Goal: Task Accomplishment & Management: Manage account settings

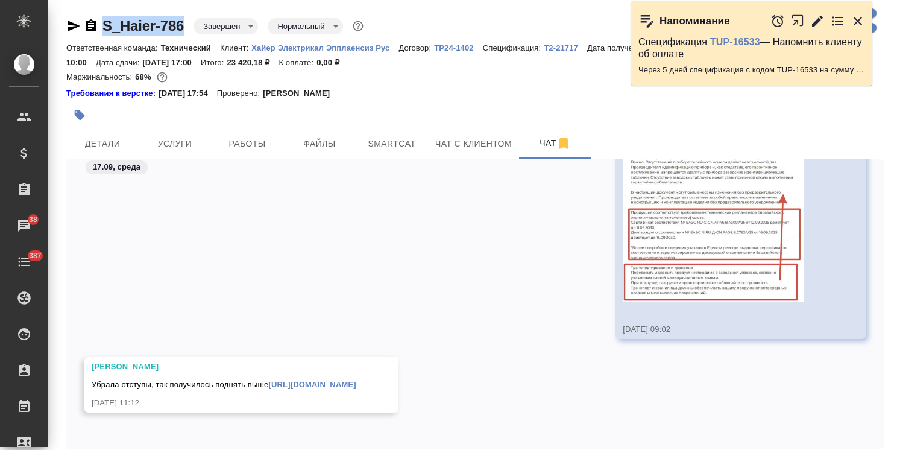
drag, startPoint x: 186, startPoint y: 11, endPoint x: 89, endPoint y: 14, distance: 96.5
click at [89, 14] on div "S_Haier-786 Завершен closed Нормальный normal Ответственная команда: Технически…" at bounding box center [475, 251] width 831 height 503
copy link "S_Haier-786"
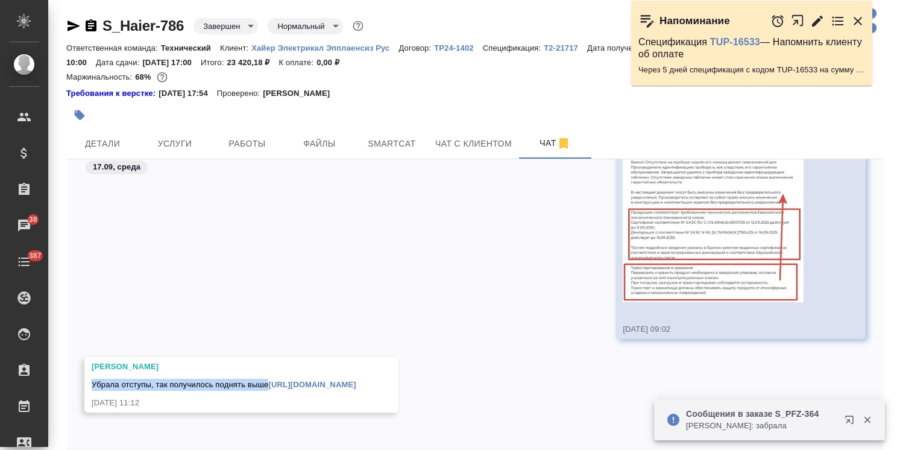
drag, startPoint x: 92, startPoint y: 370, endPoint x: 267, endPoint y: 364, distance: 175.5
click at [267, 376] on div "Убрала отступы, так получилось поднять выше https://drive.awatera.com/f/10383229" at bounding box center [224, 383] width 265 height 15
copy span "Убрала отступы, так получилось поднять выше"
click at [268, 382] on link "https://drive.awatera.com/f/10383229" at bounding box center [311, 384] width 87 height 9
click at [230, 437] on div "17.09, среда 17-09-2025-09-02-20-image.png 17.09.25, 09:02 Малофеева Екатерина …" at bounding box center [474, 303] width 817 height 289
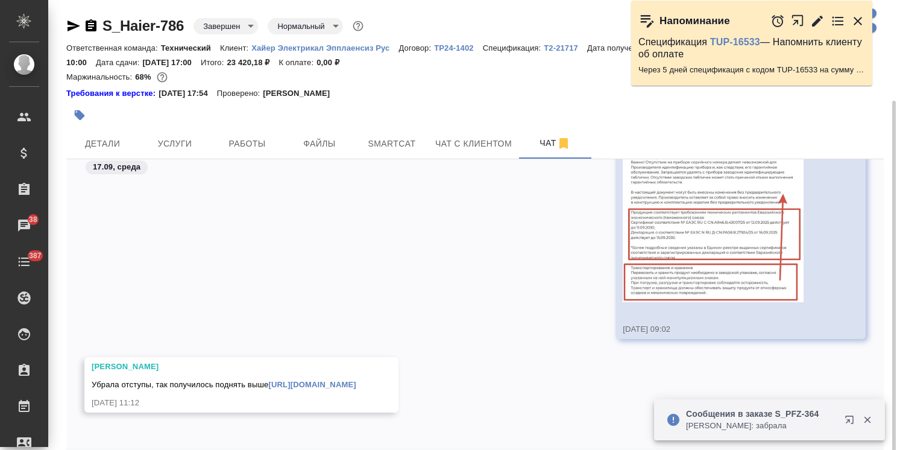
scroll to position [53, 0]
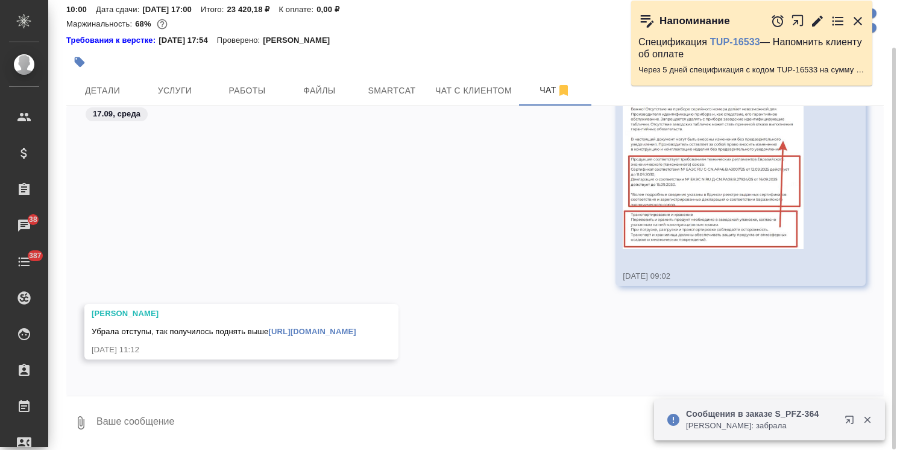
click at [227, 424] on textarea at bounding box center [489, 422] width 788 height 41
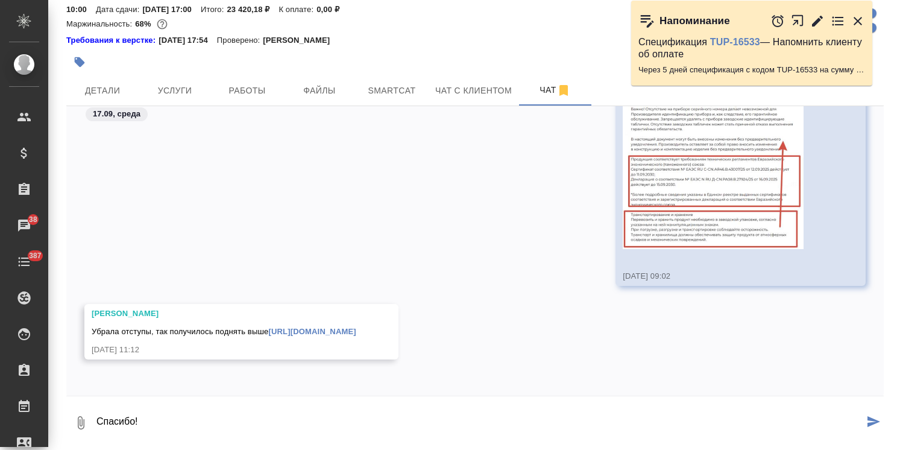
type textarea "Спасибо!"
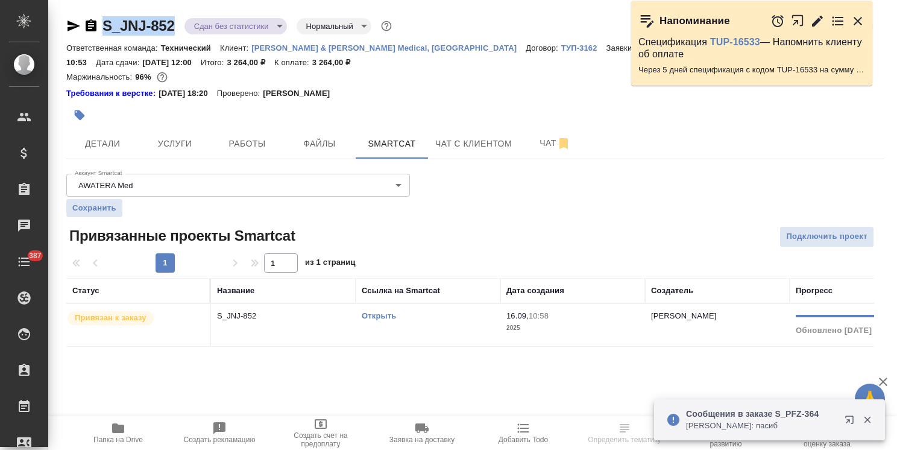
drag, startPoint x: 181, startPoint y: 13, endPoint x: 84, endPoint y: 8, distance: 96.6
click at [84, 8] on div "S_JNJ-852 Сдан без статистики distributed Нормальный normal Кратко детали заказ…" at bounding box center [475, 188] width 831 height 377
copy link "S_JNJ-852"
click at [186, 10] on div "S_JNJ-852 Сдан без статистики distributed Нормальный normal Кратко детали заказ…" at bounding box center [475, 188] width 831 height 377
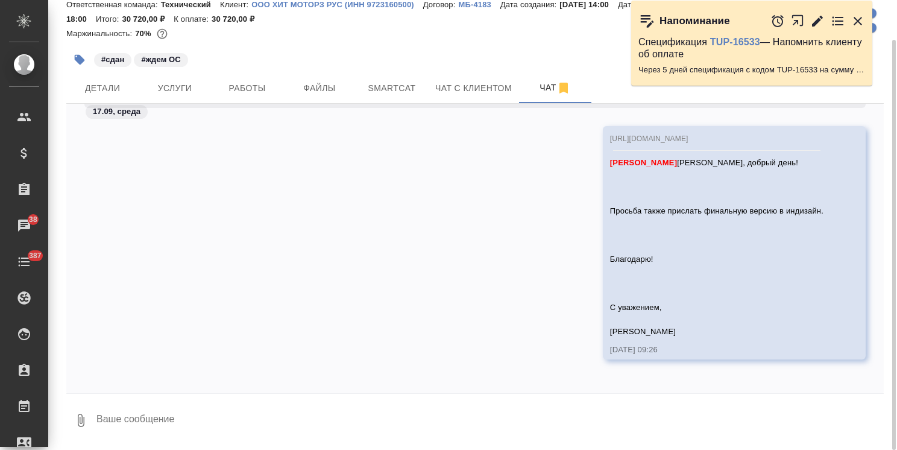
scroll to position [9511, 0]
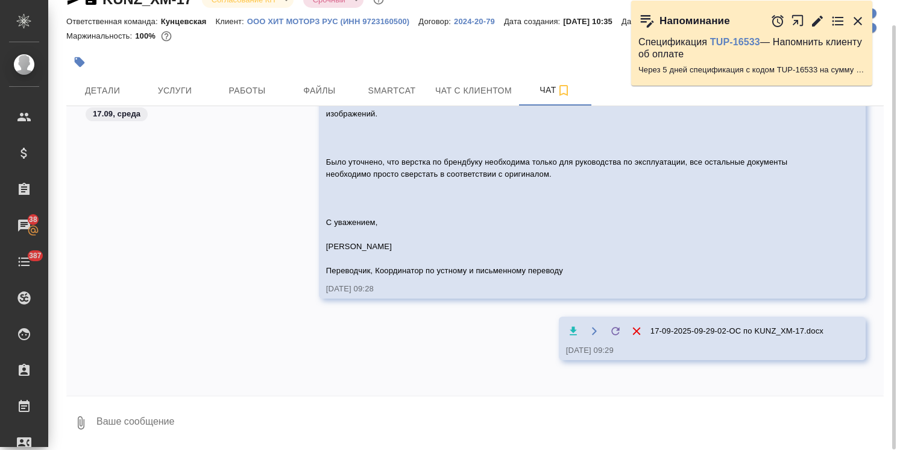
scroll to position [9782, 0]
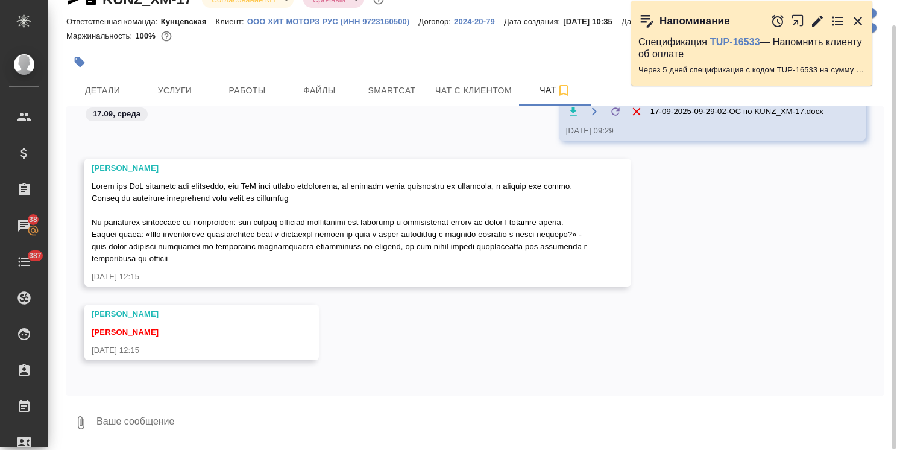
click at [143, 409] on textarea at bounding box center [489, 422] width 788 height 41
type textarea "пишу клиенту"
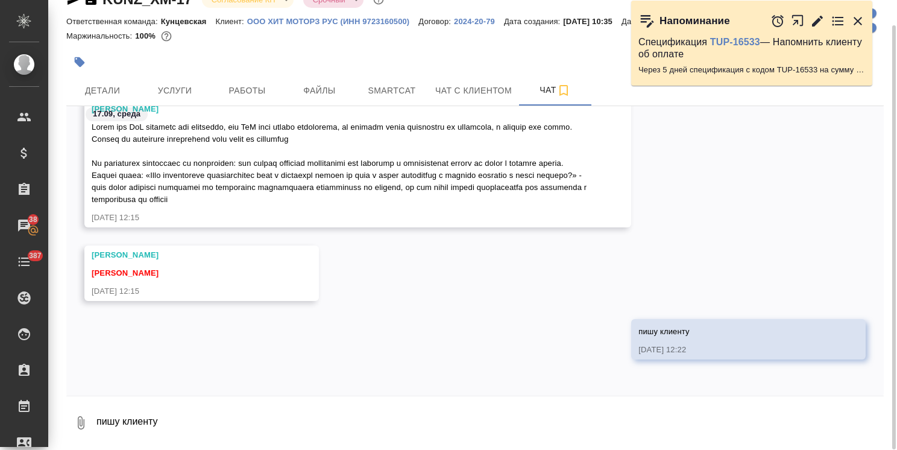
scroll to position [0, 0]
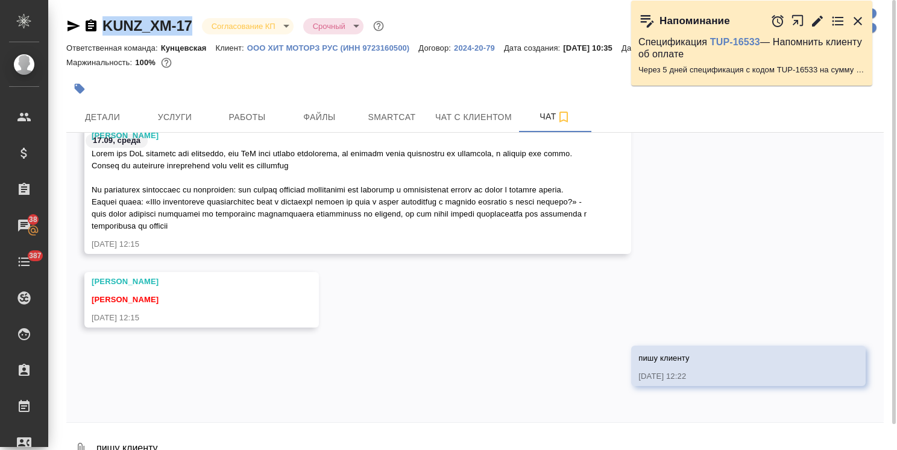
drag, startPoint x: 192, startPoint y: 16, endPoint x: 95, endPoint y: 18, distance: 97.7
click at [95, 18] on div "KUNZ_XM-17 Согласование КП kpNegotiation Срочный urgent Ответственная команда: …" at bounding box center [475, 238] width 831 height 477
copy link "KUNZ_XM-17"
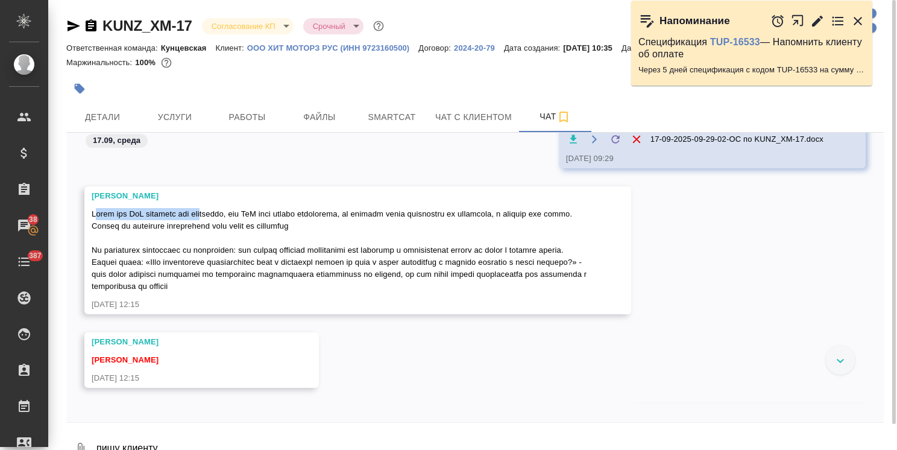
drag, startPoint x: 94, startPoint y: 211, endPoint x: 211, endPoint y: 219, distance: 117.2
click at [211, 219] on div at bounding box center [340, 248] width 497 height 87
click at [107, 218] on span at bounding box center [340, 249] width 497 height 81
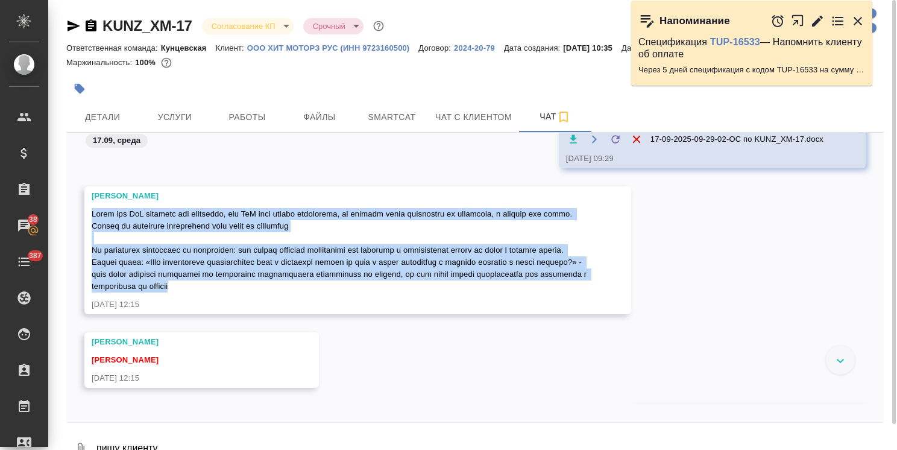
drag, startPoint x: 90, startPoint y: 210, endPoint x: 402, endPoint y: 282, distance: 319.8
click at [402, 282] on div "Заборова Александра 17.09.25, 12:15" at bounding box center [357, 250] width 547 height 128
copy span "Тикет для РпЭ остается без изменений, для РпР буду делать перерасчет, но сначал…"
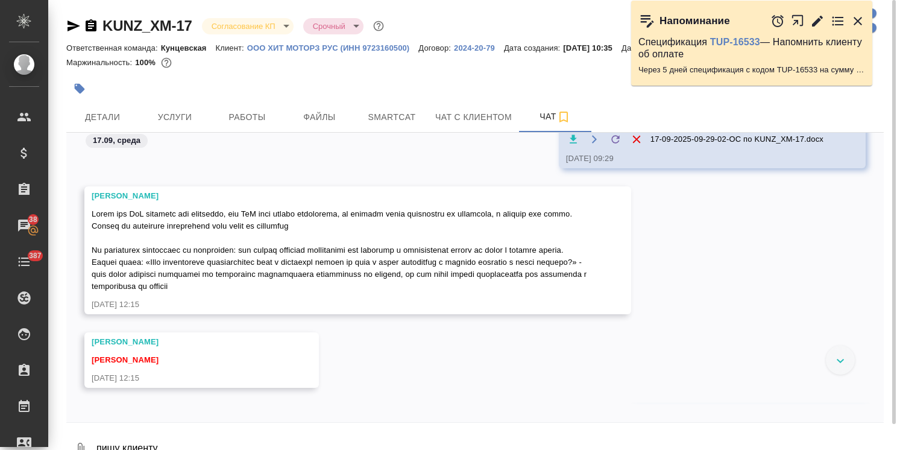
click at [436, 337] on div "Заборова Александра Усманова Ольга 17.09.25, 12:15" at bounding box center [474, 369] width 817 height 74
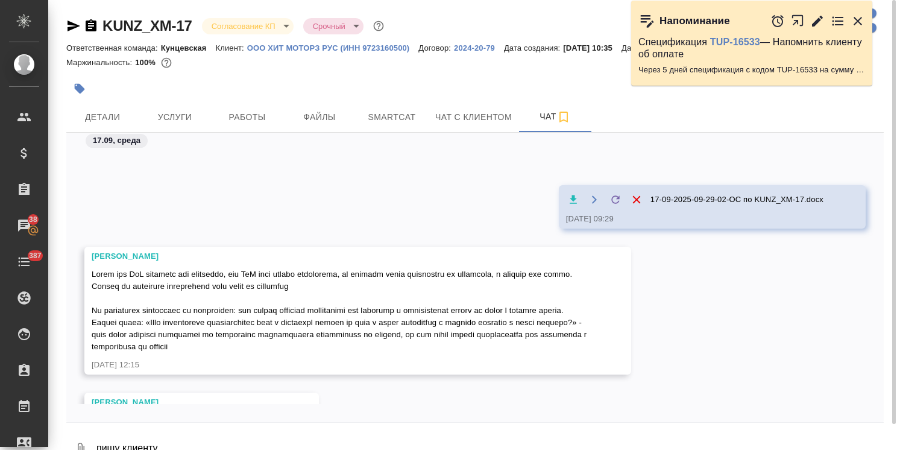
scroll to position [9841, 0]
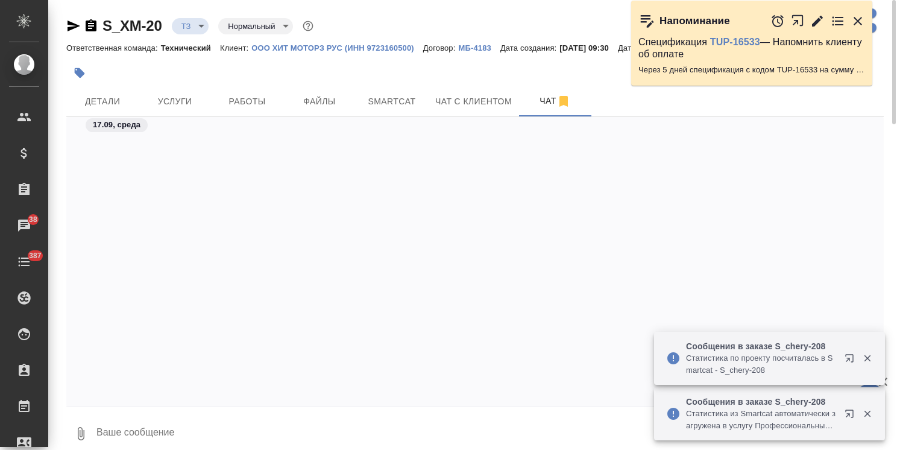
scroll to position [863, 0]
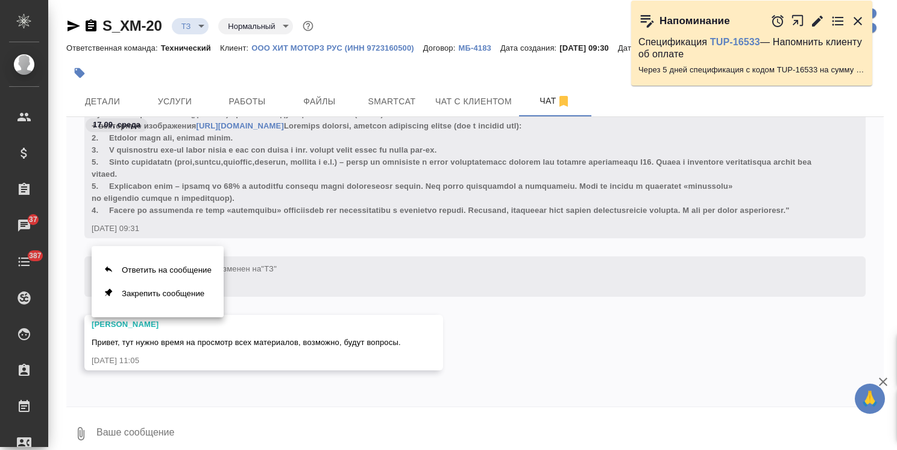
drag, startPoint x: 287, startPoint y: 336, endPoint x: 235, endPoint y: 347, distance: 52.8
click at [235, 347] on div at bounding box center [448, 225] width 897 height 450
click at [180, 270] on button "Ответить на сообщение" at bounding box center [158, 270] width 132 height 24
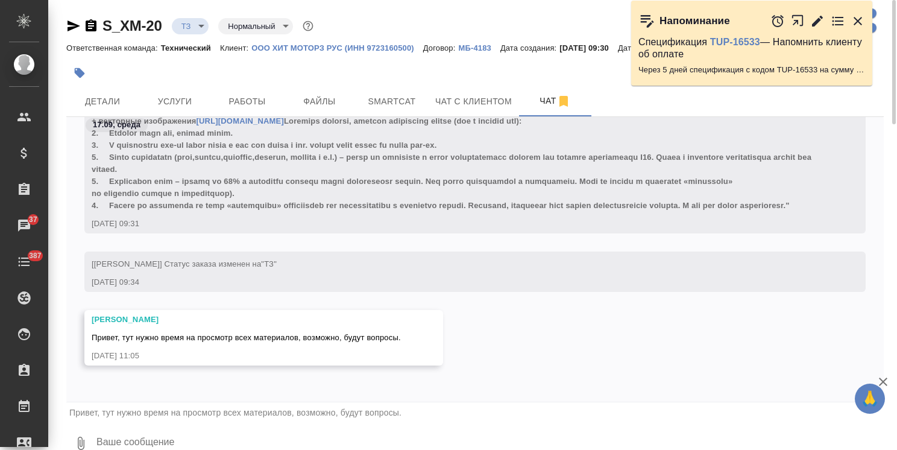
click at [143, 438] on textarea at bounding box center [489, 443] width 788 height 41
type textarea "Хорошо, Катя"
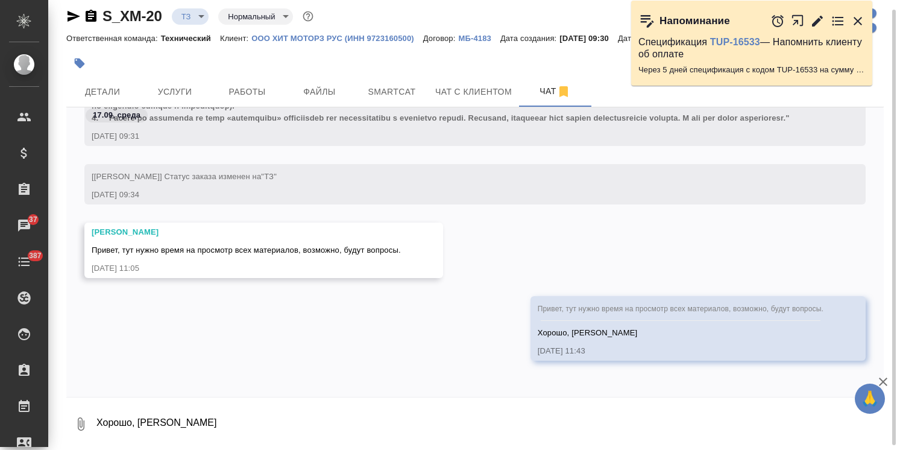
scroll to position [945, 0]
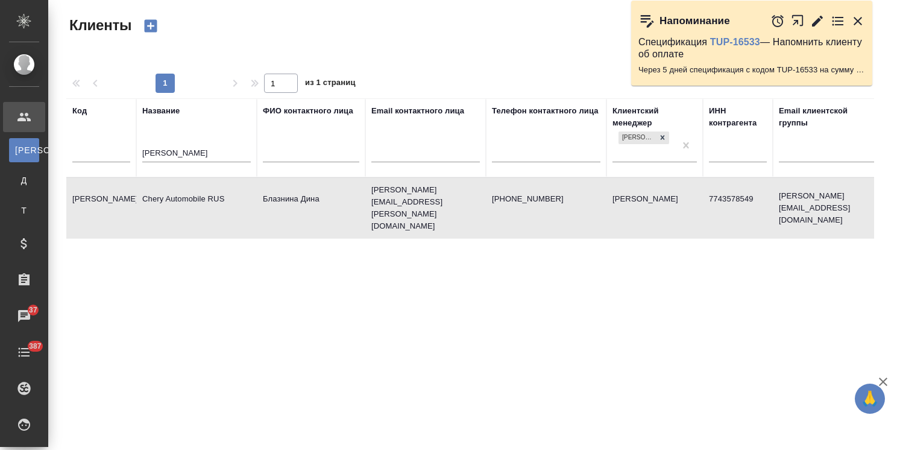
select select "RU"
drag, startPoint x: 203, startPoint y: 157, endPoint x: 119, endPoint y: 159, distance: 83.2
click at [119, 159] on tr "Код Название chery ФИО контактного лица Email контактного лица Телефон контактн…" at bounding box center [521, 137] width 911 height 79
type input "петрова"
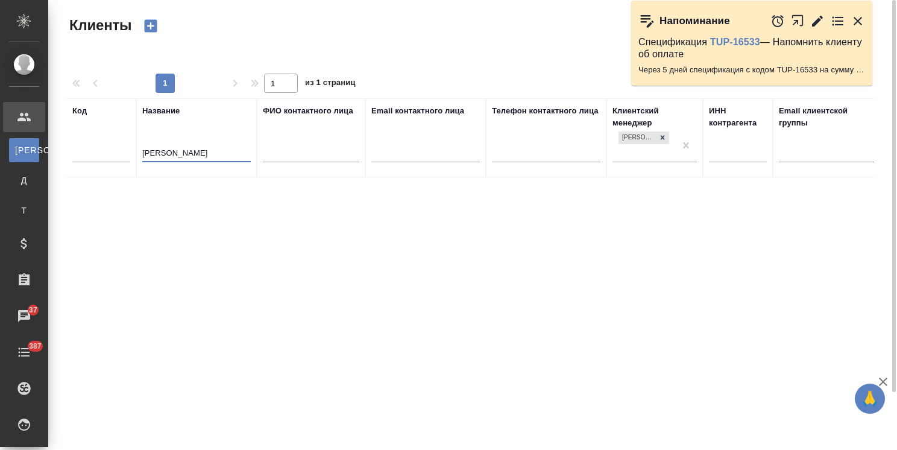
drag, startPoint x: 192, startPoint y: 150, endPoint x: 87, endPoint y: 156, distance: 105.7
click at [84, 156] on tr "Код Название петрова ФИО контактного лица Email контактного лица Телефон контак…" at bounding box center [521, 137] width 911 height 79
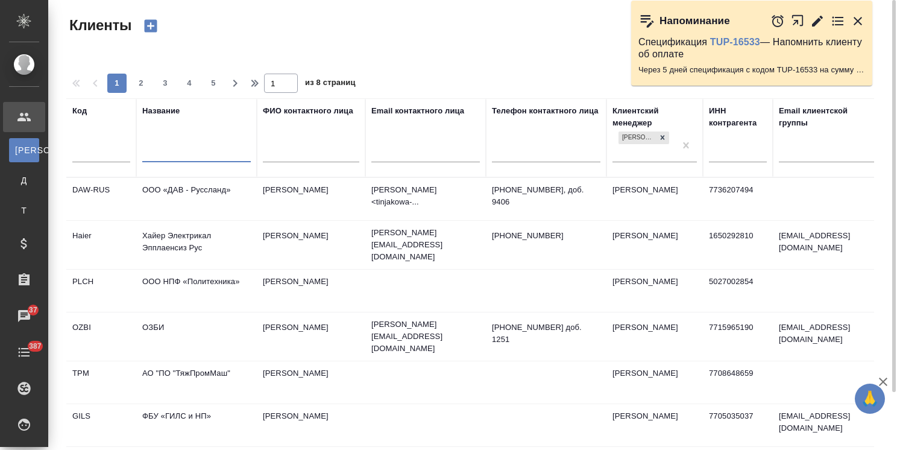
click at [173, 153] on input "text" at bounding box center [196, 153] width 109 height 15
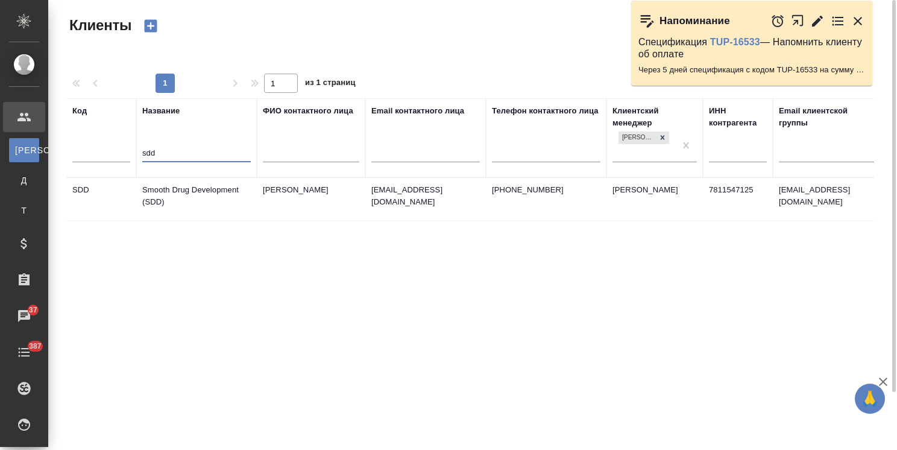
type input "sdd"
click at [183, 189] on td "Smooth Drug Development (SDD)" at bounding box center [196, 199] width 121 height 42
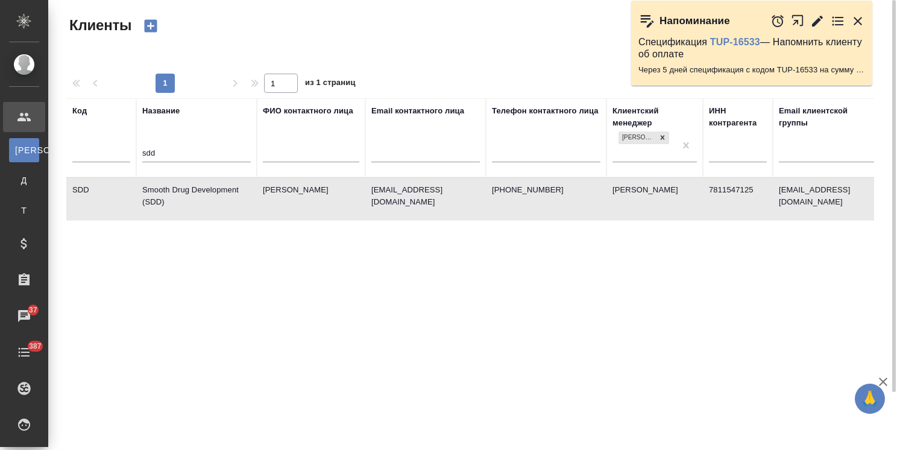
click at [183, 189] on td "Smooth Drug Development (SDD)" at bounding box center [196, 199] width 121 height 42
drag, startPoint x: 173, startPoint y: 153, endPoint x: 122, endPoint y: 157, distance: 51.4
click at [122, 156] on tr "Код Название sdd ФИО контактного лица Email контактного лица Телефон контактног…" at bounding box center [521, 137] width 911 height 79
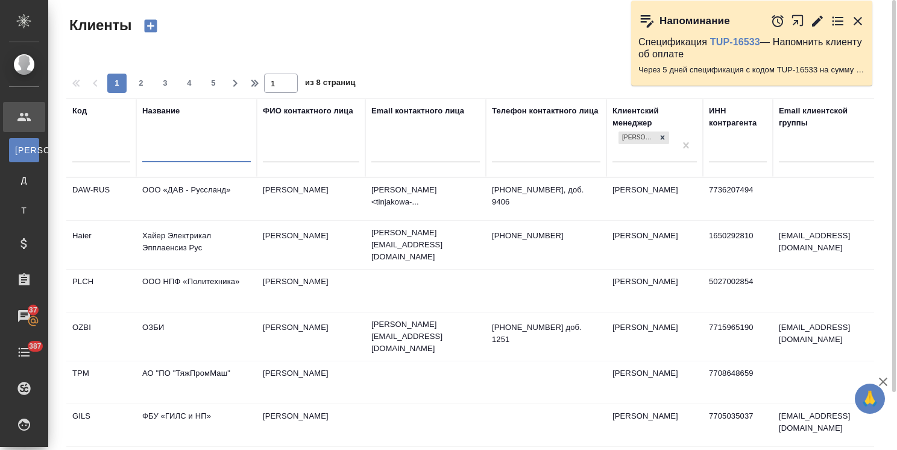
click at [159, 22] on icon "button" at bounding box center [150, 25] width 17 height 17
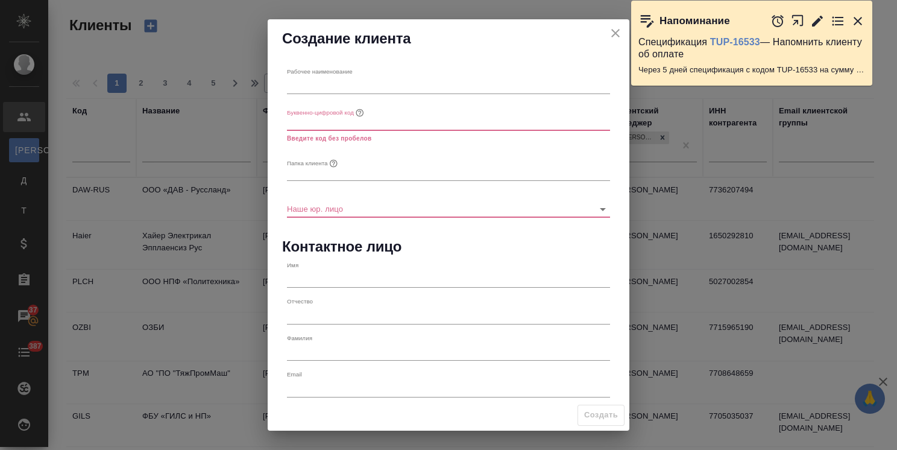
click at [318, 86] on input "text" at bounding box center [448, 85] width 323 height 17
paste input "Гуд Лукинг"
type input "Гуд Лукинг"
click at [340, 120] on input "text" at bounding box center [448, 121] width 323 height 17
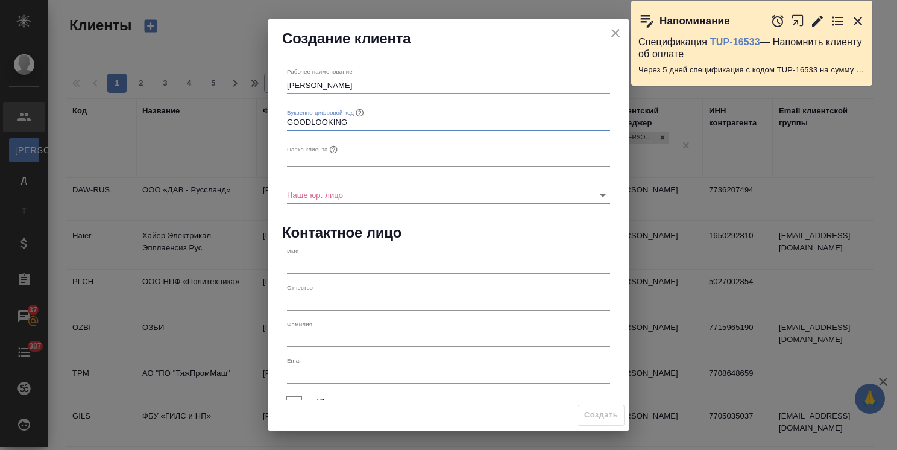
drag, startPoint x: 350, startPoint y: 122, endPoint x: 295, endPoint y: 125, distance: 54.9
click at [295, 125] on input "GOODLOOKING" at bounding box center [448, 121] width 323 height 17
click at [323, 124] on input "GOODLOOKING" at bounding box center [448, 121] width 323 height 17
drag, startPoint x: 312, startPoint y: 125, endPoint x: 357, endPoint y: 122, distance: 44.7
click at [357, 122] on input "GOODLOOKING" at bounding box center [448, 121] width 323 height 17
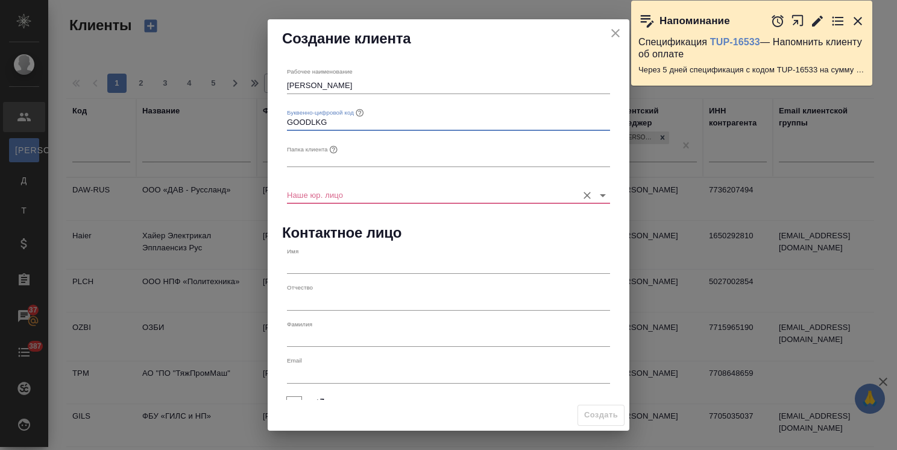
type input "GOODLKG"
click at [345, 193] on input "Наше юр. лицо" at bounding box center [429, 194] width 285 height 16
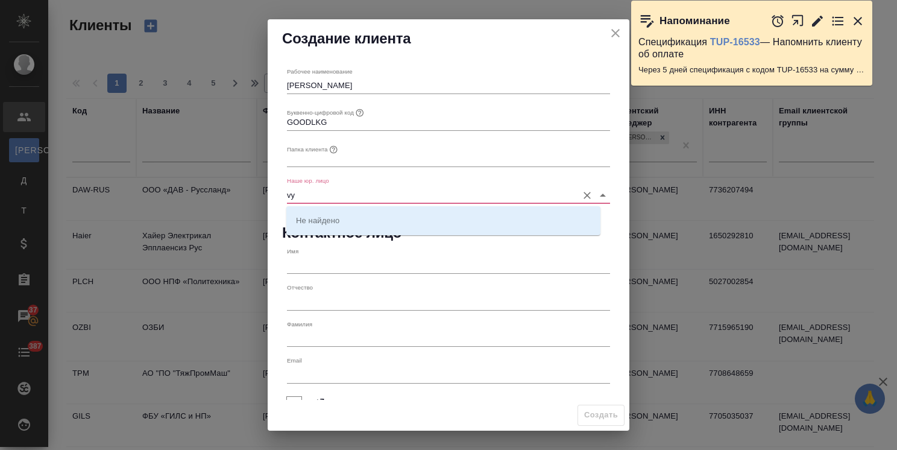
type input "v"
click at [341, 224] on p "(МБ) ООО "Монблан"" at bounding box center [335, 220] width 79 height 12
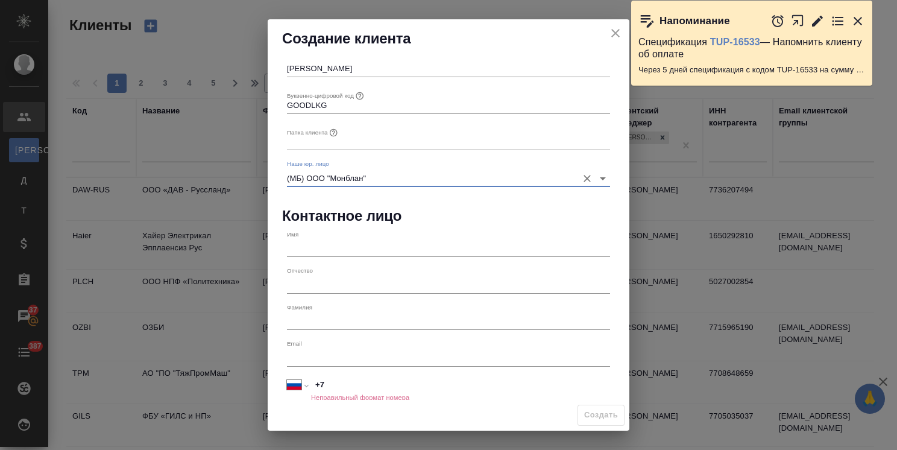
scroll to position [19, 0]
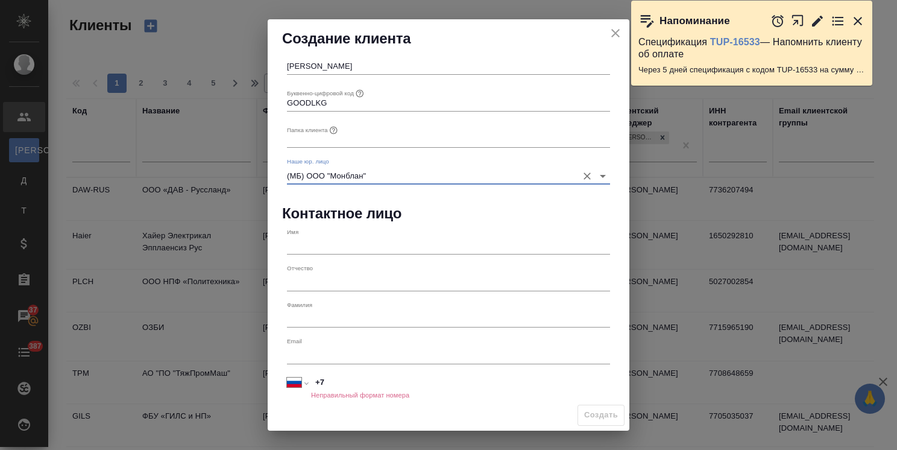
type input "(МБ) ООО "Монблан""
click at [338, 389] on input "+7" at bounding box center [460, 382] width 299 height 17
click at [451, 386] on input "+7 0000000000" at bounding box center [461, 382] width 298 height 17
click at [431, 342] on div "Email" at bounding box center [448, 350] width 323 height 27
click at [381, 377] on input "+7 0000000000" at bounding box center [460, 382] width 299 height 17
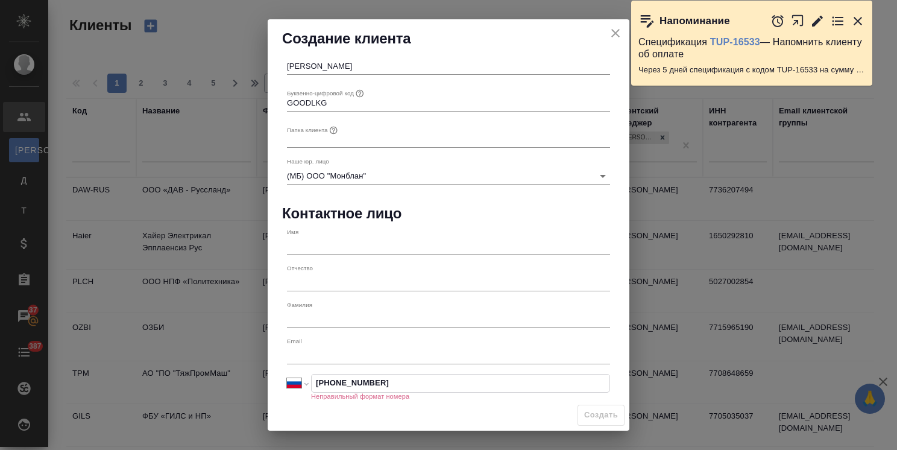
drag, startPoint x: 394, startPoint y: 383, endPoint x: 328, endPoint y: 382, distance: 65.7
click at [328, 382] on input "+7 0000000000" at bounding box center [461, 382] width 298 height 17
click at [357, 379] on input "+7 0000000000" at bounding box center [461, 382] width 298 height 17
drag, startPoint x: 327, startPoint y: 379, endPoint x: 345, endPoint y: 406, distance: 33.1
click at [245, 380] on div "Создание клиента Рабочее наименование Гуд Лукинг Буквенно-цифровой код GOODLKG …" at bounding box center [448, 225] width 897 height 450
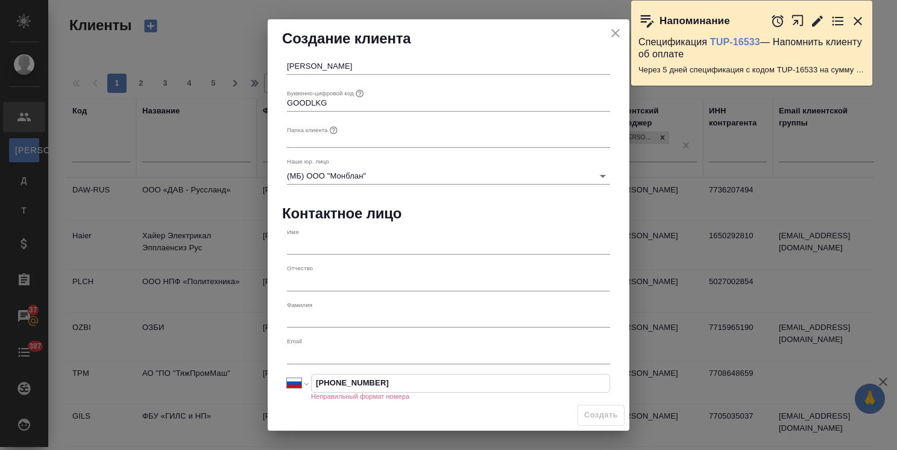
paste input "495 212 09 89"
type input "+7 495 212 09 89"
click at [420, 323] on input "text" at bounding box center [448, 318] width 323 height 17
click at [369, 254] on input "text" at bounding box center [448, 246] width 323 height 17
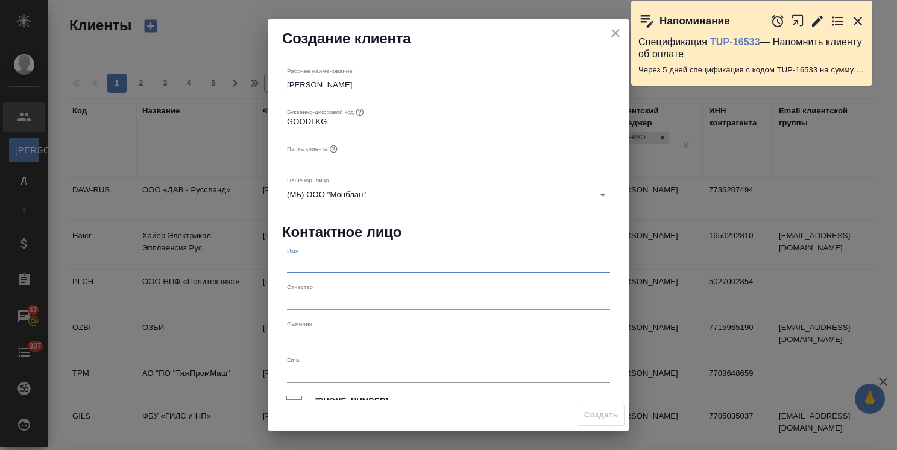
scroll to position [0, 0]
click at [342, 151] on input "text" at bounding box center [448, 158] width 323 height 17
paste input "+74952120989"
drag, startPoint x: 347, startPoint y: 160, endPoint x: 161, endPoint y: 163, distance: 186.3
click at [161, 163] on div "Создание клиента Рабочее наименование Гуд Лукинг Буквенно-цифровой код GOODLKG …" at bounding box center [448, 225] width 897 height 450
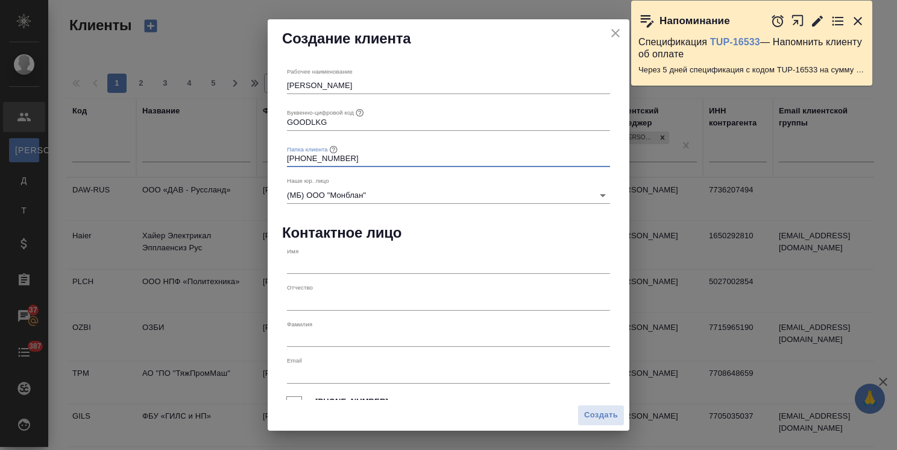
paste input "Good Looking"
type input "Good Looking"
click at [591, 414] on span "Создать" at bounding box center [601, 415] width 34 height 14
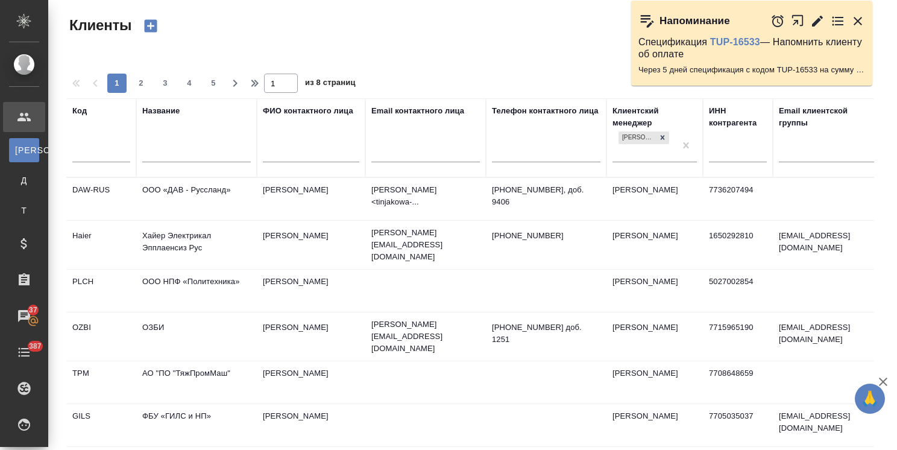
type input "+7"
click at [224, 148] on input "text" at bounding box center [196, 153] width 109 height 15
type input "н"
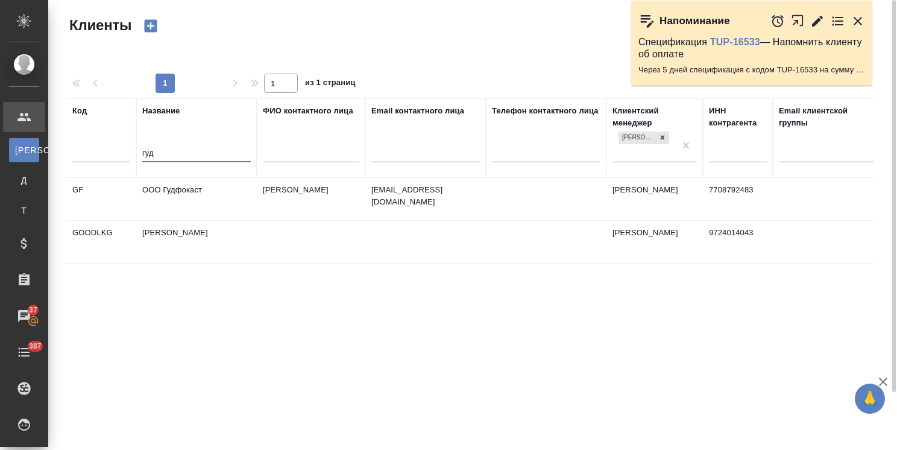
type input "гуд"
click at [209, 191] on td "ООО Гудфокаст" at bounding box center [196, 199] width 121 height 42
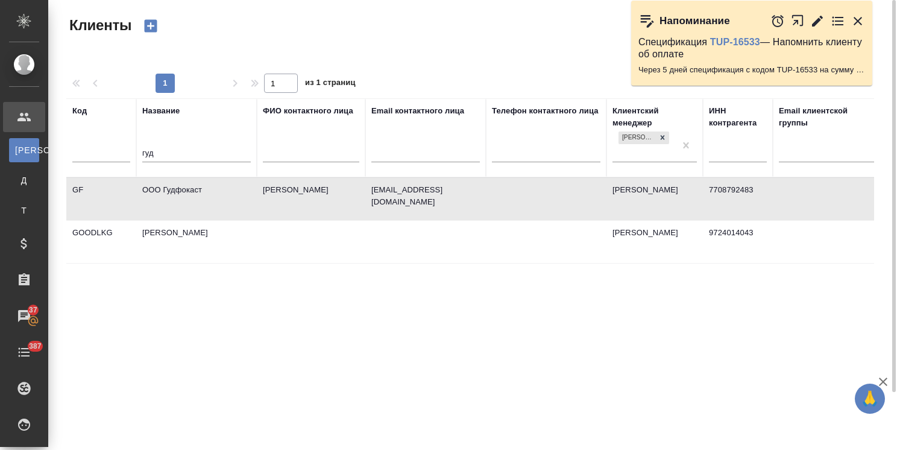
click at [209, 191] on td "ООО Гудфокаст" at bounding box center [196, 199] width 121 height 42
click at [191, 238] on td "Гуд Лукинг" at bounding box center [196, 242] width 121 height 42
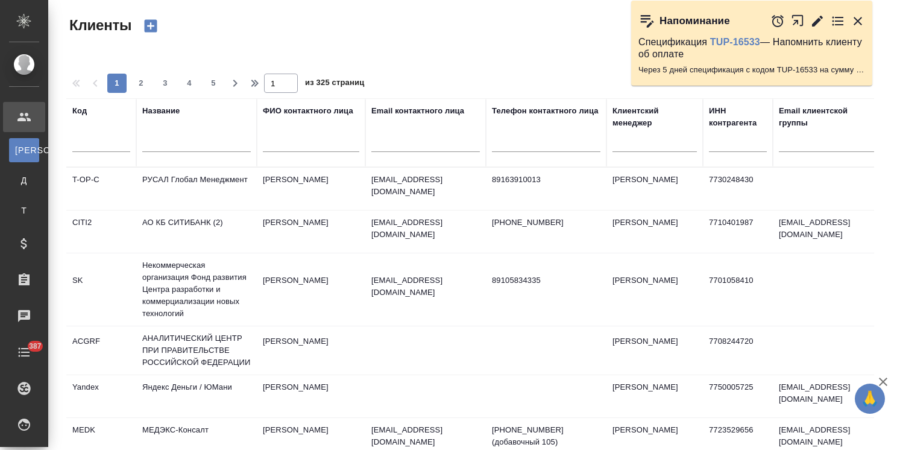
select select "RU"
click at [174, 151] on input "text" at bounding box center [196, 144] width 109 height 15
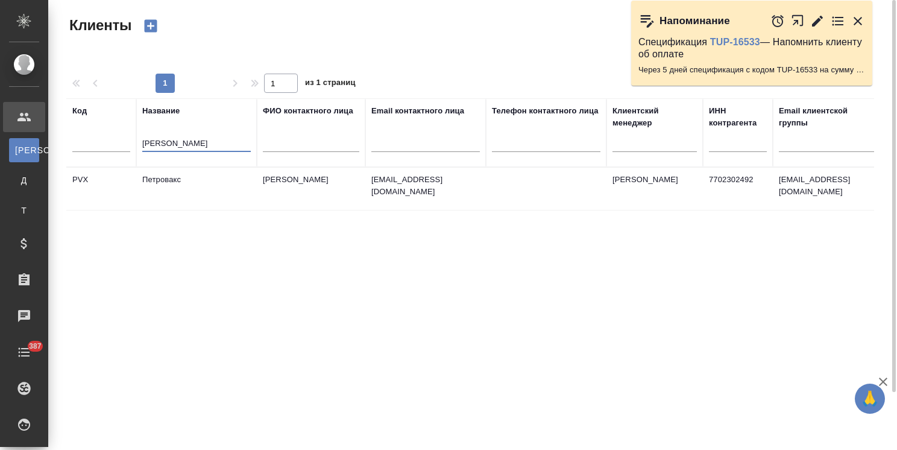
type input "[PERSON_NAME]"
click at [187, 180] on td "Петровакс" at bounding box center [196, 189] width 121 height 42
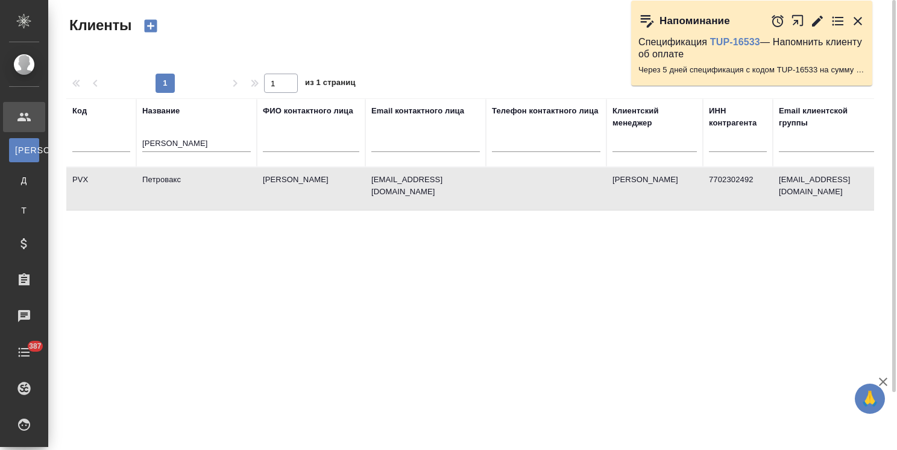
click at [187, 180] on td "Петровакс" at bounding box center [196, 189] width 121 height 42
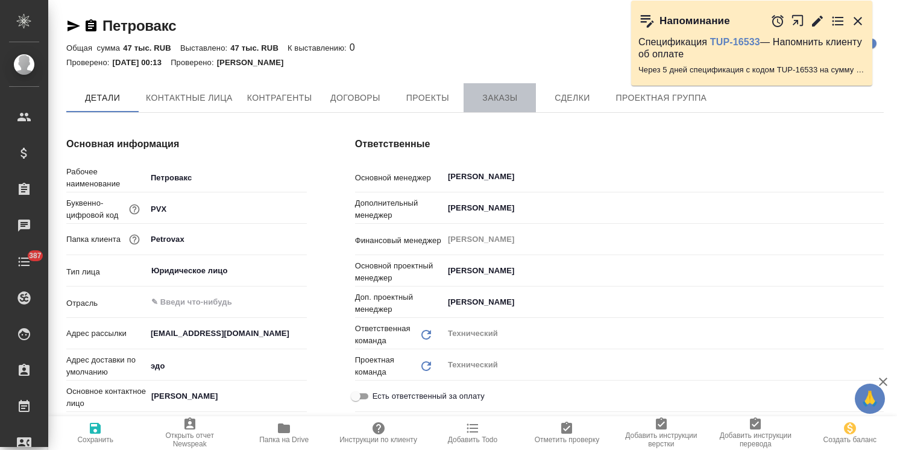
click at [514, 100] on span "Заказы" at bounding box center [500, 97] width 58 height 15
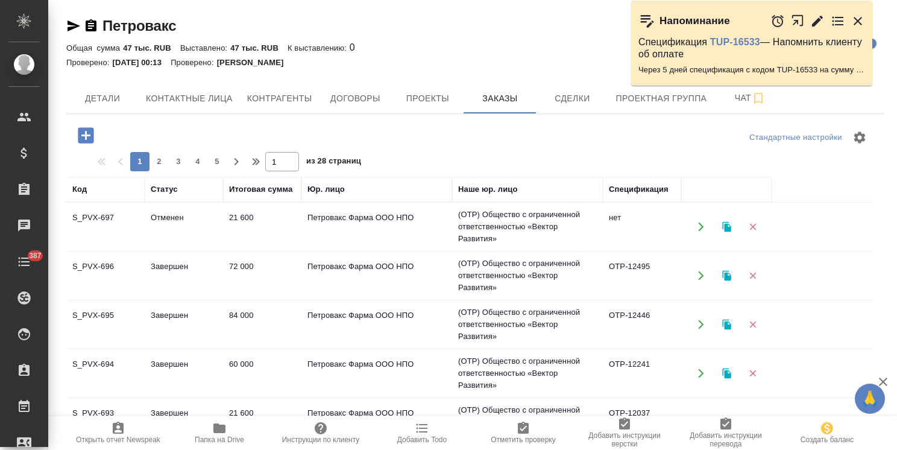
click at [87, 136] on icon "button" at bounding box center [85, 135] width 21 height 21
click at [77, 136] on icon "button" at bounding box center [85, 135] width 21 height 21
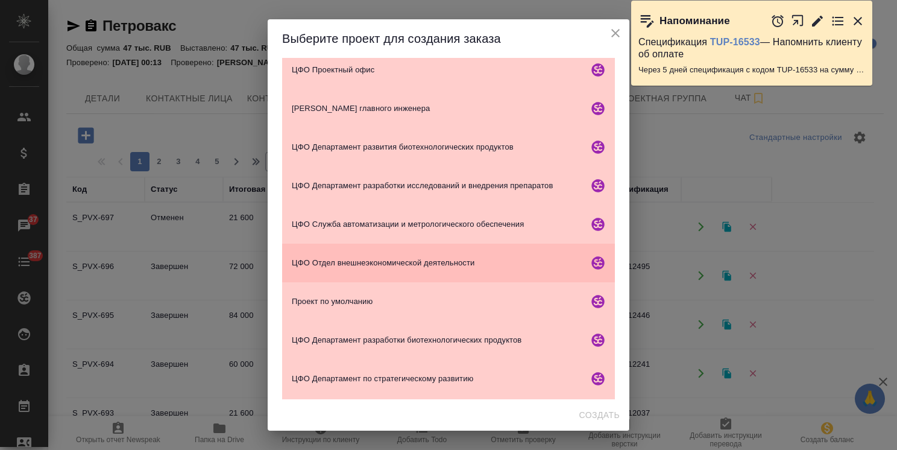
scroll to position [301, 0]
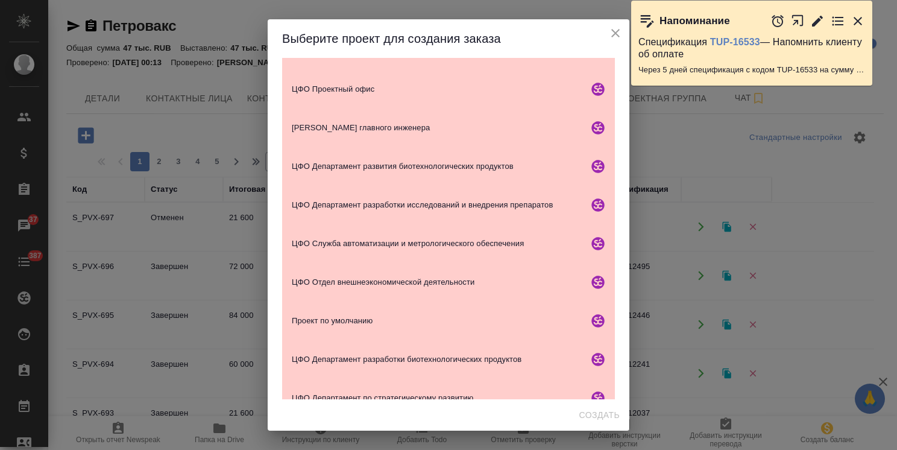
click at [617, 34] on icon "close" at bounding box center [615, 33] width 8 height 8
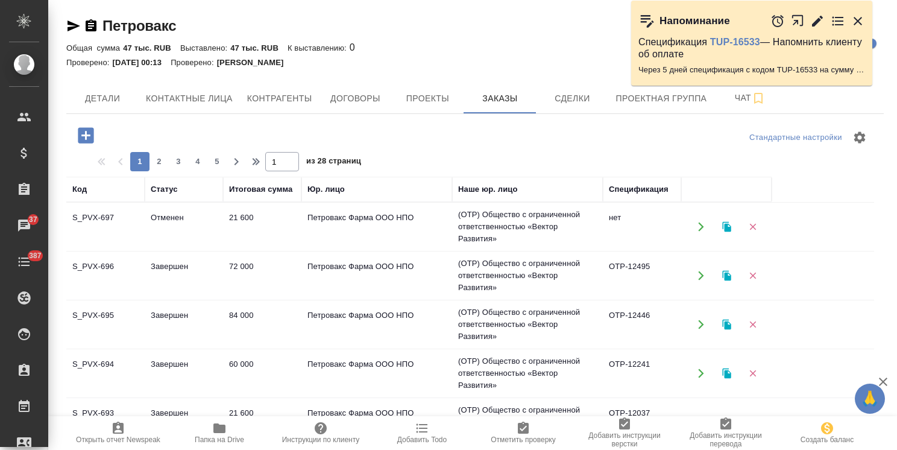
click at [162, 263] on td "Завершен" at bounding box center [184, 275] width 78 height 42
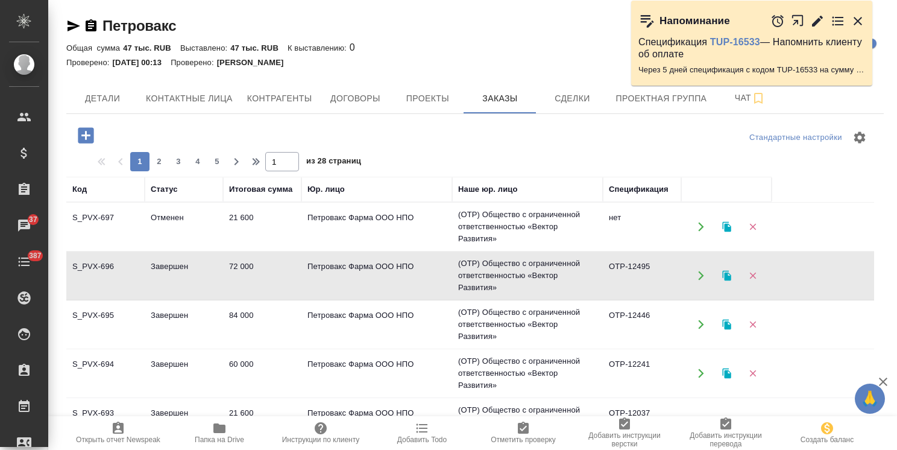
click at [722, 275] on icon "button" at bounding box center [726, 276] width 8 height 10
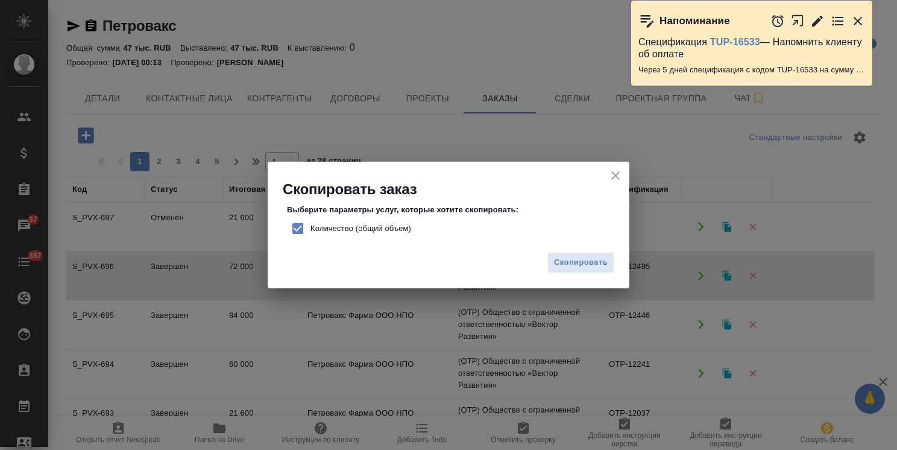
click at [583, 251] on div "Скопировать" at bounding box center [449, 267] width 362 height 42
click at [572, 269] on button "Скопировать" at bounding box center [580, 262] width 67 height 21
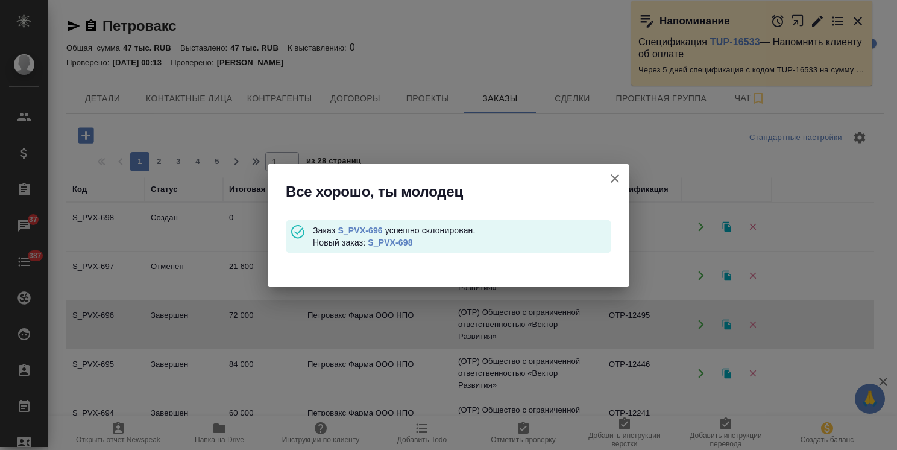
click at [397, 242] on link "S_PVX-698" at bounding box center [390, 243] width 45 height 10
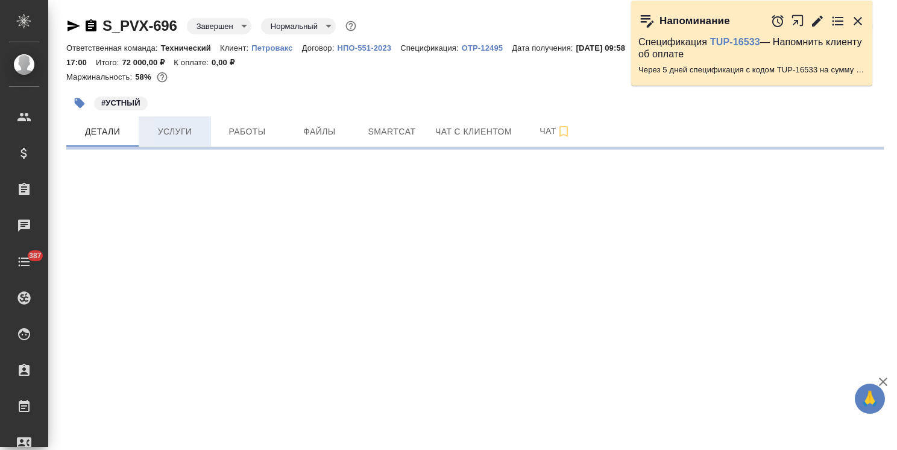
select select "RU"
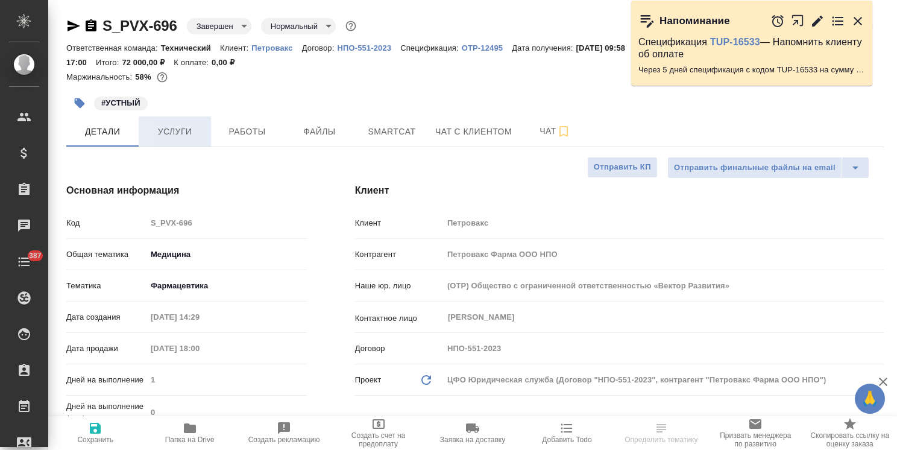
type textarea "x"
click at [172, 129] on span "Услуги" at bounding box center [175, 131] width 58 height 15
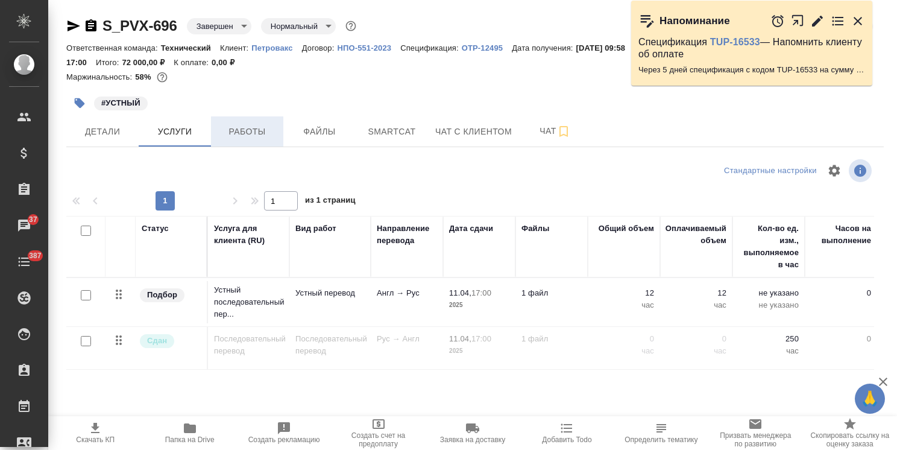
click at [257, 122] on button "Работы" at bounding box center [247, 131] width 72 height 30
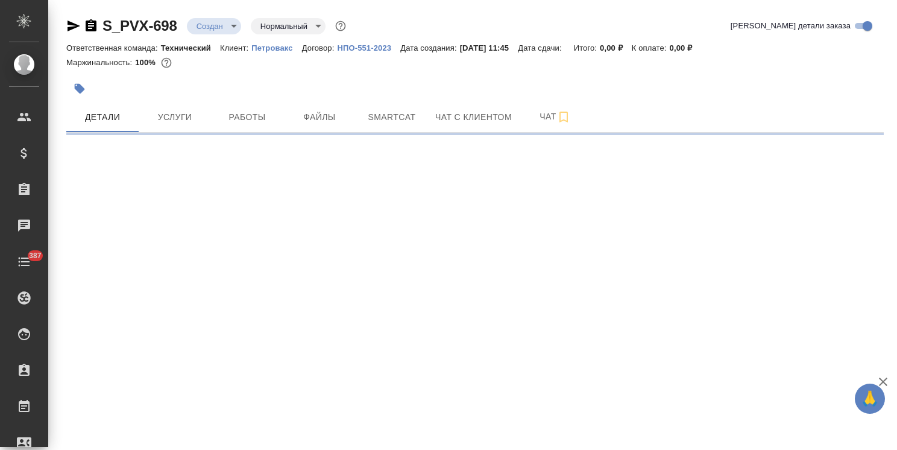
select select "RU"
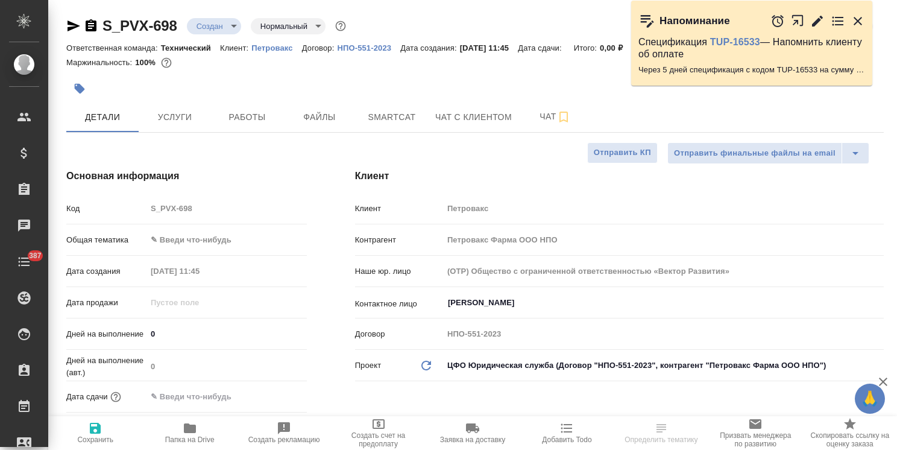
type textarea "x"
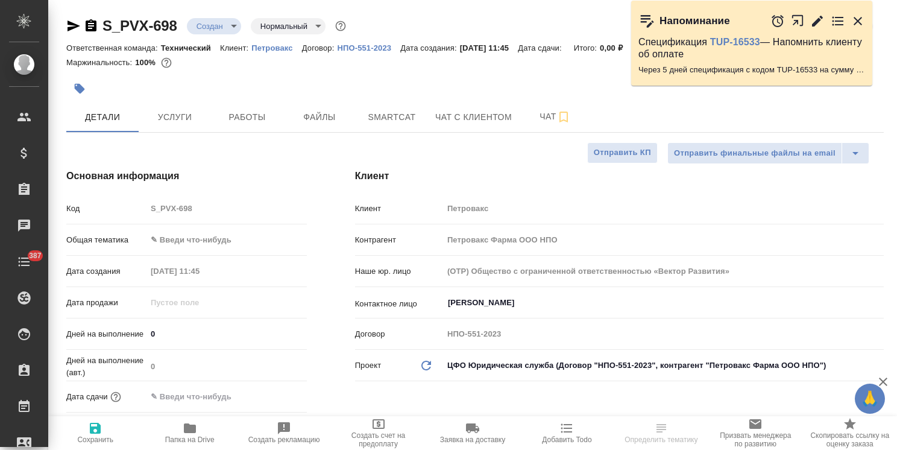
type textarea "x"
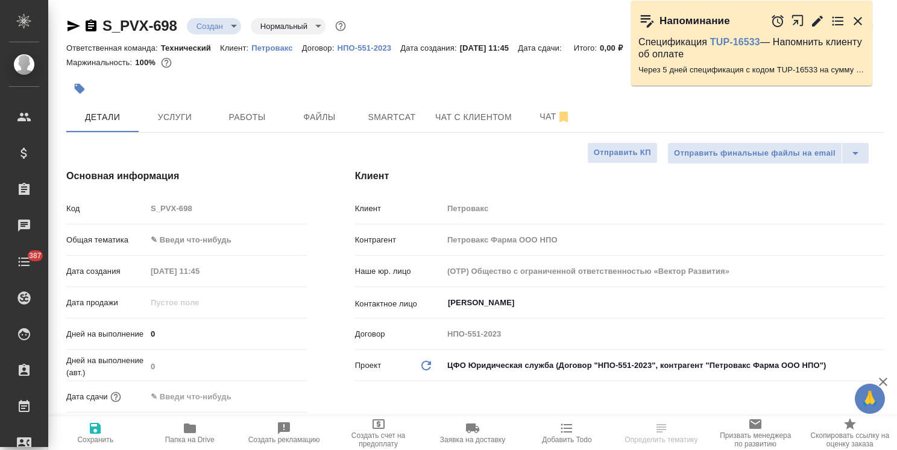
type textarea "x"
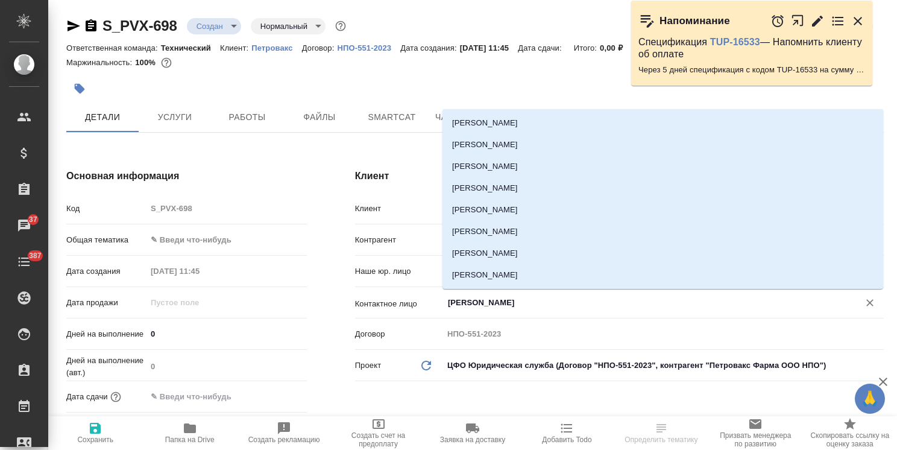
click at [515, 300] on input "[PERSON_NAME]" at bounding box center [643, 302] width 393 height 14
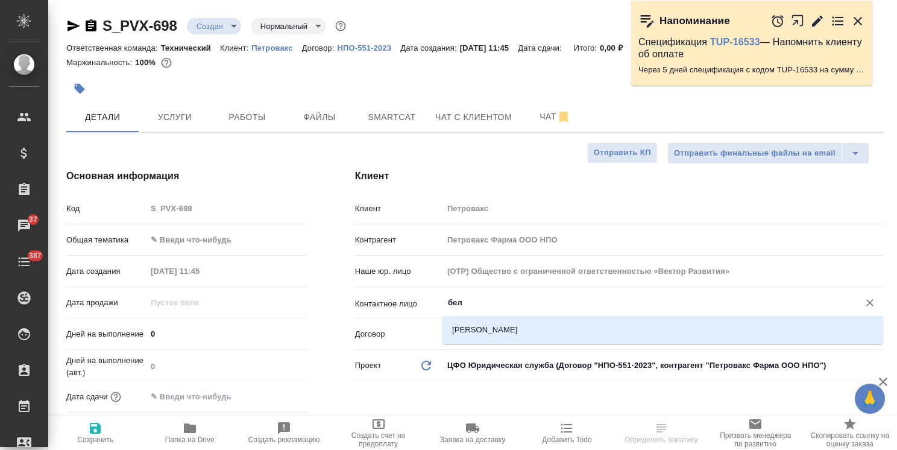
type input "бел"
click at [269, 39] on div "S_PVX-698 Создан new Нормальный normal Кратко детали заказа" at bounding box center [474, 28] width 817 height 24
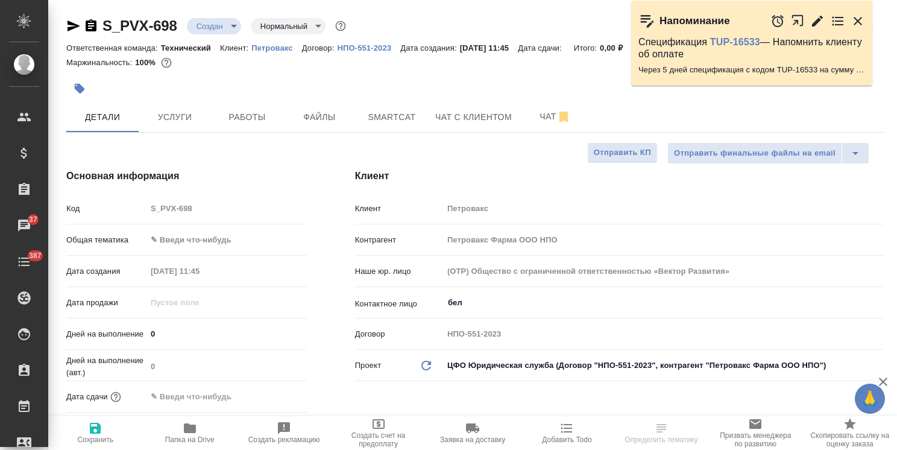
click at [269, 44] on p "Петровакс" at bounding box center [276, 47] width 51 height 9
type textarea "x"
select select "RU"
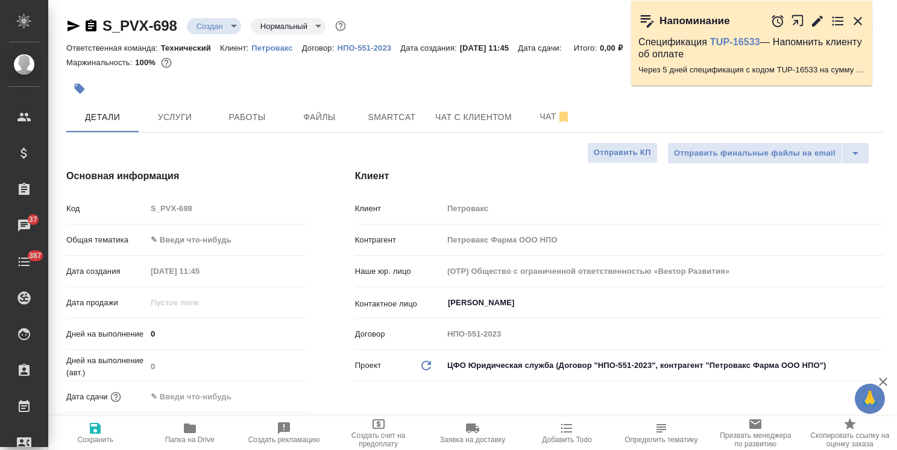
type textarea "x"
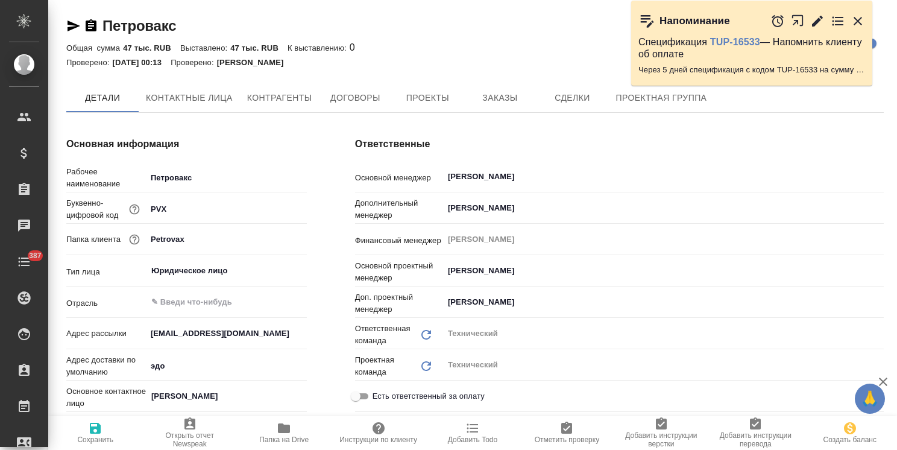
type textarea "x"
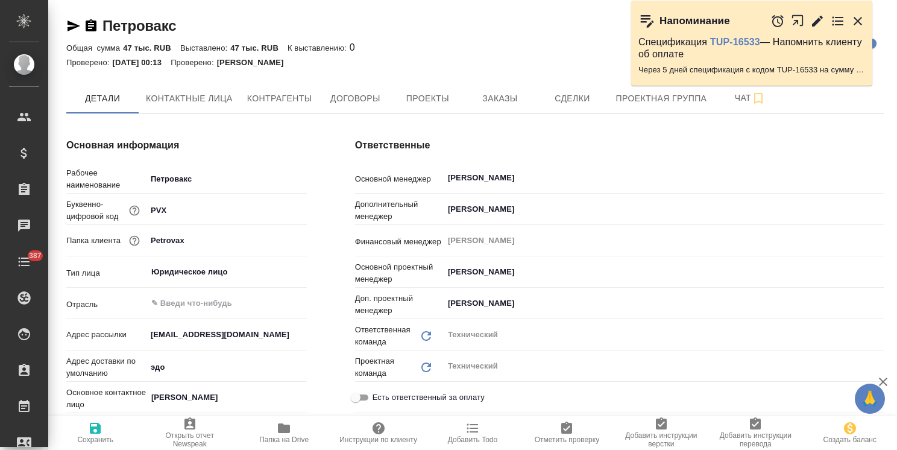
type textarea "x"
click at [205, 103] on span "Контактные лица" at bounding box center [189, 98] width 87 height 15
select select "RU"
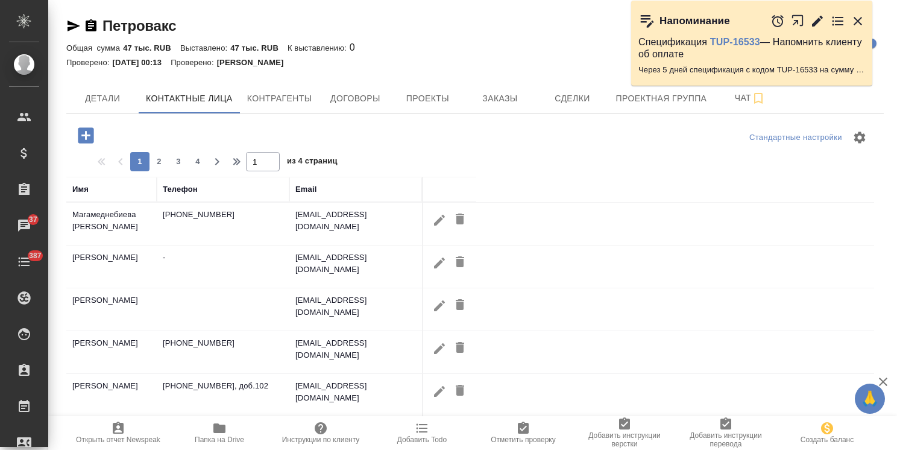
click at [89, 137] on icon "button" at bounding box center [86, 135] width 16 height 16
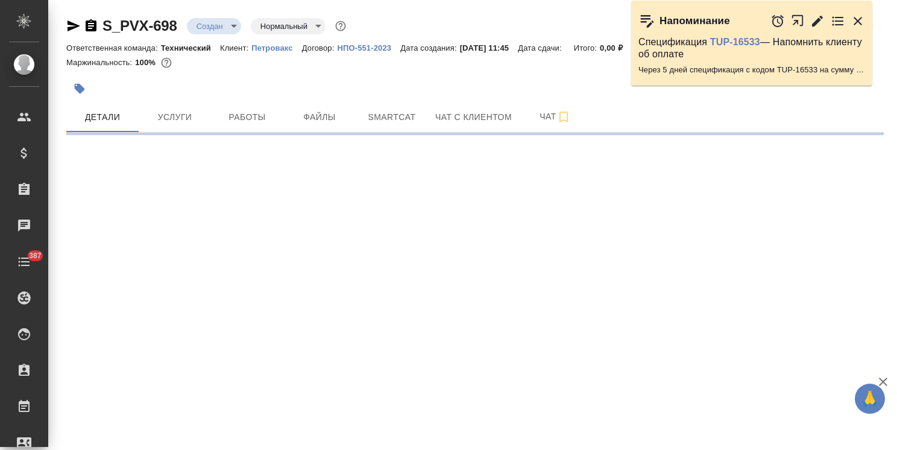
select select "RU"
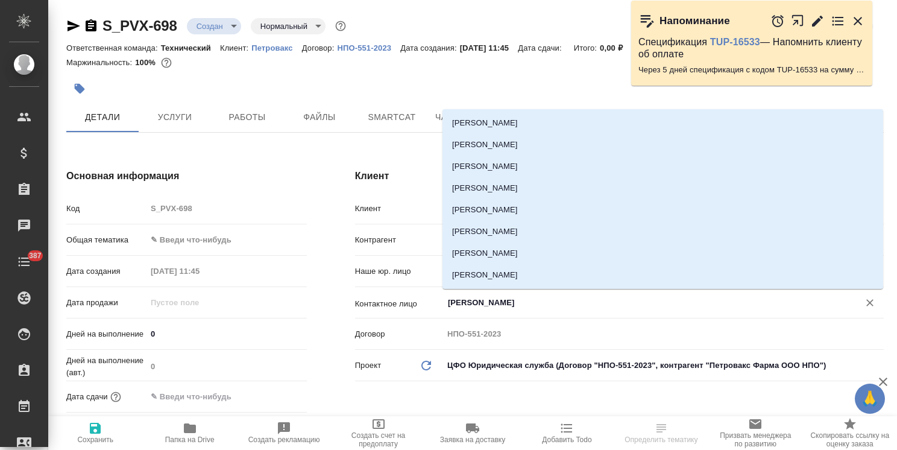
click at [495, 304] on input "[PERSON_NAME]" at bounding box center [643, 302] width 393 height 14
type textarea "x"
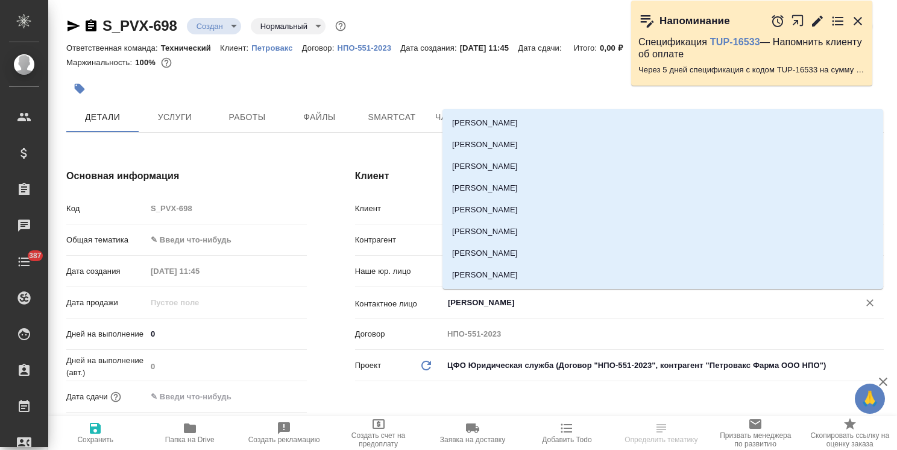
type textarea "x"
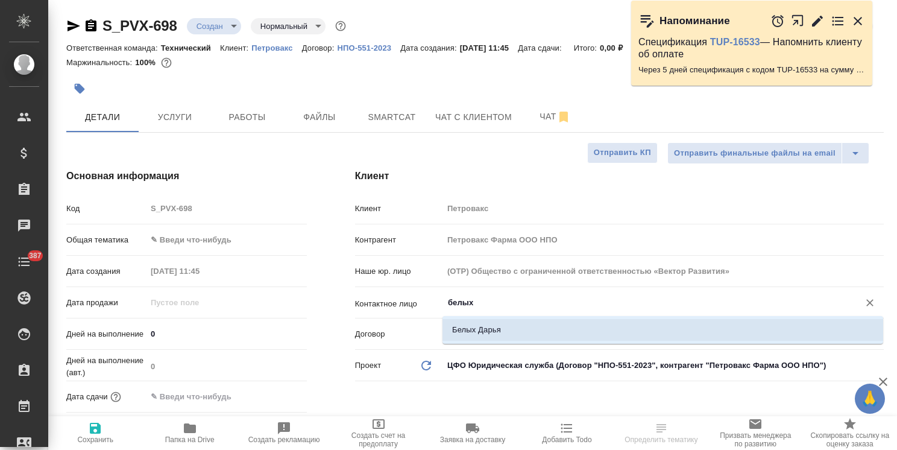
click at [488, 326] on li "Белых Дарья" at bounding box center [662, 330] width 441 height 22
type input "Белых Дарья"
type textarea "x"
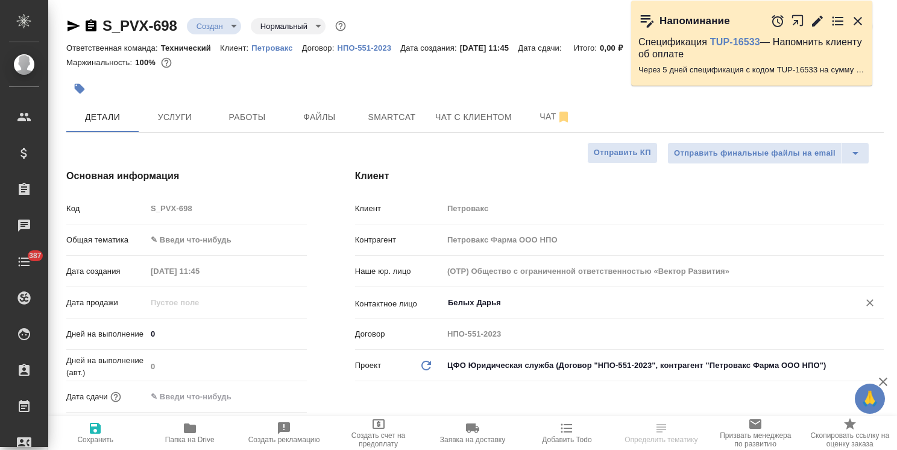
type input "Белых Дарья"
click at [83, 433] on span "Сохранить" at bounding box center [95, 432] width 80 height 23
type textarea "x"
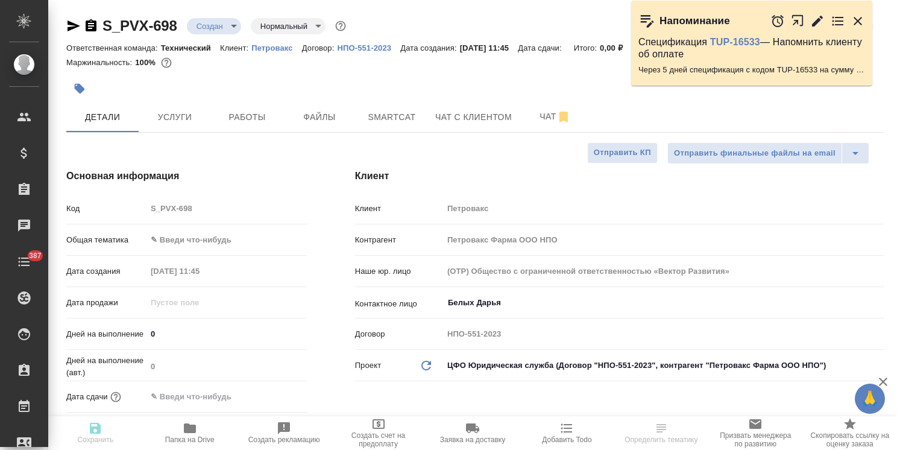
type textarea "x"
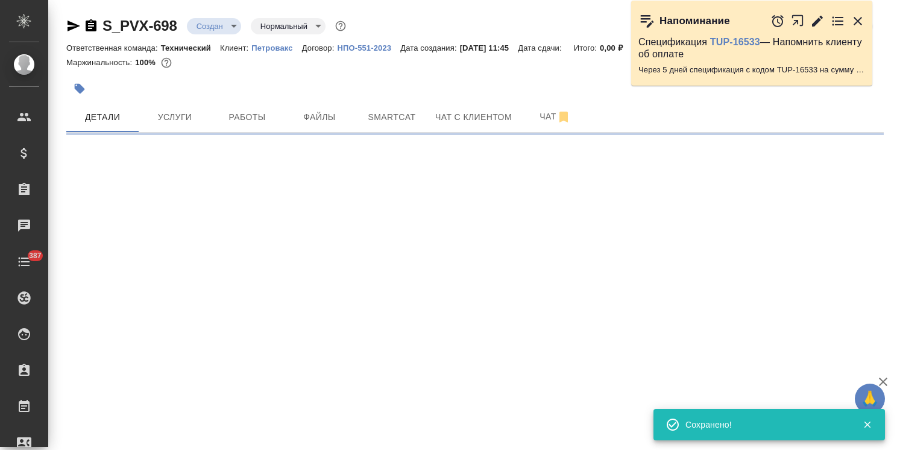
type input "holyTrinity"
select select "RU"
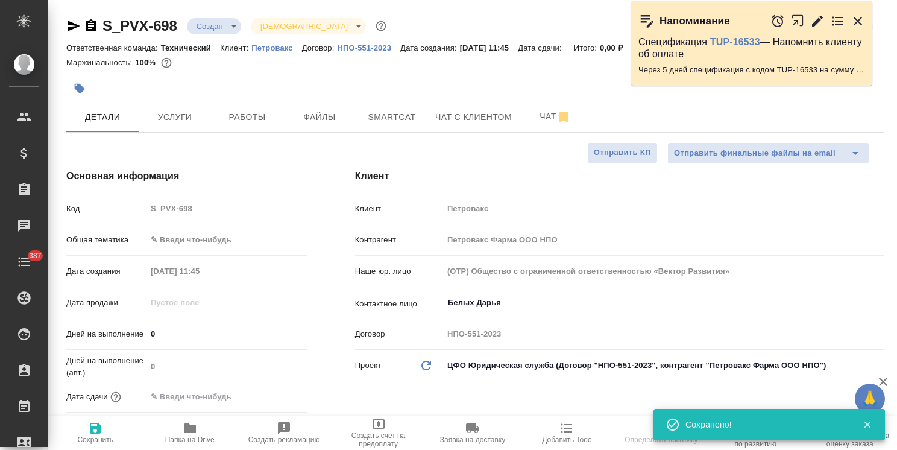
type textarea "x"
click at [282, 48] on p "Петровакс" at bounding box center [276, 47] width 51 height 9
type textarea "x"
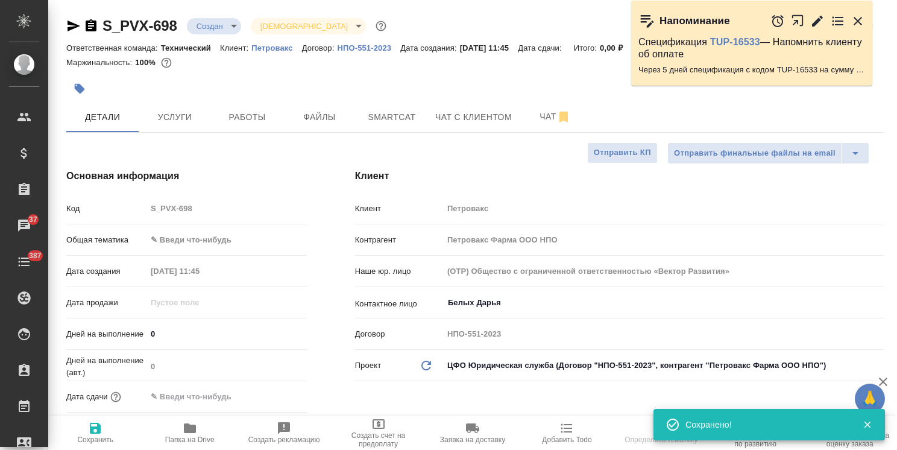
type textarea "x"
select select "RU"
type textarea "x"
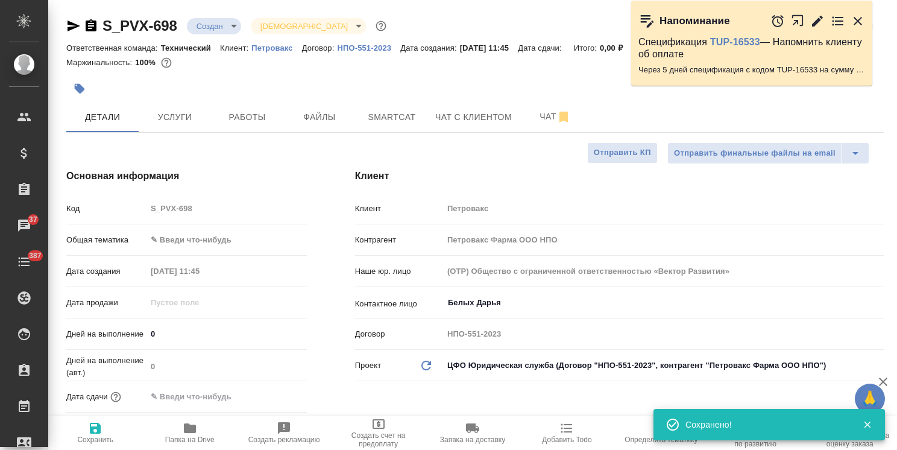
type textarea "x"
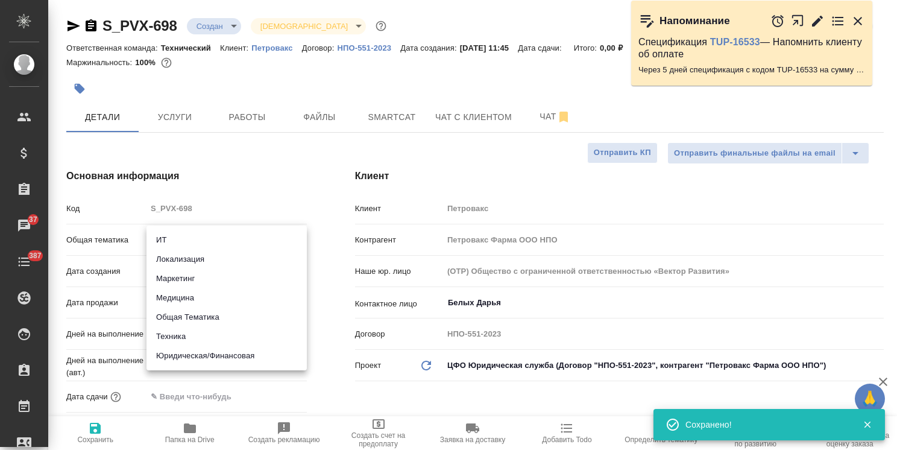
click at [219, 234] on body "🙏 .cls-1 fill:#fff; AWATERA [PERSON_NAME] Спецификации Заказы 37 Чаты 387 Todo …" at bounding box center [448, 225] width 897 height 450
click at [190, 278] on li "Маркетинг" at bounding box center [226, 278] width 160 height 19
type input "marketing"
type textarea "x"
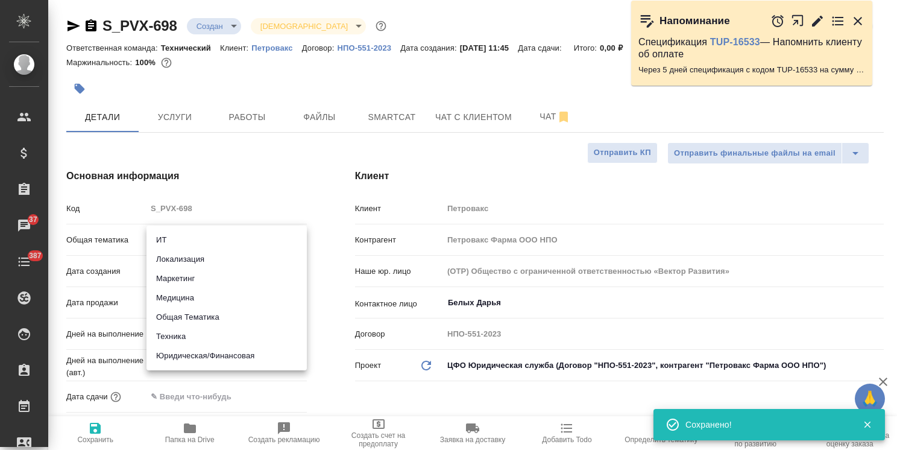
type textarea "x"
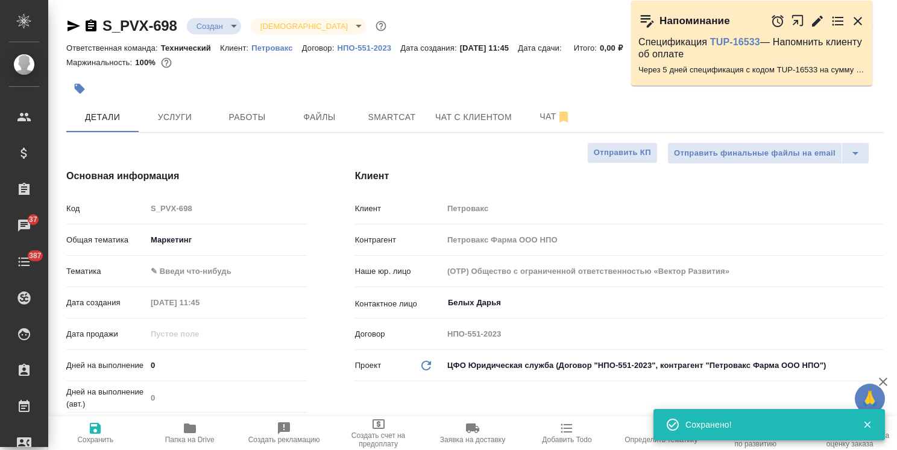
click at [200, 227] on div "Код S_PVX-698" at bounding box center [186, 213] width 241 height 31
click at [190, 241] on body "🙏 .cls-1 fill:#fff; AWATERA [PERSON_NAME] Спецификации Заказы 37 Чаты 387 Todo …" at bounding box center [448, 225] width 897 height 450
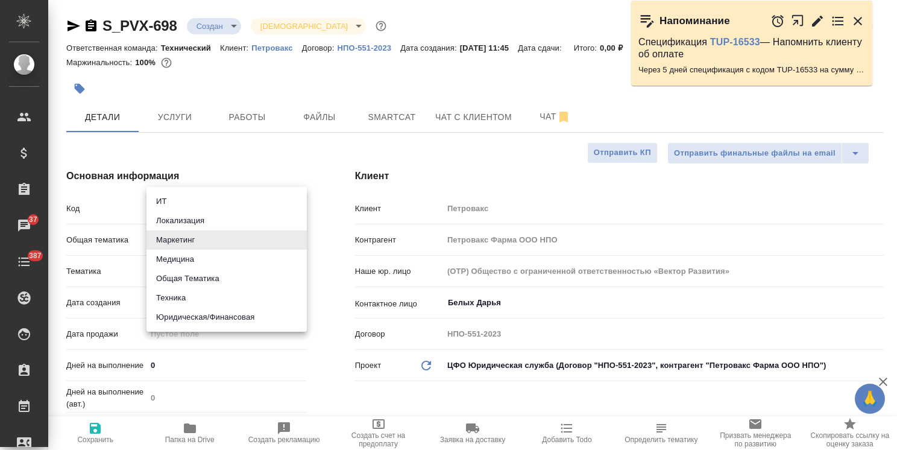
click at [183, 260] on li "Медицина" at bounding box center [226, 259] width 160 height 19
type input "med"
type textarea "x"
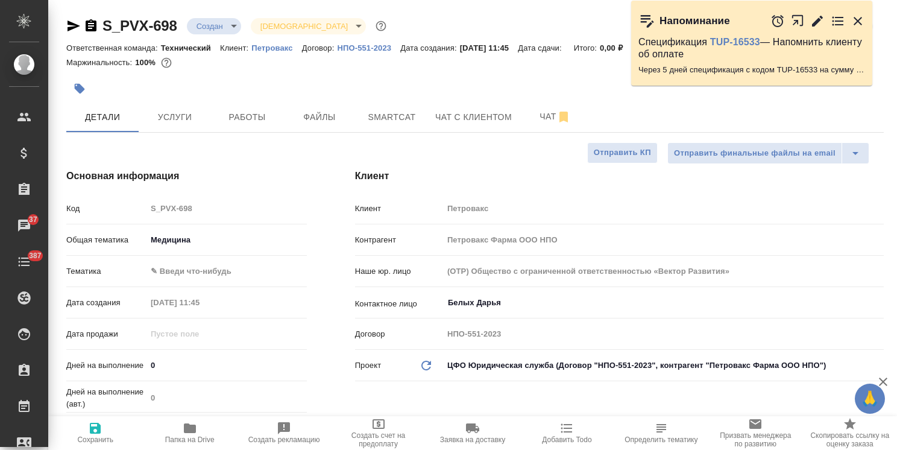
click at [194, 267] on li "Общая Тематика" at bounding box center [206, 261] width 121 height 11
type input "obtem"
type textarea "x"
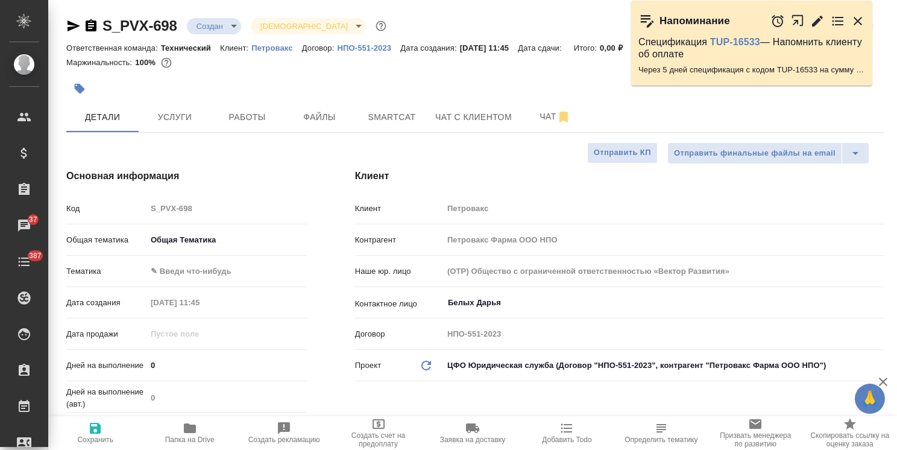
click at [202, 265] on body "🙏 .cls-1 fill:#fff; AWATERA [PERSON_NAME] Спецификации Заказы 37 Чаты 387 Todo …" at bounding box center [448, 225] width 897 height 450
click at [195, 244] on div at bounding box center [448, 225] width 897 height 450
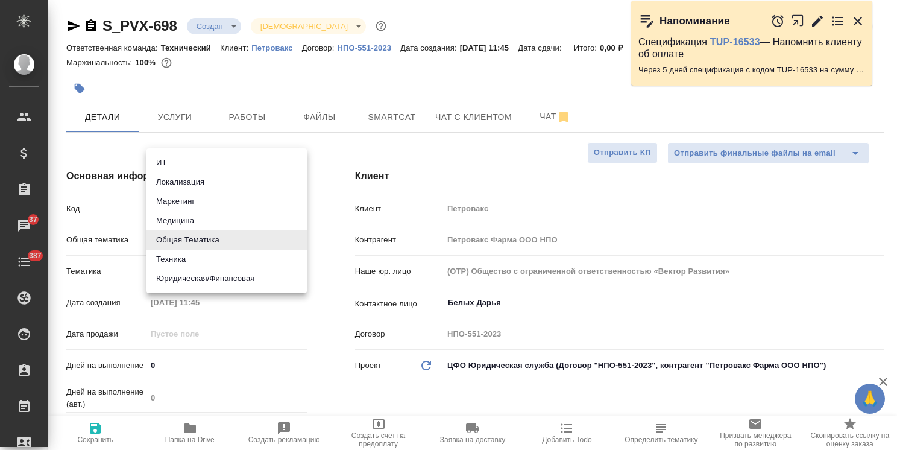
click at [205, 240] on body "🙏 .cls-1 fill:#fff; AWATERA [PERSON_NAME] Спецификации Заказы 37 Чаты 387 Todo …" at bounding box center [448, 225] width 897 height 450
click at [192, 225] on li "Медицина" at bounding box center [226, 220] width 160 height 19
type input "med"
type textarea "x"
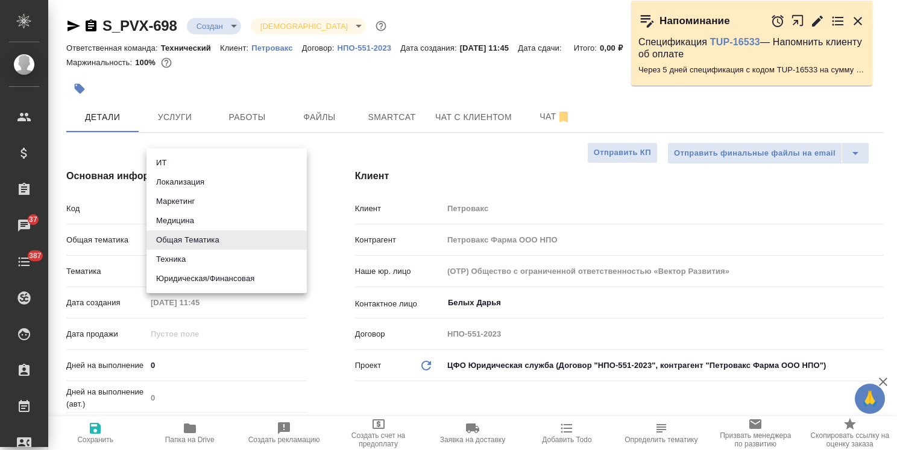
type textarea "x"
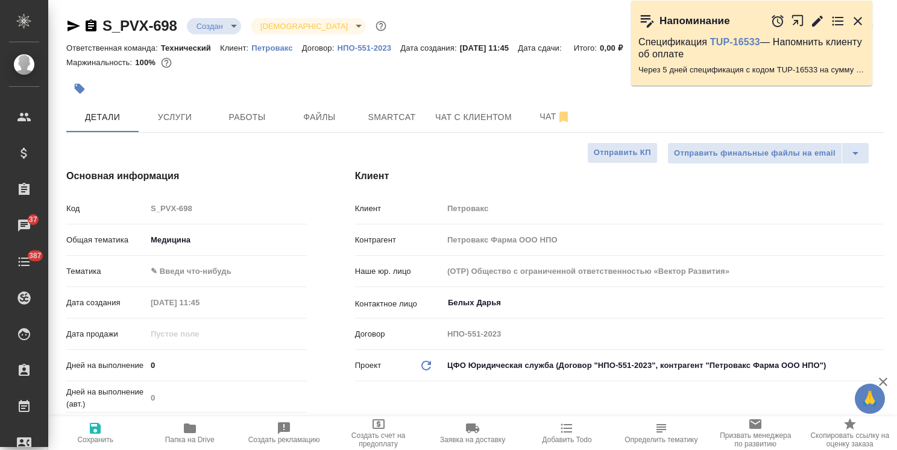
click at [193, 278] on body "🙏 .cls-1 fill:#fff; AWATERA [PERSON_NAME] Спецификации Заказы 37 Чаты 387 Todo …" at bounding box center [448, 225] width 897 height 450
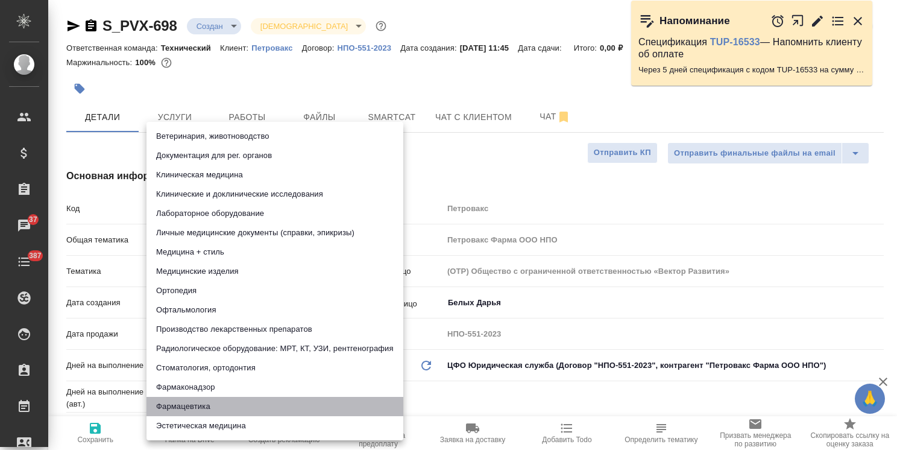
click at [187, 407] on li "Фармацевтика" at bounding box center [274, 406] width 257 height 19
type textarea "x"
type input "6149832f2b7be24903fd7a82"
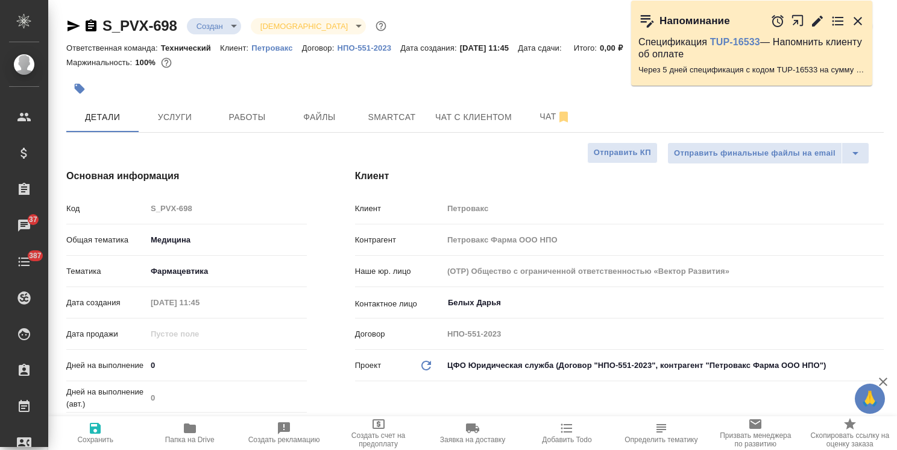
click at [91, 430] on icon "button" at bounding box center [95, 428] width 11 height 11
type textarea "x"
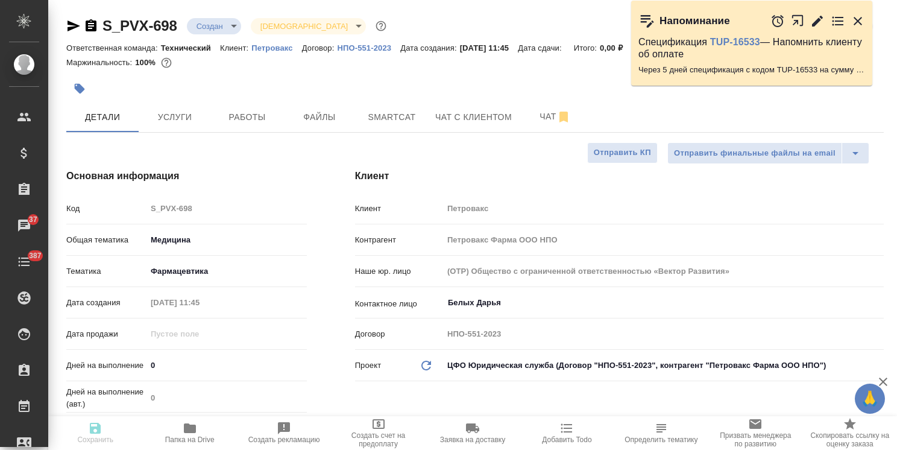
type textarea "x"
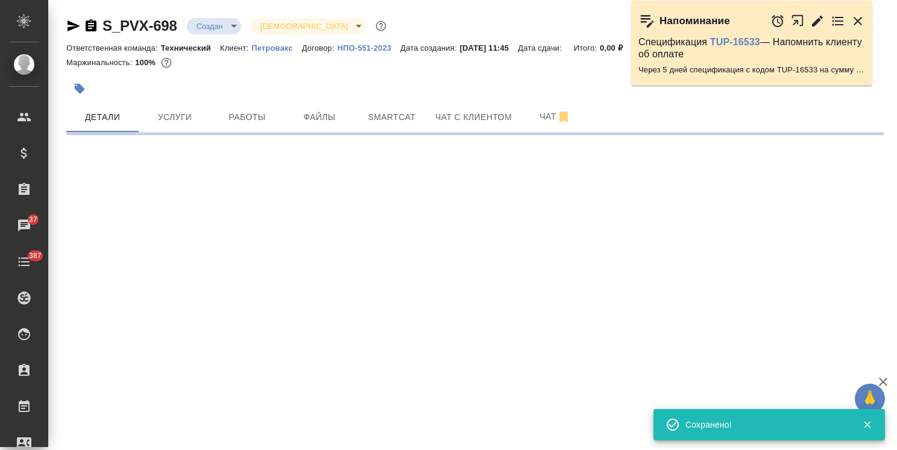
select select "RU"
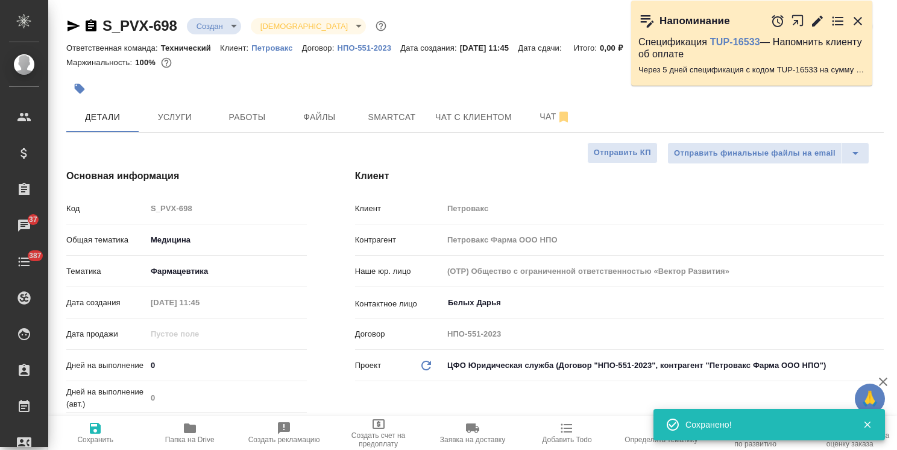
type textarea "x"
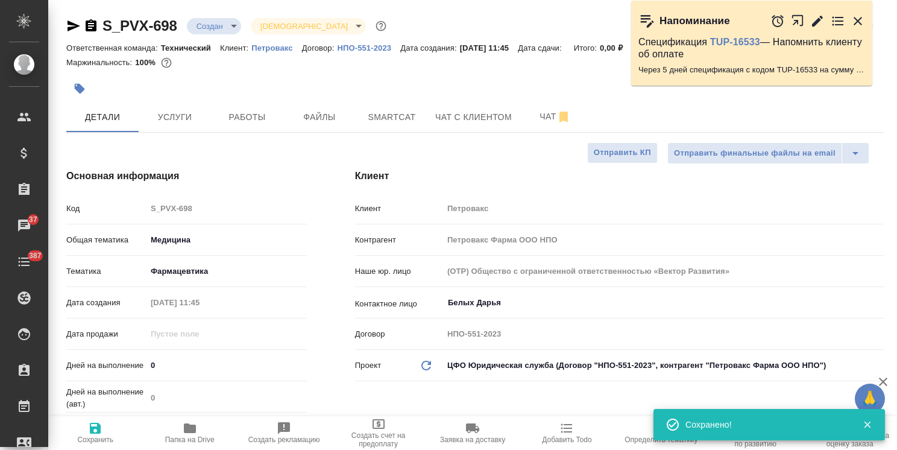
type textarea "x"
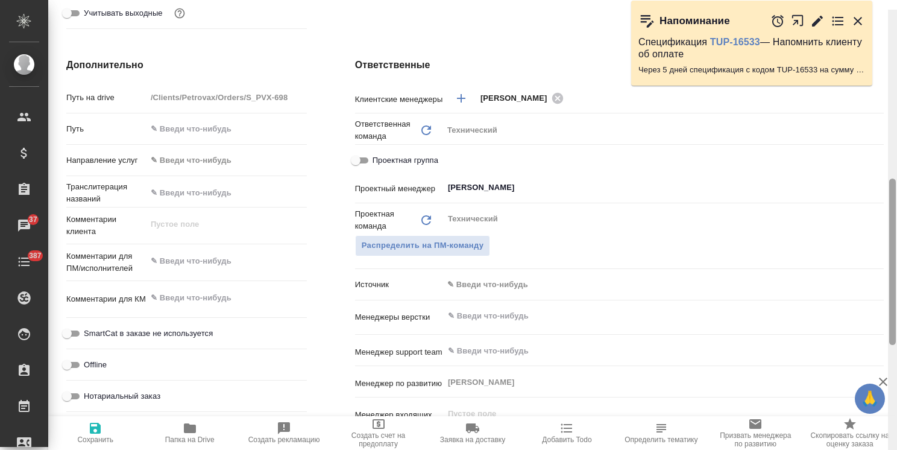
scroll to position [456, 0]
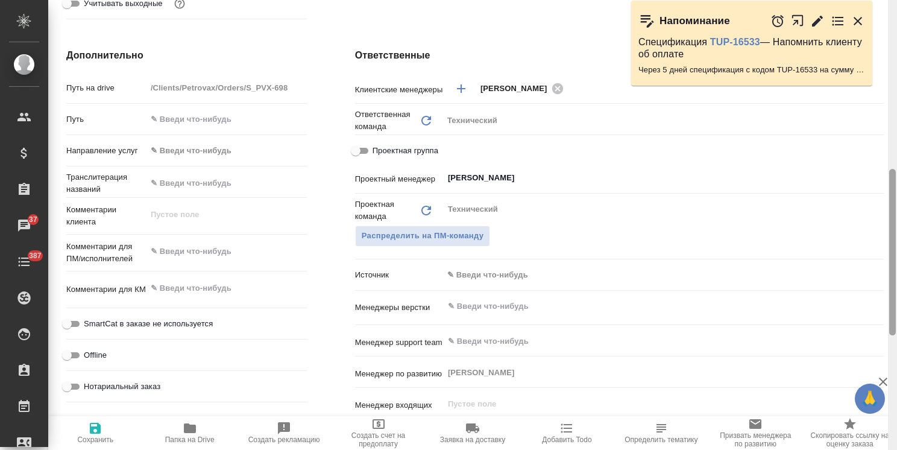
drag, startPoint x: 890, startPoint y: 270, endPoint x: 899, endPoint y: 305, distance: 36.1
click at [896, 305] on html "🙏 .cls-1 fill:#fff; AWATERA [PERSON_NAME] Спецификации Заказы 37 Чаты 387 Todo …" at bounding box center [448, 225] width 897 height 450
type textarea "x"
click at [216, 253] on textarea at bounding box center [226, 251] width 160 height 20
paste textarea "Нам необходимо 2 переводчика с личным присутствием на [PERSON_NAME] со стороны …"
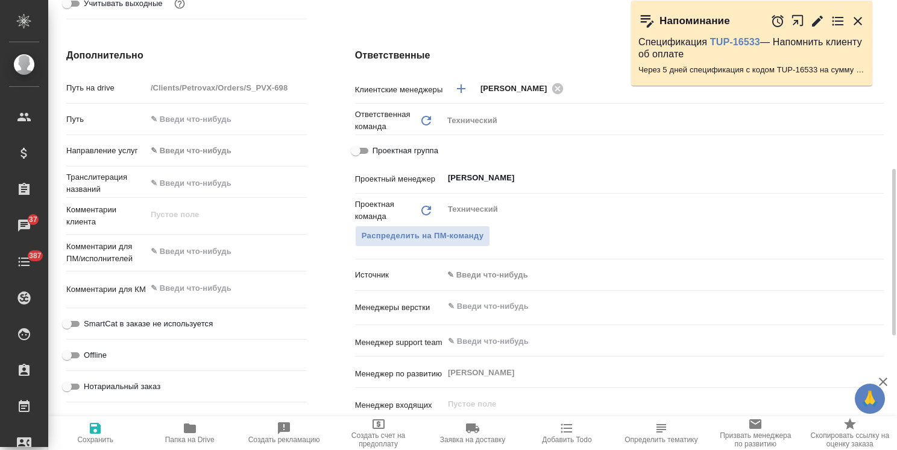
type textarea "Нам необходимо 2 переводчика с личным присутствием на [PERSON_NAME] со стороны …"
type textarea "x"
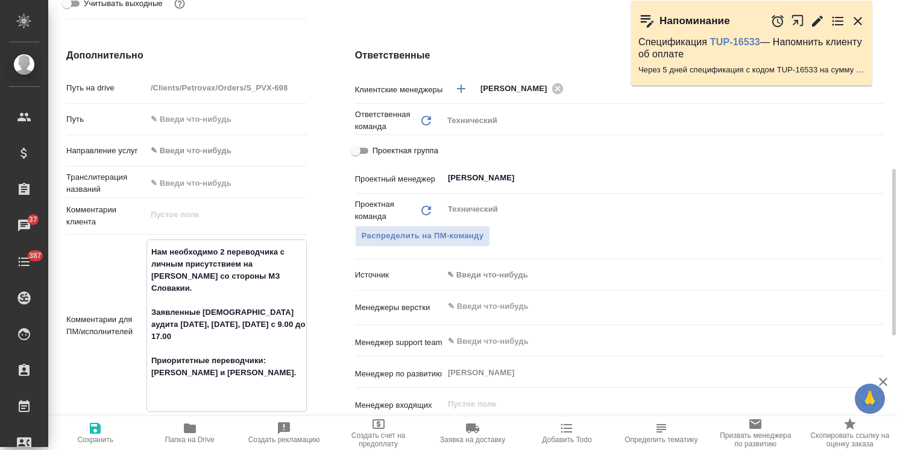
drag, startPoint x: 294, startPoint y: 397, endPoint x: 248, endPoint y: 397, distance: 45.2
click at [248, 397] on textarea "Нам необходимо 2 переводчика с личным присутствием на [PERSON_NAME] со стороны …" at bounding box center [226, 324] width 159 height 165
type textarea "Нам необходимо 2 переводчика с личным присутствием на [PERSON_NAME] со стороны …"
type textarea "x"
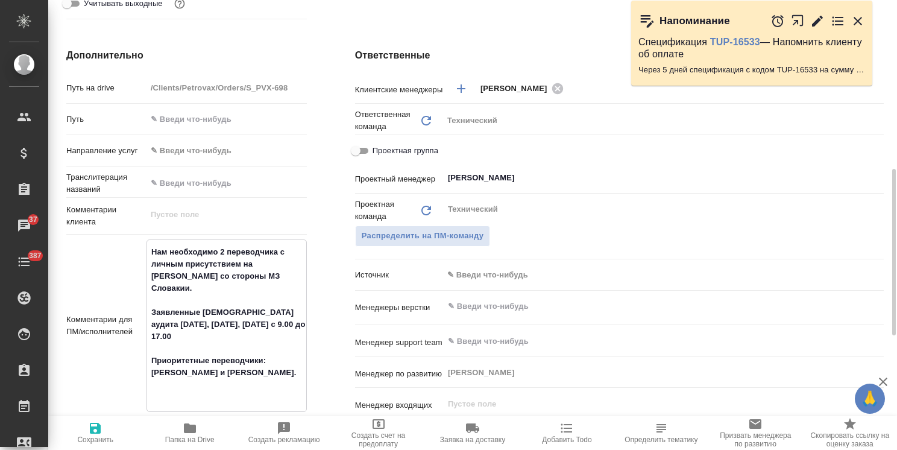
type textarea "x"
type textarea "Нам необходимо 2 переводчика с личным присутствием на [PERSON_NAME] со стороны …"
type textarea "x"
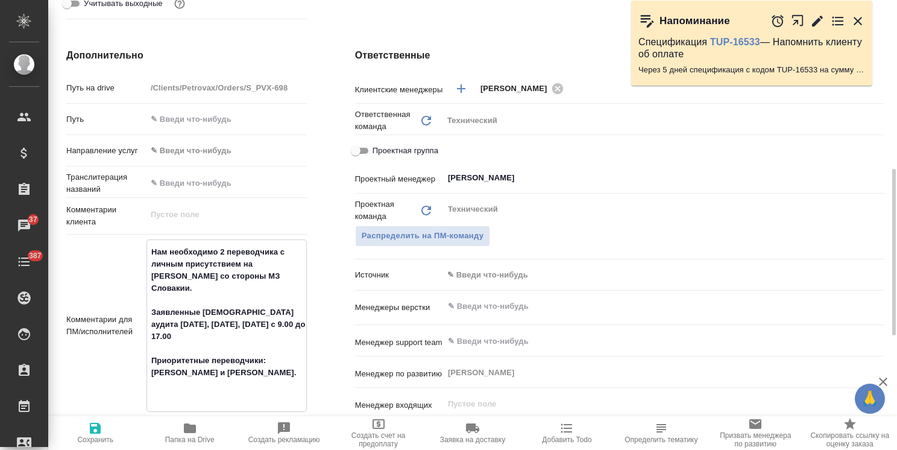
type textarea "Нам необходимо 2 переводчика с личным присутствием на [PERSON_NAME] со стороны …"
type textarea "x"
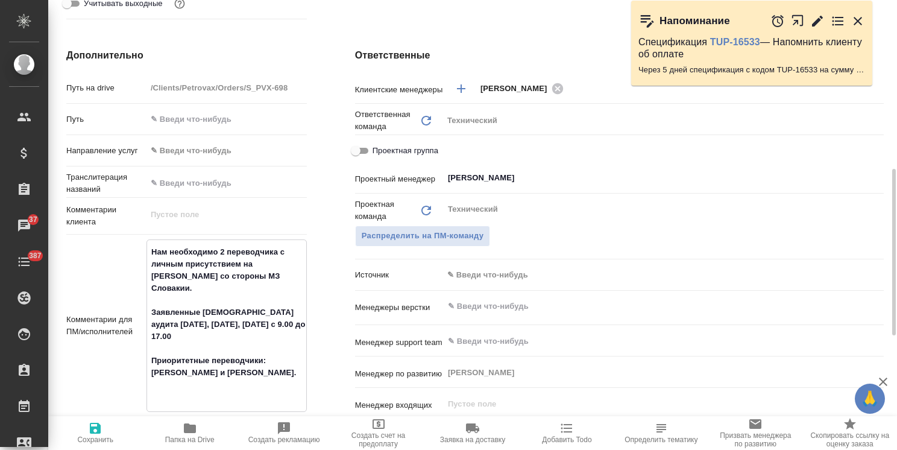
type textarea "Нам необходимо 2 переводчика с личным присутствием на [PERSON_NAME] со стороны …"
type textarea "x"
type textarea "Нам необходимо 2 переводчика с личным присутствием на [PERSON_NAME] со стороны …"
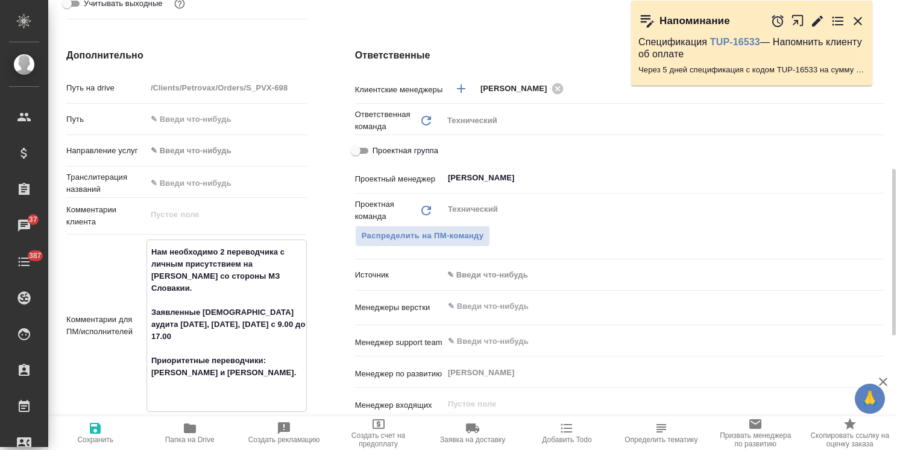
type textarea "x"
type textarea "Нам необходимо 2 переводчика с личным присутствием на [PERSON_NAME] со стороны …"
type textarea "x"
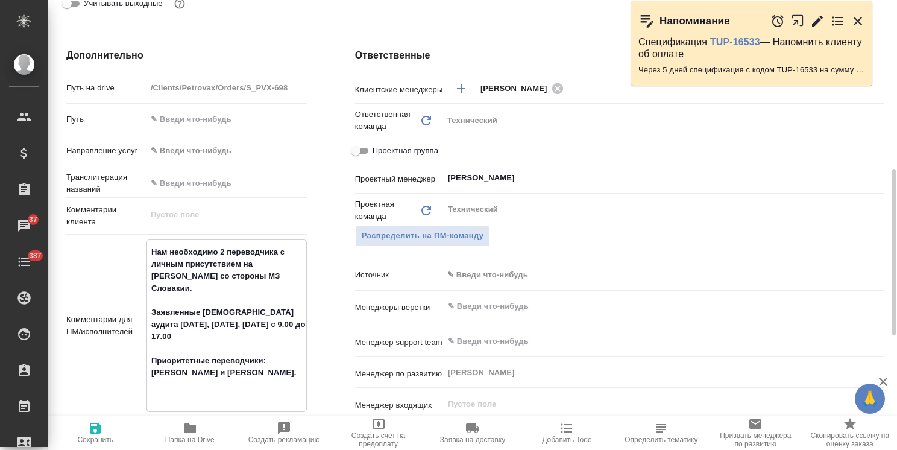
type textarea "x"
type textarea "Нам необходимо 2 переводчика с личным присутствием на [PERSON_NAME] со стороны …"
type textarea "x"
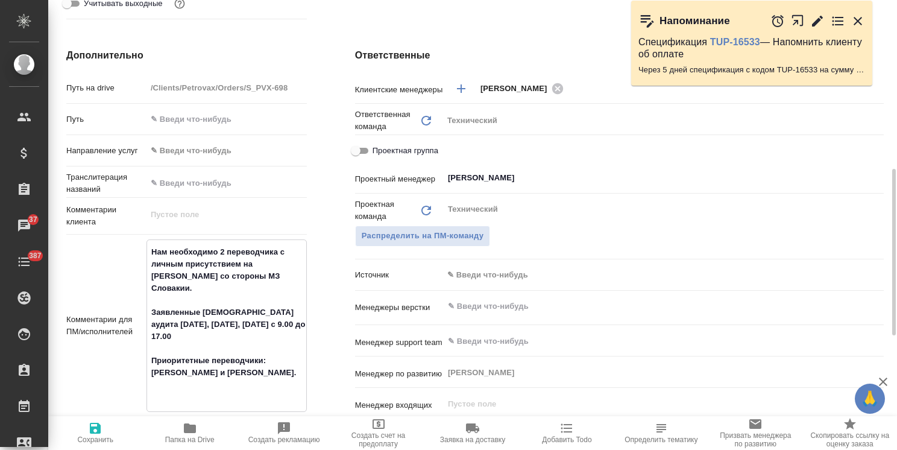
type textarea "Нам необходимо 2 переводчика с личным присутствием на [PERSON_NAME] со стороны …"
type textarea "x"
click at [218, 394] on textarea "Нам необходимо 2 переводчика с личным присутствием на [PERSON_NAME] со стороны …" at bounding box center [226, 324] width 159 height 165
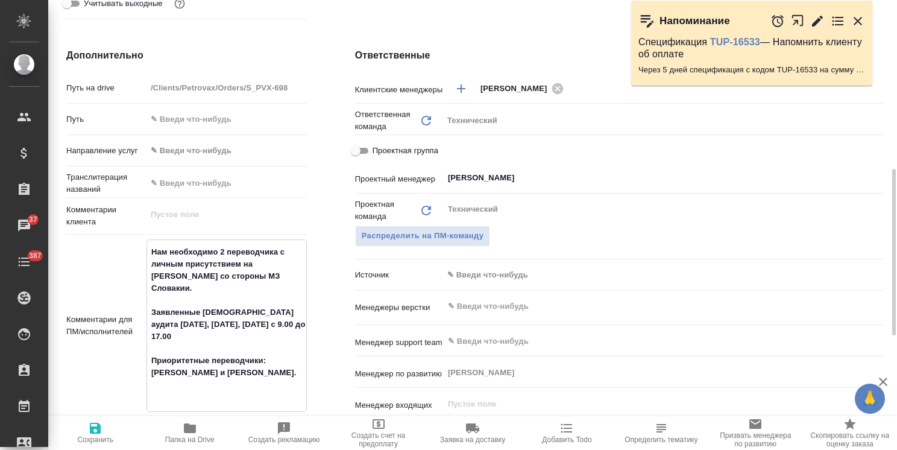
type textarea "x"
type textarea "Нам необходимо 2 переводчика с личным присутствием на [PERSON_NAME] со стороны …"
type textarea "x"
type textarea "Нам необходимо 2 переводчика с личным присутствием на [PERSON_NAME] со стороны …"
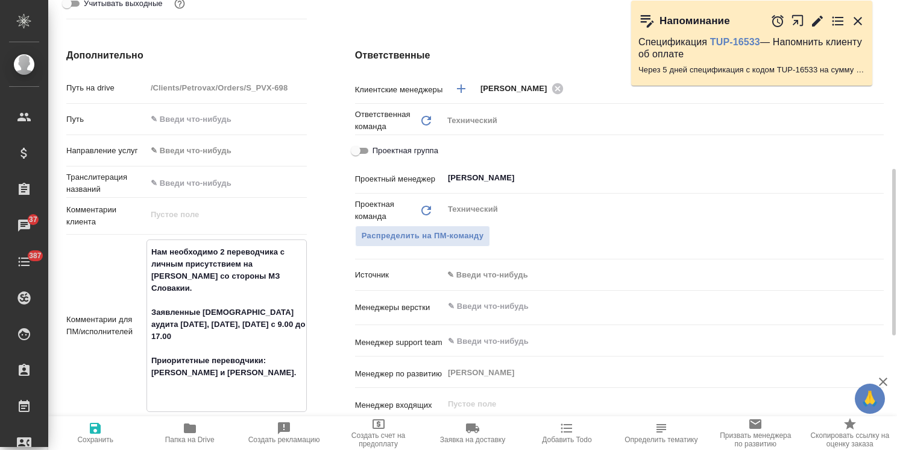
type textarea "x"
click at [229, 382] on textarea "Нам необходимо 2 переводчика с личным присутствием на [PERSON_NAME] со стороны …" at bounding box center [226, 324] width 159 height 165
type textarea "Нам необходимо 2 переводчика с личным присутствием на [PERSON_NAME] со стороны …"
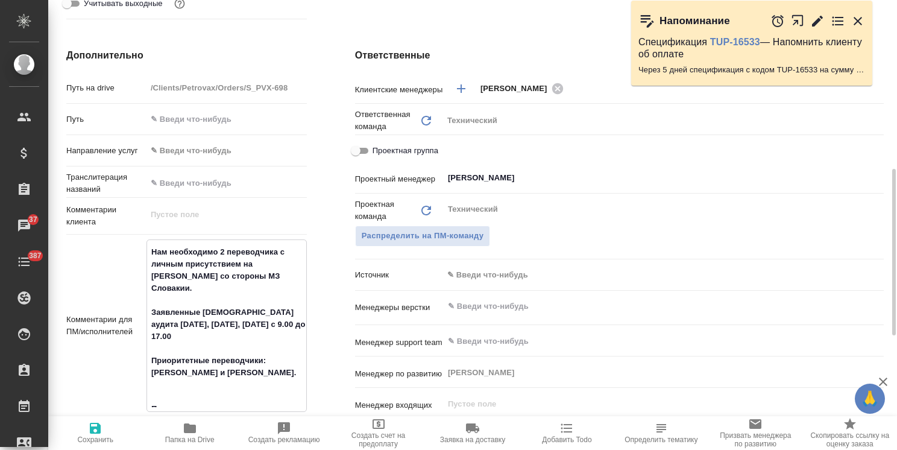
type textarea "x"
type textarea "Нам необходимо 2 переводчика с личным присутствием на [PERSON_NAME] со стороны …"
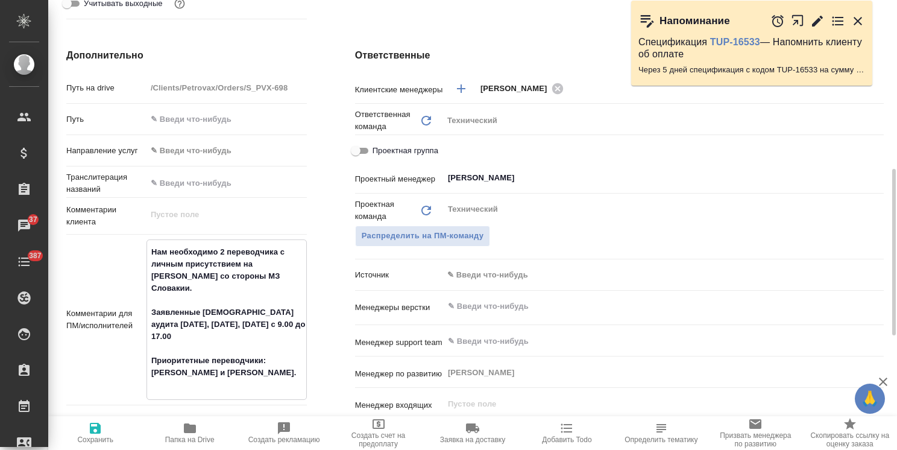
type textarea "x"
type textarea "Нам необходимо 2 переводчика с личным присутствием на [PERSON_NAME] со стороны …"
type textarea "x"
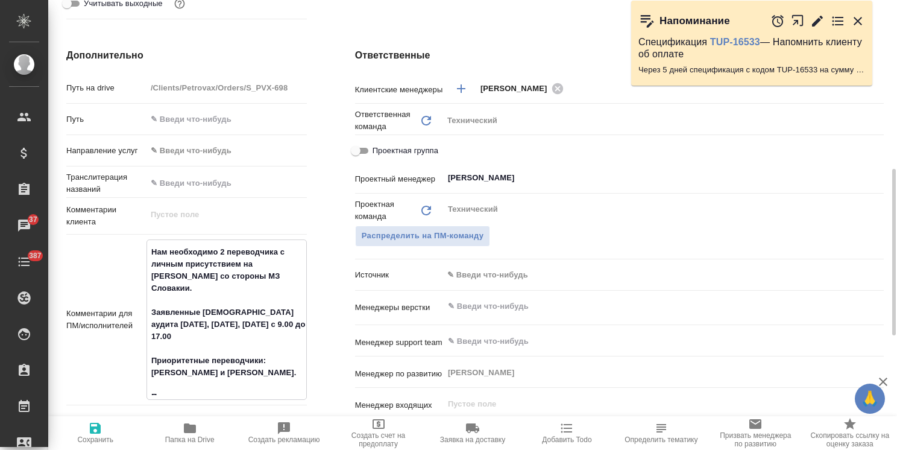
type textarea "x"
type textarea "Нам необходимо 2 переводчика с личным присутствием на [PERSON_NAME] со стороны …"
type textarea "x"
click at [99, 433] on icon "button" at bounding box center [95, 428] width 11 height 11
type textarea "x"
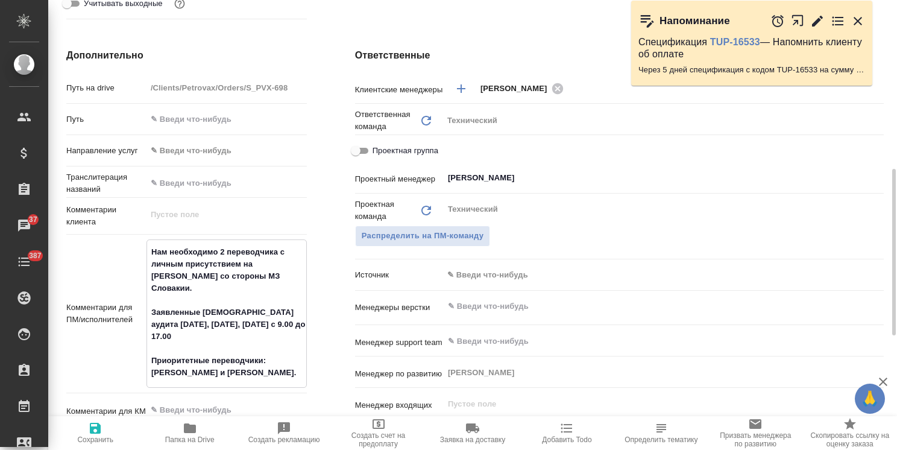
type textarea "x"
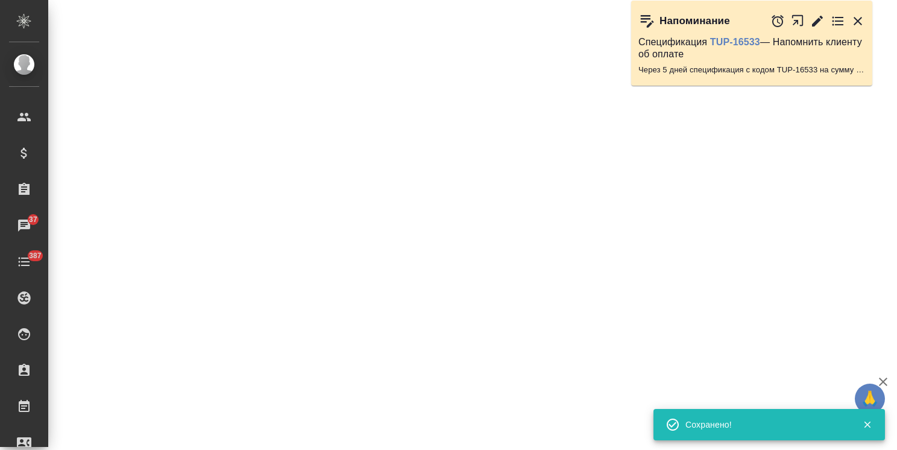
select select "RU"
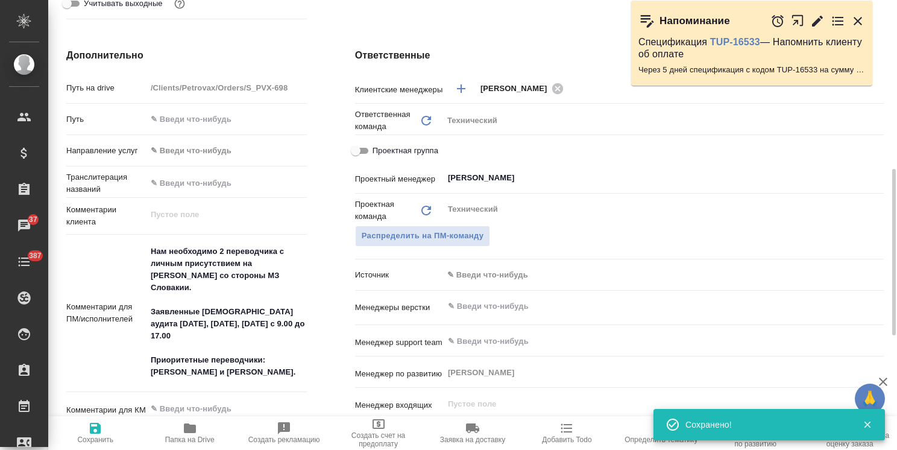
type textarea "x"
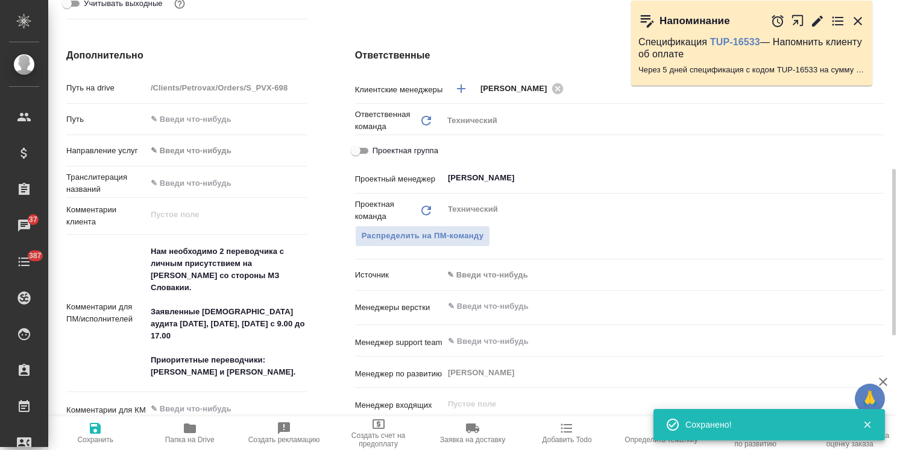
type textarea "x"
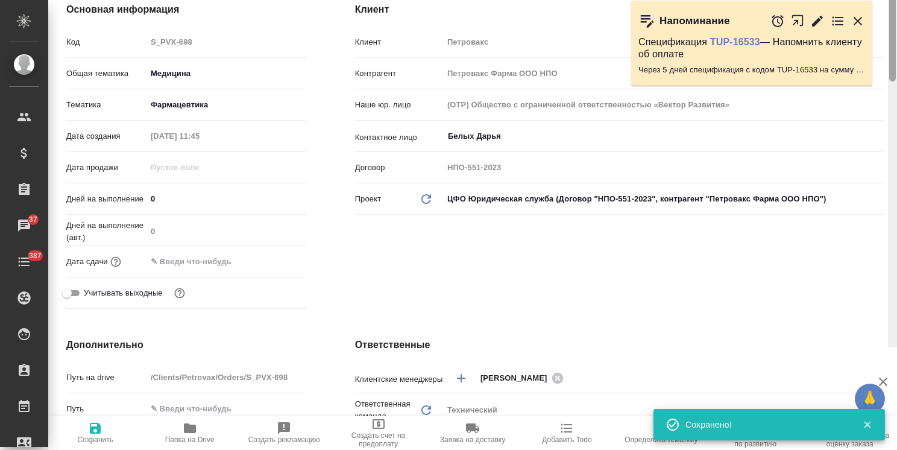
scroll to position [0, 0]
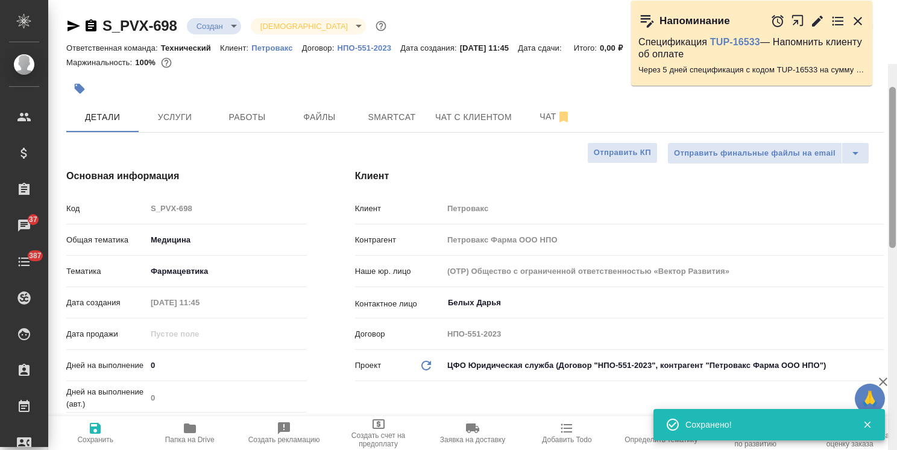
drag, startPoint x: 895, startPoint y: 289, endPoint x: 600, endPoint y: 116, distance: 341.5
click at [889, 107] on div at bounding box center [892, 167] width 7 height 161
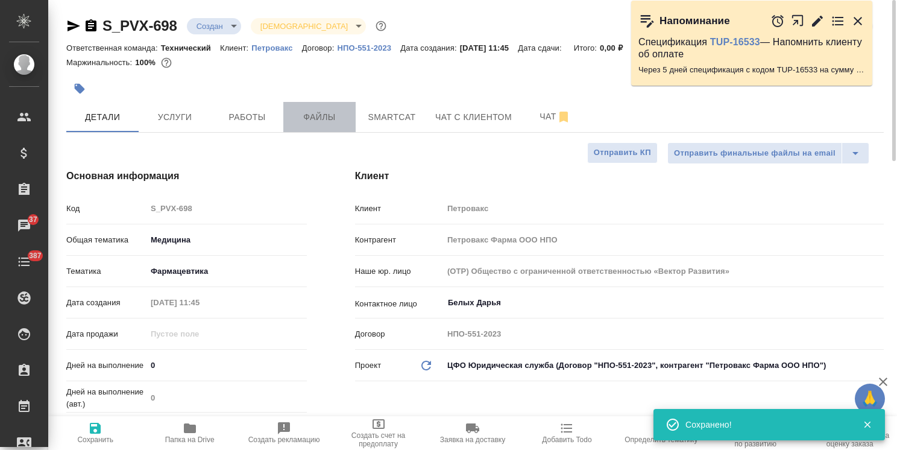
click at [326, 122] on span "Файлы" at bounding box center [320, 117] width 58 height 15
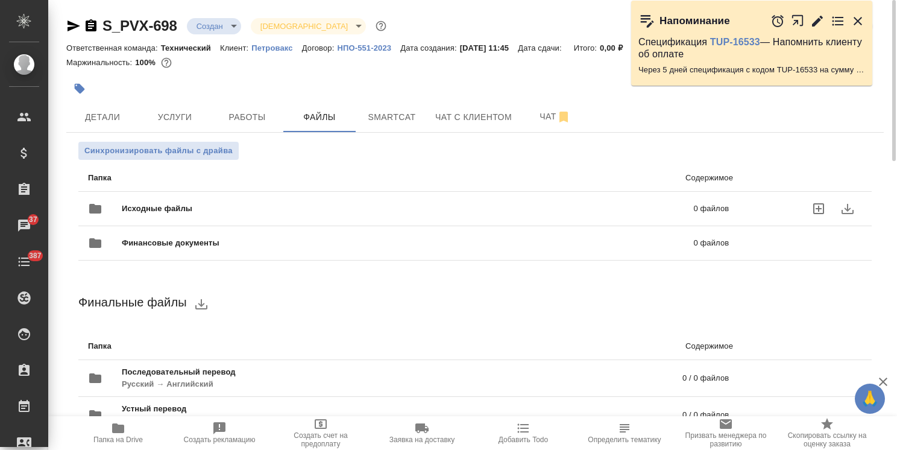
click at [167, 200] on div "Исходные файлы 0 файлов" at bounding box center [408, 208] width 641 height 29
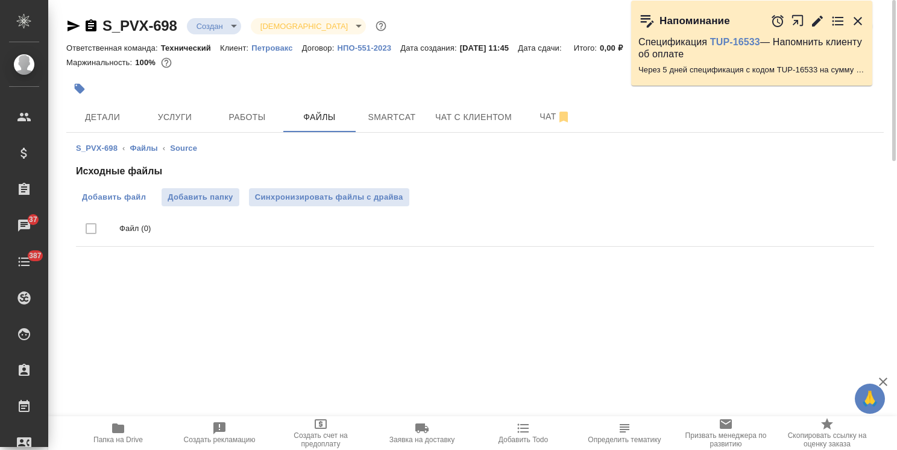
click at [118, 195] on span "Добавить файл" at bounding box center [114, 197] width 64 height 12
click at [0, 0] on input "Добавить файл" at bounding box center [0, 0] width 0 height 0
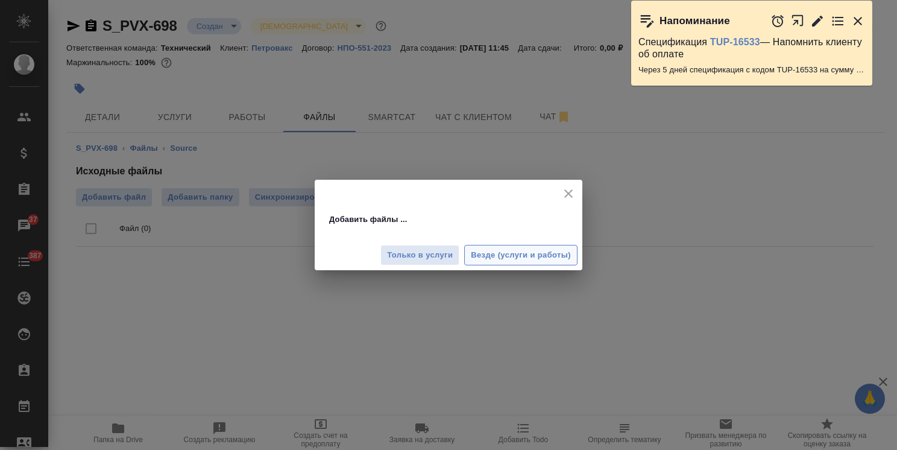
click at [500, 259] on span "Везде (услуги и работы)" at bounding box center [521, 255] width 100 height 14
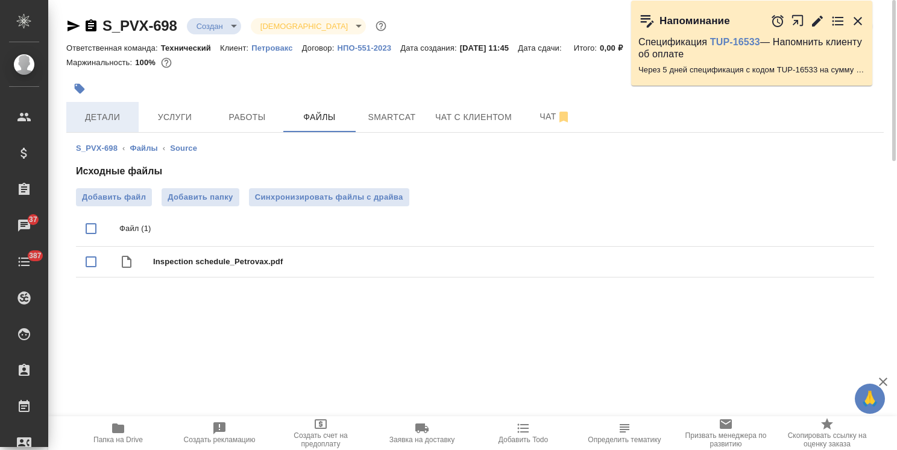
click at [99, 116] on span "Детали" at bounding box center [103, 117] width 58 height 15
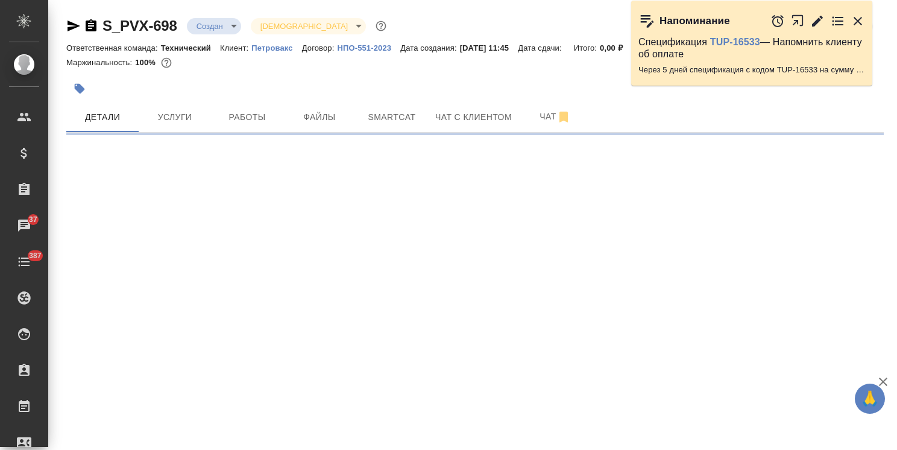
select select "RU"
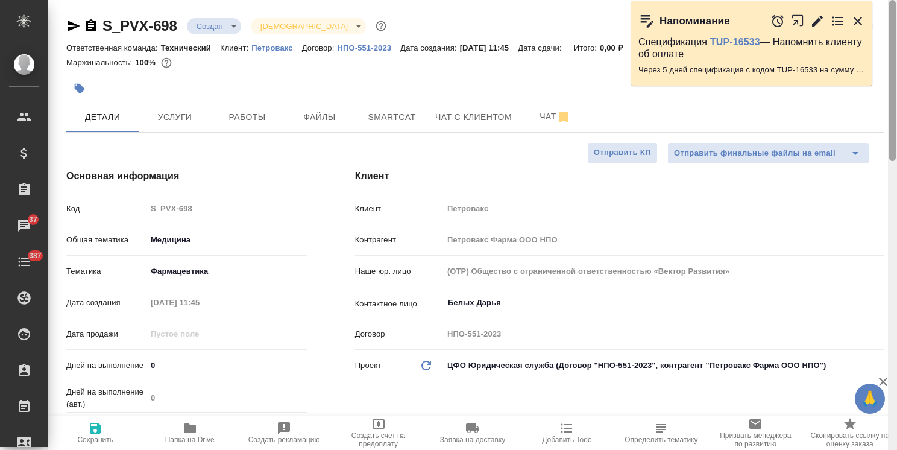
type textarea "x"
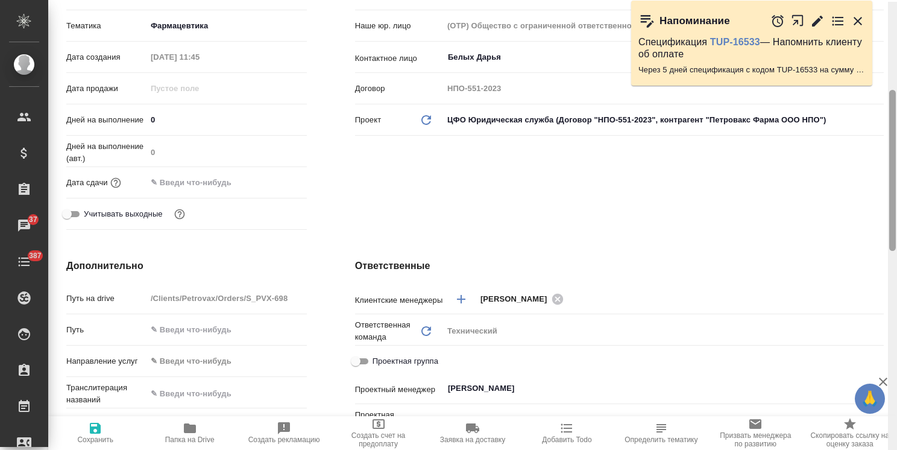
scroll to position [237, 0]
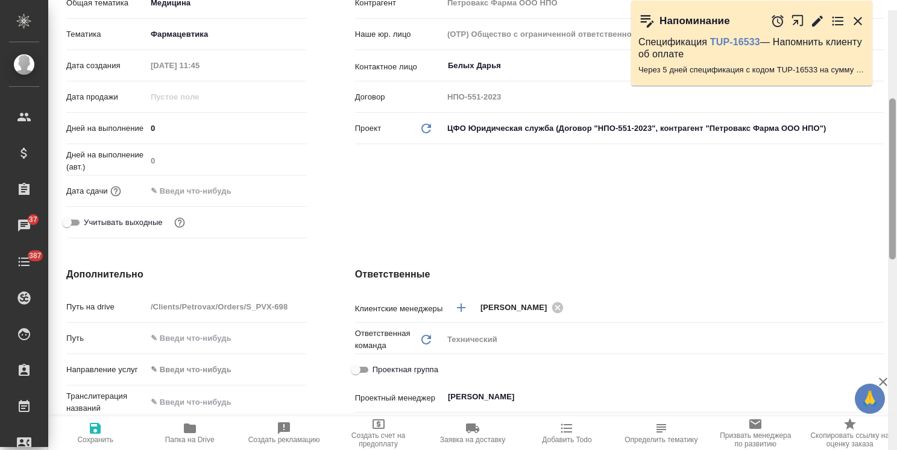
drag, startPoint x: 892, startPoint y: 152, endPoint x: 881, endPoint y: 237, distance: 85.7
click at [881, 237] on div "S_PVX-698 Создан new Святая троица holyTrinity Кратко детали заказа Ответственн…" at bounding box center [472, 225] width 849 height 450
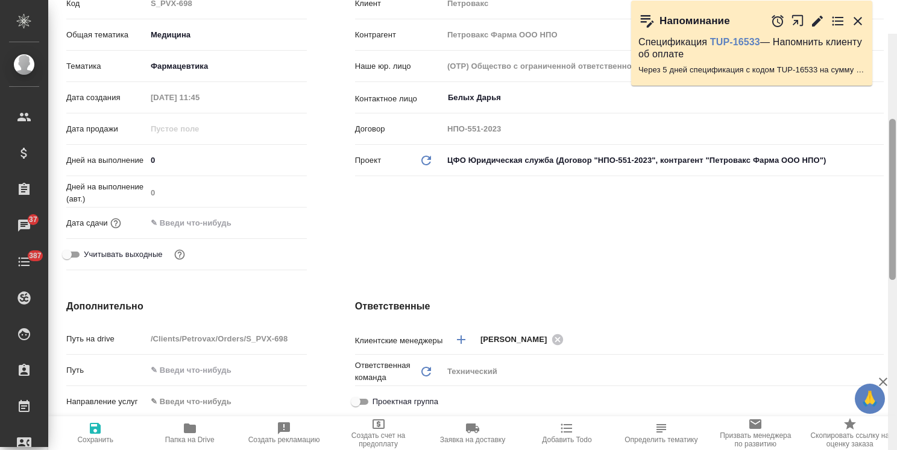
drag, startPoint x: 892, startPoint y: 203, endPoint x: 878, endPoint y: 181, distance: 25.8
click at [880, 182] on div "S_PVX-698 Создан new Святая троица holyTrinity Кратко детали заказа Ответственн…" at bounding box center [472, 225] width 849 height 450
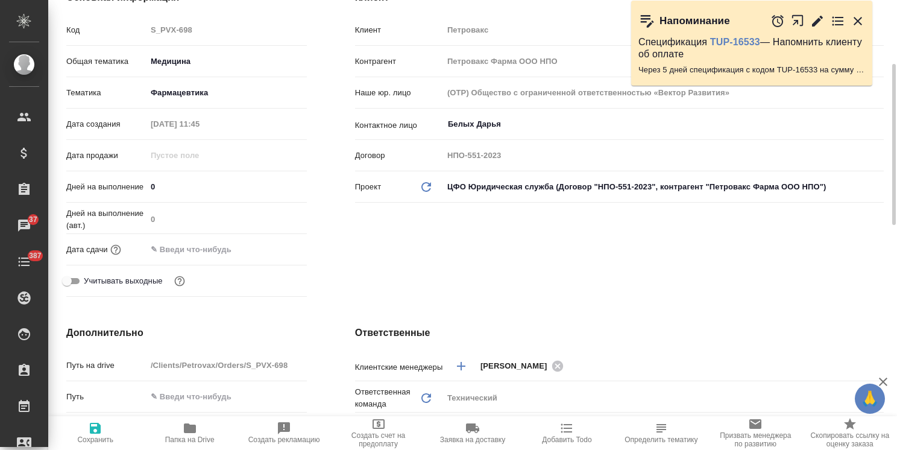
click at [218, 249] on input "text" at bounding box center [198, 249] width 105 height 17
click at [283, 251] on div at bounding box center [286, 249] width 42 height 14
click at [276, 248] on icon "button" at bounding box center [271, 248] width 11 height 12
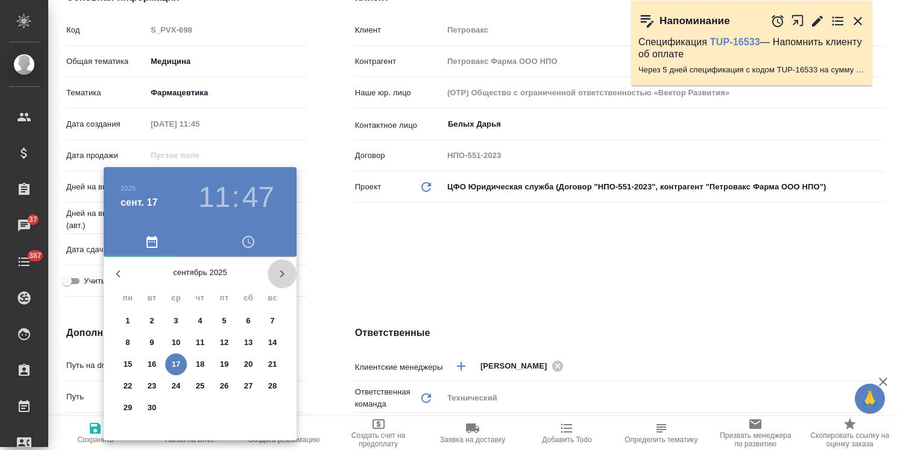
click at [289, 275] on button "button" at bounding box center [282, 273] width 29 height 29
click at [180, 346] on span "8" at bounding box center [176, 342] width 22 height 12
type input "[DATE] 11:47"
type textarea "x"
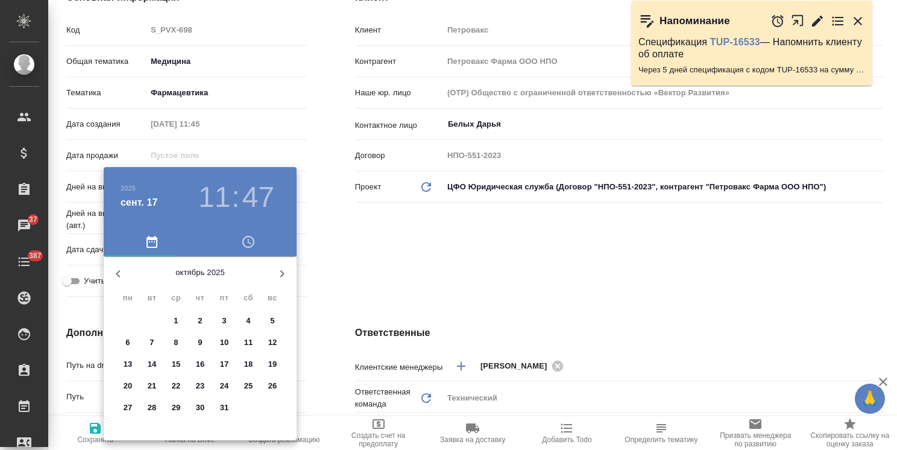
type textarea "x"
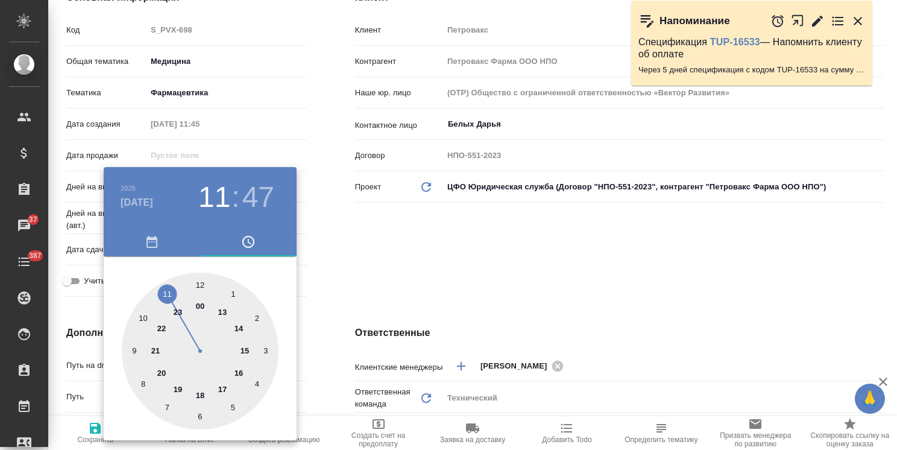
click at [360, 308] on div at bounding box center [448, 225] width 897 height 450
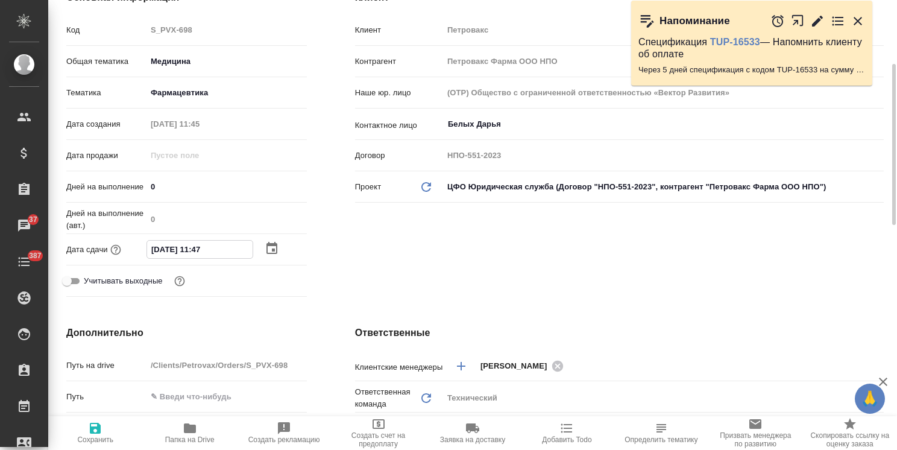
click at [197, 250] on input "08.10.2025 11:47" at bounding box center [199, 249] width 105 height 17
type input "08.10.2025 17:47"
type textarea "x"
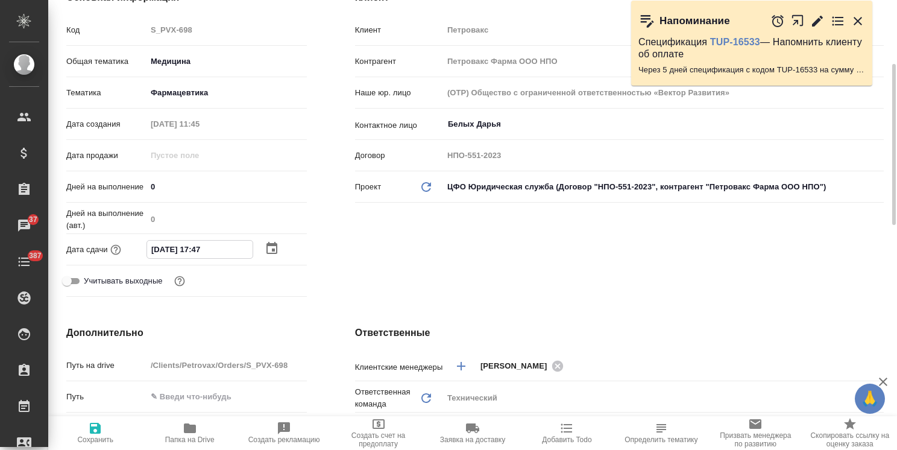
drag, startPoint x: 218, startPoint y: 252, endPoint x: 207, endPoint y: 254, distance: 11.0
click at [207, 254] on input "08.10.2025 17:47" at bounding box center [199, 249] width 105 height 17
type input "08.10.2025 17:0_"
type textarea "x"
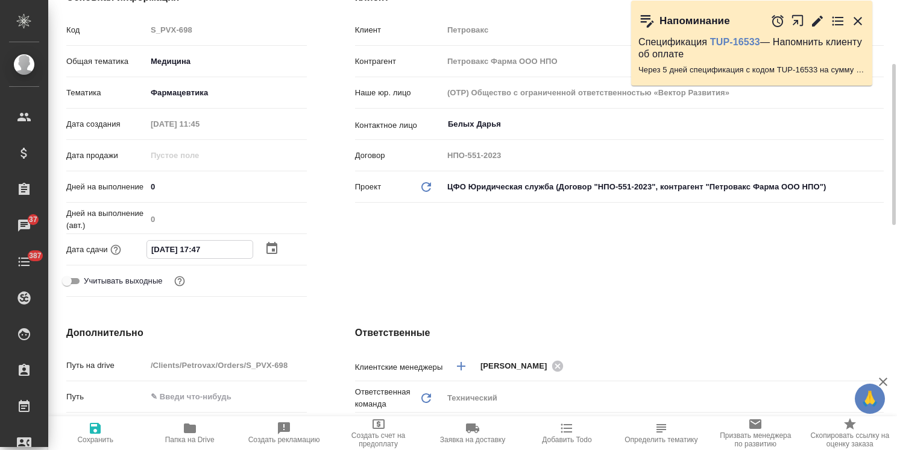
type textarea "x"
type input "08.10.2025 17:00"
type textarea "x"
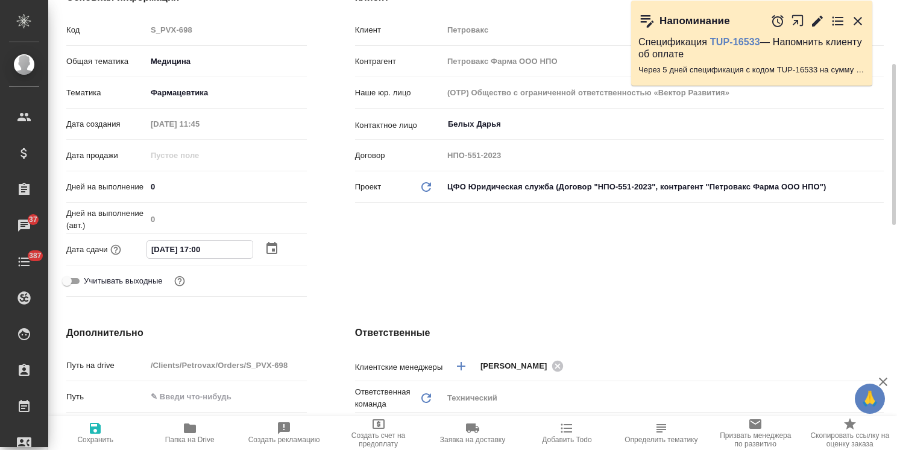
type input "08.10.2025 17:00"
click at [97, 425] on icon "button" at bounding box center [95, 428] width 11 height 11
type textarea "x"
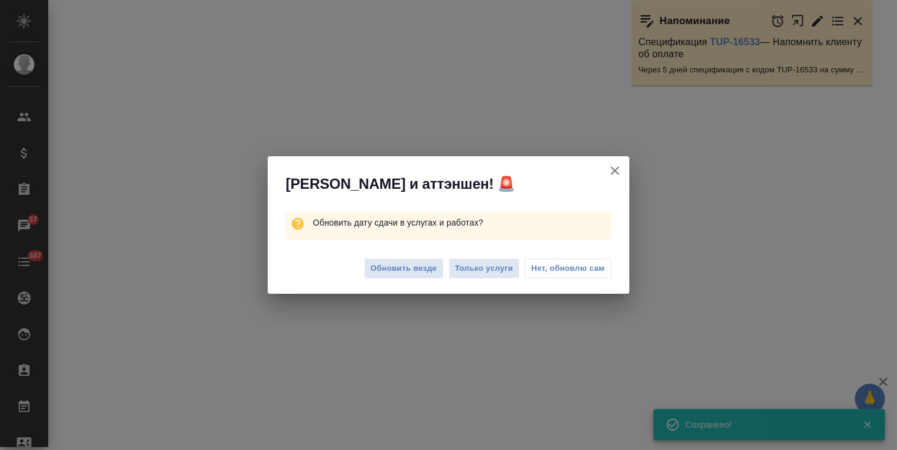
select select "RU"
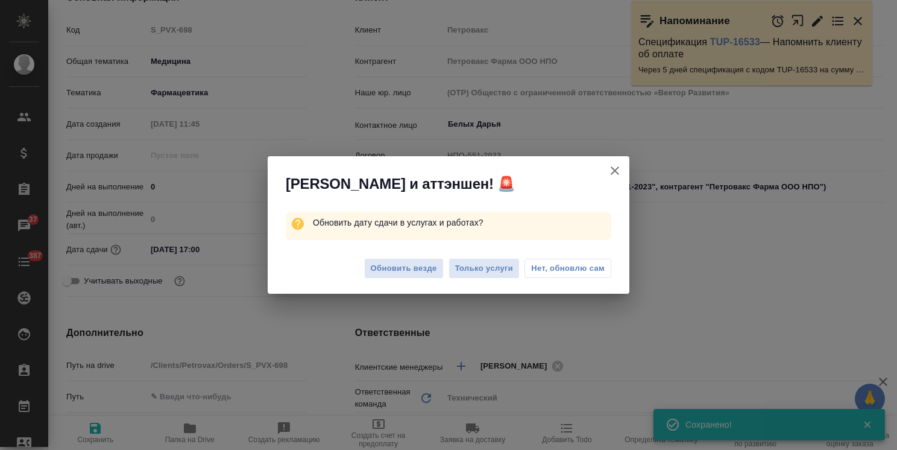
type textarea "x"
click at [417, 256] on div "Обновить везде Только услуги Нет, обновлю сам" at bounding box center [449, 270] width 362 height 48
click at [405, 263] on span "Обновить везде" at bounding box center [404, 269] width 66 height 14
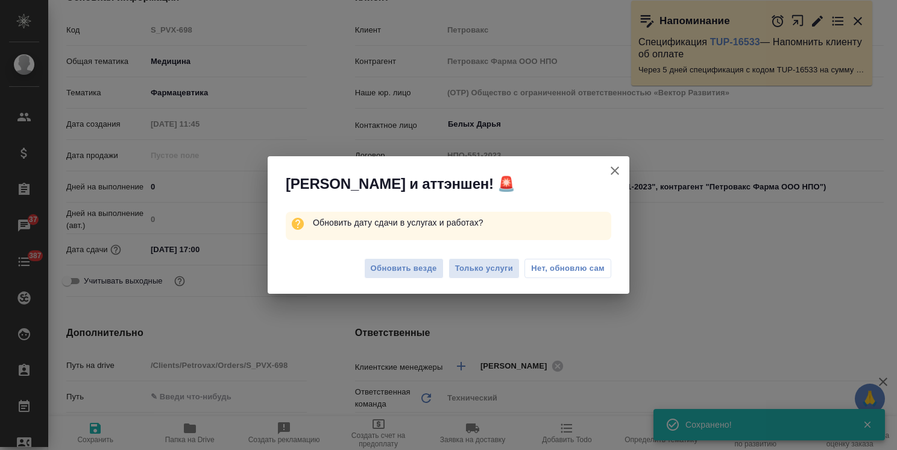
type textarea "x"
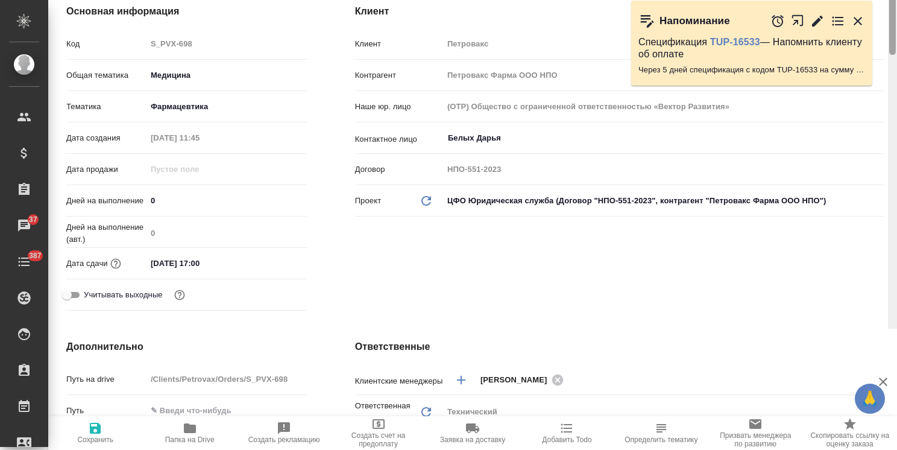
scroll to position [32, 0]
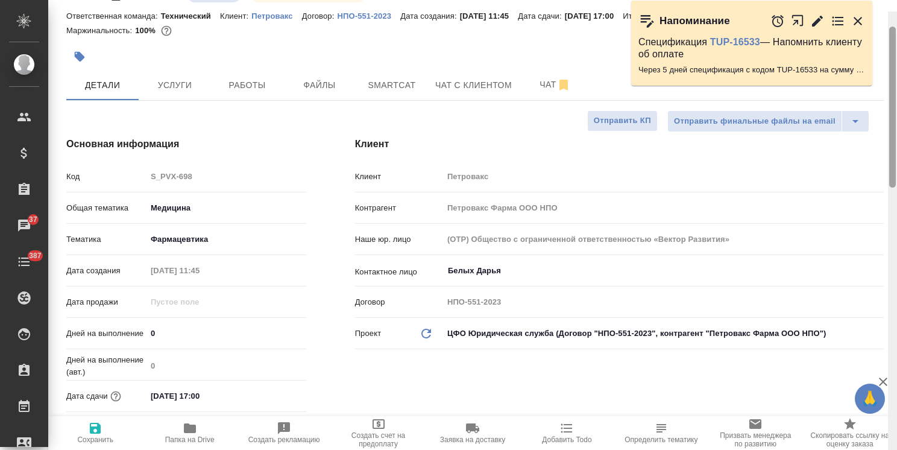
drag, startPoint x: 894, startPoint y: 95, endPoint x: 923, endPoint y: 27, distance: 74.6
click at [896, 27] on html "🙏 .cls-1 fill:#fff; AWATERA Usmanova Olga Клиенты Спецификации Заказы 37 Чаты 3…" at bounding box center [448, 225] width 897 height 450
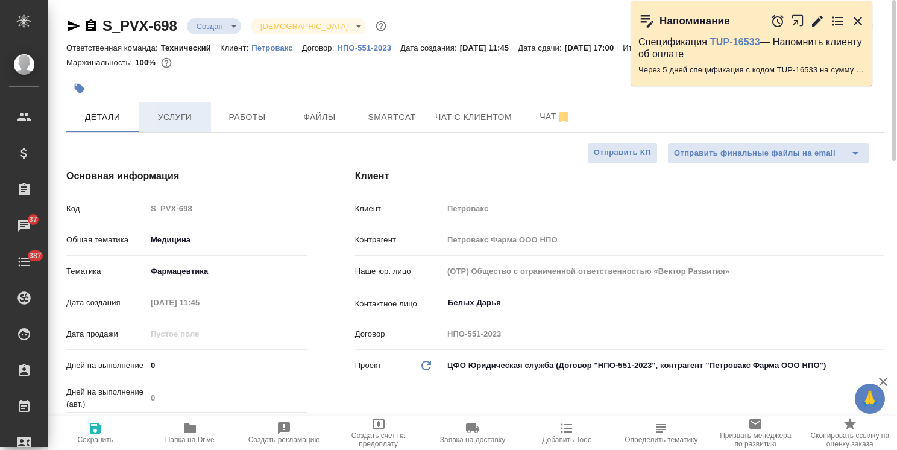
click at [185, 117] on span "Услуги" at bounding box center [175, 117] width 58 height 15
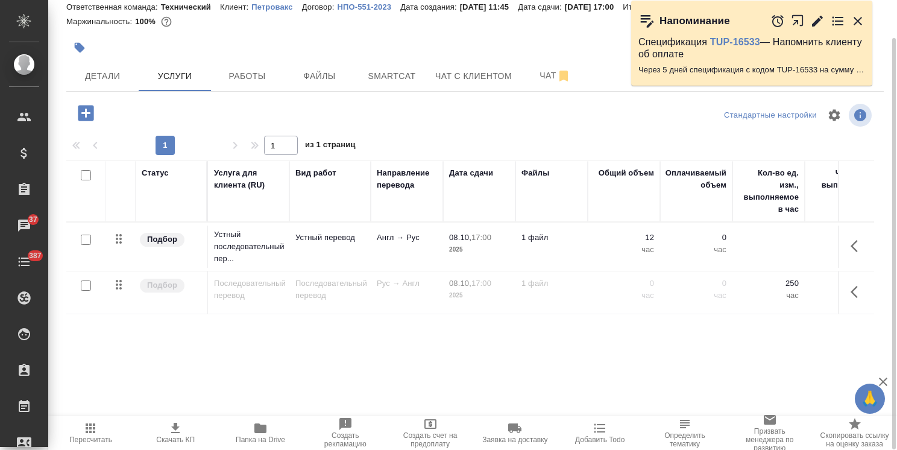
click at [336, 248] on td "Устный перевод" at bounding box center [329, 246] width 81 height 42
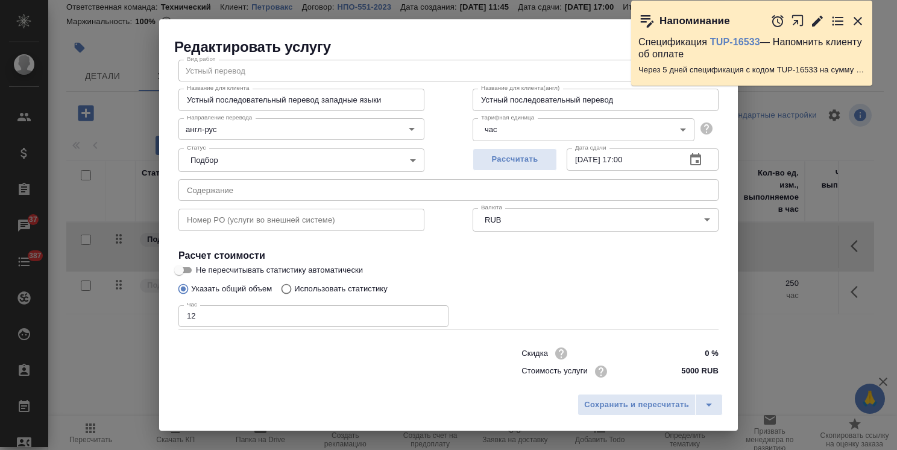
scroll to position [58, 0]
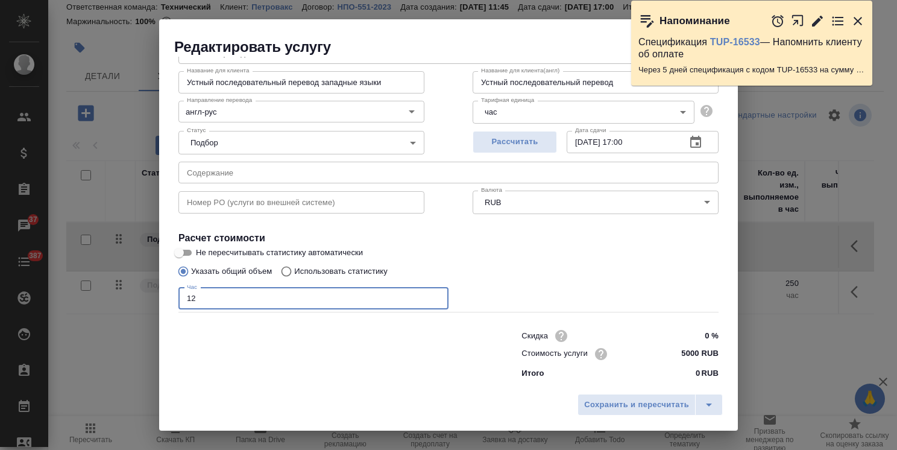
drag, startPoint x: 207, startPoint y: 295, endPoint x: 67, endPoint y: 297, distance: 139.9
click at [71, 298] on div "Редактировать услугу Параметры SmartCat Файлы Вид работ Устный перевод Вид рабо…" at bounding box center [448, 225] width 897 height 450
type input "24"
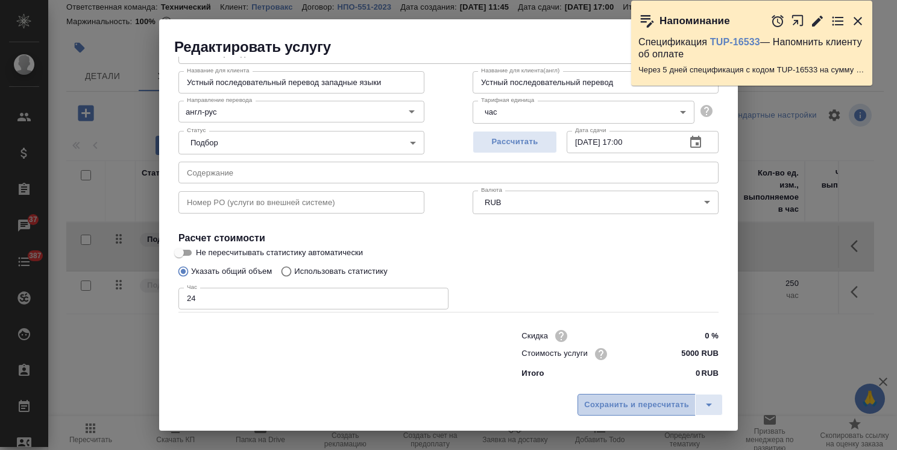
click at [622, 406] on span "Сохранить и пересчитать" at bounding box center [636, 405] width 105 height 14
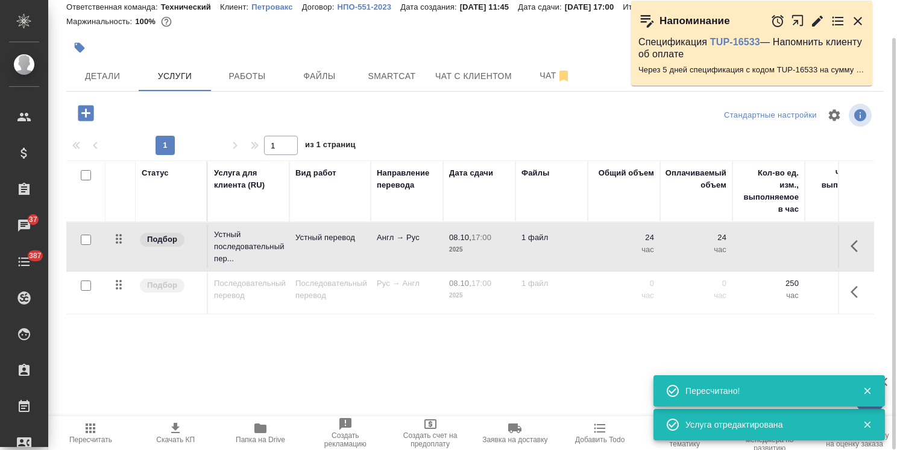
click at [84, 283] on input "checkbox" at bounding box center [86, 285] width 10 height 10
checkbox input "true"
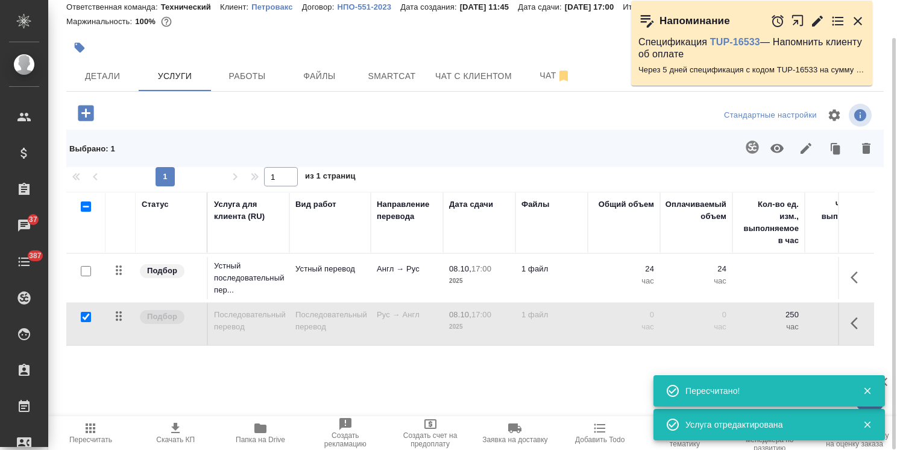
click at [864, 147] on icon "button" at bounding box center [866, 148] width 8 height 11
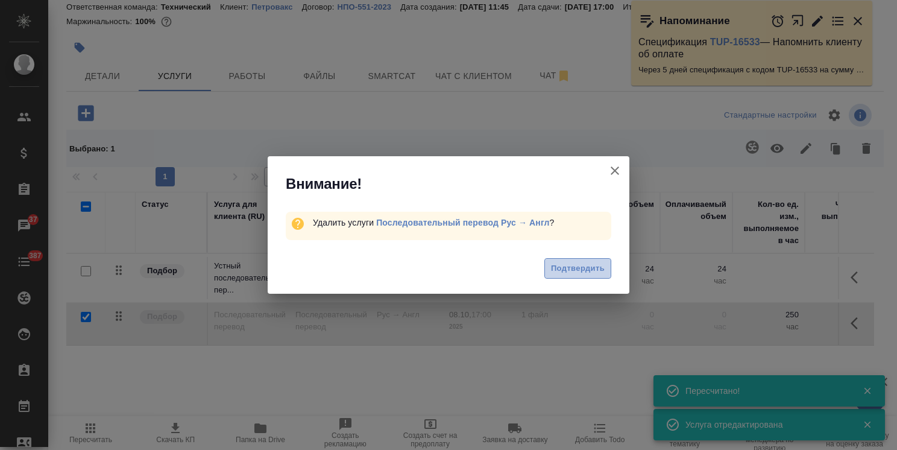
click at [571, 266] on span "Подтвердить" at bounding box center [578, 269] width 54 height 14
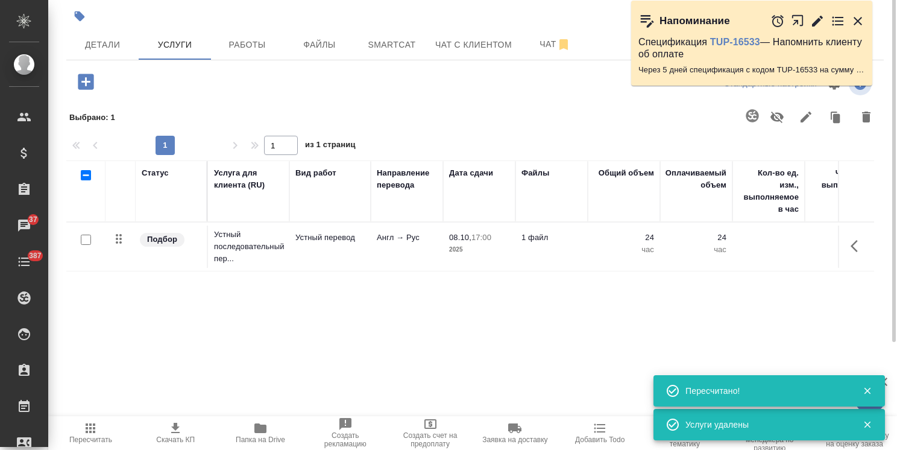
scroll to position [0, 0]
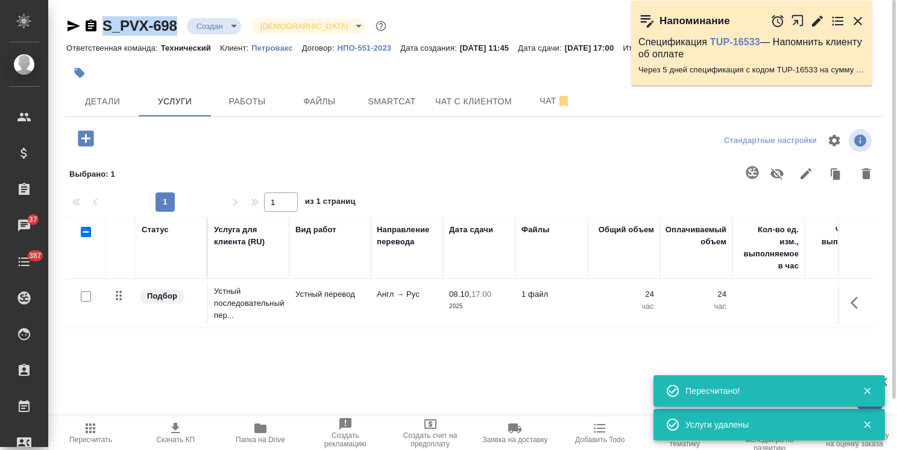
drag, startPoint x: 153, startPoint y: 8, endPoint x: 81, endPoint y: 1, distance: 71.4
click at [75, 0] on div "S_PVX-698 Создан new Святая троица holyTrinity Кратко детали заказа Ответственн…" at bounding box center [475, 253] width 831 height 507
copy link "S_PVX-698"
click at [105, 100] on span "Детали" at bounding box center [103, 101] width 58 height 15
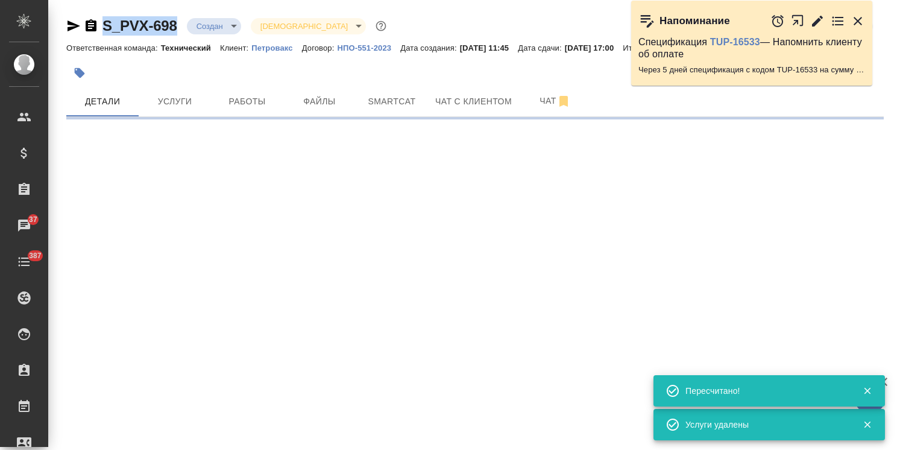
select select "RU"
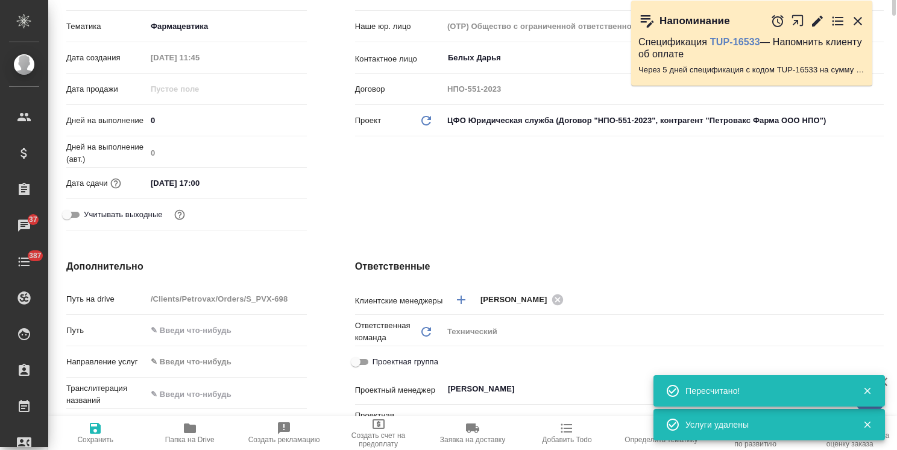
type textarea "x"
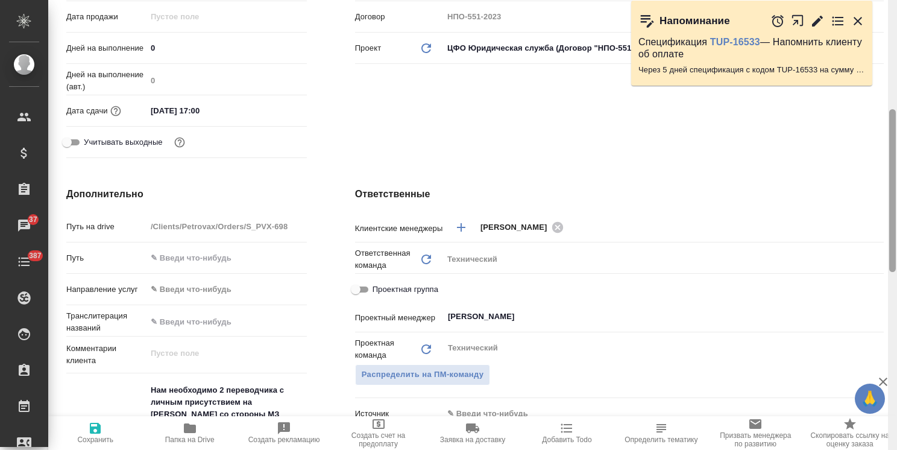
scroll to position [751, 0]
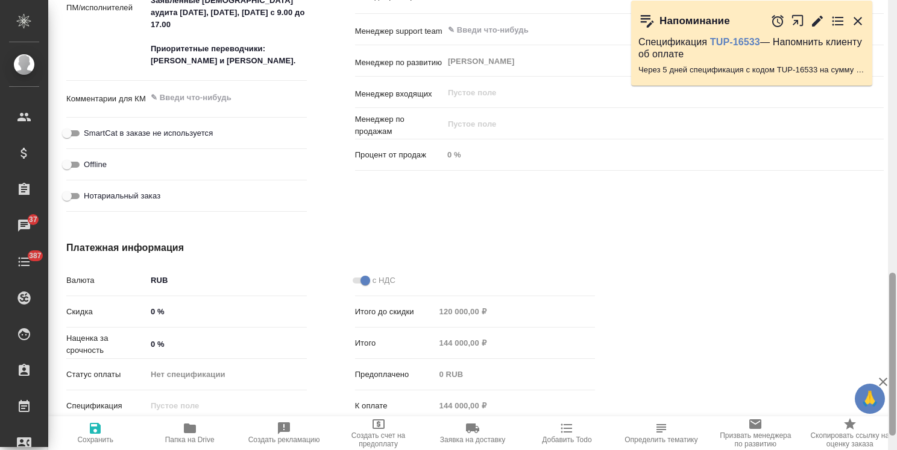
drag, startPoint x: 889, startPoint y: 228, endPoint x: 896, endPoint y: 281, distance: 53.5
click at [896, 281] on div at bounding box center [892, 225] width 9 height 450
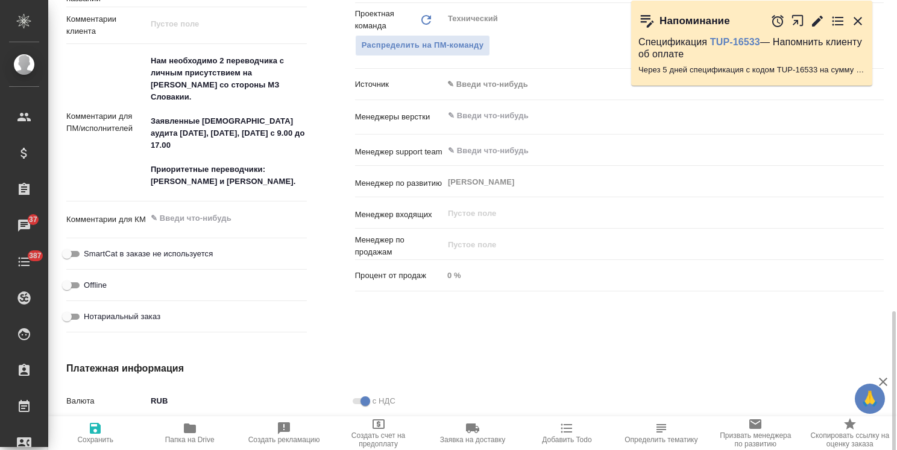
scroll to position [570, 0]
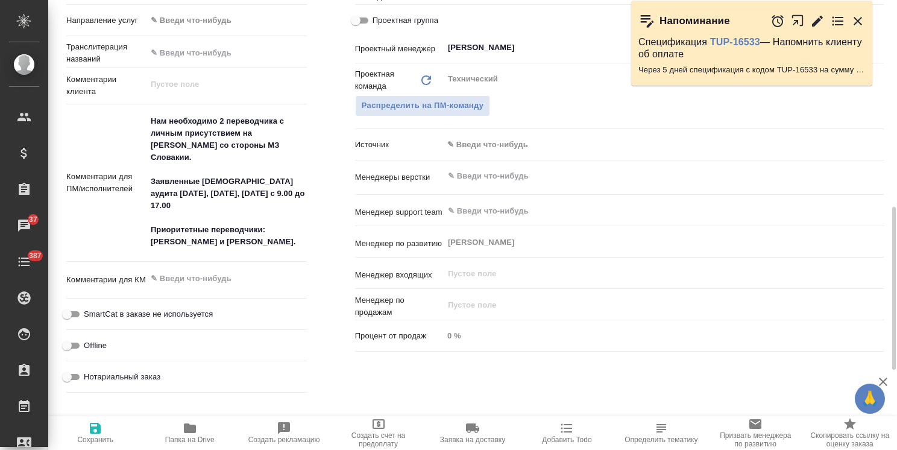
type textarea "x"
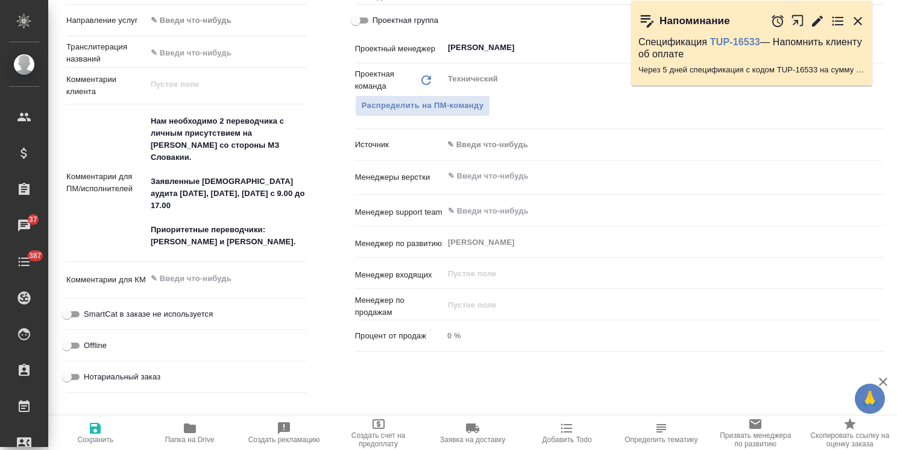
type textarea "x"
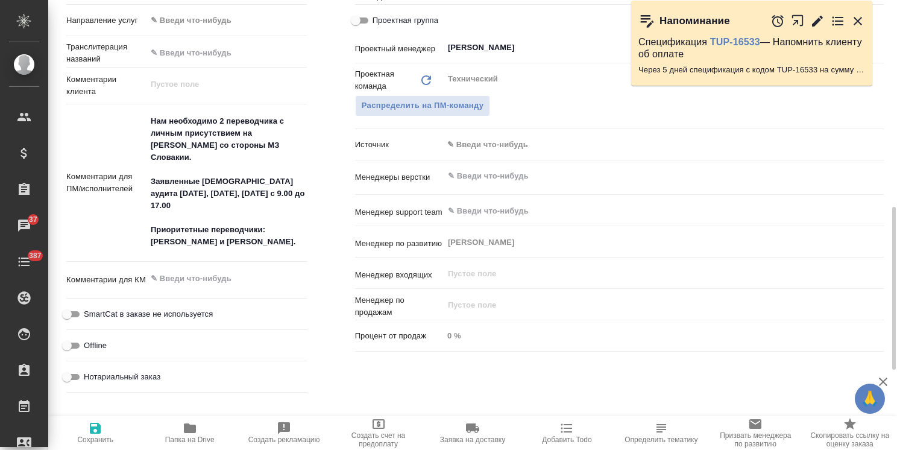
type textarea "x"
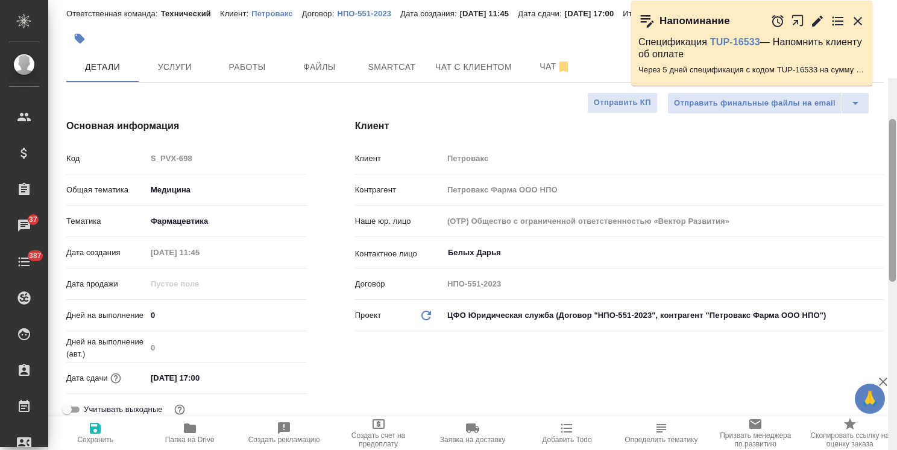
drag, startPoint x: 893, startPoint y: 276, endPoint x: 895, endPoint y: 80, distance: 196.5
click at [895, 119] on div at bounding box center [892, 200] width 7 height 163
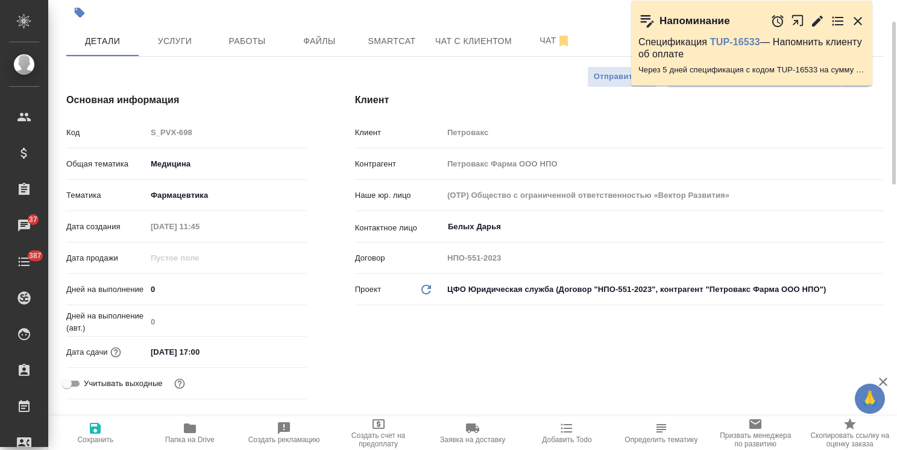
scroll to position [0, 0]
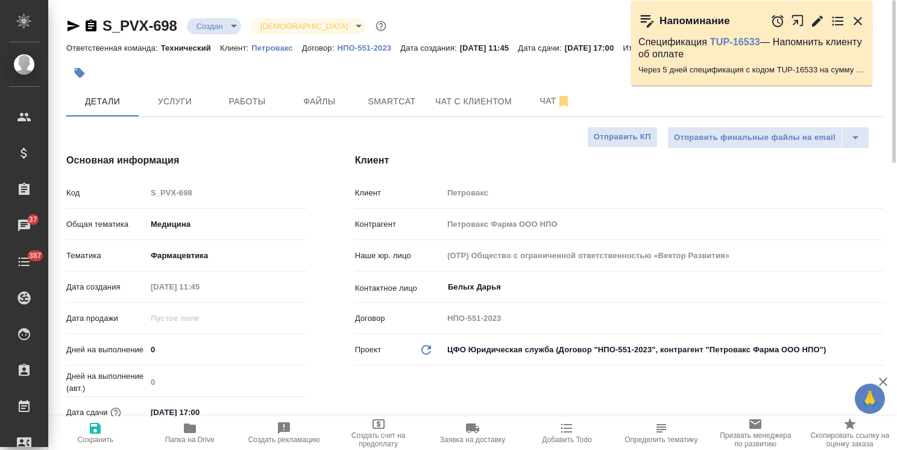
type textarea "x"
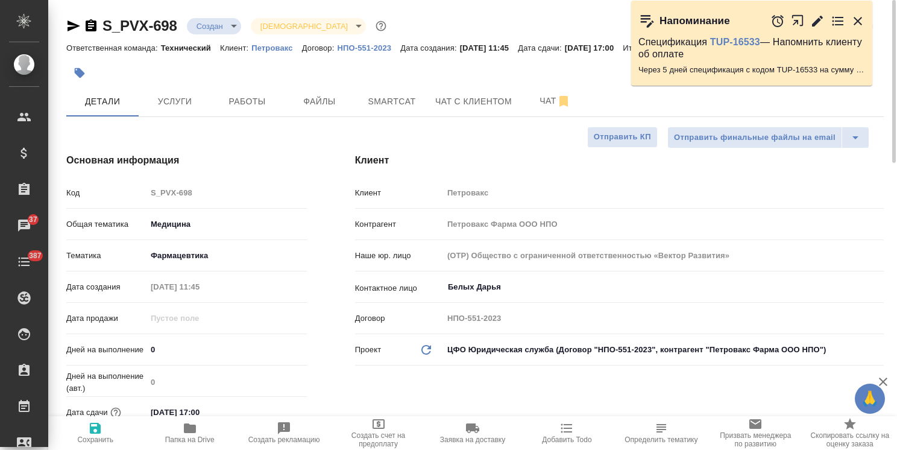
type textarea "x"
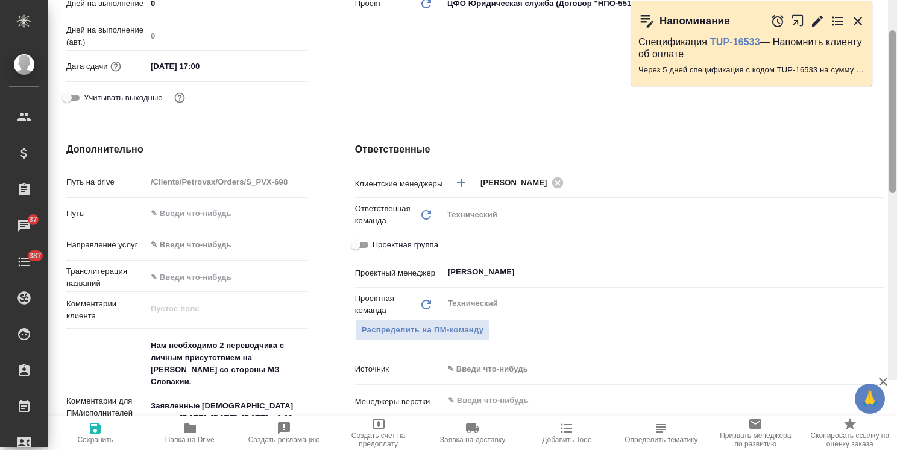
scroll to position [369, 0]
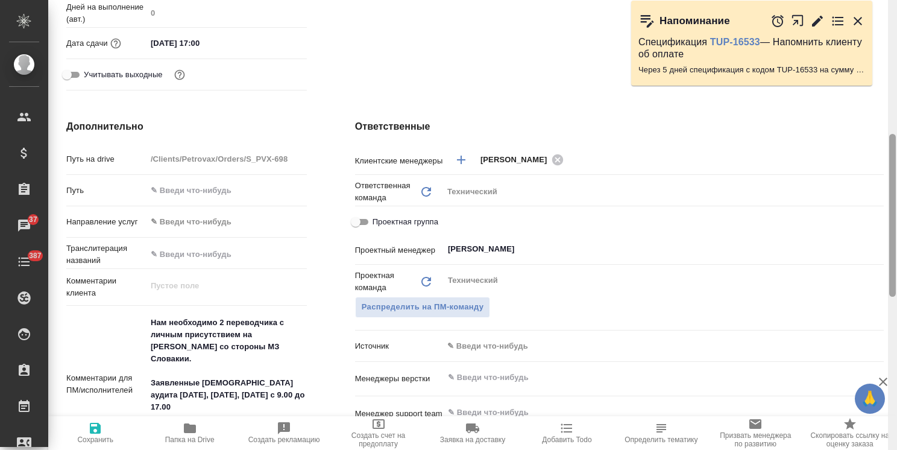
drag, startPoint x: 900, startPoint y: 200, endPoint x: 899, endPoint y: 241, distance: 41.0
click at [896, 241] on html "🙏 .cls-1 fill:#fff; AWATERA Usmanova Olga Клиенты Спецификации Заказы 37 Чаты 3…" at bounding box center [448, 225] width 897 height 450
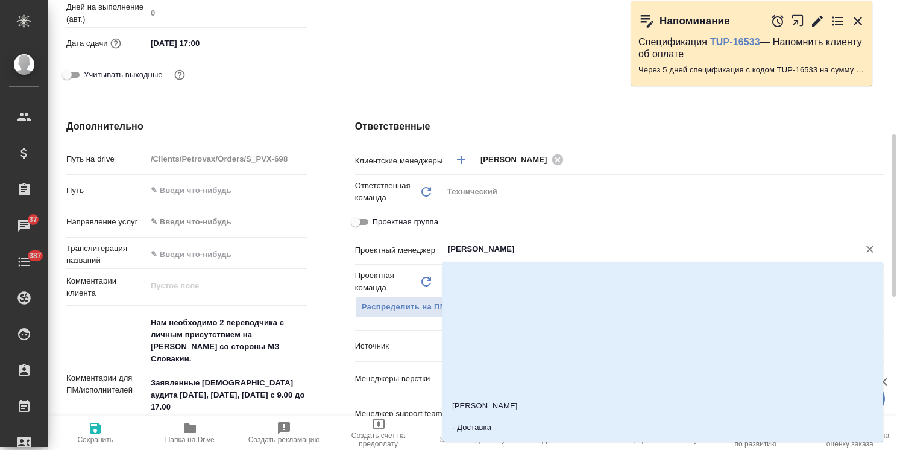
click at [514, 246] on input "Сергеева Анастасия" at bounding box center [643, 249] width 393 height 14
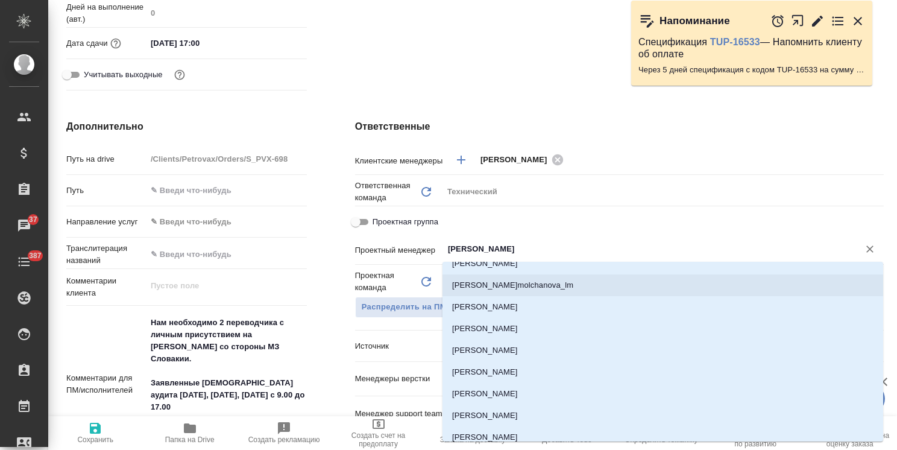
scroll to position [121, 0]
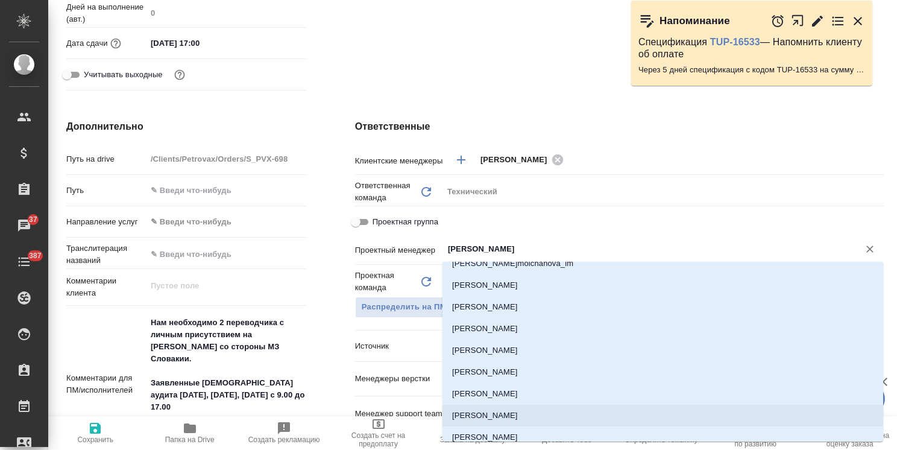
click at [506, 414] on li "Федотова Ирина" at bounding box center [662, 415] width 441 height 22
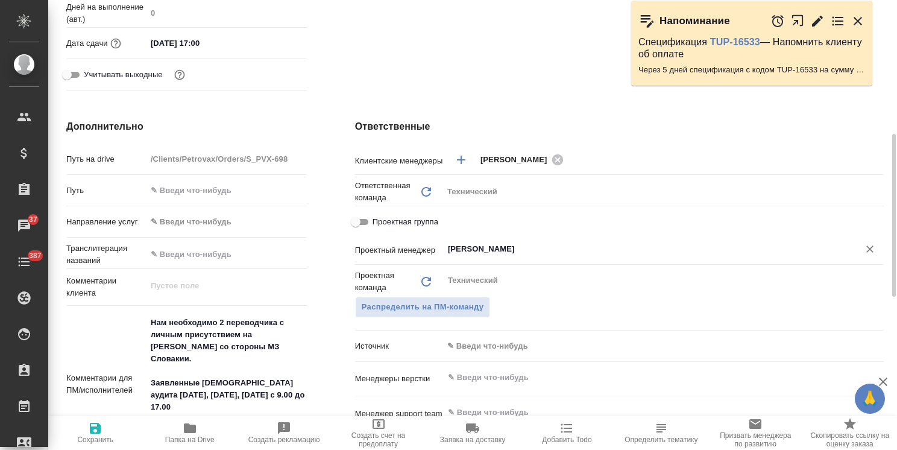
click at [84, 435] on span "Сохранить" at bounding box center [95, 439] width 36 height 8
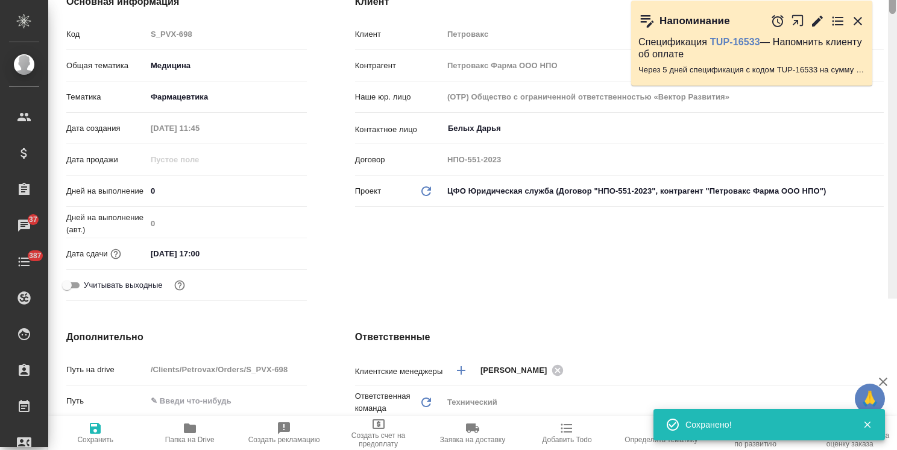
scroll to position [0, 0]
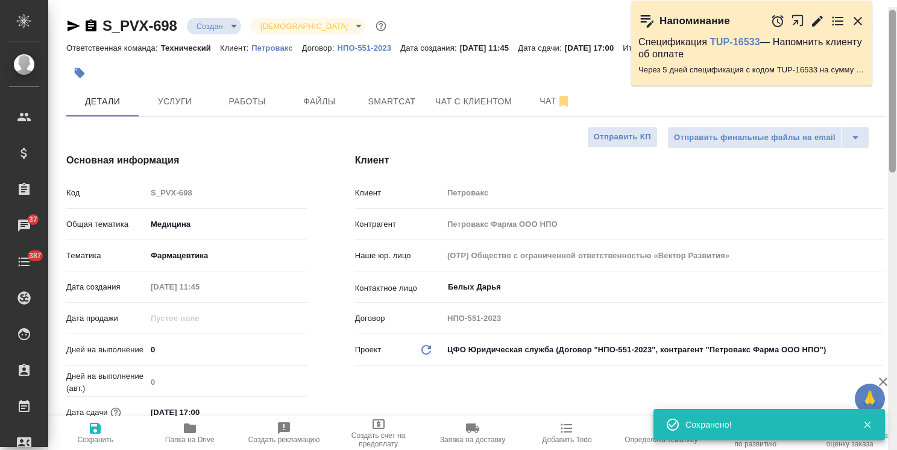
drag, startPoint x: 889, startPoint y: 278, endPoint x: 834, endPoint y: 66, distance: 219.2
click at [880, 74] on div "🙏 .cls-1 fill:#fff; AWATERA Usmanova Olga Клиенты Спецификации Заказы 37 Чаты 3…" at bounding box center [448, 225] width 897 height 450
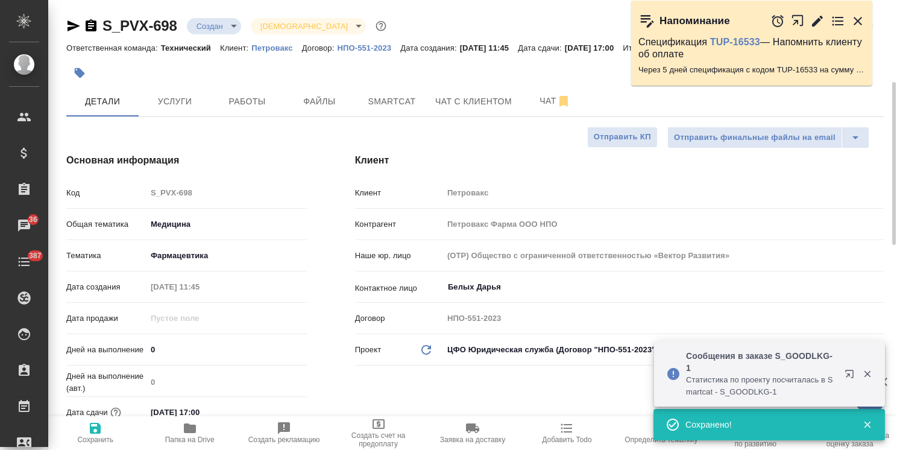
scroll to position [181, 0]
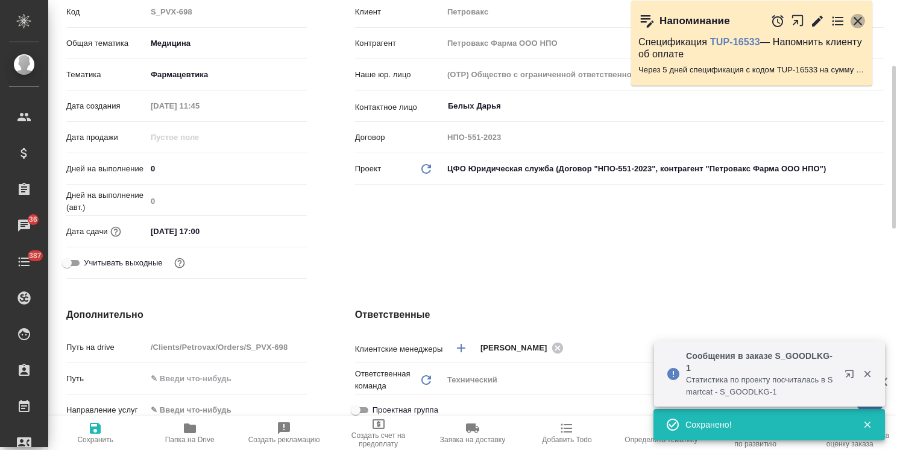
click at [858, 22] on icon "button" at bounding box center [858, 21] width 14 height 14
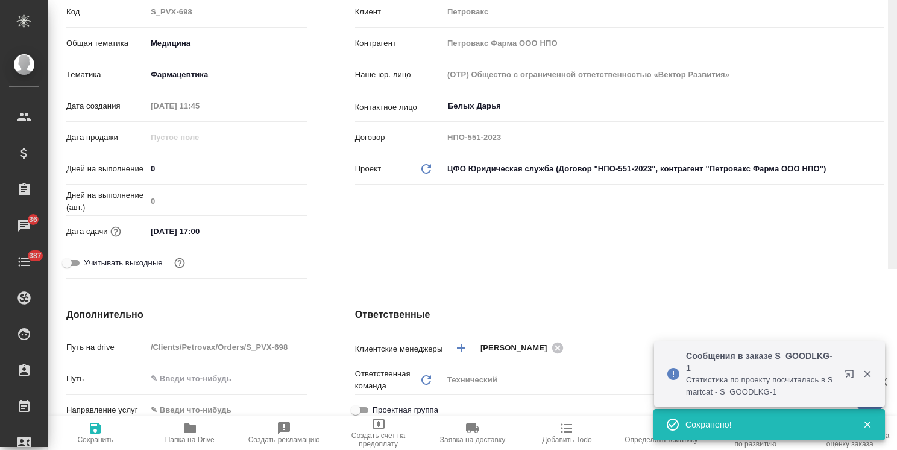
scroll to position [0, 0]
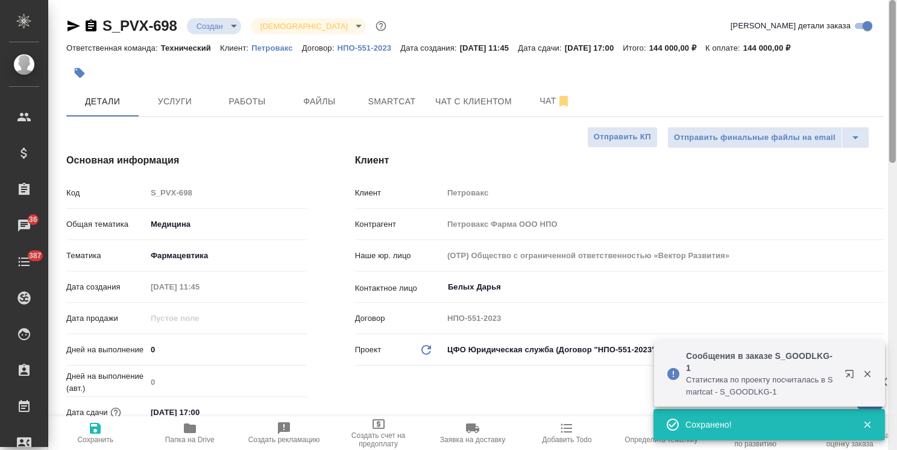
drag, startPoint x: 891, startPoint y: 130, endPoint x: 569, endPoint y: 124, distance: 321.9
click at [896, 52] on html "🙏 .cls-1 fill:#fff; AWATERA Usmanova Olga Клиенты Спецификации Заказы 36 Чаты 3…" at bounding box center [448, 225] width 897 height 450
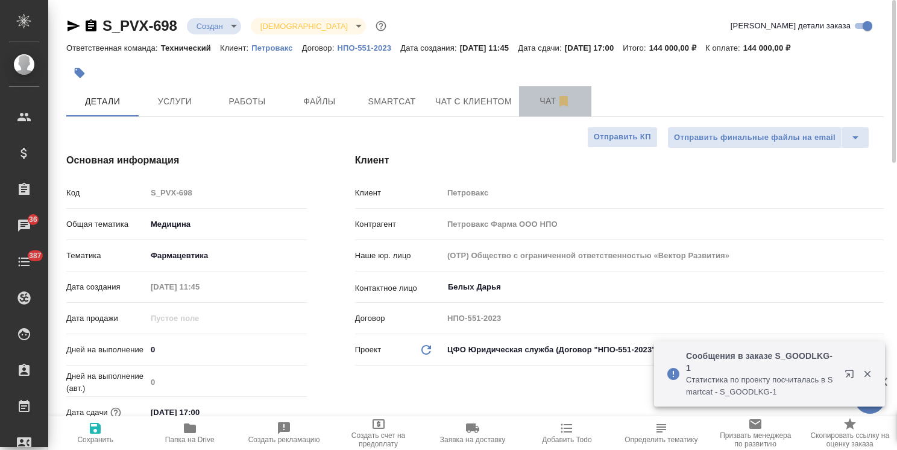
click at [541, 104] on span "Чат" at bounding box center [555, 100] width 58 height 15
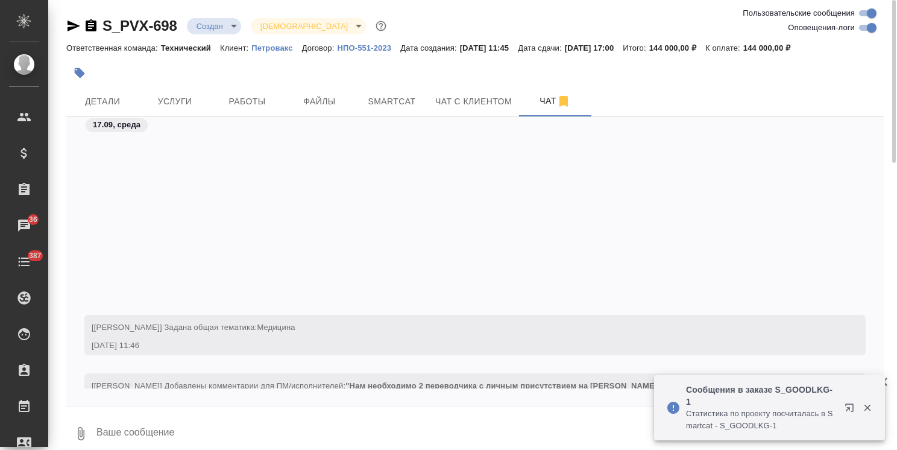
scroll to position [233, 0]
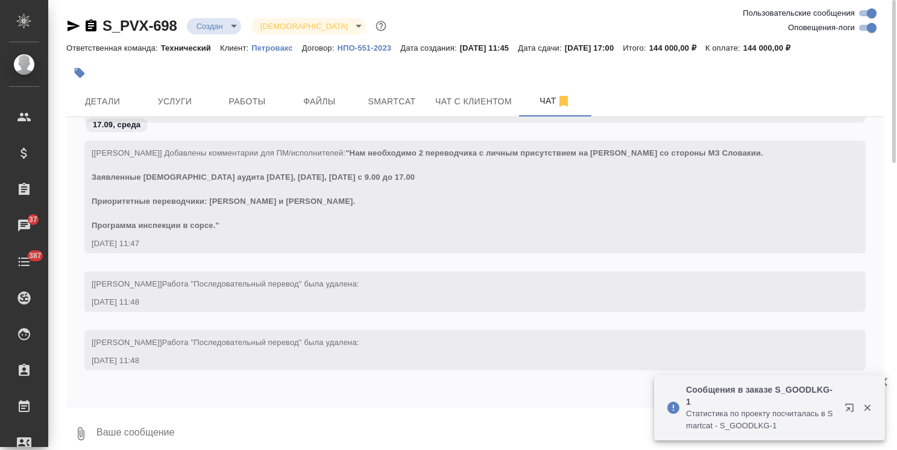
click at [168, 425] on textarea at bounding box center [489, 433] width 788 height 41
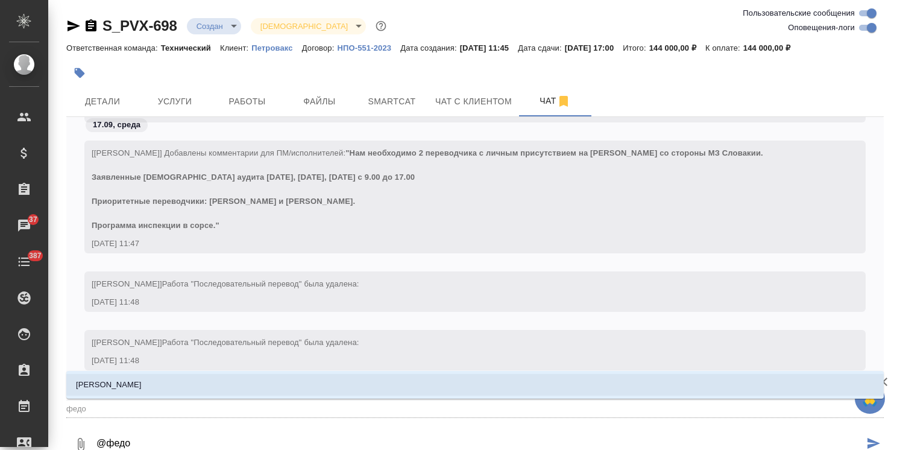
click at [203, 371] on div "Федотова Ирина" at bounding box center [474, 385] width 817 height 28
click at [193, 377] on li "Федотова Ирина" at bounding box center [474, 385] width 817 height 22
click at [180, 385] on div "[Усманова Ольга] Работа "Последовательный перевод" была удалена: 17.09.25, 11:48" at bounding box center [474, 359] width 817 height 58
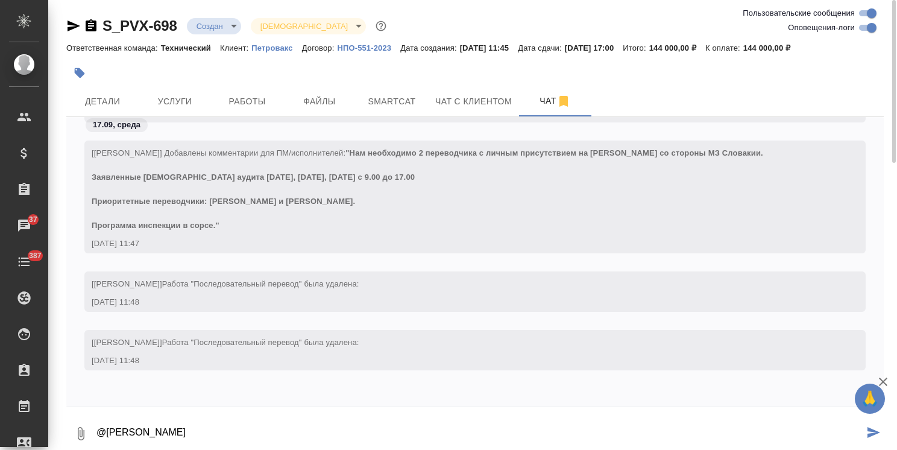
click at [212, 416] on textarea "@Федотова Ирина" at bounding box center [479, 433] width 769 height 41
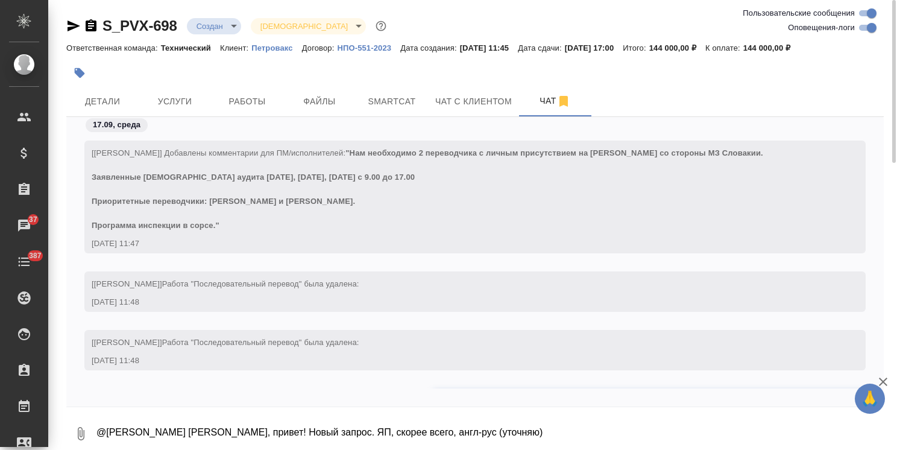
scroll to position [291, 0]
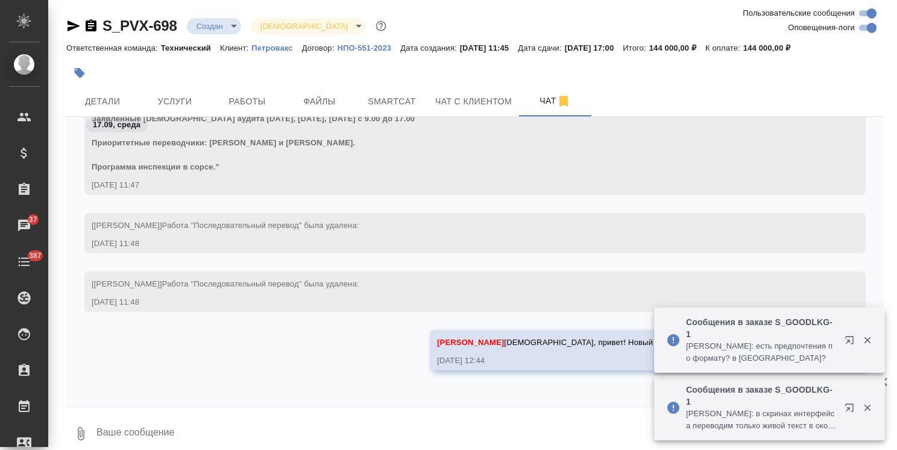
click at [868, 345] on icon "button" at bounding box center [867, 340] width 11 height 11
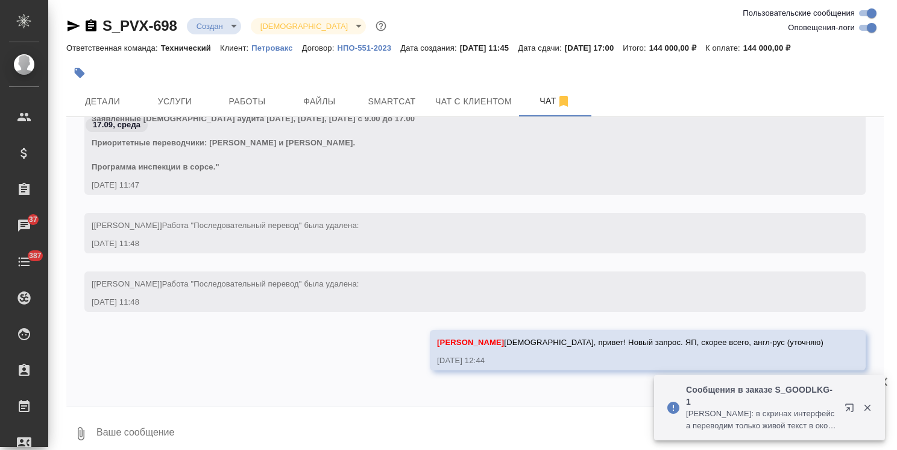
click at [861, 403] on button "button" at bounding box center [867, 407] width 25 height 11
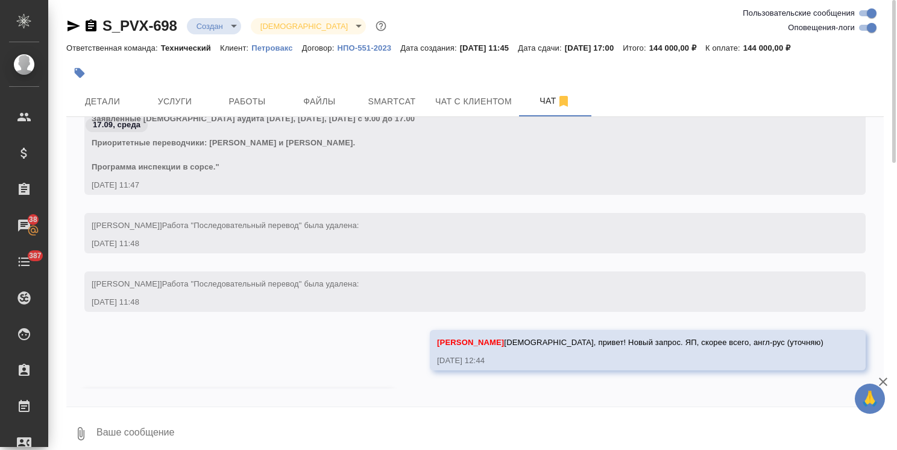
scroll to position [364, 0]
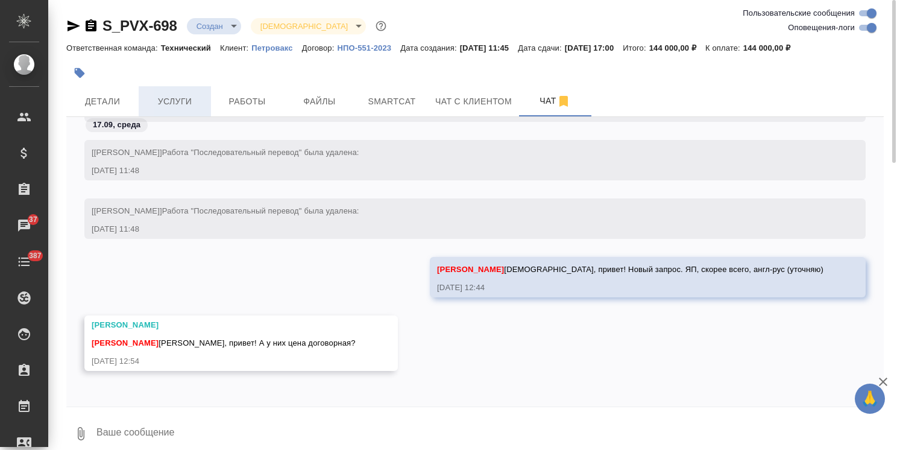
click at [174, 105] on span "Услуги" at bounding box center [175, 101] width 58 height 15
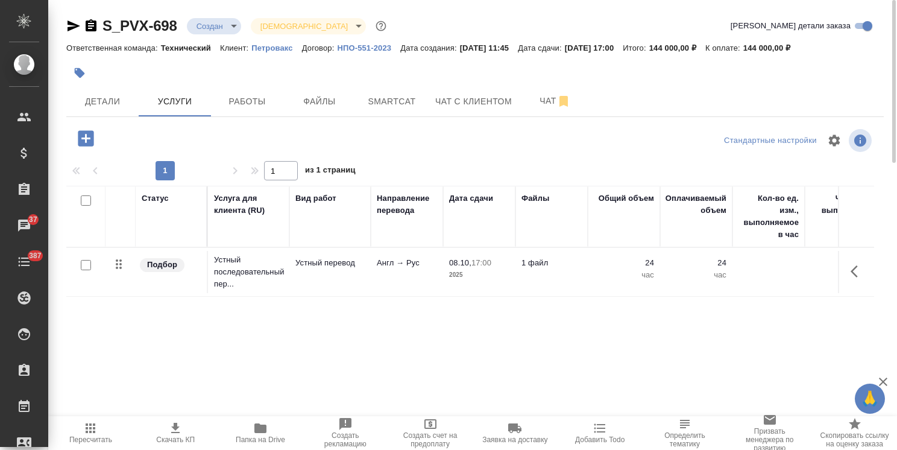
click at [271, 429] on span "Папка на Drive" at bounding box center [260, 432] width 71 height 23
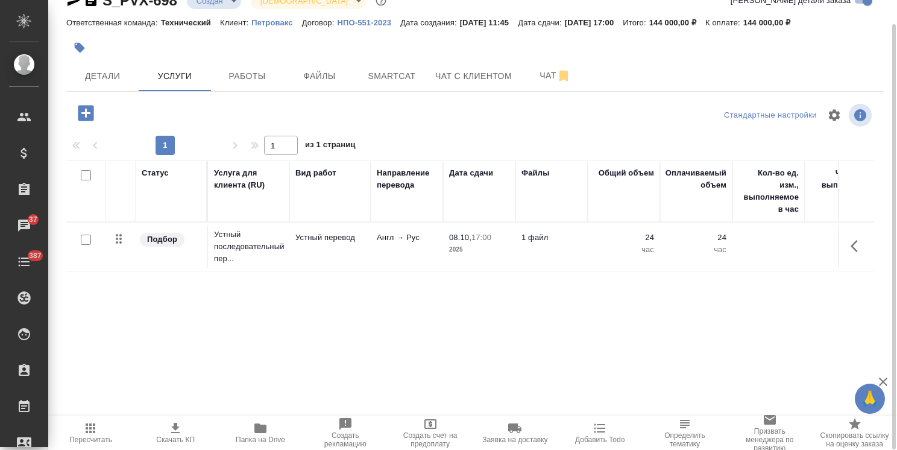
scroll to position [0, 176]
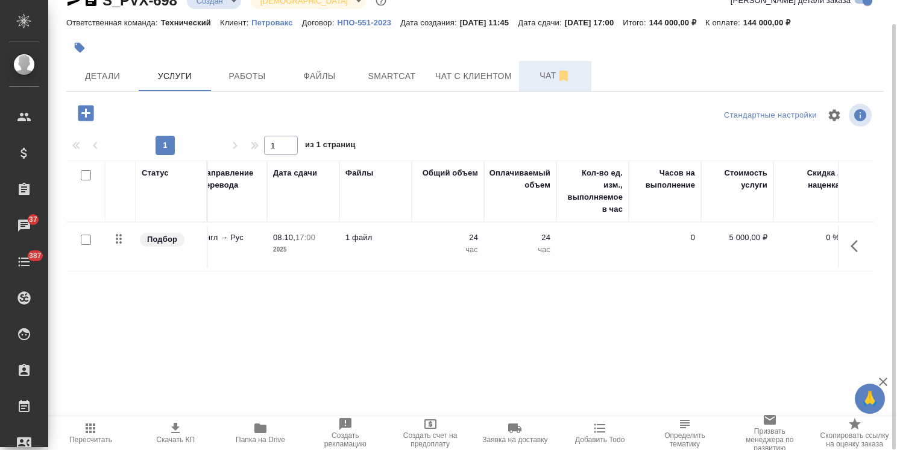
click at [540, 75] on span "Чат" at bounding box center [555, 75] width 58 height 15
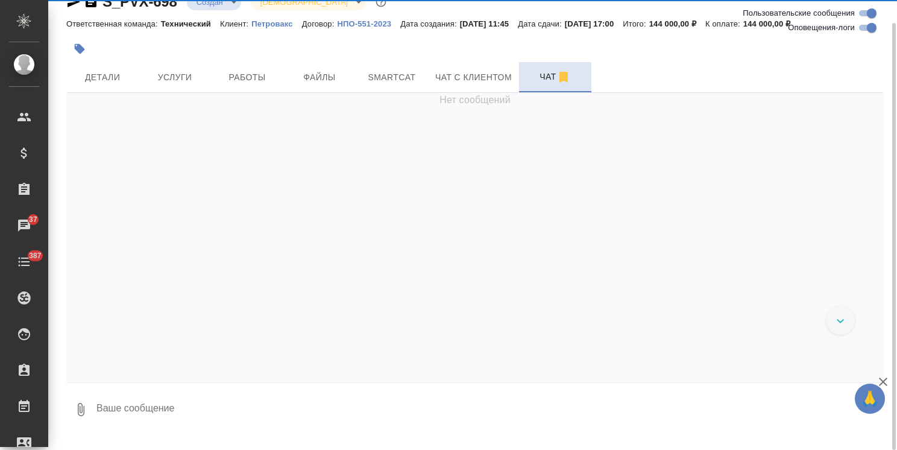
scroll to position [364, 0]
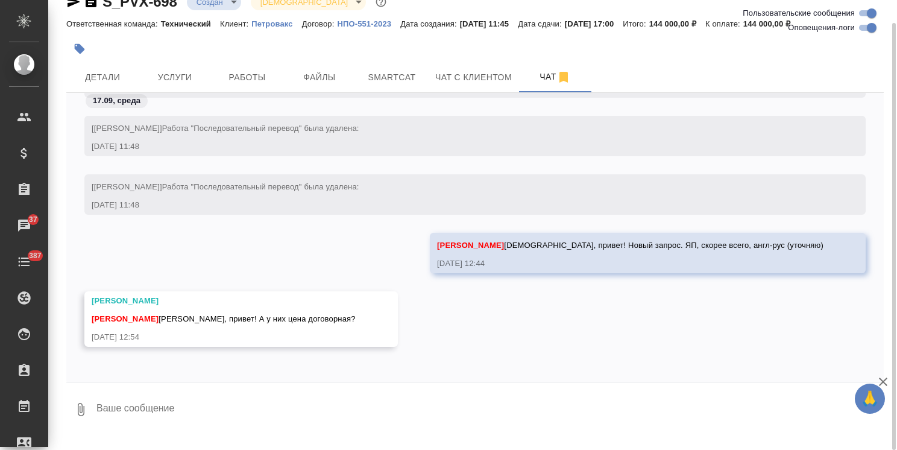
click at [174, 403] on textarea at bounding box center [489, 409] width 788 height 41
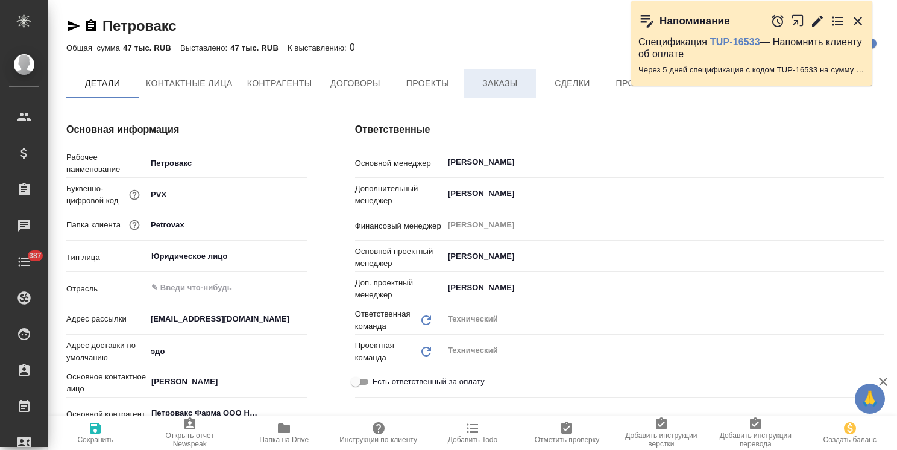
click at [511, 82] on span "Заказы" at bounding box center [500, 83] width 58 height 15
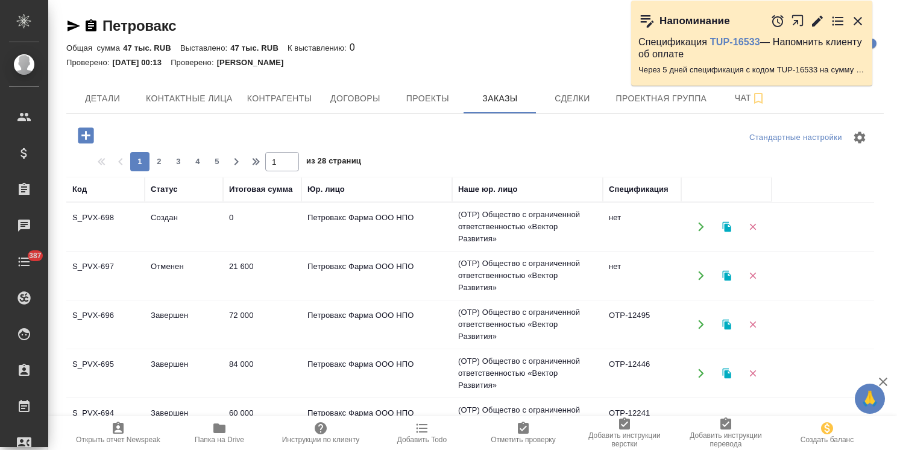
click at [164, 301] on tr "S_PVX-696 Завершен 72 000 Петровакс Фарма ООО НПО (OTP) Общество с ограниченной…" at bounding box center [470, 324] width 808 height 49
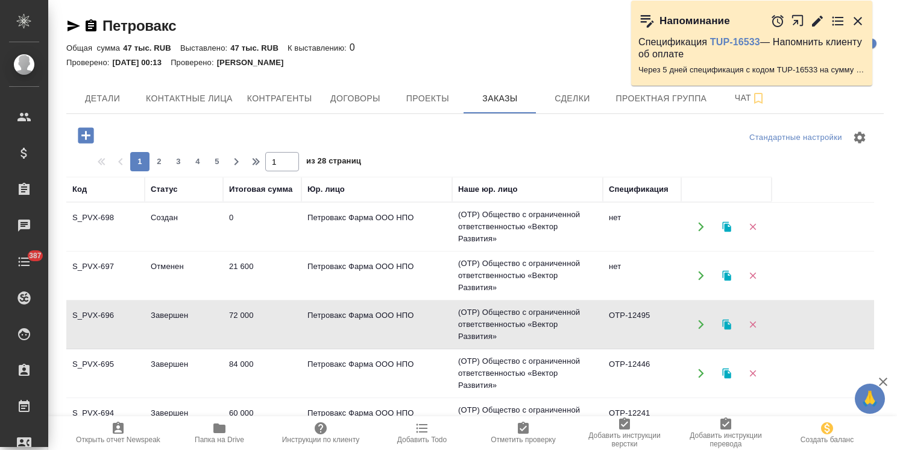
click at [168, 303] on td "Завершен" at bounding box center [184, 324] width 78 height 42
click at [189, 325] on td "Завершен" at bounding box center [184, 324] width 78 height 42
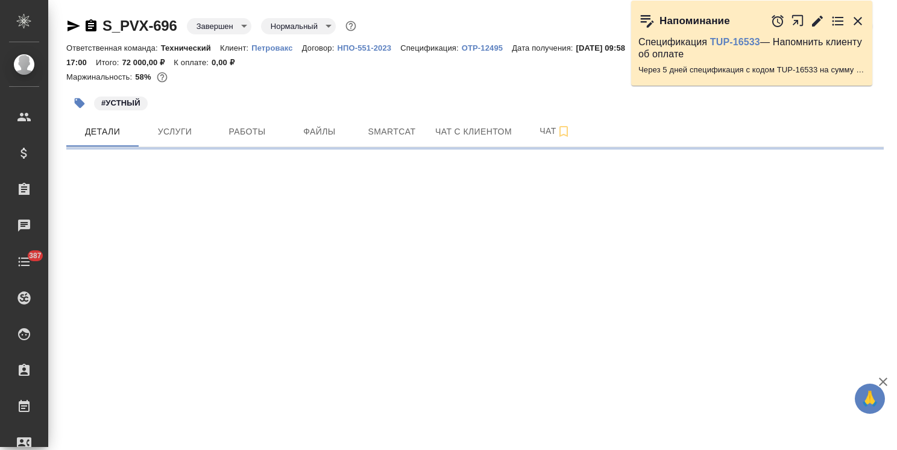
select select "RU"
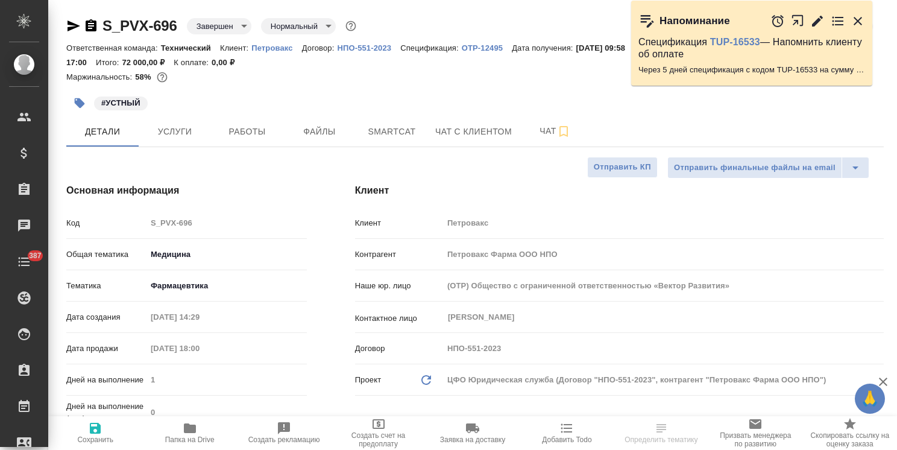
type textarea "x"
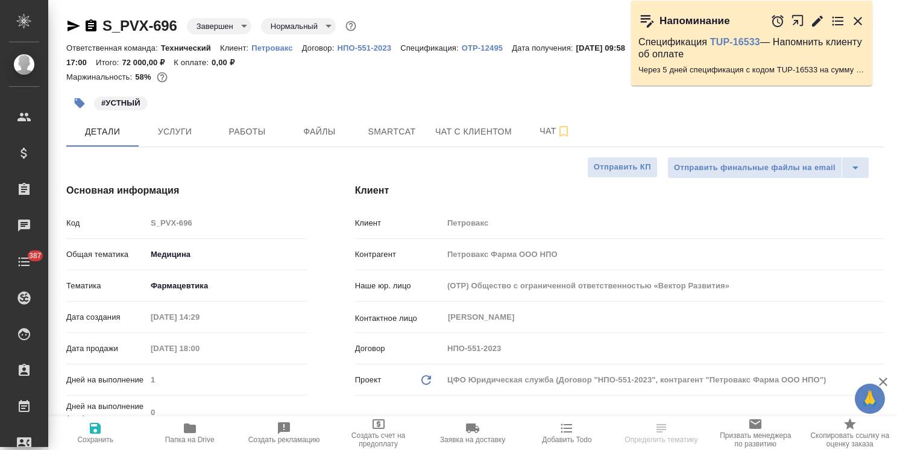
type textarea "x"
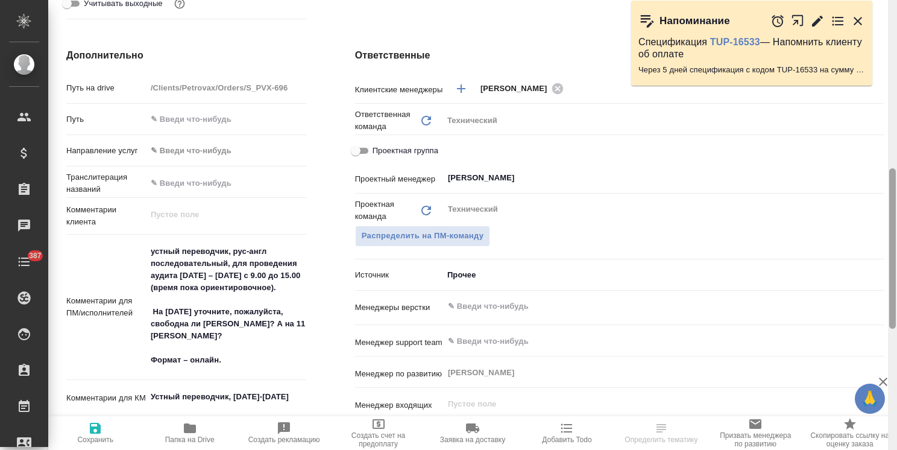
scroll to position [473, 0]
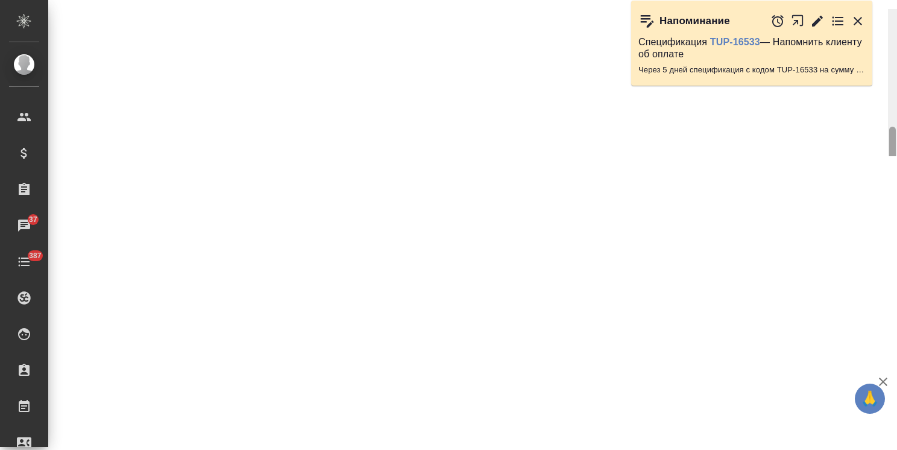
select select "RU"
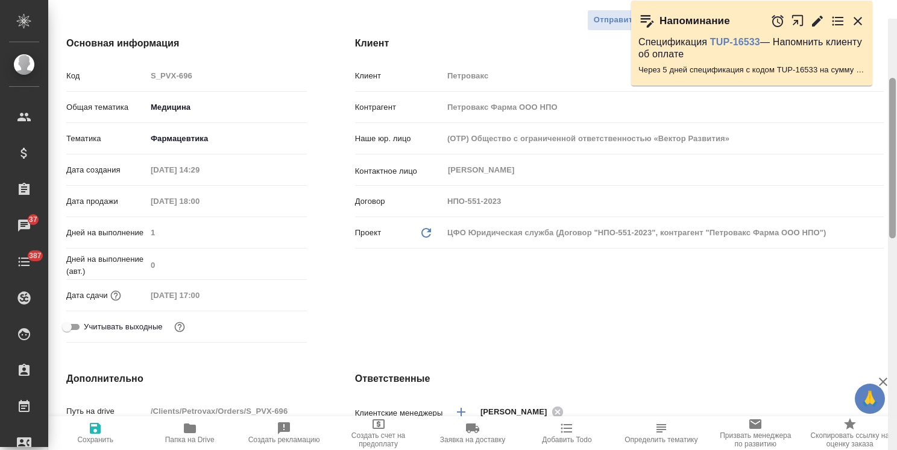
type textarea "x"
drag, startPoint x: 890, startPoint y: 129, endPoint x: 892, endPoint y: 115, distance: 14.5
click at [892, 115] on div at bounding box center [892, 158] width 7 height 160
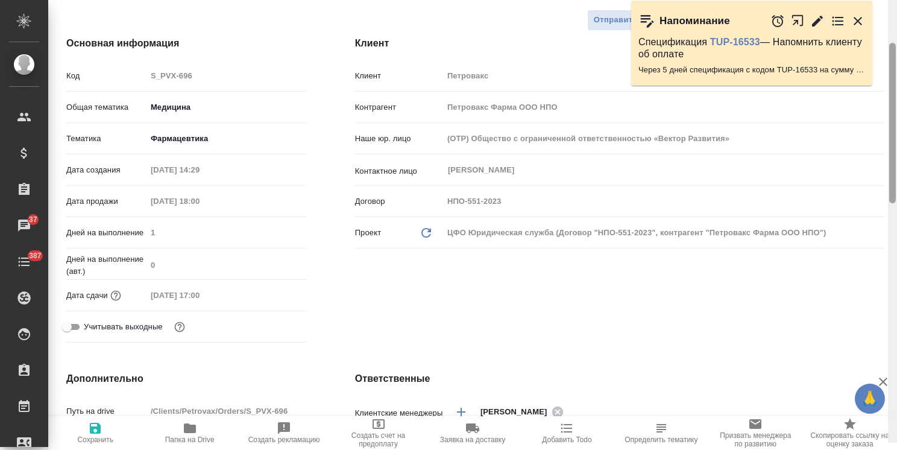
scroll to position [140, 0]
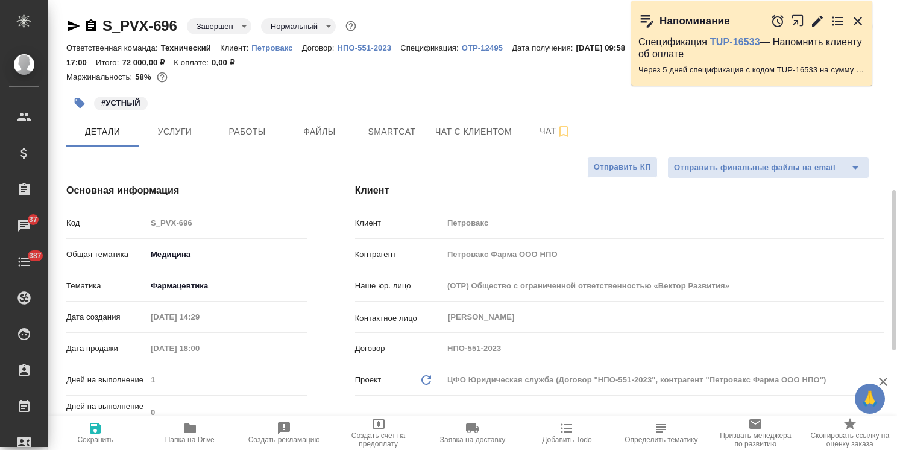
drag, startPoint x: 890, startPoint y: 115, endPoint x: 870, endPoint y: 37, distance: 79.7
click at [878, 40] on div "🙏 .cls-1 fill:#fff; AWATERA [PERSON_NAME] Спецификации Заказы 37 Чаты 387 Todo …" at bounding box center [448, 225] width 897 height 450
click at [171, 120] on button "Услуги" at bounding box center [175, 131] width 72 height 30
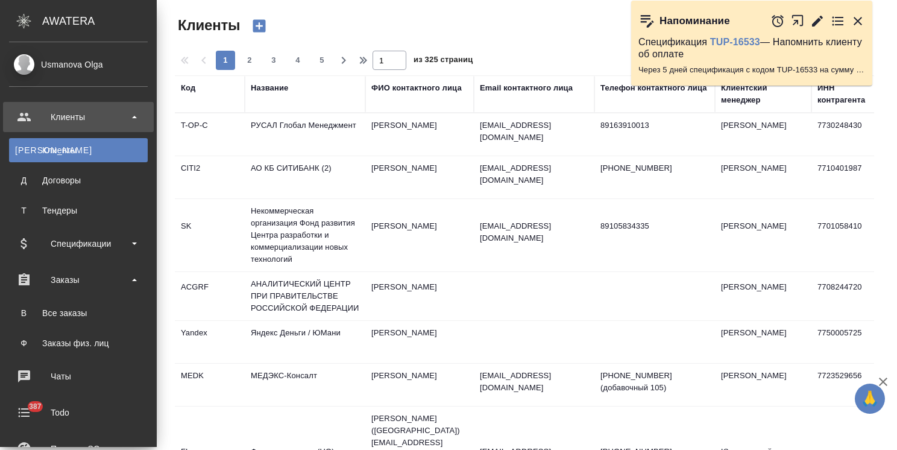
select select "RU"
click at [63, 307] on div "Все заказы" at bounding box center [78, 313] width 127 height 12
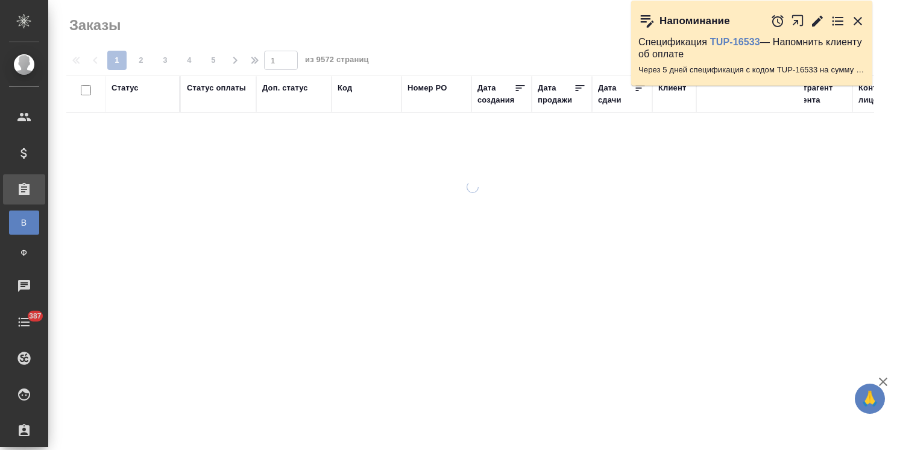
click at [861, 17] on icon "button" at bounding box center [858, 21] width 8 height 8
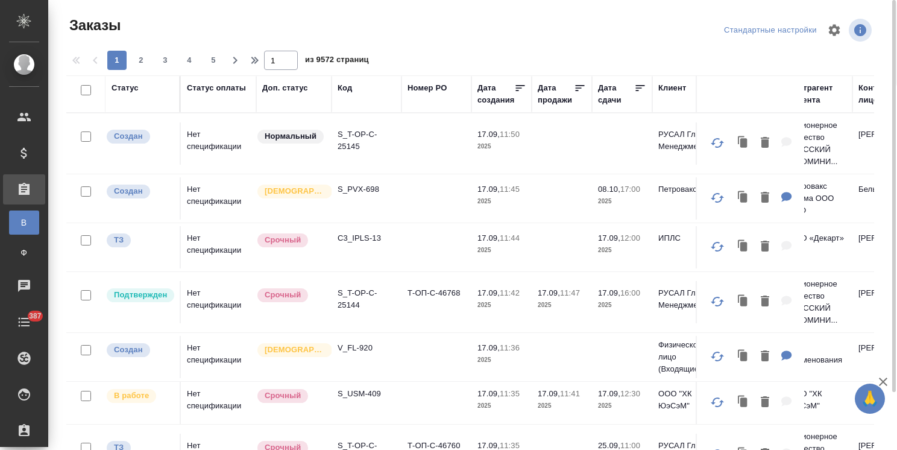
click at [341, 87] on div "Код" at bounding box center [345, 88] width 14 height 12
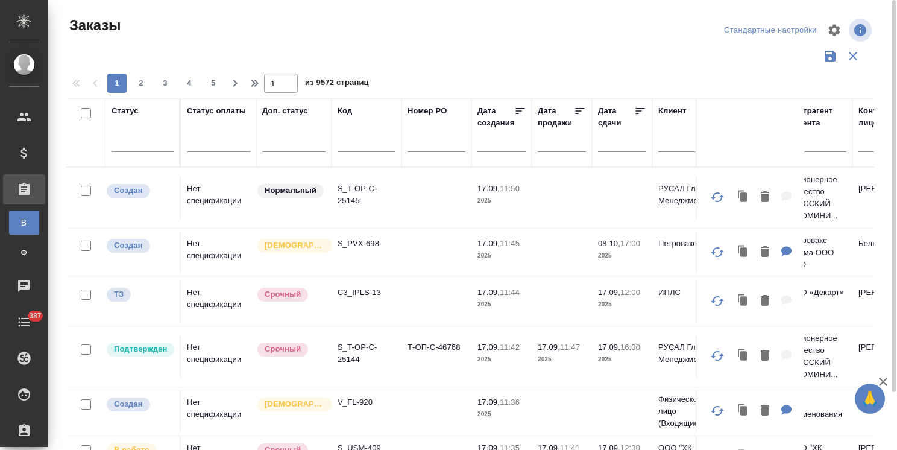
click at [348, 142] on input "text" at bounding box center [367, 144] width 58 height 15
paste input "S_OS2AG-16"
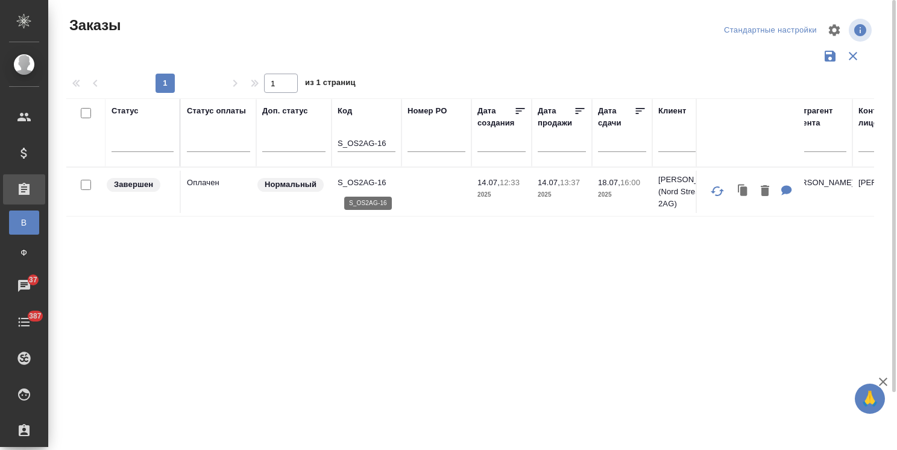
click at [357, 183] on p "S_OS2AG-16" at bounding box center [367, 183] width 58 height 12
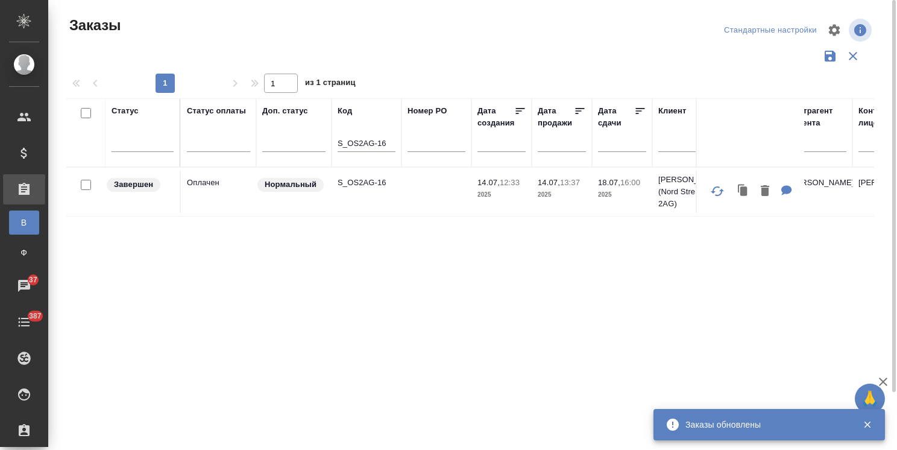
click at [391, 146] on input "S_OS2AG-16" at bounding box center [367, 144] width 58 height 15
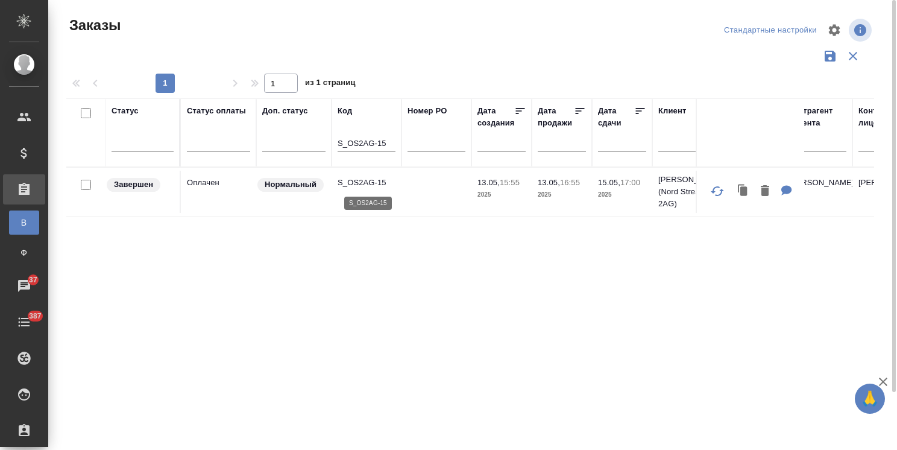
click at [370, 181] on p "S_OS2AG-15" at bounding box center [367, 183] width 58 height 12
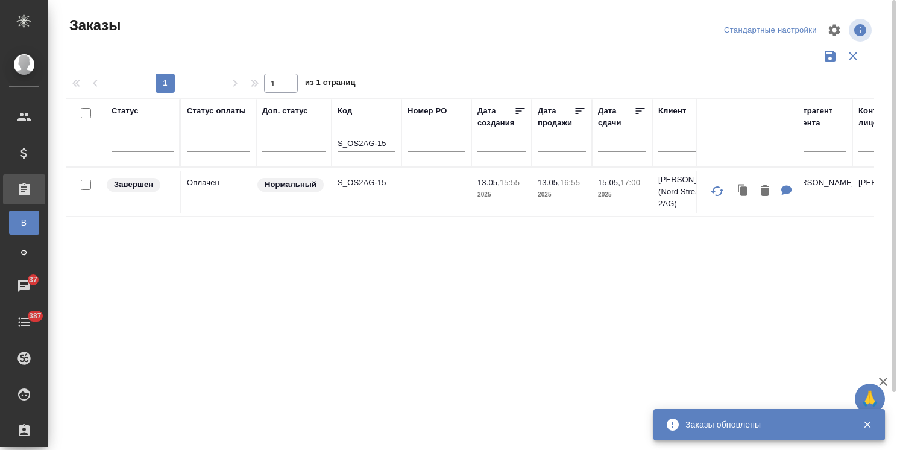
click at [391, 149] on input "S_OS2AG-15" at bounding box center [367, 144] width 58 height 15
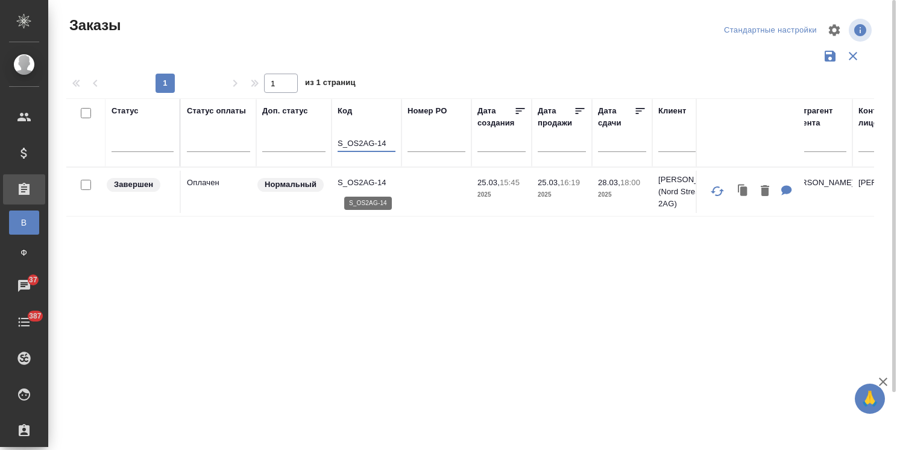
click at [365, 182] on p "S_OS2AG-14" at bounding box center [367, 183] width 58 height 12
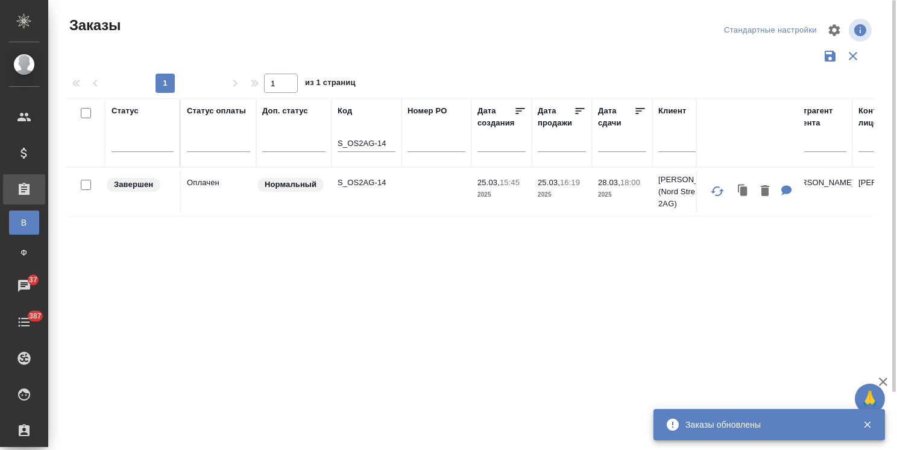
click at [392, 141] on input "S_OS2AG-14" at bounding box center [367, 144] width 58 height 15
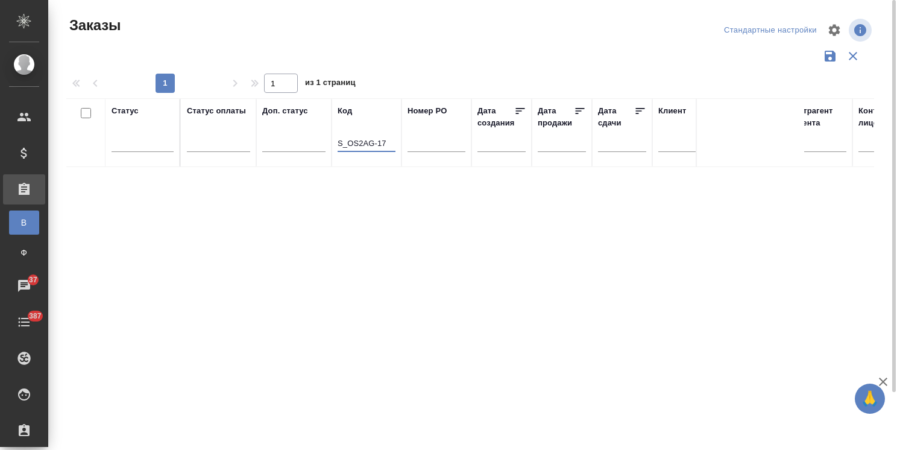
click at [389, 141] on input "S_OS2AG-17" at bounding box center [367, 144] width 58 height 15
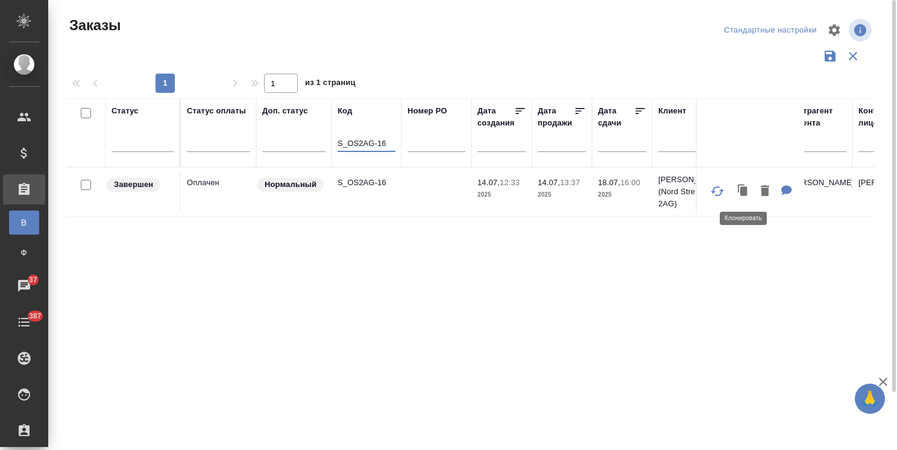
type input "S_OS2AG-16"
click at [741, 194] on icon "button" at bounding box center [743, 190] width 7 height 9
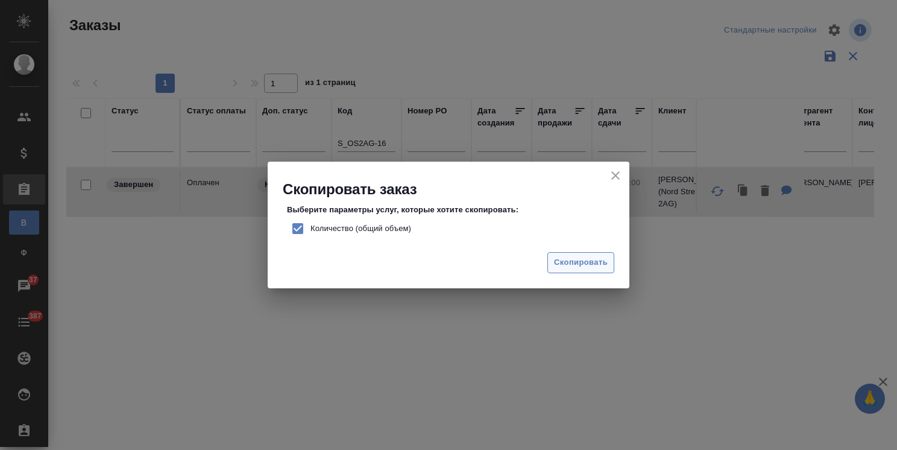
click at [567, 261] on span "Скопировать" at bounding box center [581, 263] width 54 height 14
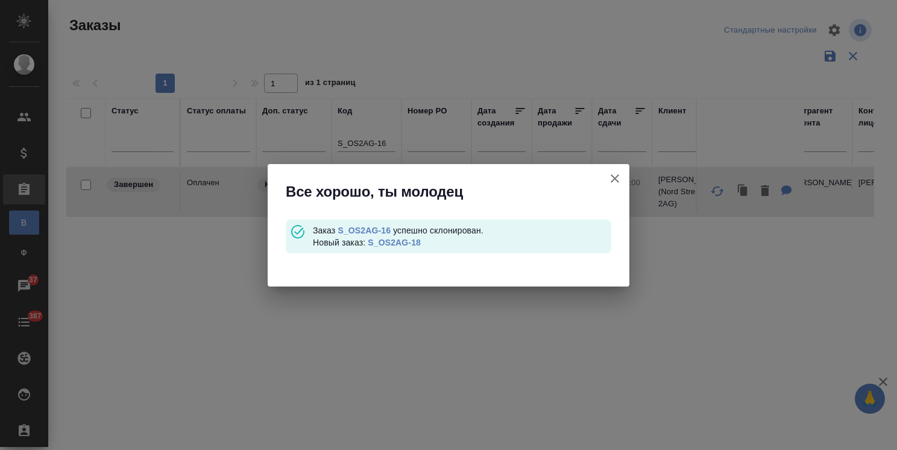
click at [415, 242] on link "S_OS2AG-18" at bounding box center [394, 243] width 53 height 10
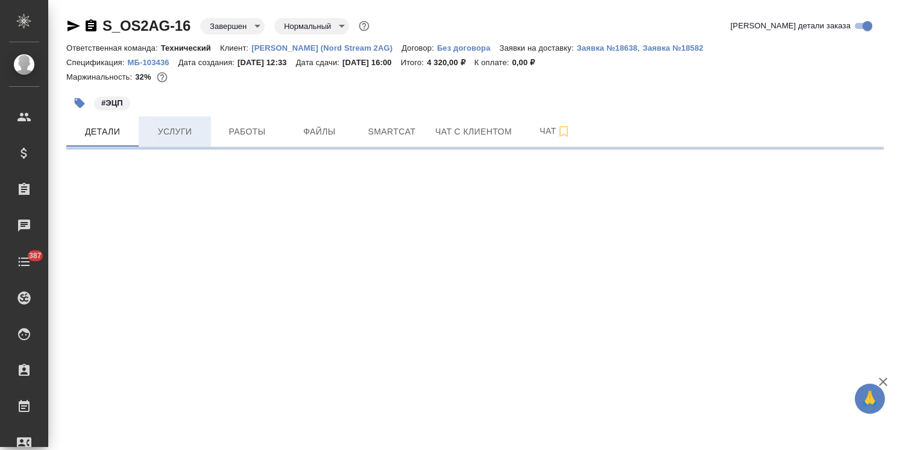
select select "RU"
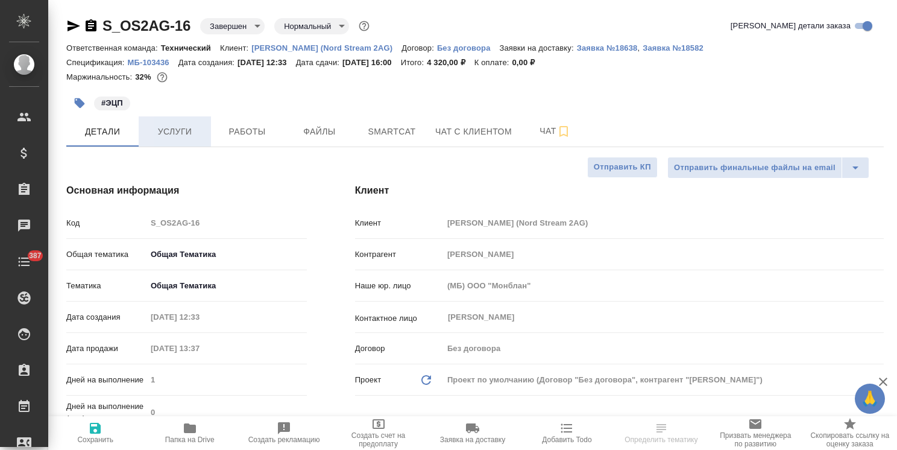
type textarea "x"
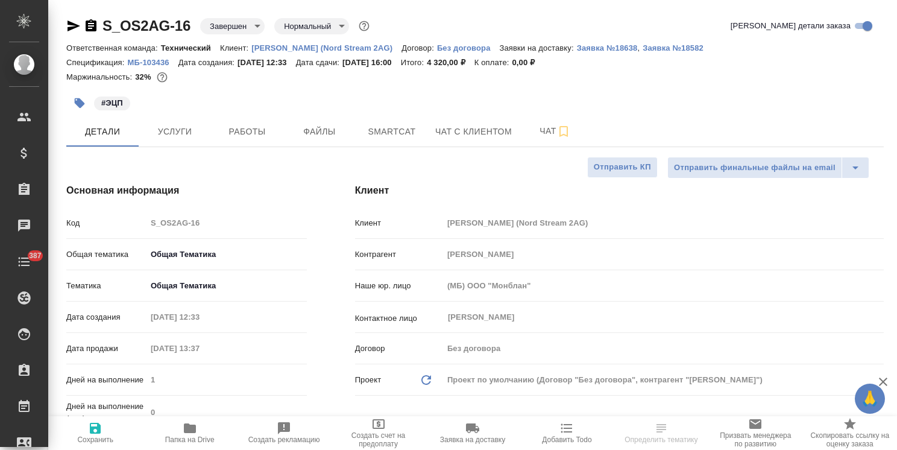
type textarea "x"
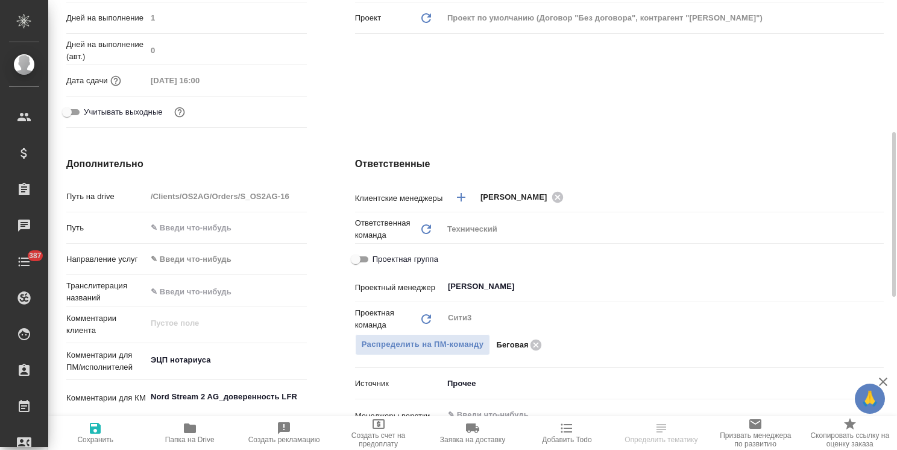
scroll to position [422, 0]
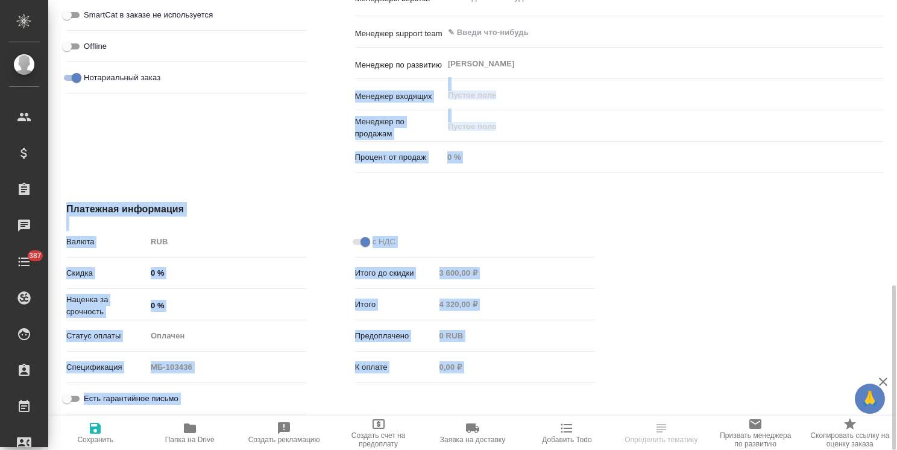
drag, startPoint x: 896, startPoint y: 238, endPoint x: 887, endPoint y: 80, distance: 157.6
click at [887, 80] on div "S_OS2AG-16 Завершен closed Нормальный normal Кратко детали заказа Ответственная…" at bounding box center [472, 225] width 849 height 450
click at [893, 235] on div at bounding box center [892, 225] width 9 height 450
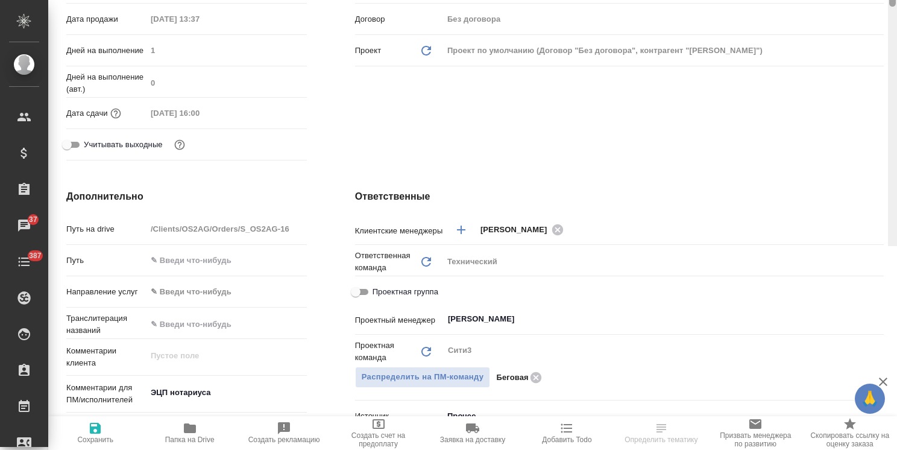
scroll to position [74, 0]
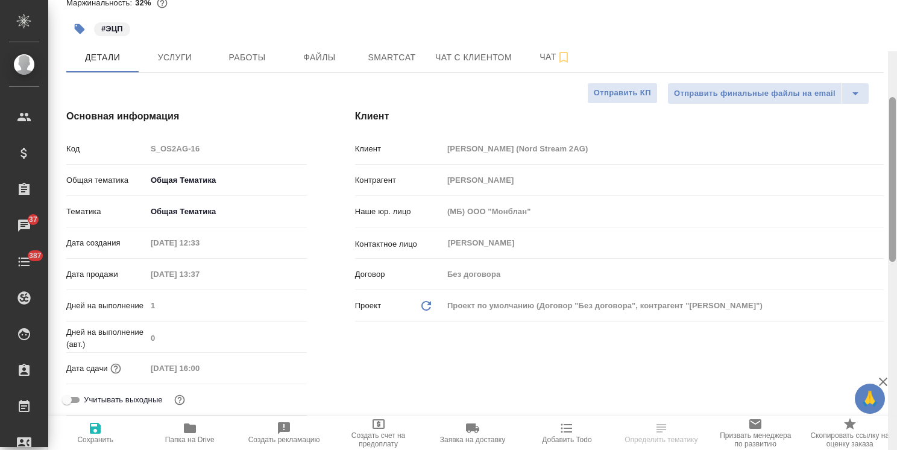
drag, startPoint x: 890, startPoint y: 266, endPoint x: 678, endPoint y: 115, distance: 261.4
click at [886, 117] on div "S_OS2AG-16 Завершен closed Нормальный normal Кратко детали заказа Ответственная…" at bounding box center [472, 225] width 849 height 450
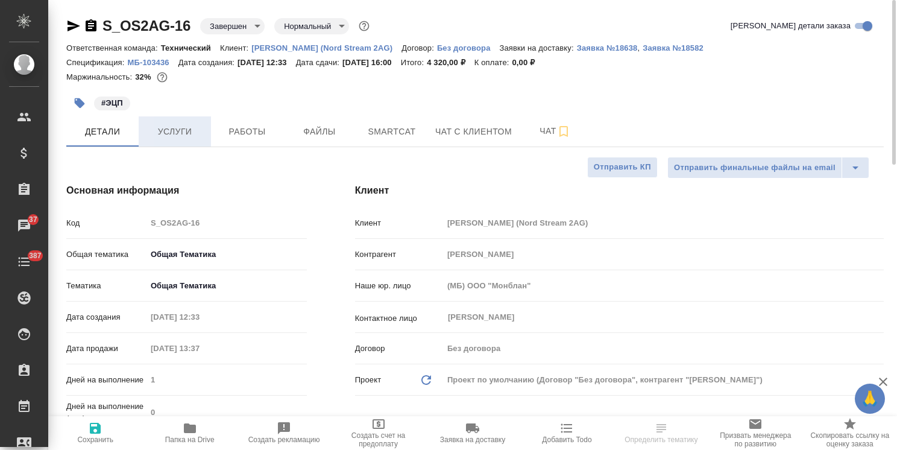
click at [203, 141] on button "Услуги" at bounding box center [175, 131] width 72 height 30
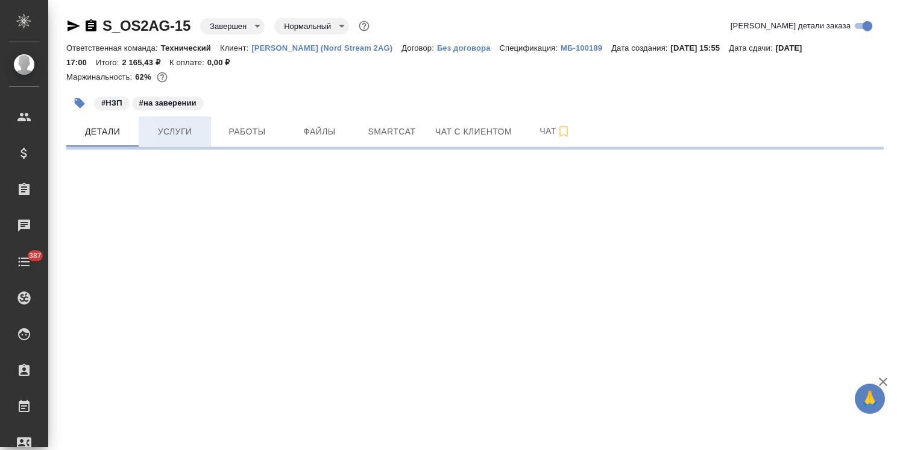
click at [177, 129] on span "Услуги" at bounding box center [175, 131] width 58 height 15
select select "RU"
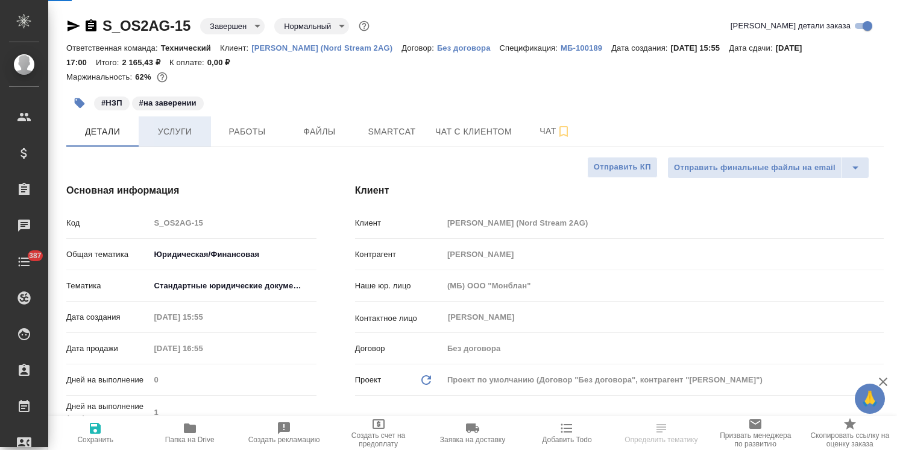
type textarea "x"
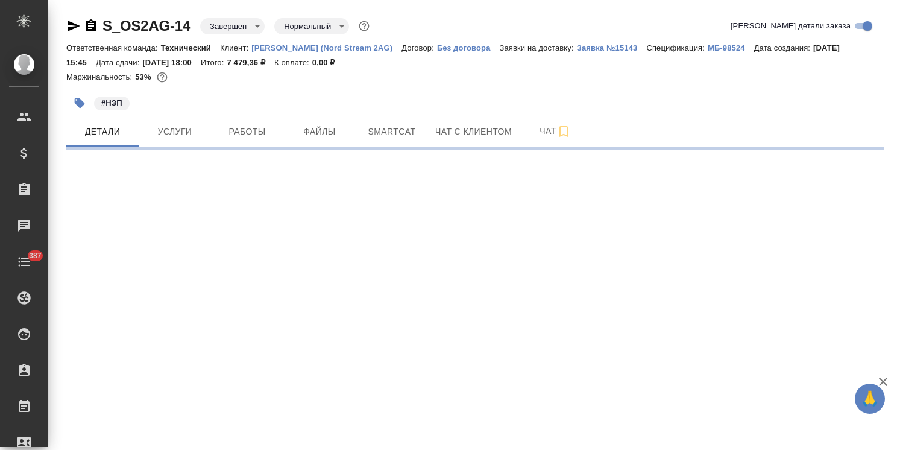
select select "RU"
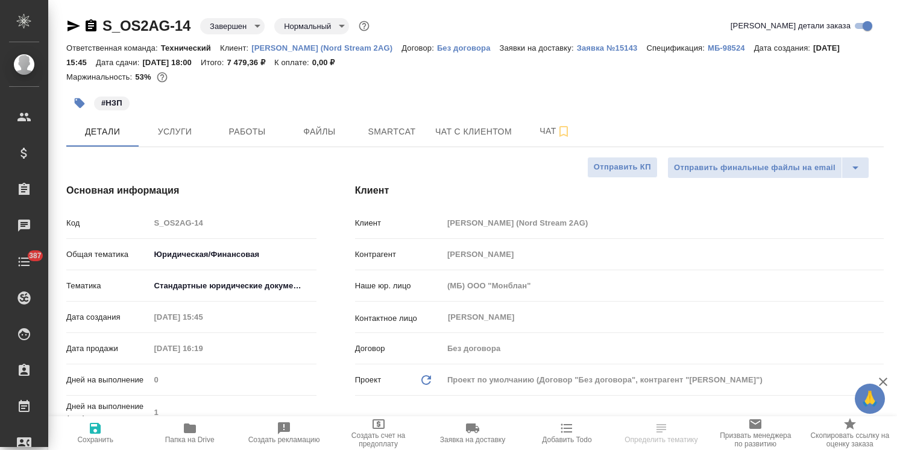
type textarea "x"
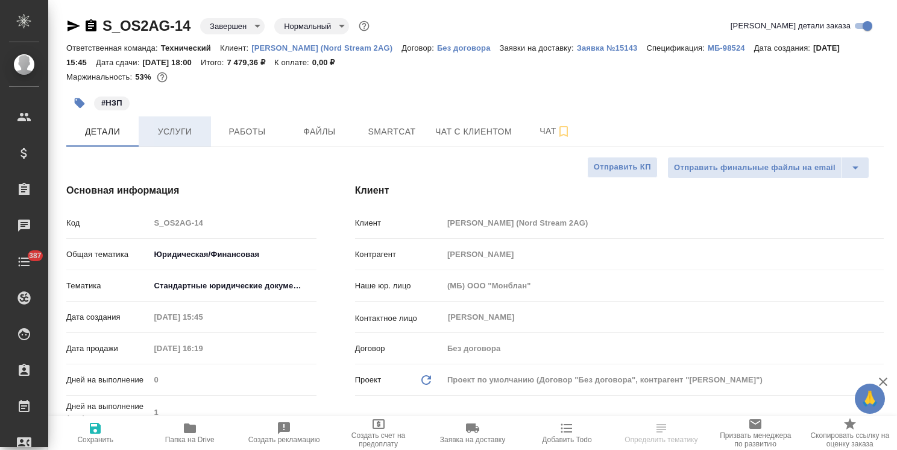
type textarea "x"
click at [181, 122] on button "Услуги" at bounding box center [175, 131] width 72 height 30
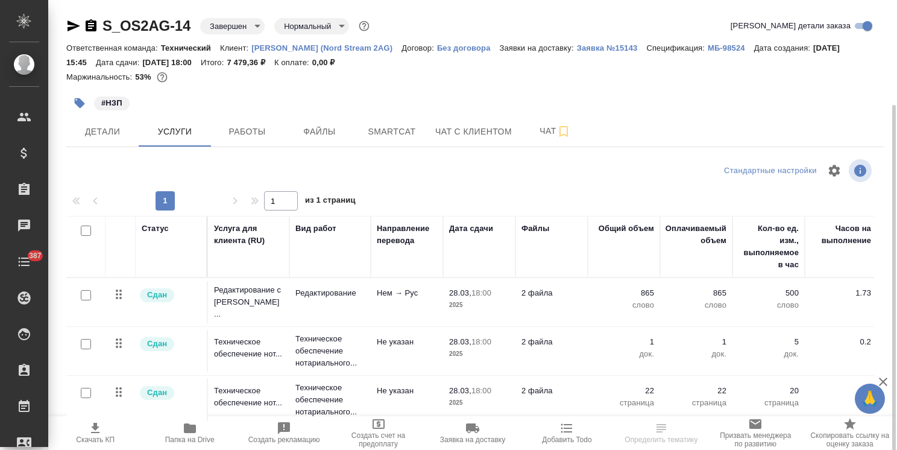
scroll to position [55, 0]
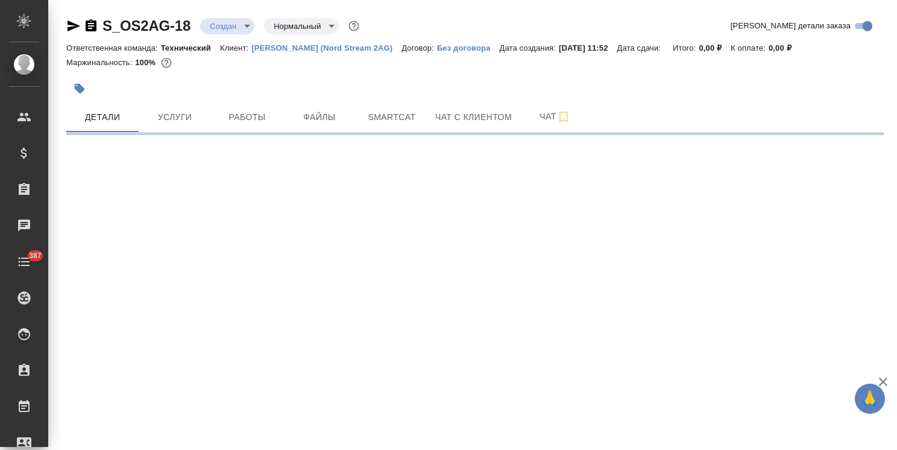
select select "RU"
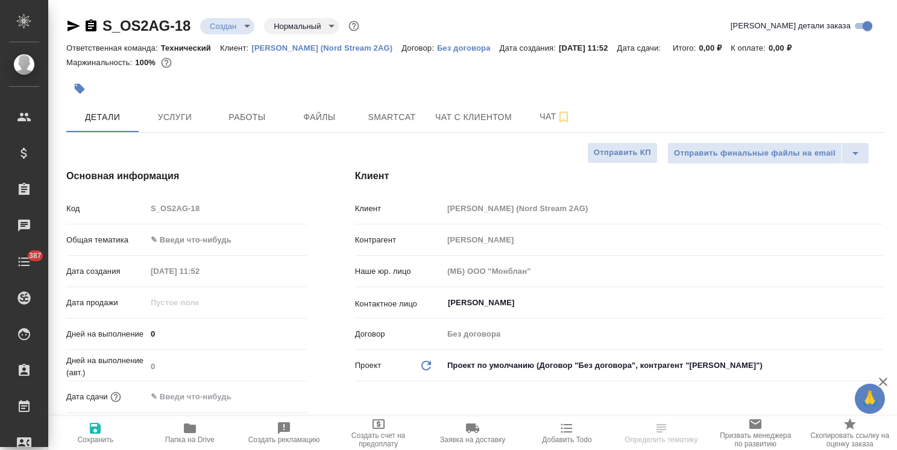
type textarea "x"
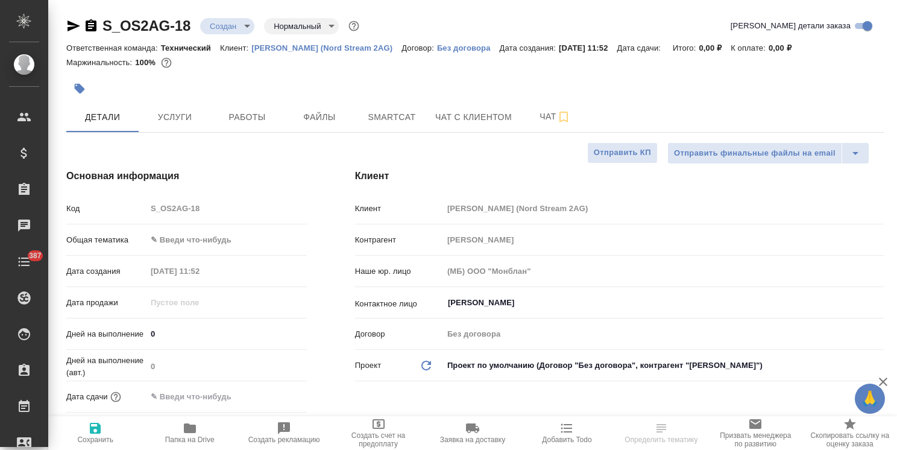
type textarea "x"
click at [353, 49] on p "[PERSON_NAME] (Nord Stream 2AG)" at bounding box center [326, 47] width 150 height 9
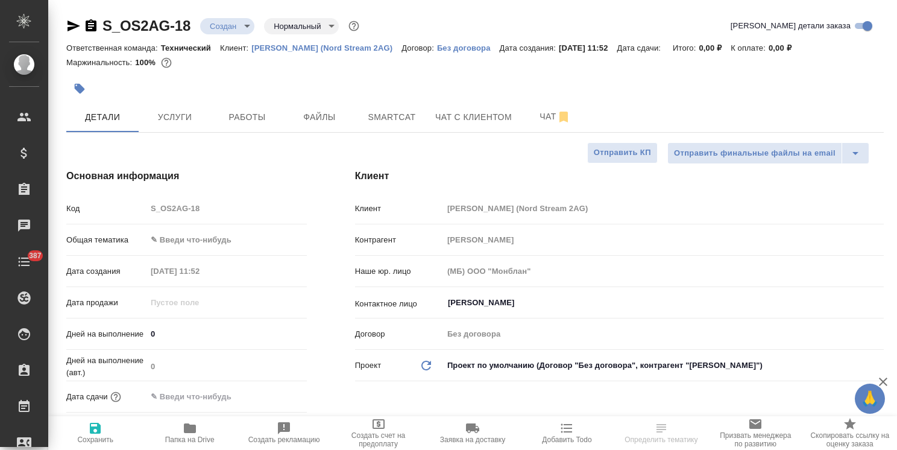
type textarea "x"
select select "RU"
type textarea "x"
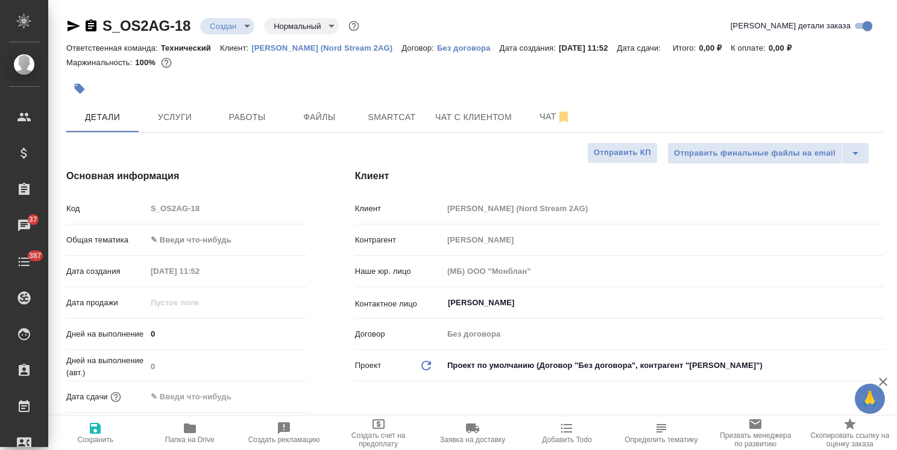
type textarea "x"
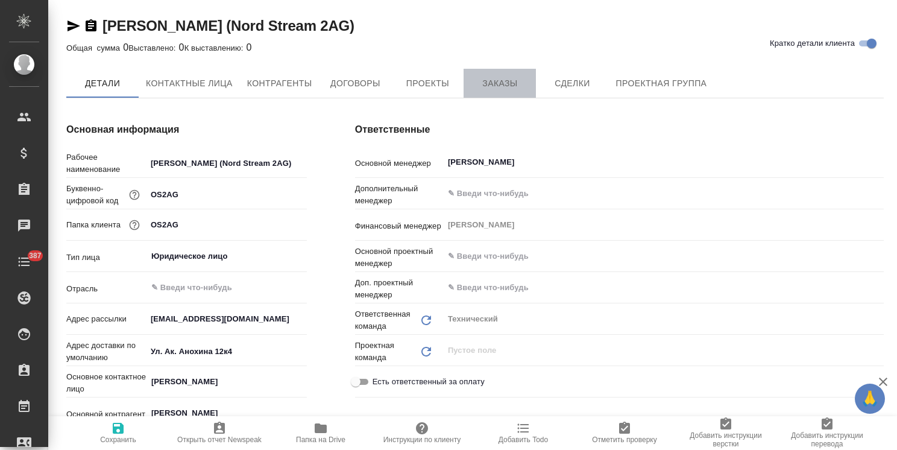
click at [494, 89] on span "Заказы" at bounding box center [500, 83] width 58 height 15
type textarea "x"
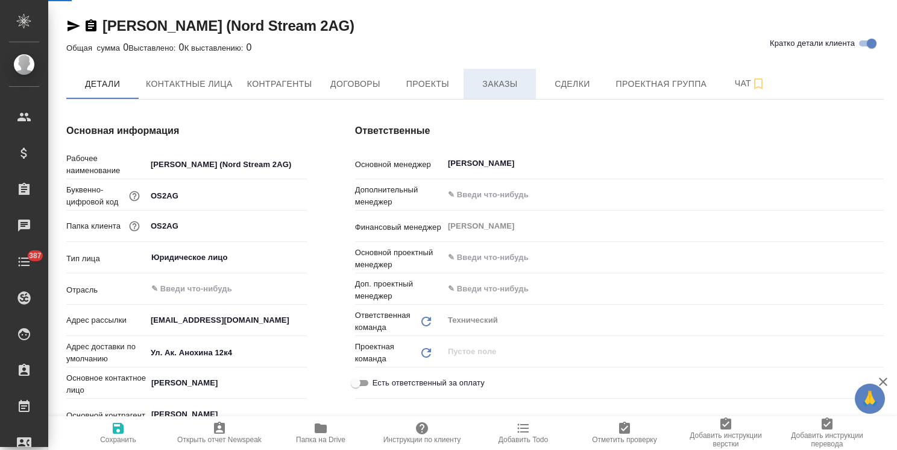
type textarea "x"
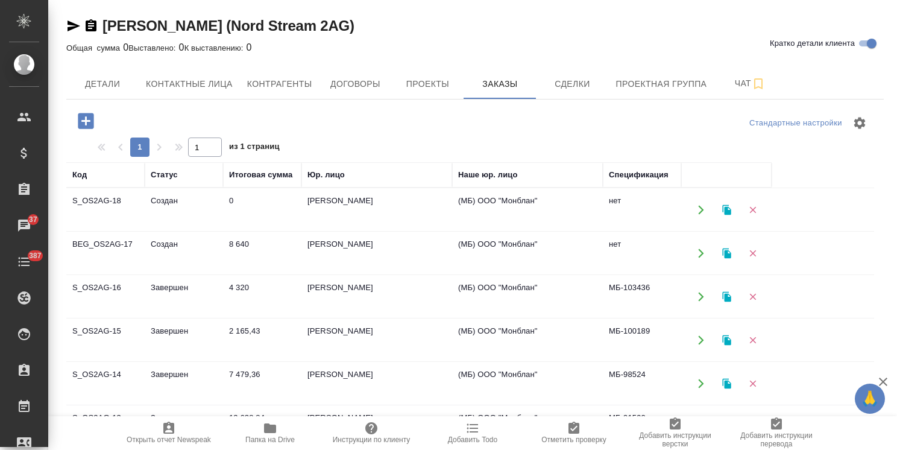
click at [224, 258] on td "8 640" at bounding box center [262, 253] width 78 height 42
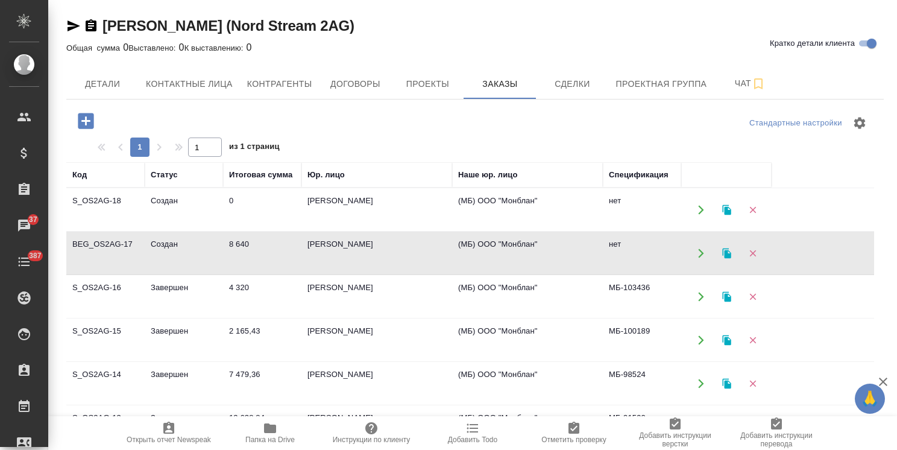
click at [755, 211] on icon "button" at bounding box center [752, 209] width 11 height 11
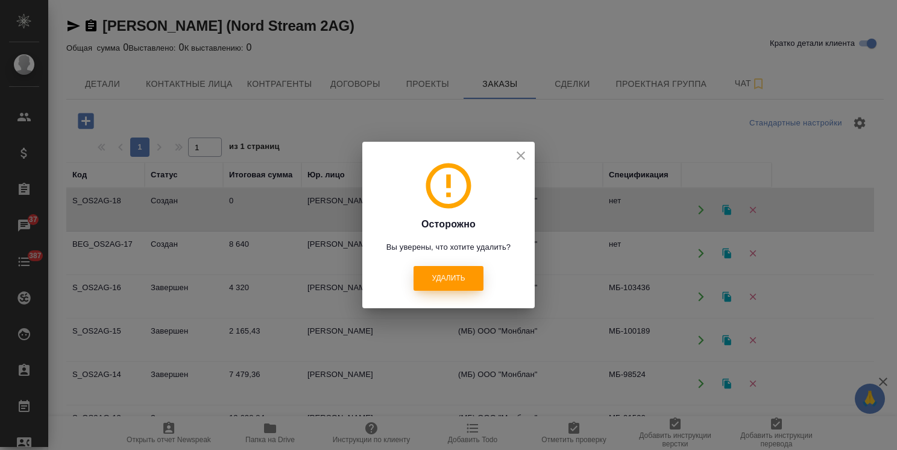
click at [462, 274] on span "Удалить" at bounding box center [448, 278] width 33 height 10
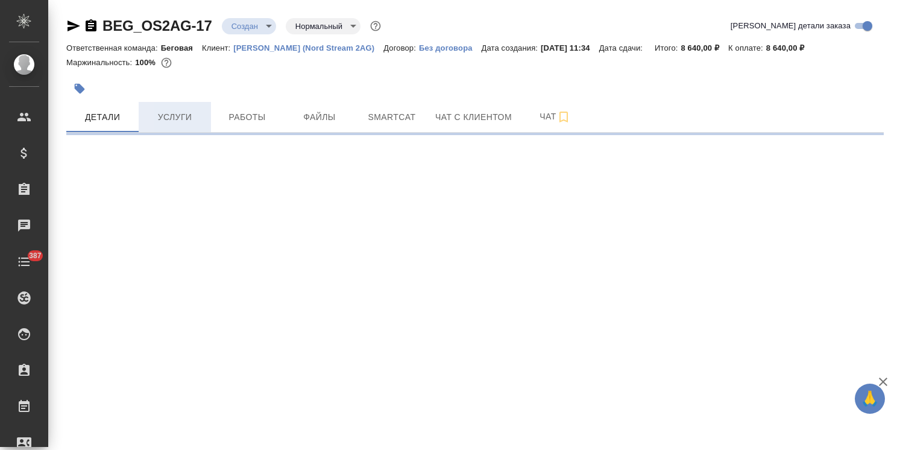
select select "RU"
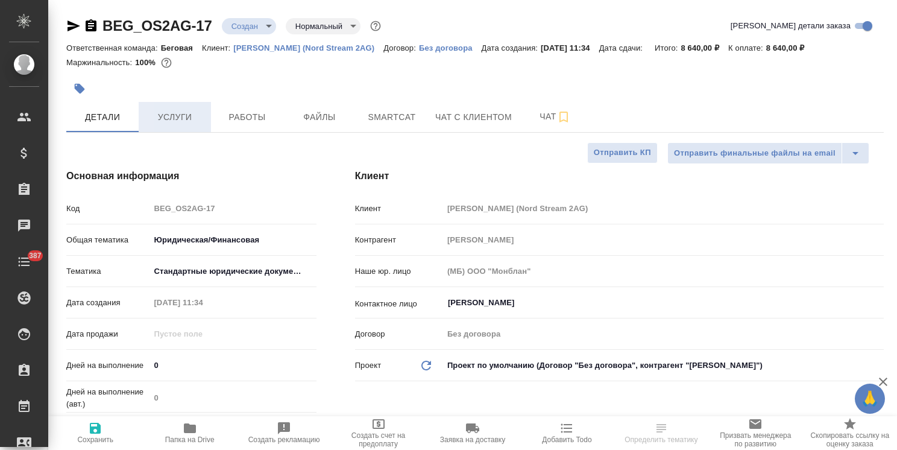
type textarea "x"
click at [176, 116] on span "Услуги" at bounding box center [175, 117] width 58 height 15
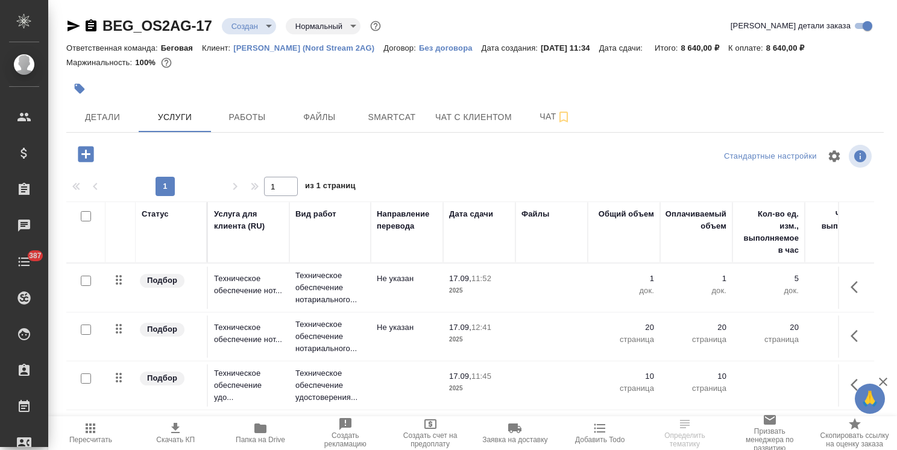
scroll to position [41, 0]
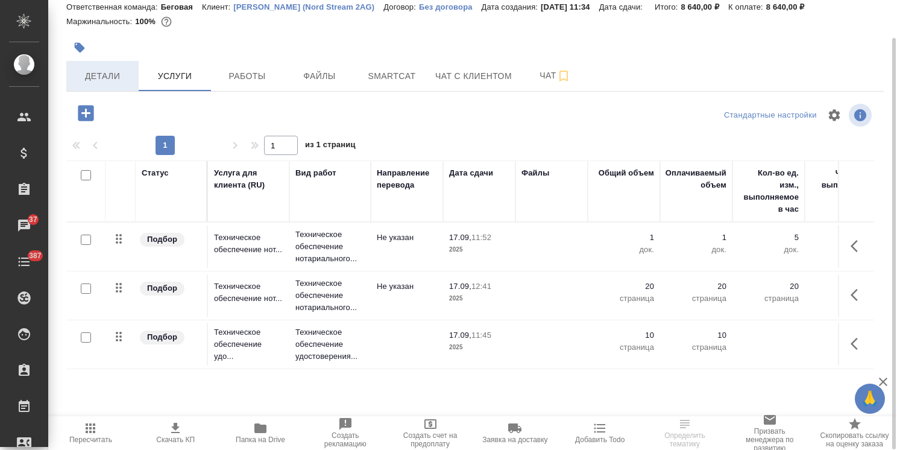
click at [119, 77] on span "Детали" at bounding box center [103, 76] width 58 height 15
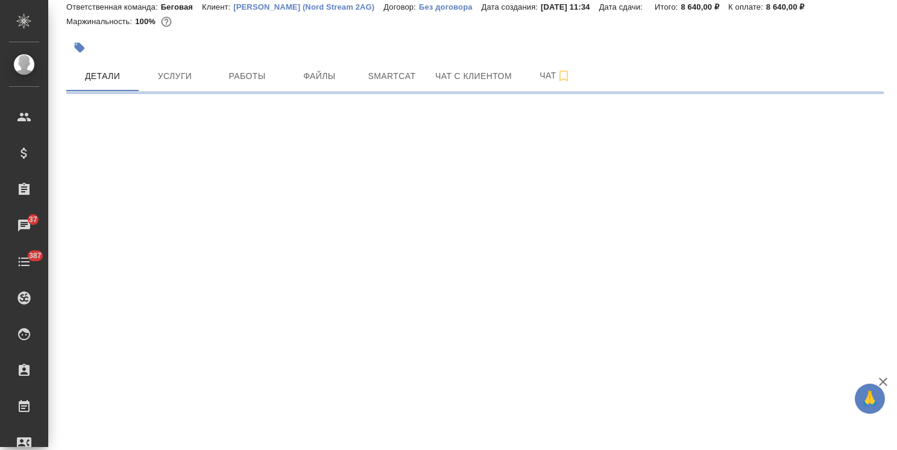
select select "RU"
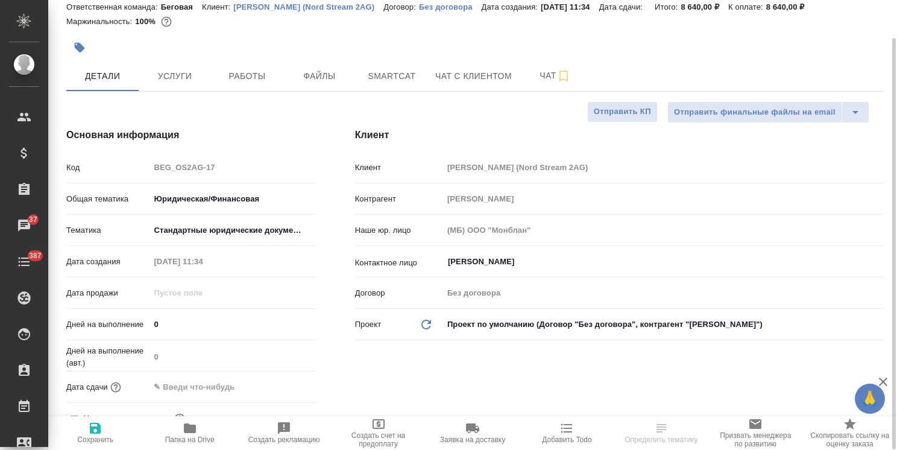
type textarea "x"
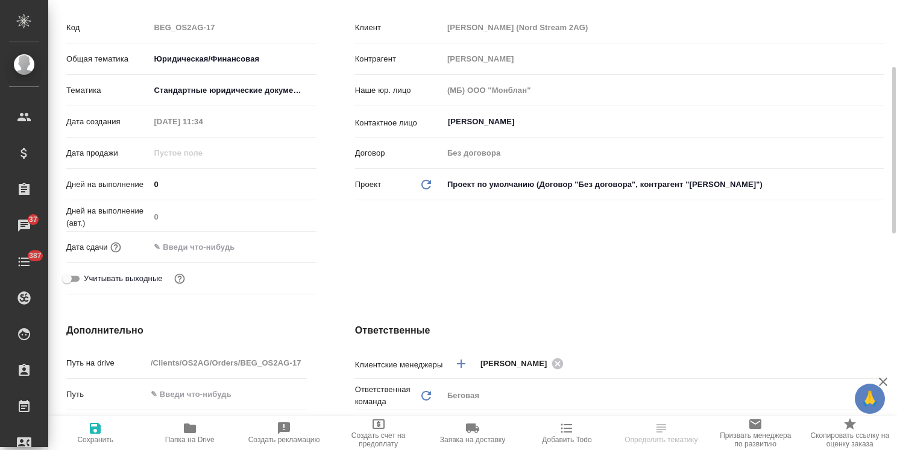
scroll to position [121, 0]
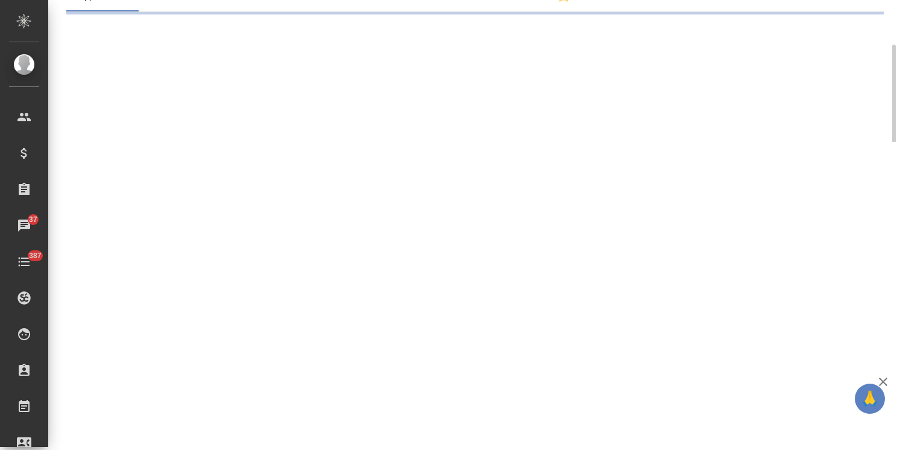
select select "RU"
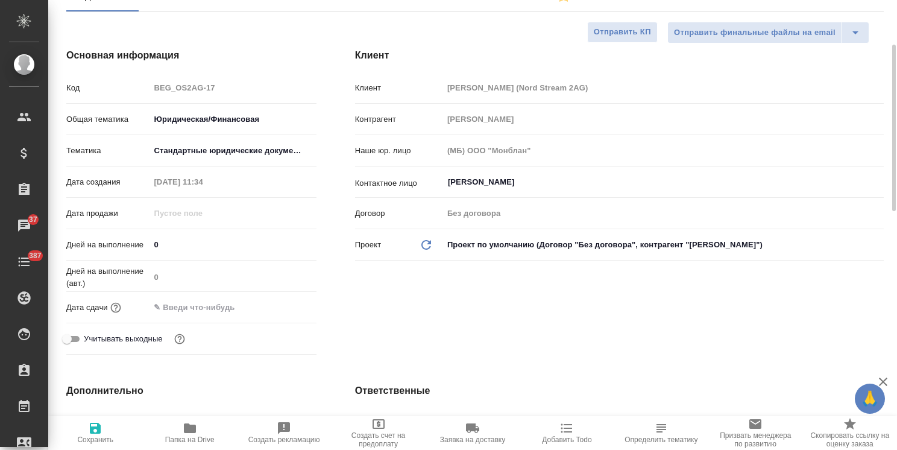
type textarea "x"
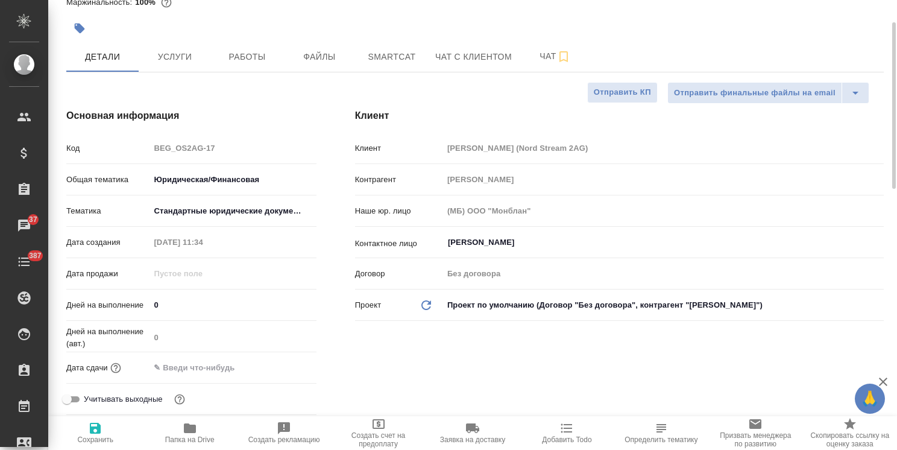
scroll to position [0, 0]
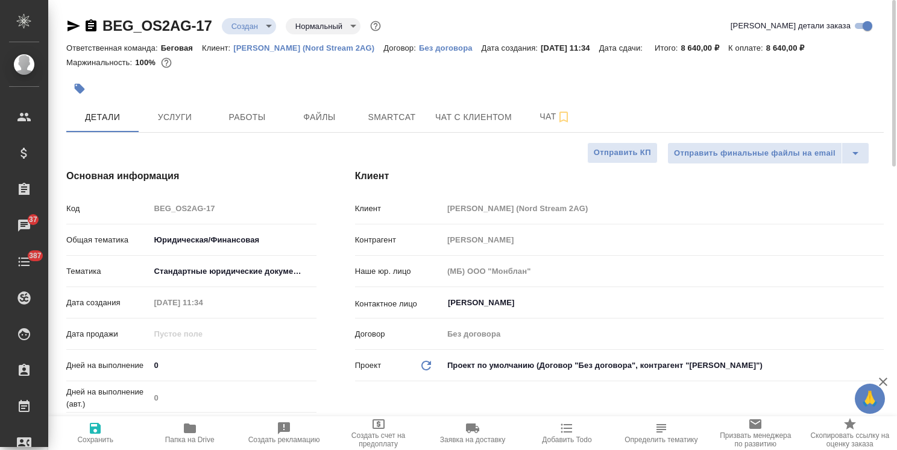
type textarea "x"
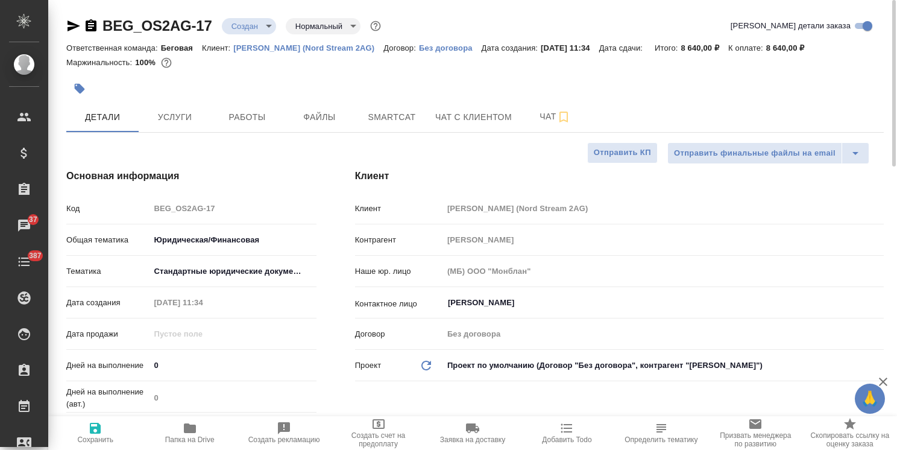
type textarea "x"
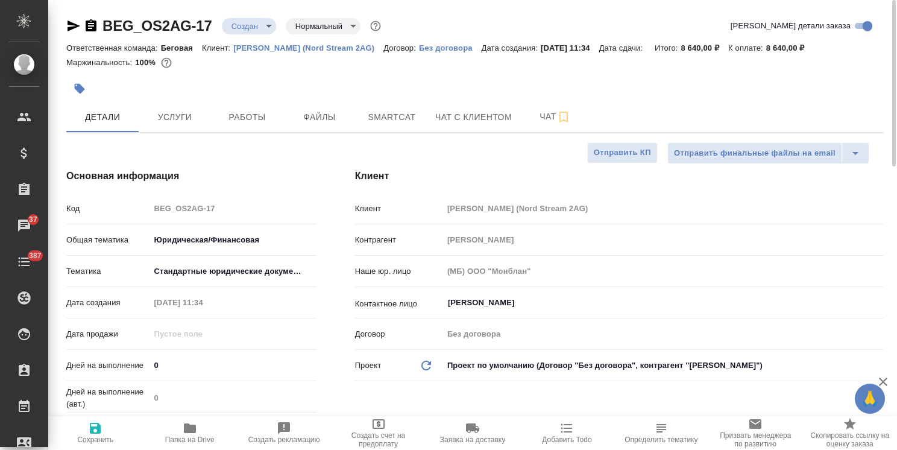
type textarea "x"
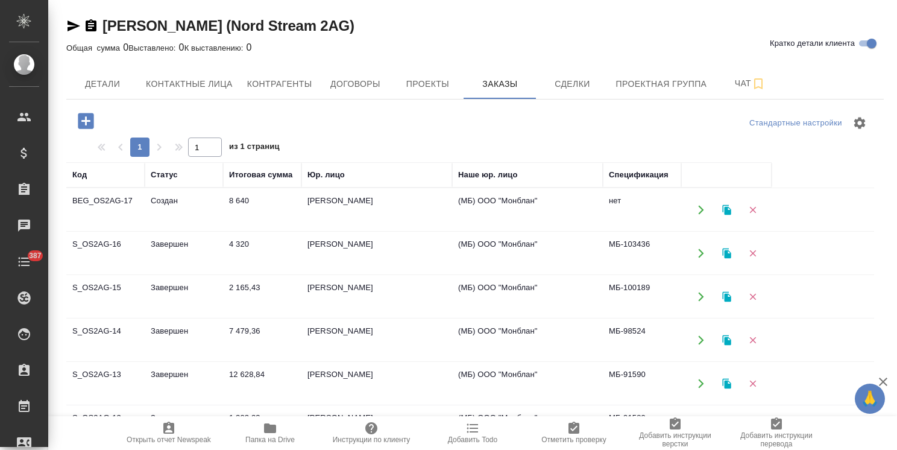
click at [224, 215] on td "8 640" at bounding box center [262, 210] width 78 height 42
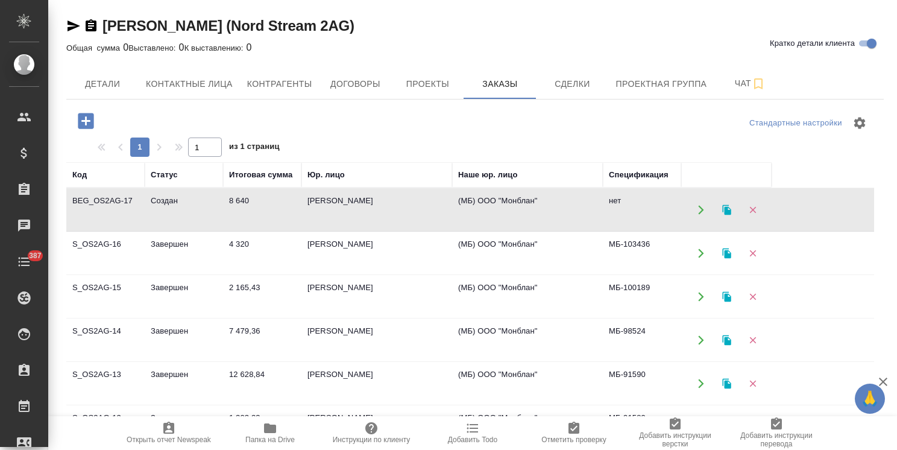
click at [224, 215] on td "8 640" at bounding box center [262, 210] width 78 height 42
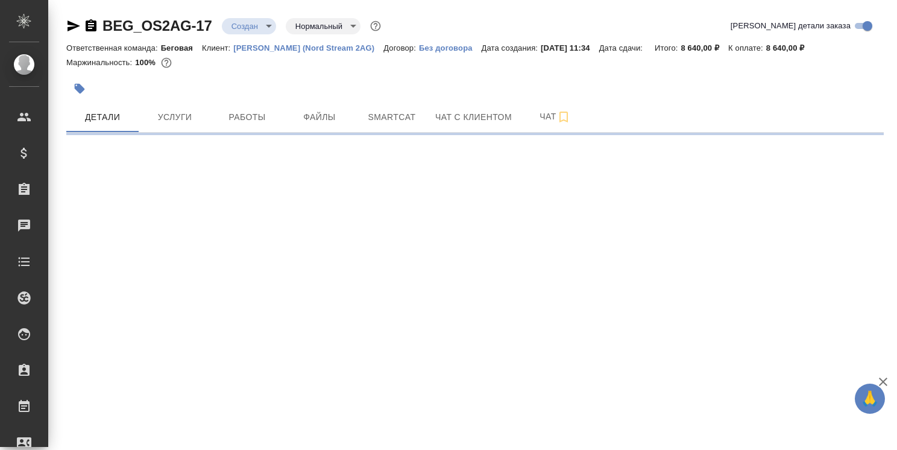
select select "RU"
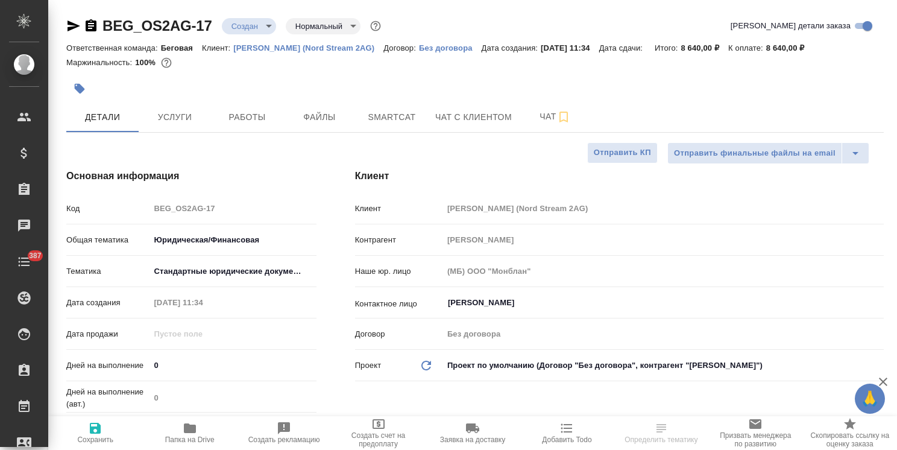
type textarea "x"
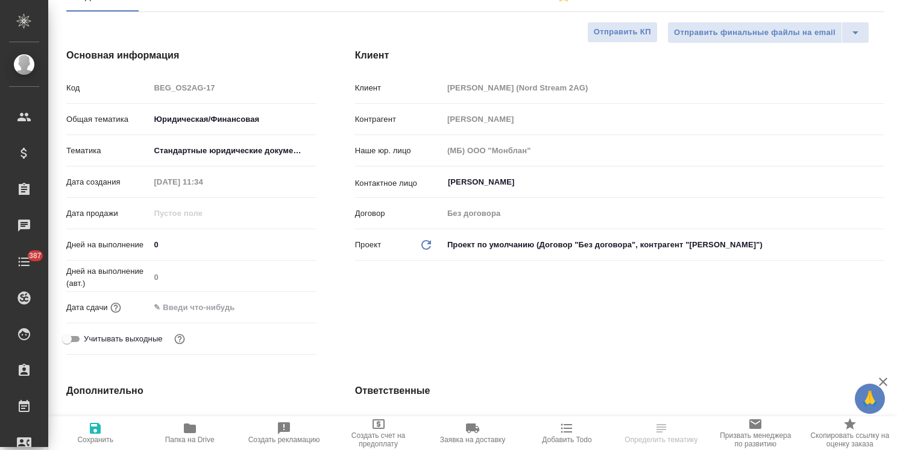
type textarea "x"
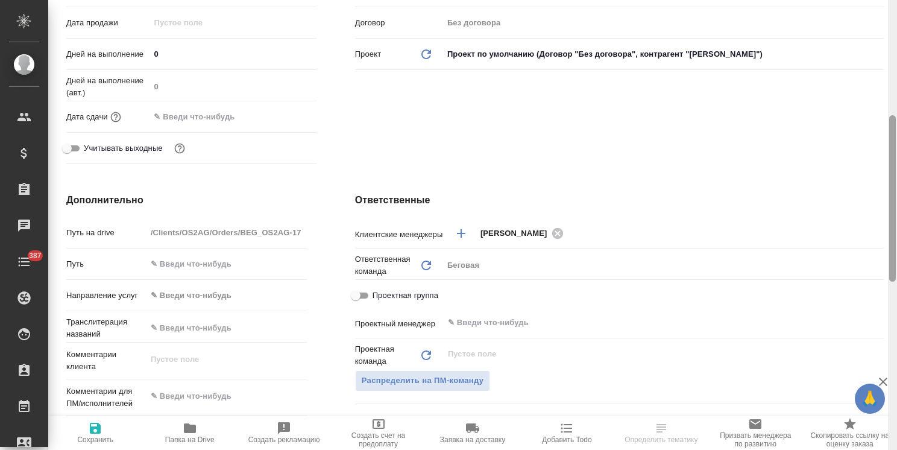
scroll to position [67, 0]
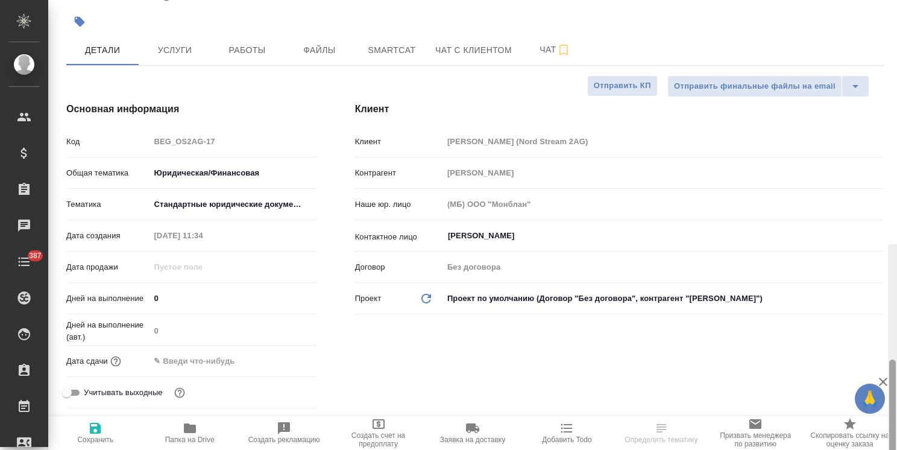
drag, startPoint x: 891, startPoint y: 204, endPoint x: 892, endPoint y: 115, distance: 89.2
click at [895, 359] on div at bounding box center [892, 442] width 7 height 166
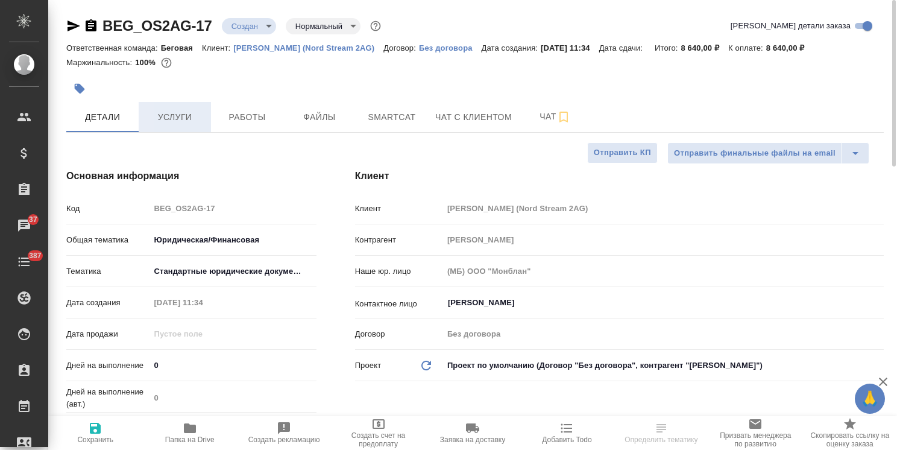
click at [183, 129] on button "Услуги" at bounding box center [175, 117] width 72 height 30
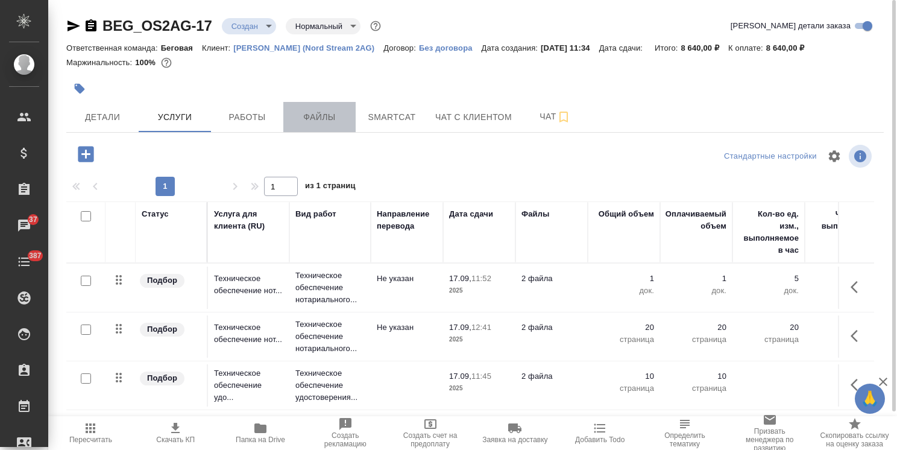
click at [323, 128] on button "Файлы" at bounding box center [319, 117] width 72 height 30
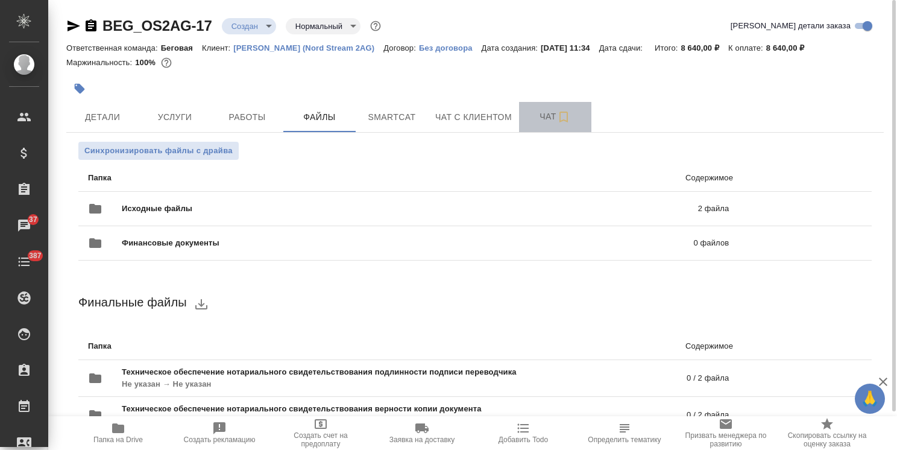
click at [536, 118] on span "Чат" at bounding box center [555, 116] width 58 height 15
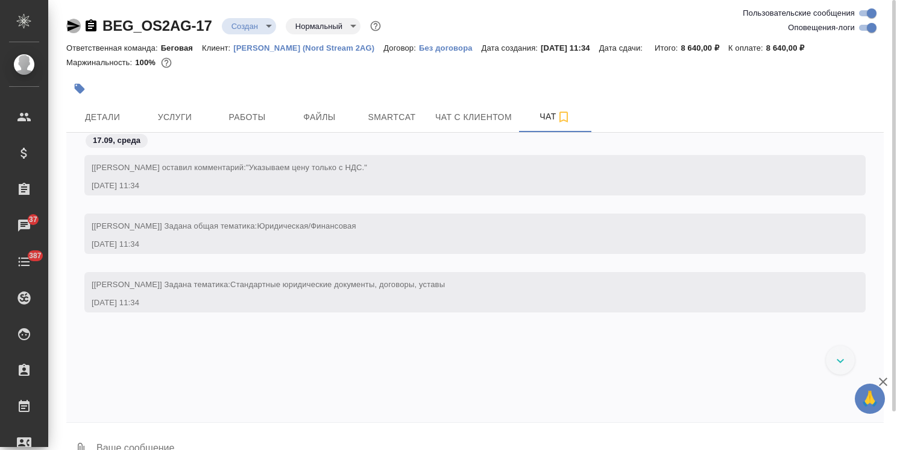
click at [71, 28] on icon "button" at bounding box center [74, 25] width 13 height 11
click at [322, 50] on p "Семенов Олег (Nord Stream 2AG)" at bounding box center [308, 47] width 150 height 9
click at [275, 53] on div "Ответственная команда: Беговая Клиент: Семенов Олег (Nord Stream 2AG) Договор: …" at bounding box center [474, 47] width 817 height 14
click at [280, 49] on p "Семенов Олег (Nord Stream 2AG)" at bounding box center [308, 47] width 150 height 9
drag, startPoint x: 74, startPoint y: 22, endPoint x: 176, endPoint y: 21, distance: 101.9
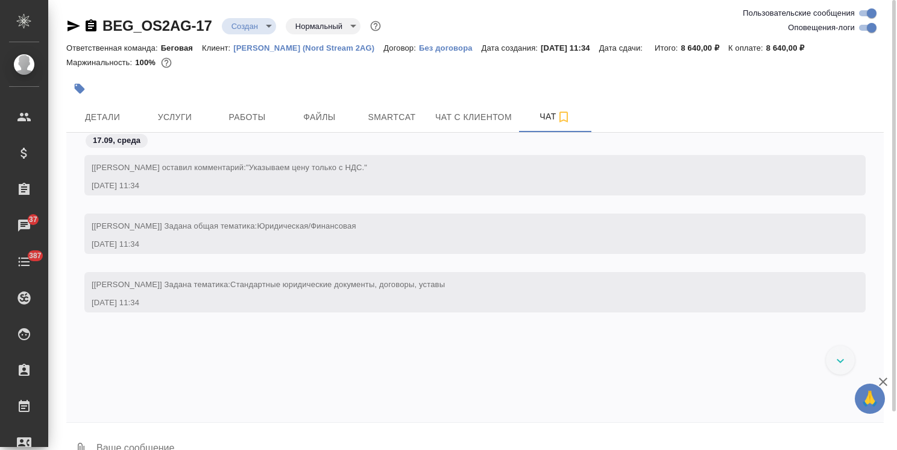
click at [74, 22] on icon "button" at bounding box center [73, 26] width 14 height 14
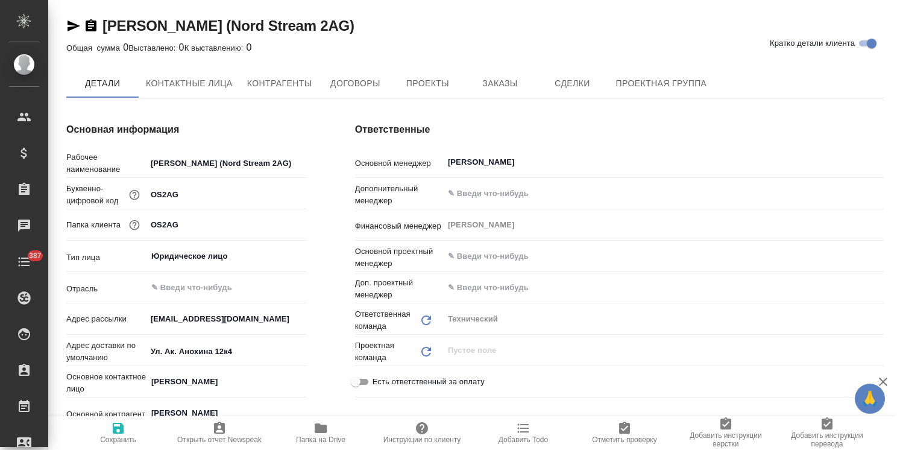
type textarea "x"
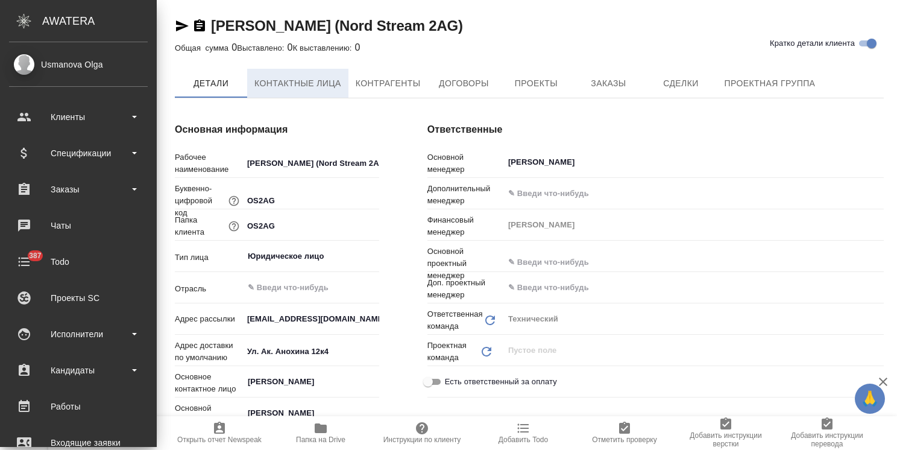
type textarea "x"
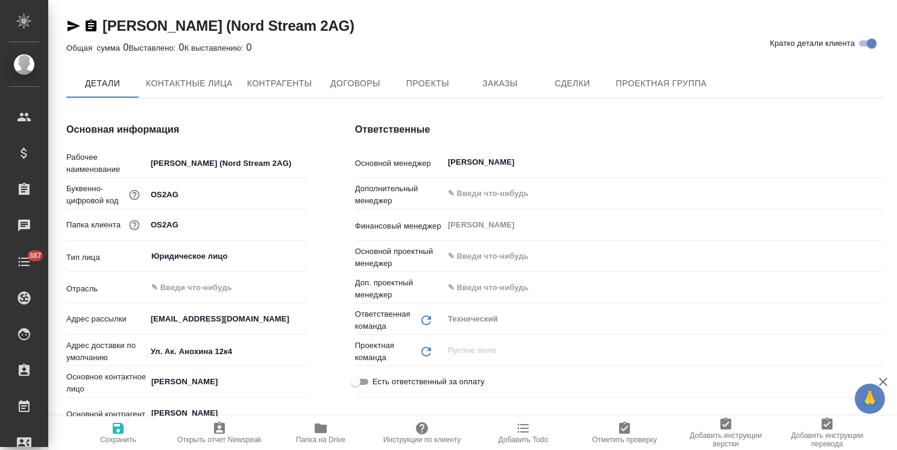
type textarea "x"
click at [71, 25] on icon "button" at bounding box center [74, 25] width 13 height 11
type textarea "x"
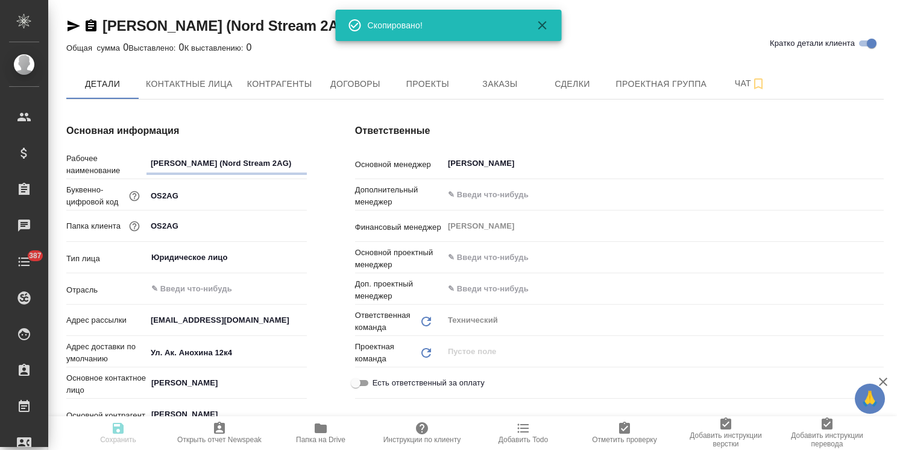
type textarea "x"
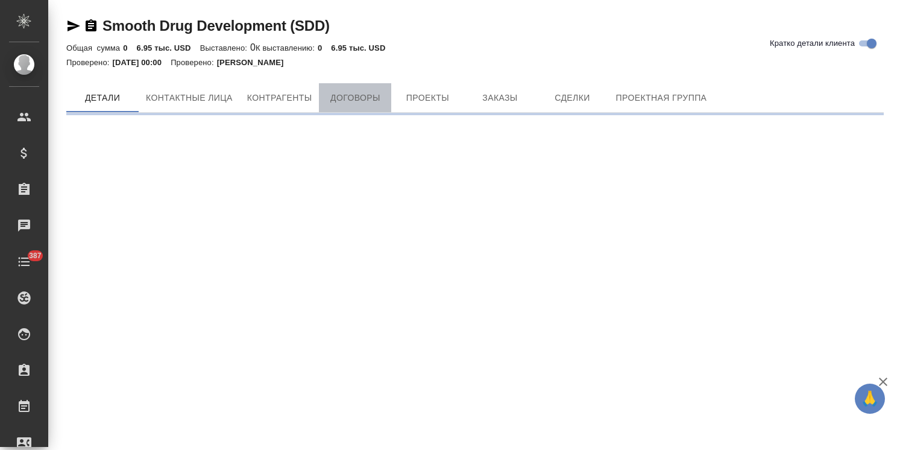
click at [370, 87] on button "Договоры" at bounding box center [355, 97] width 72 height 29
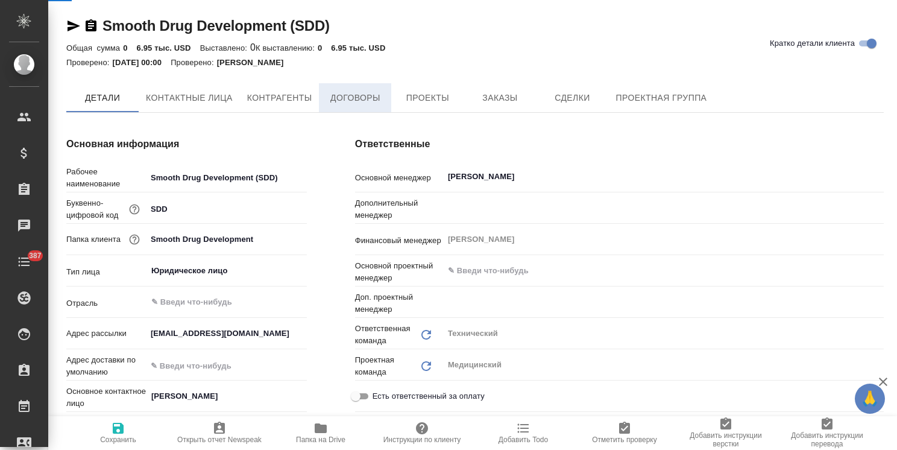
type textarea "x"
click at [354, 94] on span "Договоры" at bounding box center [355, 98] width 58 height 15
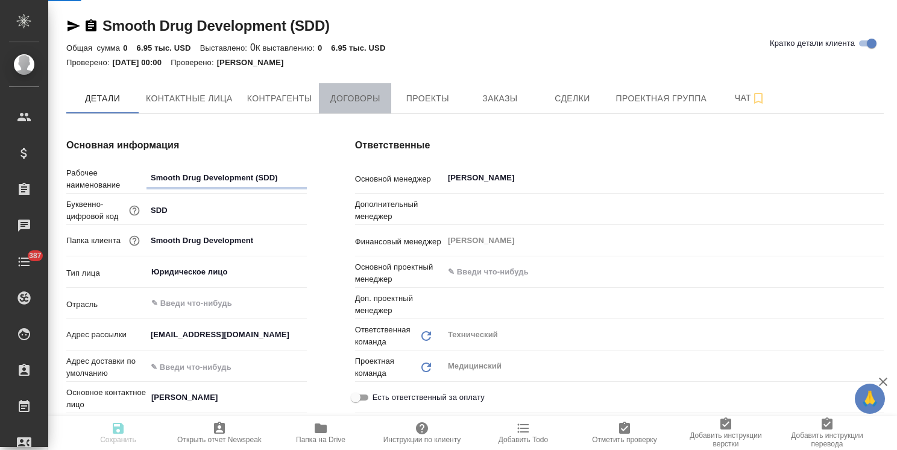
type textarea "x"
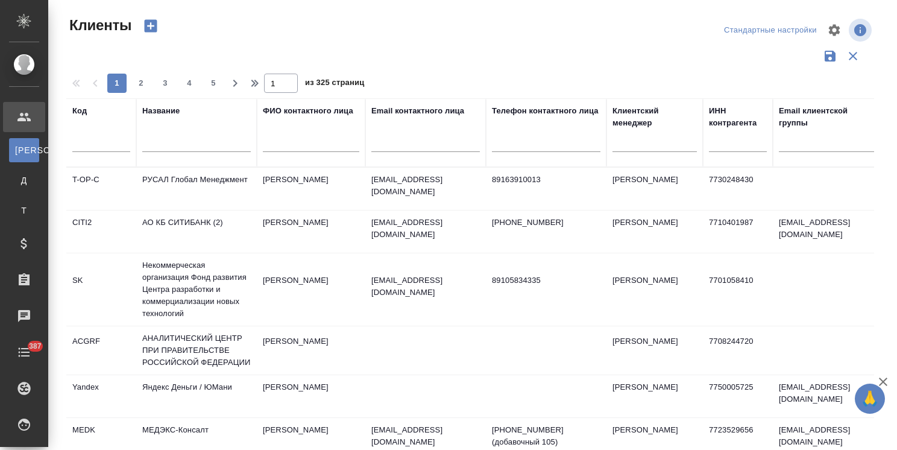
select select "RU"
click at [165, 146] on input "text" at bounding box center [196, 144] width 109 height 15
type input "nord"
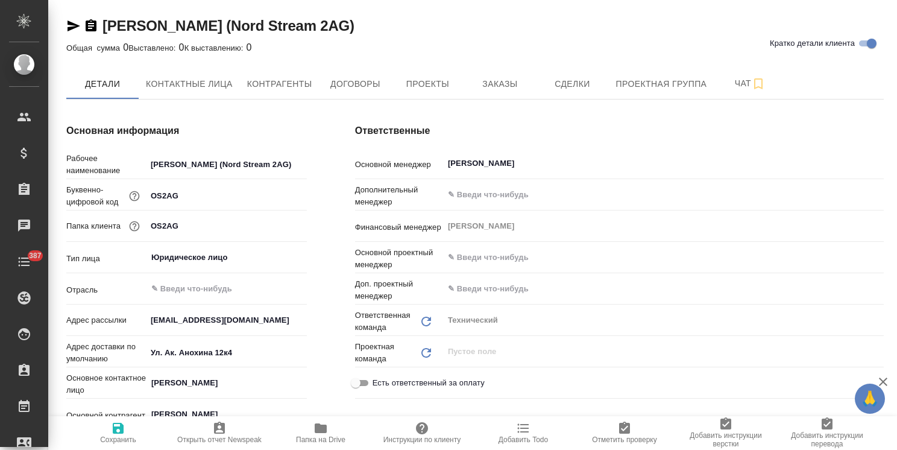
click at [319, 424] on icon "button" at bounding box center [321, 428] width 12 height 10
type textarea "x"
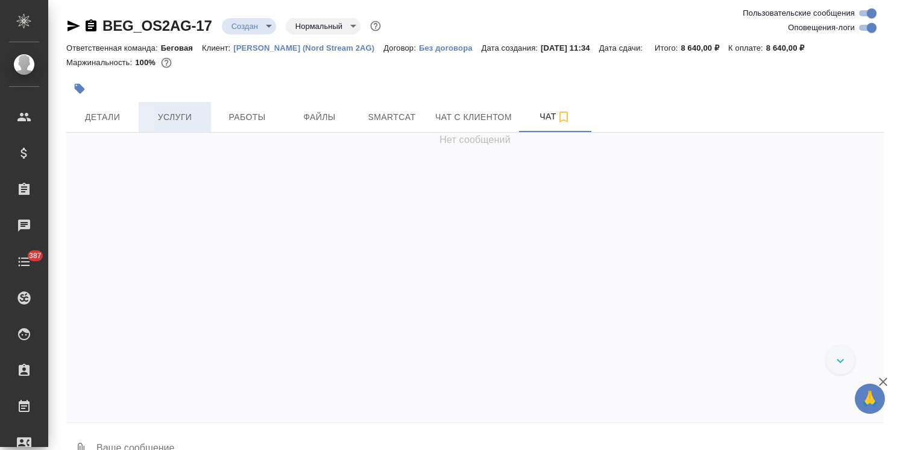
click at [182, 131] on button "Услуги" at bounding box center [175, 117] width 72 height 30
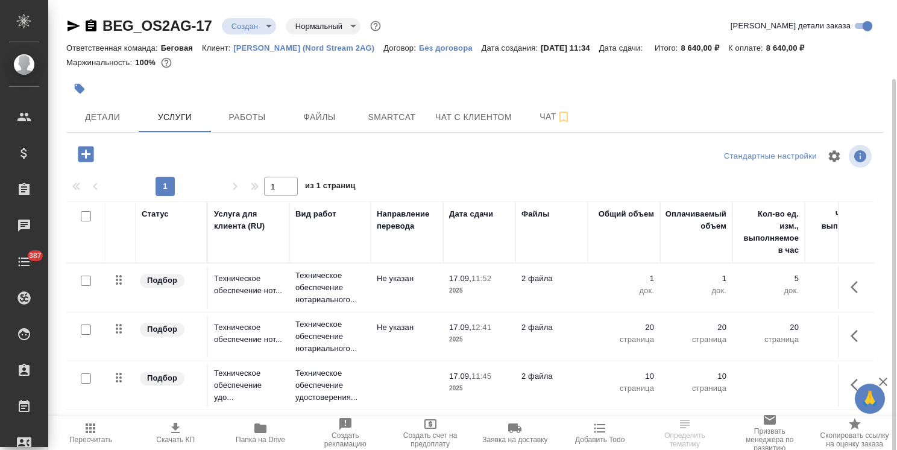
scroll to position [41, 0]
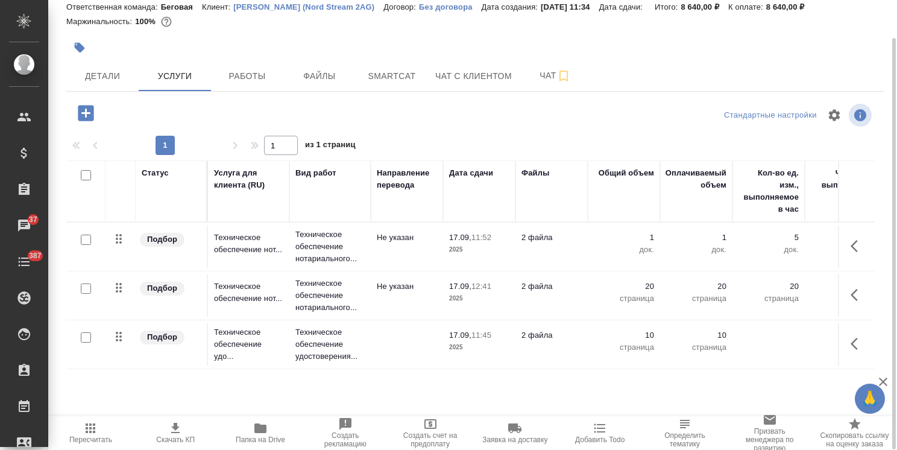
click at [327, 4] on p "[PERSON_NAME] (Nord Stream 2AG)" at bounding box center [308, 6] width 150 height 9
click at [400, 345] on td at bounding box center [407, 344] width 72 height 42
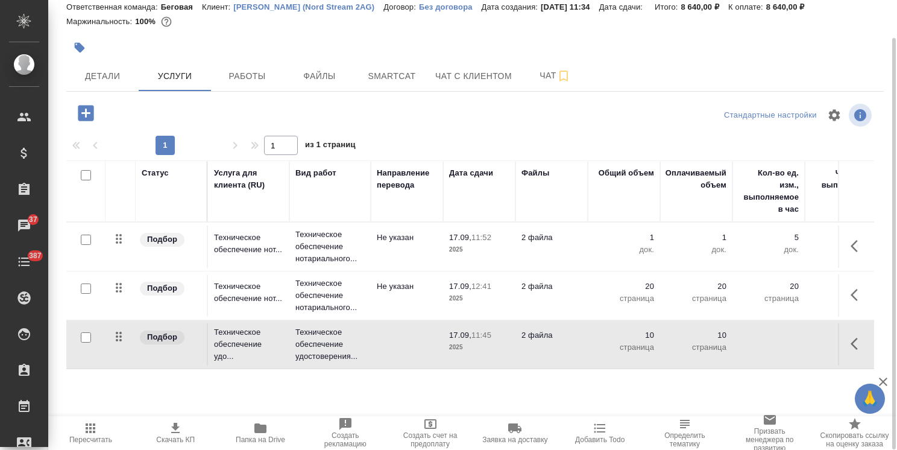
click at [400, 345] on td at bounding box center [407, 344] width 72 height 42
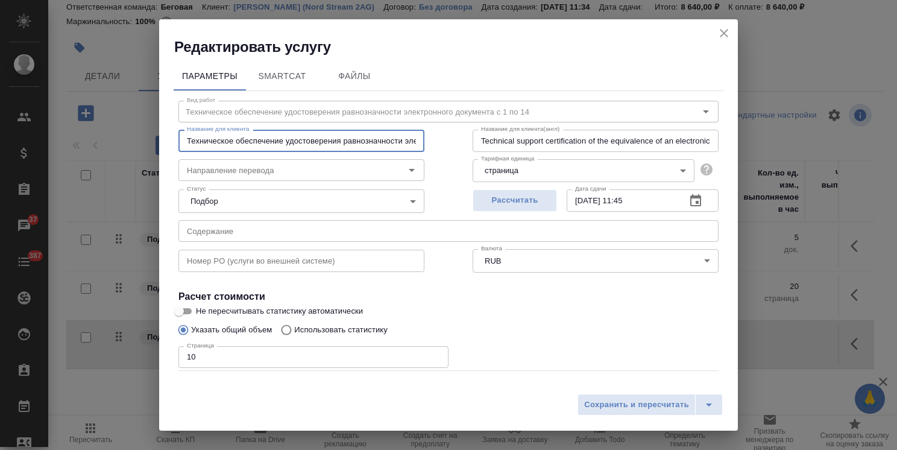
scroll to position [0, 119]
drag, startPoint x: 188, startPoint y: 142, endPoint x: 529, endPoint y: 160, distance: 341.7
click at [529, 160] on div "Вид работ Техническое обеспечение удостоверения равнозначности электронного док…" at bounding box center [449, 266] width 550 height 351
paste input "достоверение равнозначности электронного документа документу на бумажном носите…"
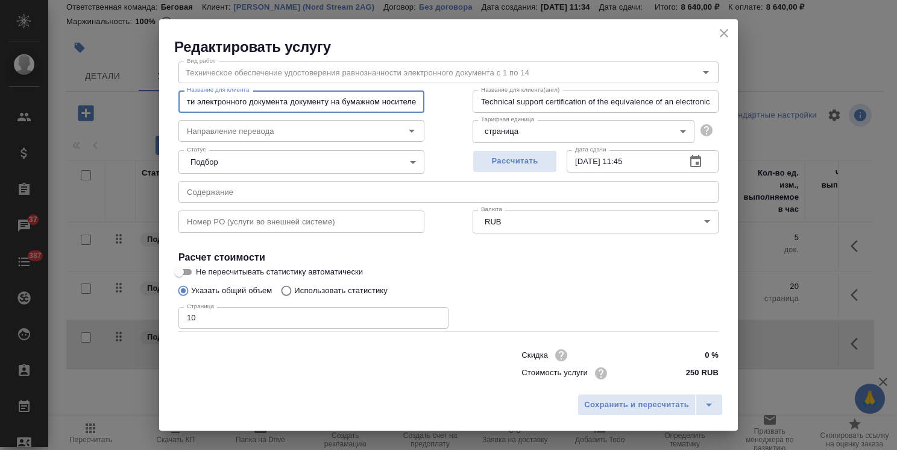
scroll to position [58, 0]
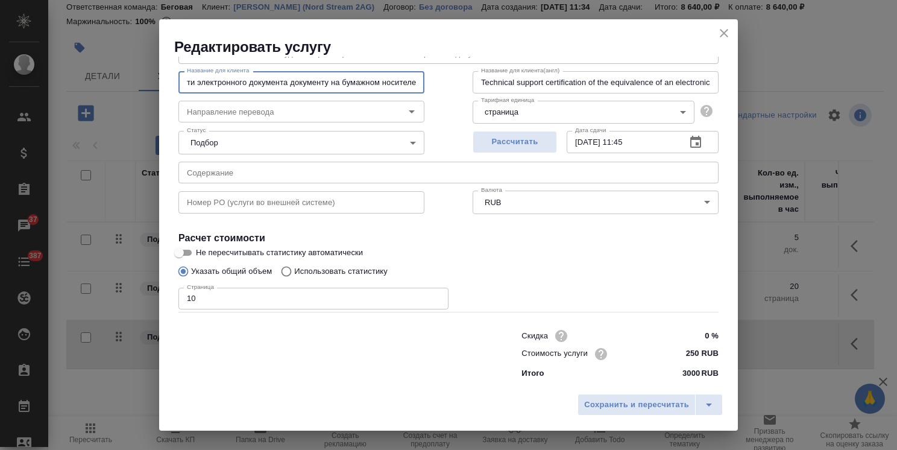
type input "Удостоверение равнозначности электронного документа документу на бумажном носит…"
drag, startPoint x: 689, startPoint y: 353, endPoint x: 658, endPoint y: 354, distance: 30.8
click at [658, 354] on div "Стоимость услуги 250 RUB" at bounding box center [619, 353] width 197 height 17
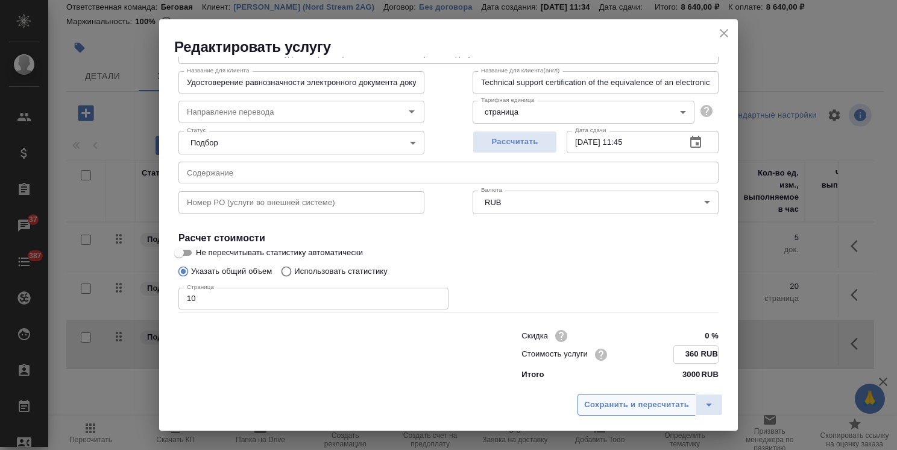
type input "360 RUB"
click at [655, 407] on span "Сохранить и пересчитать" at bounding box center [636, 405] width 105 height 14
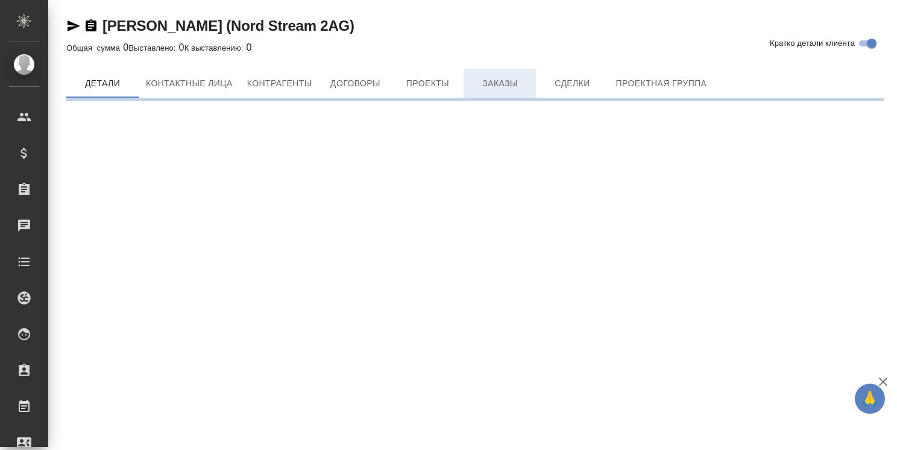
click at [504, 78] on span "Заказы" at bounding box center [500, 83] width 58 height 15
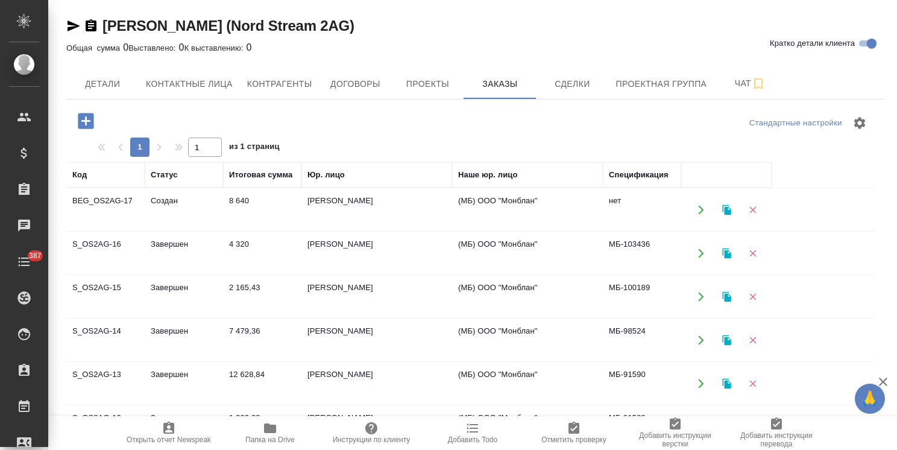
click at [131, 247] on td "S_OS2AG-16" at bounding box center [105, 253] width 78 height 42
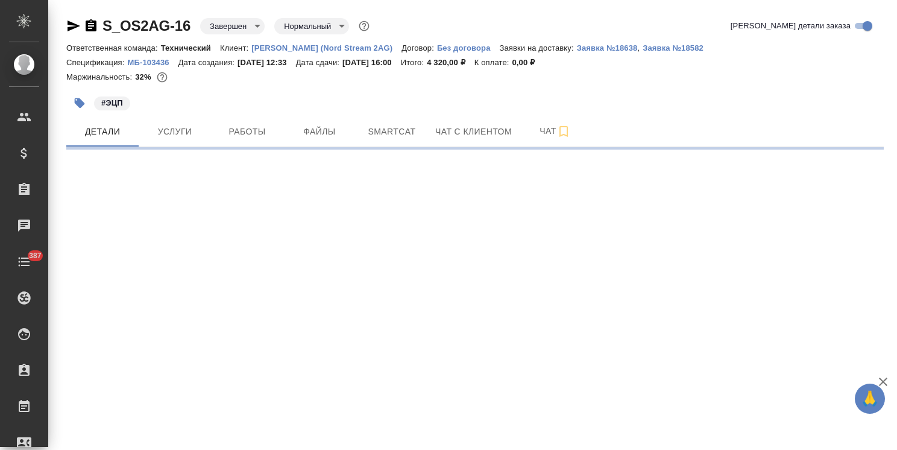
select select "RU"
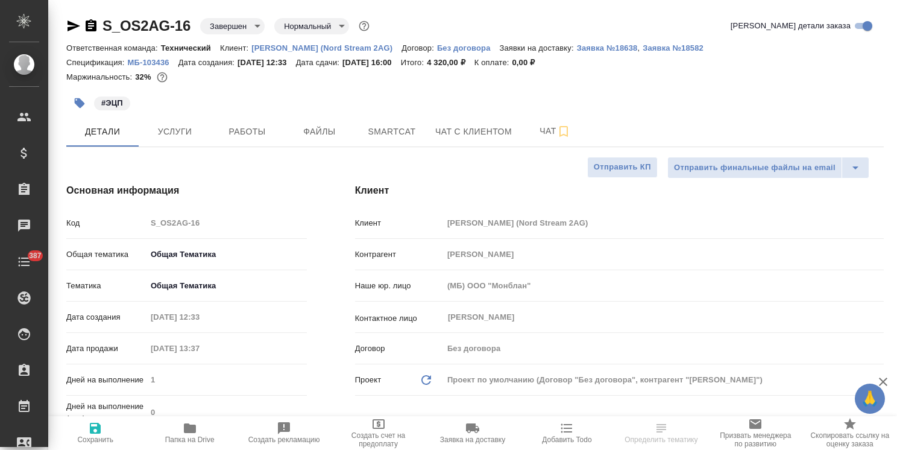
type textarea "x"
click at [195, 128] on span "Услуги" at bounding box center [175, 131] width 58 height 15
type textarea "x"
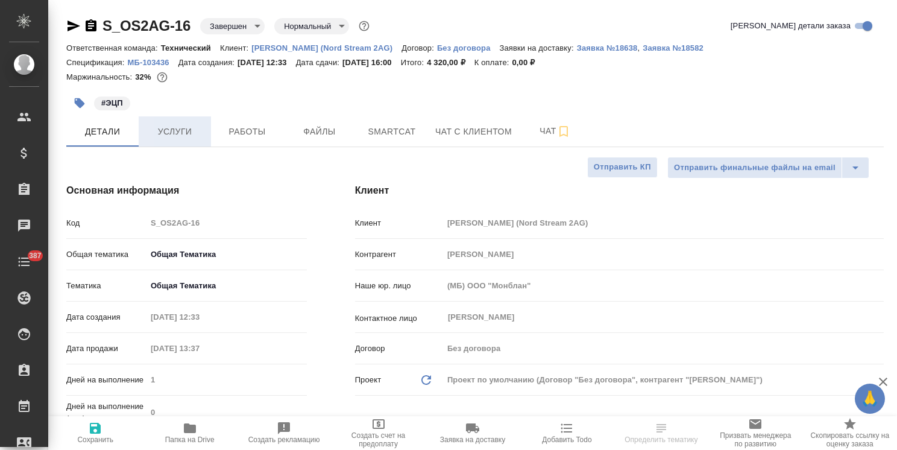
type textarea "x"
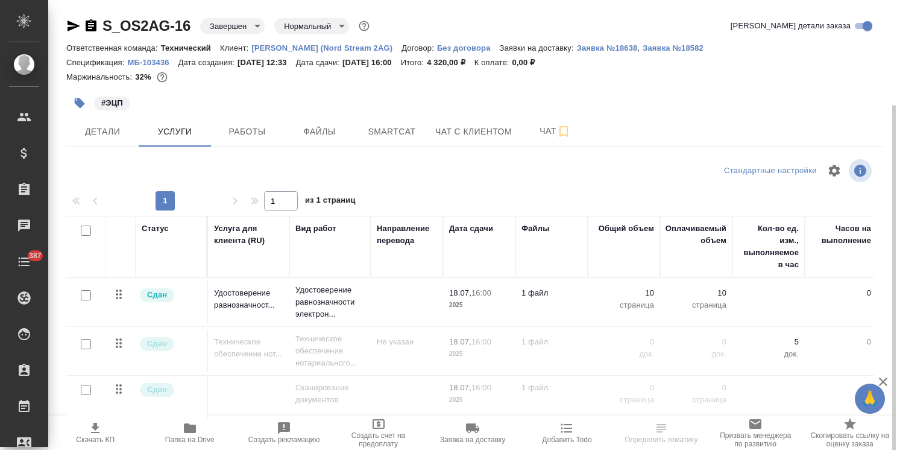
scroll to position [55, 0]
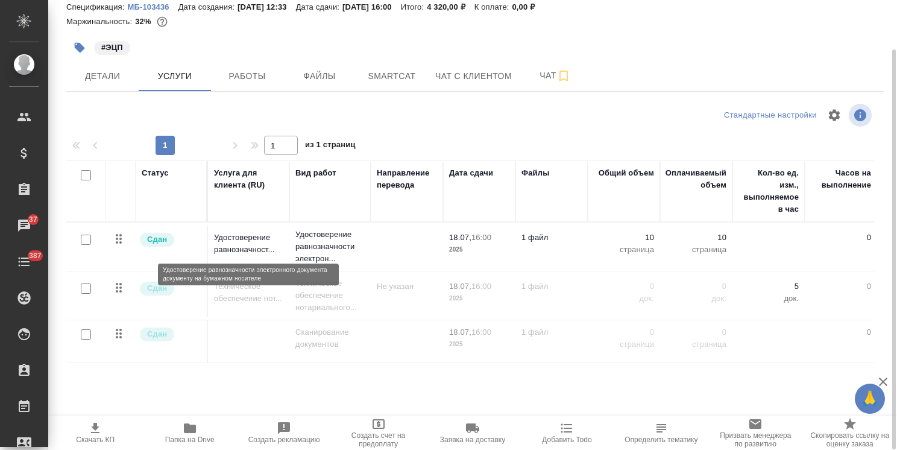
click at [239, 252] on p "Удостоверение равнозначност..." at bounding box center [248, 243] width 69 height 24
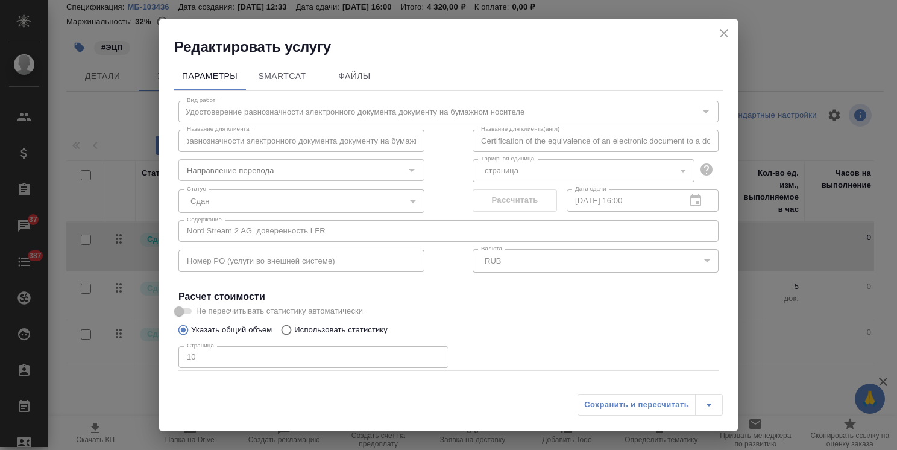
scroll to position [0, 114]
click at [424, 148] on div "Вид работ Удостоверение равнозначности электронного документа документу на бума…" at bounding box center [449, 266] width 550 height 351
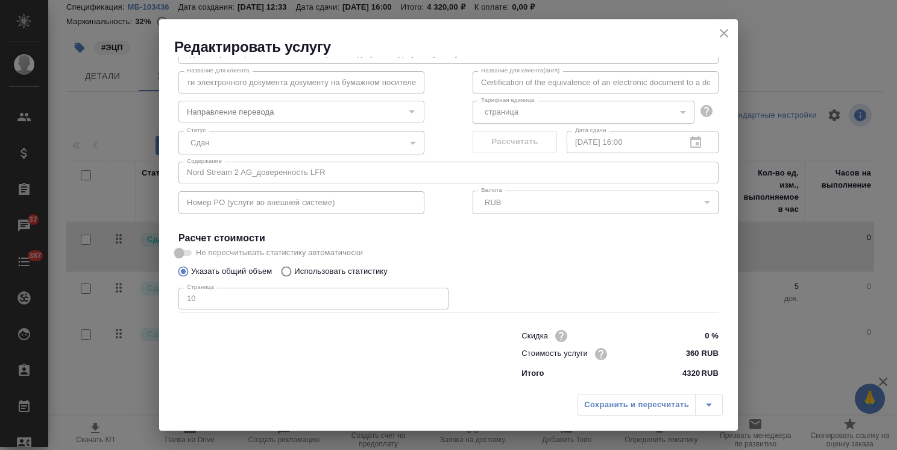
click at [729, 31] on icon "close" at bounding box center [724, 33] width 14 height 14
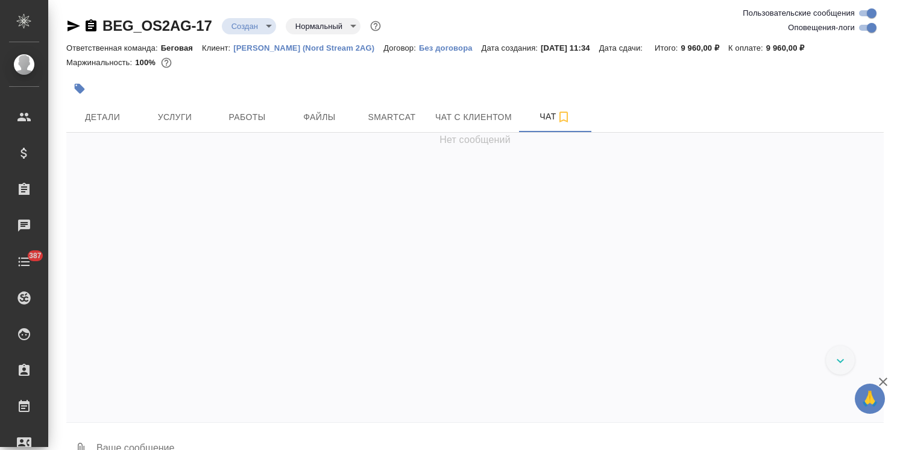
scroll to position [27, 0]
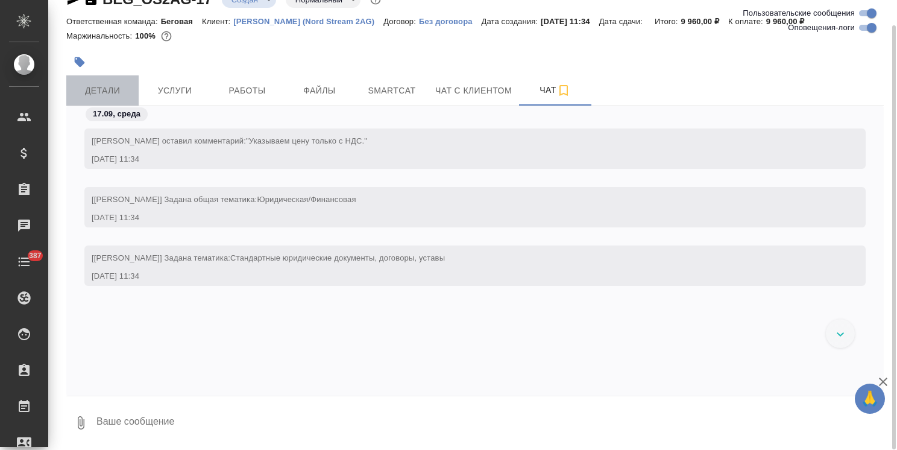
click at [109, 90] on span "Детали" at bounding box center [103, 90] width 58 height 15
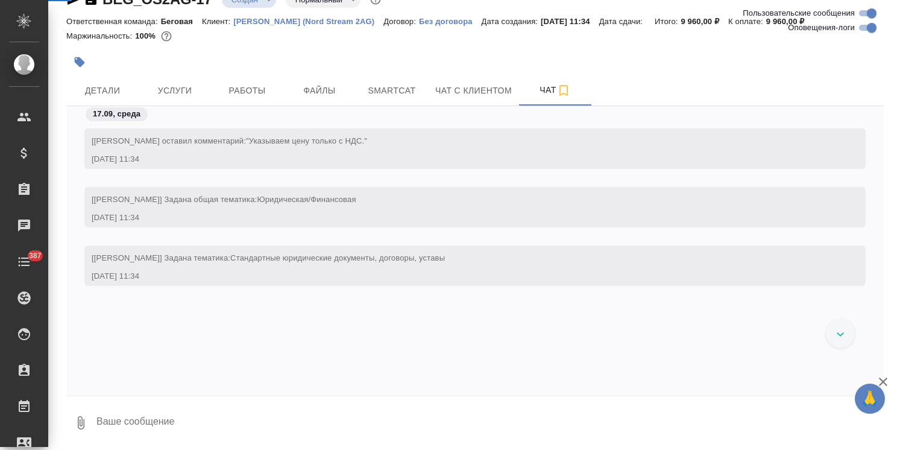
select select "RU"
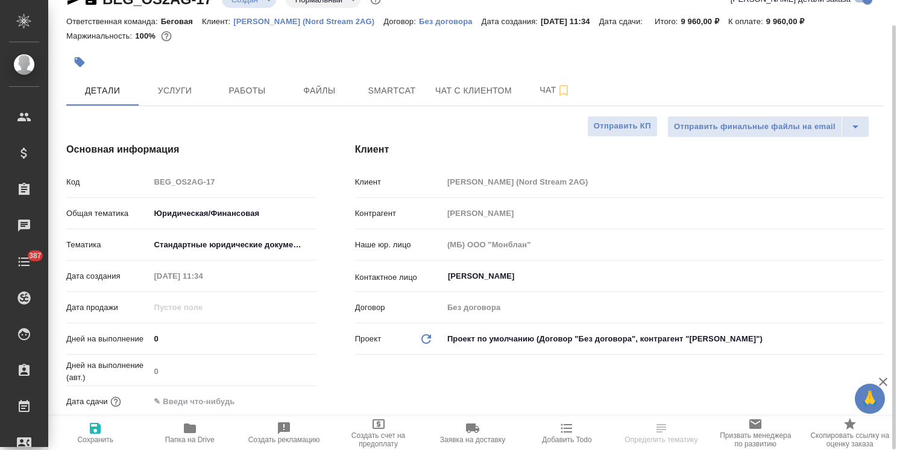
type textarea "x"
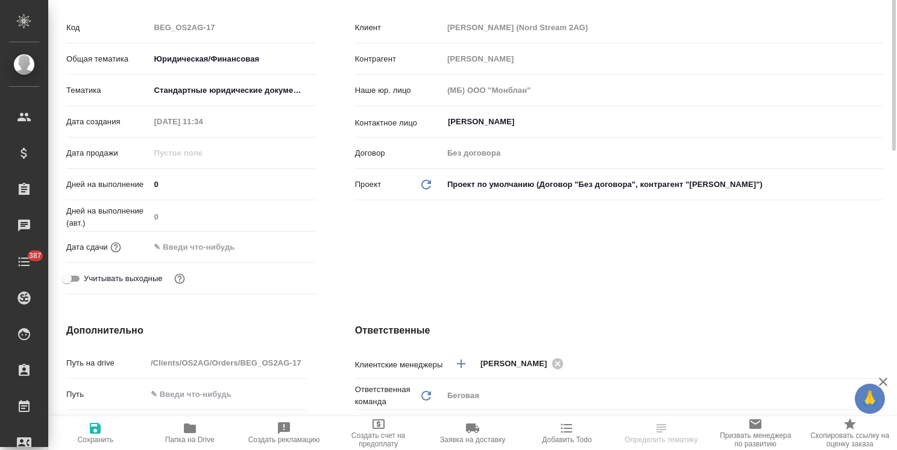
scroll to position [181, 0]
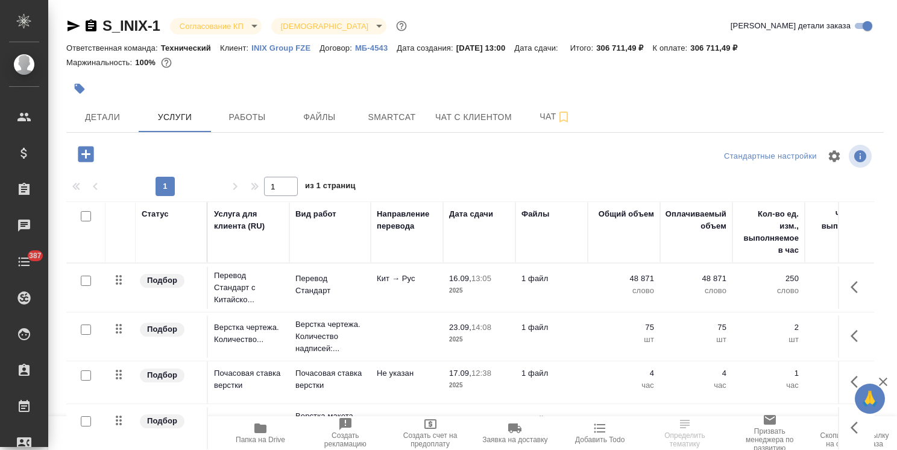
scroll to position [41, 0]
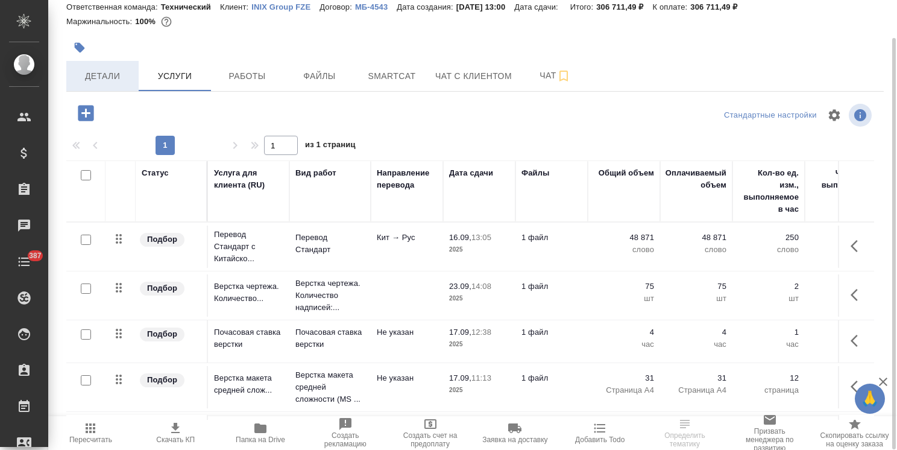
click at [119, 79] on span "Детали" at bounding box center [103, 76] width 58 height 15
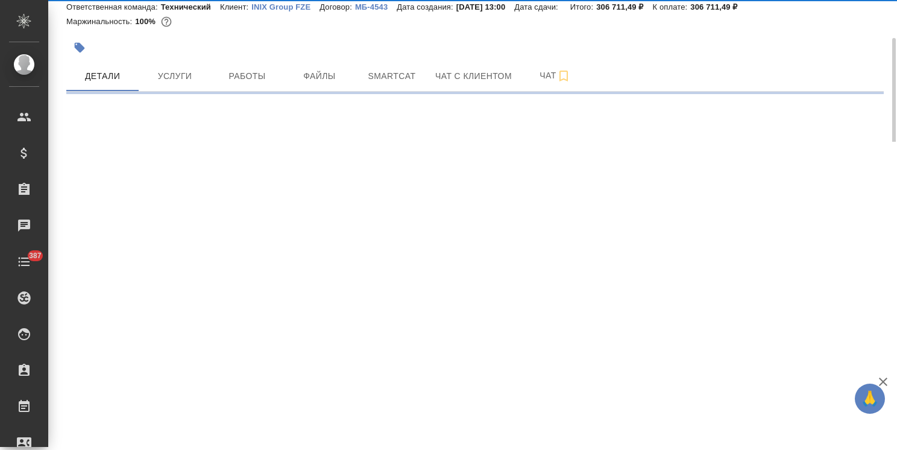
select select "RU"
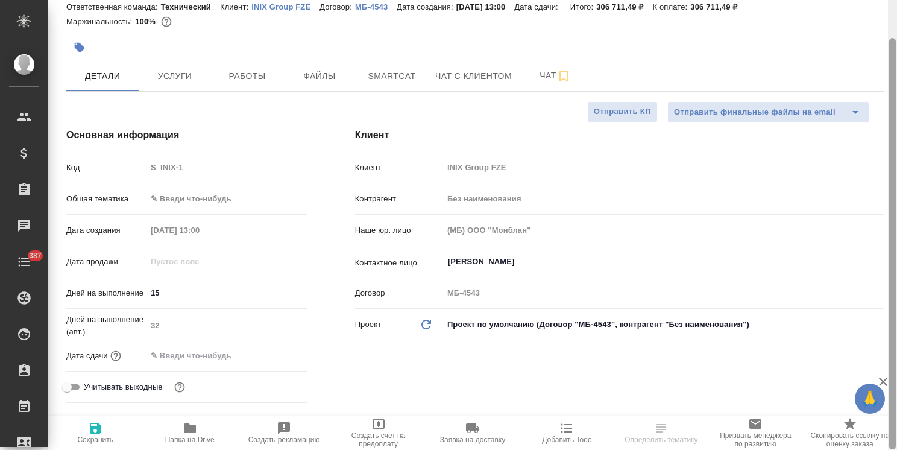
type textarea "x"
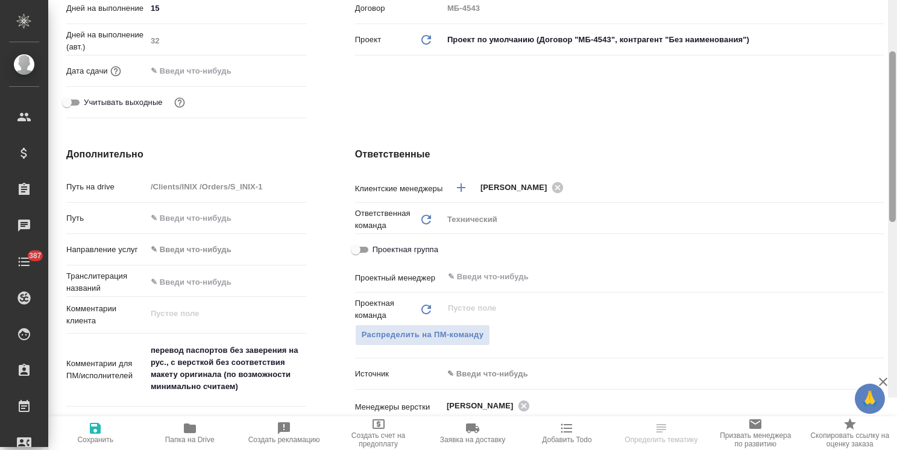
drag, startPoint x: 895, startPoint y: 122, endPoint x: 794, endPoint y: 421, distance: 316.1
click at [828, 398] on div "S_INIX-1 Согласование КП kpNegotiation Святая троица holyTrinity Кратко детали …" at bounding box center [472, 225] width 849 height 450
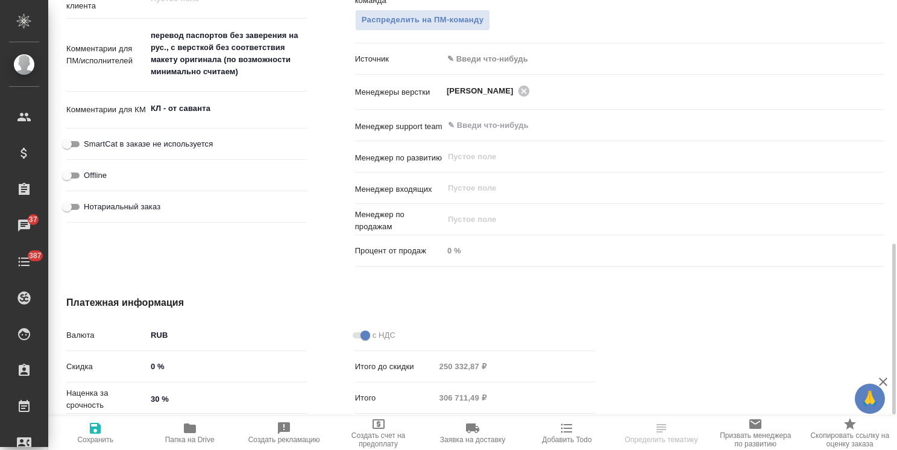
scroll to position [733, 0]
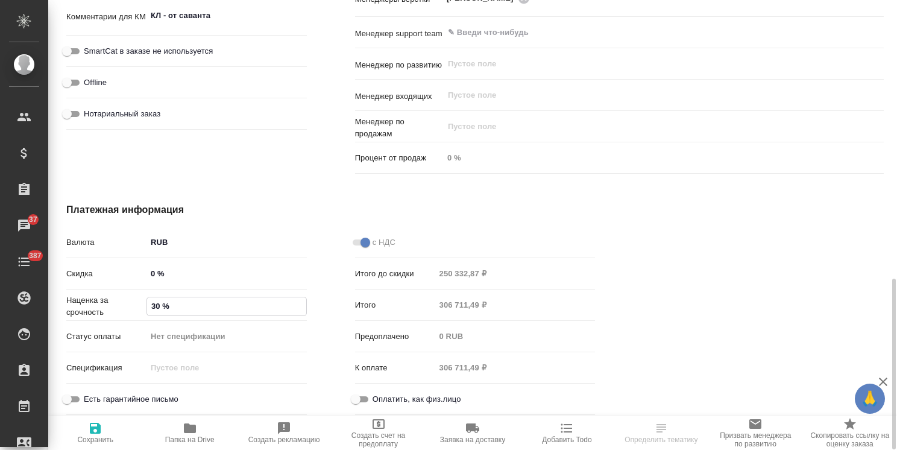
drag, startPoint x: 156, startPoint y: 306, endPoint x: 143, endPoint y: 310, distance: 12.8
click at [143, 310] on div "Наценка за срочность 30 %" at bounding box center [186, 304] width 241 height 21
type input "50 %"
type textarea "x"
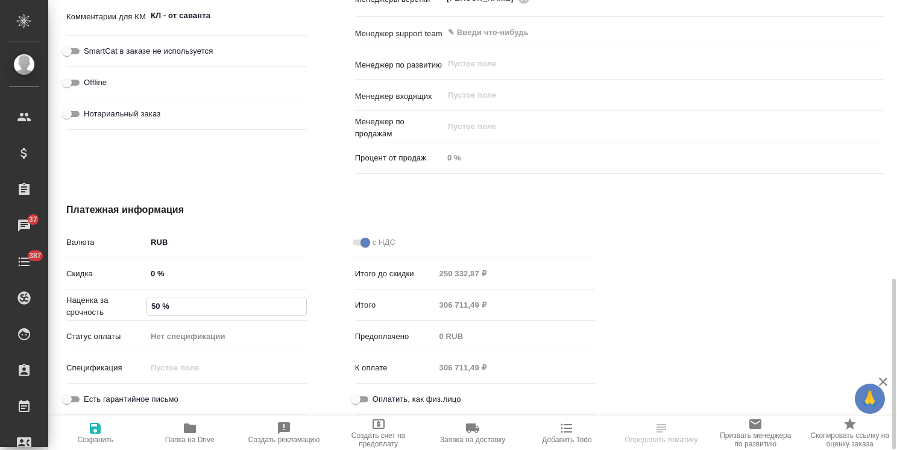
type textarea "x"
type input "50 %"
click at [99, 435] on span "Сохранить и пересчитать" at bounding box center [95, 439] width 80 height 17
type textarea "x"
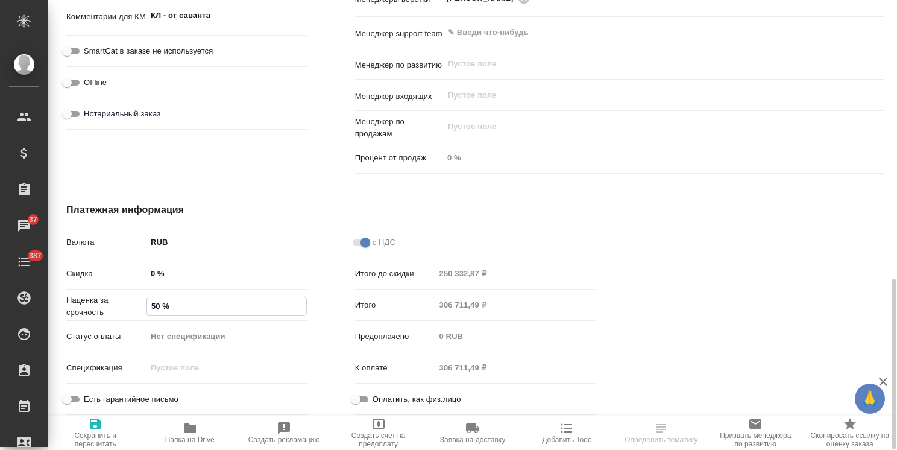
type textarea "x"
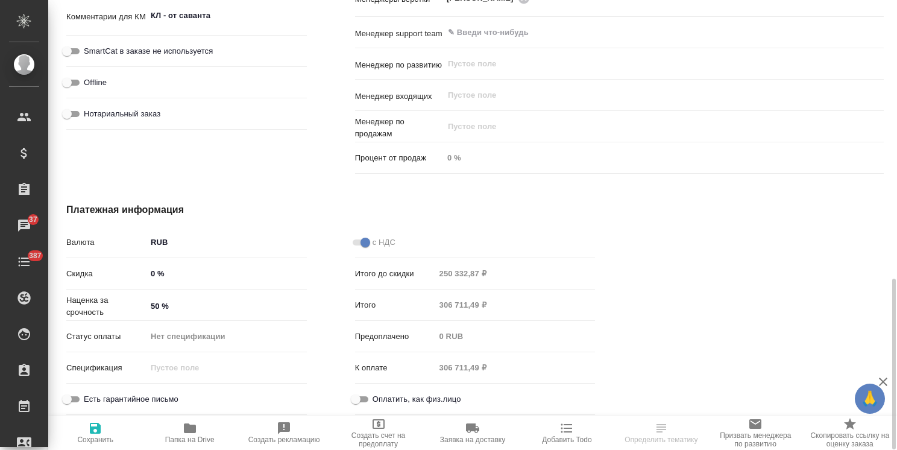
type textarea "x"
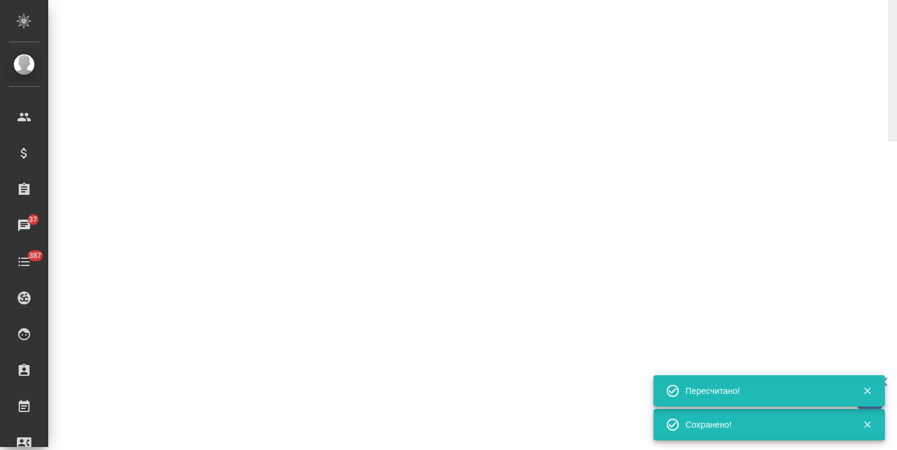
select select "RU"
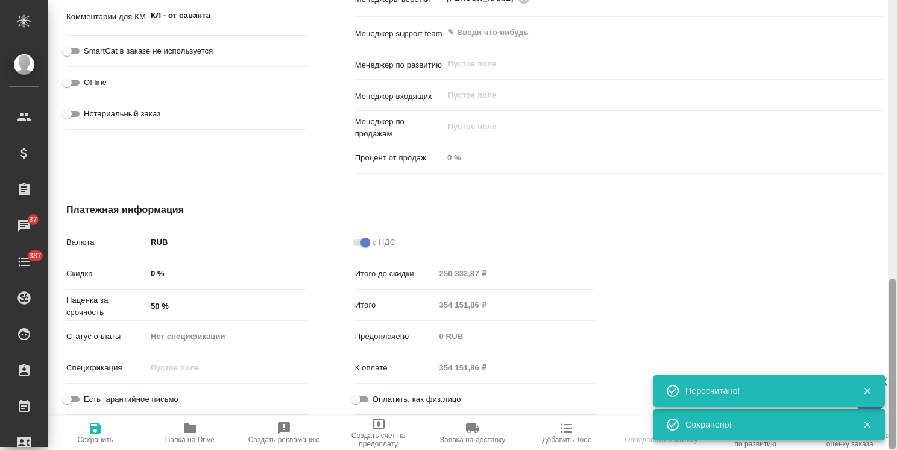
type textarea "x"
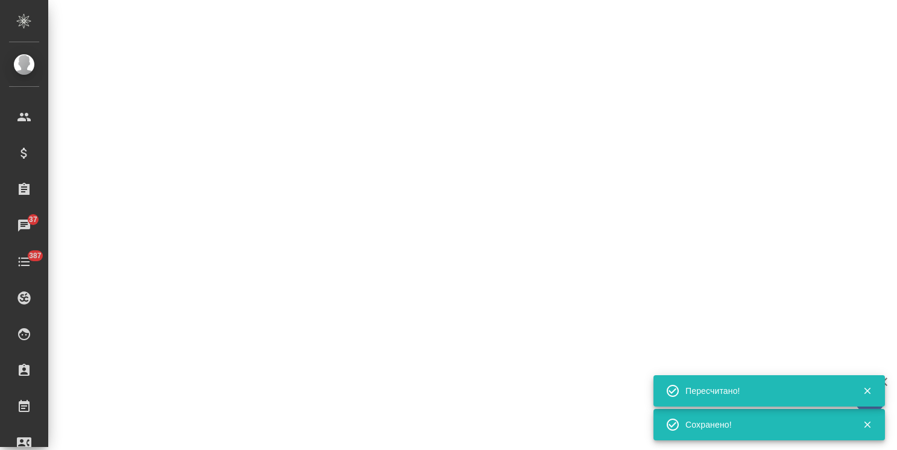
select select "RU"
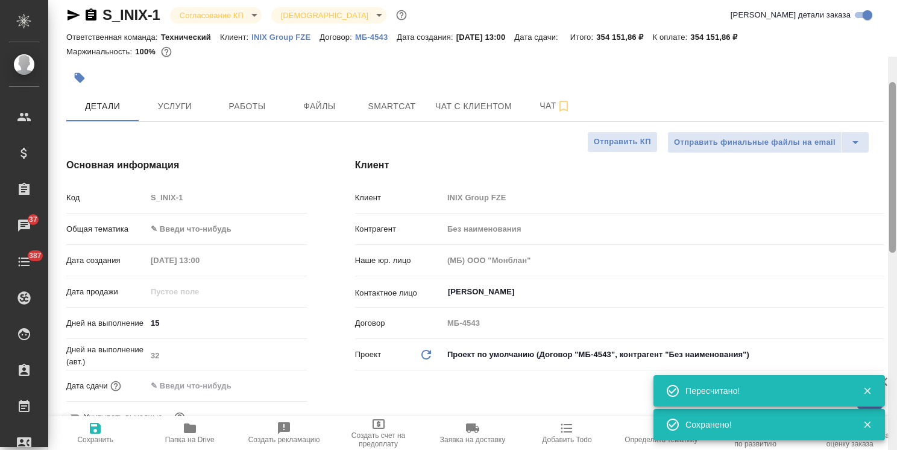
type textarea "x"
drag, startPoint x: 894, startPoint y: 317, endPoint x: 881, endPoint y: 41, distance: 276.4
click at [881, 41] on div "S_INIX-1 Согласование КП kpNegotiation Святая троица holyTrinity Кратко детали …" at bounding box center [472, 225] width 849 height 450
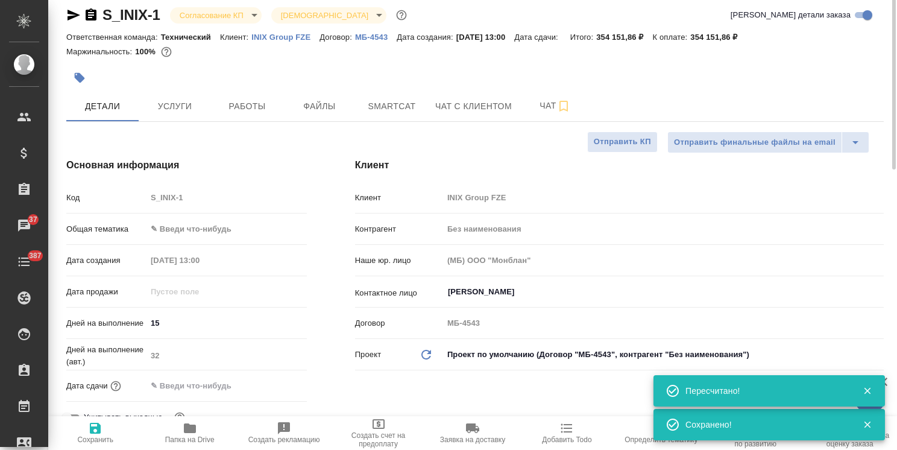
scroll to position [7, 0]
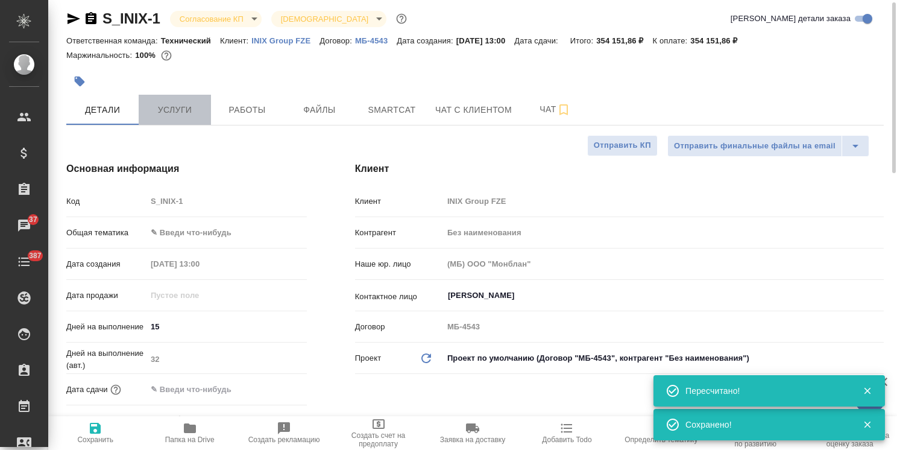
click at [176, 115] on span "Услуги" at bounding box center [175, 109] width 58 height 15
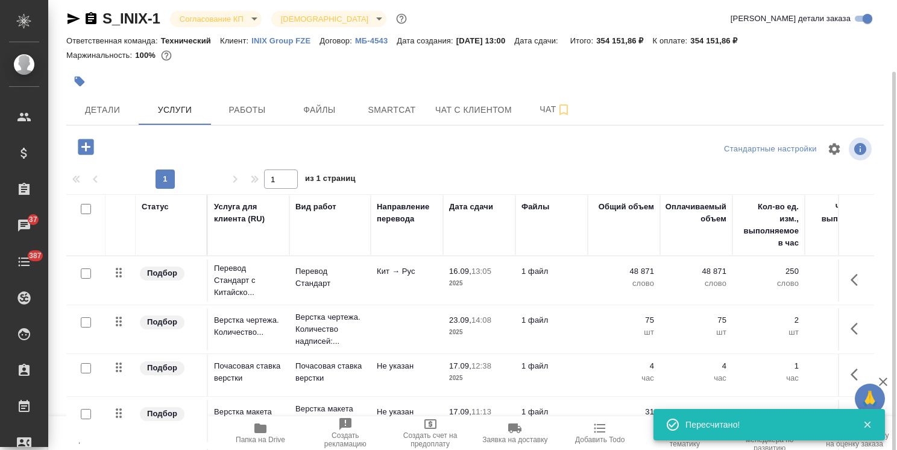
scroll to position [41, 0]
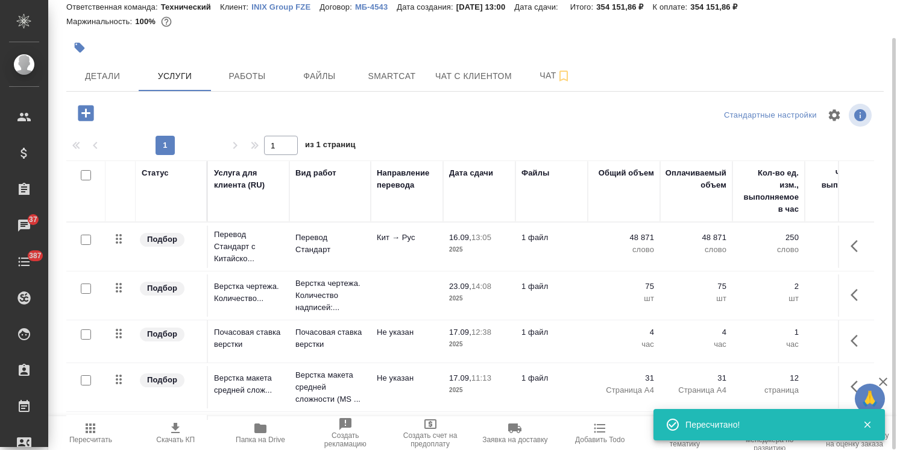
click at [177, 432] on icon "button" at bounding box center [175, 428] width 8 height 10
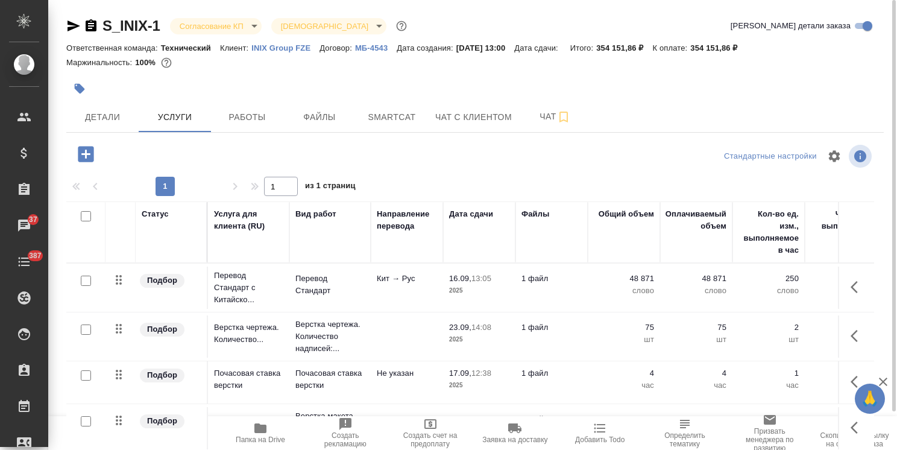
scroll to position [0, 0]
drag, startPoint x: 153, startPoint y: 12, endPoint x: 78, endPoint y: 13, distance: 74.8
click at [78, 13] on div "S_INIX-1 Согласование КП kpNegotiation Святая троица holyTrinity Кратко детали …" at bounding box center [475, 245] width 831 height 491
copy link "S_INIX-1"
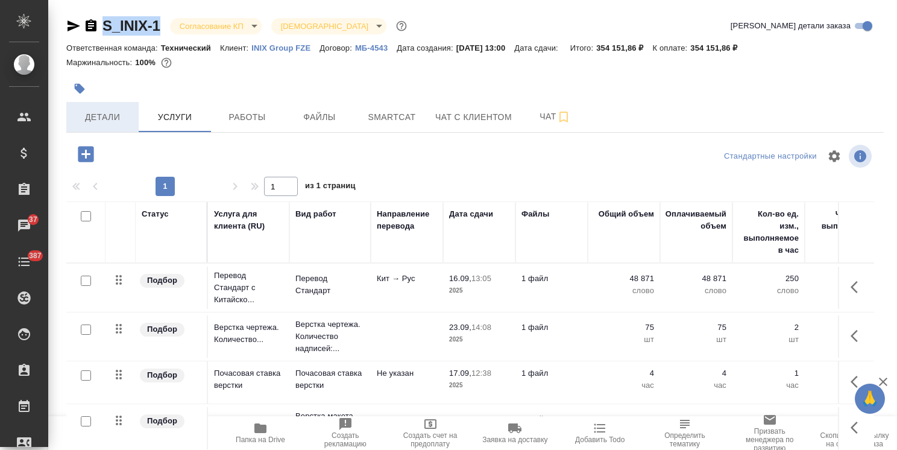
click at [105, 115] on span "Детали" at bounding box center [103, 117] width 58 height 15
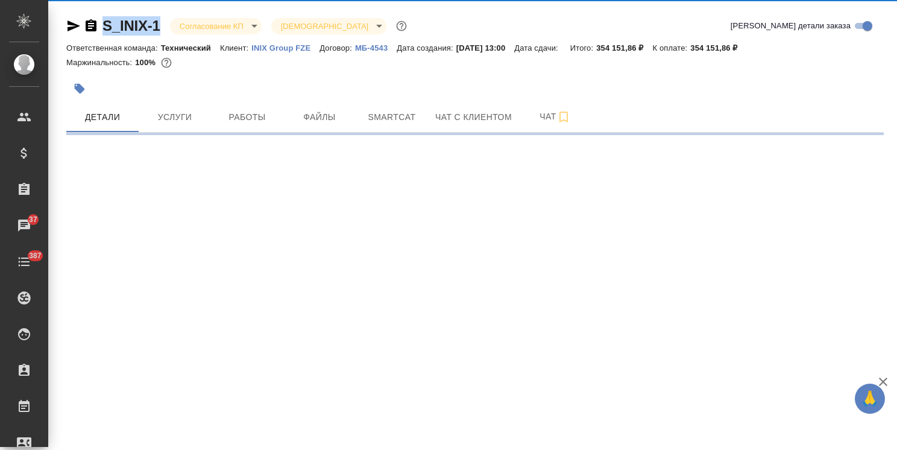
select select "RU"
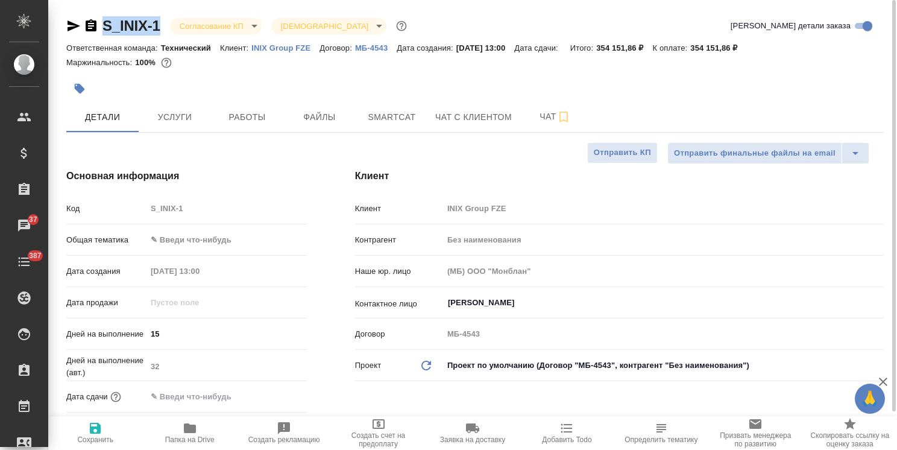
type textarea "x"
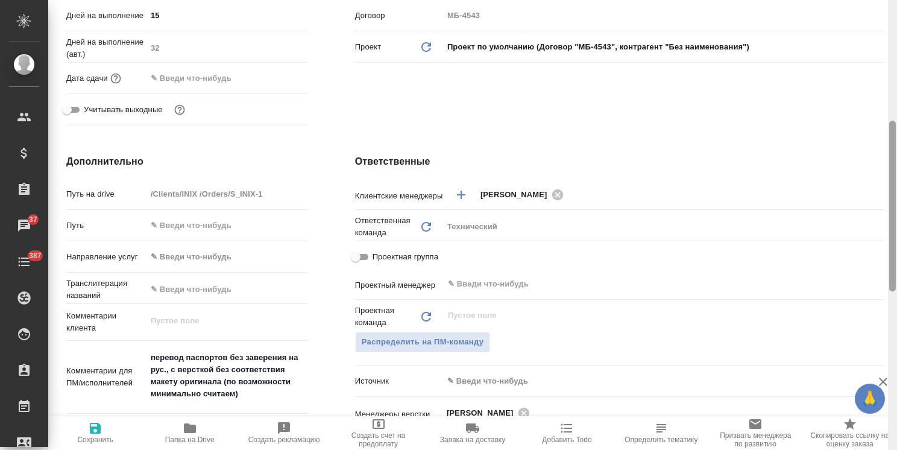
drag, startPoint x: 892, startPoint y: 180, endPoint x: 825, endPoint y: 474, distance: 301.8
click at [825, 449] on html "🙏 .cls-1 fill:#fff; AWATERA Usmanova Olga Клиенты Спецификации Заказы 37 Чаты 3…" at bounding box center [448, 225] width 897 height 450
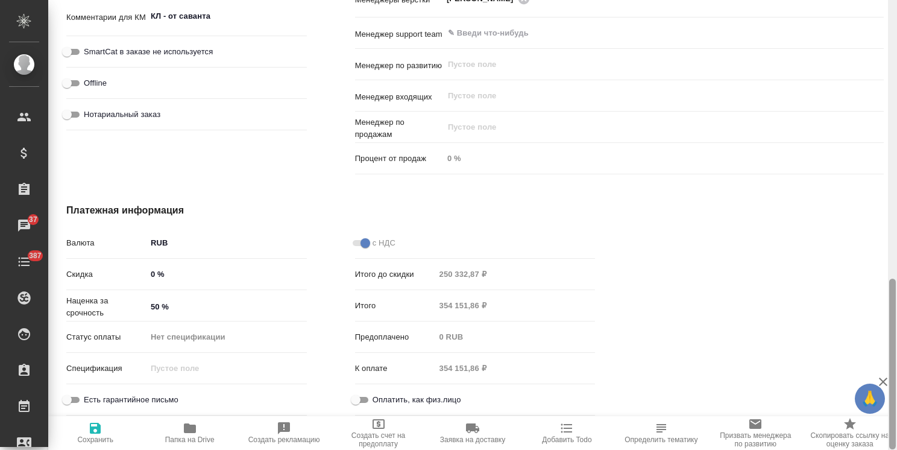
scroll to position [733, 0]
drag, startPoint x: 889, startPoint y: 210, endPoint x: 873, endPoint y: 360, distance: 150.9
click at [890, 370] on div at bounding box center [892, 363] width 7 height 171
type textarea "x"
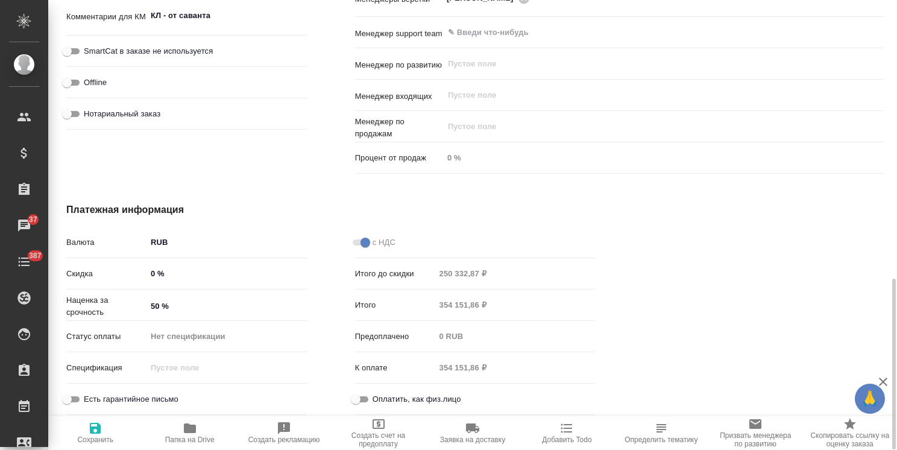
type textarea "x"
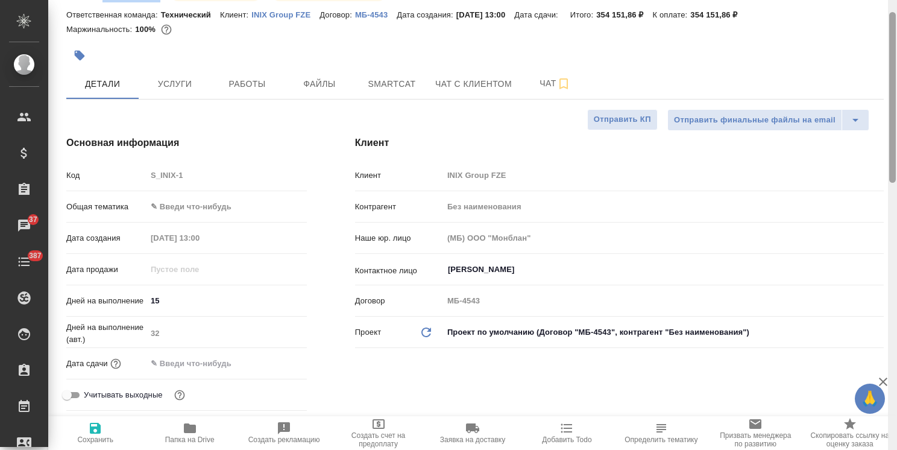
scroll to position [0, 0]
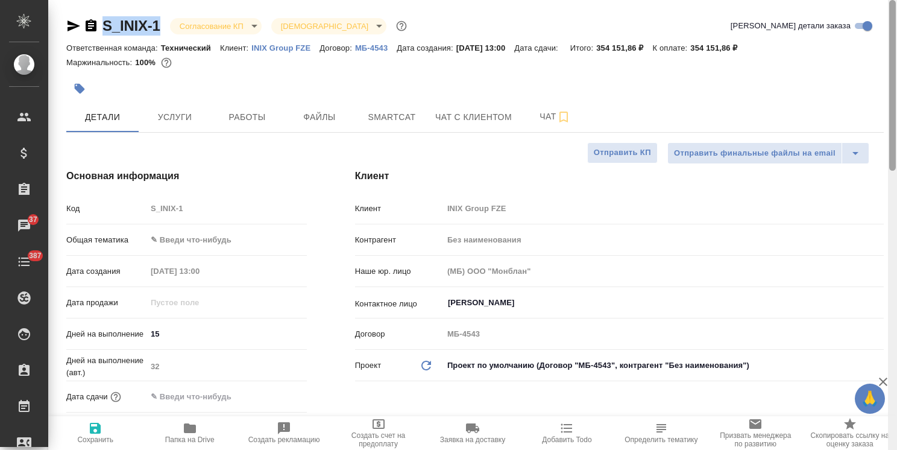
drag, startPoint x: 893, startPoint y: 309, endPoint x: 856, endPoint y: 1, distance: 309.6
click at [856, 1] on div "S_INIX-1 Согласование КП kpNegotiation Святая троица holyTrinity Кратко детали …" at bounding box center [472, 225] width 849 height 450
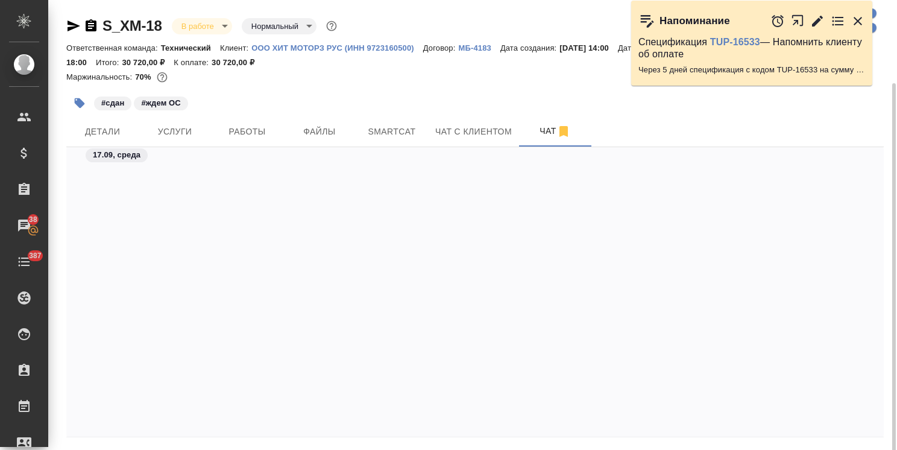
scroll to position [9511, 0]
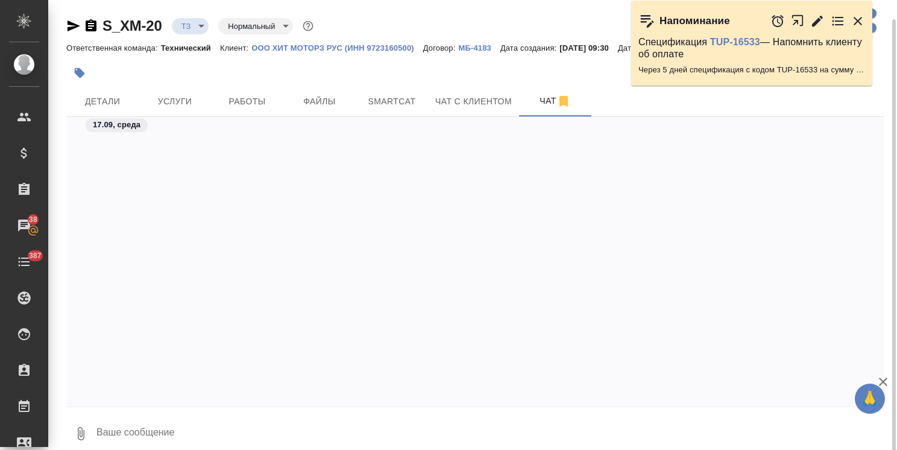
scroll to position [945, 0]
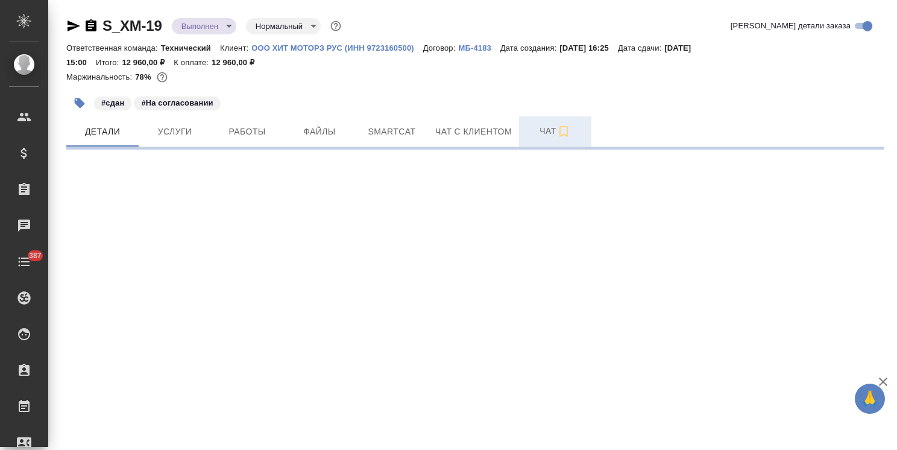
select select "RU"
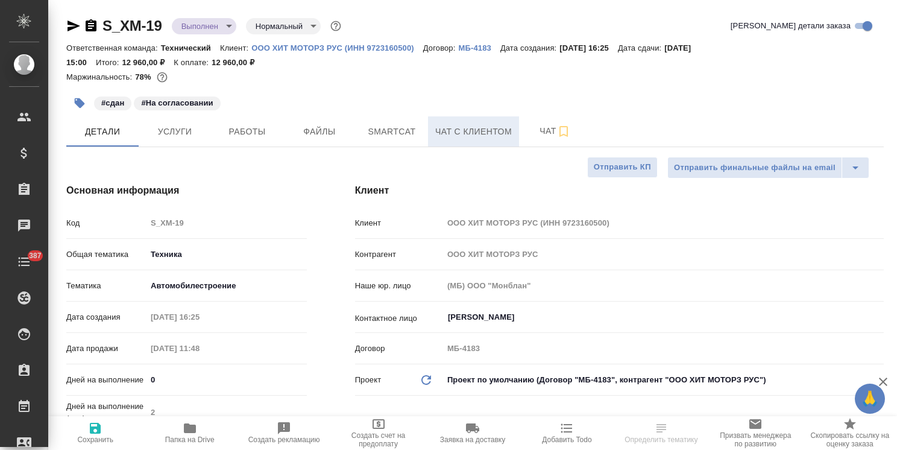
type textarea "x"
click at [523, 131] on button "Чат" at bounding box center [555, 131] width 72 height 30
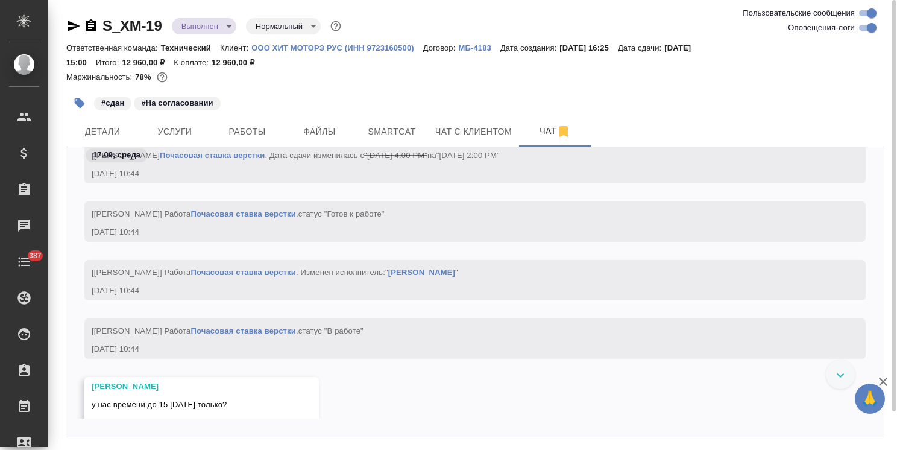
scroll to position [8372, 0]
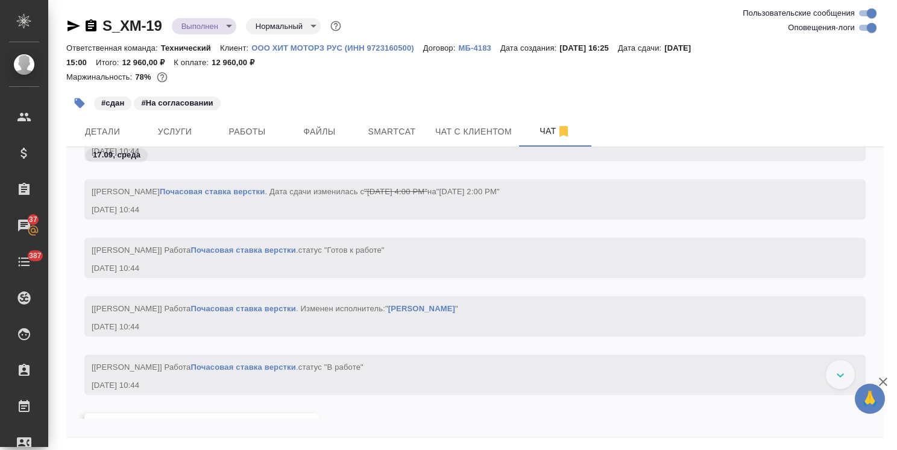
click at [880, 384] on icon "button" at bounding box center [883, 381] width 8 height 8
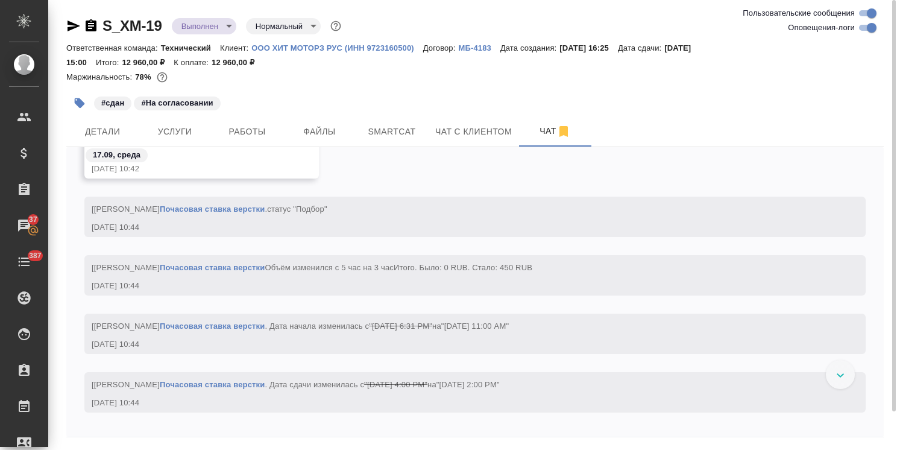
scroll to position [8150, 0]
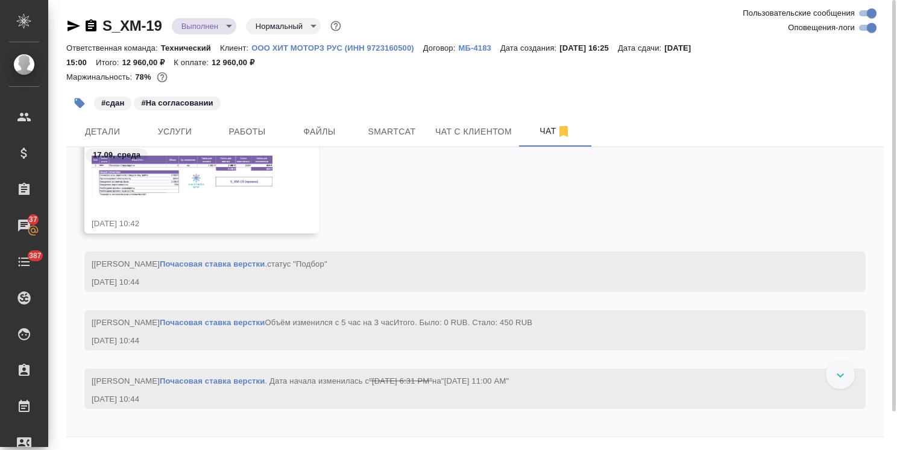
click at [221, 192] on img at bounding box center [182, 176] width 181 height 41
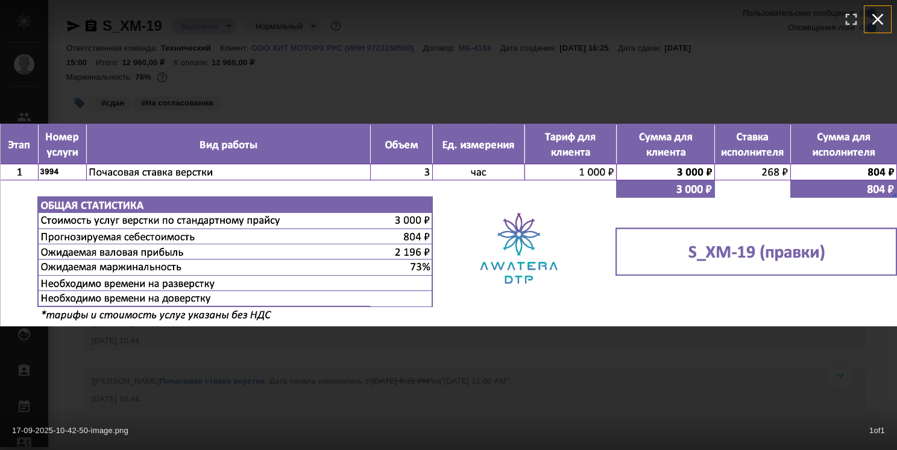
click at [877, 21] on icon "button" at bounding box center [877, 19] width 19 height 19
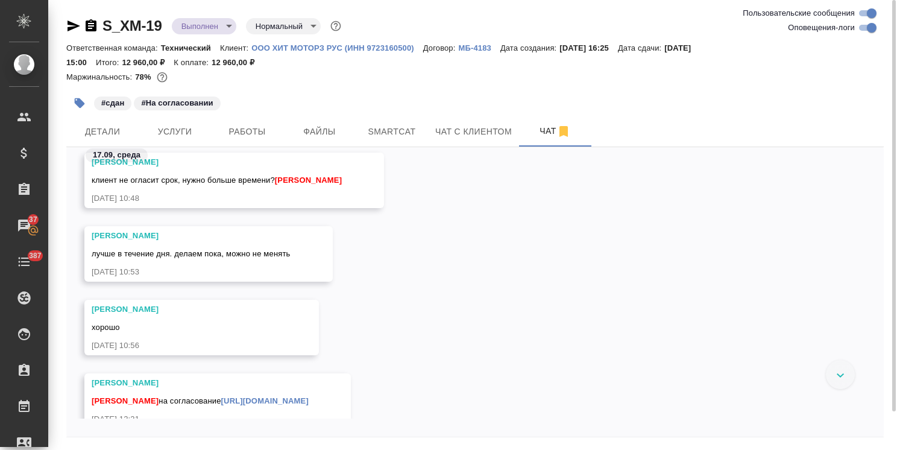
scroll to position [8830, 0]
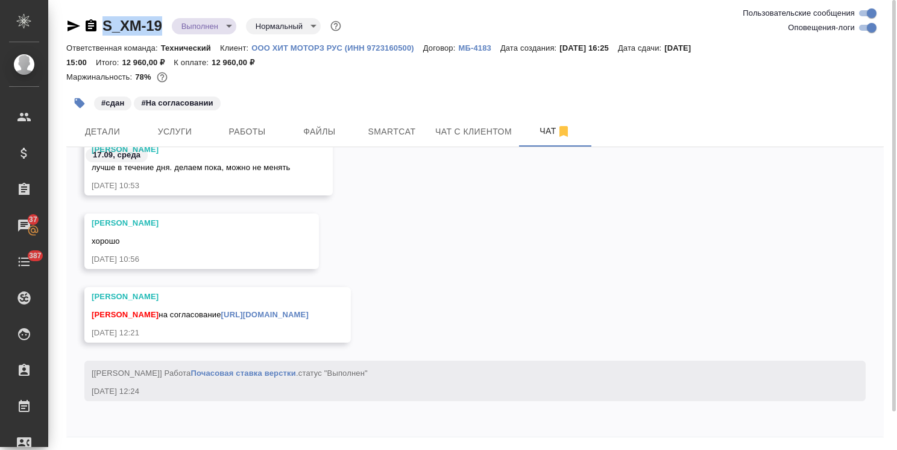
drag, startPoint x: 165, startPoint y: 14, endPoint x: 75, endPoint y: 10, distance: 90.5
click at [75, 10] on div "S_XM-19 Выполнен completed Нормальный normal Ответственная команда: Технический…" at bounding box center [475, 245] width 831 height 491
copy link "S_XM-19"
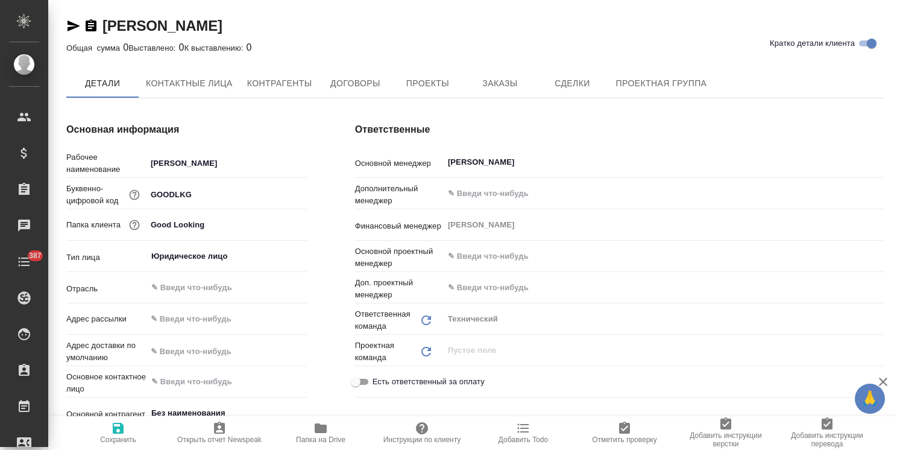
type textarea "x"
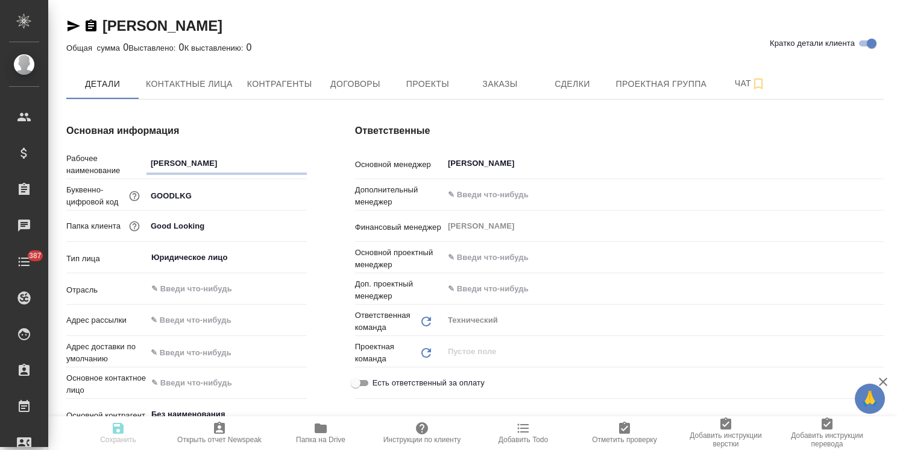
type textarea "x"
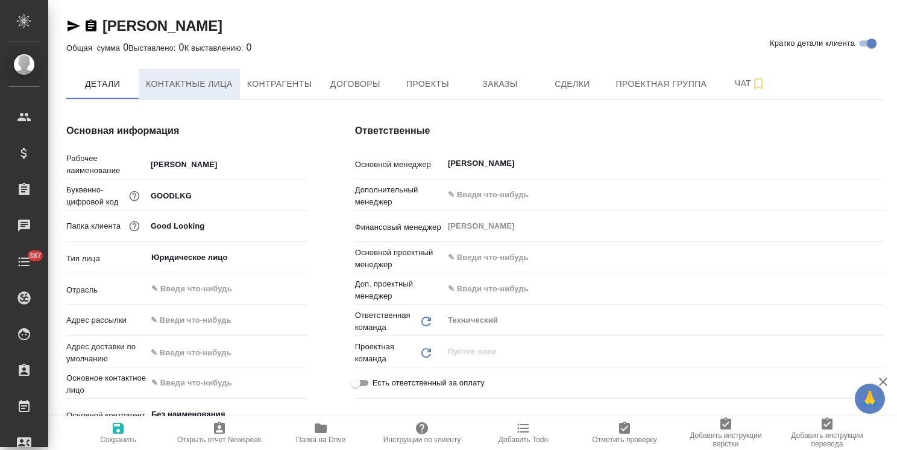
click at [219, 90] on span "Контактные лица" at bounding box center [189, 84] width 87 height 15
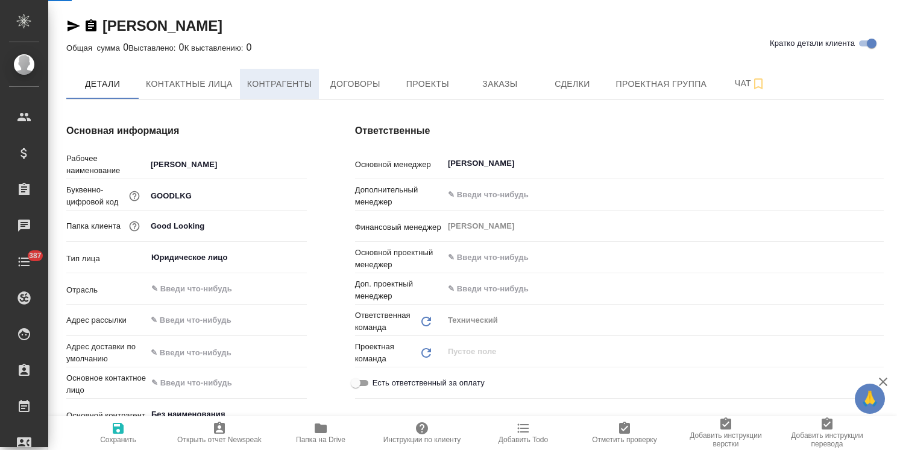
select select "RU"
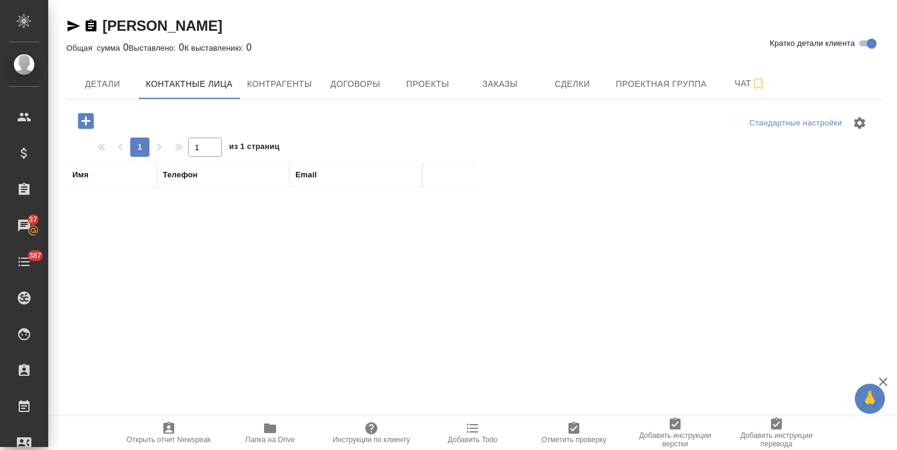
click at [287, 86] on span "Контрагенты" at bounding box center [279, 84] width 65 height 15
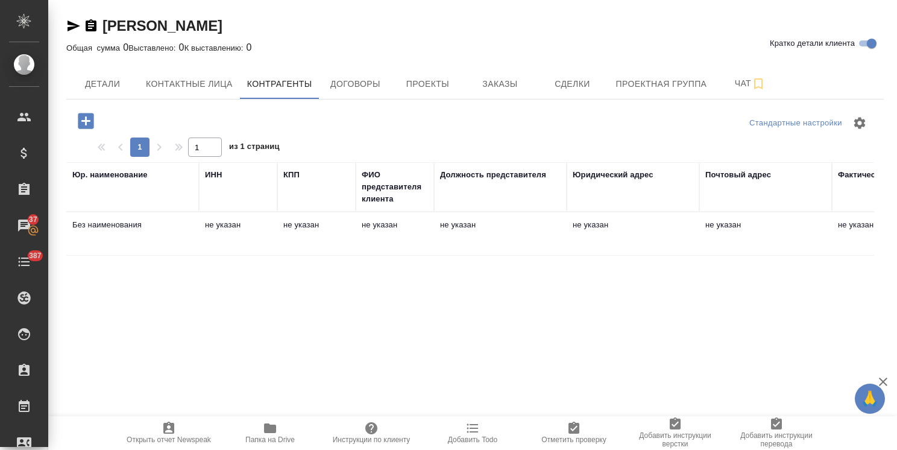
click at [183, 232] on td "Без наименования" at bounding box center [132, 234] width 133 height 42
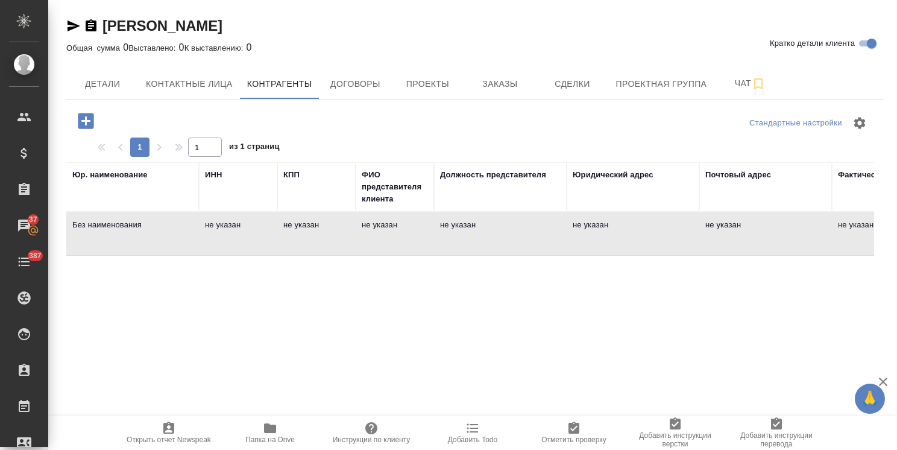
click at [183, 232] on td "Без наименования" at bounding box center [132, 234] width 133 height 42
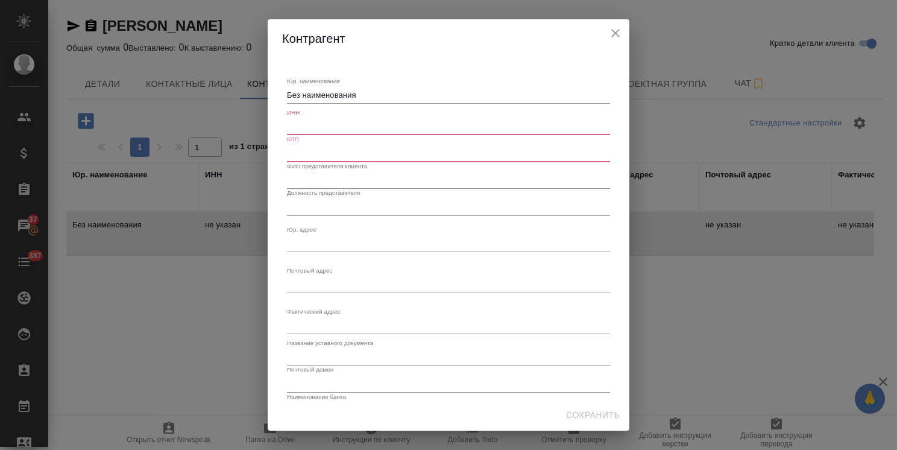
click at [368, 90] on div "Без наименования x" at bounding box center [448, 95] width 323 height 17
drag, startPoint x: 298, startPoint y: 90, endPoint x: 282, endPoint y: 93, distance: 16.6
click at [278, 88] on div "Юр. наименование Без наименования x ИНН КПП ФИО представителя клиента Должность…" at bounding box center [449, 228] width 362 height 341
click at [394, 84] on div "Юр. наименование Без наименования x" at bounding box center [448, 90] width 323 height 27
drag, startPoint x: 378, startPoint y: 90, endPoint x: 248, endPoint y: 97, distance: 129.8
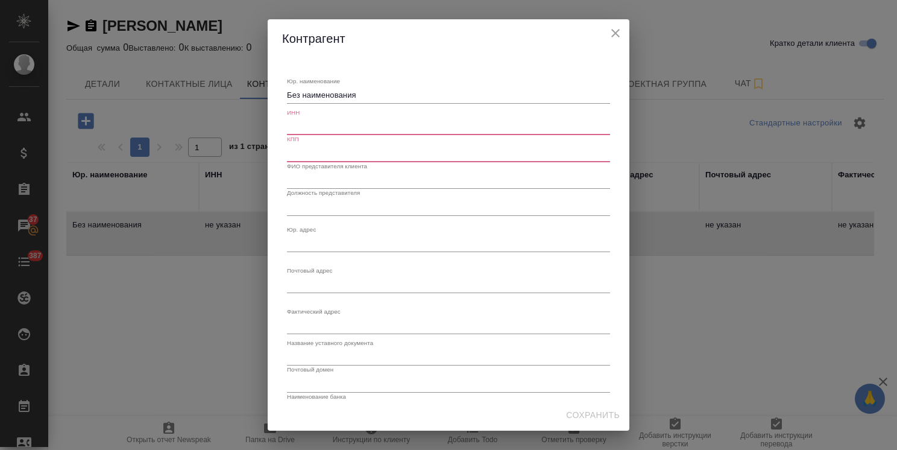
click at [255, 96] on div "[PERSON_NAME]. наименование Без наименования x ИНН КПП ФИО представителя клиент…" at bounding box center [448, 225] width 897 height 450
paste textarea "ОО «Гуд Лукинг Компани»"
type textarea "ООО «Гуд Лукинг Компани»"
click at [331, 132] on input "text" at bounding box center [448, 126] width 323 height 17
paste input "9724014043"
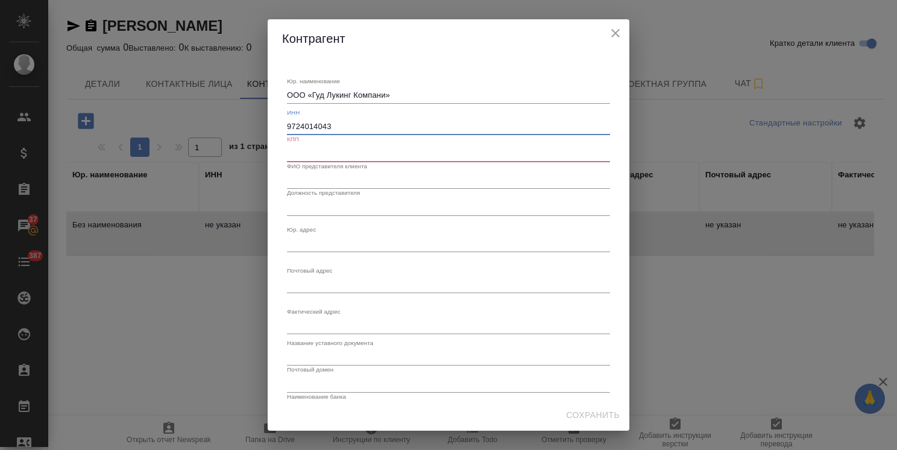
type input "9724014043"
click at [332, 151] on input "text" at bounding box center [448, 153] width 323 height 17
paste input "772401001"
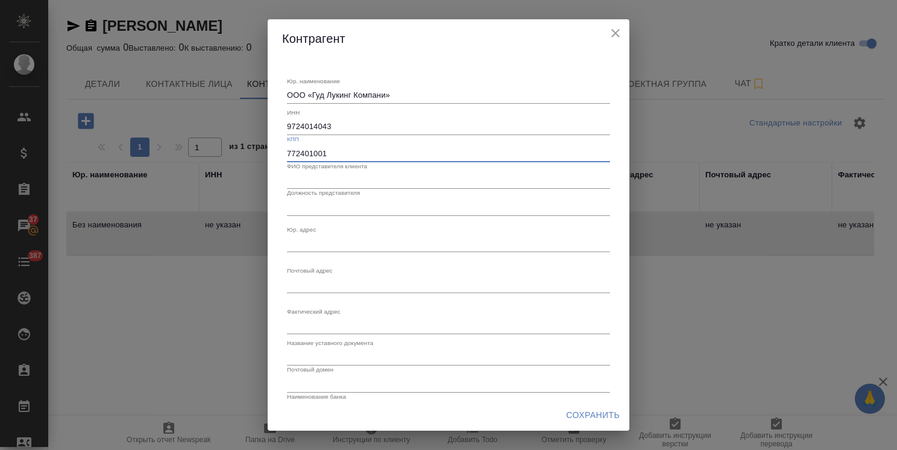
type input "772401001"
click at [329, 247] on textarea "Юр. наименование" at bounding box center [448, 243] width 323 height 9
paste textarea "115598, Москва г, ул Лебедянская, д. 28, к. 1, кв. 273"
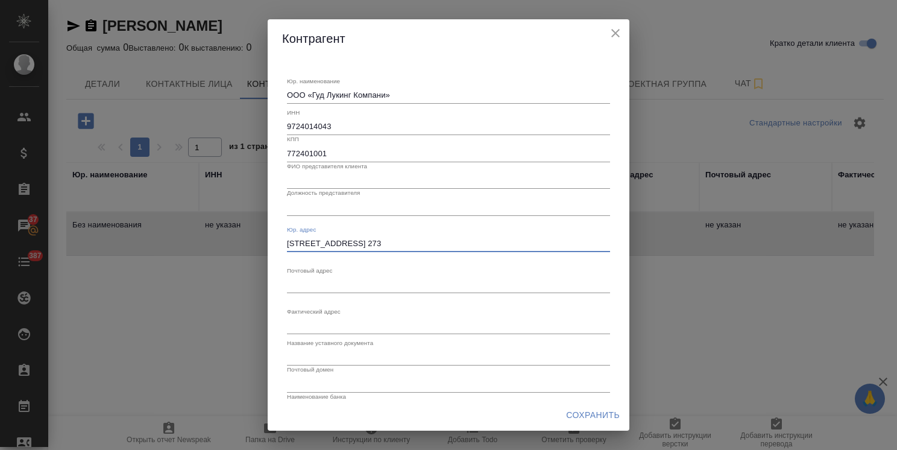
type textarea "115598, Москва г, ул Лебедянская, д. 28, к. 1, кв. 273"
click at [355, 283] on textarea "Юр. наименование" at bounding box center [448, 284] width 323 height 9
paste textarea "111394, Москва, Перовская 66к5, 164"
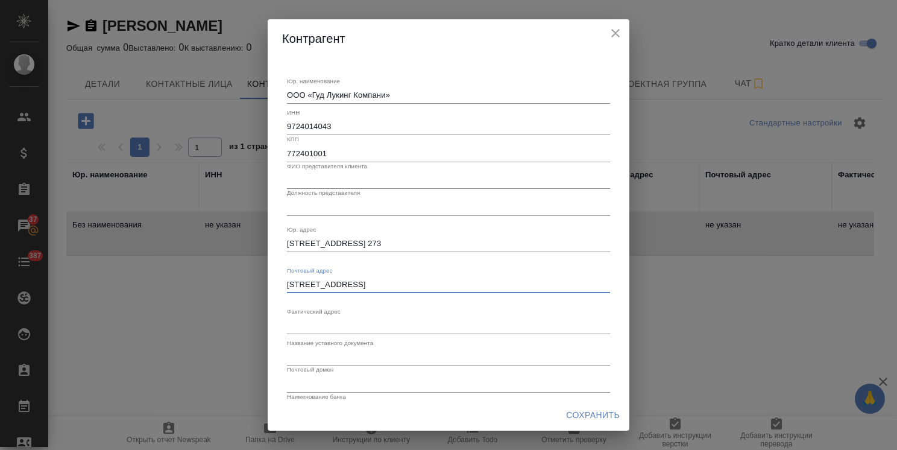
type textarea "111394, Москва, Перовская 66к5, 164"
click at [315, 326] on textarea "Юр. наименование" at bounding box center [448, 325] width 323 height 9
paste textarea "111394, Москва, Перовская 66к5, 164"
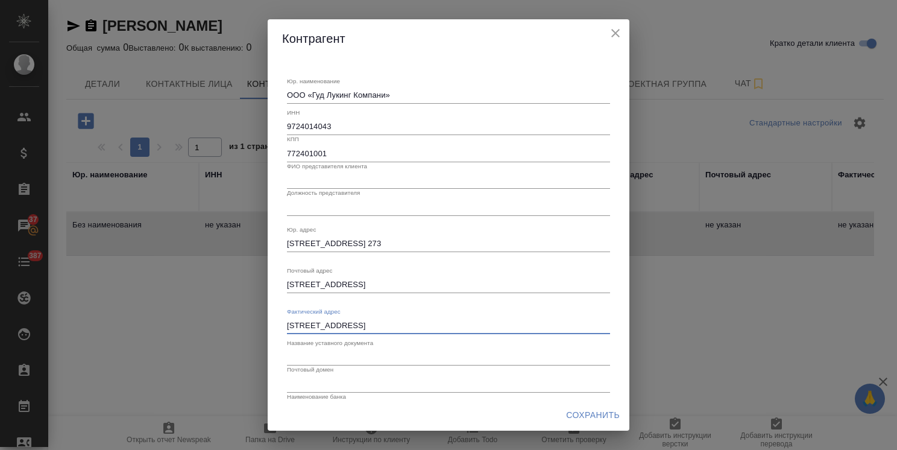
type textarea "111394, Москва, Перовская 66к5, 164"
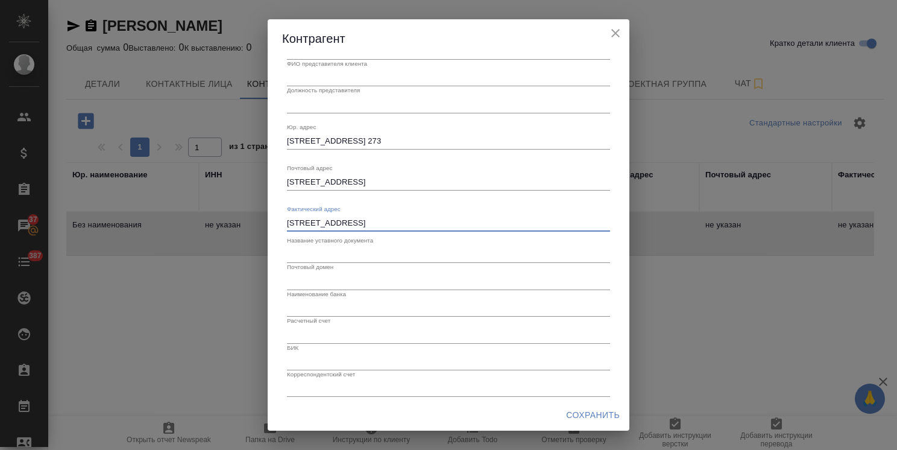
scroll to position [110, 0]
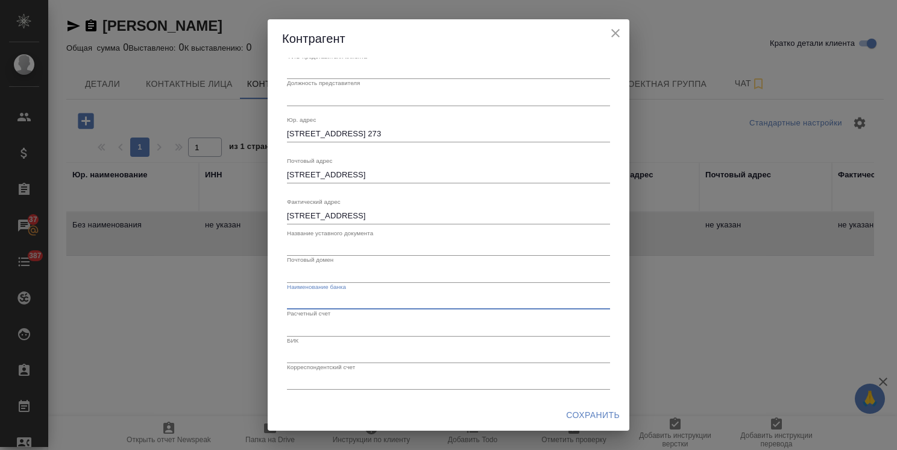
click at [335, 300] on input "text" at bounding box center [448, 300] width 323 height 17
paste input "ПАО Сбербанк"
type input "ПАО Сбербанк"
click at [326, 330] on input "text" at bounding box center [448, 327] width 323 height 17
paste input "40702810138000522635"
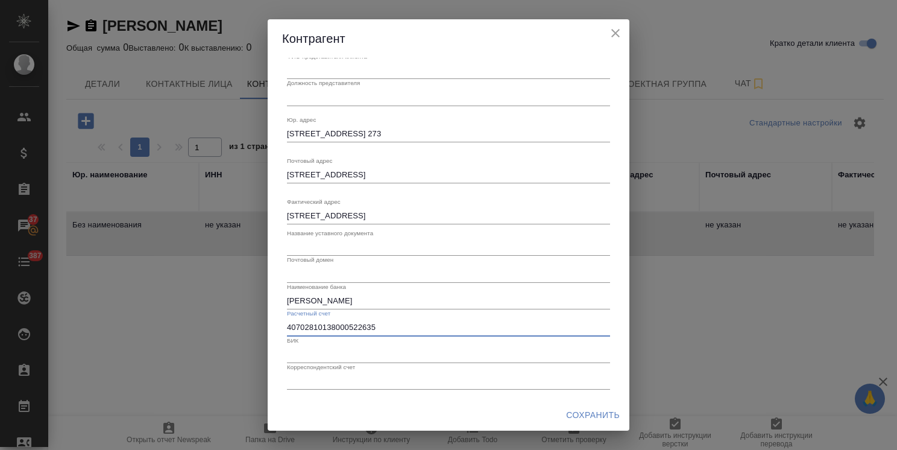
type input "40702810138000522635"
click at [359, 378] on input "text" at bounding box center [448, 381] width 323 height 17
click at [343, 357] on input "text" at bounding box center [448, 354] width 323 height 17
paste input "044525225"
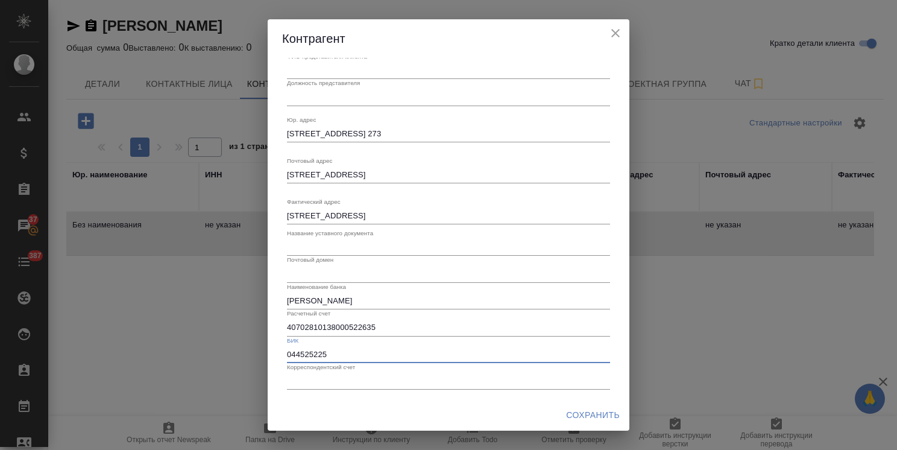
type input "044525225"
click at [327, 382] on input "text" at bounding box center [448, 381] width 323 height 17
paste input "30101810400000000225"
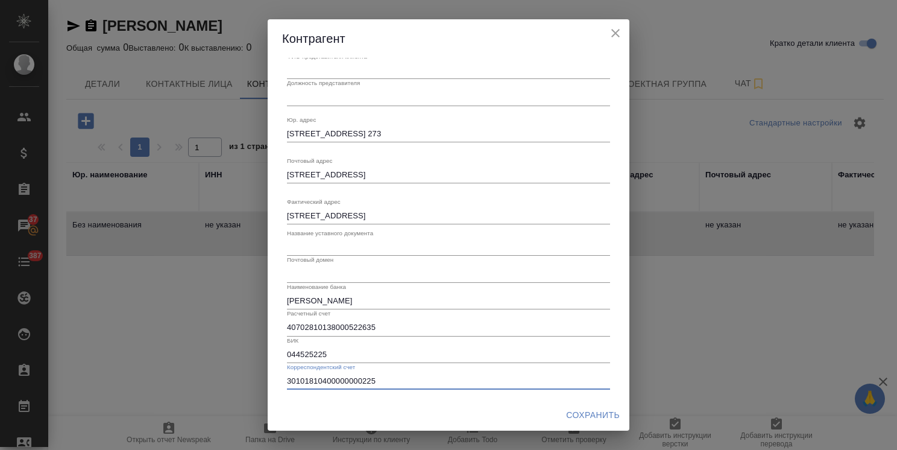
type input "30101810400000000225"
click at [582, 413] on span "Сохранить" at bounding box center [593, 414] width 54 height 15
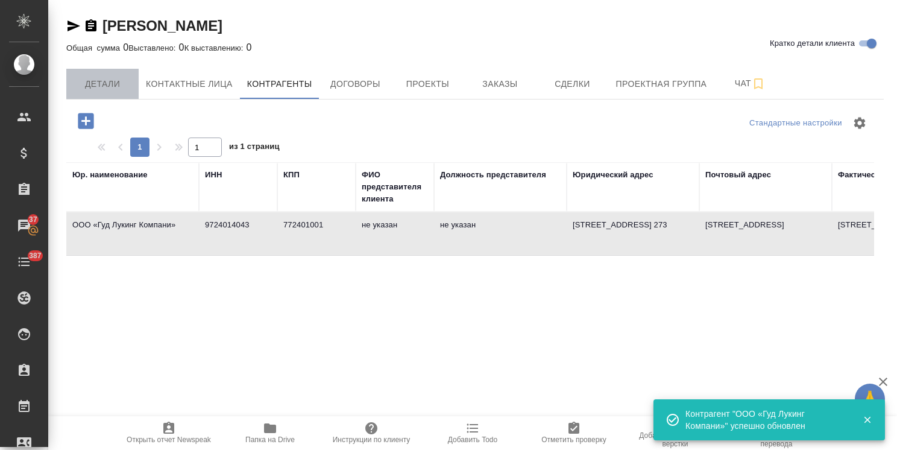
click at [109, 74] on button "Детали" at bounding box center [102, 84] width 72 height 30
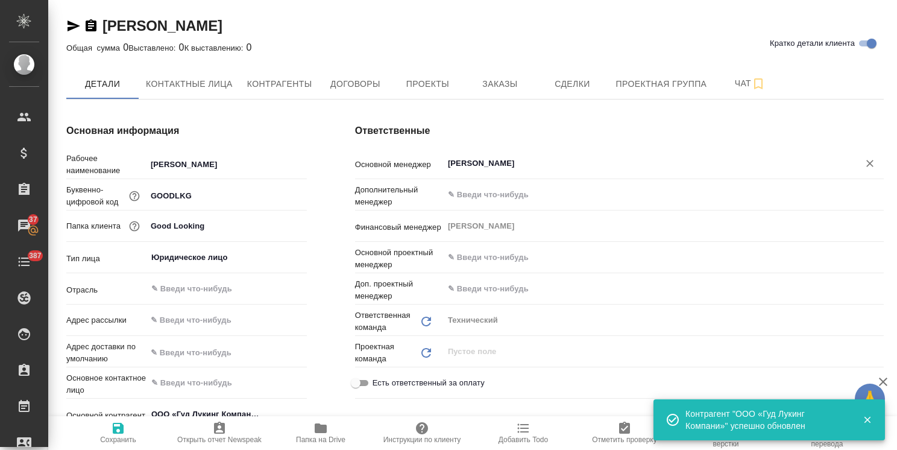
type textarea "x"
click at [504, 183] on div "Основной менеджер Усманова Ольга ​" at bounding box center [619, 168] width 529 height 31
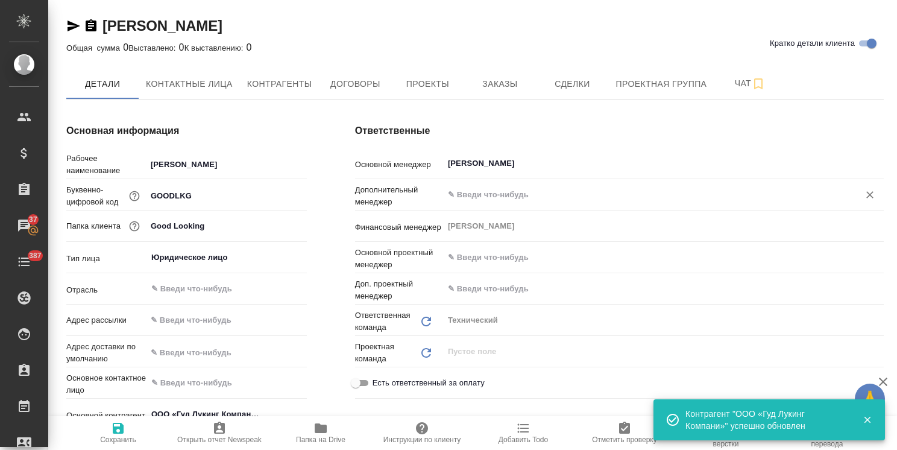
click at [514, 199] on input "text" at bounding box center [643, 194] width 393 height 14
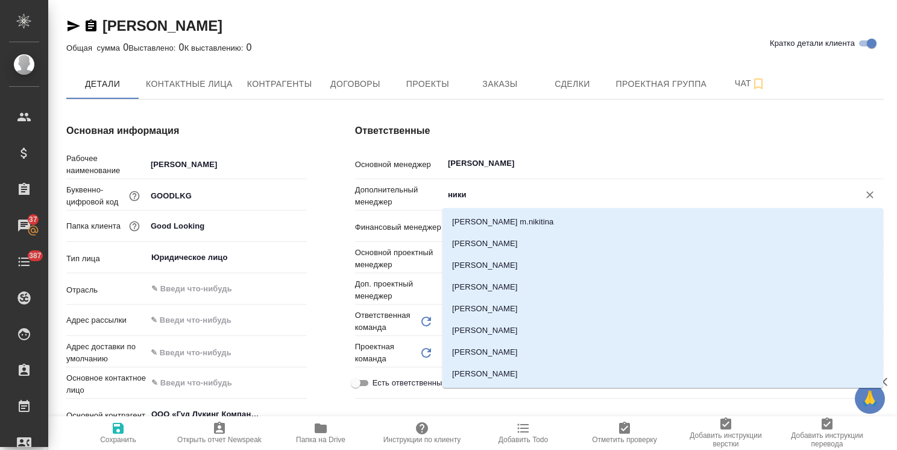
type input "никиф"
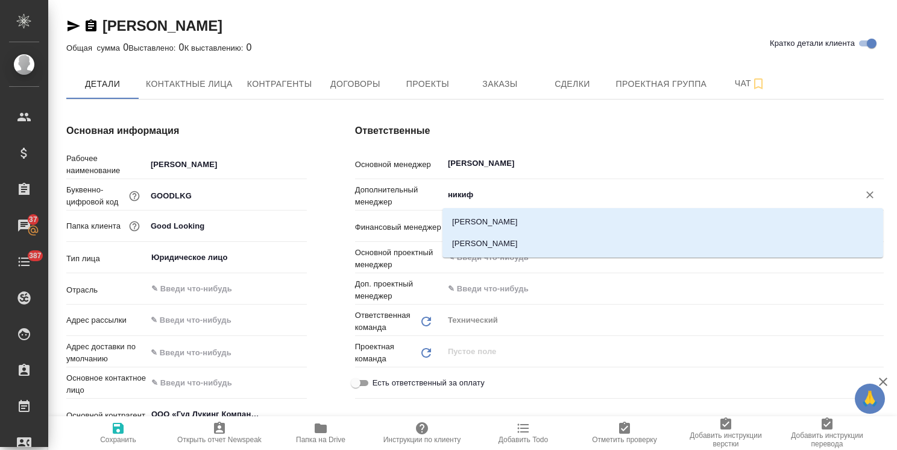
click at [516, 209] on div "Никифорова Валерия Никифорцева Агафья" at bounding box center [662, 232] width 441 height 49
click at [506, 215] on li "Никифорова Валерия" at bounding box center [662, 222] width 441 height 22
type textarea "x"
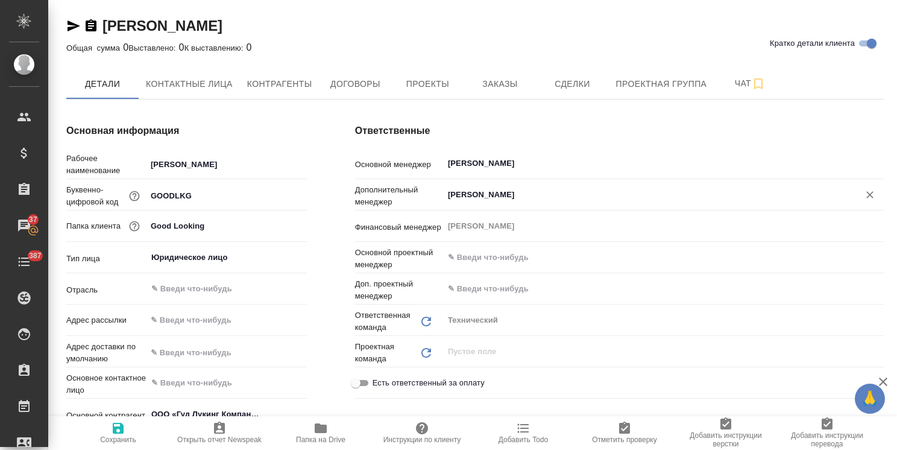
type input "Никифорова Валерия"
click at [87, 449] on html "🙏 .cls-1 fill:#fff; AWATERA Usmanova Olga Клиенты Спецификации Заказы 37 Чаты 3…" at bounding box center [448, 225] width 897 height 450
click at [124, 431] on icon "button" at bounding box center [118, 428] width 14 height 14
type textarea "x"
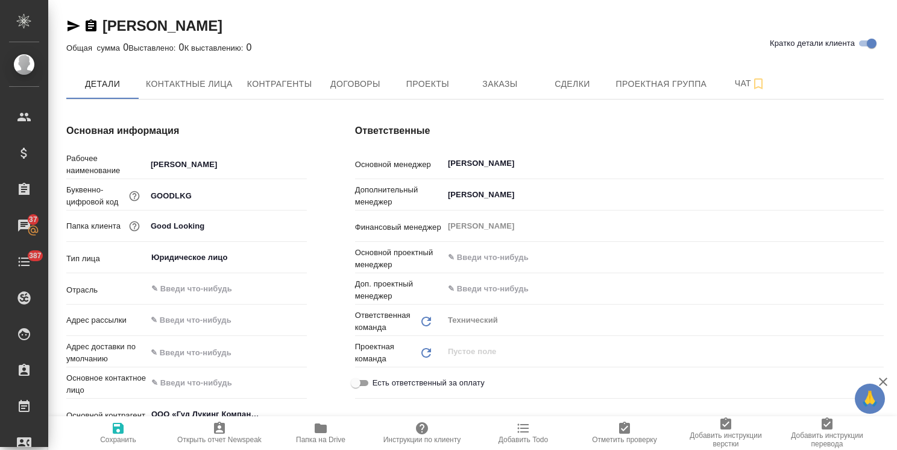
type textarea "x"
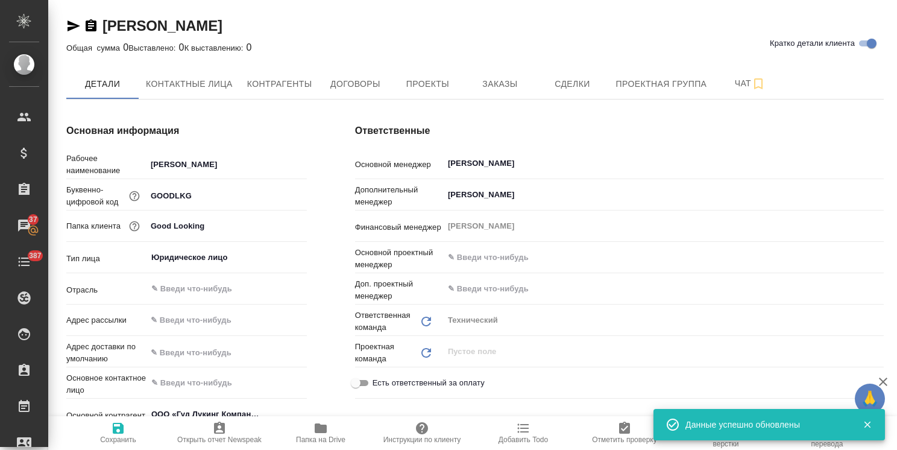
type input "[PERSON_NAME]"
type textarea "x"
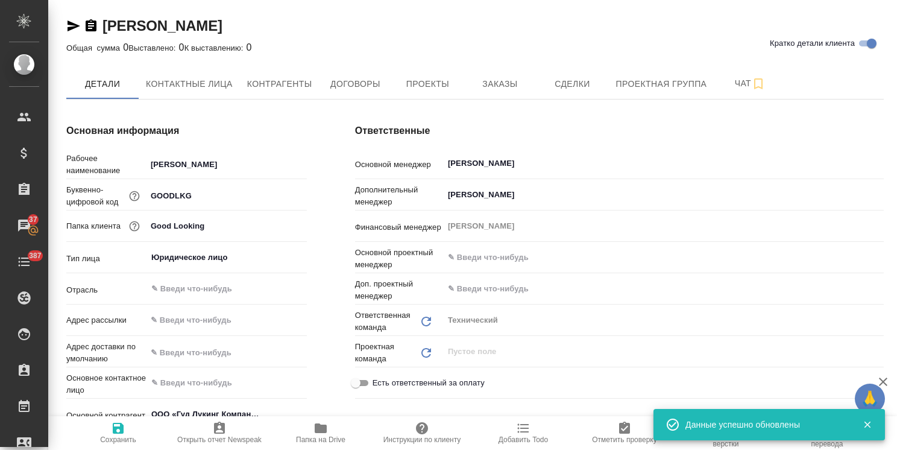
type textarea "x"
click at [508, 77] on span "Заказы" at bounding box center [500, 84] width 58 height 15
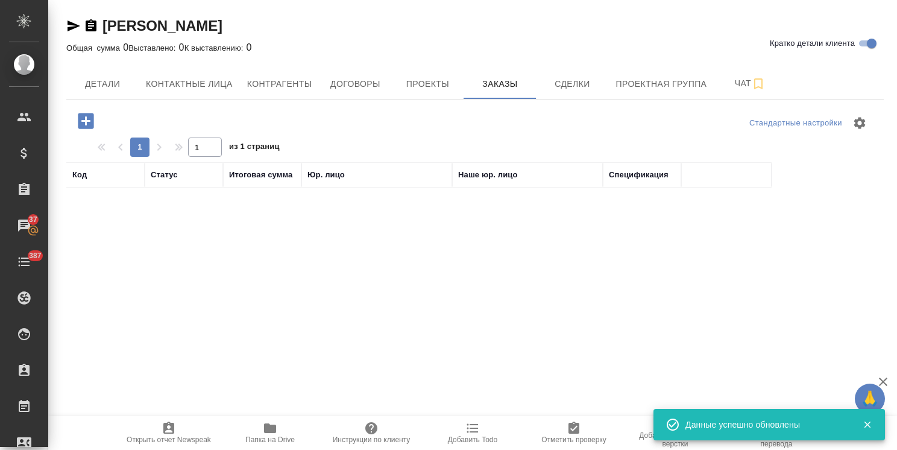
click at [89, 119] on icon "button" at bounding box center [86, 121] width 16 height 16
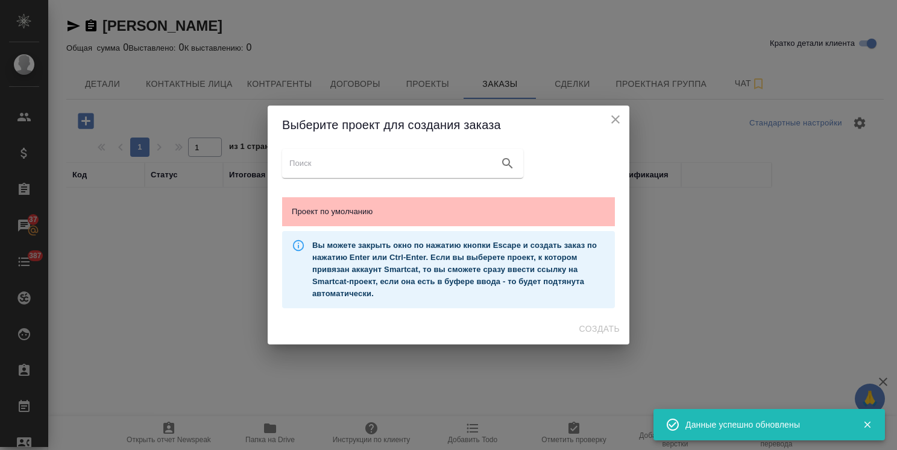
click at [400, 207] on span "Проект по умолчанию" at bounding box center [448, 212] width 313 height 12
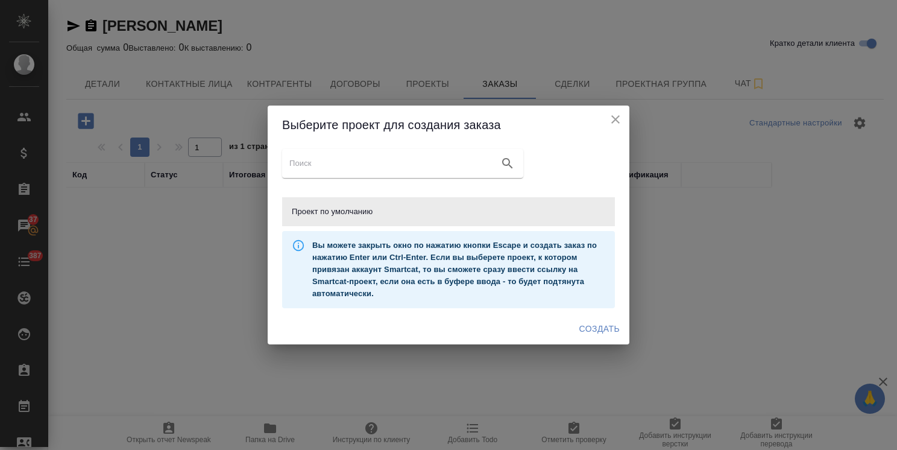
click at [599, 329] on span "Создать" at bounding box center [599, 328] width 40 height 15
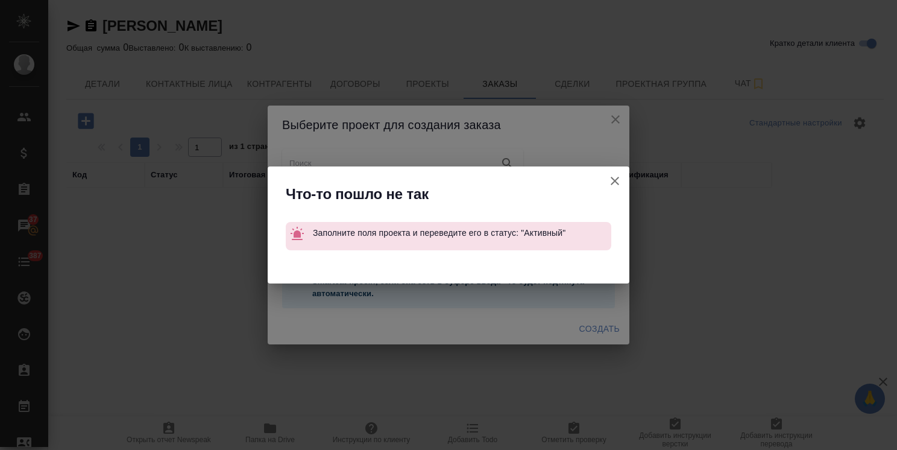
click at [610, 180] on icon "button" at bounding box center [615, 181] width 14 height 14
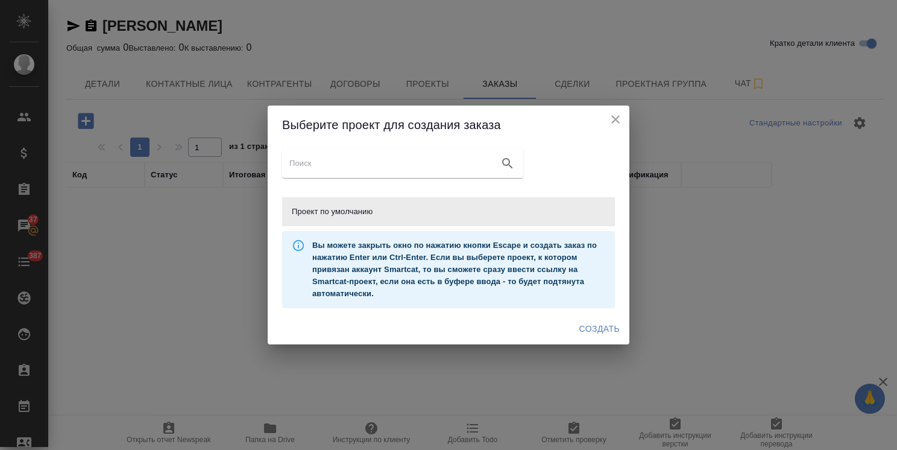
click at [626, 111] on div "Выберите проект для создания заказа" at bounding box center [449, 124] width 362 height 39
click at [614, 113] on icon "close" at bounding box center [615, 119] width 14 height 14
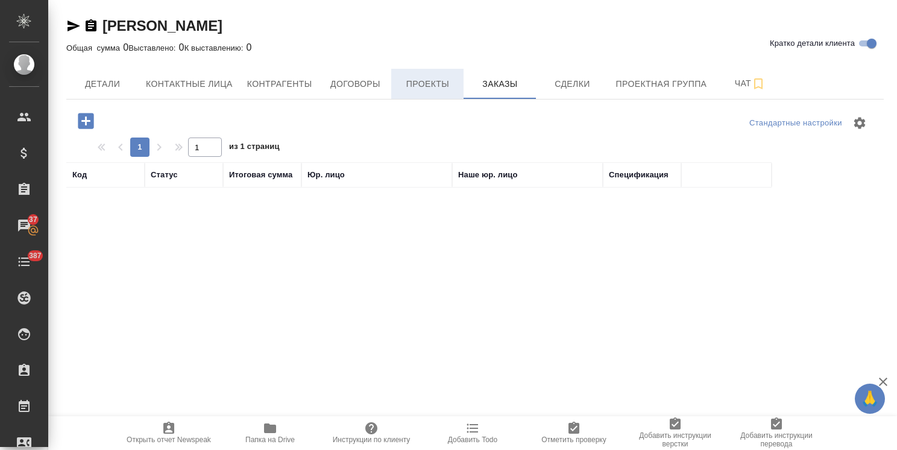
click at [424, 86] on span "Проекты" at bounding box center [427, 84] width 58 height 15
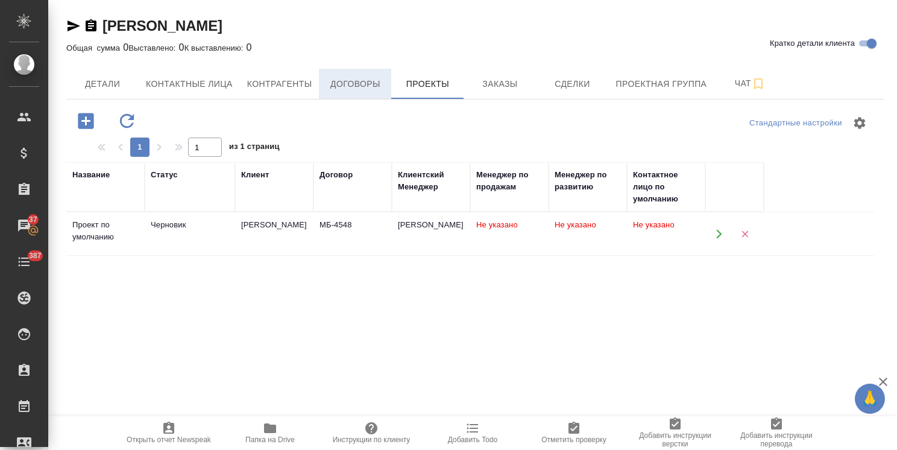
click at [353, 86] on span "Договоры" at bounding box center [355, 84] width 58 height 15
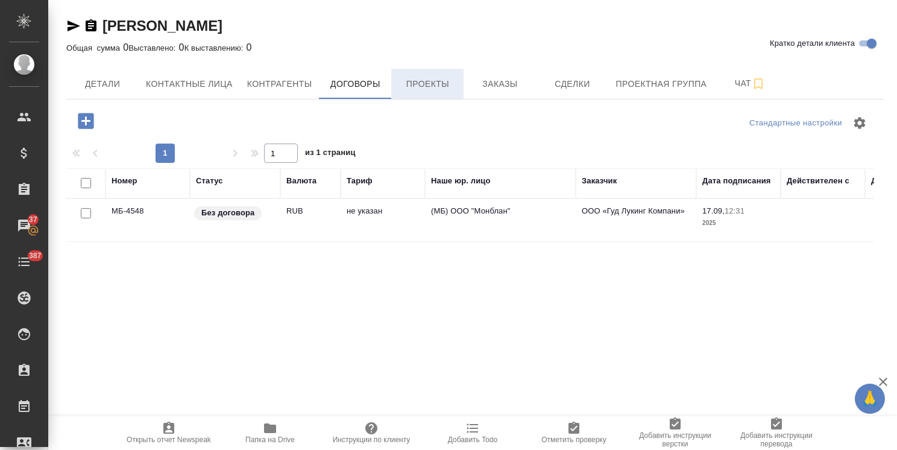
click at [441, 84] on span "Проекты" at bounding box center [427, 84] width 58 height 15
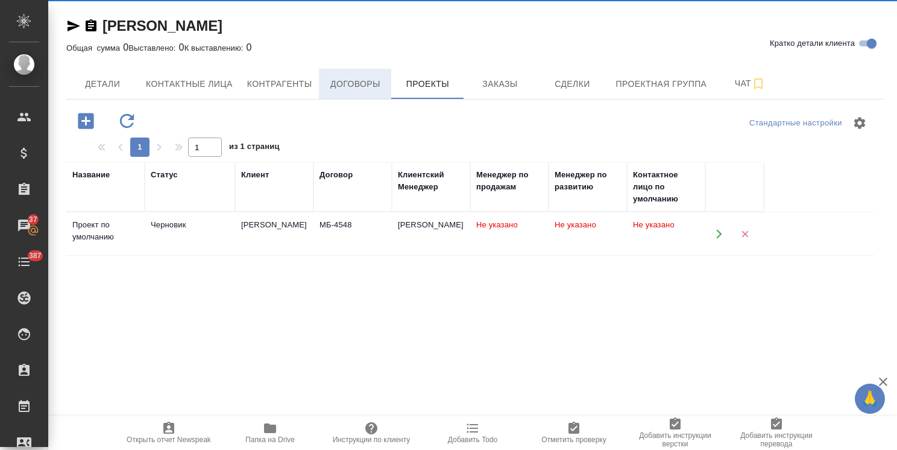
click at [362, 83] on span "Договоры" at bounding box center [355, 84] width 58 height 15
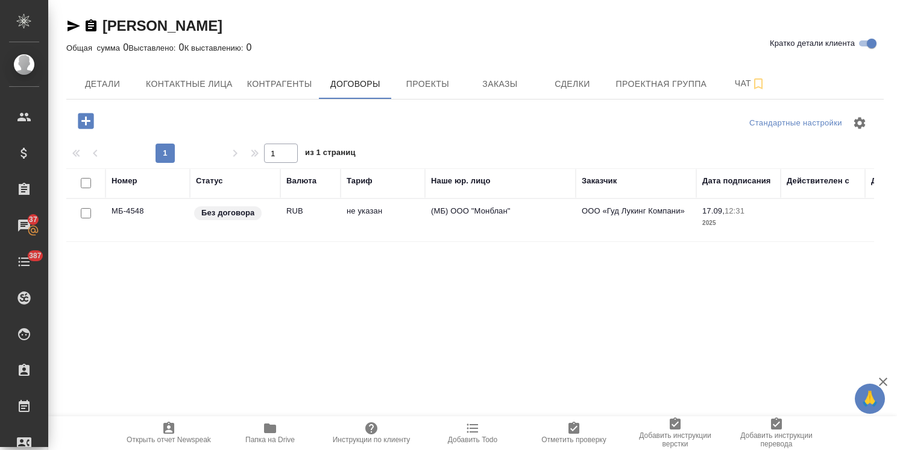
click at [246, 229] on td "Без договора" at bounding box center [235, 220] width 90 height 42
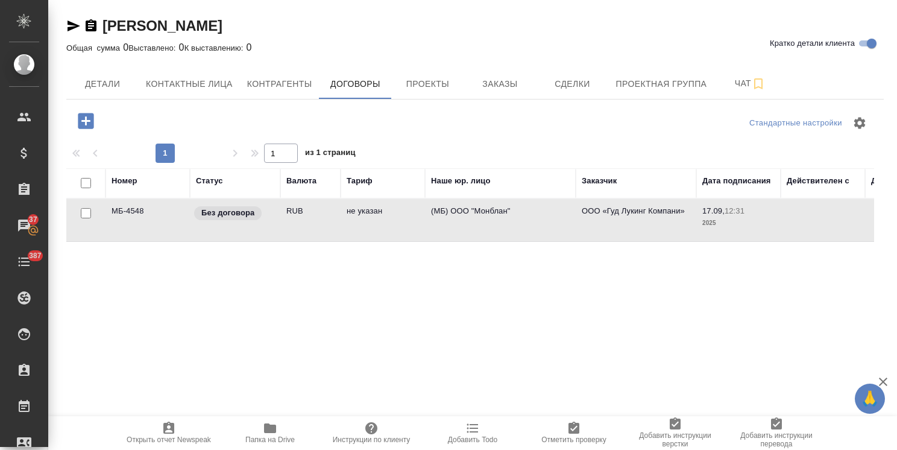
click at [246, 229] on td "Без договора" at bounding box center [235, 220] width 90 height 42
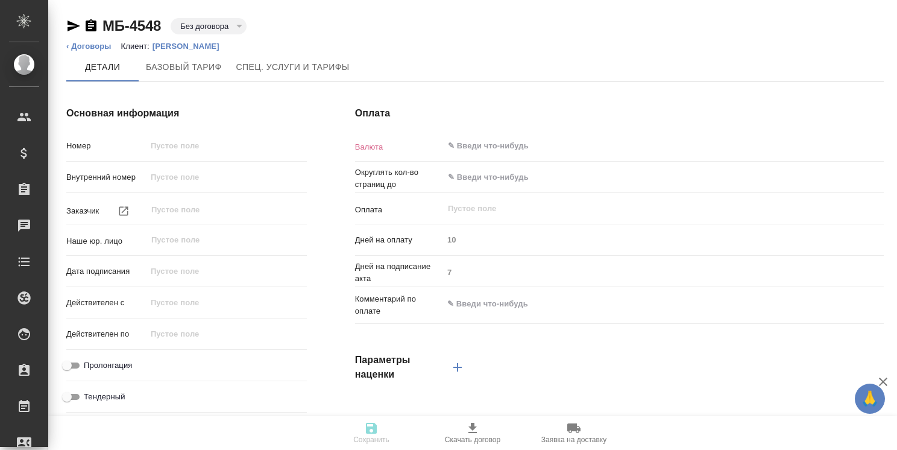
type input "МБ-4548"
type input "ООО «Гуд Лукинг Компани»"
type input "(МБ) ООО "Монблан""
type input "[DATE] 12:31"
type input "RUB"
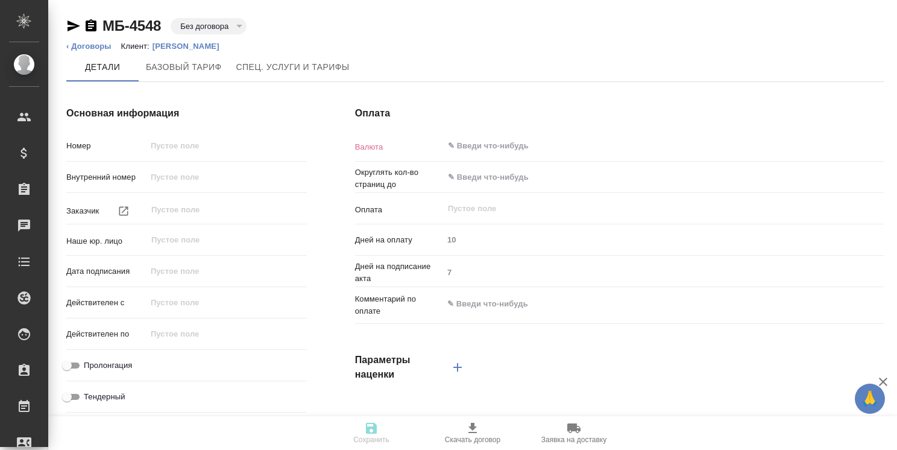
type input "0.01"
type input "После выставления счета"
type textarea "x"
type input "russian2"
type input "basic"
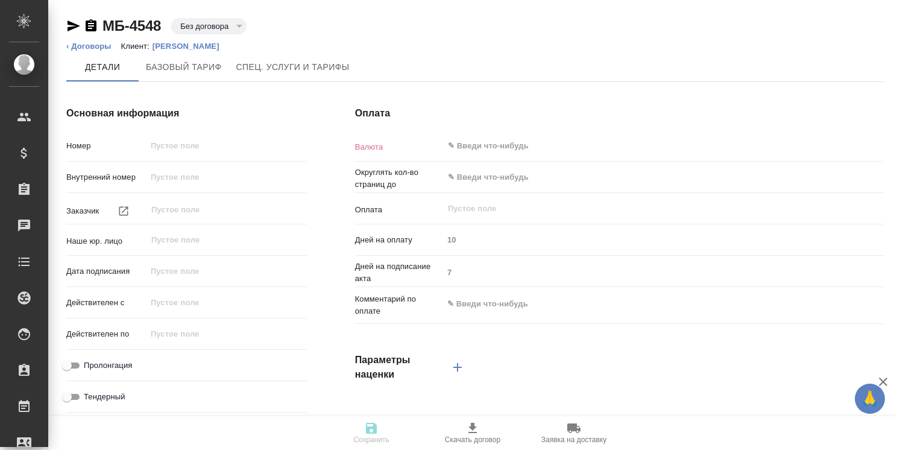
type input "manual"
type input "client"
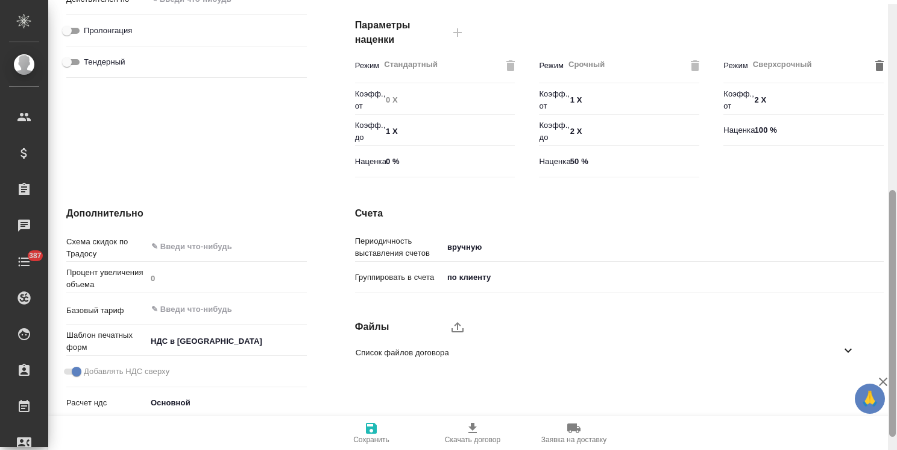
scroll to position [350, 0]
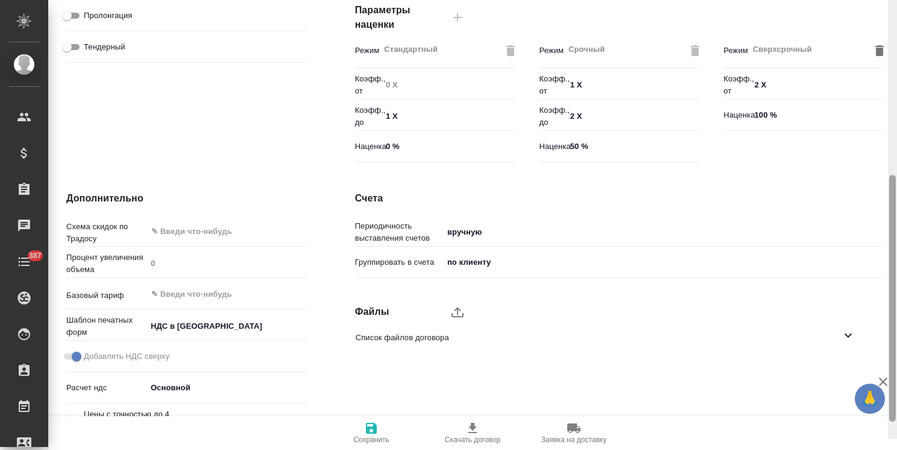
drag, startPoint x: 890, startPoint y: 186, endPoint x: 629, endPoint y: 262, distance: 272.0
click at [896, 273] on html "🙏 .cls-1 fill:#fff; AWATERA Usmanova Olga Клиенты Спецификации Заказы Чаты 387 …" at bounding box center [448, 225] width 897 height 450
click at [268, 224] on div "​" at bounding box center [226, 231] width 160 height 22
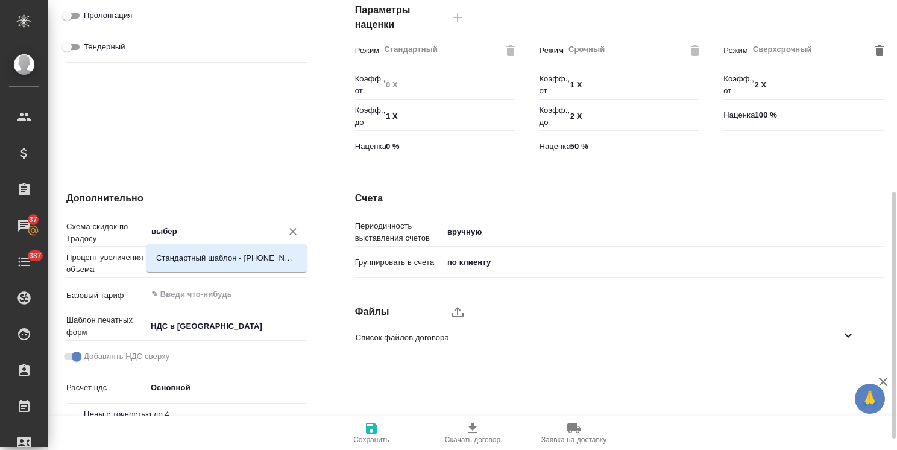
type input "выбери"
click at [260, 252] on p "Стандартный шаблон - 30-70-100 - ВЫБЕРИ МЕНЯ!" at bounding box center [226, 258] width 141 height 12
type textarea "x"
type input "Стандартный шаблон - 30-70-100 - ВЫБЕРИ МЕНЯ!"
click at [207, 293] on input "text" at bounding box center [206, 293] width 113 height 14
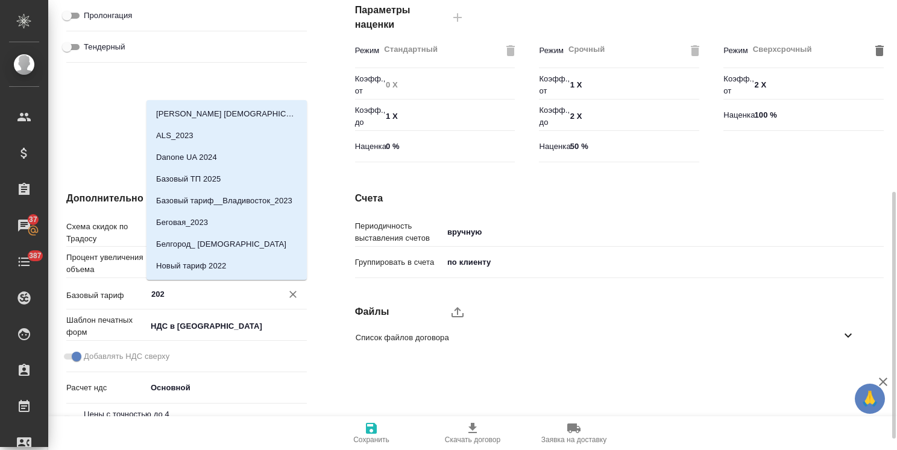
type input "2025"
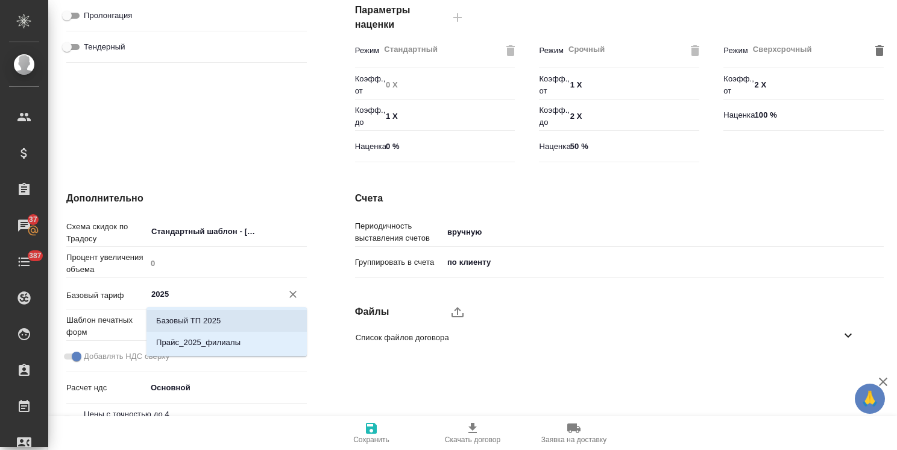
click at [214, 317] on p "Базовый ТП 2025" at bounding box center [188, 321] width 64 height 12
type textarea "x"
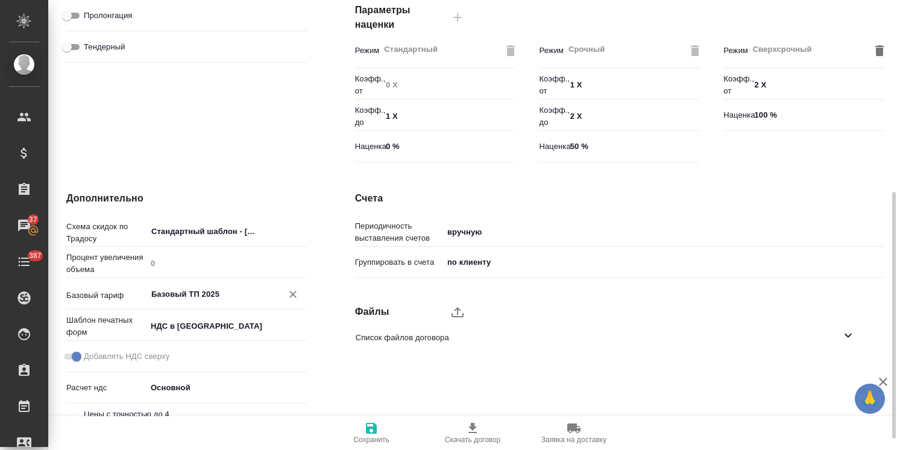
type input "Базовый ТП 2025"
click at [363, 432] on span "Сохранить" at bounding box center [371, 432] width 87 height 23
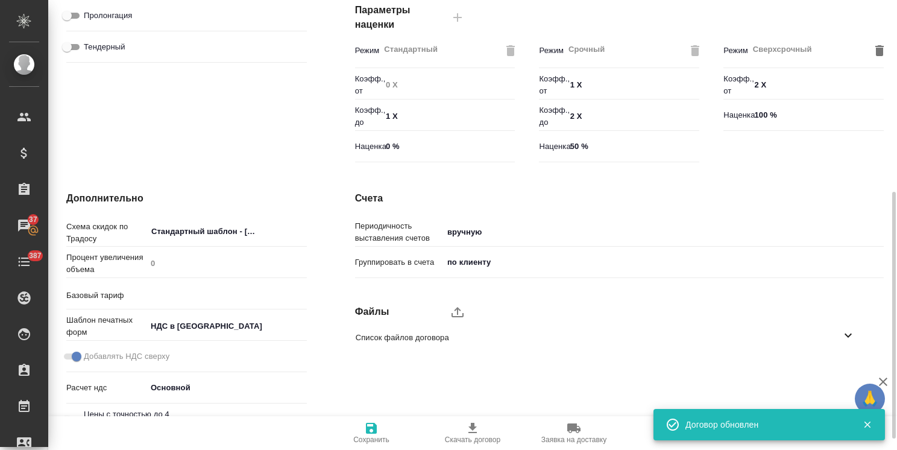
type input "Базовый ТП 2025"
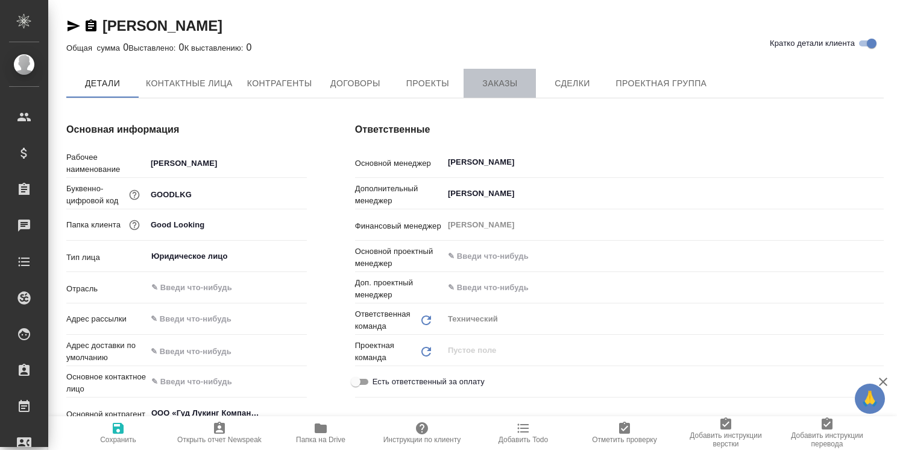
click at [494, 89] on span "Заказы" at bounding box center [500, 83] width 58 height 15
type textarea "x"
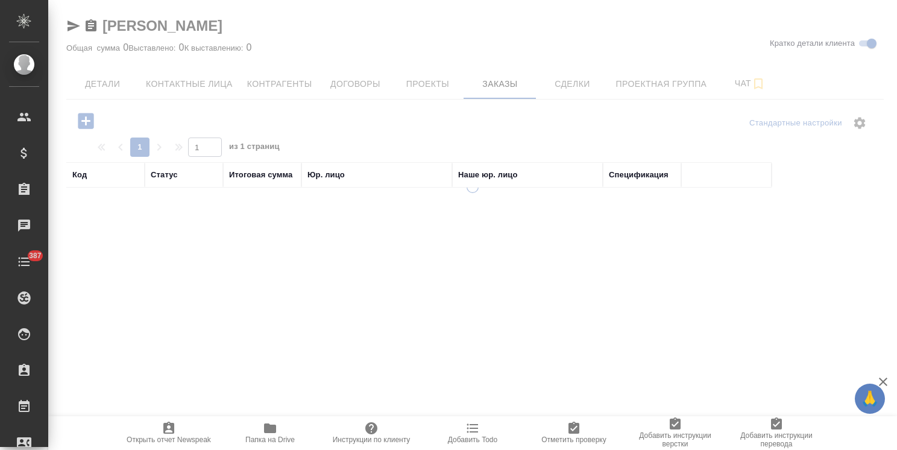
click at [429, 86] on div at bounding box center [472, 225] width 849 height 450
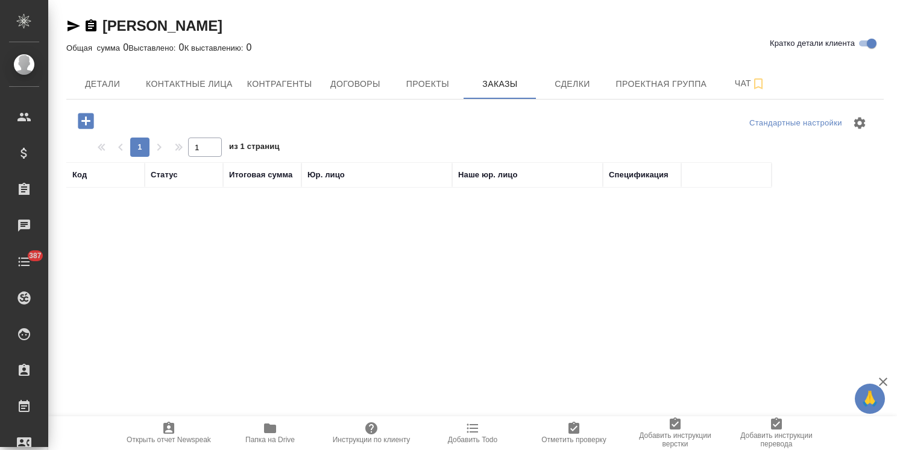
click at [429, 86] on span "Проекты" at bounding box center [427, 84] width 58 height 15
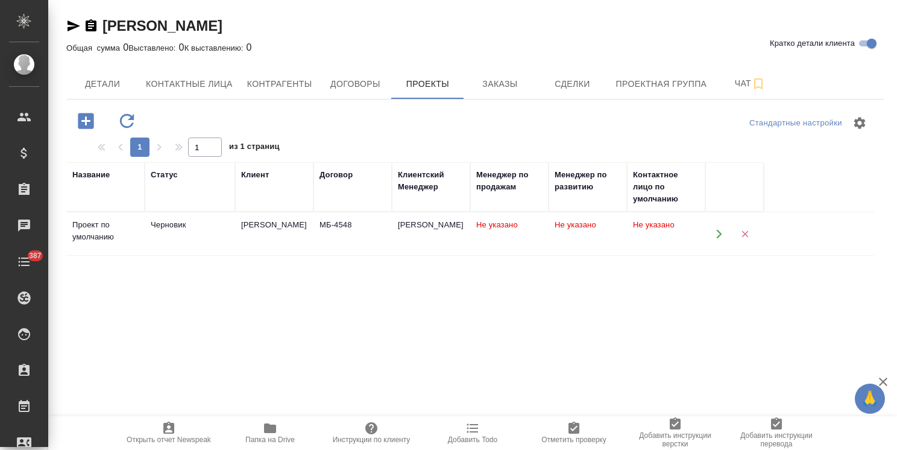
click at [169, 234] on td "Черновик" at bounding box center [190, 234] width 90 height 42
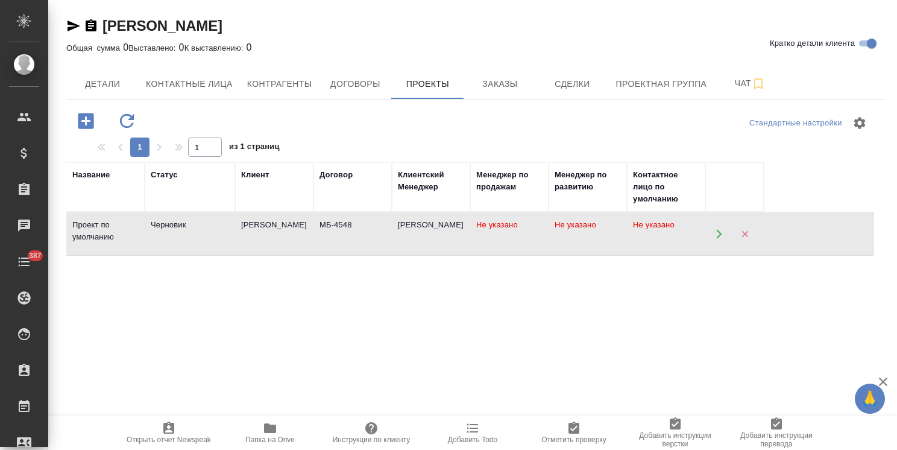
click at [169, 234] on td "Черновик" at bounding box center [190, 234] width 90 height 42
click at [190, 93] on button "Контактные лица" at bounding box center [189, 84] width 101 height 30
select select "RU"
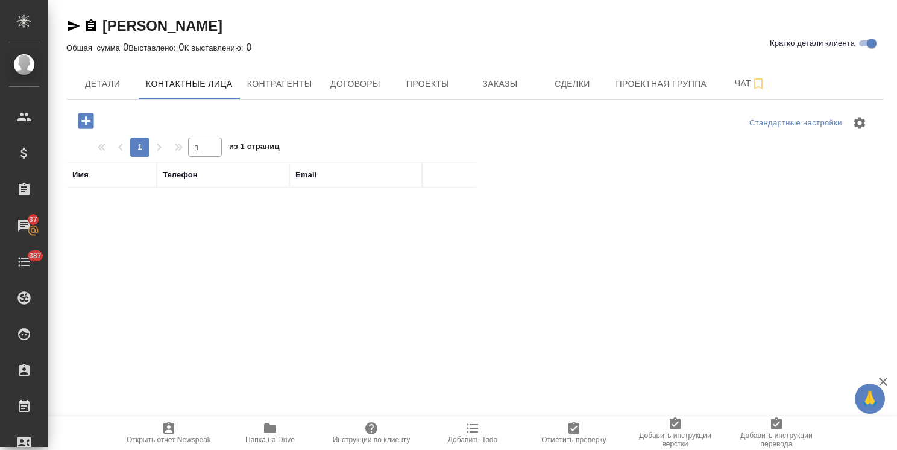
click at [92, 124] on icon "button" at bounding box center [86, 121] width 16 height 16
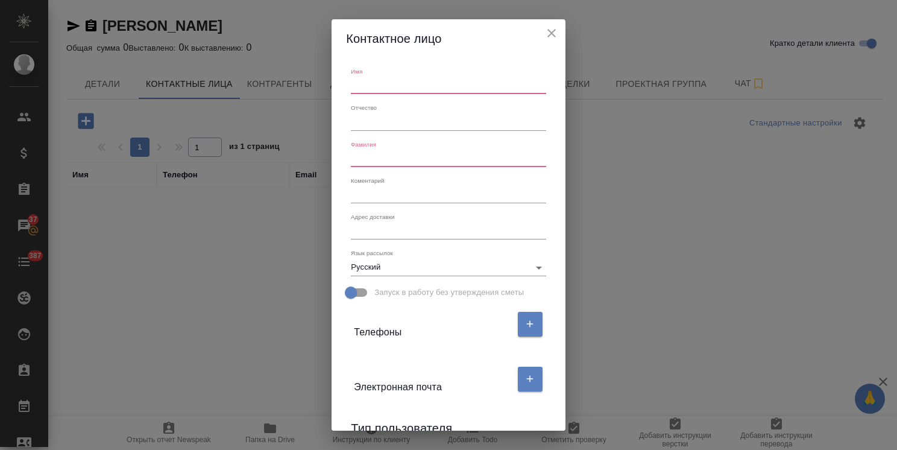
click at [398, 87] on input "text" at bounding box center [448, 85] width 195 height 17
type input "-"
click at [380, 163] on input "text" at bounding box center [448, 158] width 195 height 17
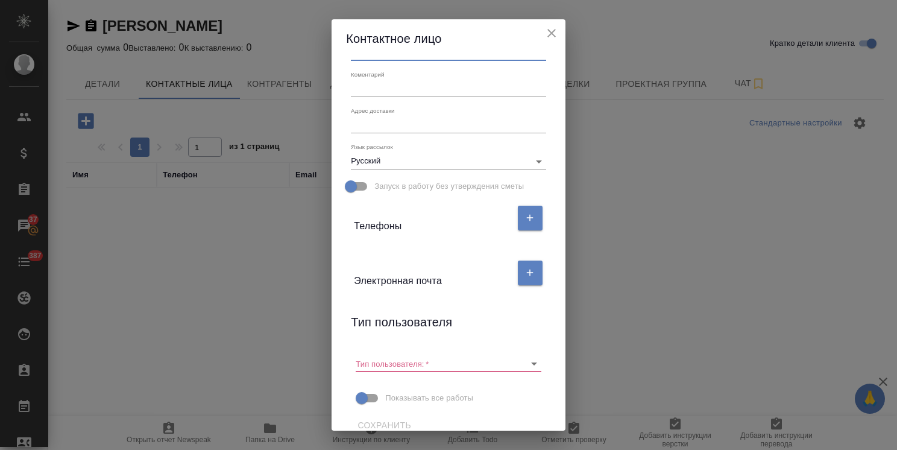
scroll to position [121, 0]
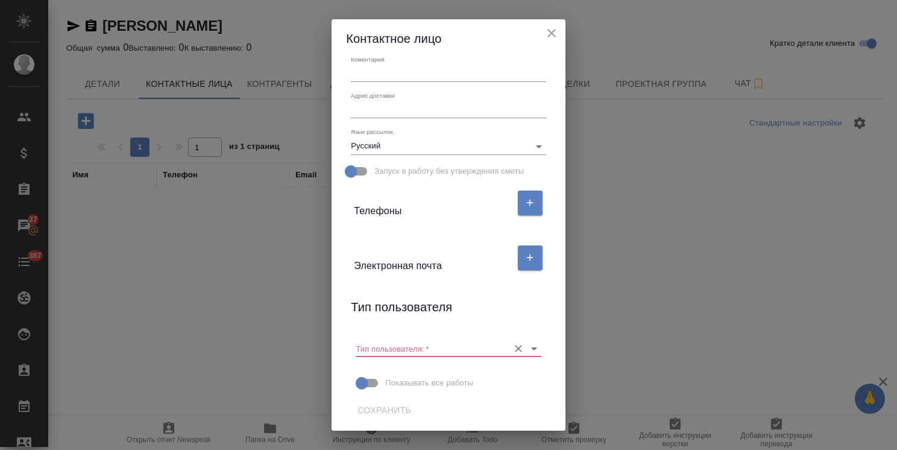
type input "-"
click at [411, 348] on input "Тип пользователя:   *" at bounding box center [429, 348] width 146 height 16
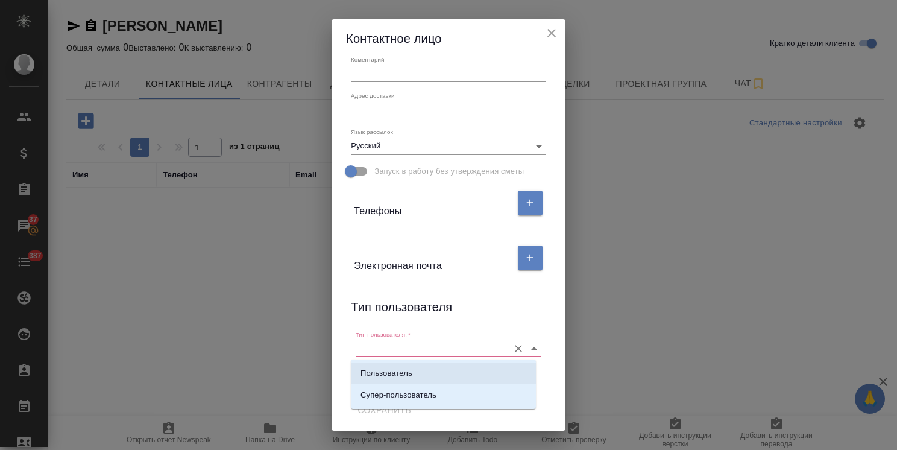
click at [405, 363] on li "Пользователь" at bounding box center [443, 373] width 185 height 22
type input "Пользователь"
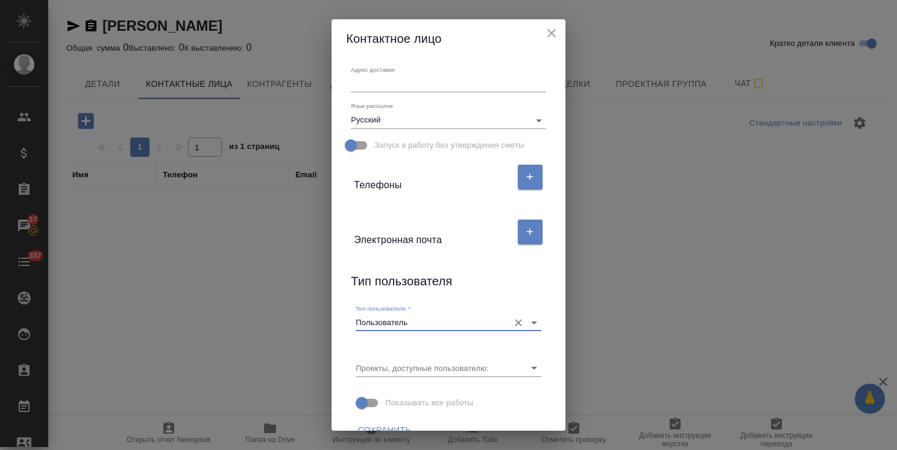
scroll to position [166, 0]
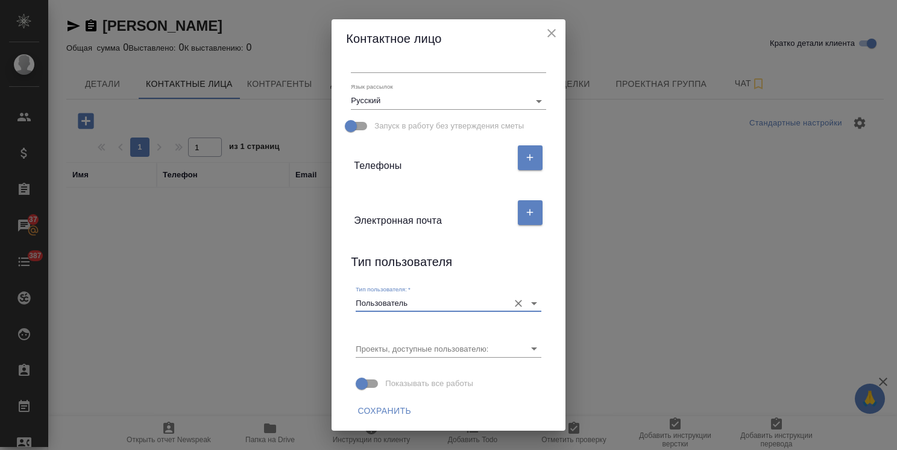
click at [398, 406] on span "Сохранить" at bounding box center [384, 410] width 54 height 15
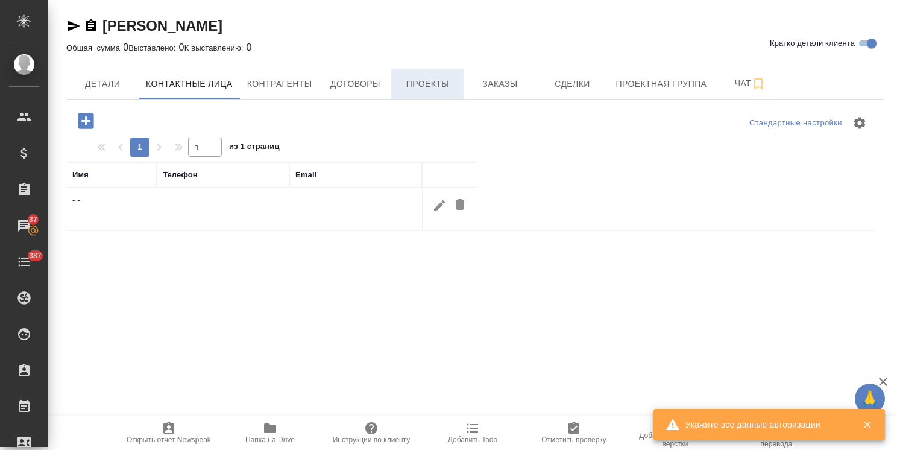
click at [436, 84] on span "Проекты" at bounding box center [427, 84] width 58 height 15
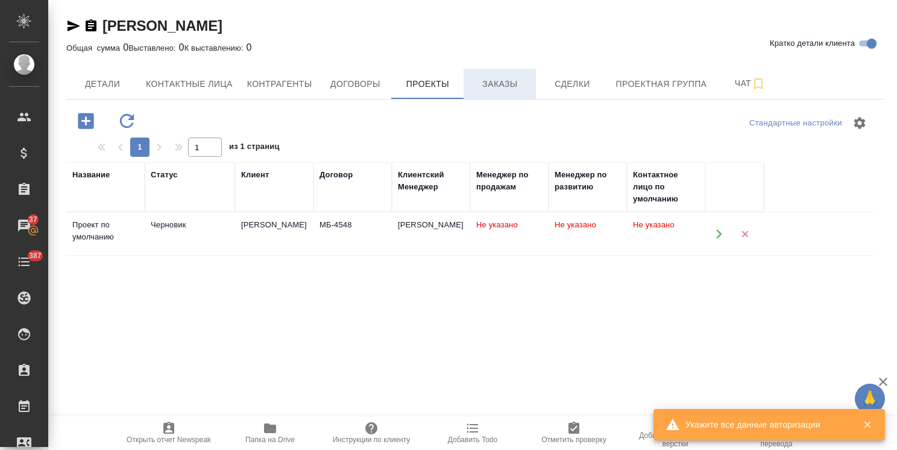
click at [509, 84] on span "Заказы" at bounding box center [500, 84] width 58 height 15
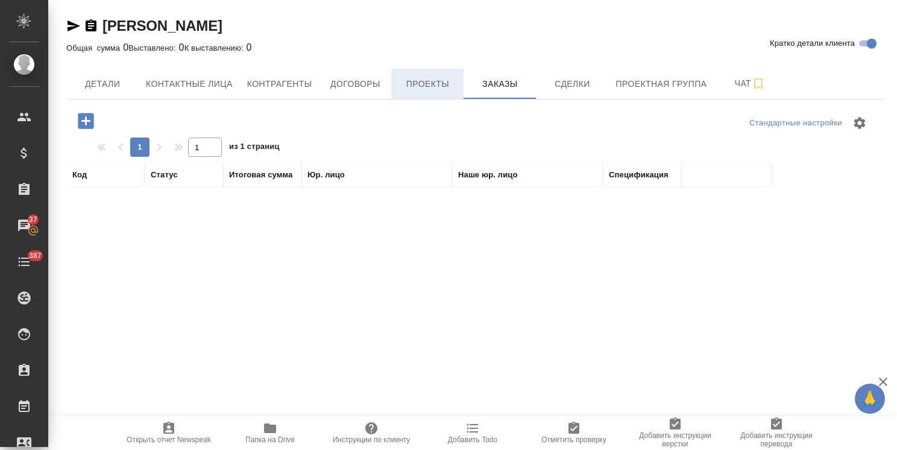
click at [438, 94] on button "Проекты" at bounding box center [427, 84] width 72 height 30
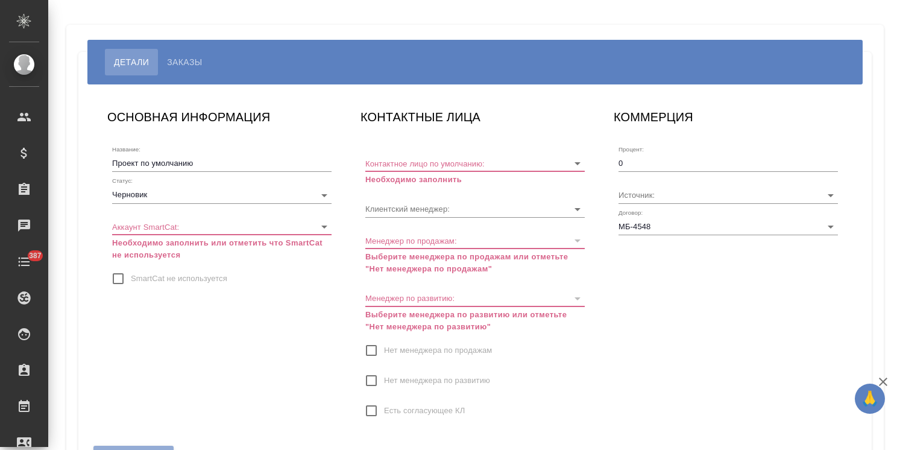
type input "[PERSON_NAME]"
click at [174, 194] on body "🙏 .cls-1 fill:#fff; AWATERA [PERSON_NAME] Спецификации Заказы Чаты 387 Todo Про…" at bounding box center [448, 225] width 897 height 450
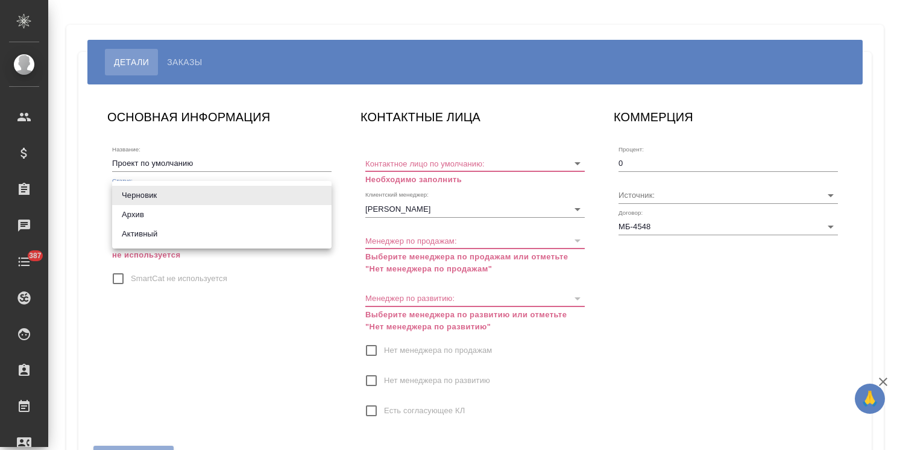
drag, startPoint x: 143, startPoint y: 237, endPoint x: 159, endPoint y: 244, distance: 17.8
click at [143, 238] on li "Активный" at bounding box center [221, 233] width 219 height 19
type input "active"
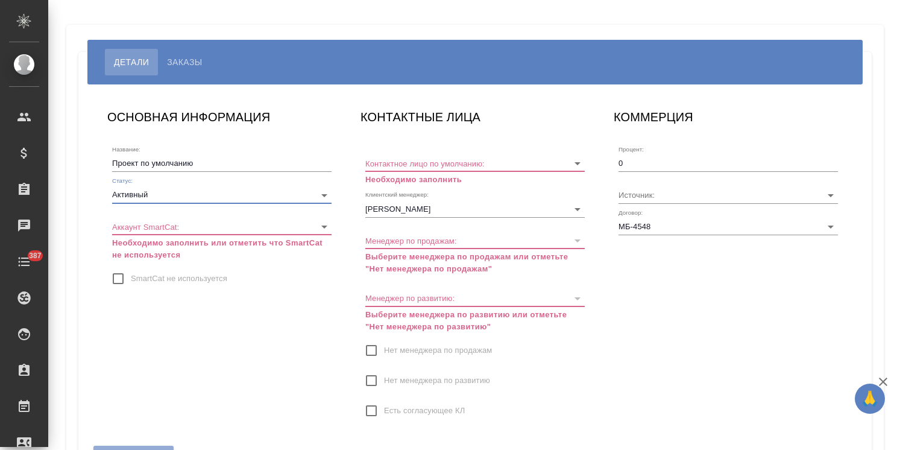
click at [177, 228] on body "🙏 .cls-1 fill:#fff; AWATERA [PERSON_NAME] Спецификации Заказы Чаты 387 Todo Про…" at bounding box center [448, 225] width 897 height 450
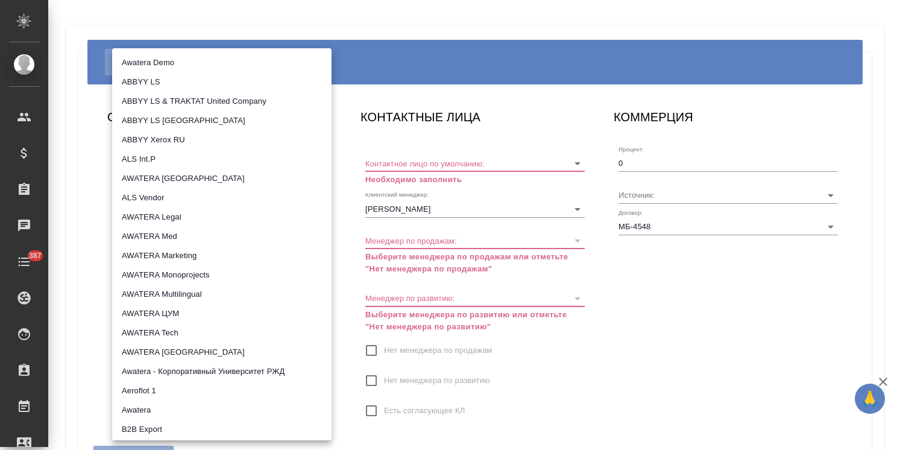
click at [180, 331] on li "AWATERA Tech" at bounding box center [221, 332] width 219 height 19
type input "5ee7315ce042774c5440625b"
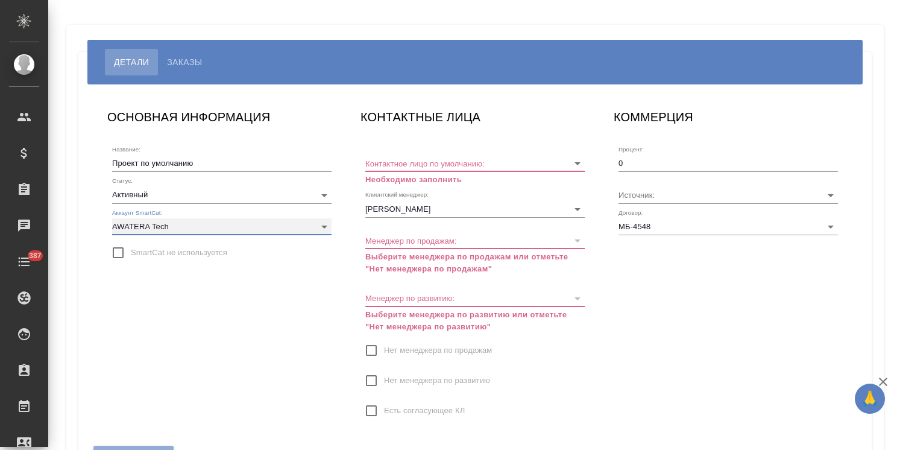
scroll to position [60, 0]
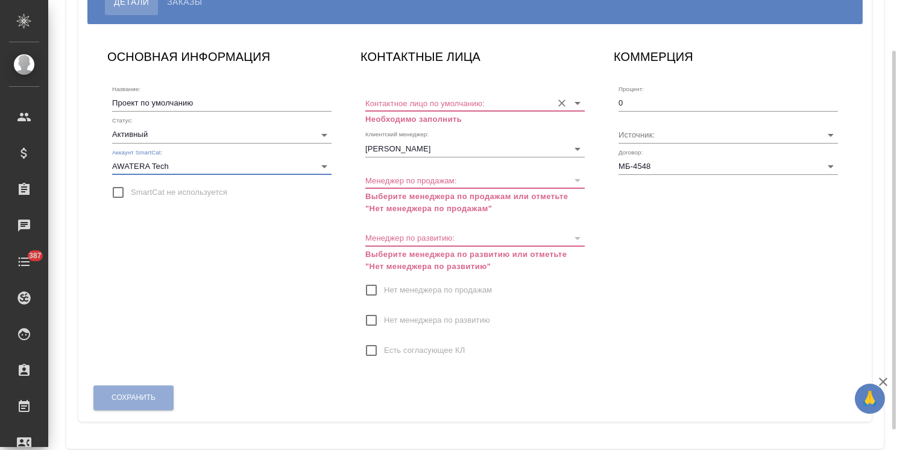
click at [434, 102] on input "Контактное лицо по умолчанию:" at bounding box center [455, 103] width 181 height 16
click at [564, 107] on icon "Очистить" at bounding box center [562, 103] width 12 height 12
click at [376, 289] on input "Нет менеджера по продажам" at bounding box center [371, 289] width 25 height 25
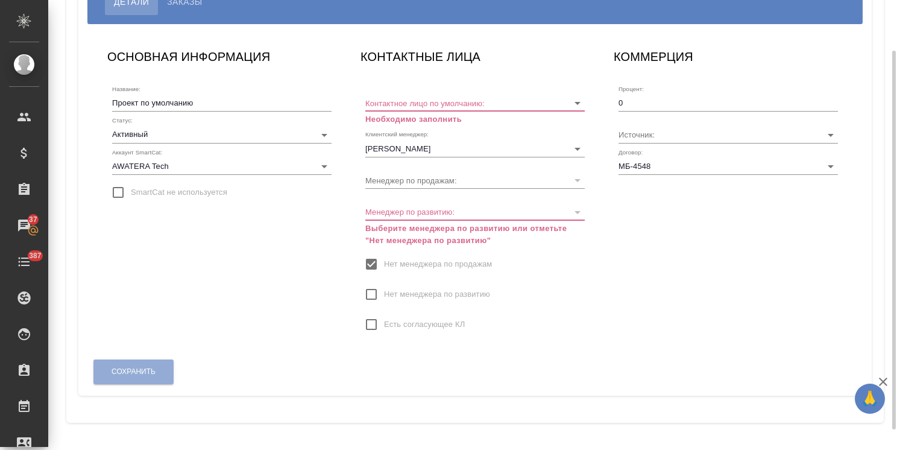
click at [372, 319] on input "Есть согласующее КЛ" at bounding box center [371, 324] width 25 height 25
checkbox input "true"
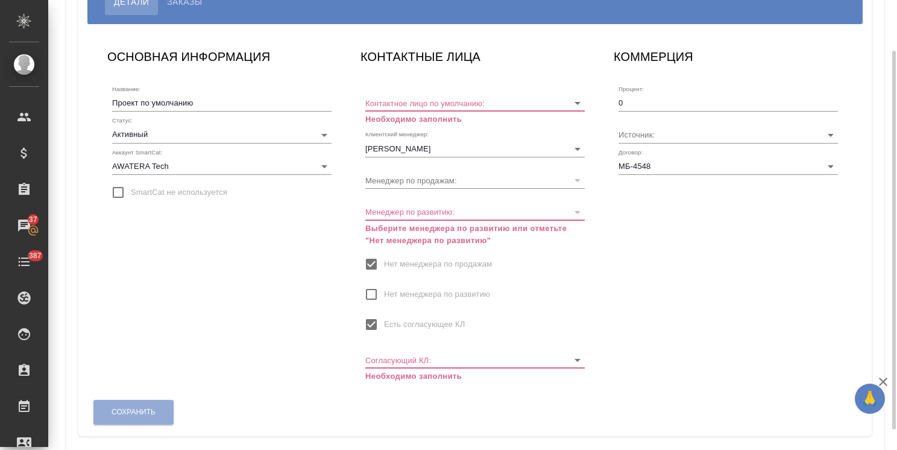
click at [371, 294] on input "Нет менеджера по развитию" at bounding box center [371, 294] width 25 height 25
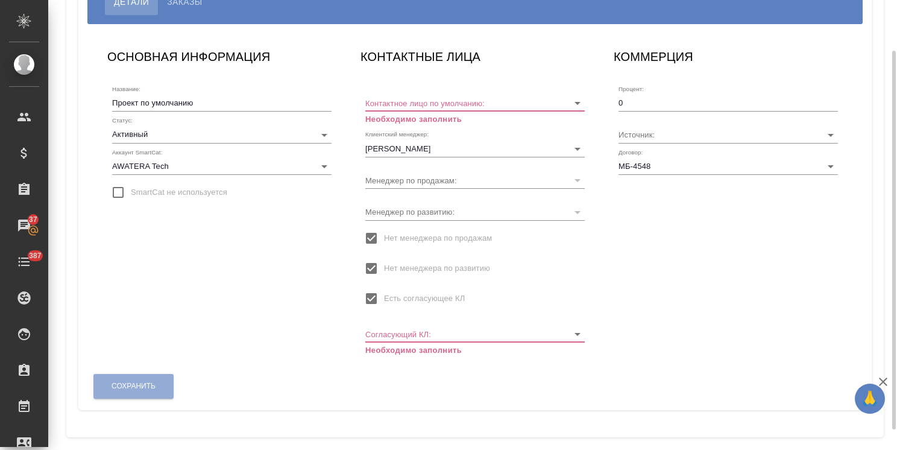
click at [375, 298] on input "Есть согласующее КЛ" at bounding box center [371, 298] width 25 height 25
checkbox input "false"
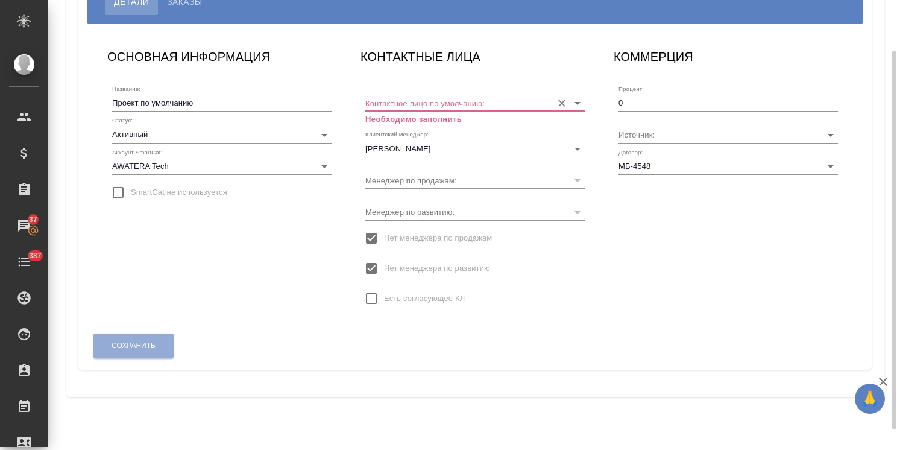
click at [437, 101] on input "Контактное лицо по умолчанию:" at bounding box center [455, 103] width 181 height 16
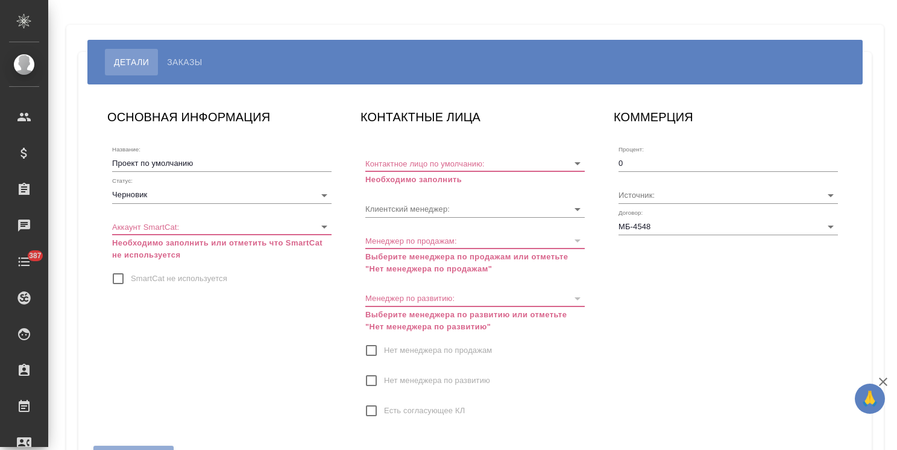
type input "[PERSON_NAME]"
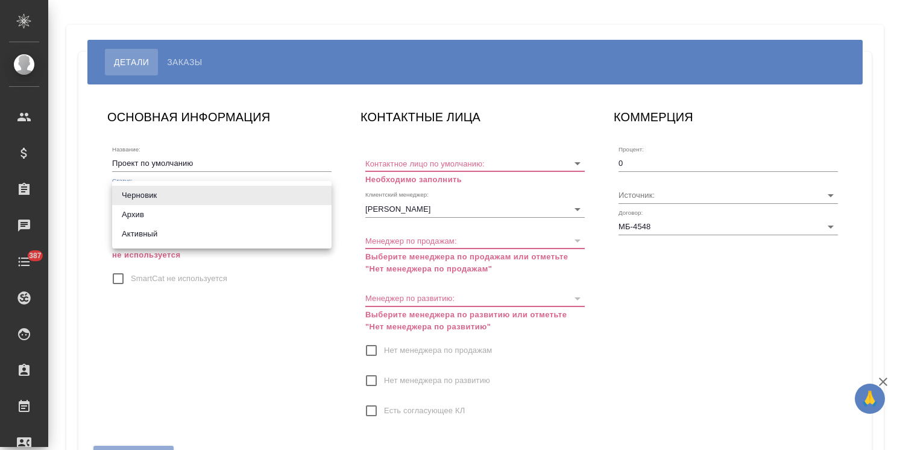
click at [160, 199] on body "🙏 .cls-1 fill:#fff; AWATERA [PERSON_NAME] Спецификации Заказы Чаты 387 Todo Про…" at bounding box center [448, 225] width 897 height 450
click at [154, 241] on li "Активный" at bounding box center [221, 233] width 219 height 19
type input "active"
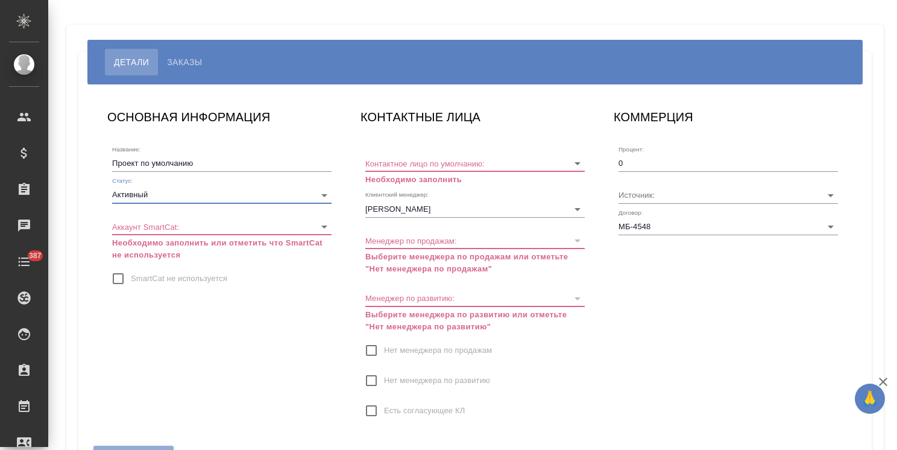
click at [179, 235] on div "Аккаунт SmartCat: ​ Необходимо заполнить или отметить что SmartCat не используе…" at bounding box center [221, 235] width 219 height 52
click at [186, 230] on body "🙏 .cls-1 fill:#fff; AWATERA [PERSON_NAME] Спецификации Заказы Чаты 387 Todo Про…" at bounding box center [448, 225] width 897 height 450
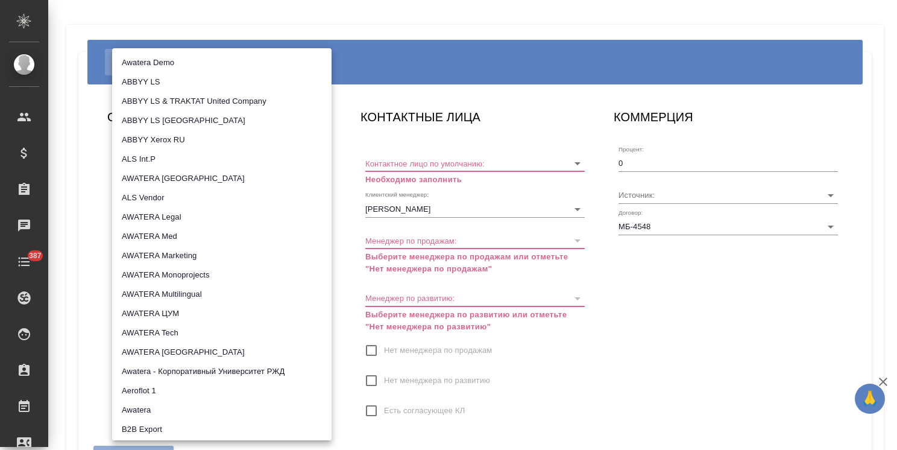
click at [177, 338] on li "AWATERA Tech" at bounding box center [221, 332] width 219 height 19
type input "5ee7315ce042774c5440625b"
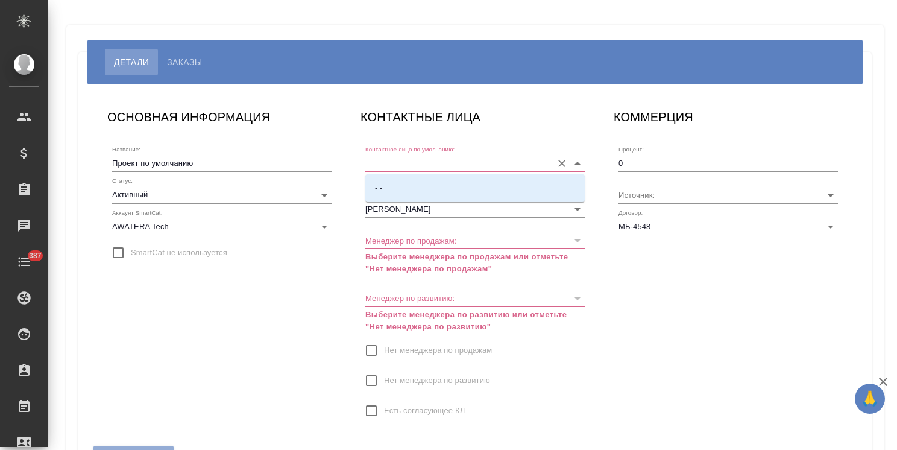
click at [427, 158] on input "Контактное лицо по умолчанию:" at bounding box center [455, 163] width 181 height 16
click at [404, 190] on li "- -" at bounding box center [474, 188] width 219 height 22
type input "- -"
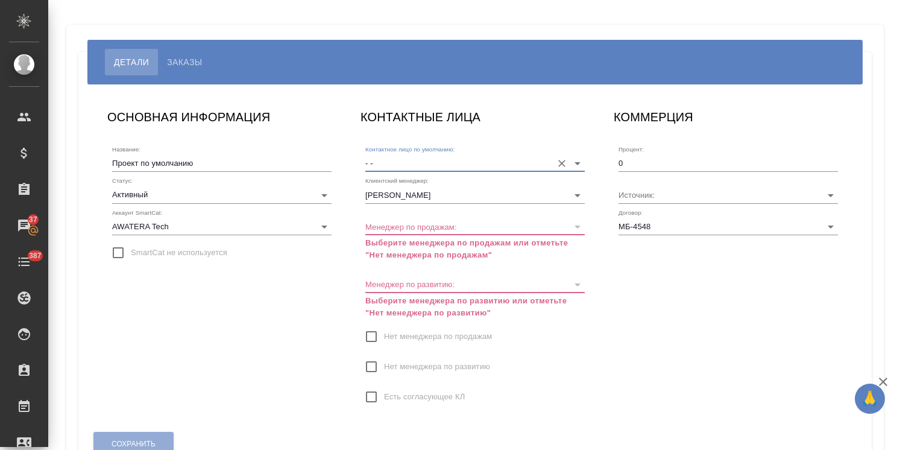
click at [378, 363] on input "Нет менеджера по развитию" at bounding box center [371, 366] width 25 height 25
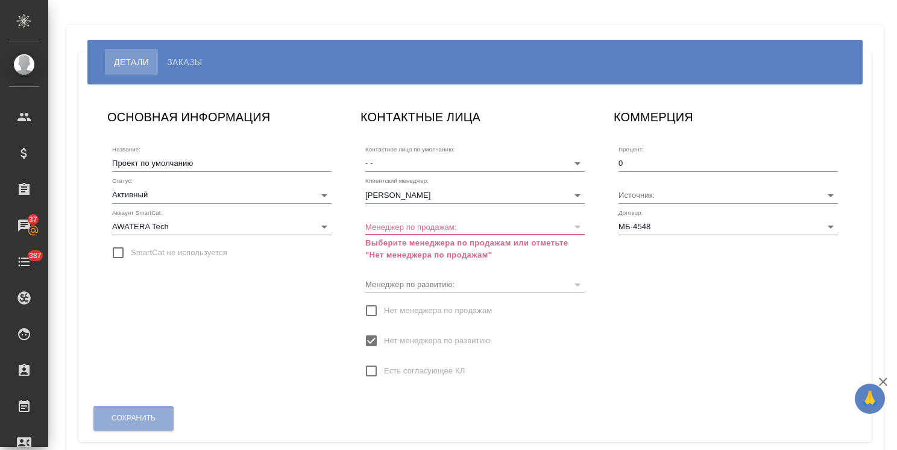
click at [376, 335] on input "Нет менеджера по развитию" at bounding box center [371, 340] width 25 height 25
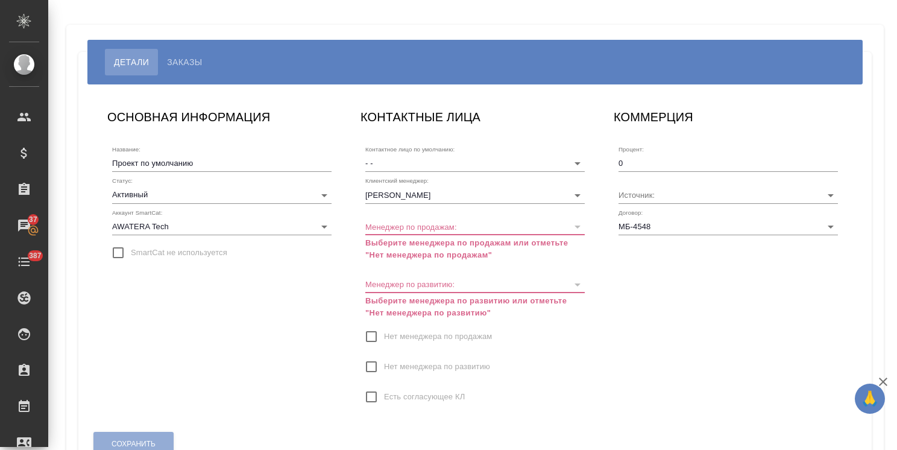
click at [386, 341] on span "Нет менеджера по продажам" at bounding box center [438, 336] width 108 height 12
click at [384, 341] on input "Нет менеджера по продажам" at bounding box center [371, 336] width 25 height 25
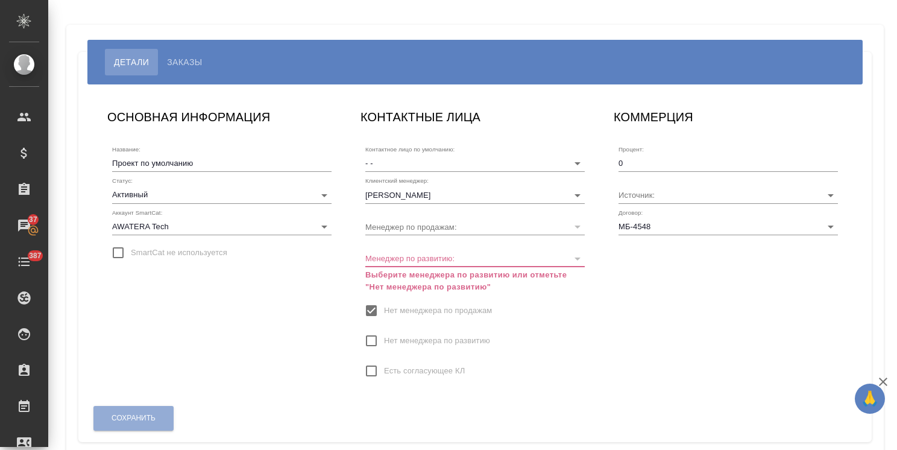
click at [374, 345] on input "Нет менеджера по развитию" at bounding box center [371, 340] width 25 height 25
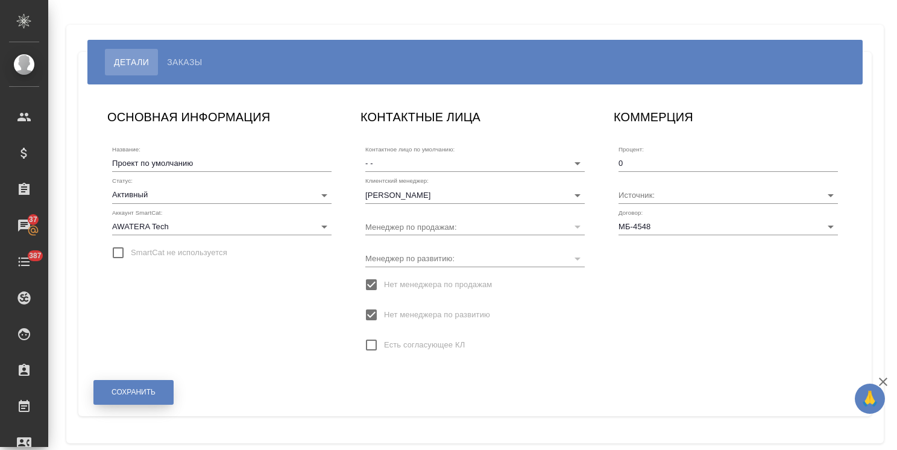
click at [142, 387] on span "Сохранить" at bounding box center [134, 392] width 44 height 10
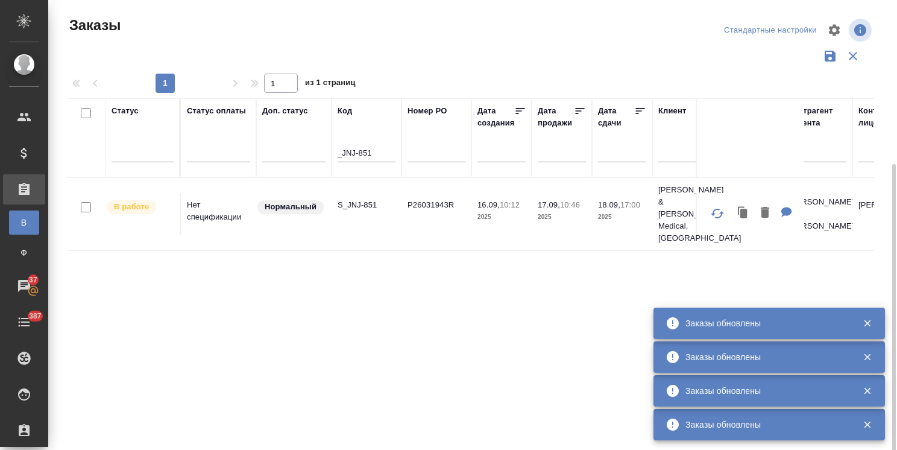
scroll to position [89, 0]
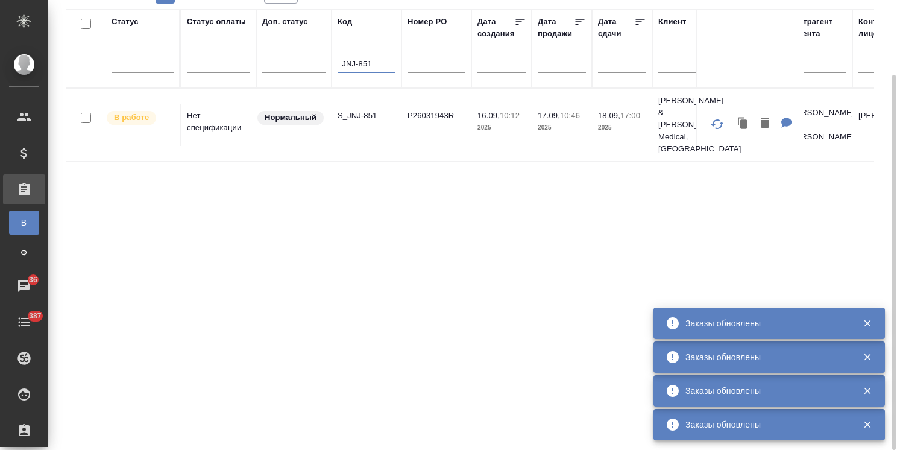
drag, startPoint x: 310, startPoint y: 64, endPoint x: 259, endPoint y: 65, distance: 51.3
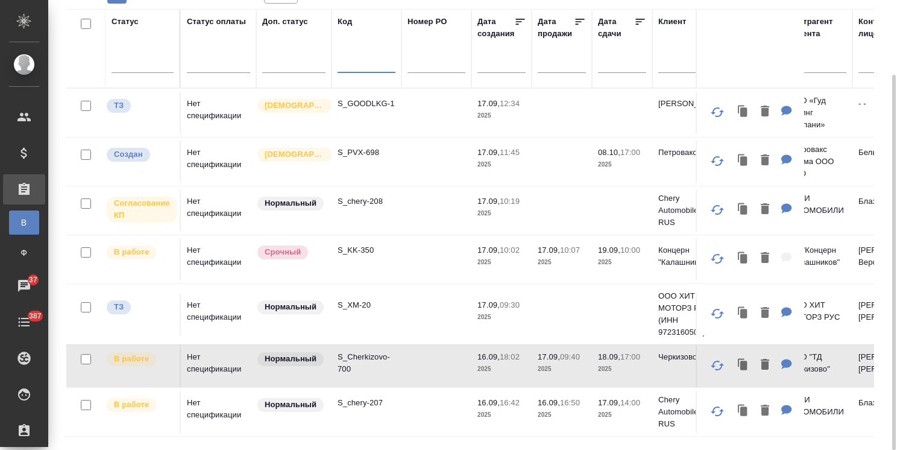
paste input "S_chery-207"
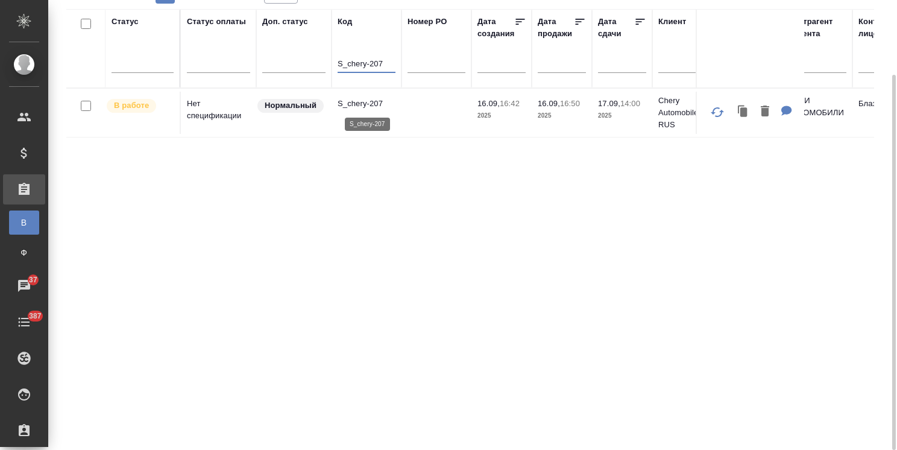
click at [365, 101] on p "S_chery-207" at bounding box center [367, 104] width 58 height 12
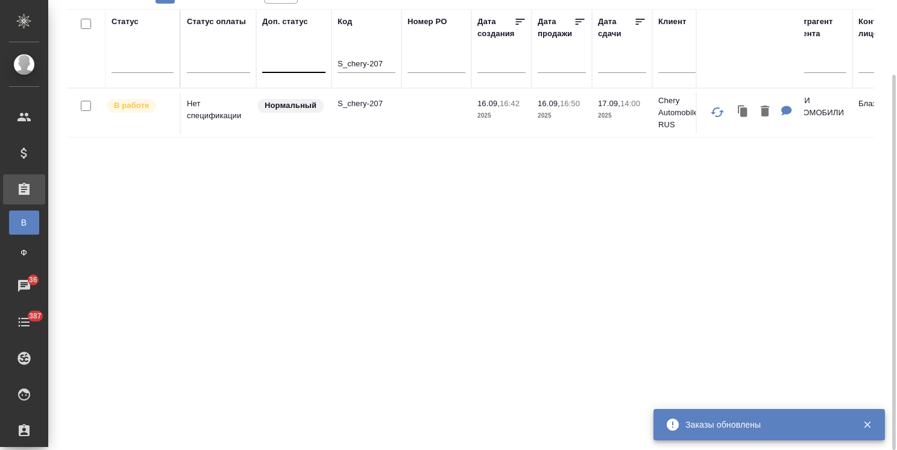
drag, startPoint x: 386, startPoint y: 60, endPoint x: 312, endPoint y: 54, distance: 74.4
paste input "ATLNC-3"
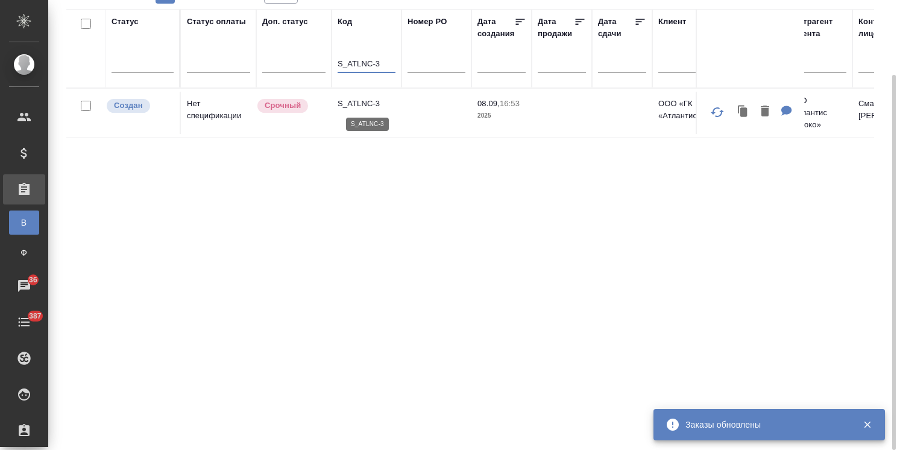
type input "S_ATLNC-3"
click at [364, 102] on p "S_ATLNC-3" at bounding box center [367, 104] width 58 height 12
drag, startPoint x: 386, startPoint y: 64, endPoint x: 275, endPoint y: 63, distance: 111.5
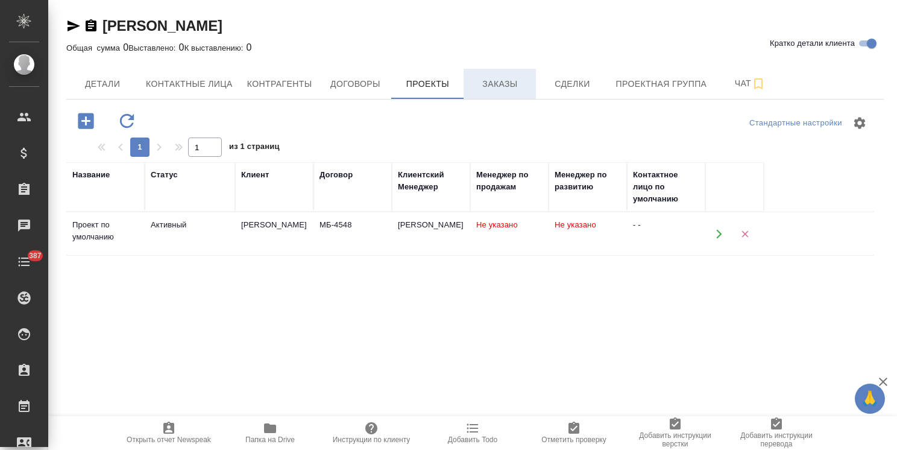
click at [492, 84] on span "Заказы" at bounding box center [500, 84] width 58 height 15
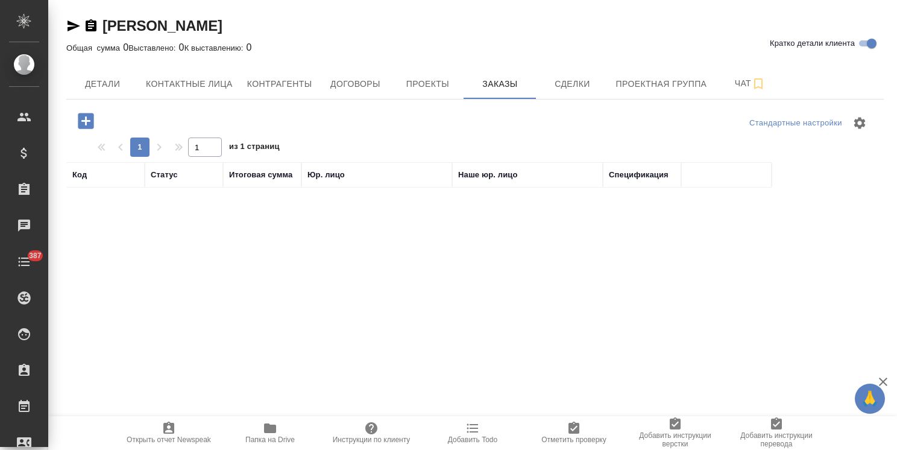
click at [94, 120] on icon "button" at bounding box center [85, 120] width 21 height 21
click at [95, 119] on icon "button" at bounding box center [85, 120] width 21 height 21
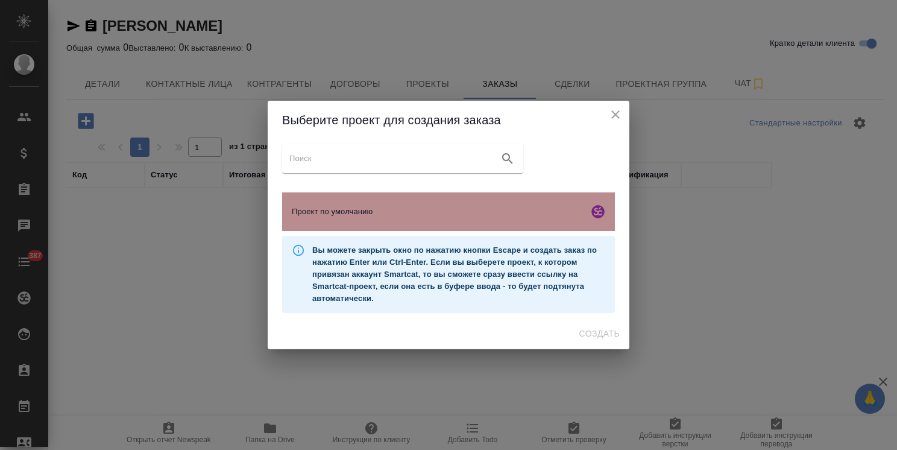
click at [376, 207] on span "Проект по умолчанию" at bounding box center [438, 212] width 292 height 12
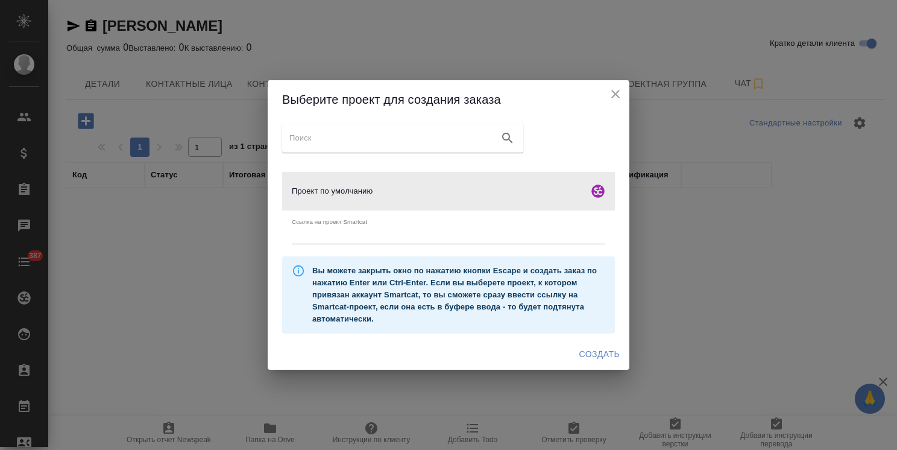
click at [590, 351] on span "Создать" at bounding box center [599, 354] width 40 height 15
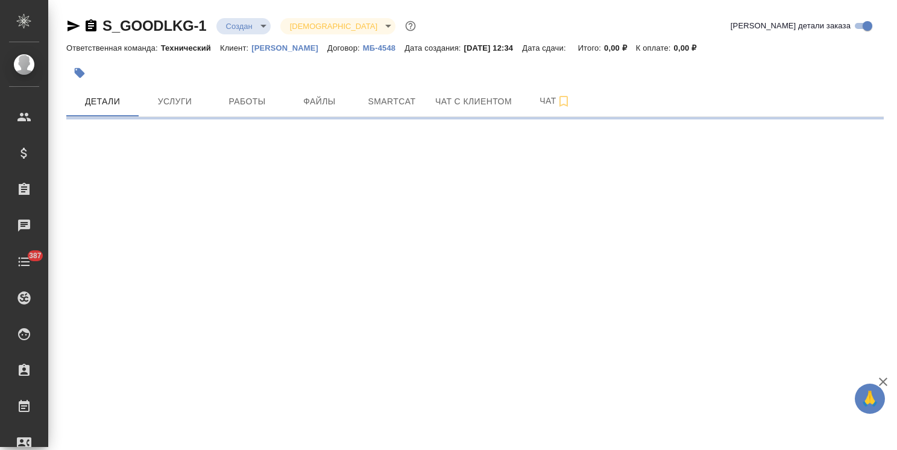
select select "RU"
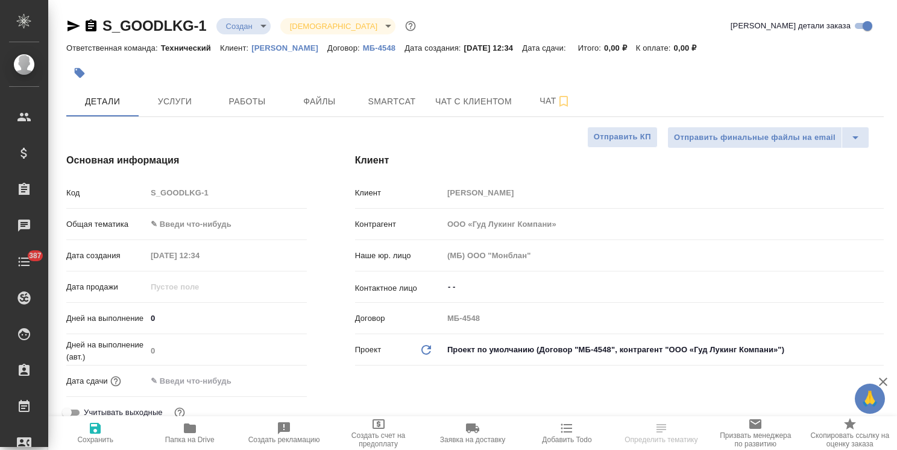
type textarea "x"
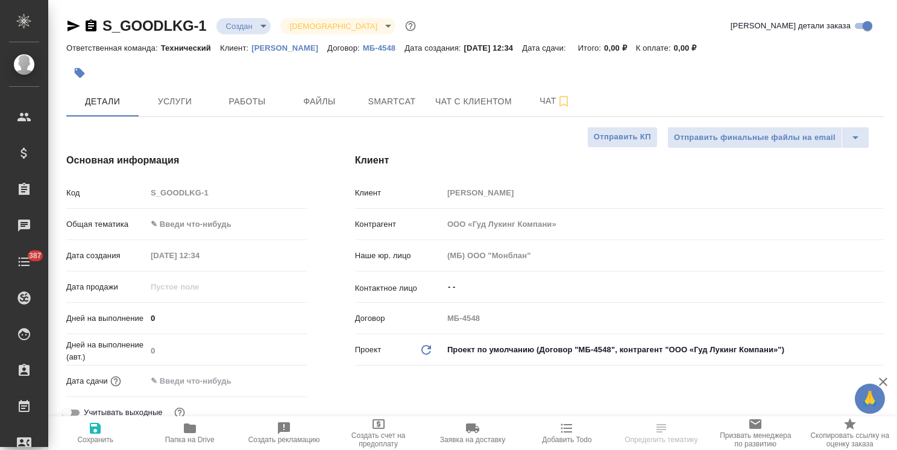
type textarea "x"
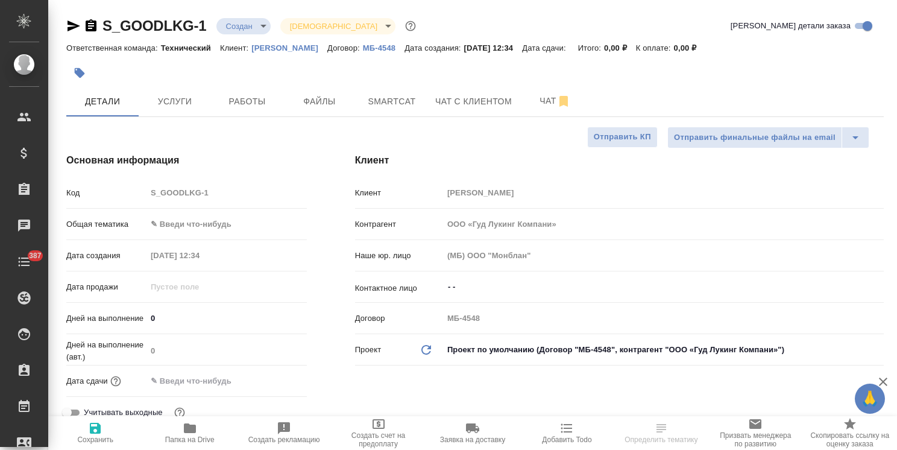
type textarea "x"
select select "RU"
type textarea "x"
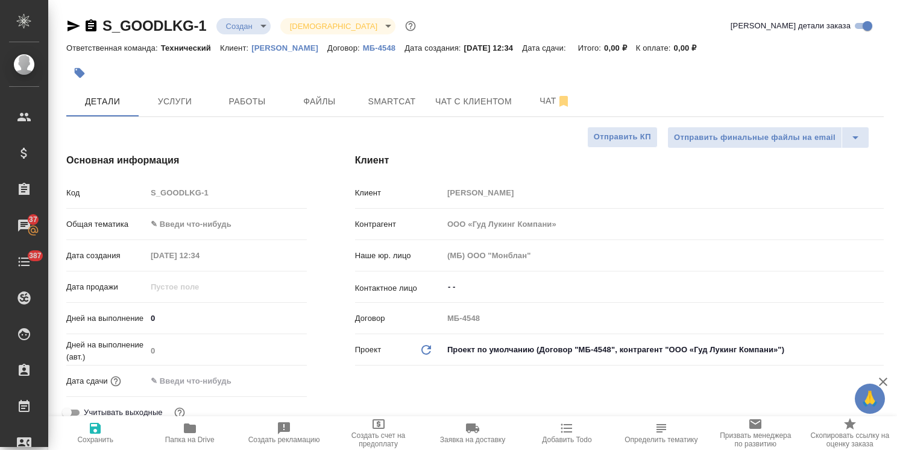
type textarea "x"
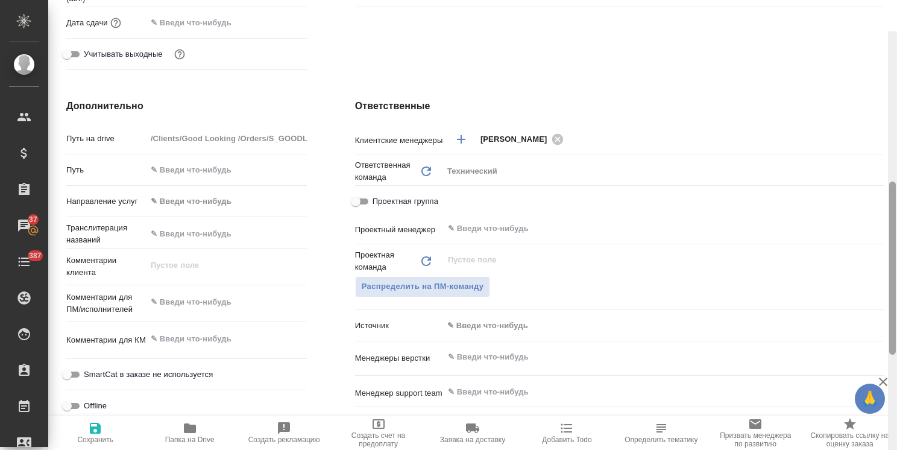
scroll to position [470, 0]
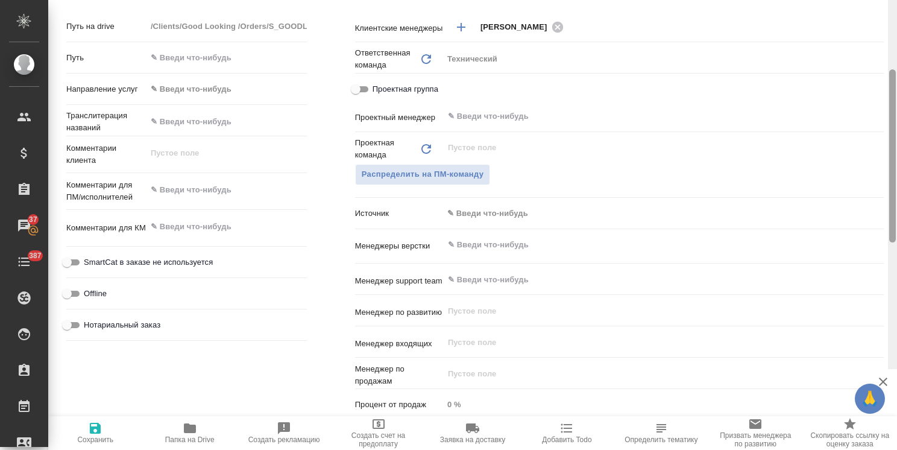
drag, startPoint x: 894, startPoint y: 159, endPoint x: 593, endPoint y: 252, distance: 315.0
click at [882, 247] on div "S_GOODLKG-1 Создан new Святая троица holyTrinity Кратко детали заказа Ответстве…" at bounding box center [472, 225] width 849 height 450
type textarea "x"
click at [244, 181] on textarea at bounding box center [226, 190] width 160 height 20
paste textarea "англ-рус, с сохранением верстки"
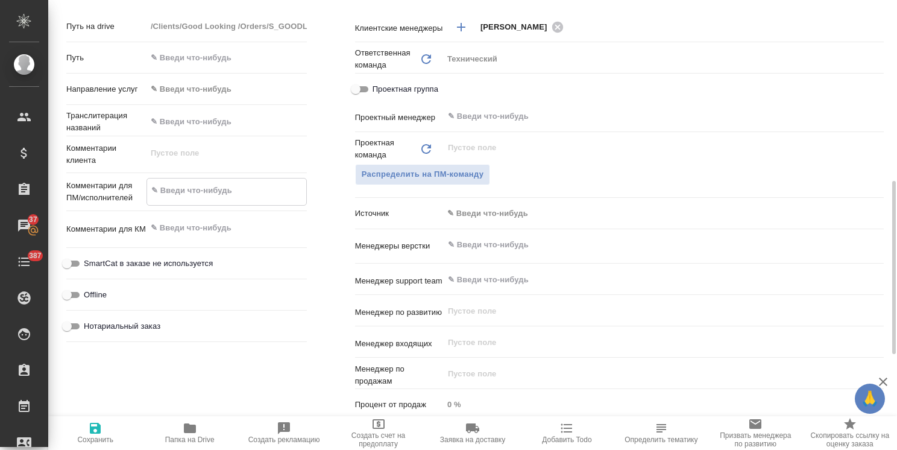
type textarea "англ-рус, с сохранением верстки"
type textarea "x"
type textarea "англ-рус, с сохранением верстки"
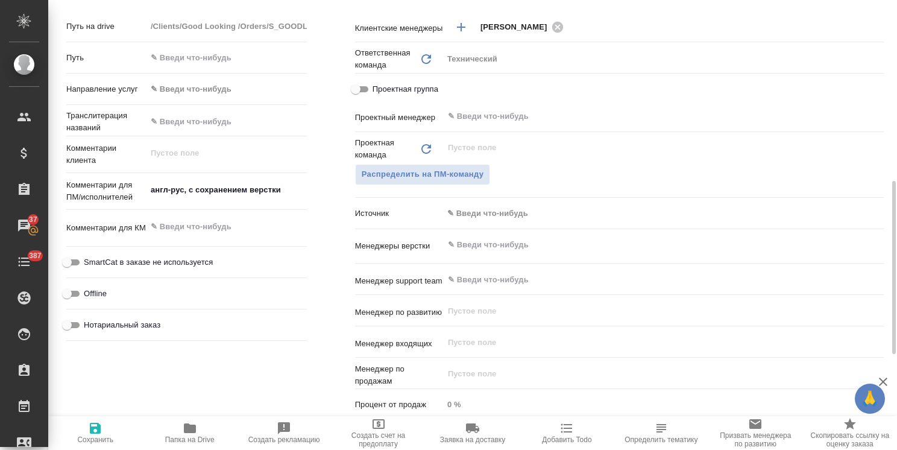
type textarea "x"
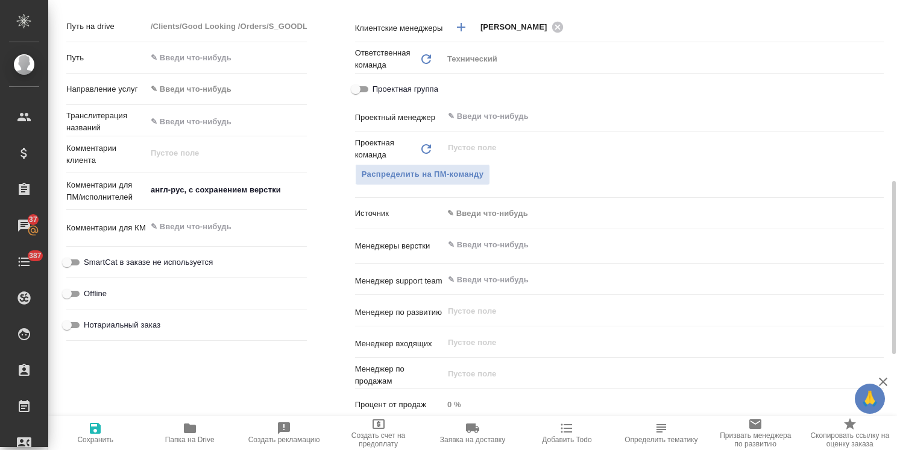
type textarea "x"
click at [194, 234] on textarea at bounding box center [226, 227] width 159 height 20
paste textarea "стандарт и проф, дедлайна на перевод нет пока"
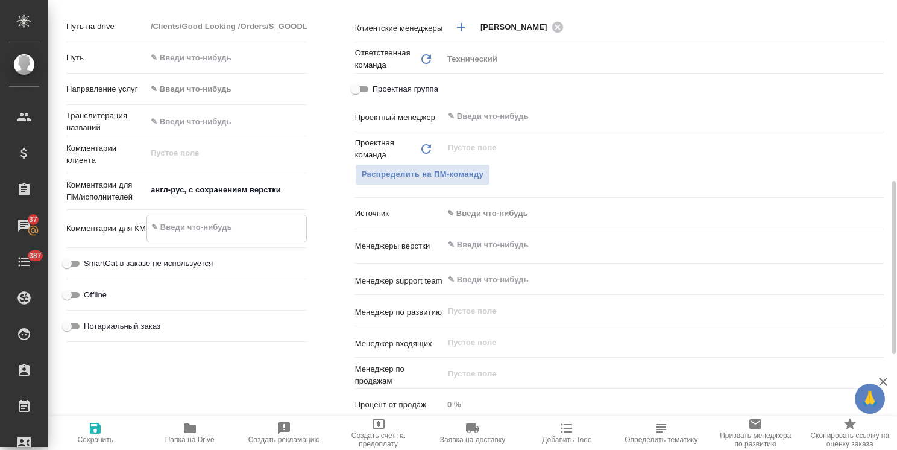
type textarea "стандарт и проф, дедлайна на перевод нет пока"
type textarea "x"
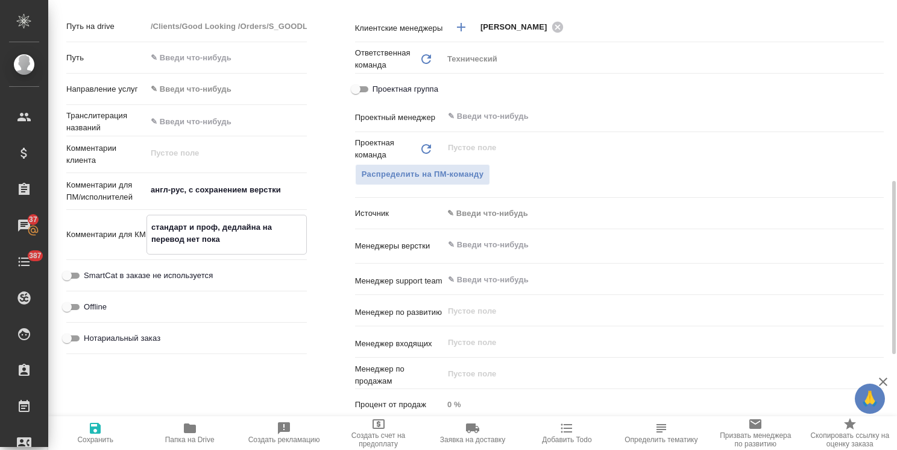
type textarea "стандарт и проф, дедлайна на перевод нет пока"
type textarea "x"
click at [101, 429] on icon "button" at bounding box center [95, 428] width 14 height 14
type textarea "x"
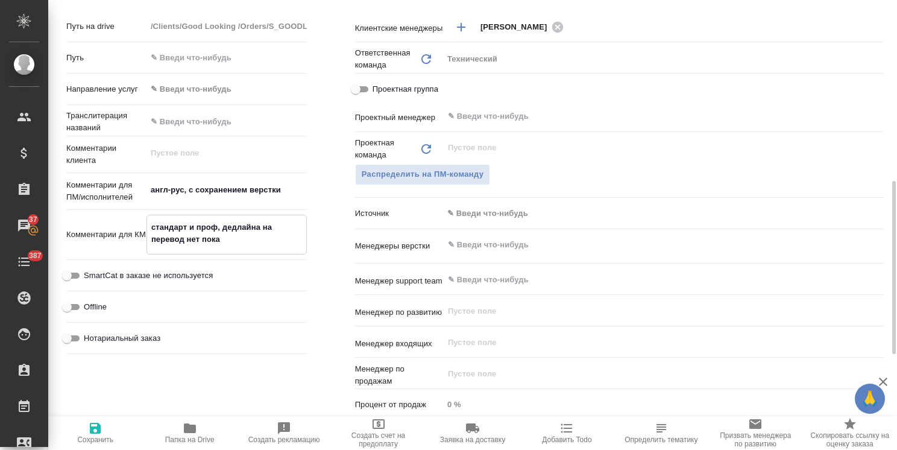
type textarea "x"
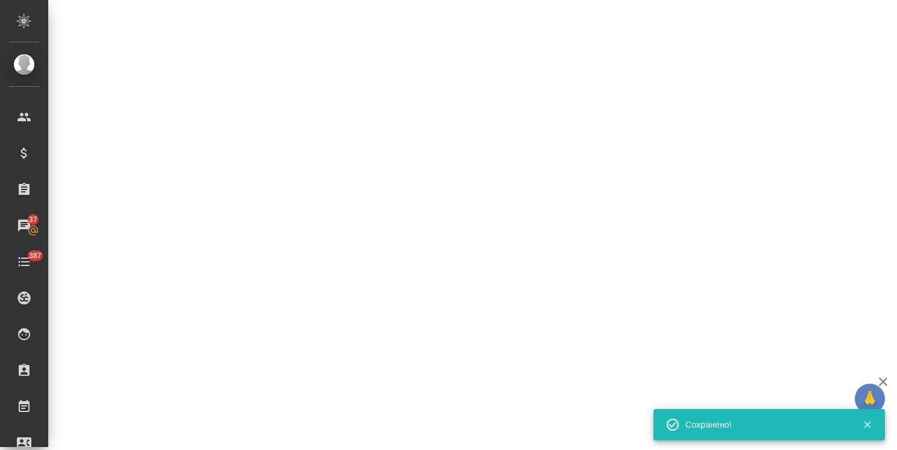
select select "RU"
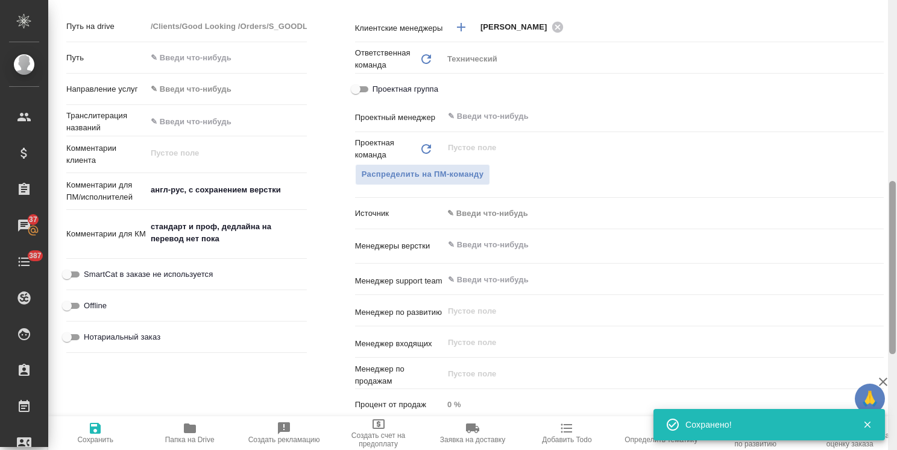
type textarea "x"
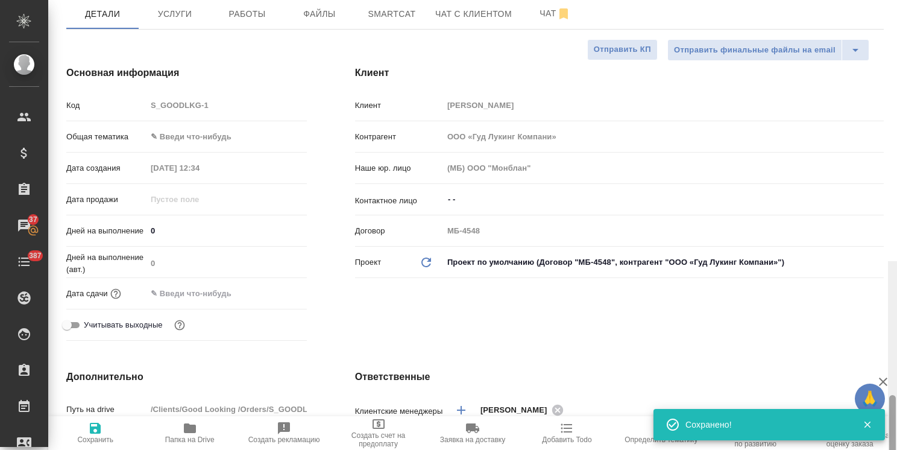
scroll to position [0, 0]
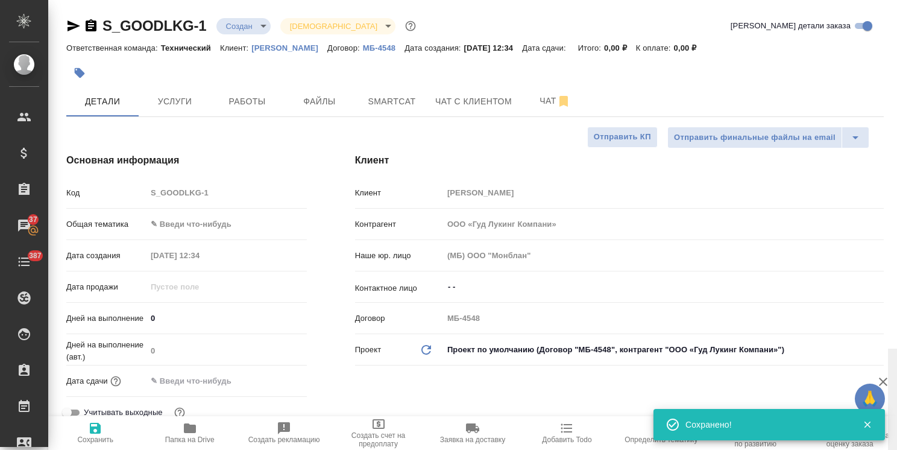
drag, startPoint x: 892, startPoint y: 304, endPoint x: 776, endPoint y: 72, distance: 259.1
click at [870, 100] on div "S_GOODLKG-1 Создан new Святая троица holyTrinity Кратко детали заказа Ответстве…" at bounding box center [472, 225] width 849 height 450
type textarea "x"
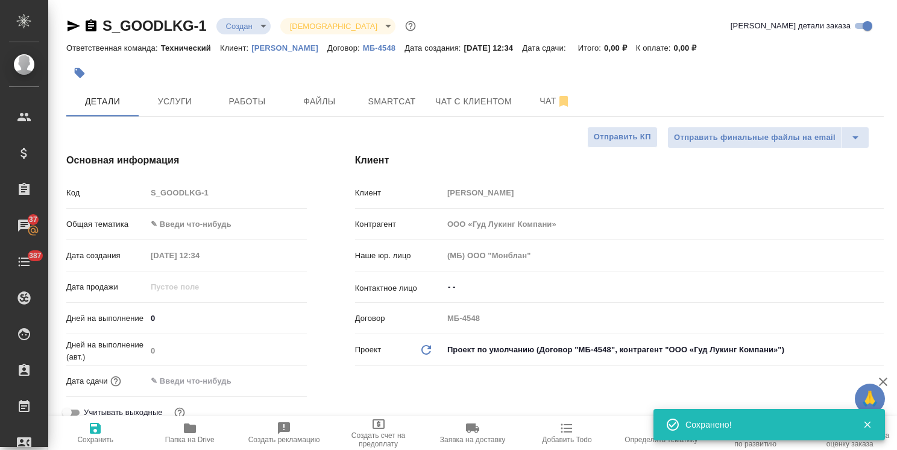
type textarea "x"
click at [310, 103] on span "Файлы" at bounding box center [320, 101] width 58 height 15
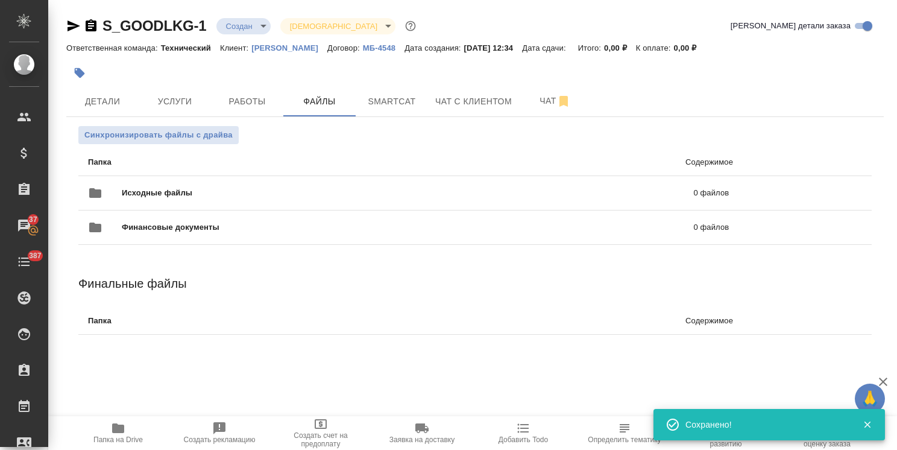
click at [159, 192] on span "Исходные файлы" at bounding box center [282, 193] width 321 height 12
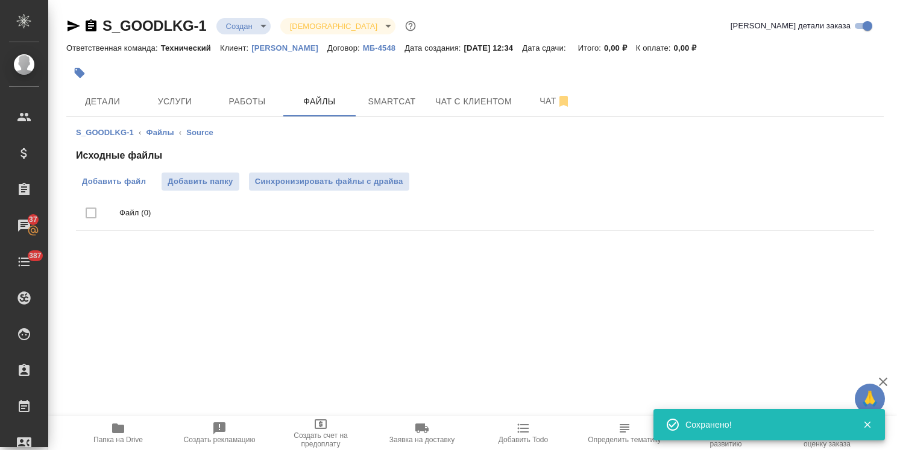
click at [107, 182] on span "Добавить файл" at bounding box center [114, 181] width 64 height 12
click at [0, 0] on input "Добавить файл" at bounding box center [0, 0] width 0 height 0
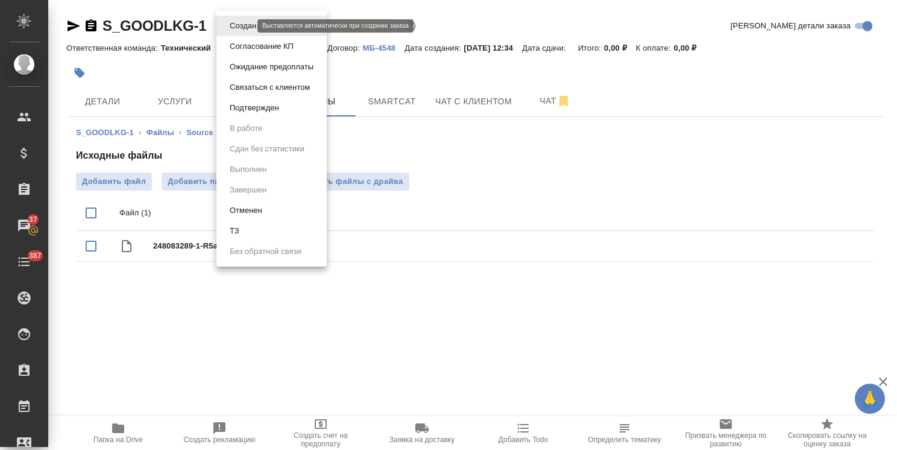
click at [241, 26] on body "🙏 .cls-1 fill:#fff; AWATERA Usmanova Olga Клиенты Спецификации Заказы 37 Чаты 3…" at bounding box center [448, 225] width 897 height 450
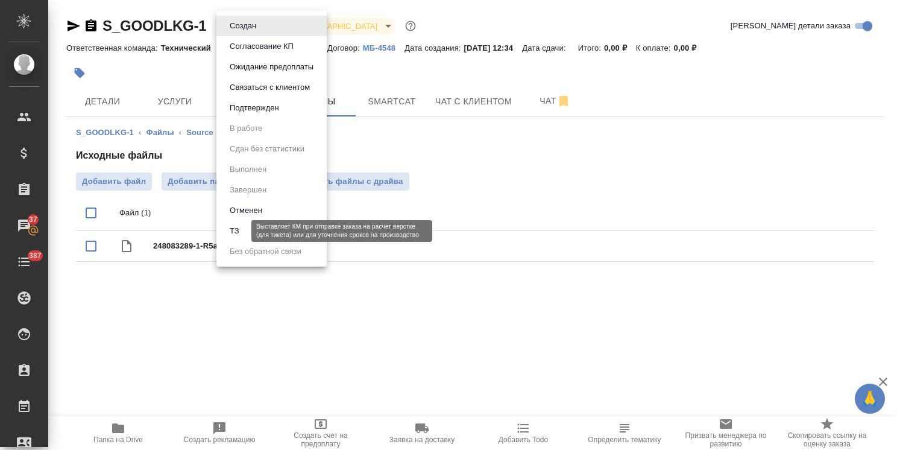
click at [239, 230] on button "ТЗ" at bounding box center [234, 230] width 17 height 13
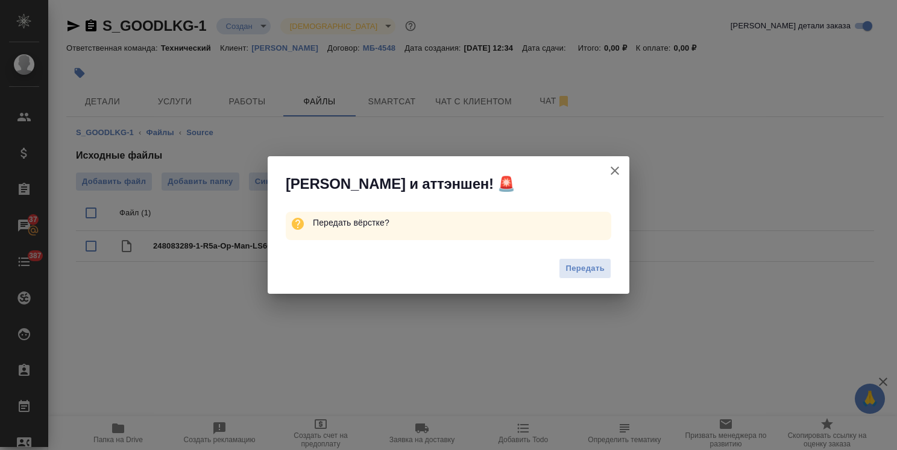
drag, startPoint x: 596, startPoint y: 265, endPoint x: 278, endPoint y: 115, distance: 351.9
click at [596, 264] on span "Передать" at bounding box center [584, 269] width 39 height 14
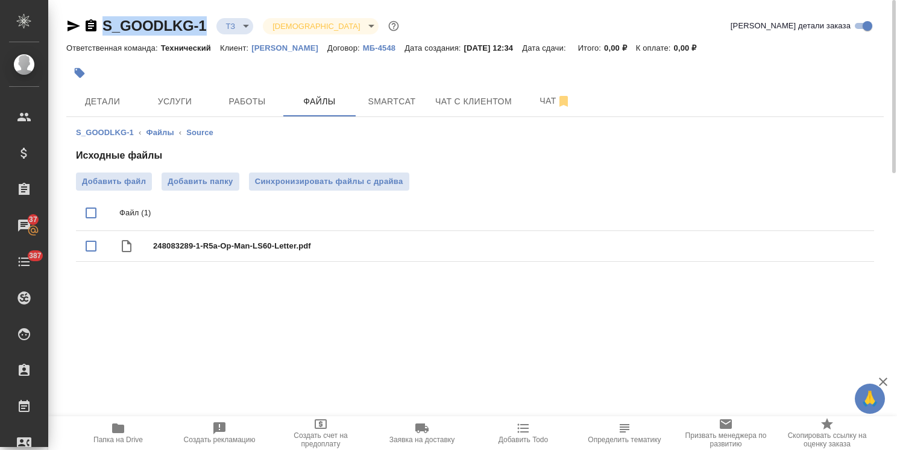
drag, startPoint x: 211, startPoint y: 12, endPoint x: 90, endPoint y: 14, distance: 120.6
click at [101, 11] on div "S_GOODLKG-1 ТЗ tz Святая троица holyTrinity Кратко детали заказа Ответственная …" at bounding box center [475, 148] width 831 height 297
copy link "S_GOODLKG-1"
click at [110, 107] on span "Детали" at bounding box center [103, 101] width 58 height 15
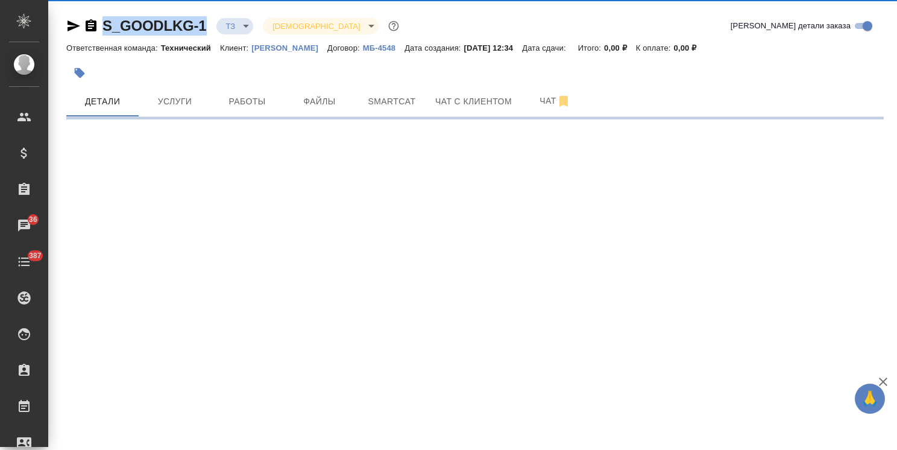
select select "RU"
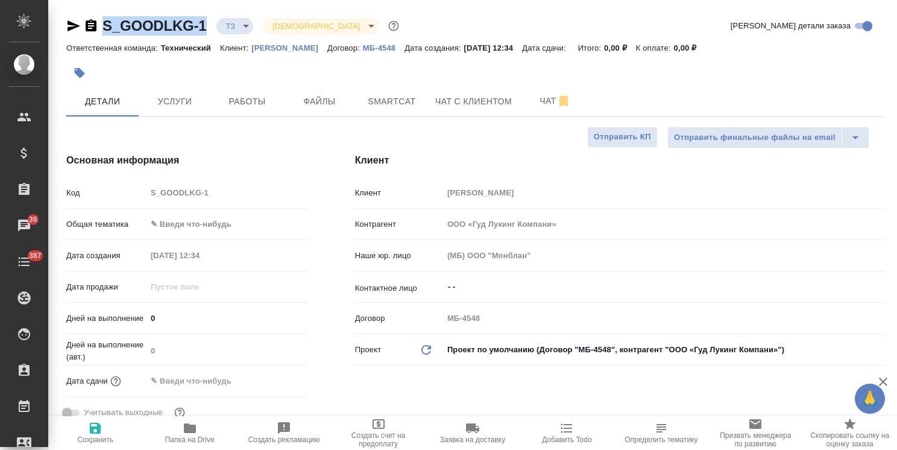
type textarea "x"
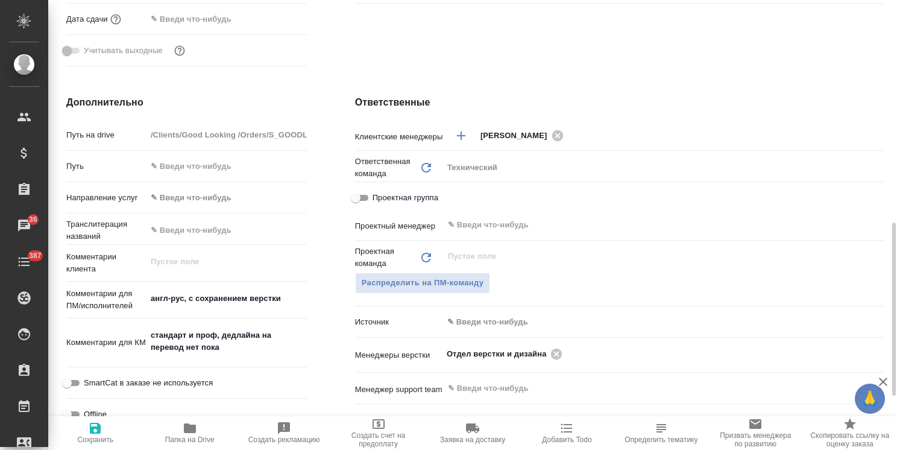
scroll to position [422, 0]
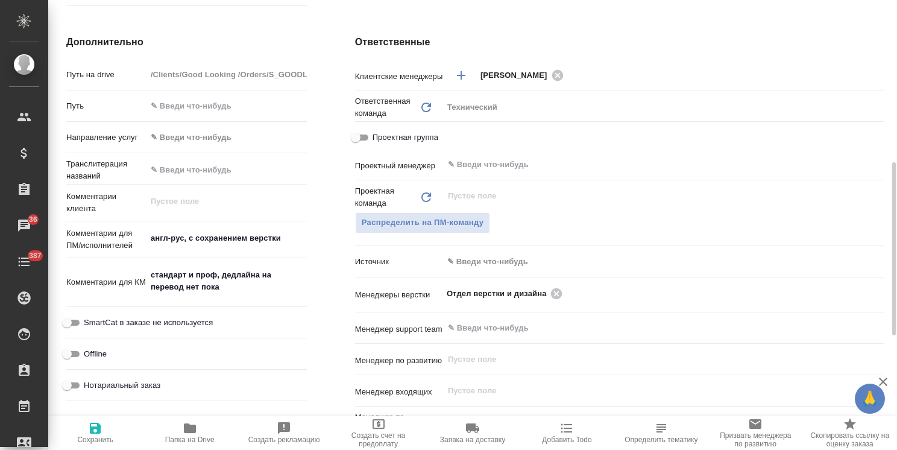
type textarea "x"
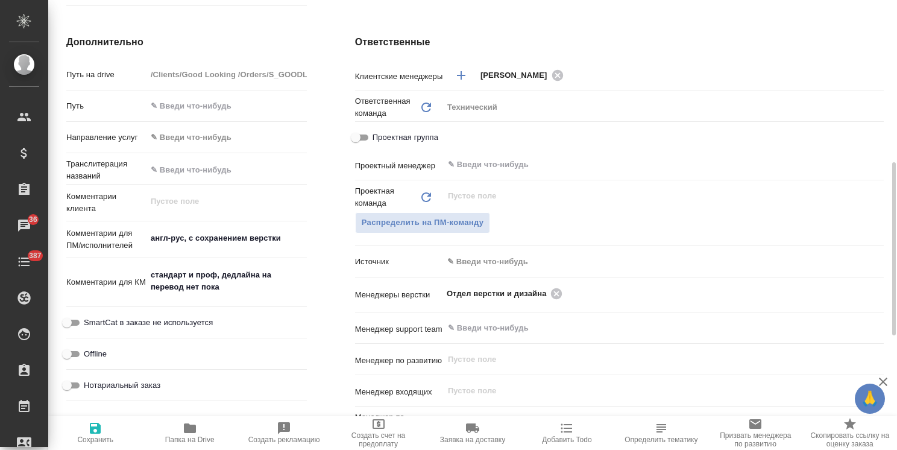
type textarea "x"
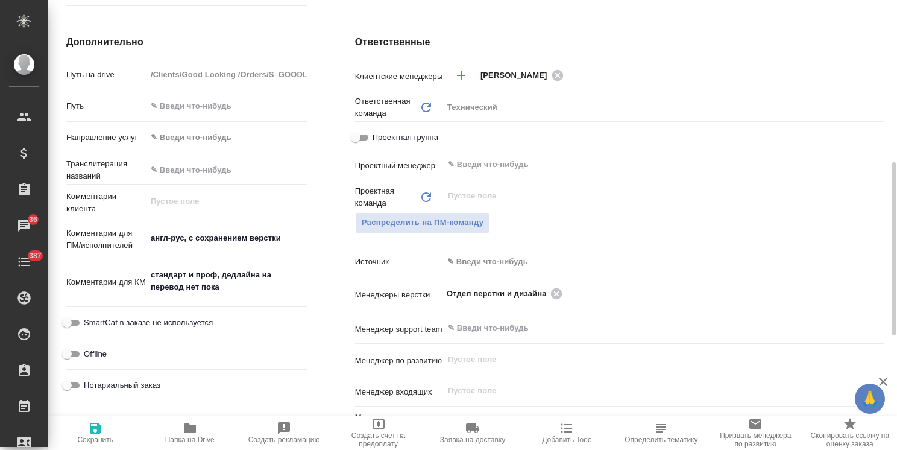
type textarea "x"
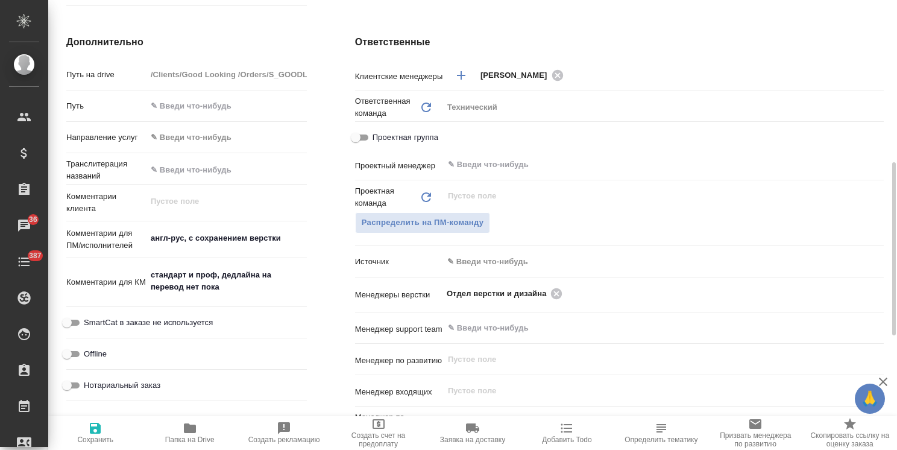
type textarea "x"
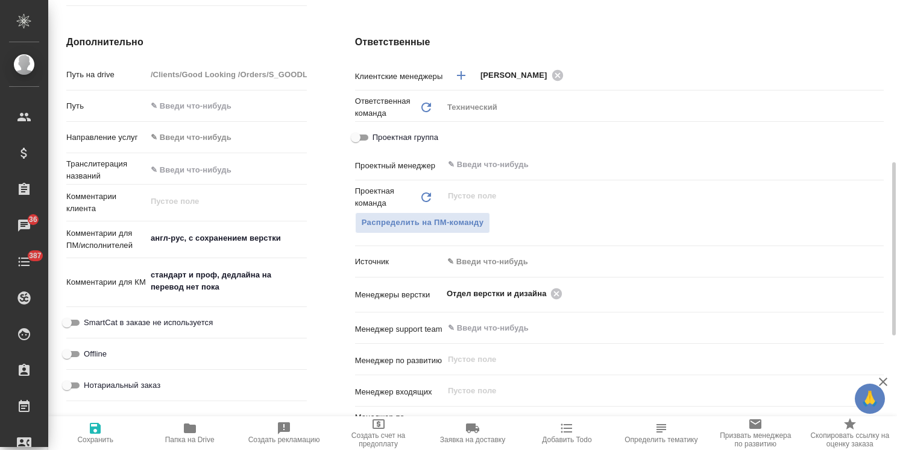
type textarea "x"
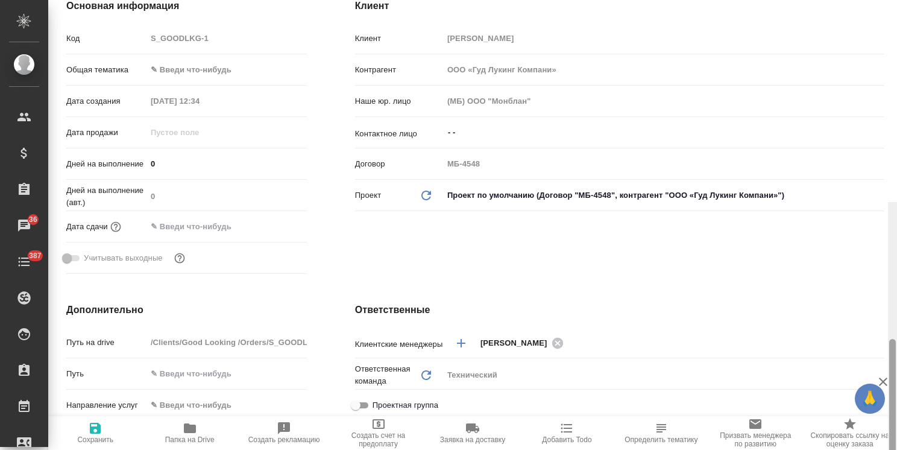
drag, startPoint x: 892, startPoint y: 314, endPoint x: 632, endPoint y: 141, distance: 312.1
click at [876, 169] on div "S_GOODLKG-1 ТЗ tz Святая троица holyTrinity Кратко детали заказа Ответственная …" at bounding box center [472, 225] width 849 height 450
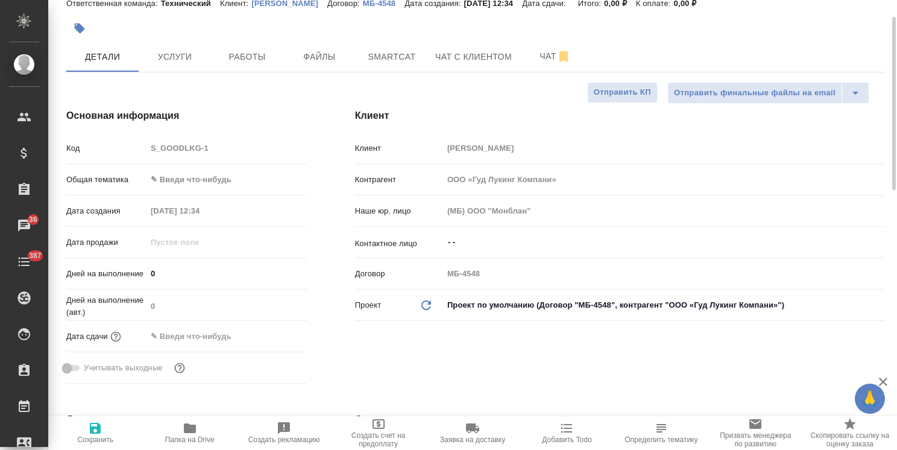
click at [193, 186] on body "🙏 .cls-1 fill:#fff; AWATERA Usmanova Olga Клиенты Спецификации Заказы 36 Чаты 3…" at bounding box center [448, 225] width 897 height 450
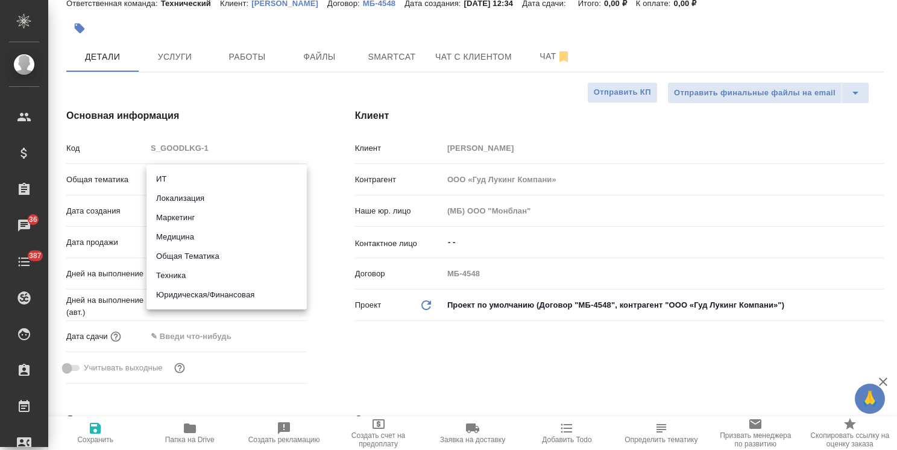
click at [177, 277] on li "Техника" at bounding box center [226, 275] width 160 height 19
type input "tech"
type textarea "x"
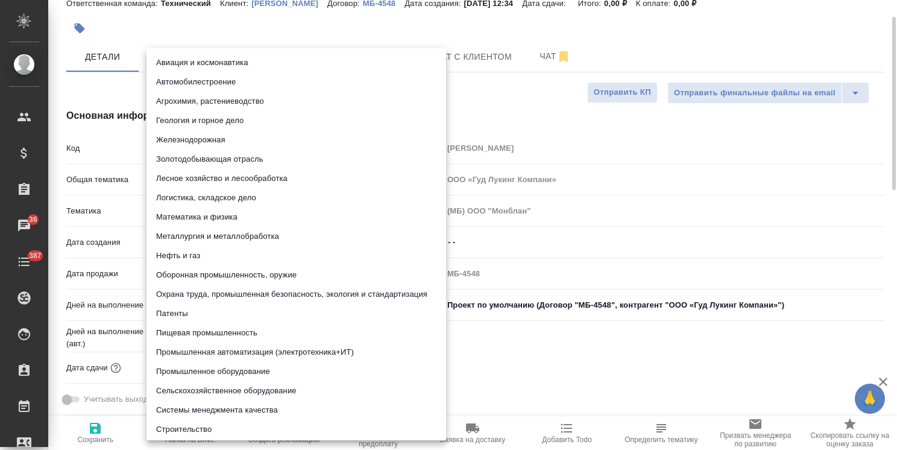
click at [201, 209] on body "🙏 .cls-1 fill:#fff; AWATERA Usmanova Olga Клиенты Спецификации Заказы 36 Чаты 3…" at bounding box center [448, 225] width 897 height 450
click at [192, 373] on li "Промышленное оборудование" at bounding box center [296, 371] width 300 height 19
type textarea "x"
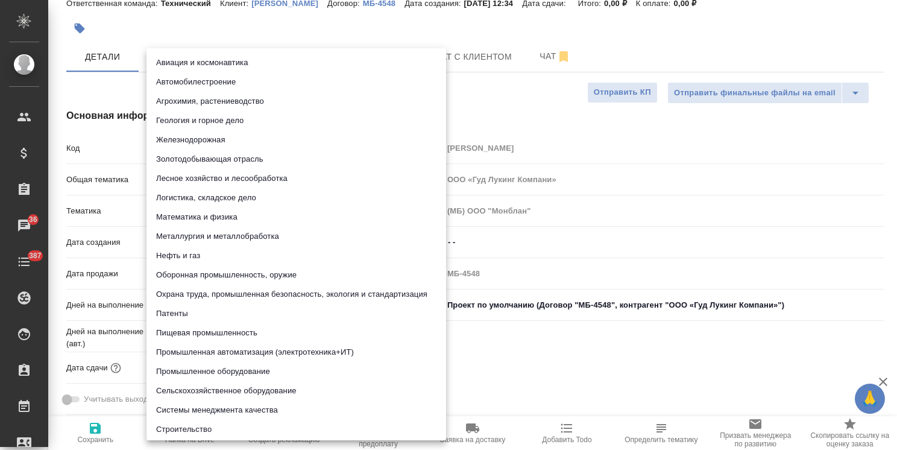
type input "5f647205b73bc97568ca66bc"
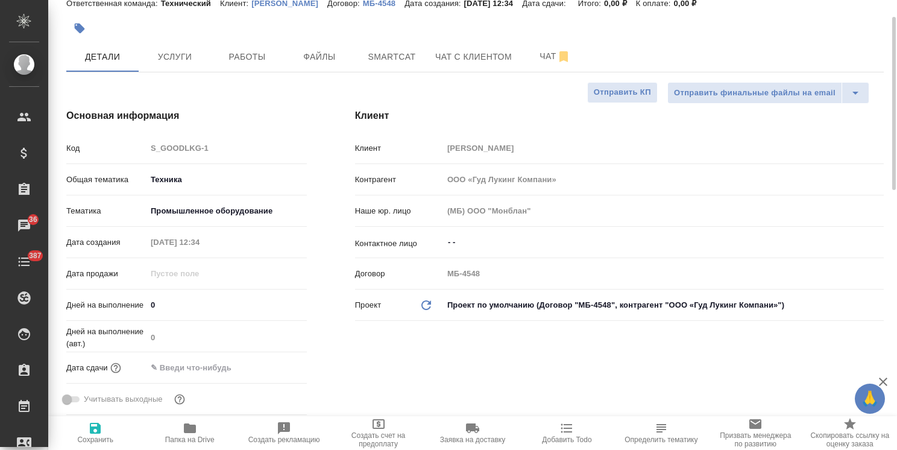
click at [93, 426] on icon "button" at bounding box center [95, 428] width 14 height 14
type textarea "x"
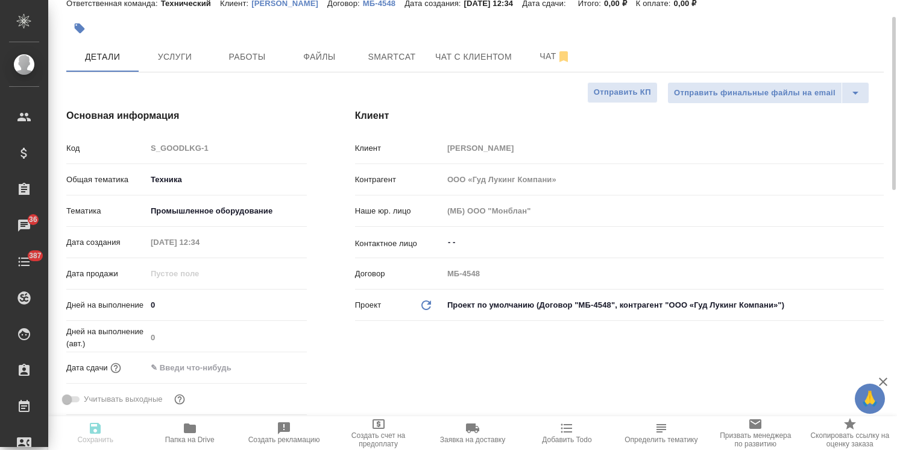
type textarea "x"
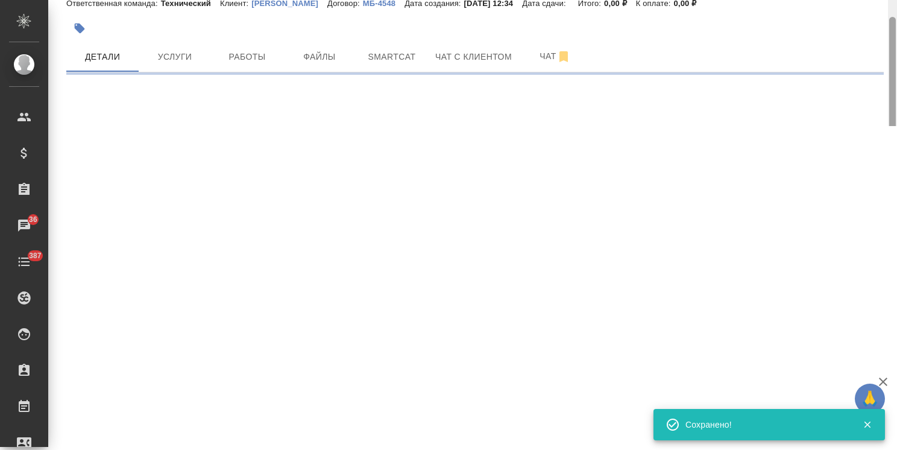
select select "RU"
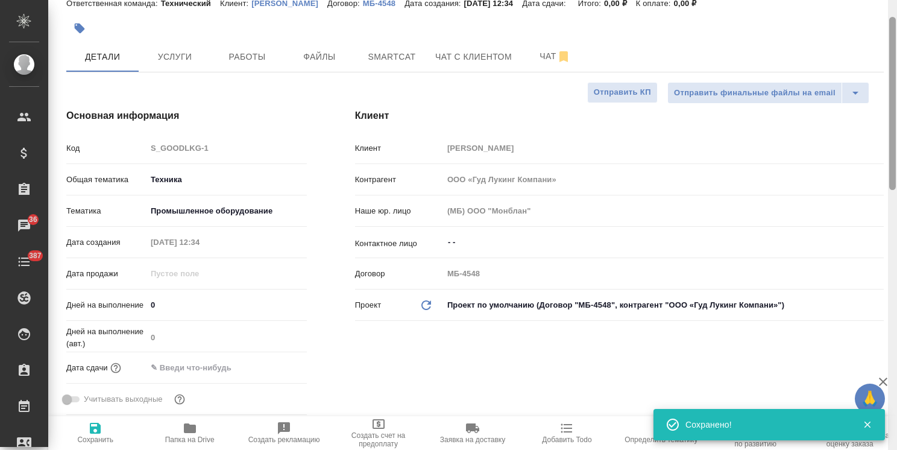
type textarea "x"
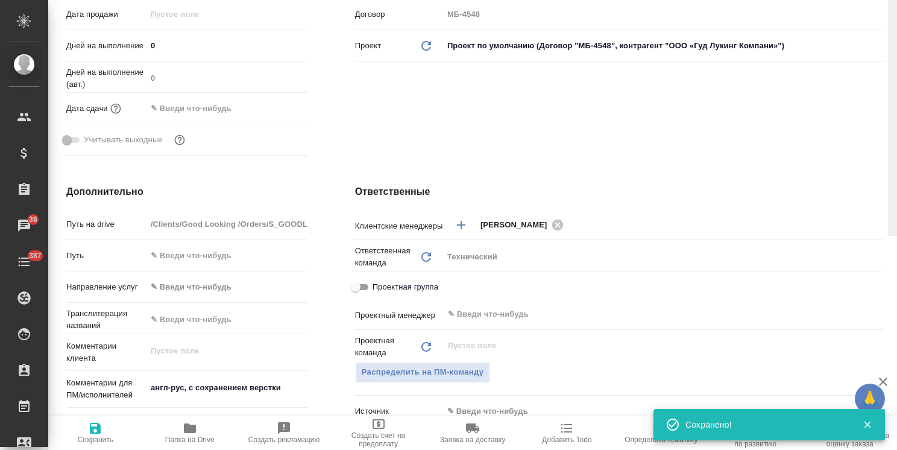
scroll to position [39, 0]
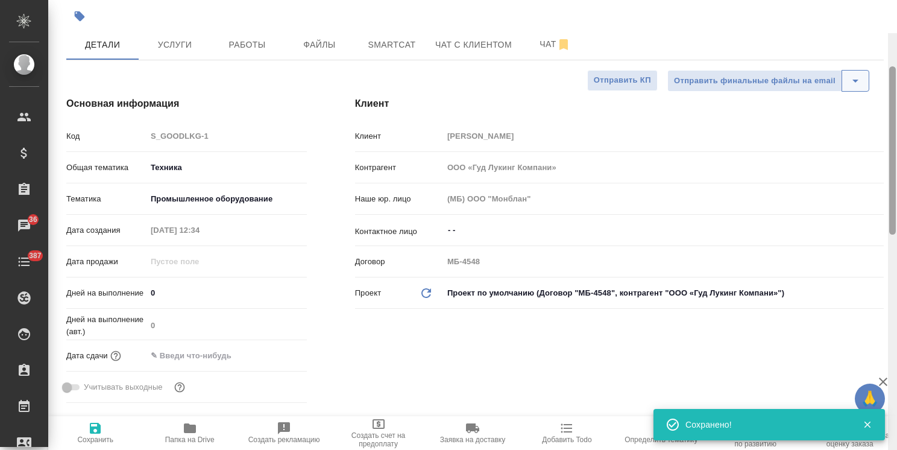
drag, startPoint x: 895, startPoint y: 105, endPoint x: 868, endPoint y: 95, distance: 28.4
click at [871, 103] on div "S_GOODLKG-1 ТЗ tz Святая троица holyTrinity Кратко детали заказа Ответственная …" at bounding box center [472, 225] width 849 height 450
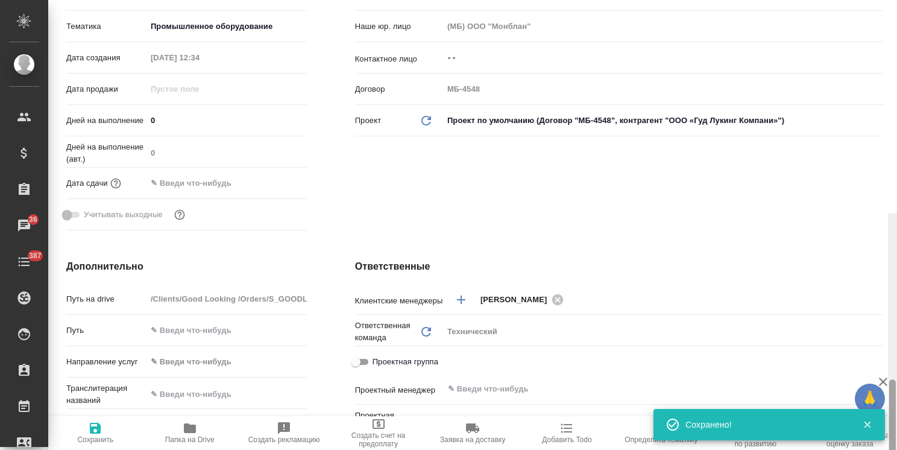
scroll to position [8, 0]
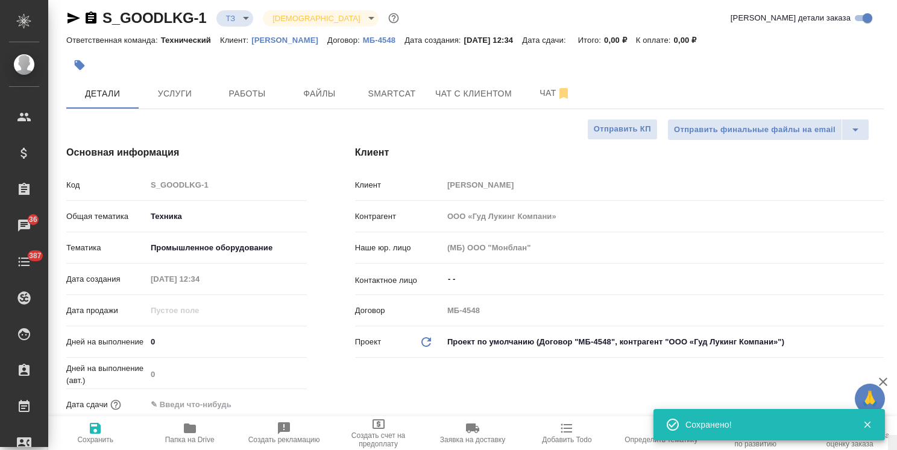
drag, startPoint x: 891, startPoint y: 150, endPoint x: 787, endPoint y: 126, distance: 107.0
click at [884, 136] on div "S_GOODLKG-1 ТЗ tz Святая троица holyTrinity Кратко детали заказа Ответственная …" at bounding box center [472, 225] width 849 height 450
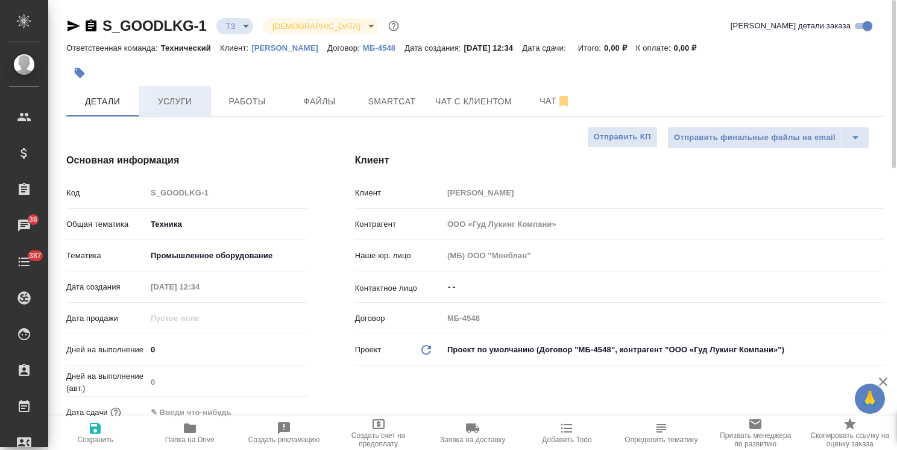
click at [180, 96] on span "Услуги" at bounding box center [175, 101] width 58 height 15
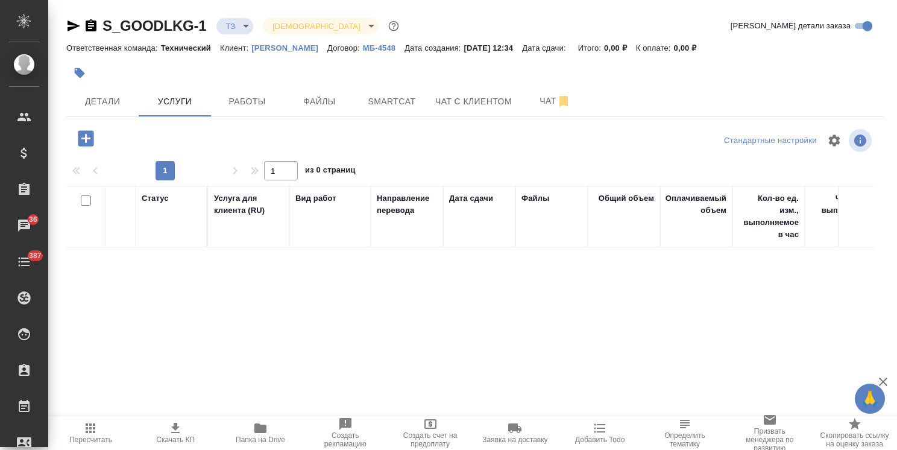
click at [99, 139] on button "button" at bounding box center [85, 138] width 33 height 25
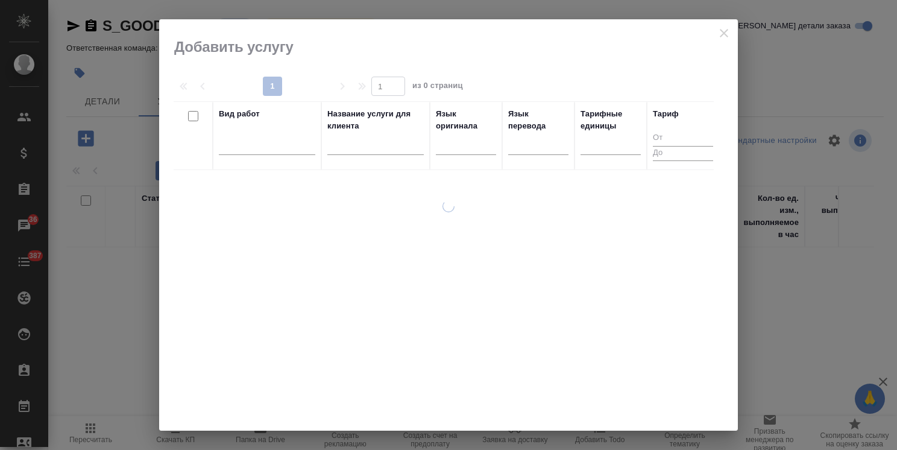
click at [365, 148] on input "text" at bounding box center [375, 147] width 96 height 15
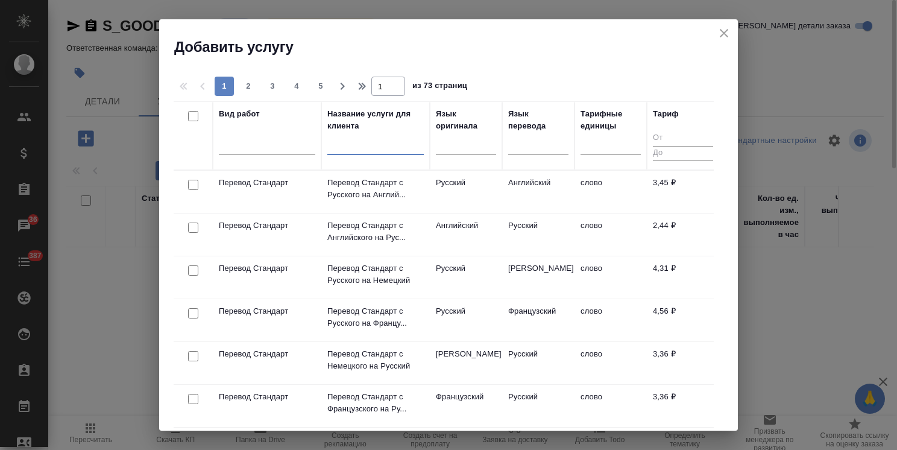
click at [723, 30] on icon "close" at bounding box center [724, 33] width 14 height 14
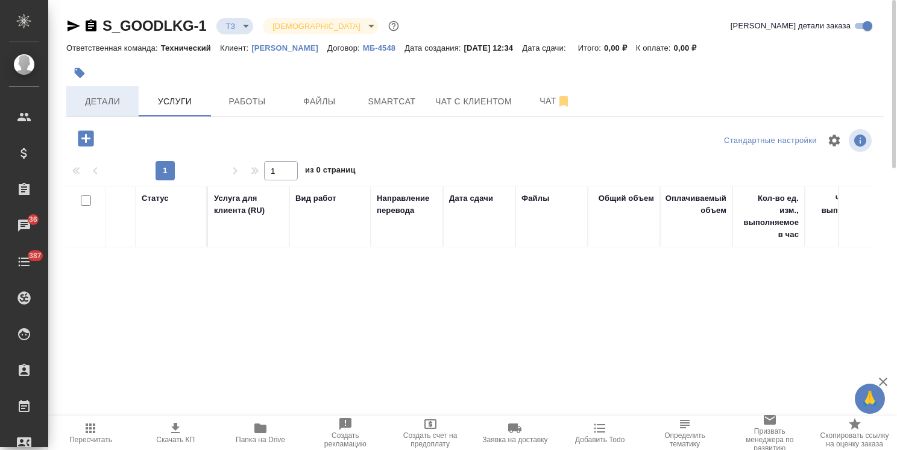
click at [95, 105] on span "Детали" at bounding box center [103, 101] width 58 height 15
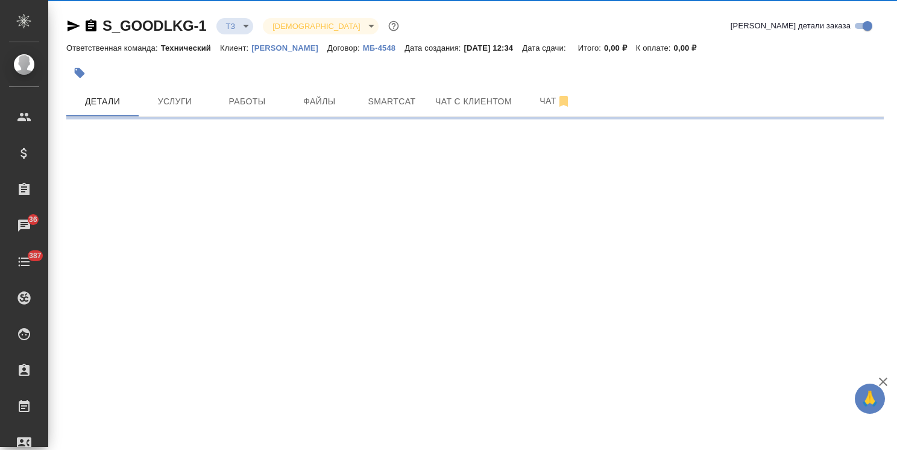
select select "RU"
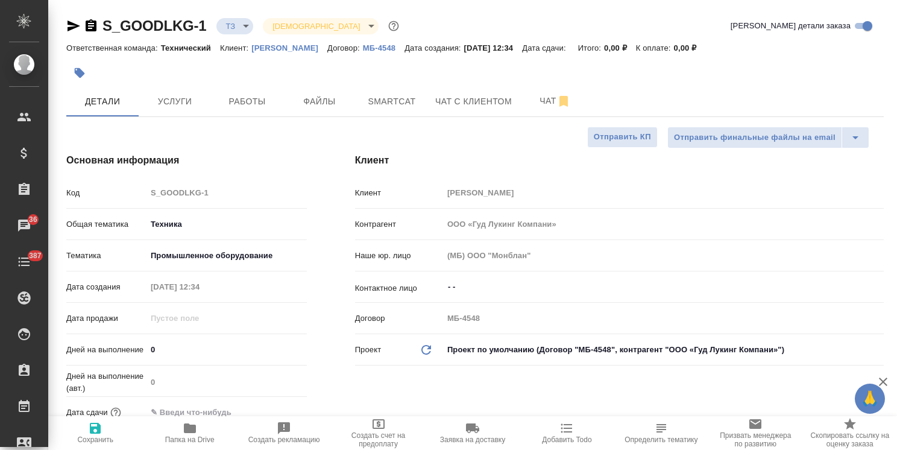
type textarea "x"
drag, startPoint x: 892, startPoint y: 117, endPoint x: 845, endPoint y: 50, distance: 81.4
click at [879, 66] on div "S_GOODLKG-1 ТЗ tz Святая троица holyTrinity Кратко детали заказа Ответственная …" at bounding box center [472, 225] width 849 height 450
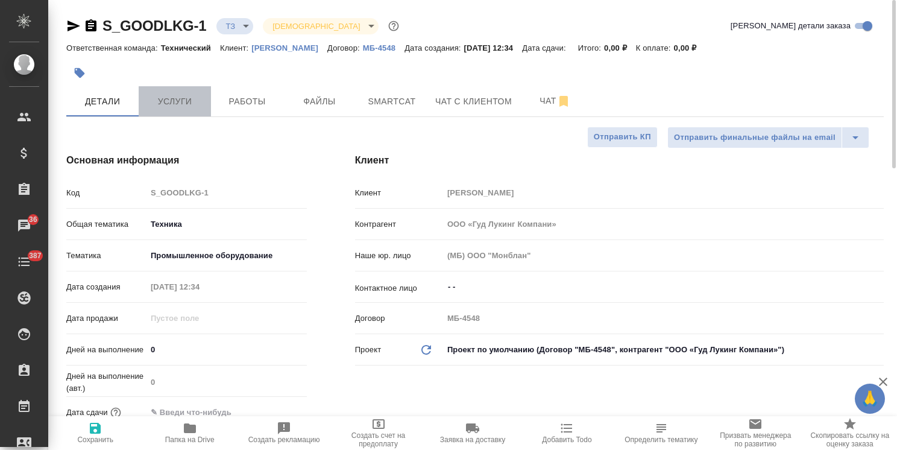
click at [151, 99] on span "Услуги" at bounding box center [175, 101] width 58 height 15
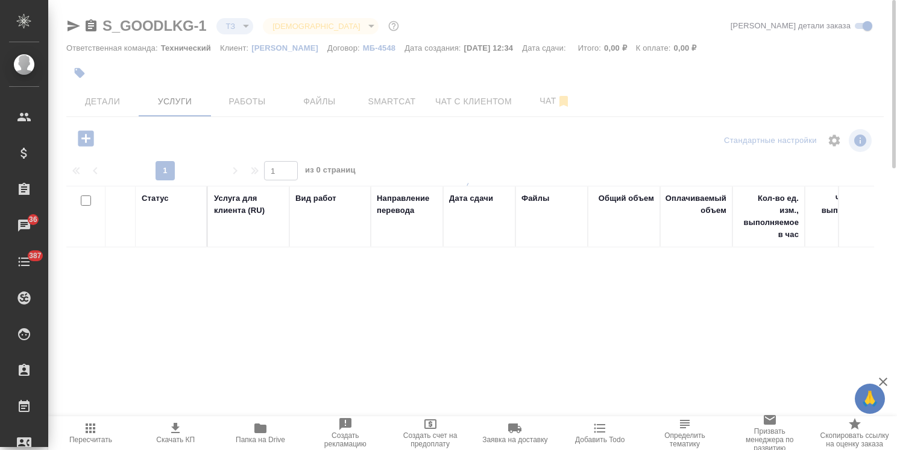
click at [86, 144] on div at bounding box center [472, 225] width 849 height 450
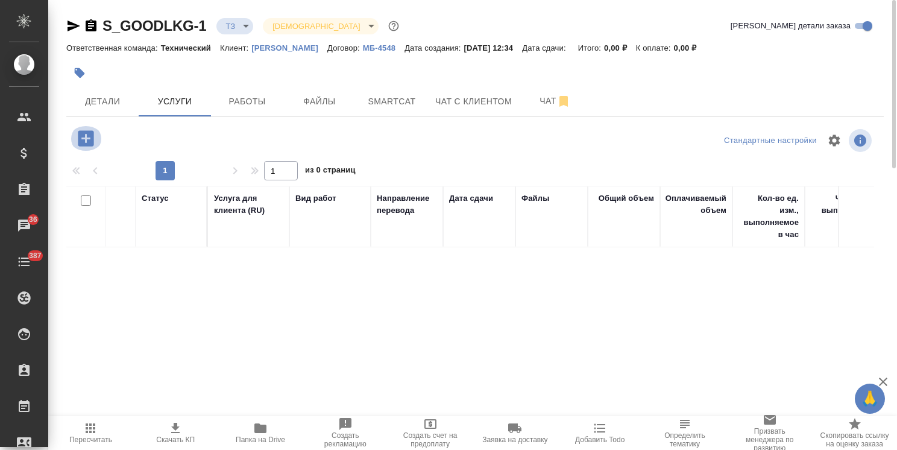
click at [92, 143] on icon "button" at bounding box center [86, 138] width 16 height 16
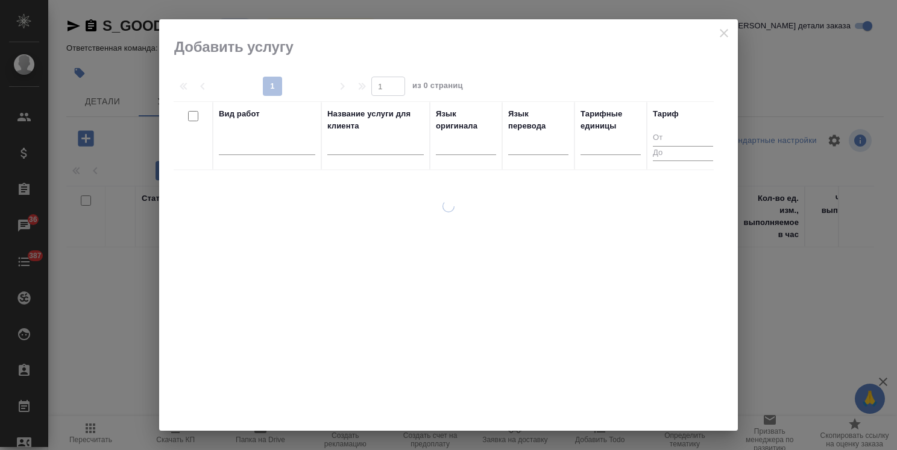
click at [362, 156] on div at bounding box center [375, 149] width 96 height 30
click at [375, 147] on input "text" at bounding box center [375, 147] width 96 height 15
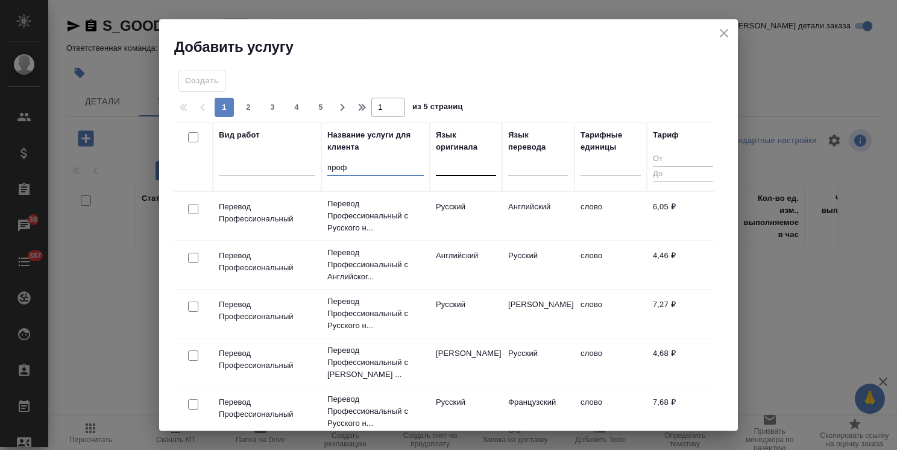
type input "проф"
click at [469, 168] on div at bounding box center [466, 163] width 60 height 17
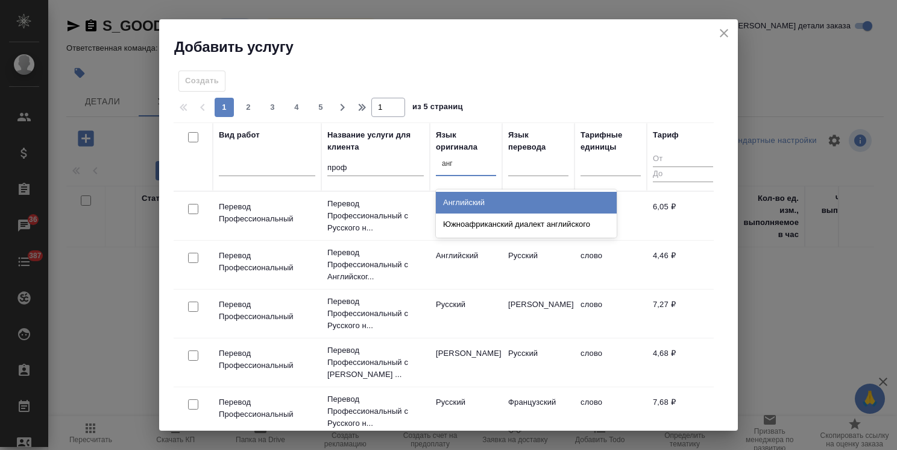
type input "англ"
click at [471, 209] on div "Английский" at bounding box center [526, 203] width 181 height 22
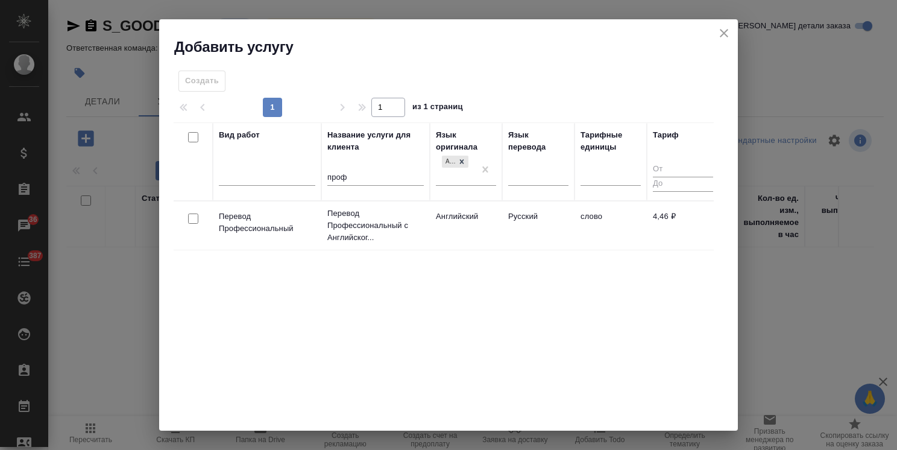
click at [195, 218] on input "checkbox" at bounding box center [193, 218] width 10 height 10
checkbox input "true"
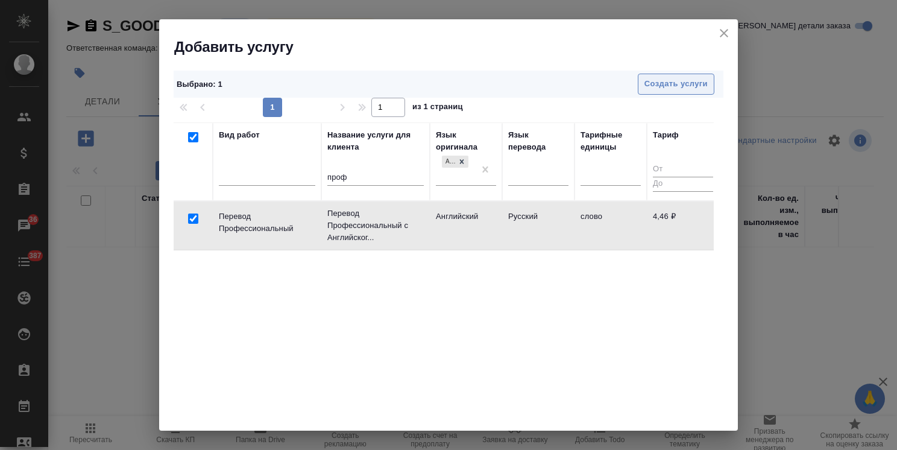
click at [690, 87] on span "Создать услуги" at bounding box center [675, 84] width 63 height 14
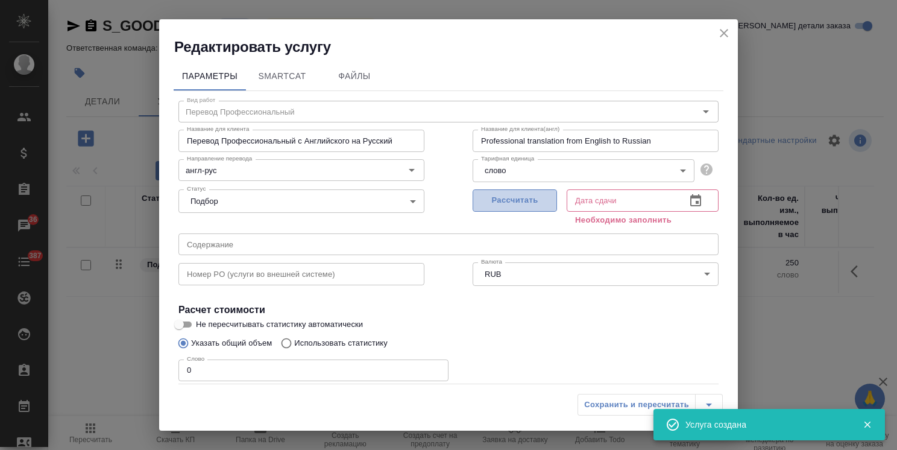
click at [520, 200] on span "Рассчитать" at bounding box center [514, 200] width 71 height 14
type input "17.09.2025 12:39"
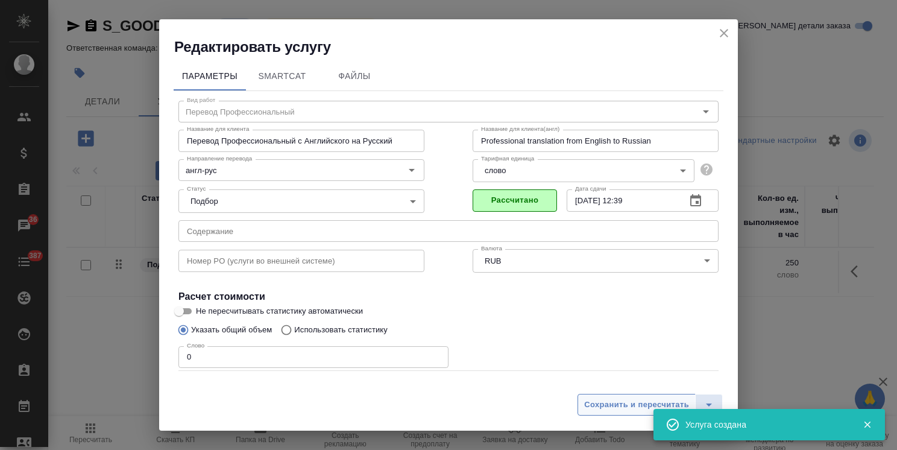
click at [594, 411] on span "Сохранить и пересчитать" at bounding box center [636, 405] width 105 height 14
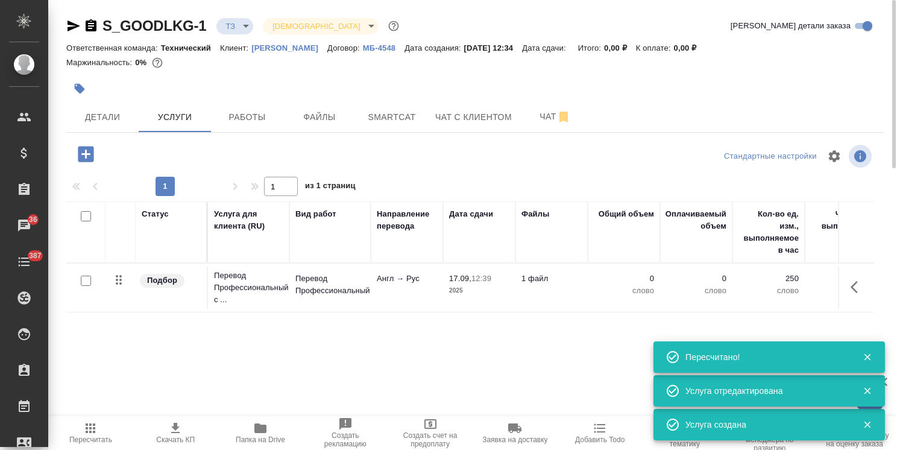
click at [91, 141] on div "S_GOODLKG-1 ТЗ tz Святая троица holyTrinity Кратко детали заказа Ответственная …" at bounding box center [475, 245] width 831 height 491
click at [66, 154] on div at bounding box center [202, 154] width 272 height 25
click at [81, 159] on icon "button" at bounding box center [86, 154] width 16 height 16
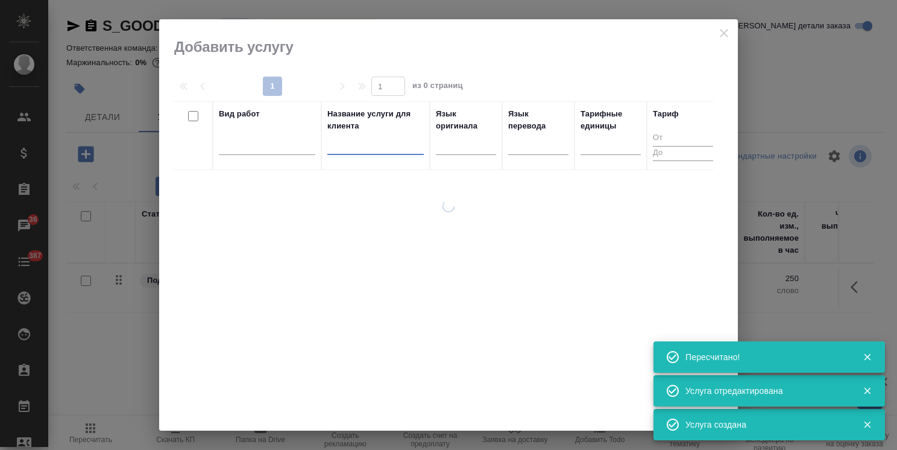
click at [350, 148] on input "text" at bounding box center [375, 147] width 96 height 15
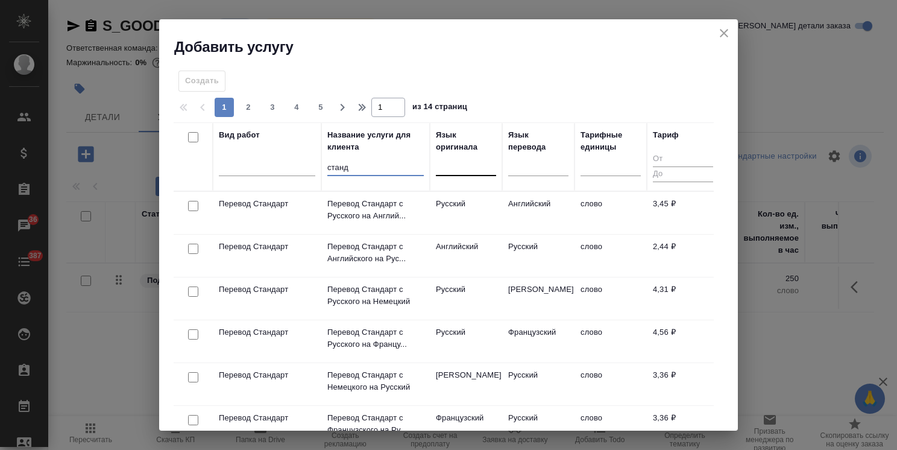
type input "станд"
click at [454, 174] on div at bounding box center [466, 164] width 60 height 23
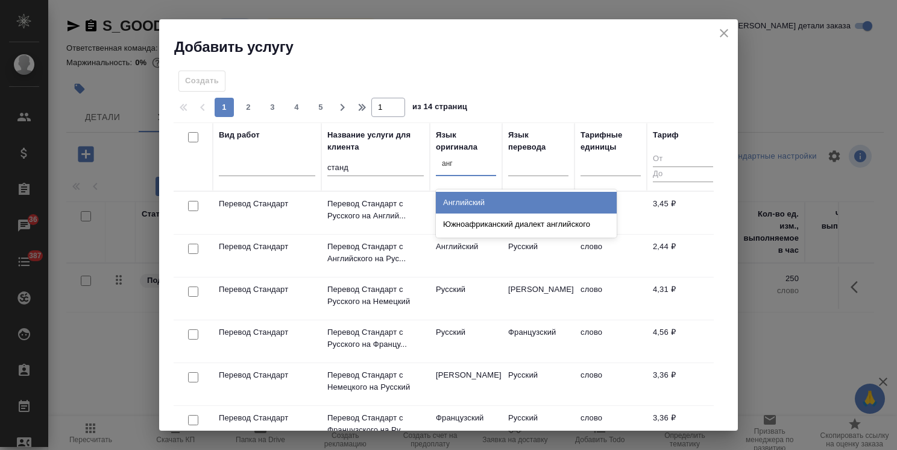
type input "англ"
click at [446, 206] on div "Английский" at bounding box center [526, 203] width 181 height 22
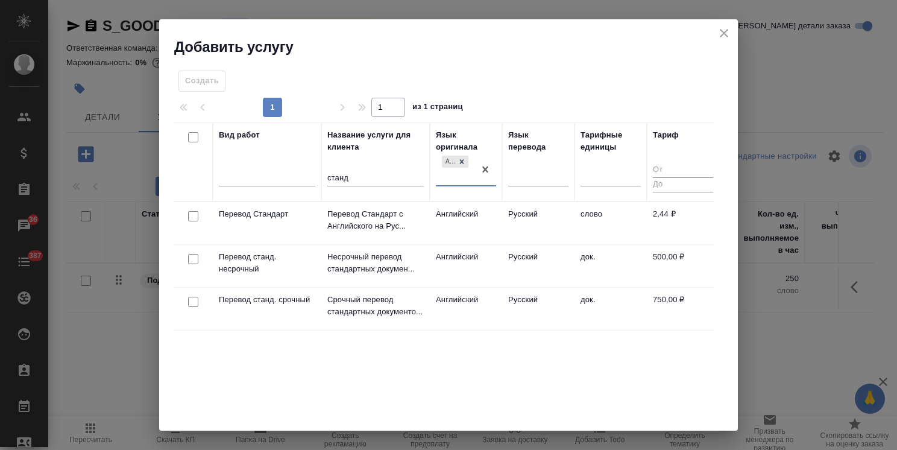
click at [196, 216] on input "checkbox" at bounding box center [193, 216] width 10 height 10
checkbox input "true"
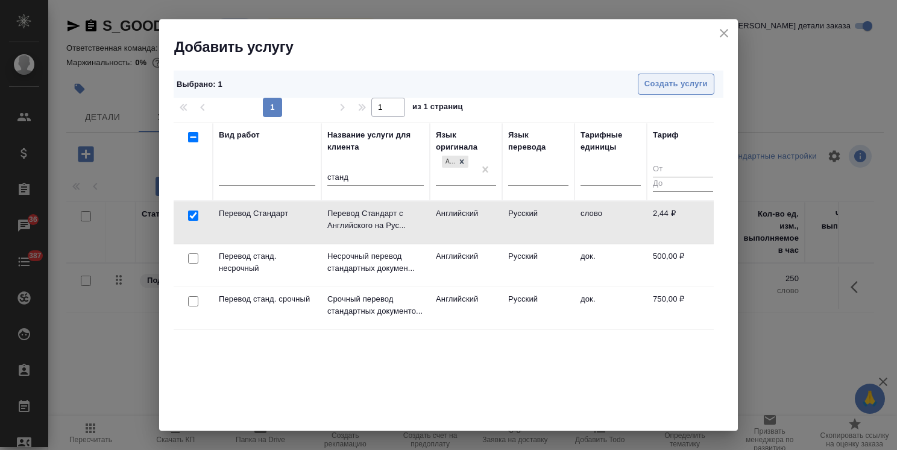
click at [659, 82] on span "Создать услуги" at bounding box center [675, 84] width 63 height 14
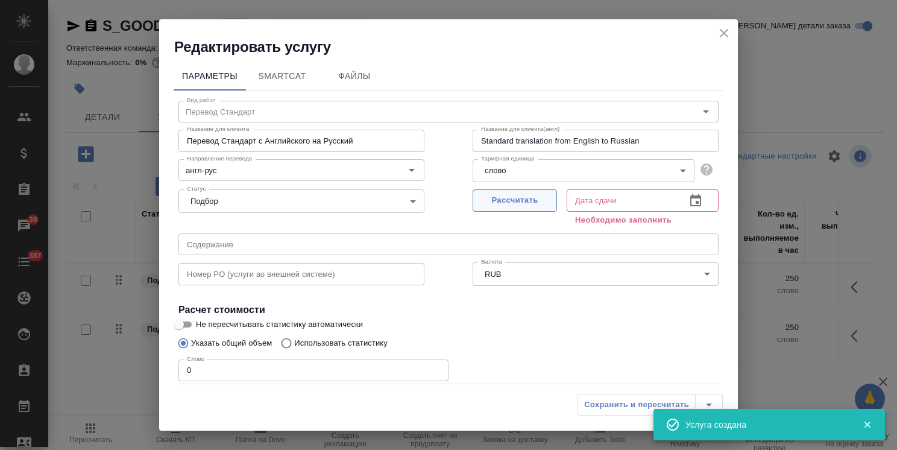
click at [493, 198] on span "Рассчитать" at bounding box center [514, 200] width 71 height 14
type input "17.09.2025 12:39"
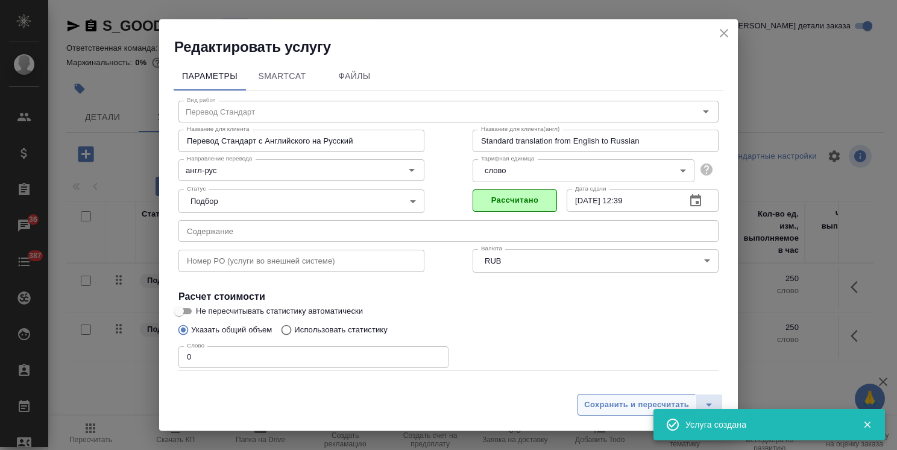
click at [617, 406] on span "Сохранить и пересчитать" at bounding box center [636, 405] width 105 height 14
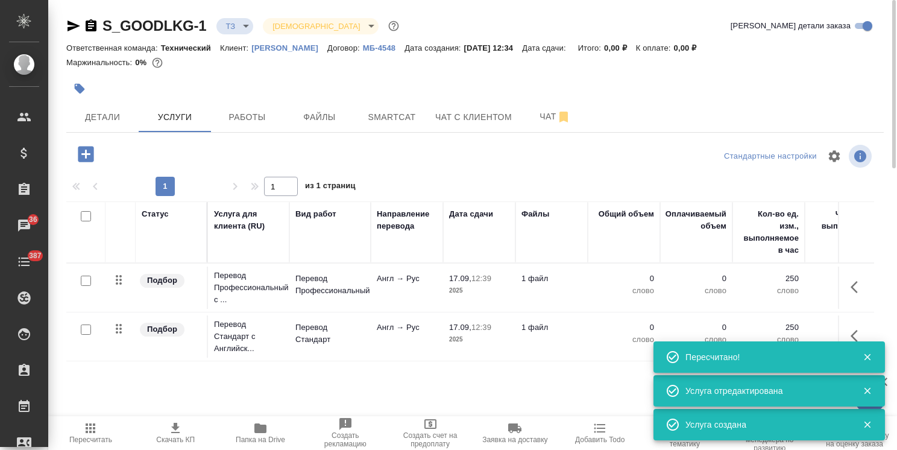
click at [257, 433] on icon "button" at bounding box center [260, 428] width 12 height 10
click at [386, 124] on span "Smartcat" at bounding box center [392, 117] width 58 height 15
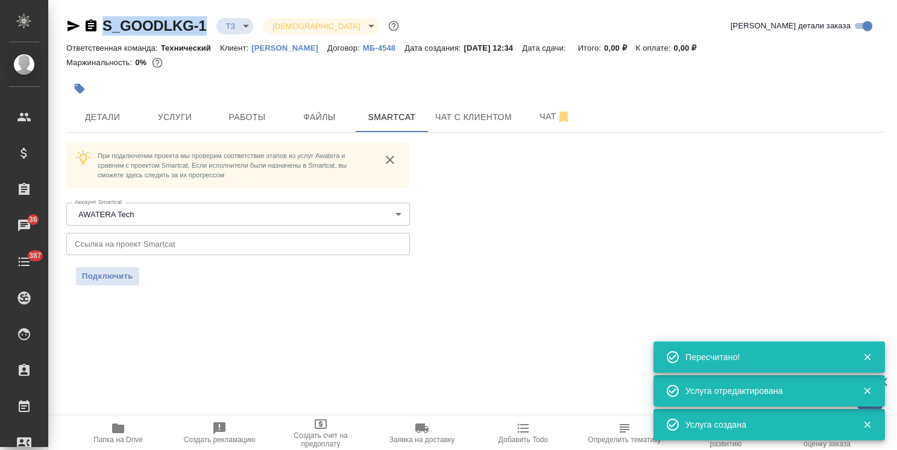
drag, startPoint x: 192, startPoint y: 17, endPoint x: 92, endPoint y: 16, distance: 99.5
click at [92, 16] on div "S_GOODLKG-1 ТЗ tz Святая троица holyTrinity" at bounding box center [233, 25] width 335 height 19
copy link "S_GOODLKG-1"
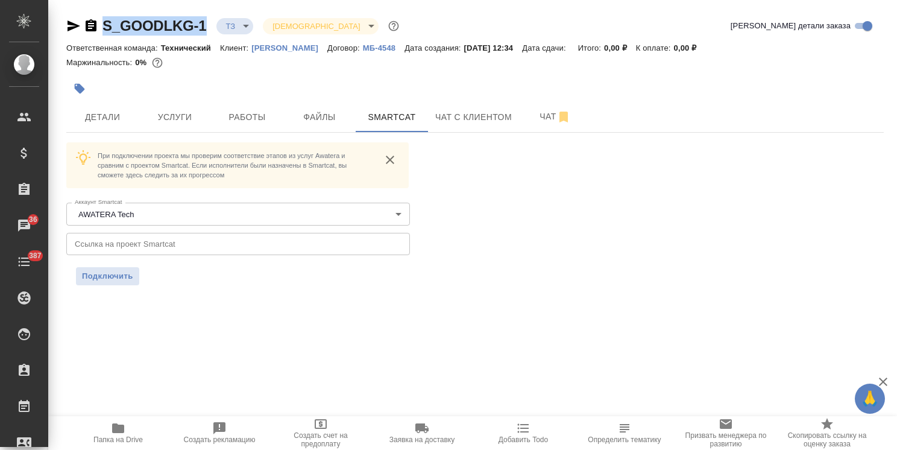
click at [281, 51] on p "Гуд Лукинг" at bounding box center [289, 47] width 76 height 9
copy link "S_GOODLKG-1"
click at [200, 238] on input "text" at bounding box center [238, 244] width 344 height 22
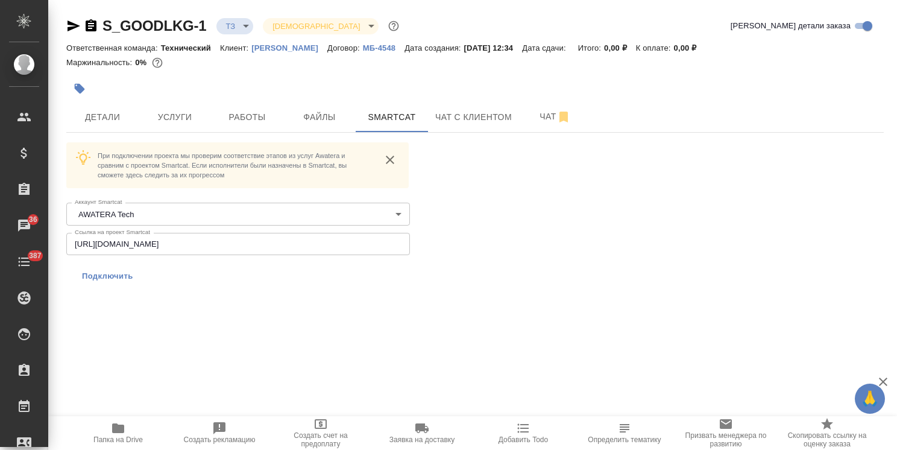
click at [109, 275] on span "Подключить" at bounding box center [107, 276] width 51 height 12
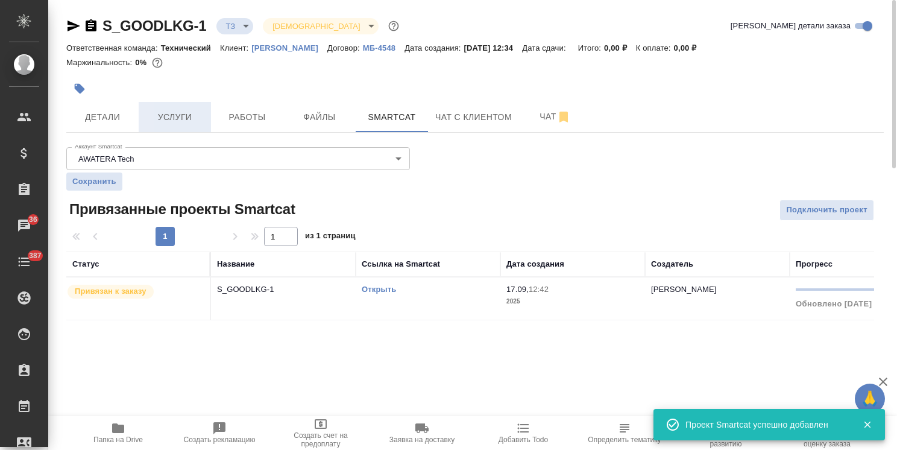
click at [164, 118] on span "Услуги" at bounding box center [175, 117] width 58 height 15
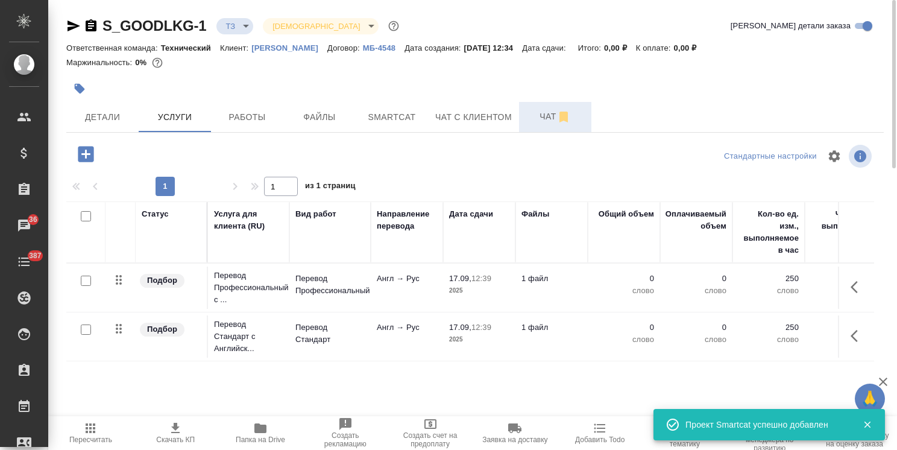
click at [529, 118] on span "Чат" at bounding box center [555, 116] width 58 height 15
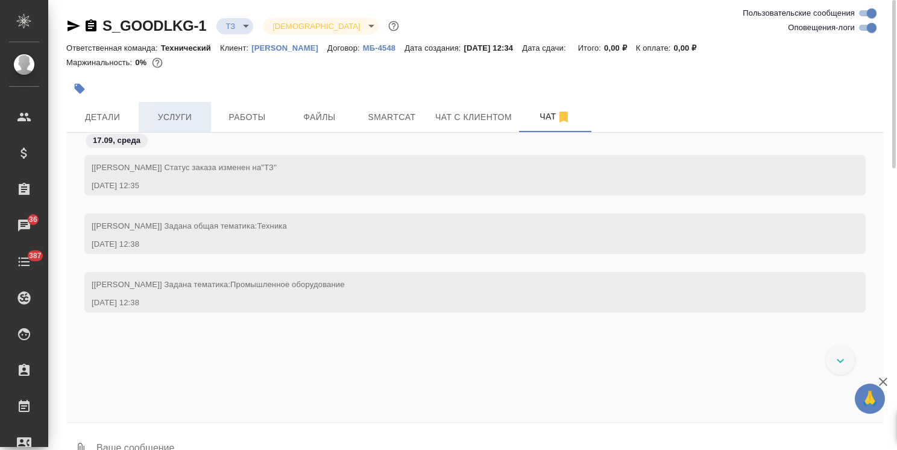
click at [178, 113] on span "Услуги" at bounding box center [175, 117] width 58 height 15
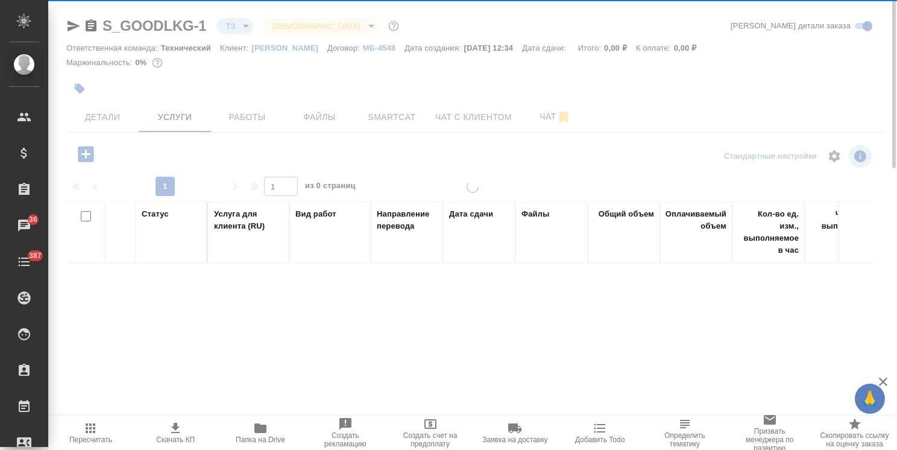
click at [118, 115] on span "Детали" at bounding box center [103, 117] width 58 height 15
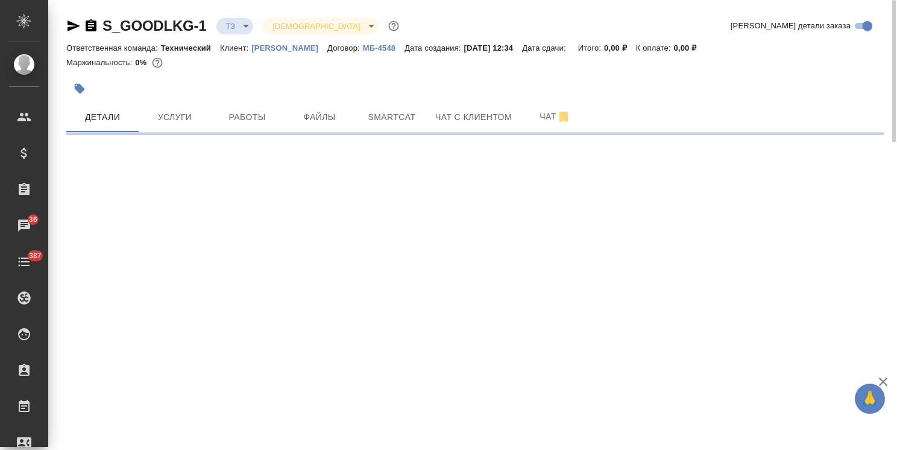
select select "RU"
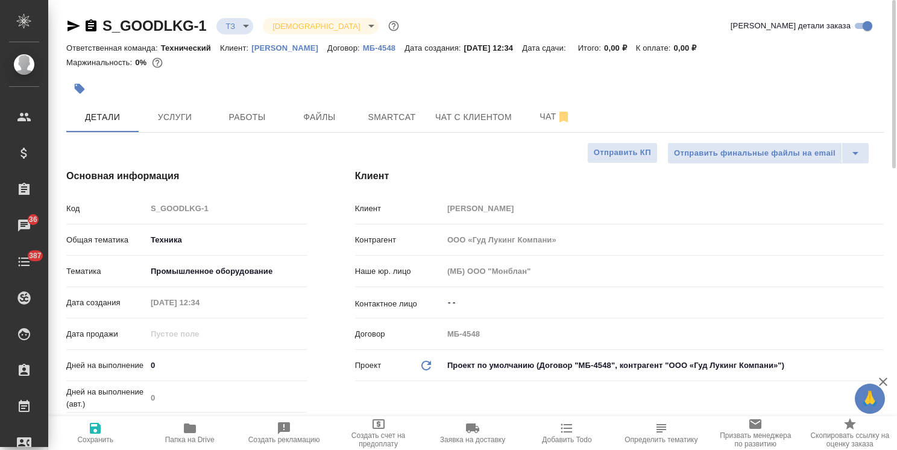
type textarea "x"
drag, startPoint x: 895, startPoint y: 173, endPoint x: 571, endPoint y: 146, distance: 324.2
click at [896, 69] on html "🙏 .cls-1 fill:#fff; AWATERA Usmanova Olga Клиенты Спецификации Заказы 36 Чаты 3…" at bounding box center [448, 225] width 897 height 450
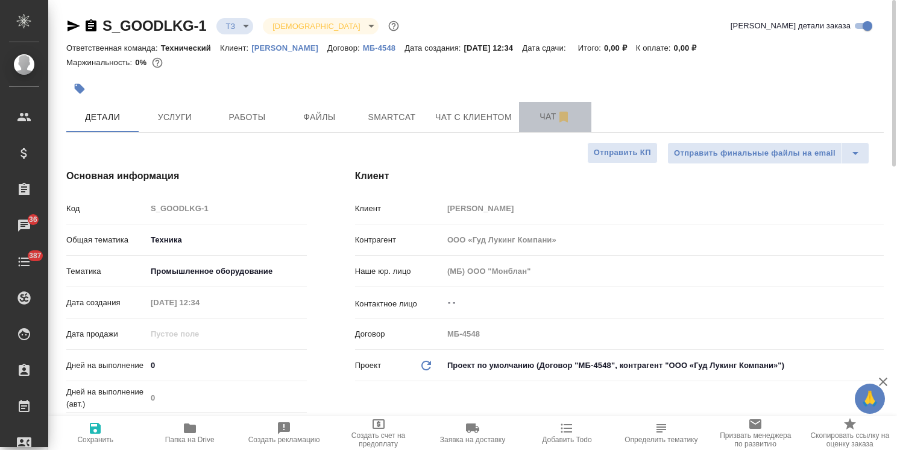
click at [547, 118] on span "Чат" at bounding box center [555, 116] width 58 height 15
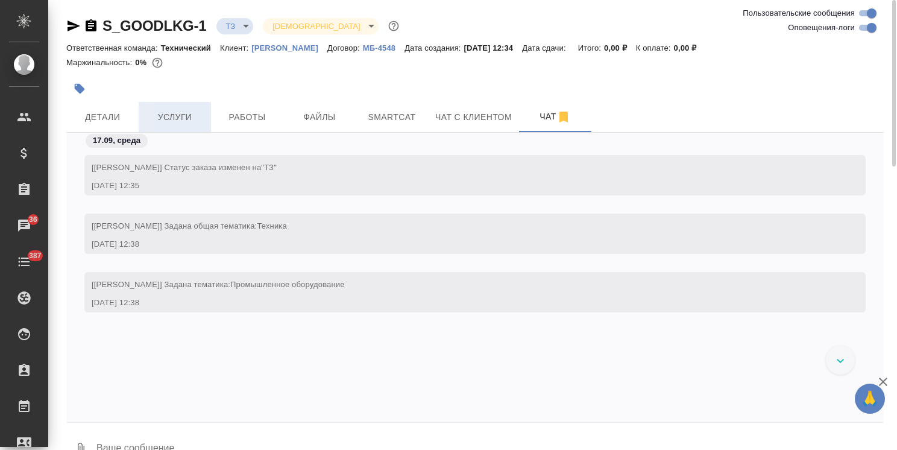
click at [173, 128] on button "Услуги" at bounding box center [175, 117] width 72 height 30
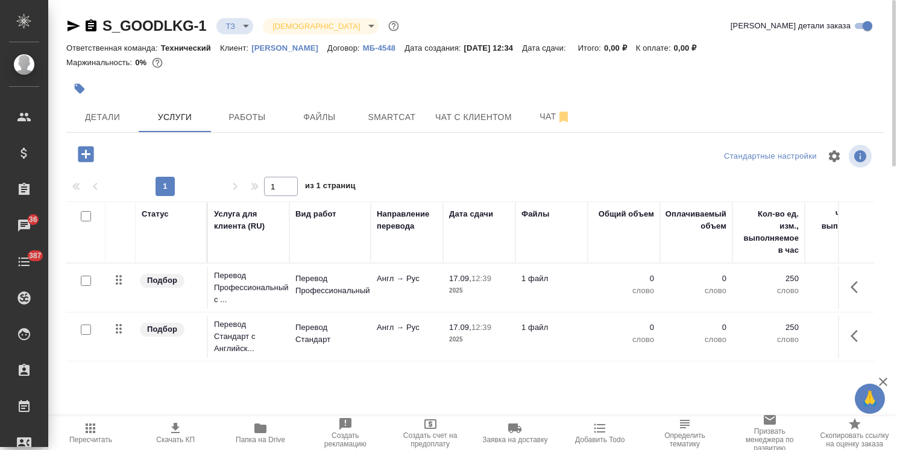
click at [854, 288] on icon "button" at bounding box center [854, 287] width 7 height 12
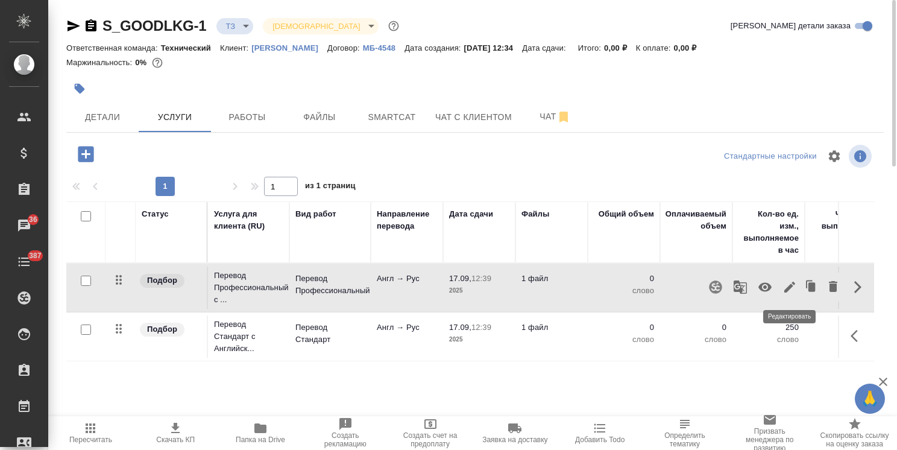
click at [779, 283] on button "button" at bounding box center [789, 286] width 20 height 29
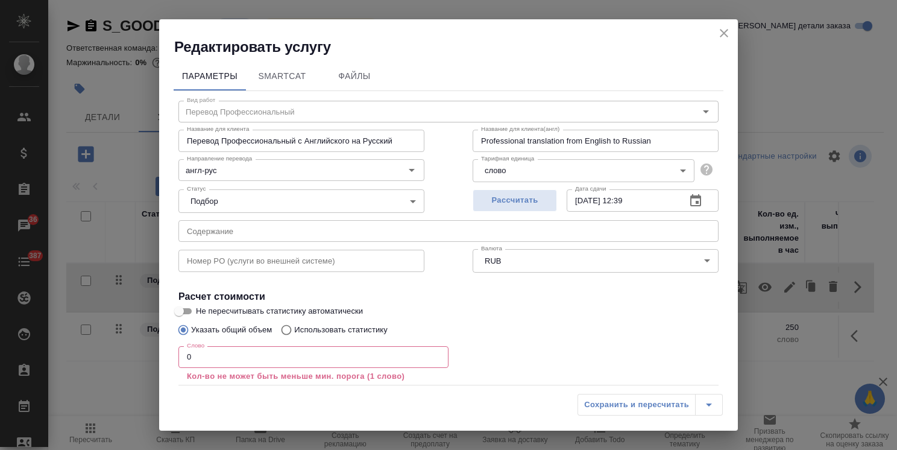
click at [334, 329] on p "Использовать статистику" at bounding box center [340, 330] width 93 height 12
click at [294, 329] on input "Использовать статистику" at bounding box center [284, 329] width 19 height 23
radio input "true"
radio input "false"
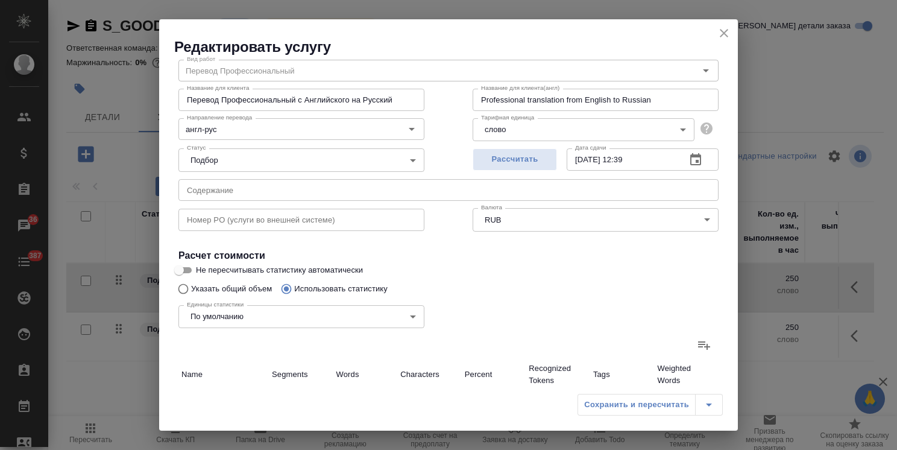
scroll to position [60, 0]
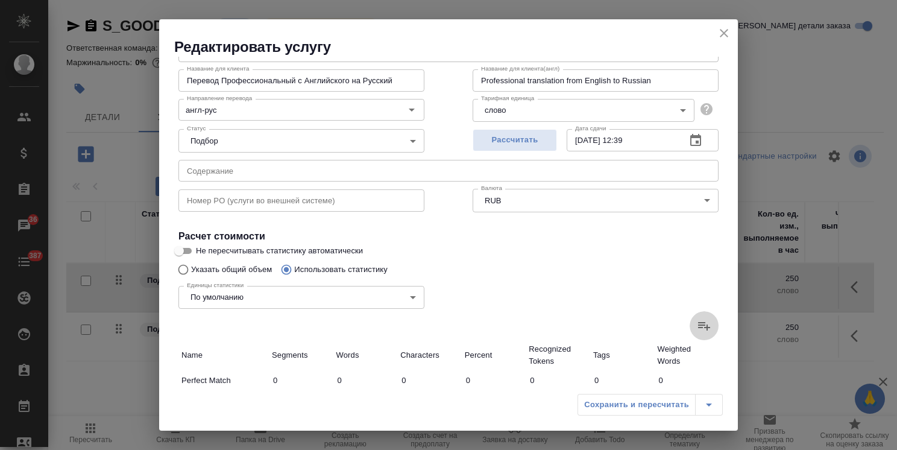
click at [697, 319] on icon at bounding box center [704, 325] width 14 height 14
click at [0, 0] on input "file" at bounding box center [0, 0] width 0 height 0
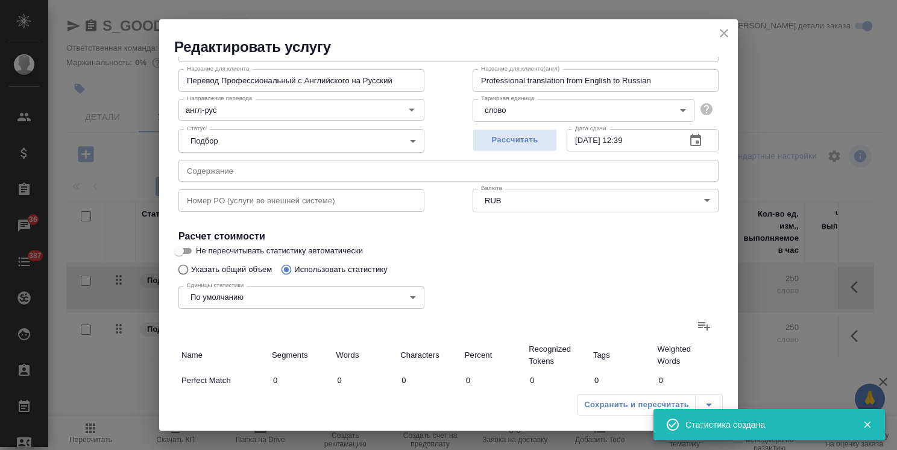
type input "64"
type input "244"
type input "1417"
type input "61"
type input "67"
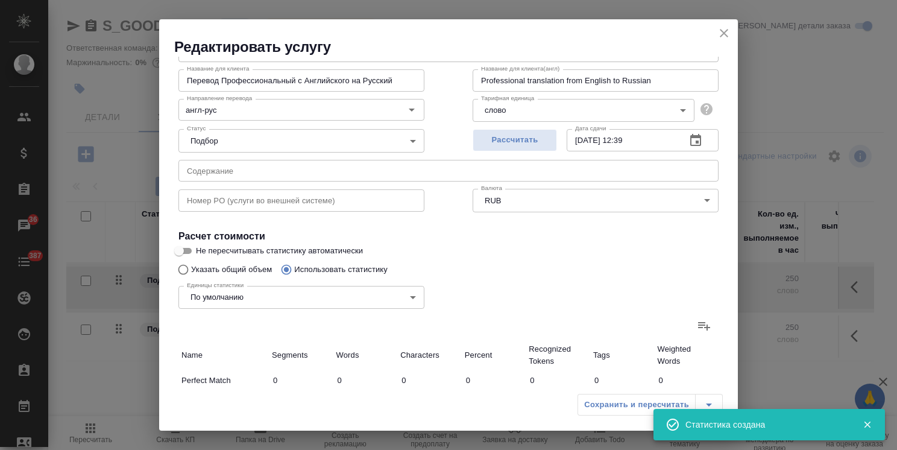
type input "381"
type input "12"
type input "14"
type input "65"
type input "4"
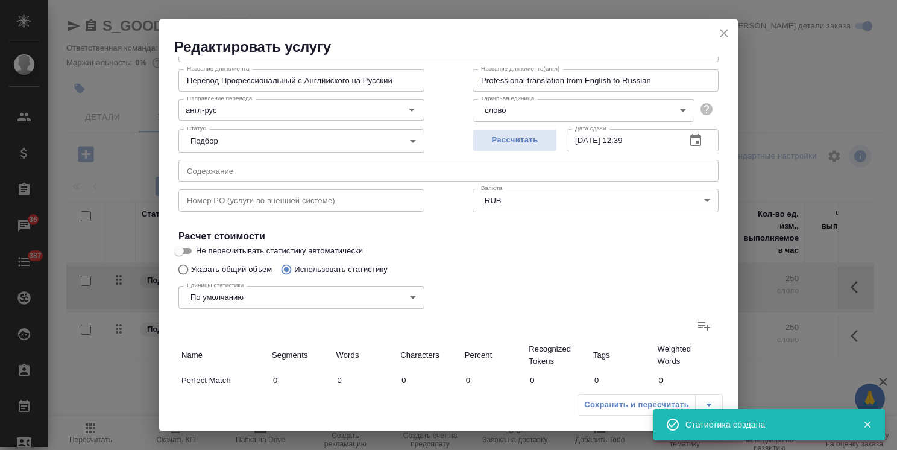
type input "10"
type input "69"
type input "18"
type input "42"
type input "259"
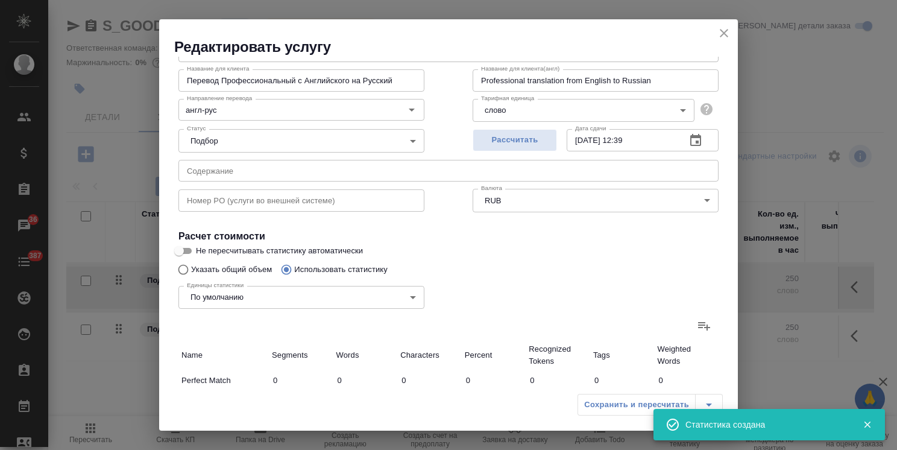
type input "677"
type input "7528"
type input "45009"
type input "772"
type input "7661"
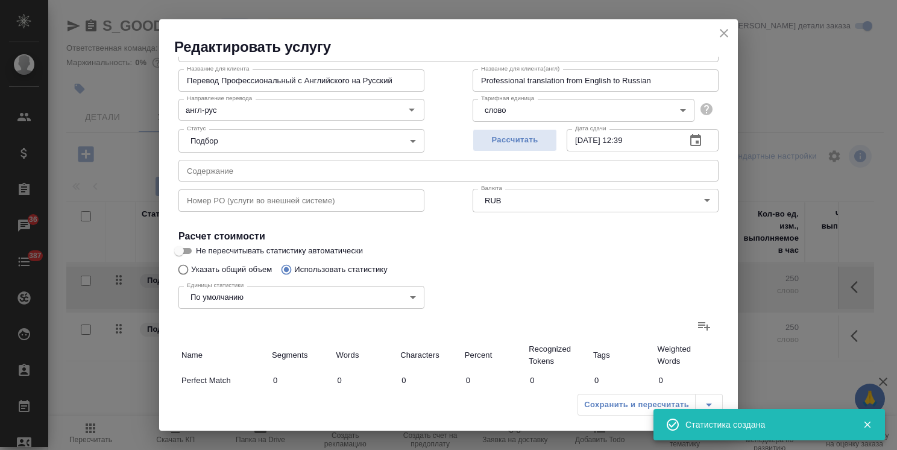
type input "45783"
type input "836"
type input "7905"
type input "47200"
click at [726, 33] on icon "close" at bounding box center [724, 33] width 14 height 14
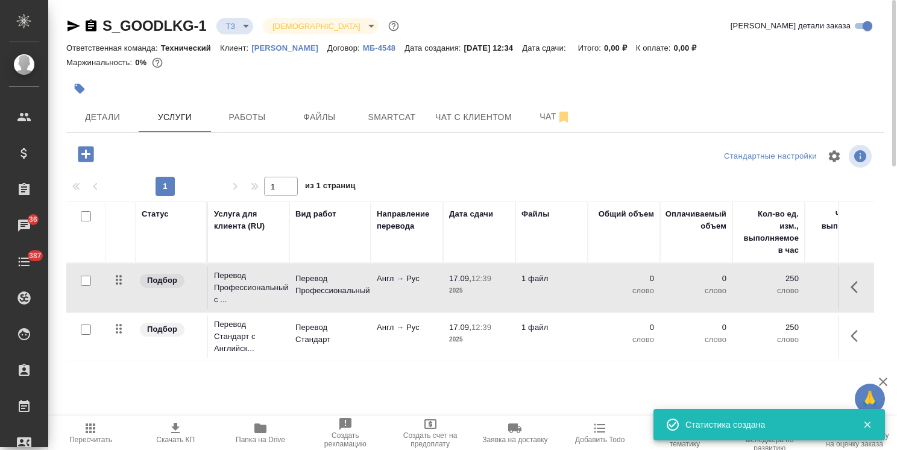
click at [864, 332] on icon "button" at bounding box center [858, 336] width 14 height 14
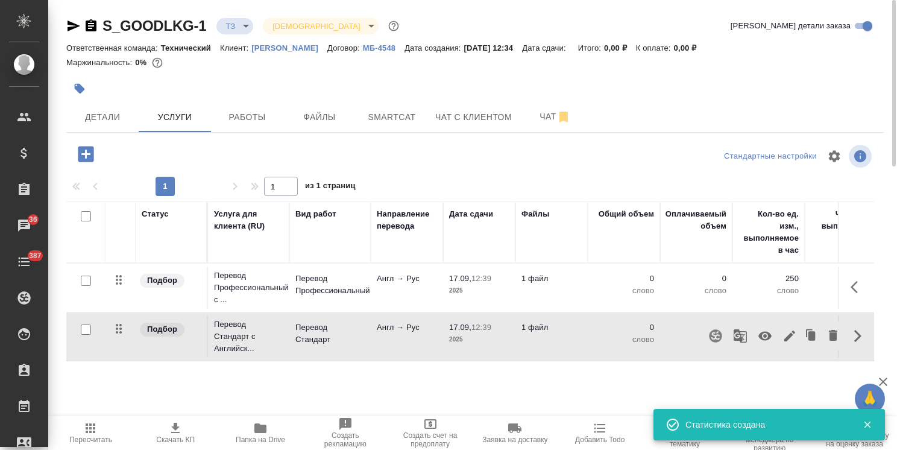
click at [790, 333] on icon "button" at bounding box center [789, 335] width 11 height 11
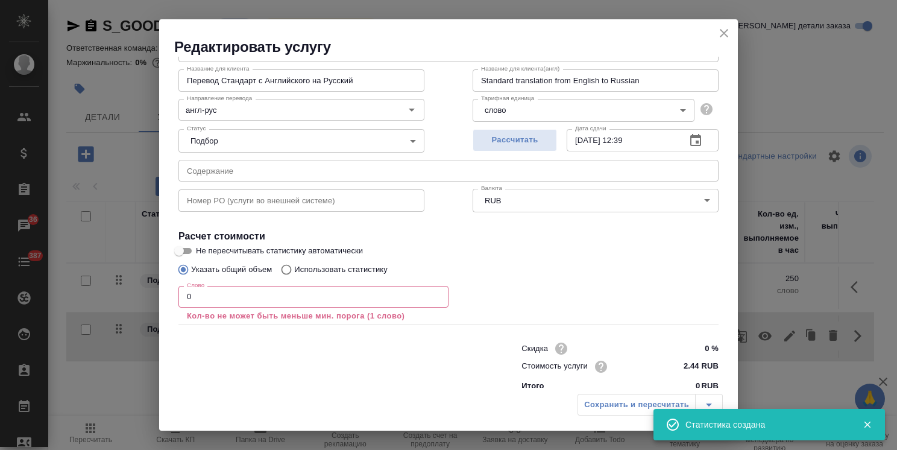
click at [362, 272] on p "Использовать статистику" at bounding box center [340, 269] width 93 height 12
click at [294, 272] on input "Использовать статистику" at bounding box center [284, 269] width 19 height 23
radio input "true"
radio input "false"
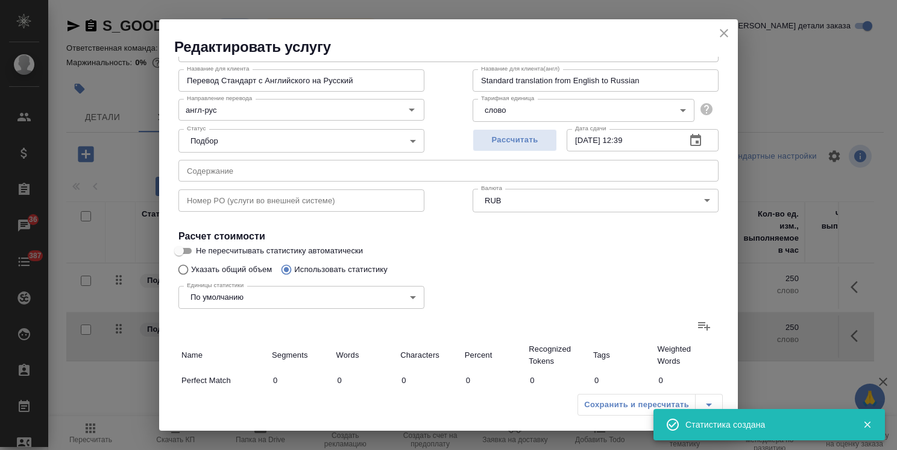
click at [697, 327] on icon at bounding box center [704, 325] width 14 height 14
click at [0, 0] on input "file" at bounding box center [0, 0] width 0 height 0
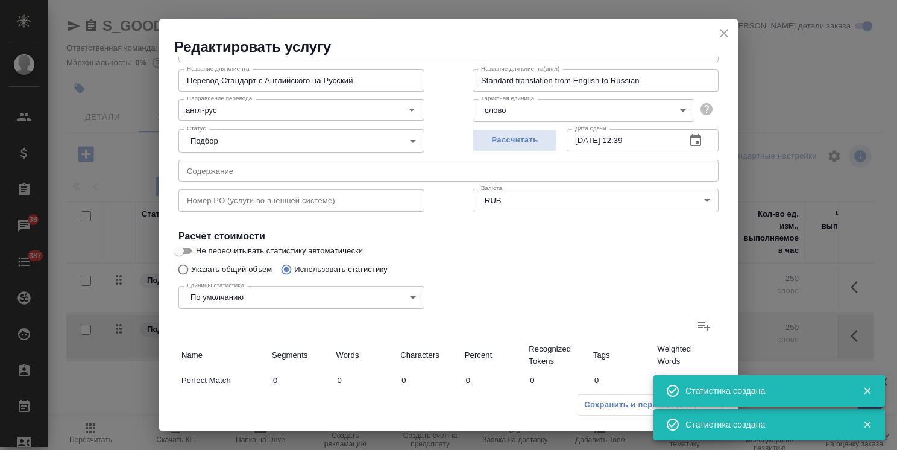
type input "64"
type input "244"
type input "1417"
type input "61"
type input "67"
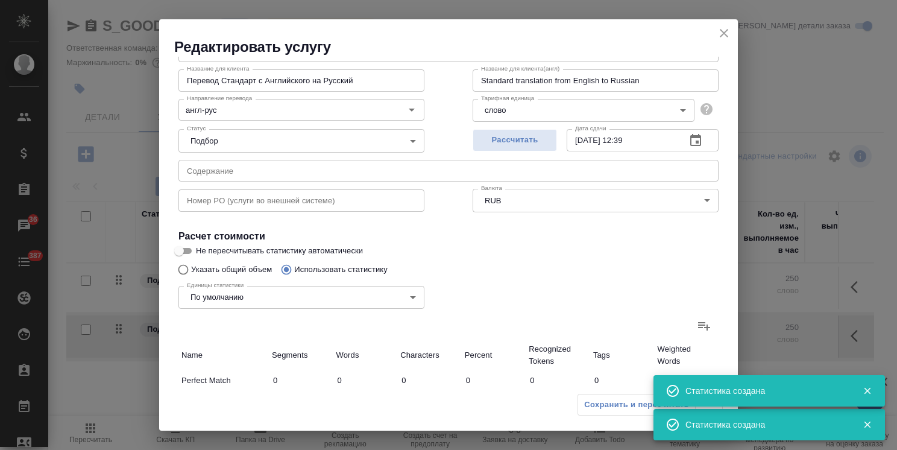
type input "381"
type input "12"
type input "14"
type input "65"
type input "4"
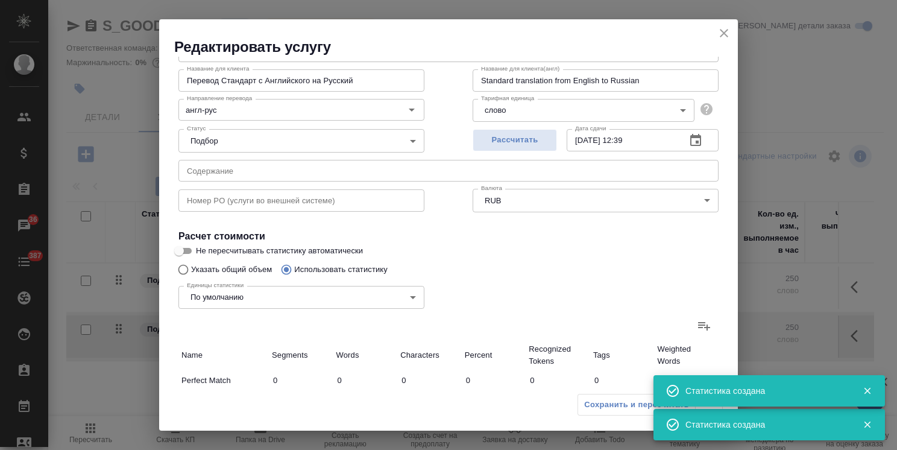
type input "10"
type input "69"
type input "18"
type input "42"
type input "259"
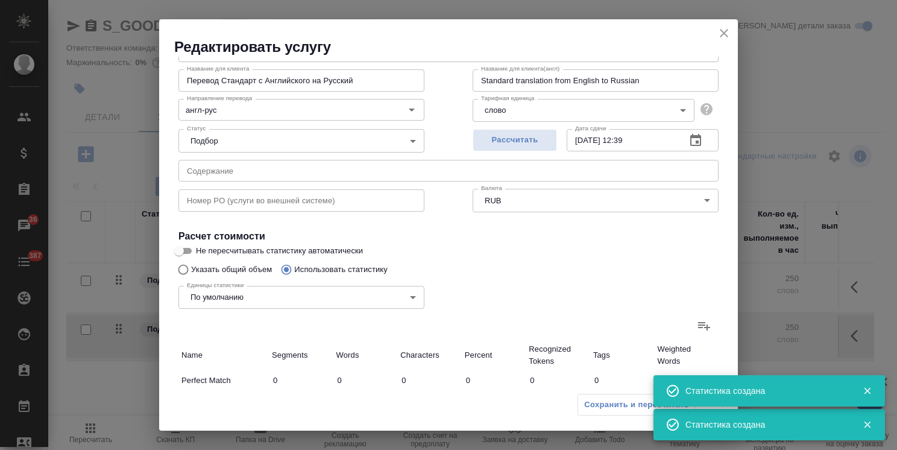
type input "677"
type input "7528"
type input "45009"
type input "772"
type input "7661"
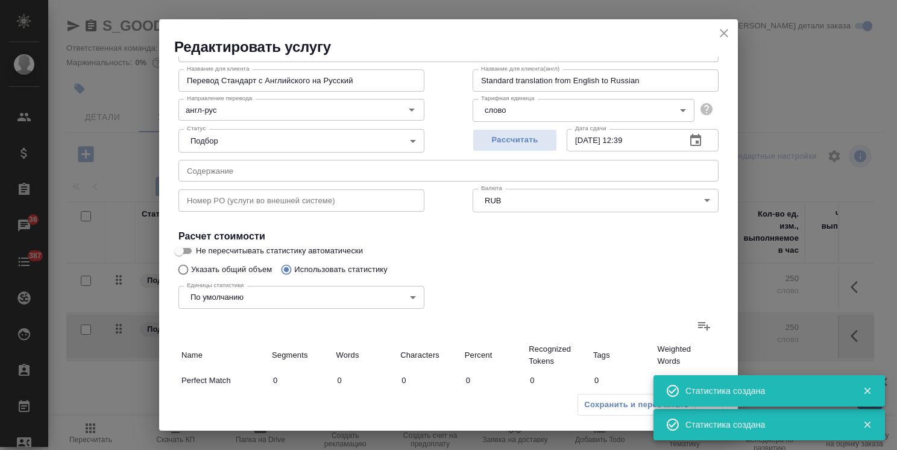
type input "45783"
type input "836"
type input "7905"
type input "47200"
click at [728, 34] on icon "close" at bounding box center [724, 33] width 14 height 14
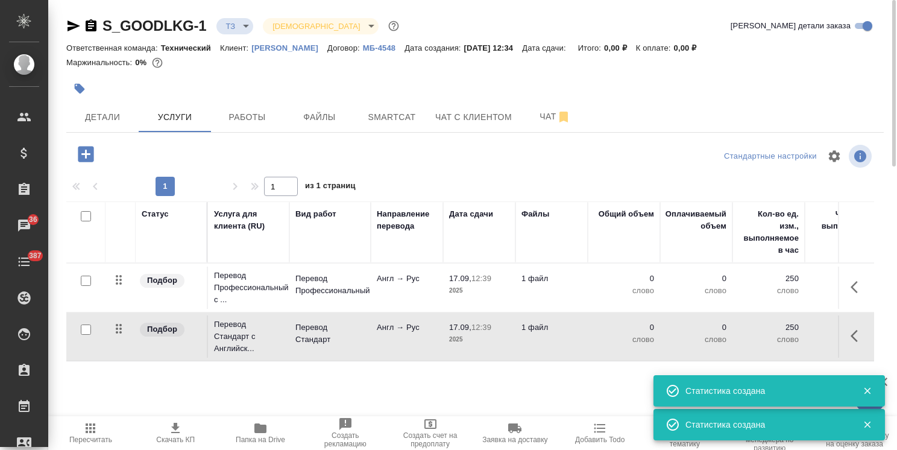
click at [104, 428] on span "Пересчитать" at bounding box center [90, 432] width 71 height 23
click at [860, 294] on button "button" at bounding box center [857, 286] width 29 height 29
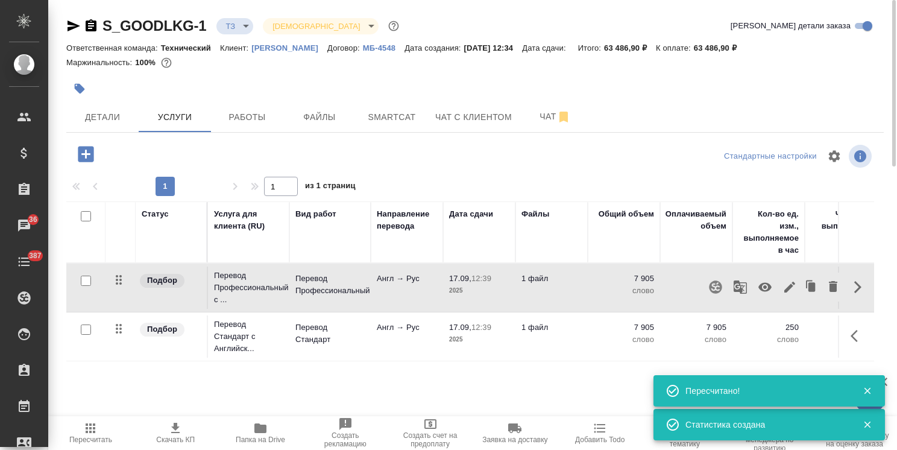
click at [788, 287] on icon "button" at bounding box center [789, 287] width 11 height 11
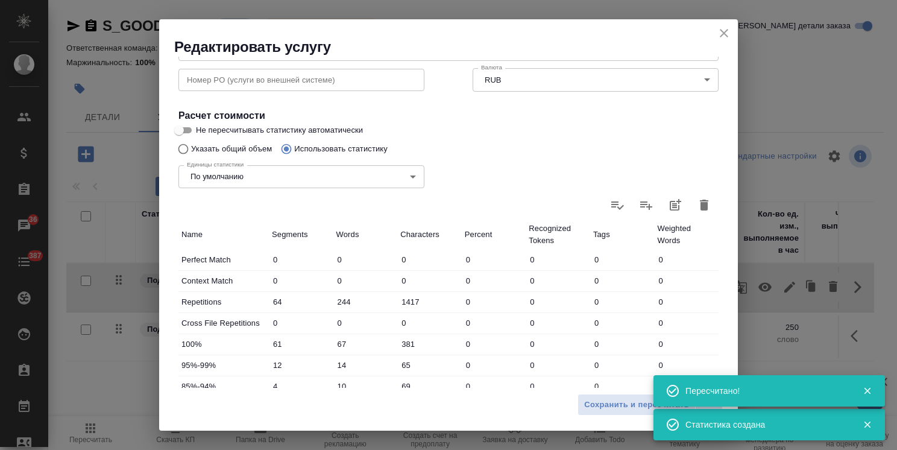
scroll to position [370, 0]
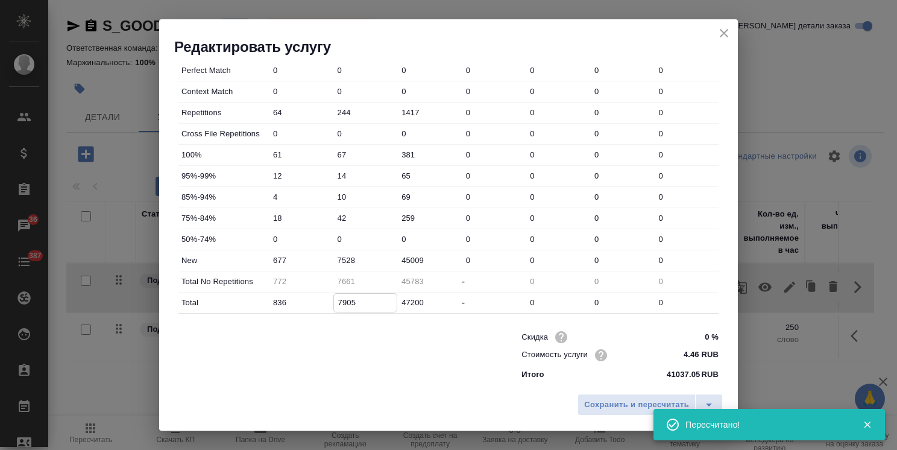
drag, startPoint x: 367, startPoint y: 299, endPoint x: 216, endPoint y: 323, distance: 153.2
click at [216, 323] on div "Вид работ Перевод Профессиональный Вид работ Название для клиента Перевод Профе…" at bounding box center [449, 53] width 550 height 664
click at [340, 261] on input "7528" at bounding box center [365, 259] width 63 height 17
click at [343, 260] on input "7528" at bounding box center [365, 259] width 63 height 17
click at [340, 262] on input "7528" at bounding box center [365, 259] width 63 height 17
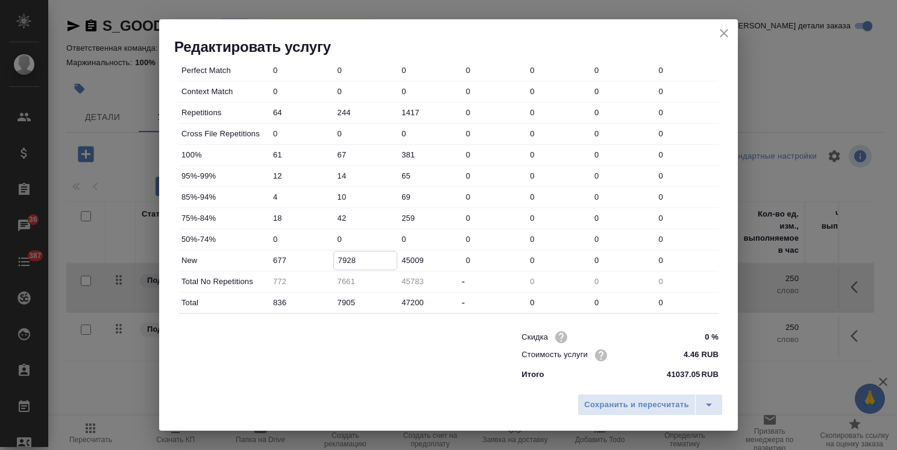
drag, startPoint x: 371, startPoint y: 261, endPoint x: 300, endPoint y: 259, distance: 70.6
click at [304, 259] on div "New 677 7928 45009 0 0 0 0" at bounding box center [448, 260] width 540 height 20
type input "7928"
click at [617, 403] on span "Сохранить и пересчитать" at bounding box center [636, 405] width 105 height 14
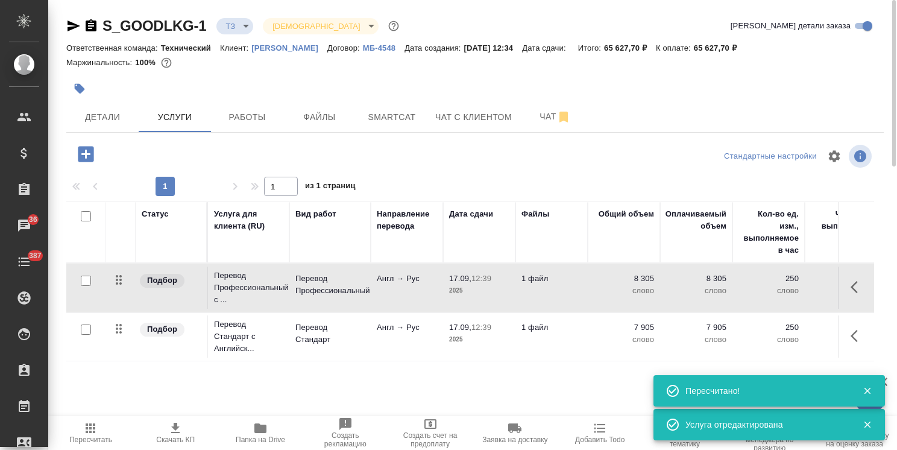
click at [567, 332] on p "1 файл" at bounding box center [551, 327] width 60 height 12
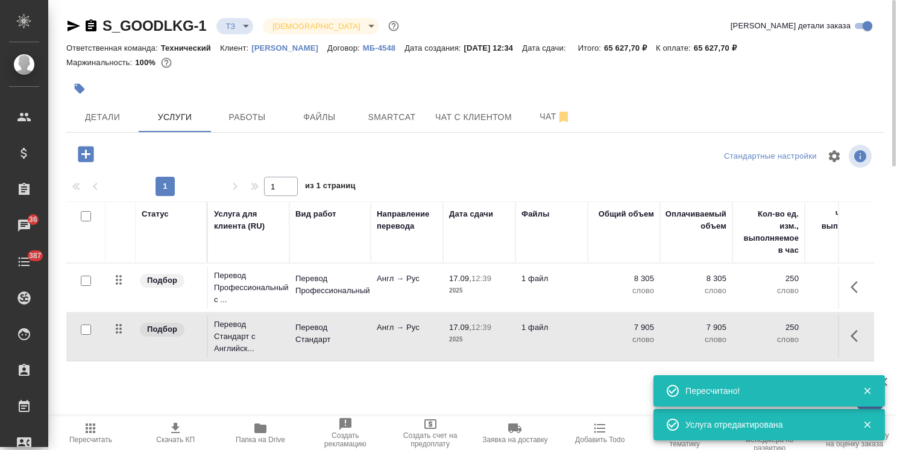
click at [567, 332] on p "1 файл" at bounding box center [551, 327] width 60 height 12
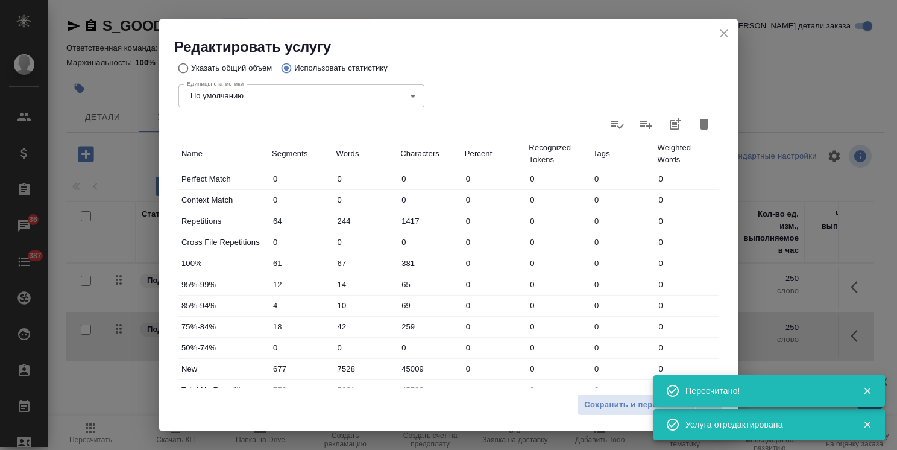
scroll to position [369, 0]
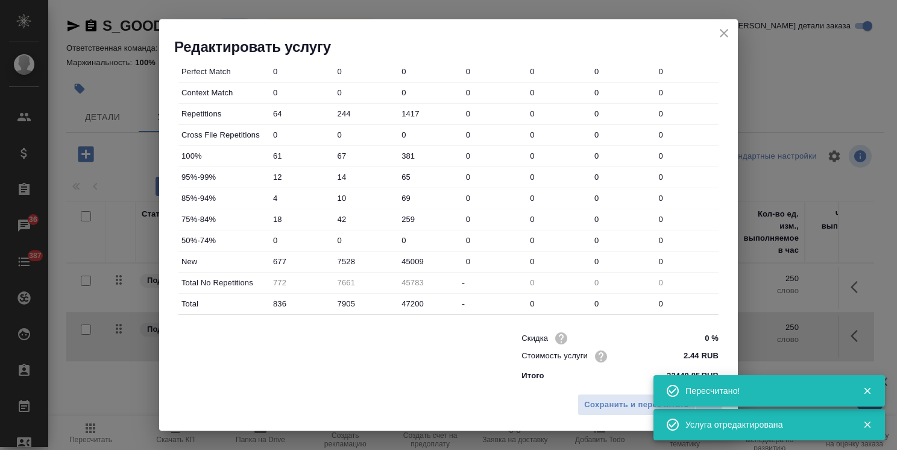
click at [270, 267] on div "New 677 7528 45009 0 0 0 0" at bounding box center [448, 261] width 540 height 20
paste input "9"
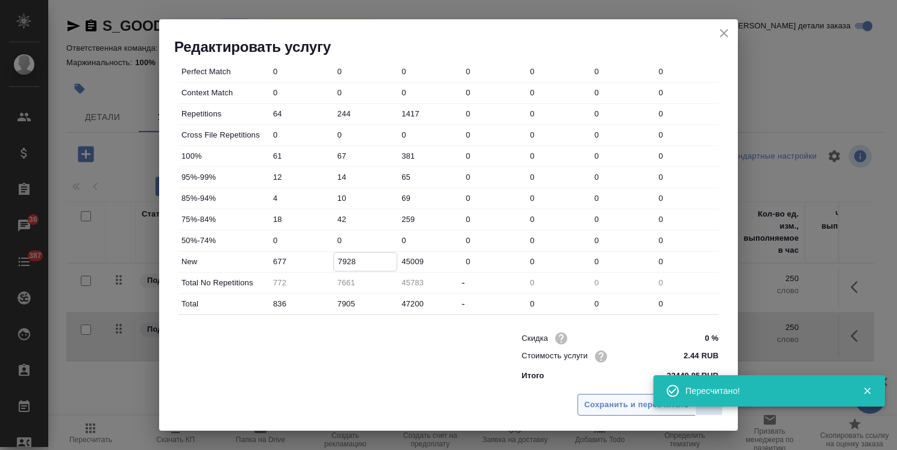
type input "7928"
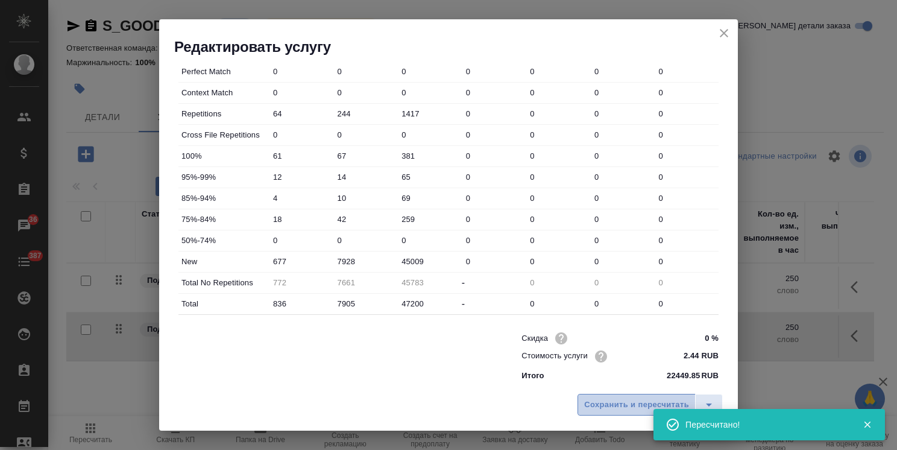
click at [623, 406] on span "Сохранить и пересчитать" at bounding box center [636, 405] width 105 height 14
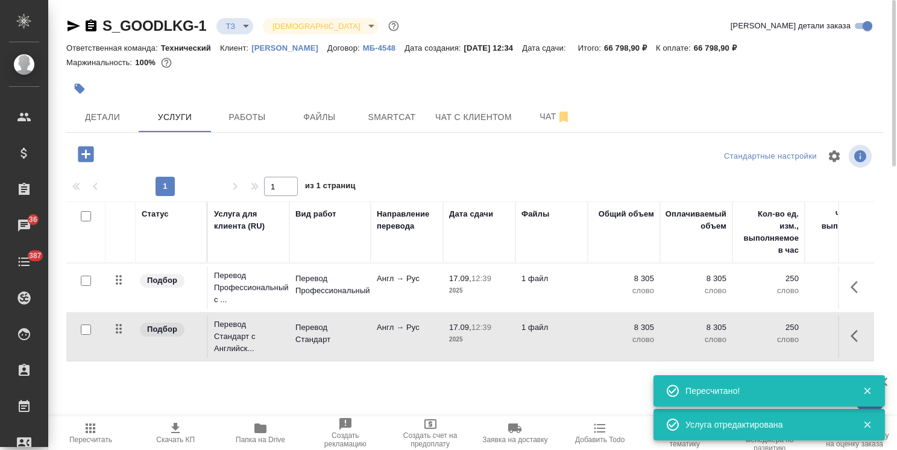
click at [87, 327] on input "checkbox" at bounding box center [86, 329] width 10 height 10
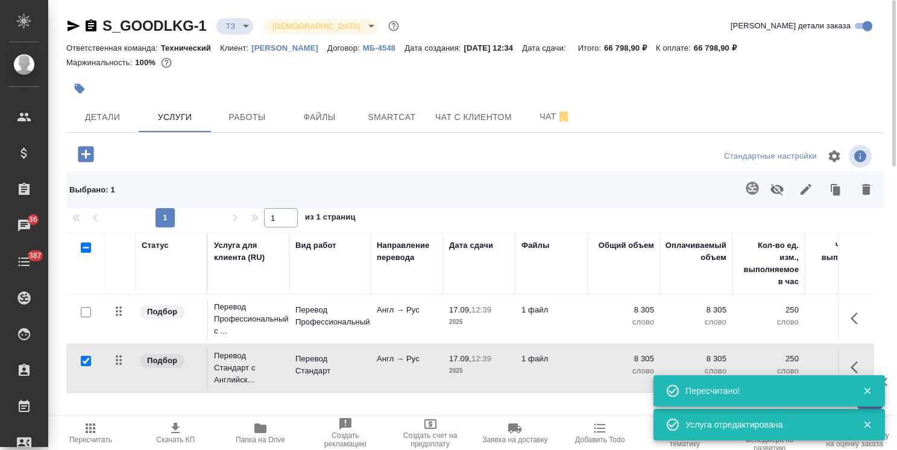
click at [778, 194] on icon "button" at bounding box center [777, 189] width 14 height 14
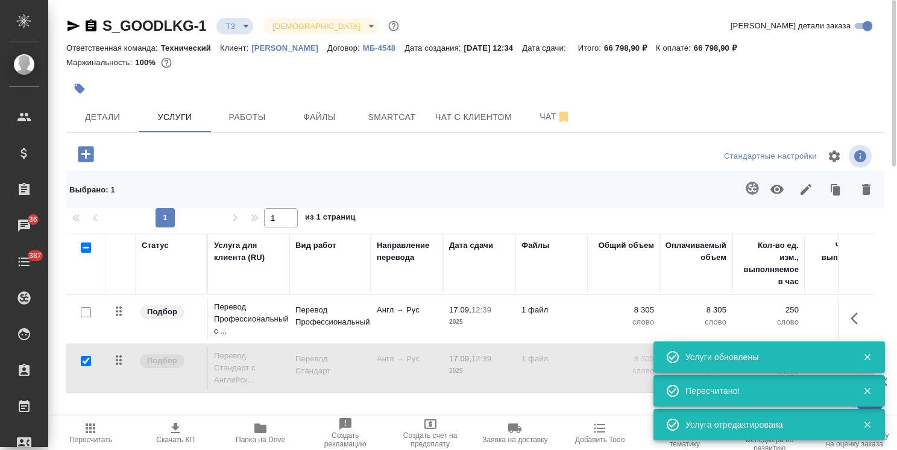
click at [86, 360] on input "checkbox" at bounding box center [86, 361] width 10 height 10
checkbox input "false"
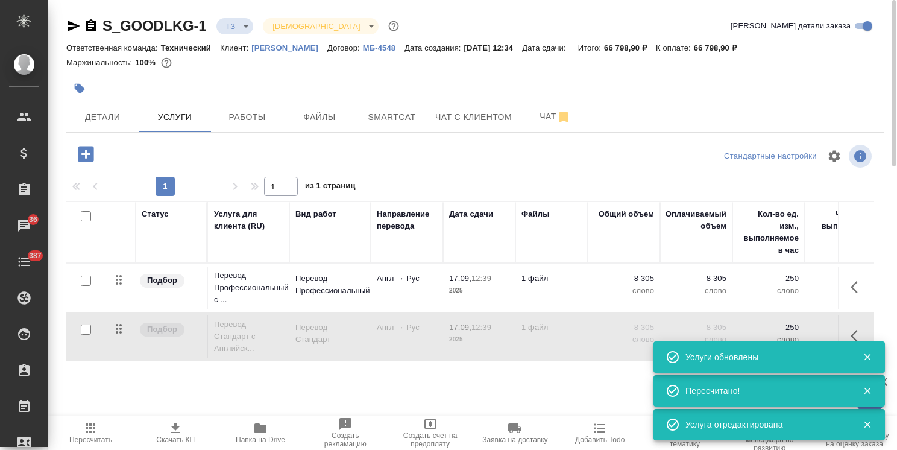
click at [93, 424] on icon "button" at bounding box center [91, 428] width 10 height 10
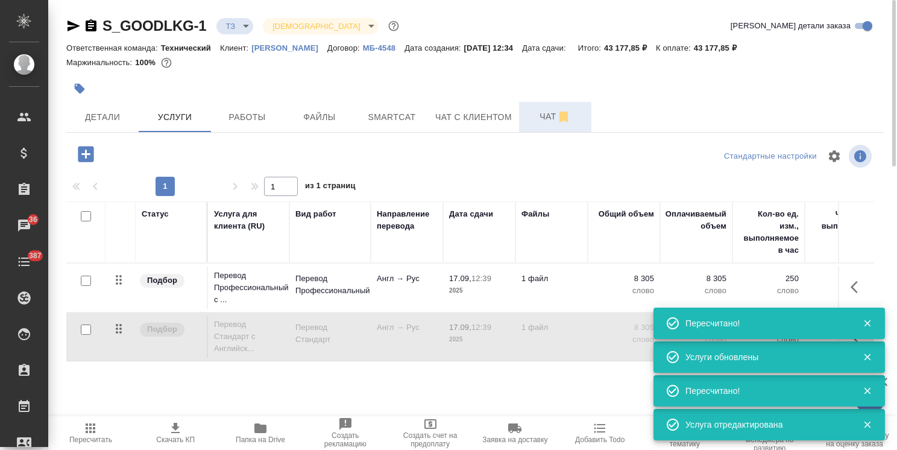
click at [527, 114] on span "Чат" at bounding box center [555, 116] width 58 height 15
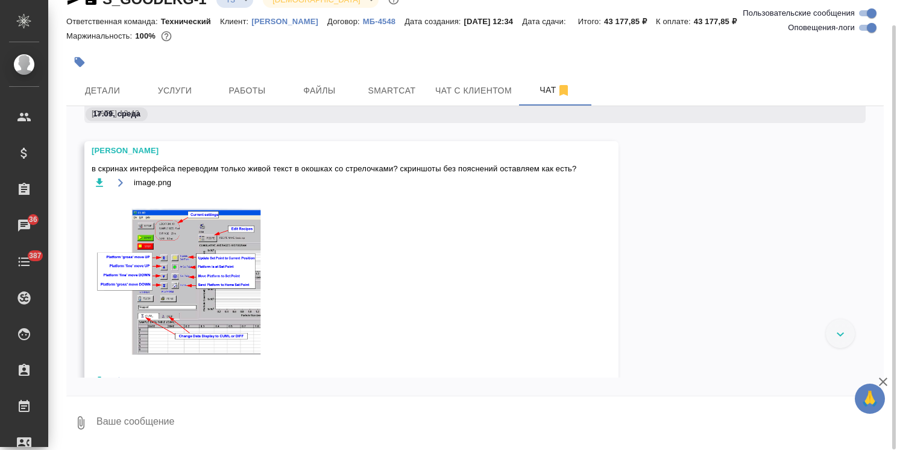
scroll to position [168, 0]
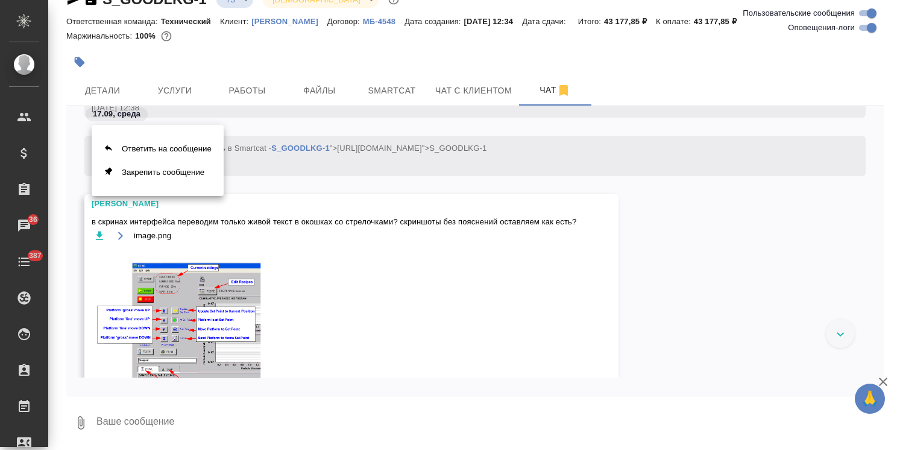
drag, startPoint x: 157, startPoint y: 156, endPoint x: 181, endPoint y: 266, distance: 113.0
click at [157, 155] on button "Ответить на сообщение" at bounding box center [158, 149] width 132 height 24
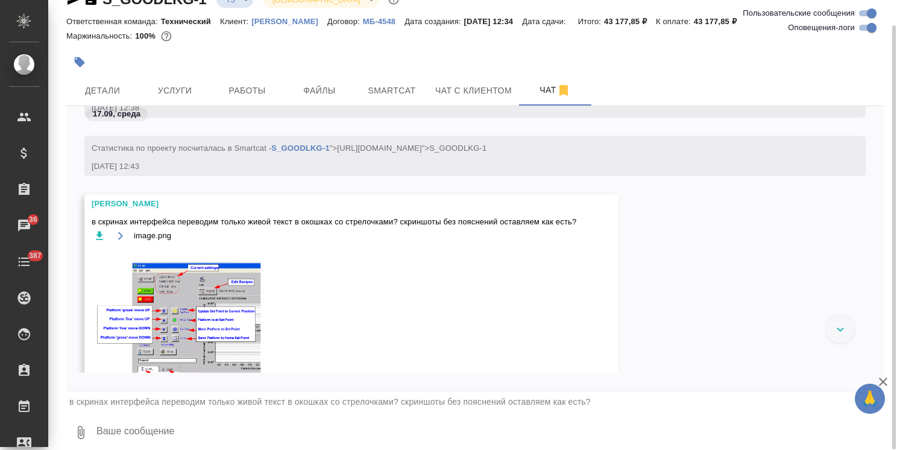
click at [131, 438] on textarea at bounding box center [489, 432] width 788 height 41
type textarea "да, верно"
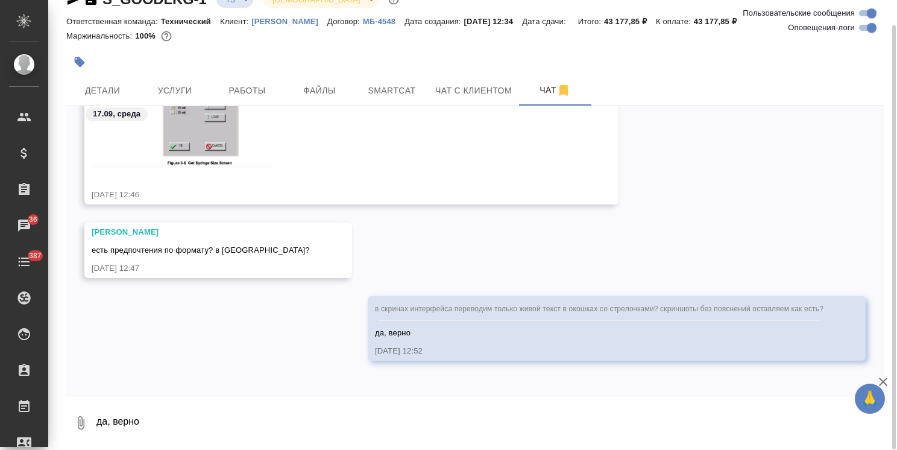
scroll to position [845, 0]
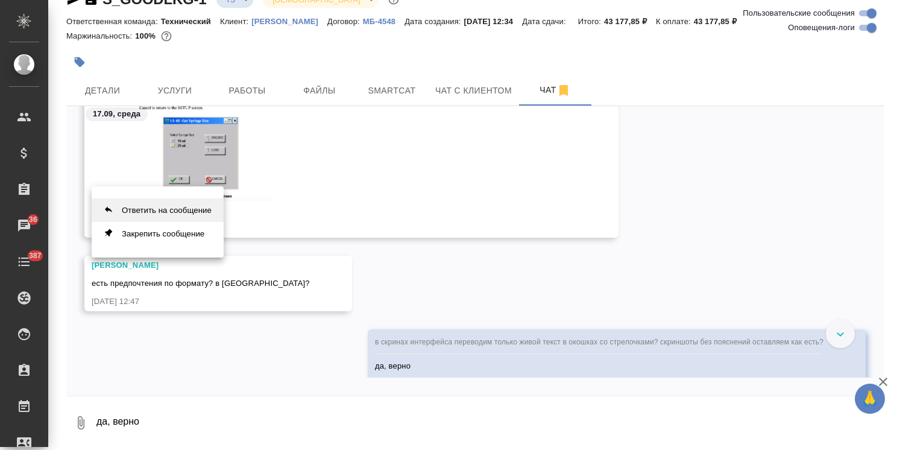
click at [157, 206] on button "Ответить на сообщение" at bounding box center [158, 210] width 132 height 24
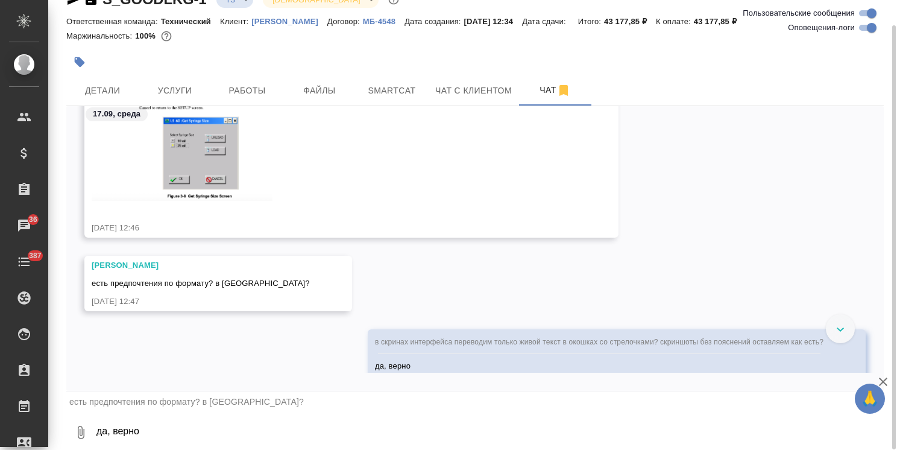
click at [159, 429] on textarea "да, верно" at bounding box center [489, 432] width 788 height 41
type textarea "предпочтений пока нет; если запустят - уточним"
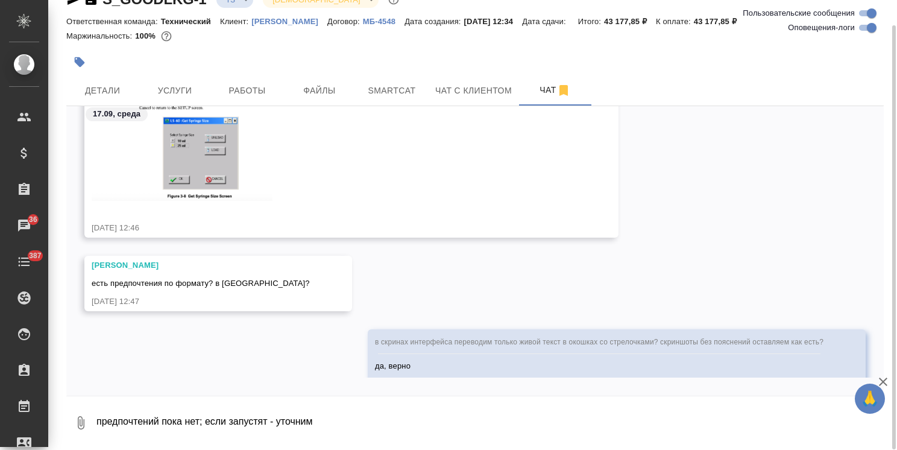
scroll to position [961, 0]
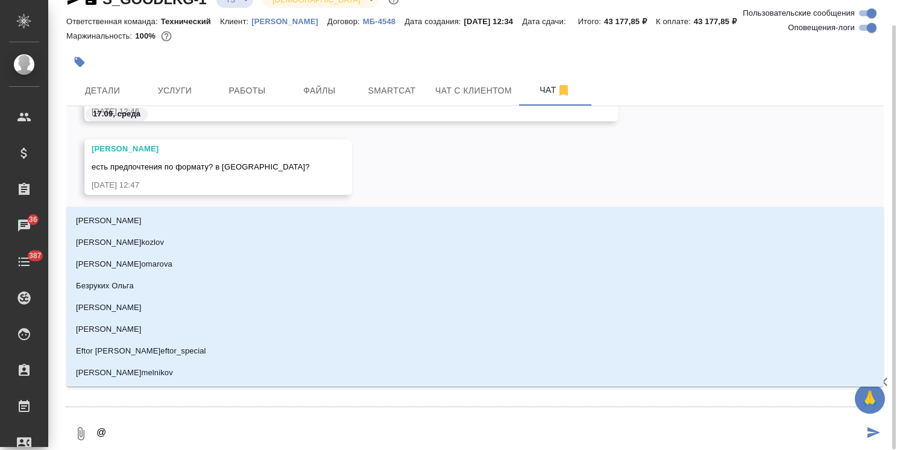
type textarea "@з"
type input "з"
type textarea "@за"
type input "за"
type textarea "@заб"
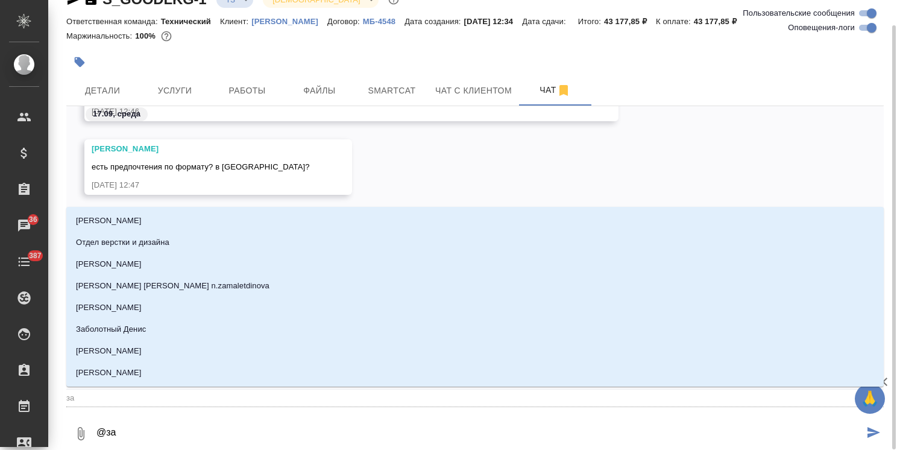
type input "заб"
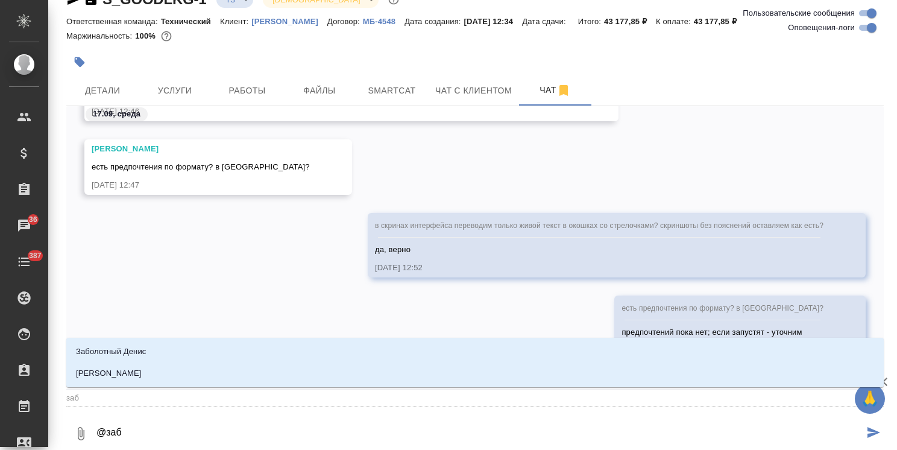
click at [177, 377] on li "Заборова Александра" at bounding box center [474, 373] width 817 height 22
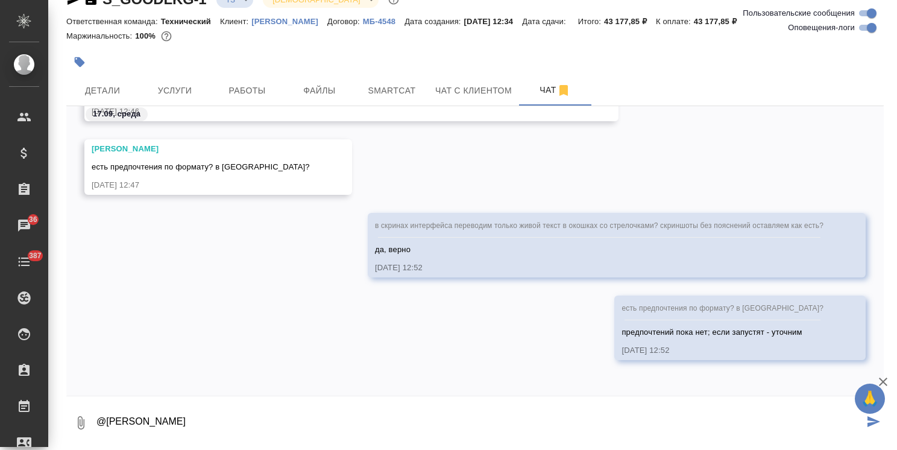
type textarea "@Заборова Александра"
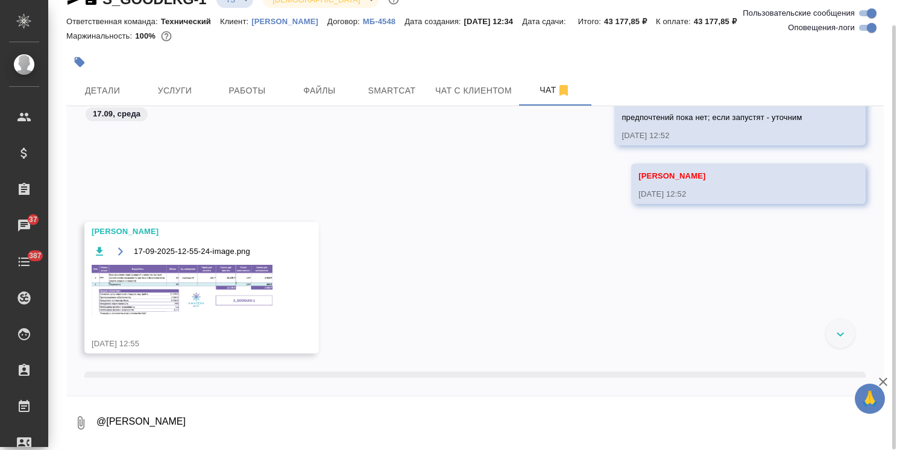
scroll to position [1227, 0]
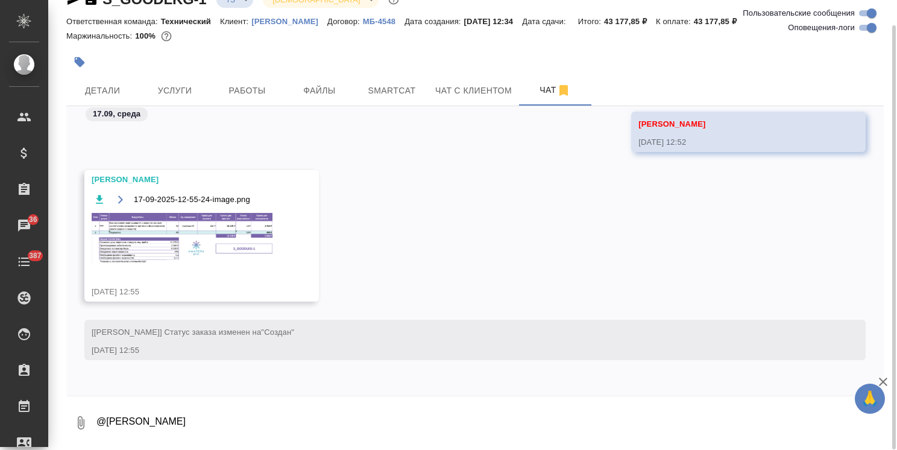
click at [230, 228] on img at bounding box center [182, 239] width 181 height 52
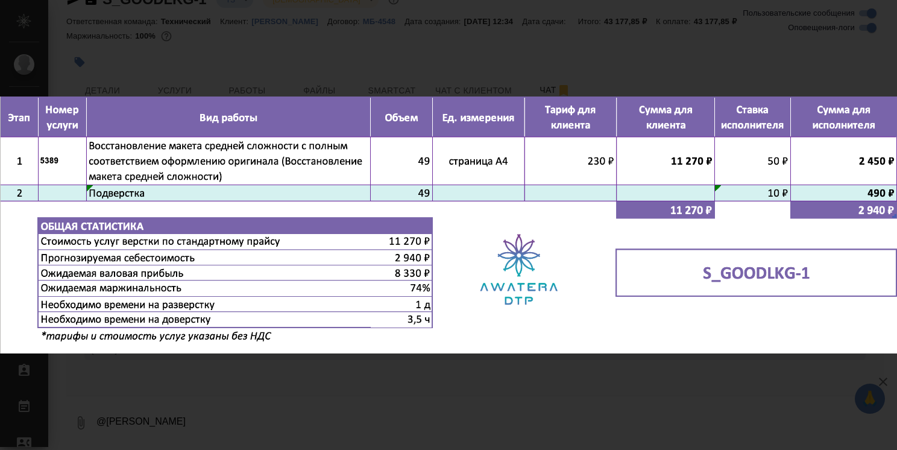
scroll to position [1286, 0]
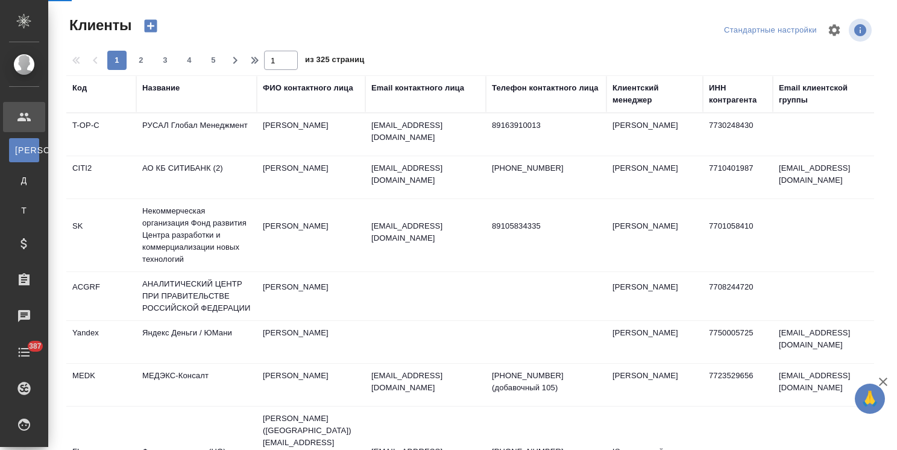
select select "RU"
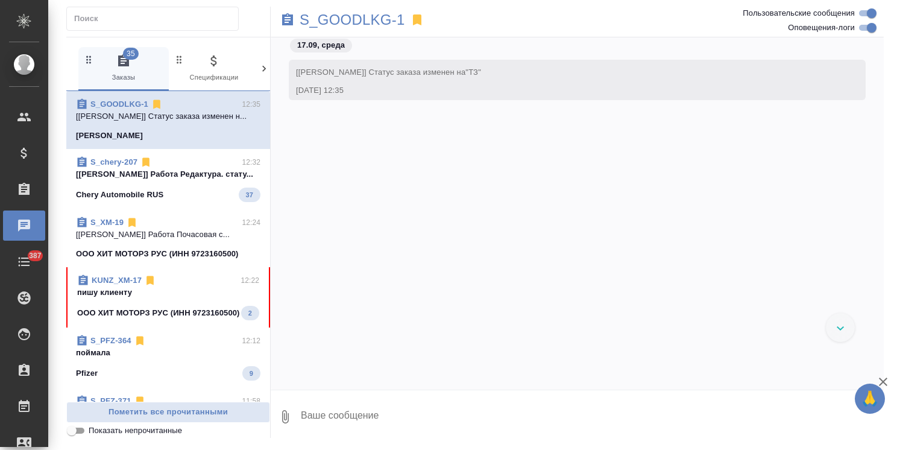
click at [137, 296] on p "пишу клиенту" at bounding box center [168, 292] width 182 height 12
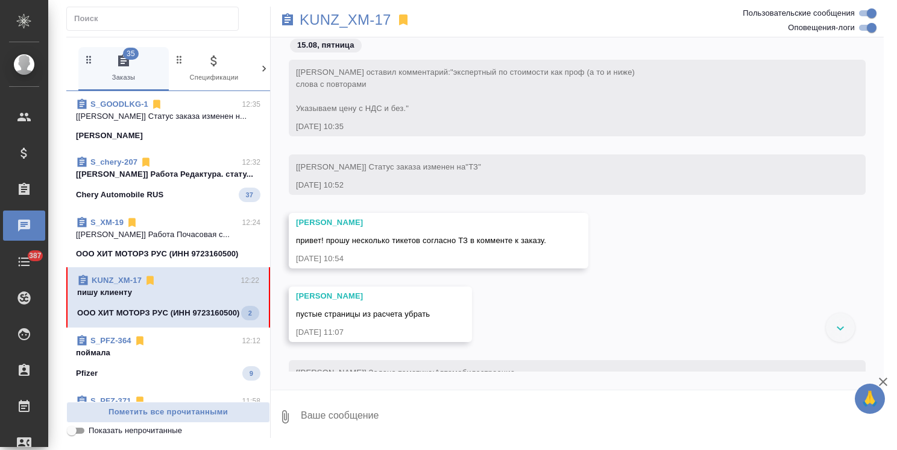
scroll to position [6930, 0]
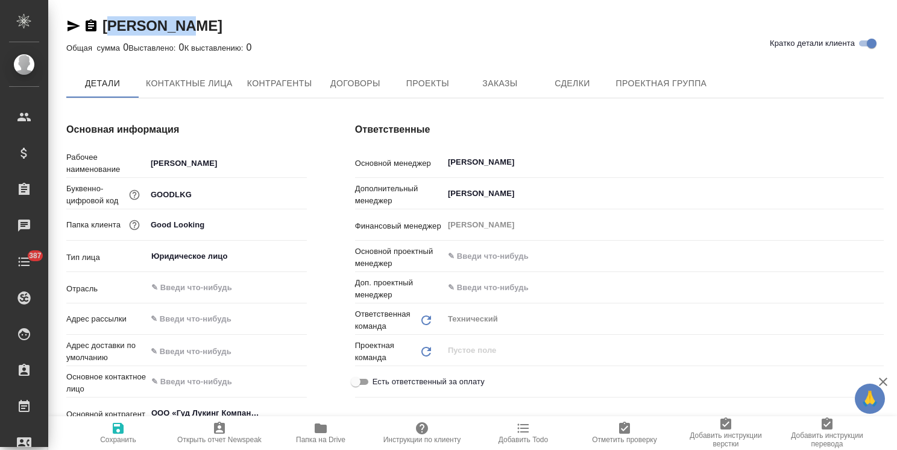
type textarea "x"
drag, startPoint x: 183, startPoint y: 13, endPoint x: 104, endPoint y: 17, distance: 79.1
copy link "[PERSON_NAME]"
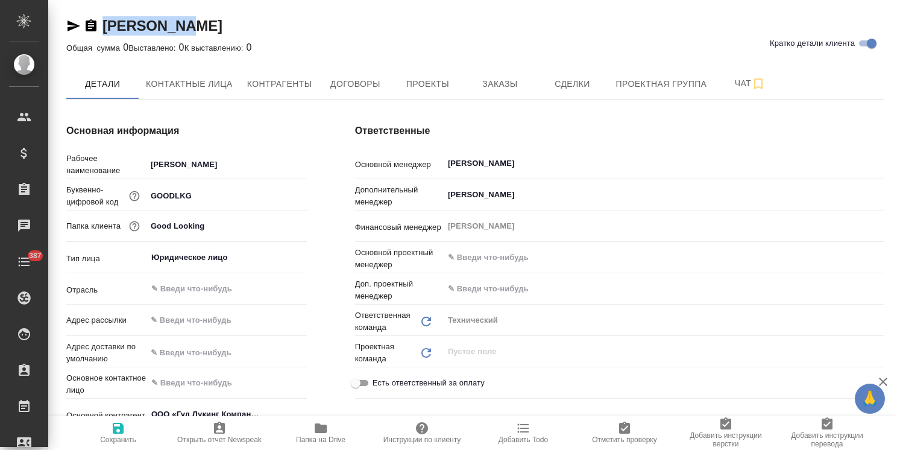
type textarea "x"
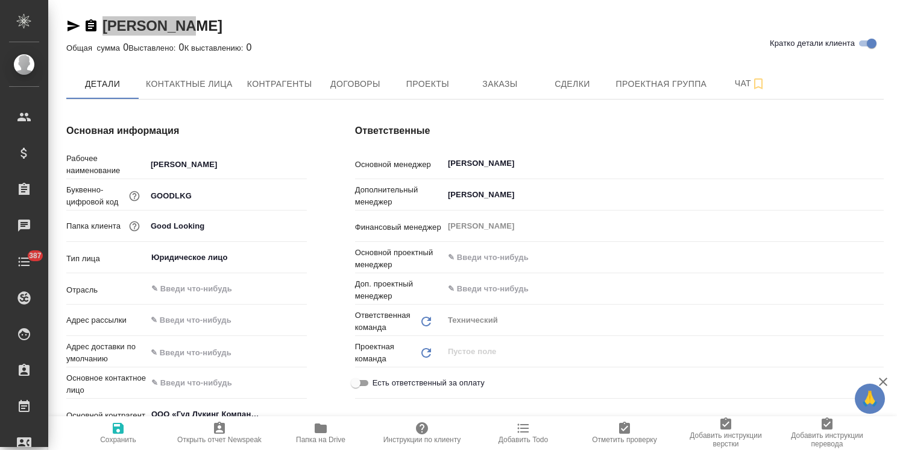
type textarea "x"
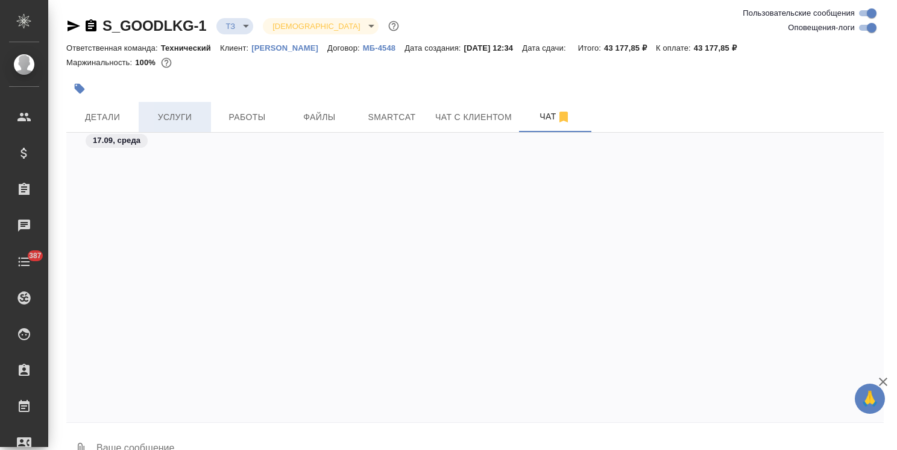
scroll to position [509, 0]
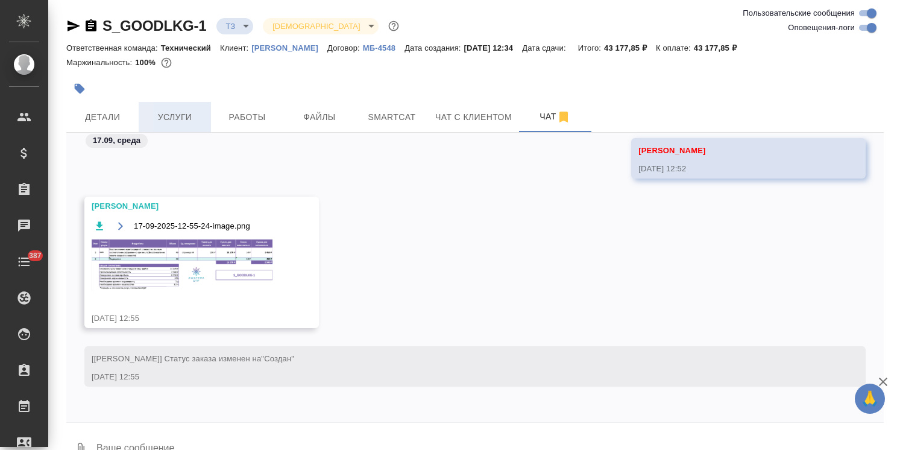
click at [176, 114] on span "Услуги" at bounding box center [175, 117] width 58 height 15
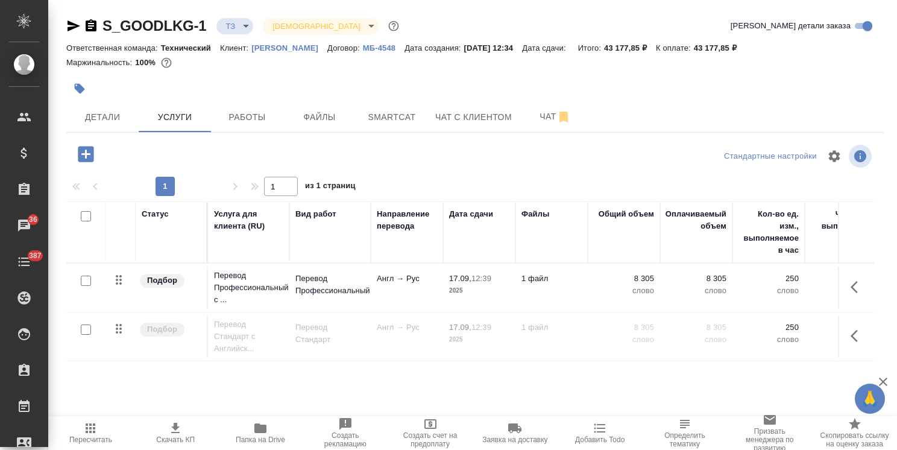
click at [72, 157] on button "button" at bounding box center [85, 154] width 33 height 25
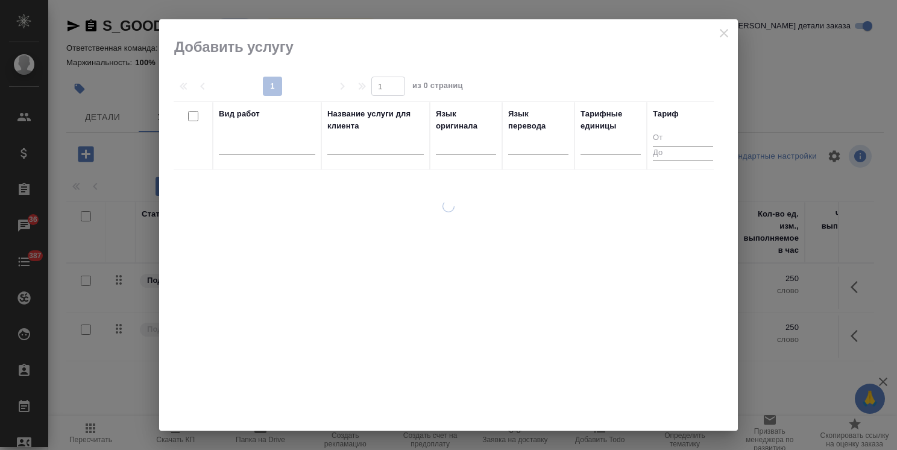
click at [371, 142] on input "text" at bounding box center [375, 147] width 96 height 15
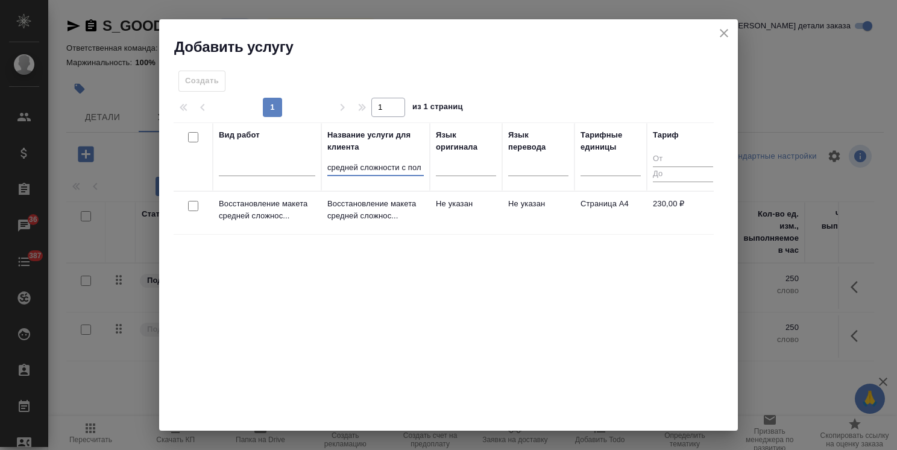
type input "средней сложности с пол"
click at [190, 201] on input "checkbox" at bounding box center [193, 206] width 10 height 10
checkbox input "true"
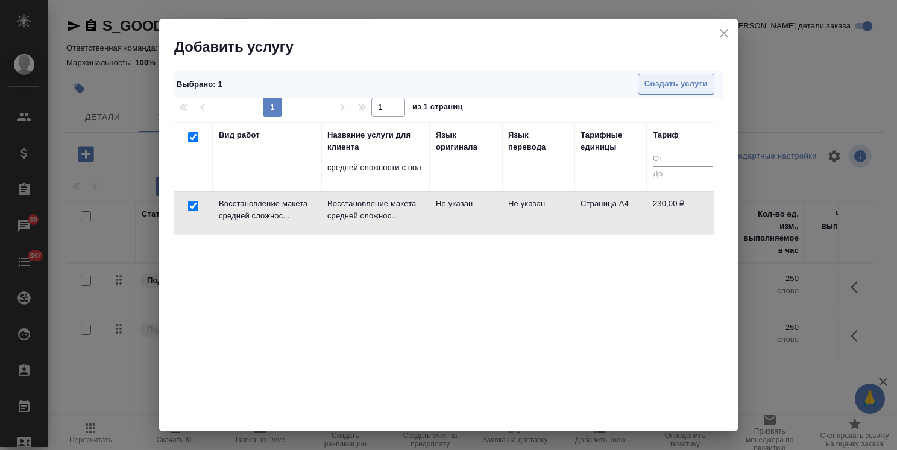
click at [651, 84] on span "Создать услуги" at bounding box center [675, 84] width 63 height 14
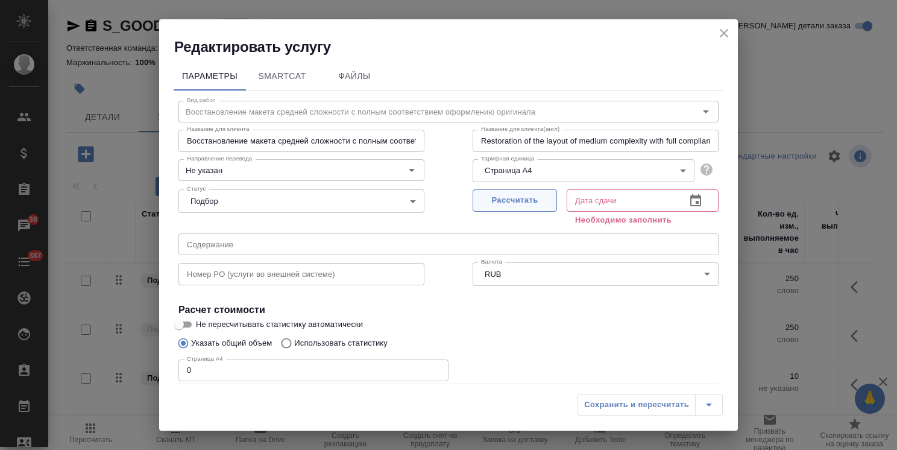
click at [479, 203] on span "Рассчитать" at bounding box center [514, 200] width 71 height 14
type input "17.09.2025 13:04"
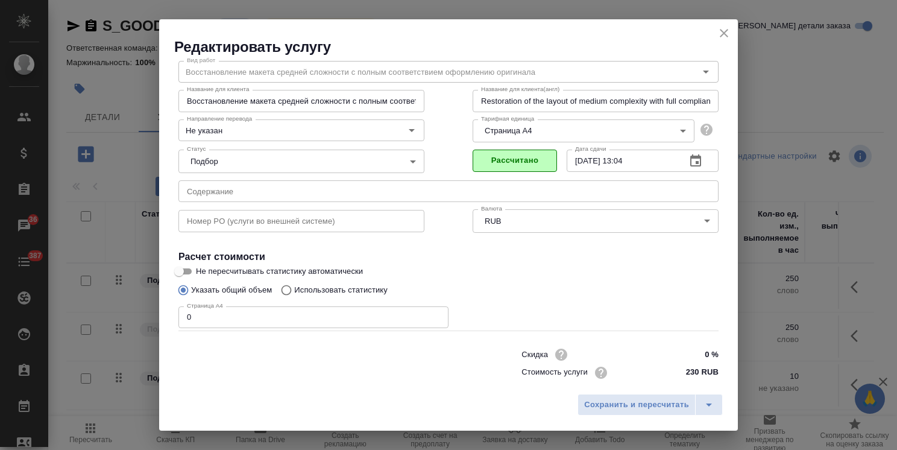
scroll to position [58, 0]
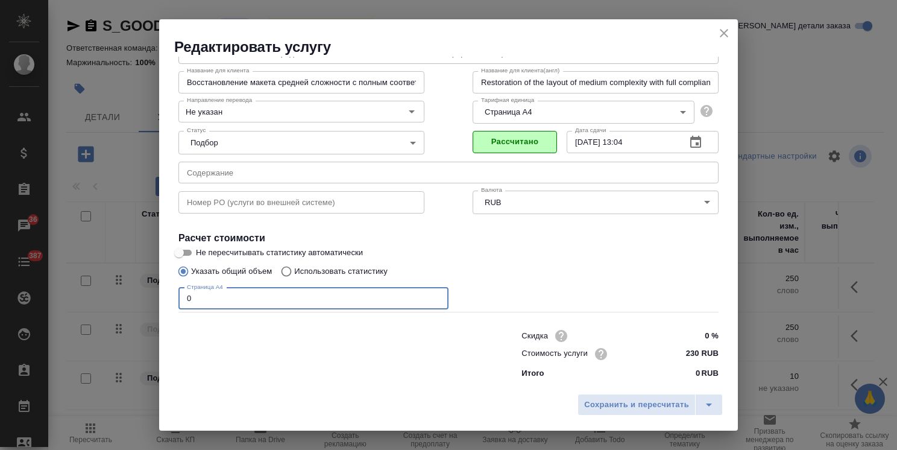
drag, startPoint x: 201, startPoint y: 297, endPoint x: 91, endPoint y: 296, distance: 110.3
click at [95, 296] on div "Редактировать услугу Параметры SmartCat Файлы Вид работ Восстановление макета с…" at bounding box center [448, 225] width 897 height 450
type input "49"
click at [625, 404] on span "Сохранить и пересчитать" at bounding box center [636, 405] width 105 height 14
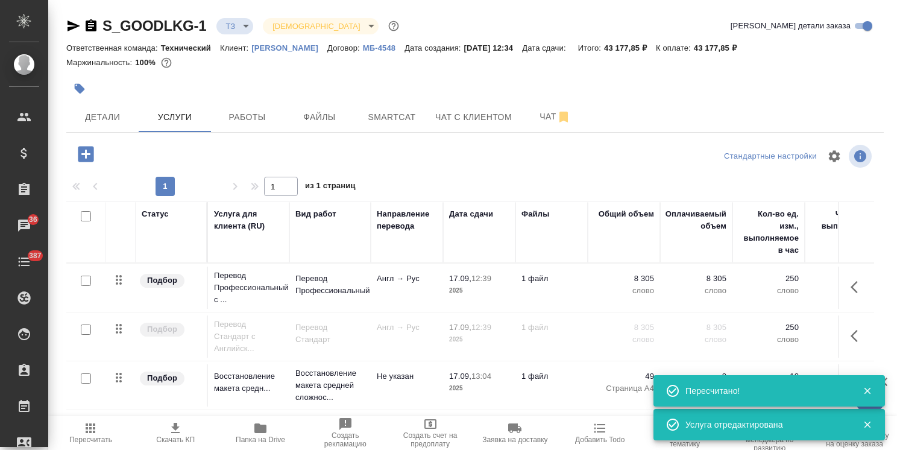
type input "new"
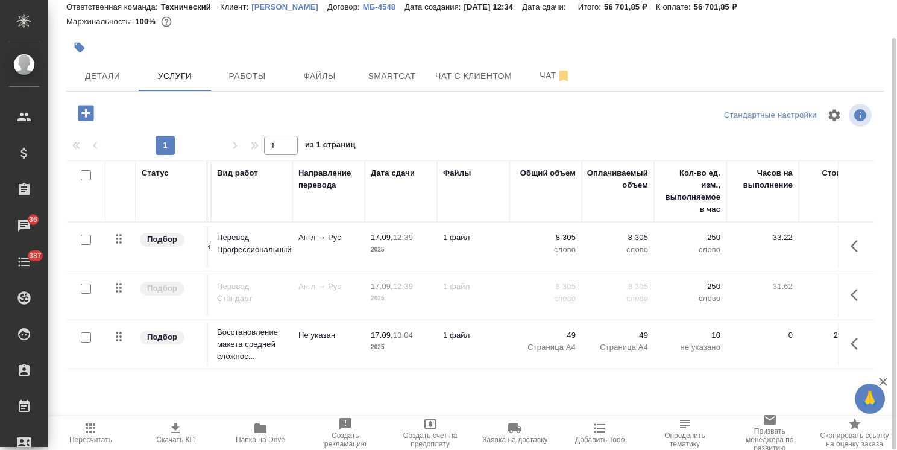
scroll to position [0, 0]
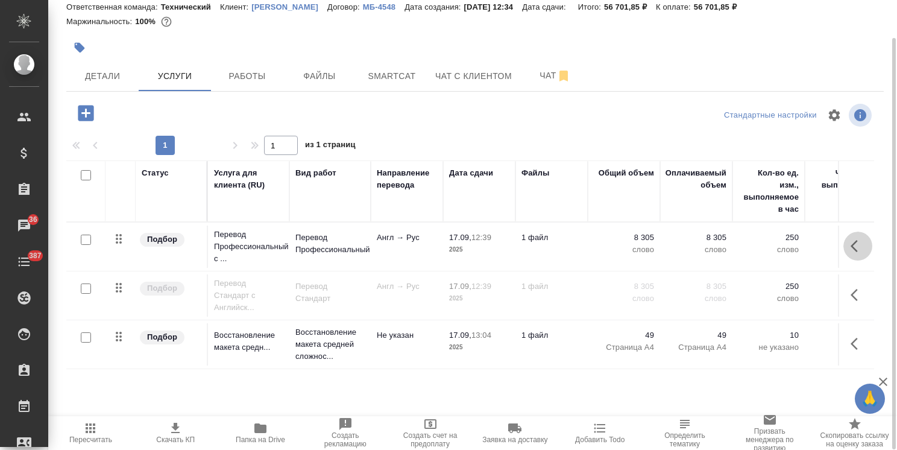
click at [854, 252] on icon "button" at bounding box center [858, 246] width 14 height 14
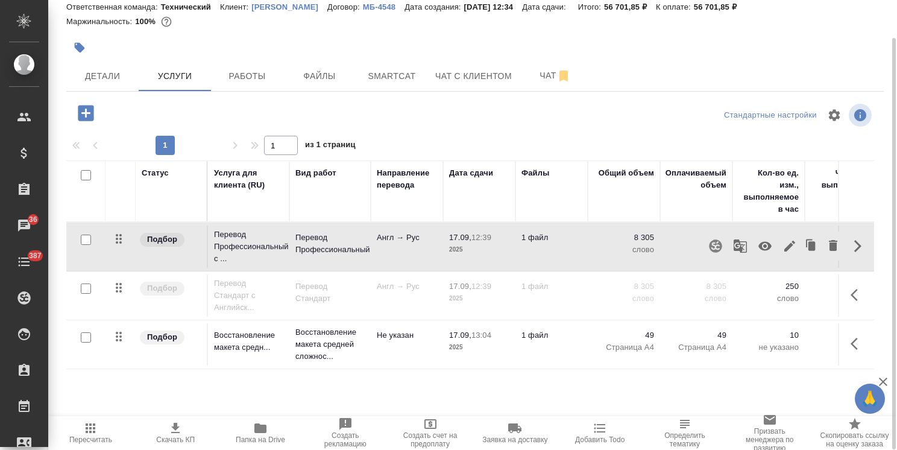
click at [793, 245] on icon "button" at bounding box center [789, 246] width 14 height 14
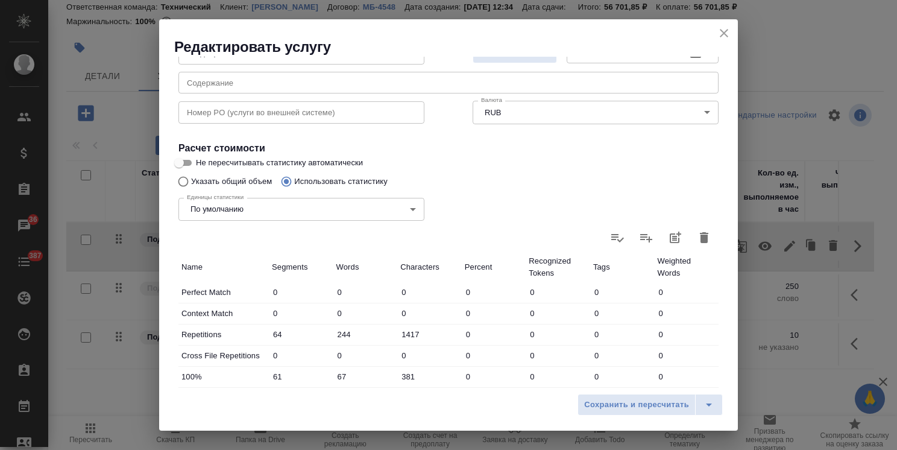
scroll to position [181, 0]
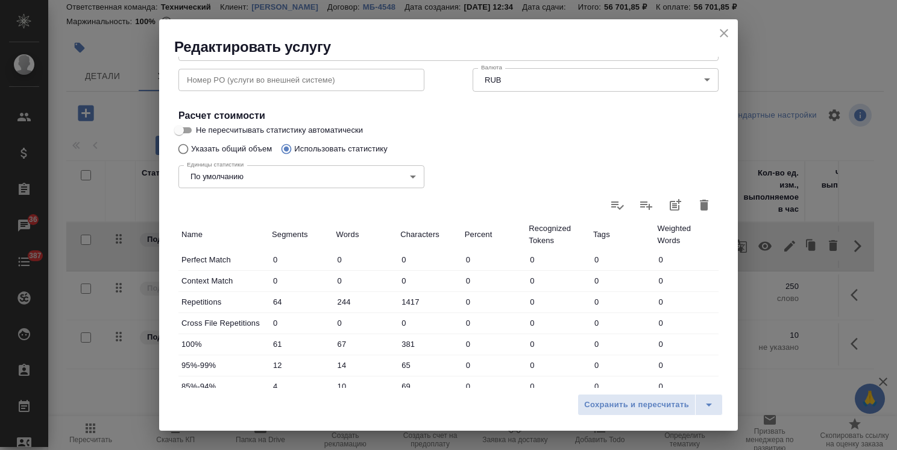
click at [726, 32] on icon "close" at bounding box center [724, 33] width 14 height 14
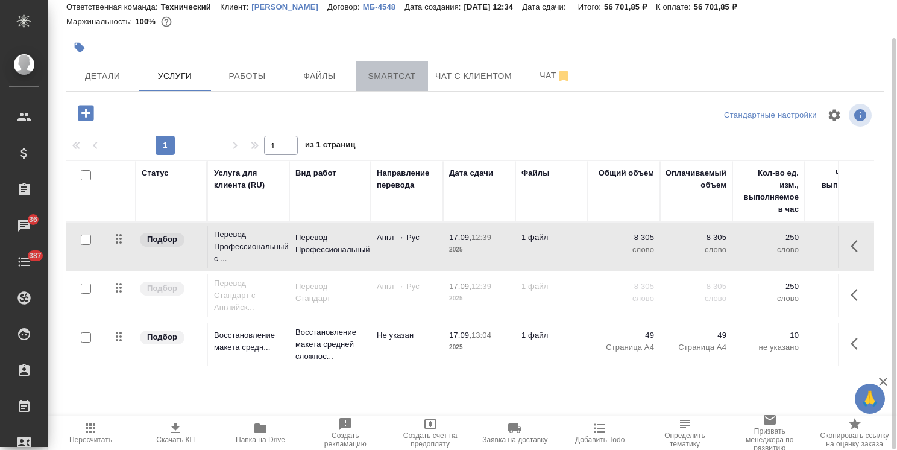
click at [386, 75] on span "Smartcat" at bounding box center [392, 76] width 58 height 15
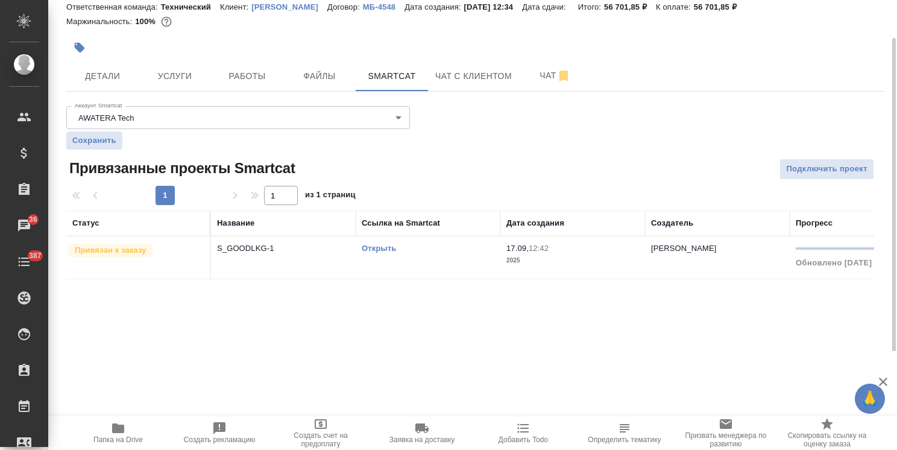
click at [380, 250] on link "Открыть" at bounding box center [379, 248] width 34 height 9
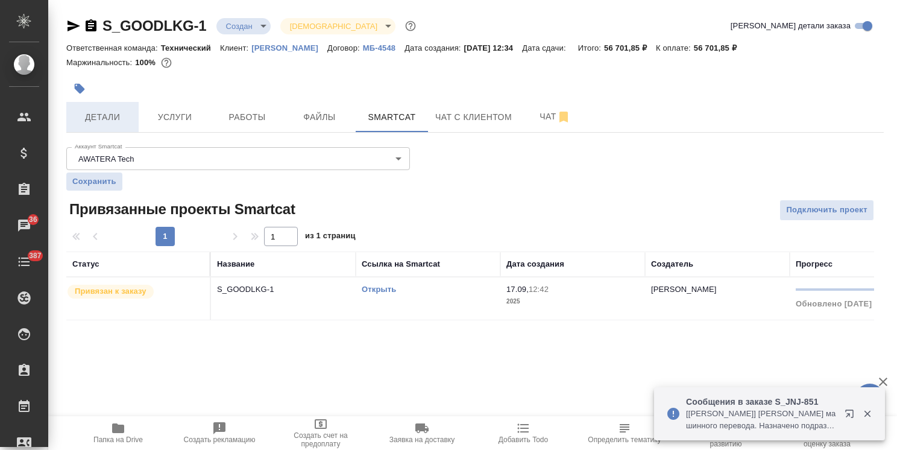
click at [115, 124] on span "Детали" at bounding box center [103, 117] width 58 height 15
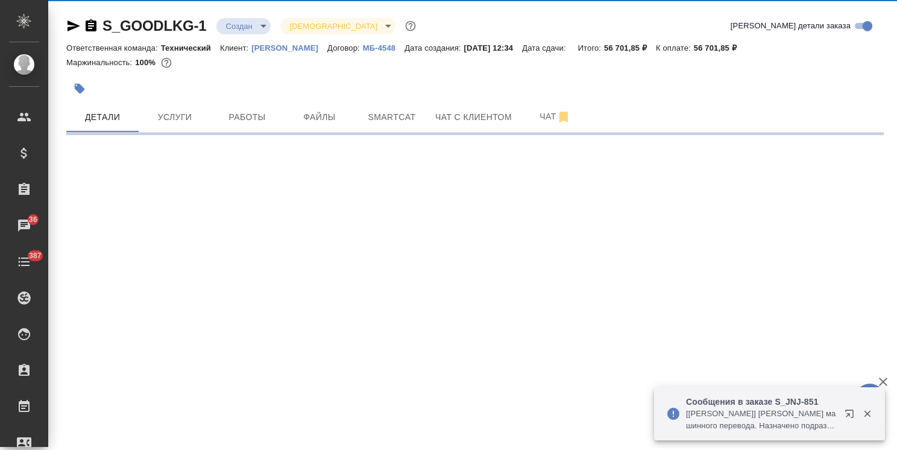
select select "RU"
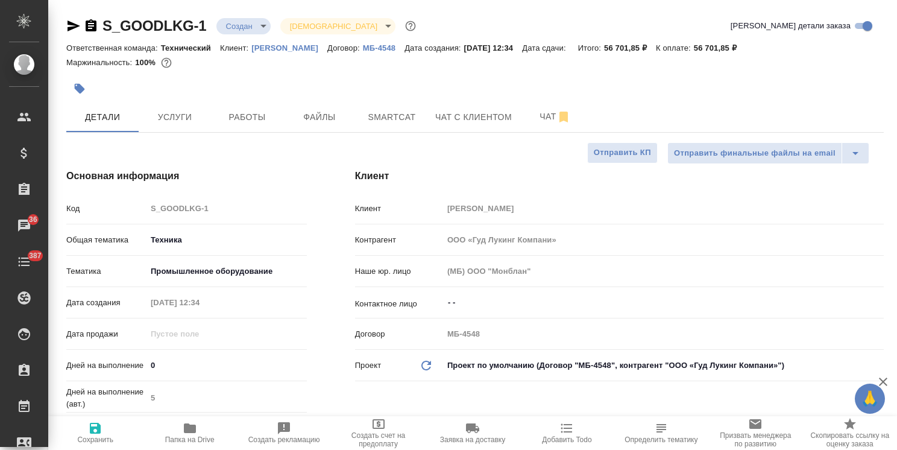
type textarea "x"
drag, startPoint x: 168, startPoint y: 363, endPoint x: 93, endPoint y: 376, distance: 75.3
click at [77, 369] on div "Дней на выполнение 0" at bounding box center [186, 364] width 241 height 21
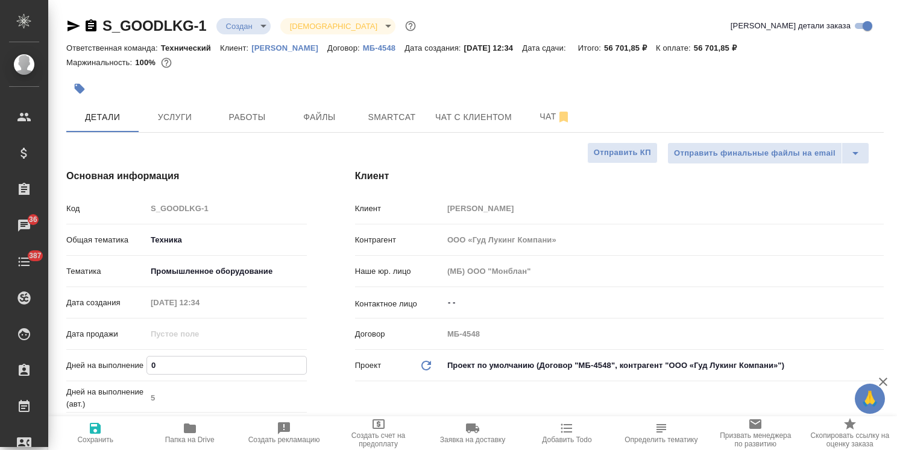
type input "6"
type textarea "x"
type input "6"
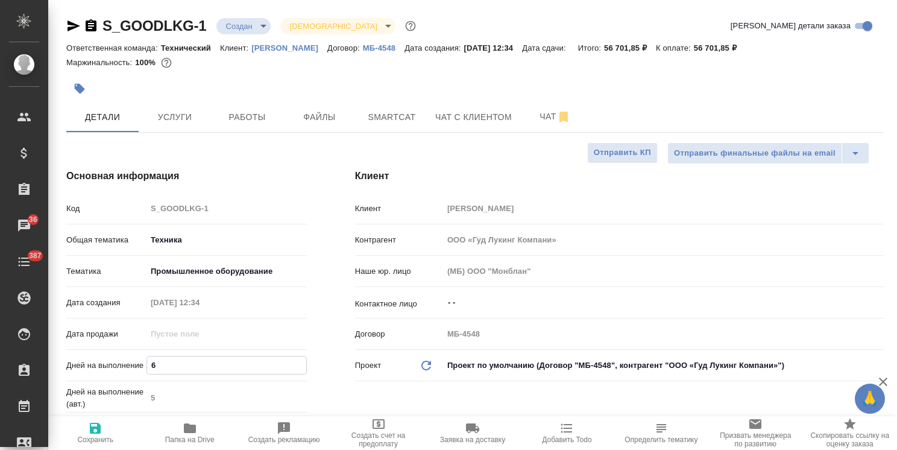
click at [108, 433] on span "Сохранить" at bounding box center [95, 432] width 80 height 23
type textarea "x"
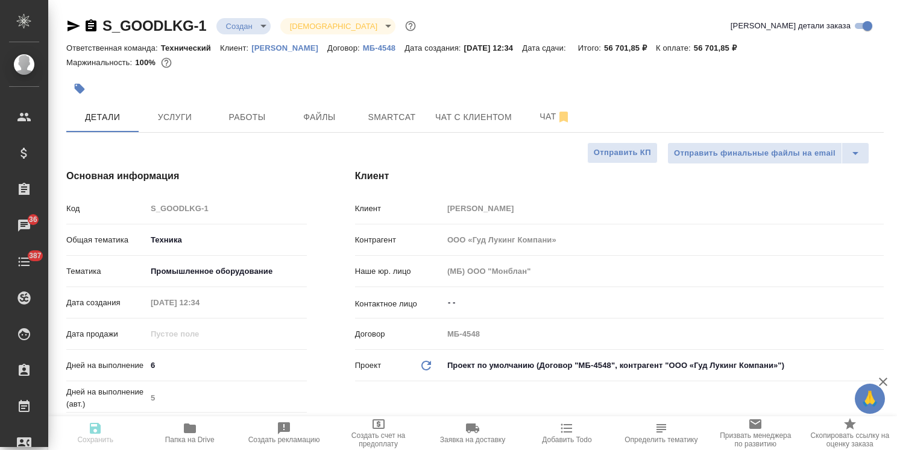
type textarea "x"
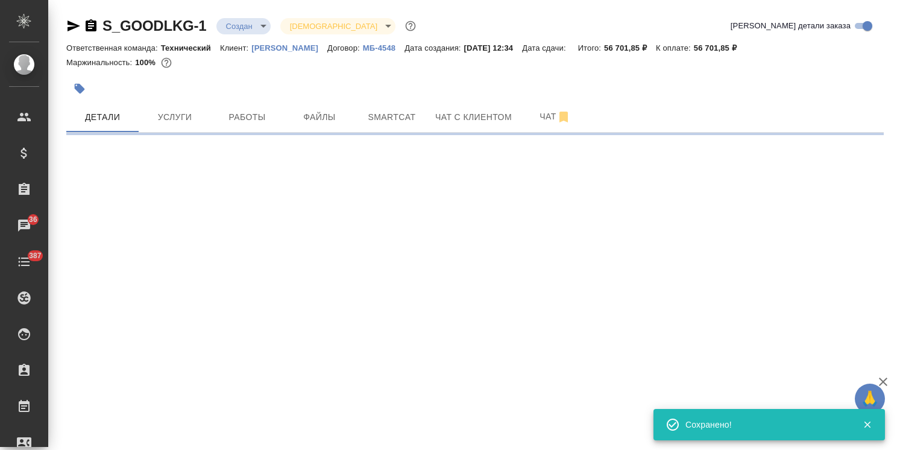
select select "RU"
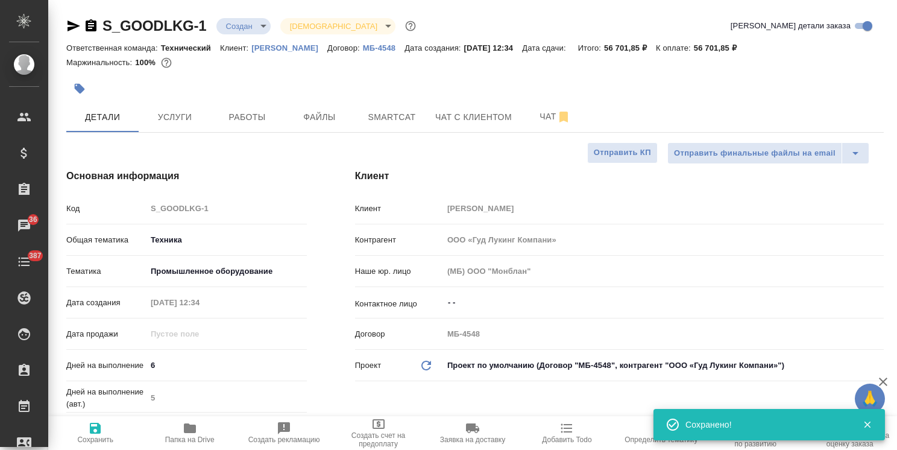
type textarea "x"
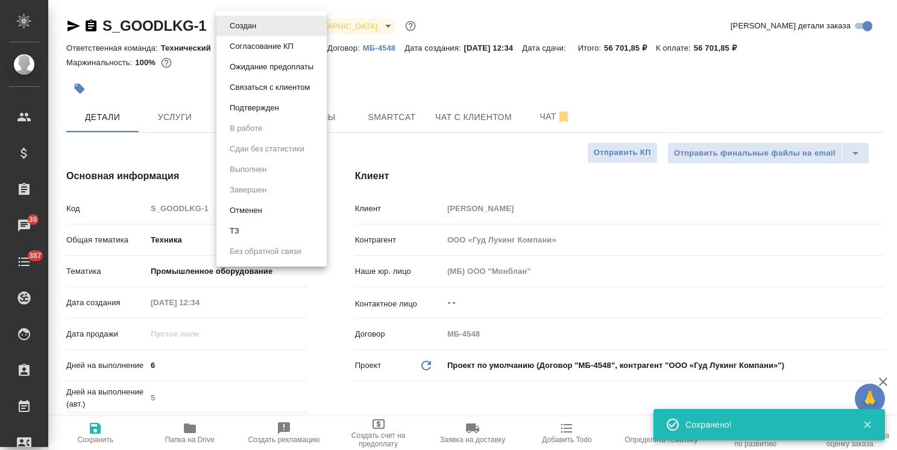
click at [246, 20] on body "🙏 .cls-1 fill:#fff; AWATERA Usmanova Olga Клиенты Спецификации Заказы 36 Чаты 3…" at bounding box center [448, 225] width 897 height 450
click at [253, 41] on button "Согласование КП" at bounding box center [261, 46] width 71 height 13
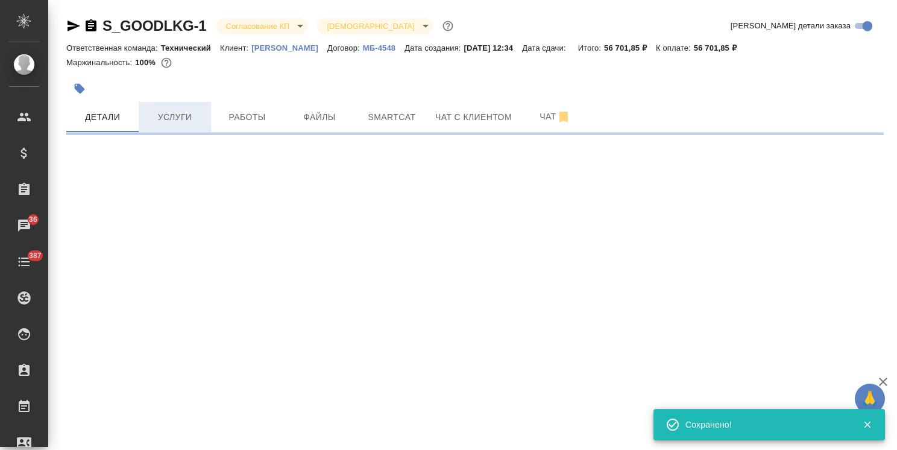
click at [169, 119] on span "Услуги" at bounding box center [175, 117] width 58 height 15
select select "RU"
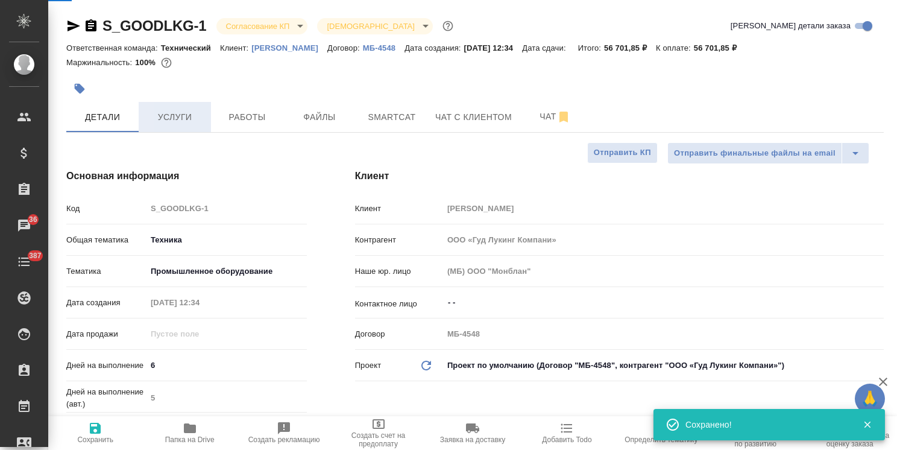
type textarea "x"
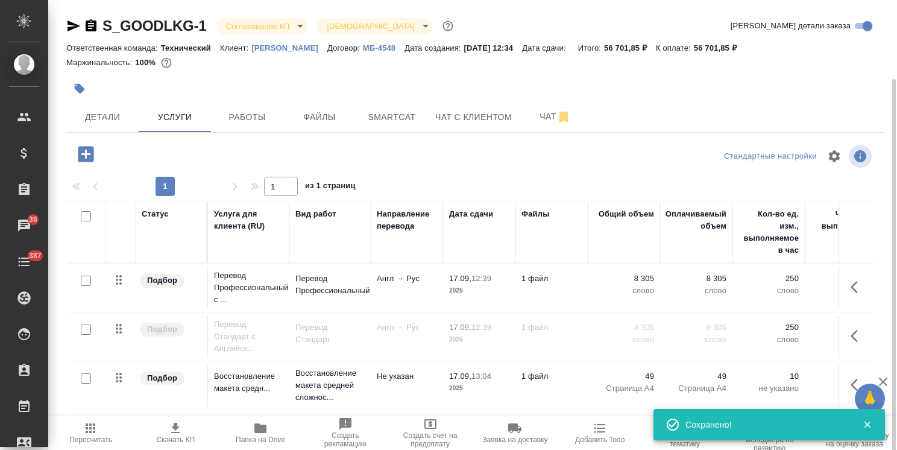
scroll to position [41, 0]
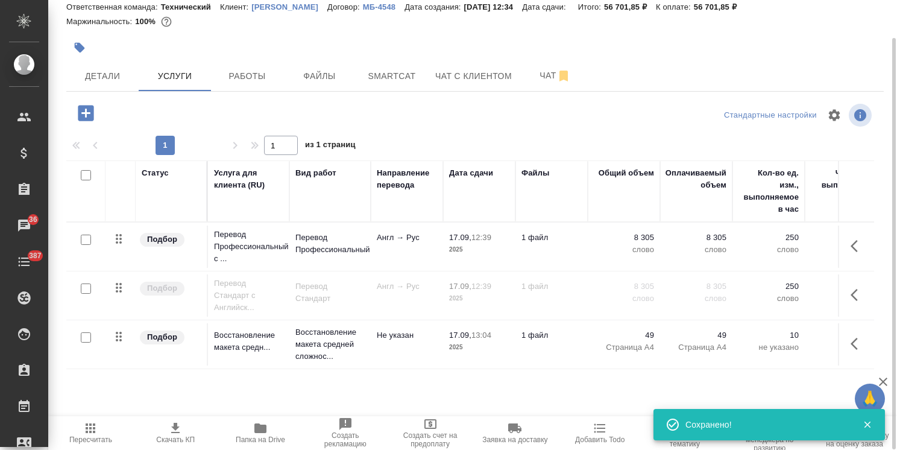
click at [183, 430] on span "Скачать КП" at bounding box center [175, 432] width 71 height 23
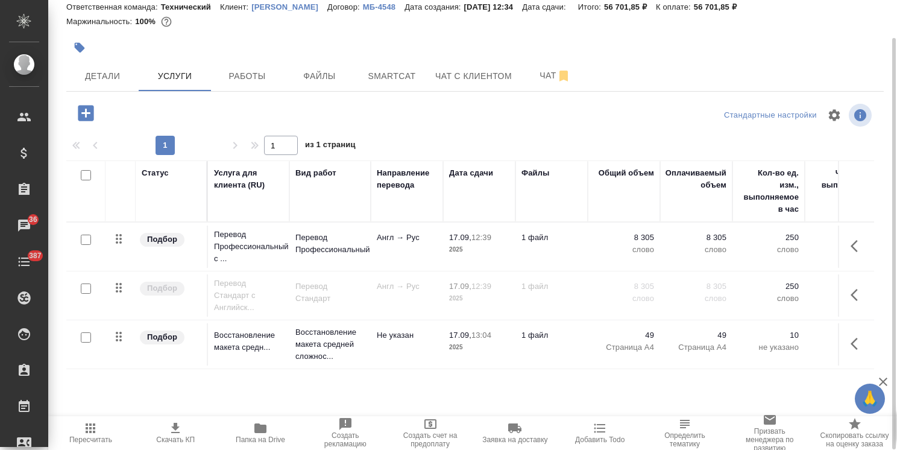
click at [90, 289] on input "checkbox" at bounding box center [86, 288] width 10 height 10
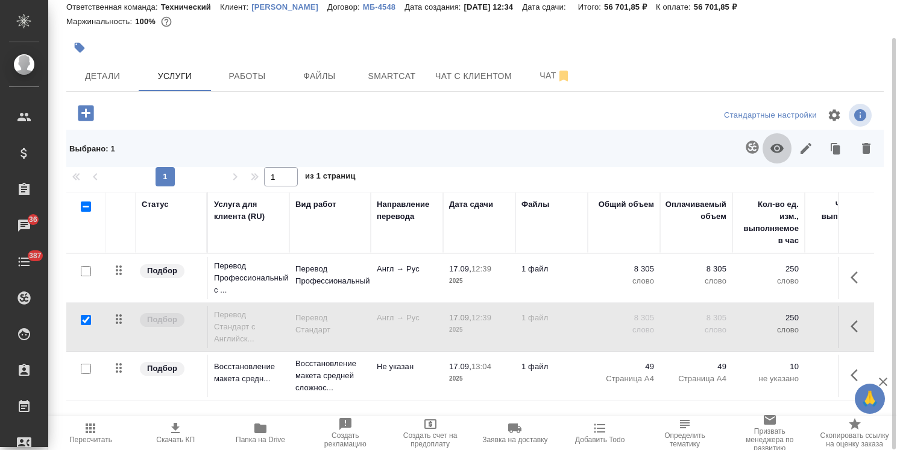
click at [779, 156] on button "button" at bounding box center [777, 148] width 29 height 31
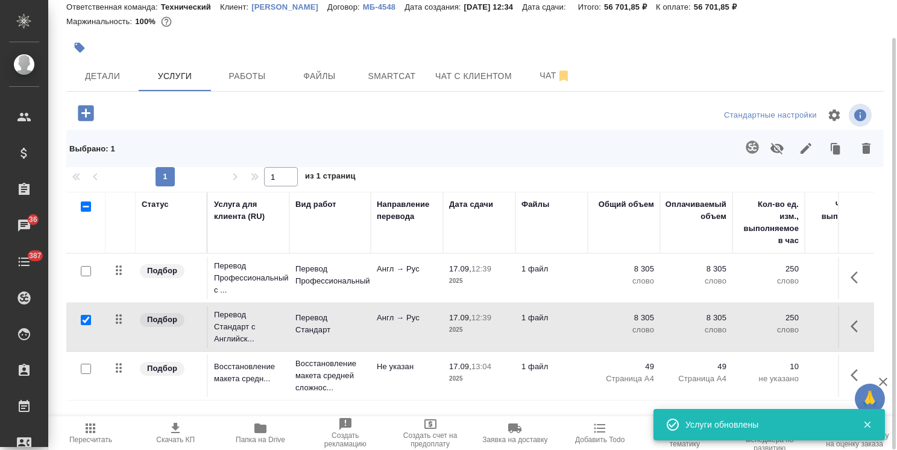
click at [83, 318] on input "checkbox" at bounding box center [86, 320] width 10 height 10
checkbox input "false"
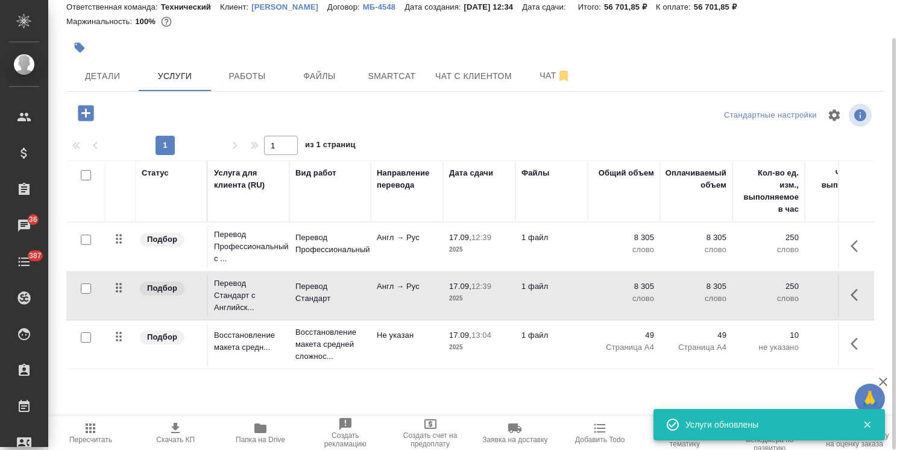
click at [85, 240] on input "checkbox" at bounding box center [86, 239] width 10 height 10
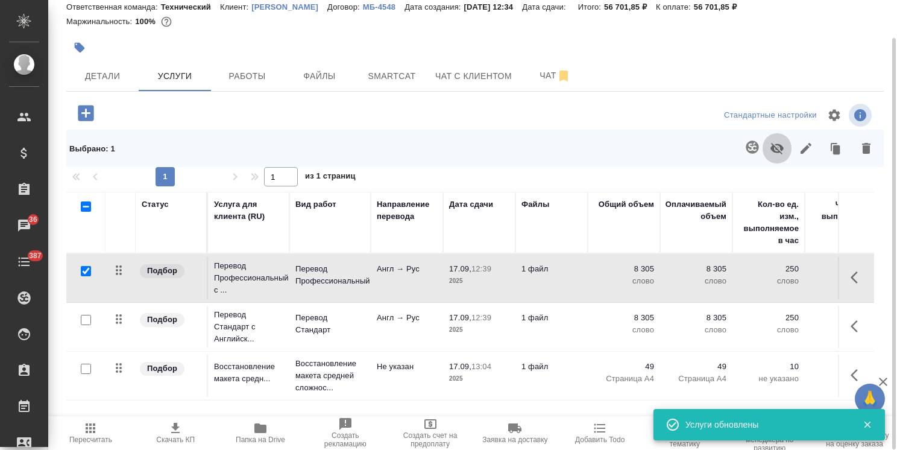
drag, startPoint x: 785, startPoint y: 151, endPoint x: 285, endPoint y: 250, distance: 510.1
click at [784, 151] on button "button" at bounding box center [777, 148] width 29 height 31
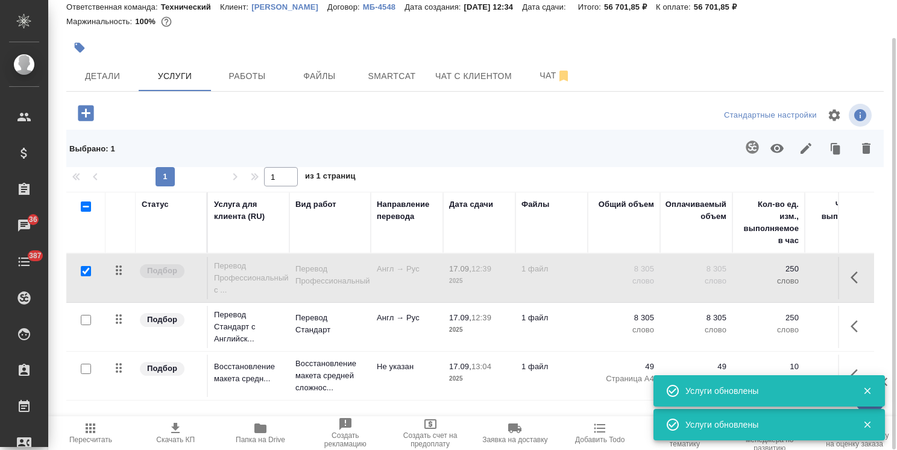
click at [87, 271] on input "checkbox" at bounding box center [86, 271] width 10 height 10
checkbox input "false"
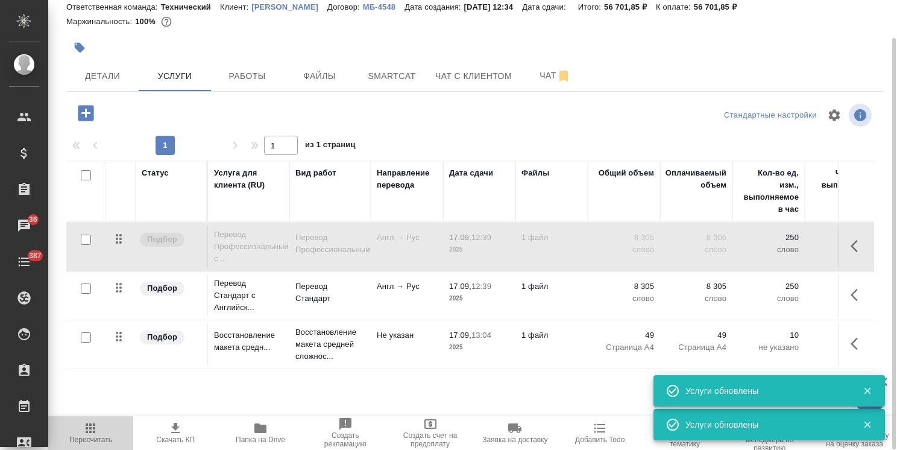
click at [85, 436] on span "Пересчитать" at bounding box center [90, 439] width 43 height 8
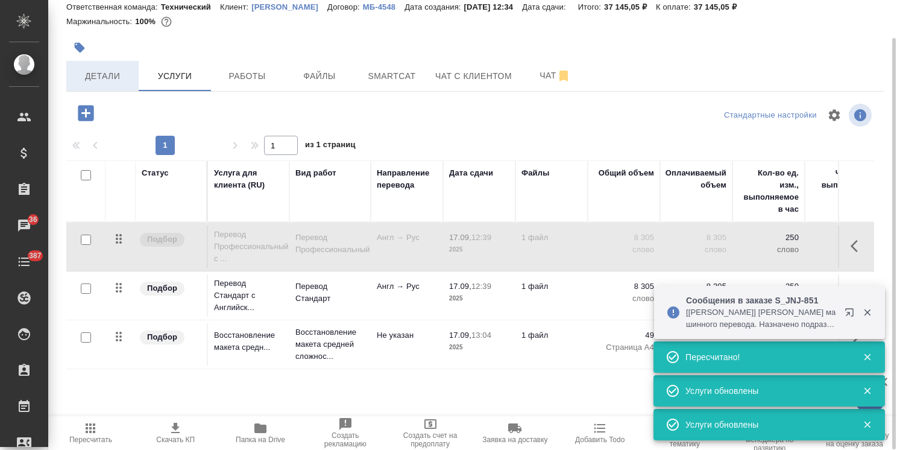
click at [115, 80] on span "Детали" at bounding box center [103, 76] width 58 height 15
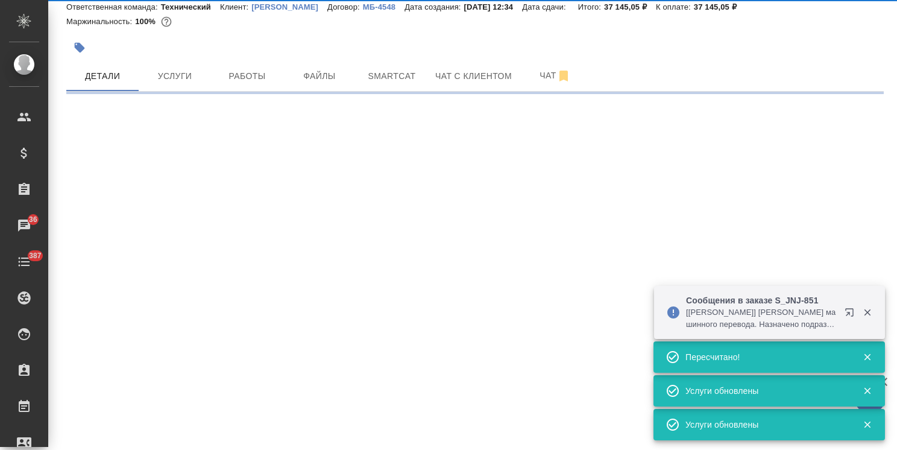
select select "RU"
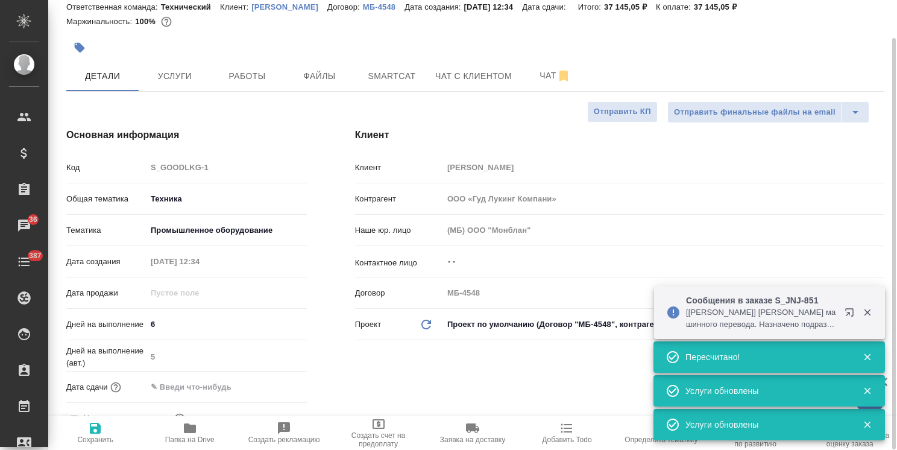
type textarea "x"
drag, startPoint x: 174, startPoint y: 321, endPoint x: 99, endPoint y: 312, distance: 74.7
click at [100, 312] on div "Код S_GOODLKG-1 Общая тематика Техника tech Тематика Промышленное оборудование …" at bounding box center [186, 298] width 241 height 282
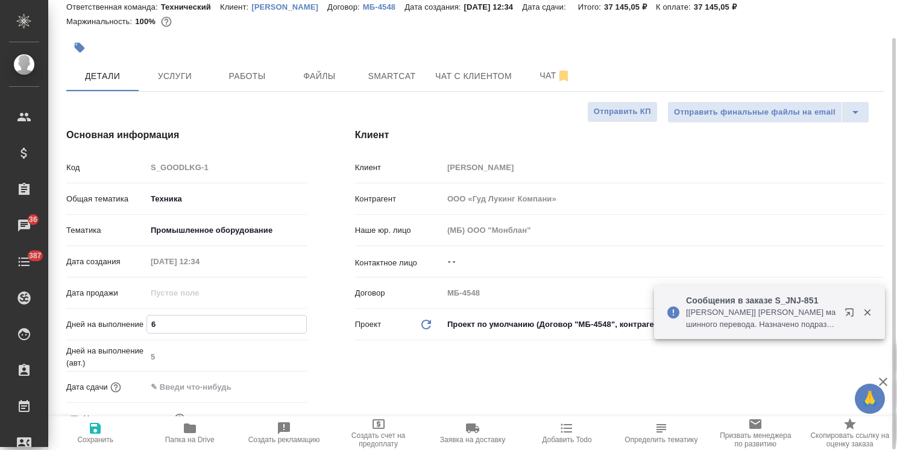
type input "4"
type textarea "x"
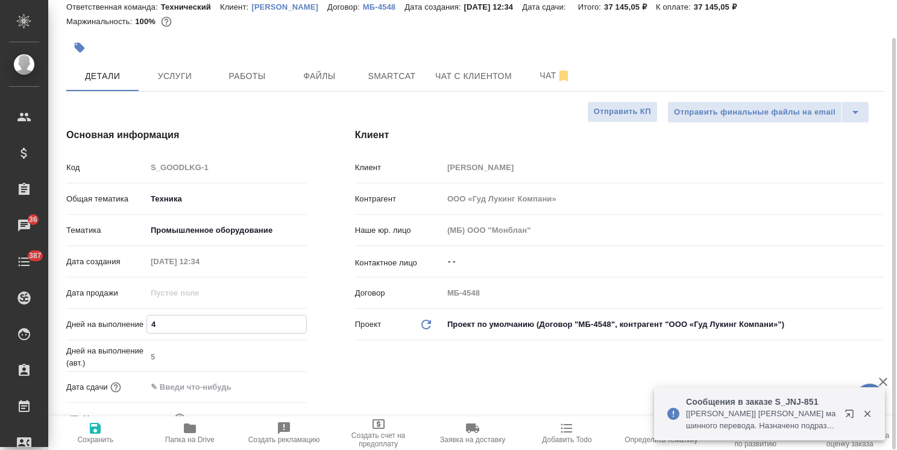
type input "4"
click at [107, 432] on span "Сохранить" at bounding box center [95, 432] width 80 height 23
type textarea "x"
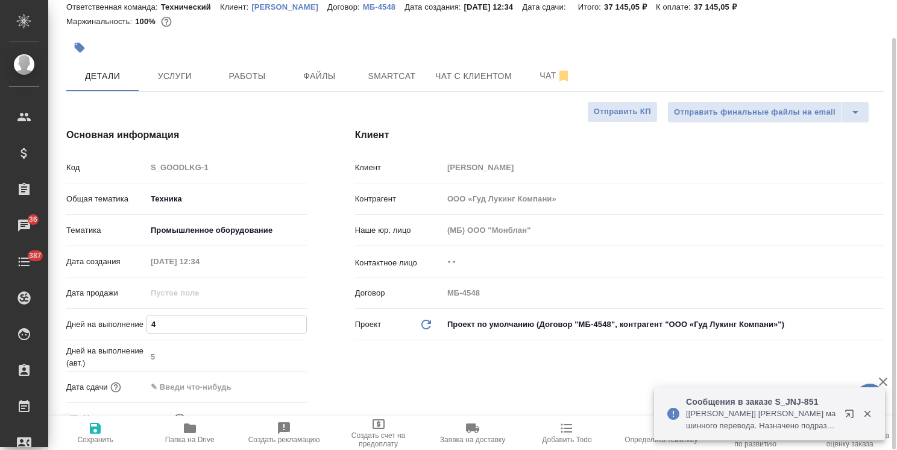
type textarea "x"
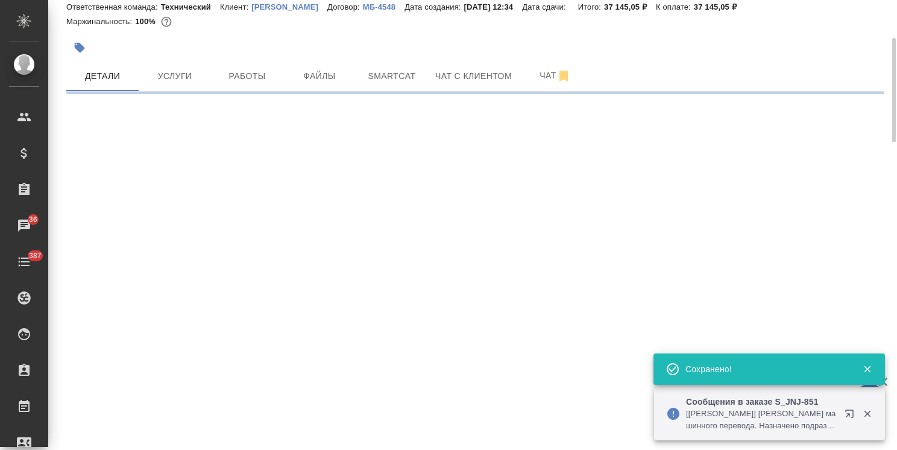
select select "RU"
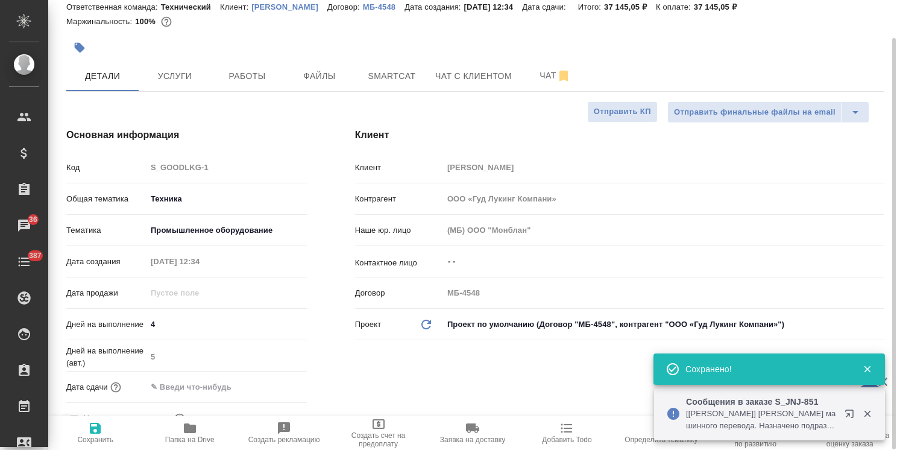
type textarea "x"
click at [165, 75] on span "Услуги" at bounding box center [175, 76] width 58 height 15
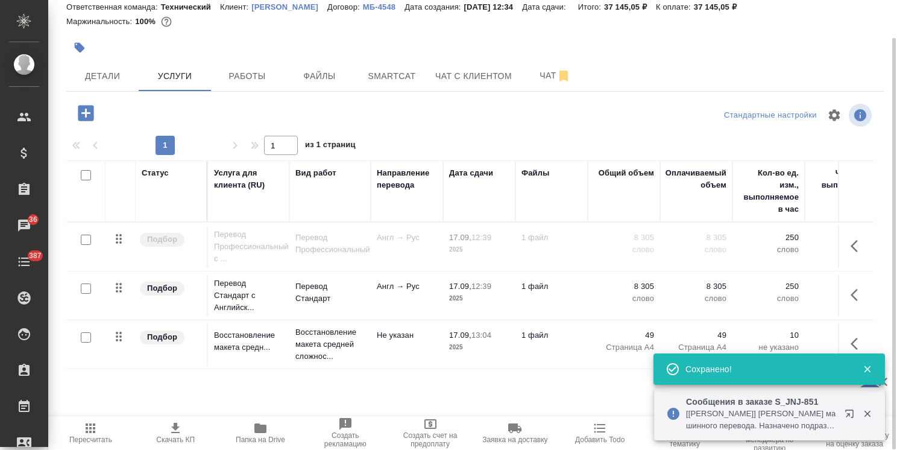
click at [174, 435] on span "Скачать КП" at bounding box center [175, 439] width 39 height 8
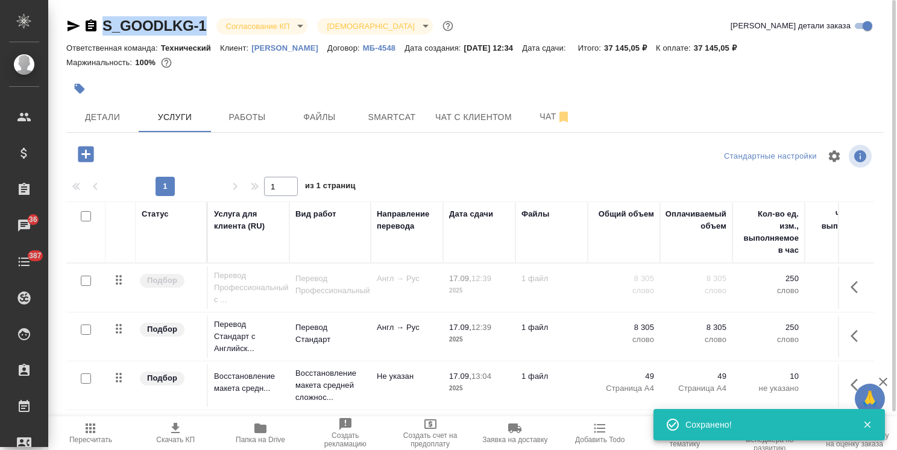
drag, startPoint x: 176, startPoint y: 12, endPoint x: 60, endPoint y: 9, distance: 116.4
click at [51, 11] on div "S_GOODLKG-1 Согласование КП kpNegotiation Святая троица holyTrinity Кратко дета…" at bounding box center [472, 245] width 849 height 491
copy link "S_GOODLKG-1"
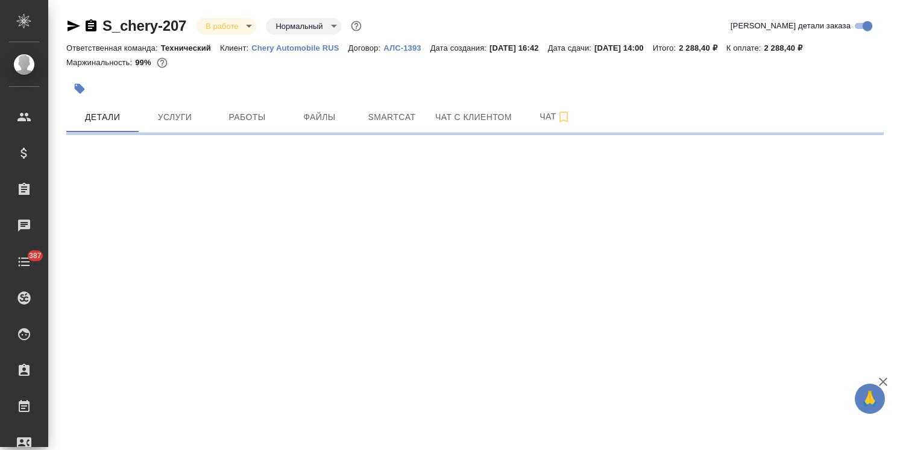
select select "RU"
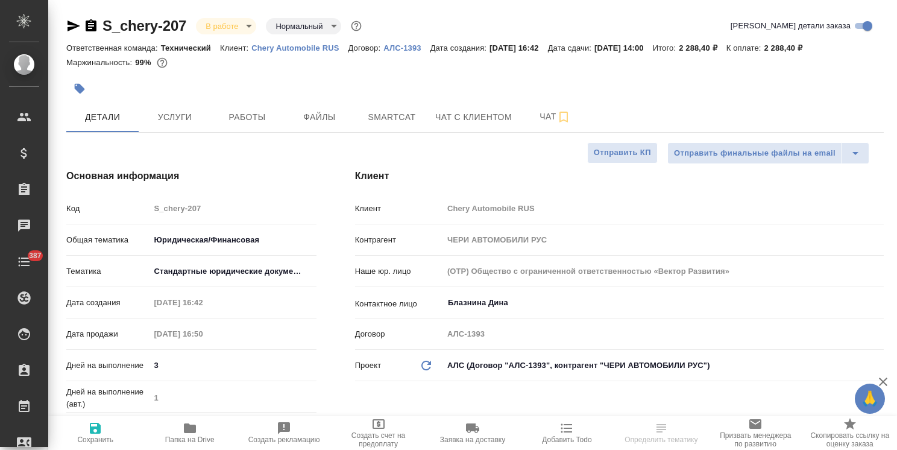
type textarea "x"
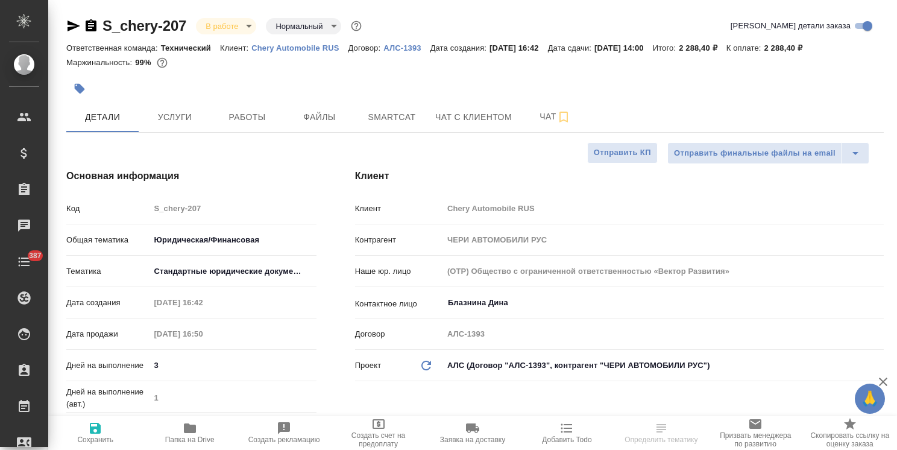
type textarea "x"
select select "RU"
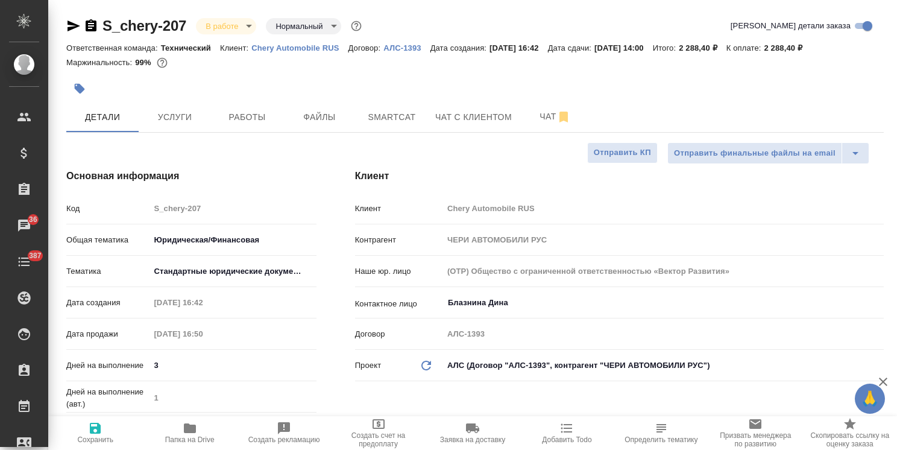
type textarea "x"
click at [186, 440] on span "Папка на Drive" at bounding box center [189, 439] width 49 height 8
type textarea "x"
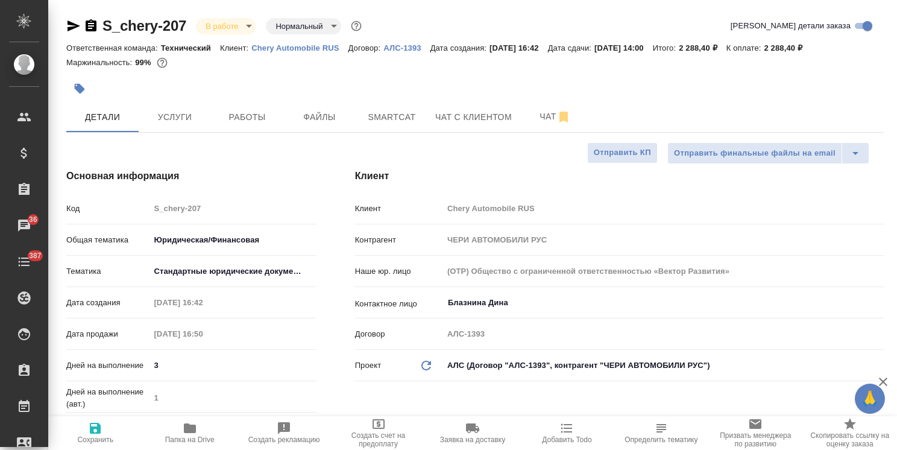
type textarea "x"
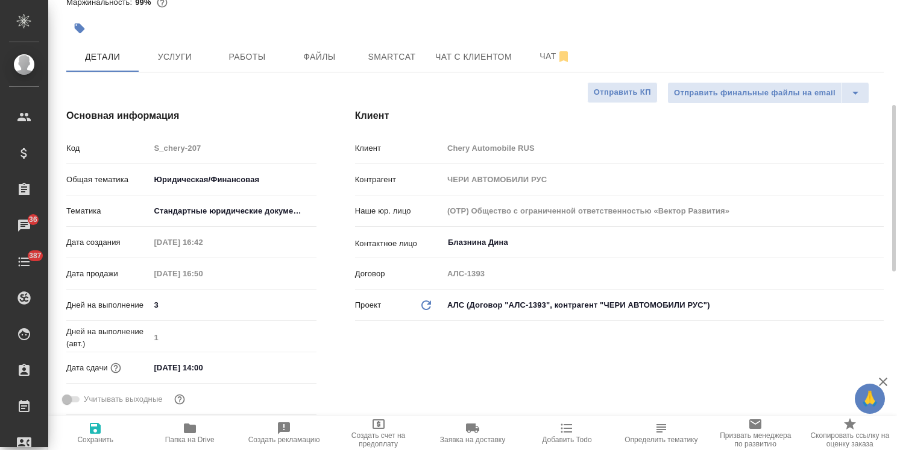
scroll to position [121, 0]
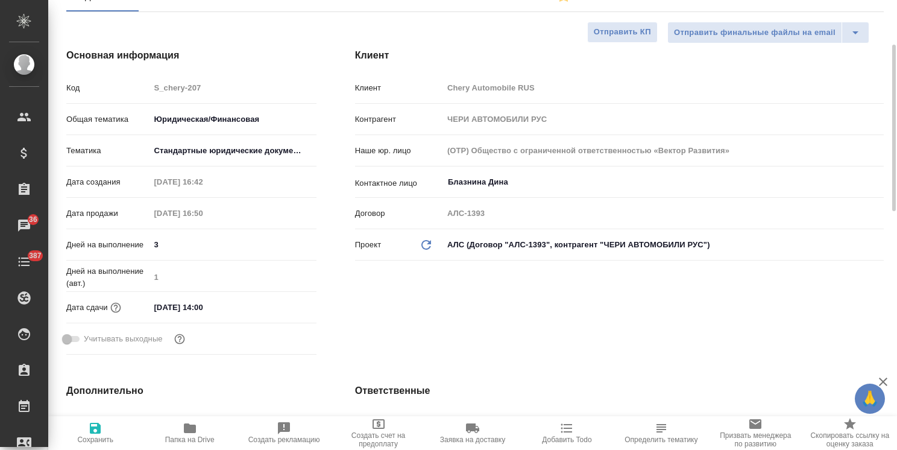
click at [221, 302] on input "[DATE] 14:00" at bounding box center [201, 306] width 105 height 17
click at [284, 302] on icon "button" at bounding box center [281, 306] width 11 height 12
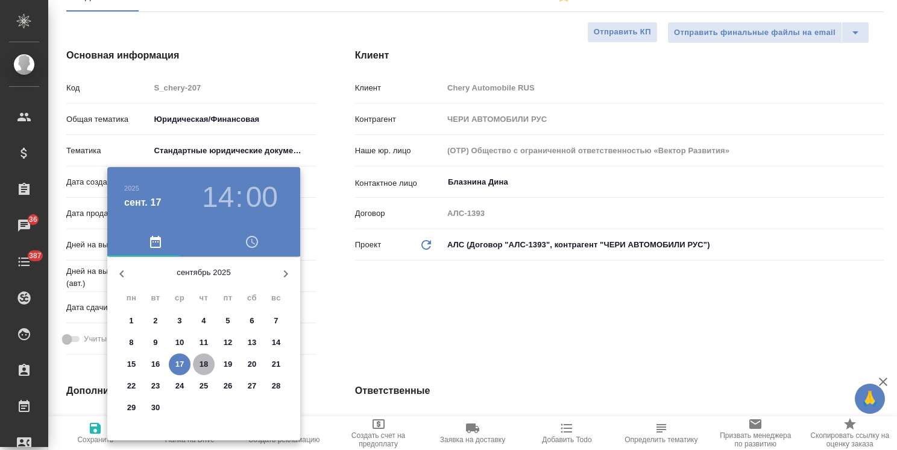
click at [209, 363] on span "18" at bounding box center [204, 364] width 22 height 12
type input "[DATE] 14:00"
type textarea "x"
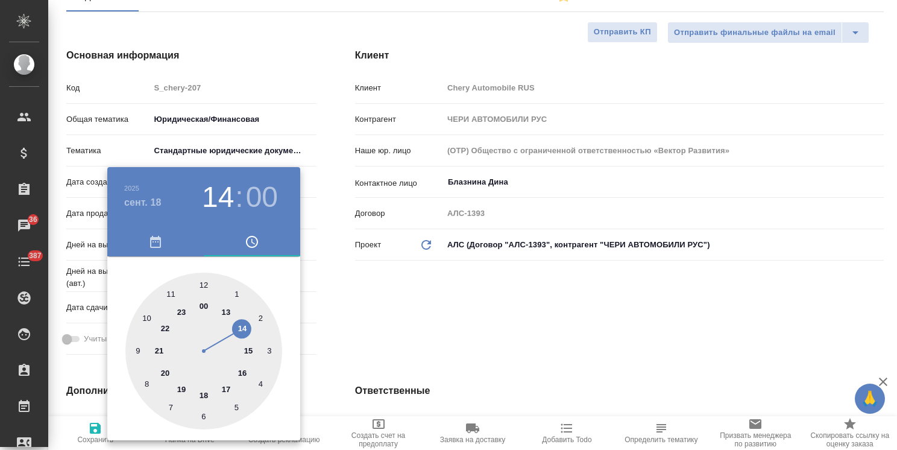
click at [351, 334] on div at bounding box center [448, 225] width 897 height 450
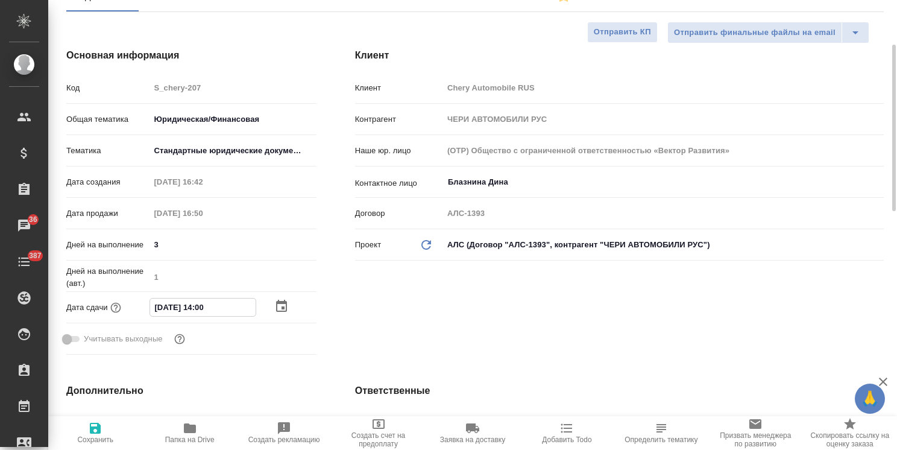
click at [203, 308] on input "[DATE] 14:00" at bounding box center [202, 306] width 105 height 17
type input "[DATE] 17:00"
type textarea "x"
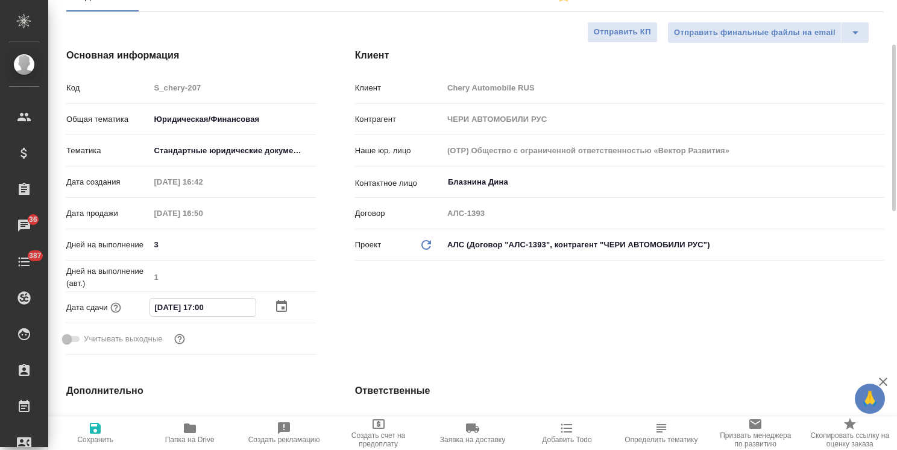
type input "[DATE] 17:00"
click at [105, 430] on span "Сохранить" at bounding box center [95, 432] width 80 height 23
type textarea "x"
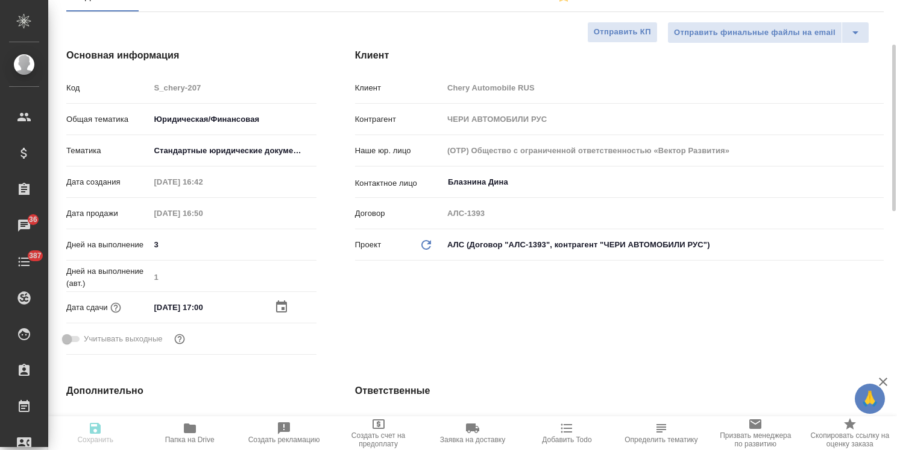
type textarea "x"
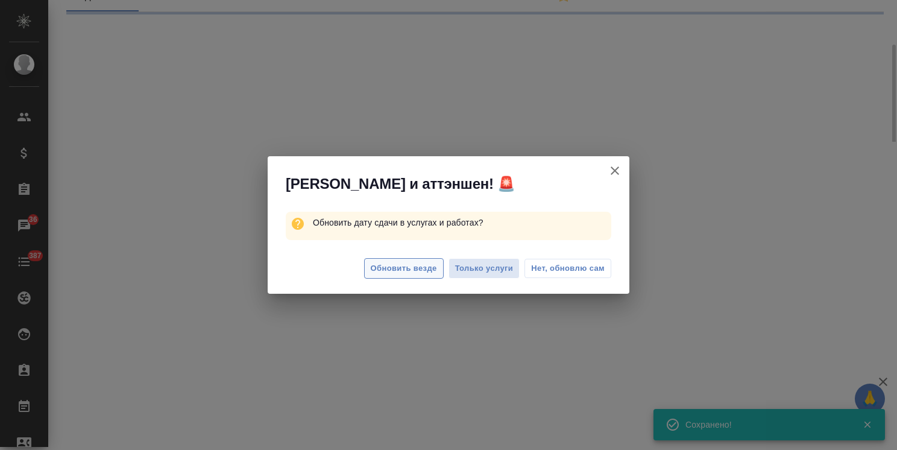
click at [414, 269] on span "Обновить везде" at bounding box center [404, 269] width 66 height 14
select select "RU"
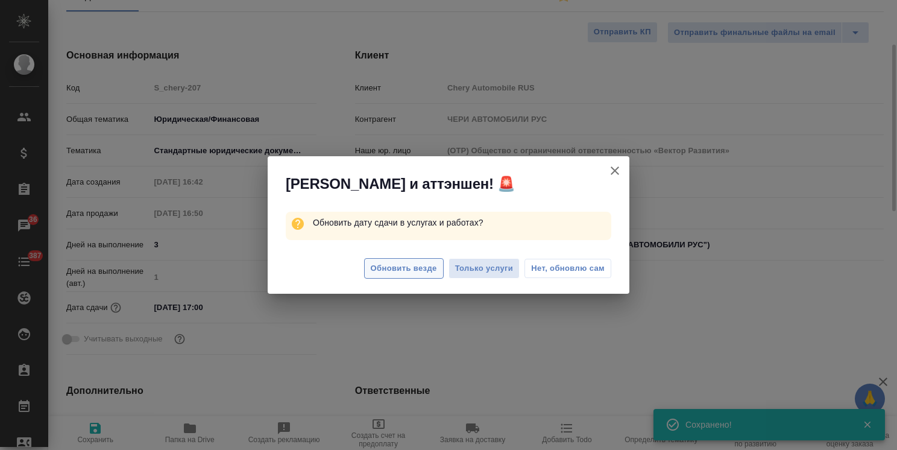
type textarea "x"
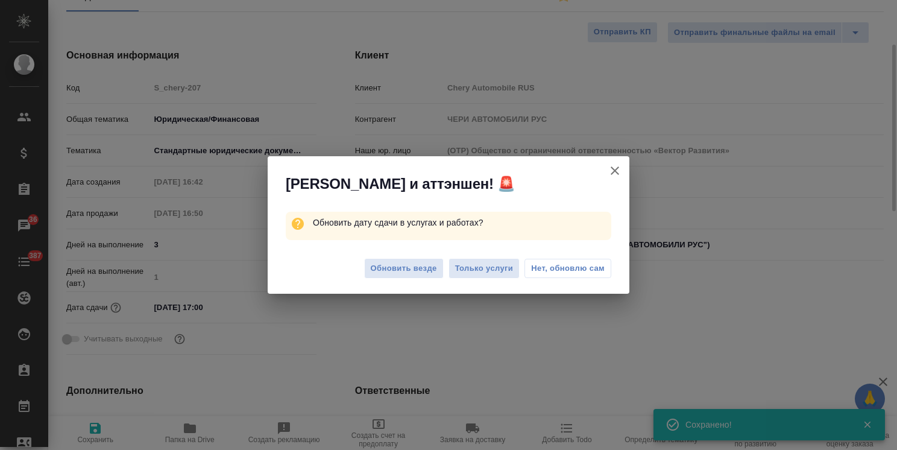
type textarea "x"
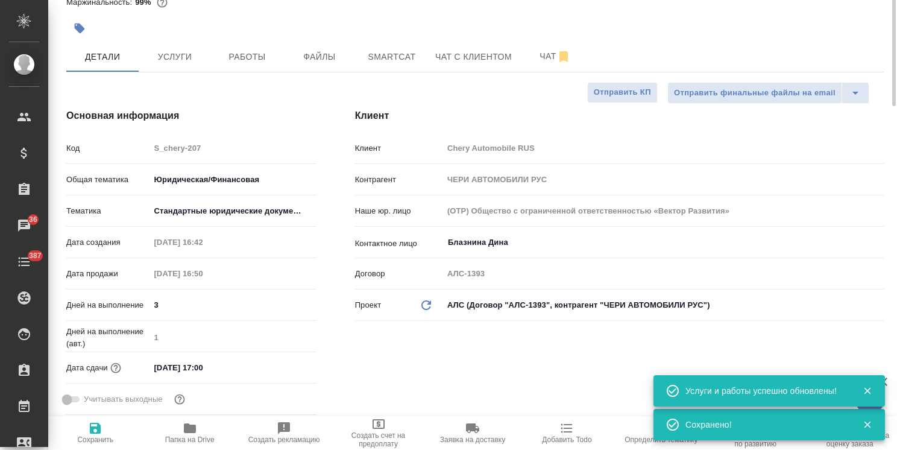
scroll to position [0, 0]
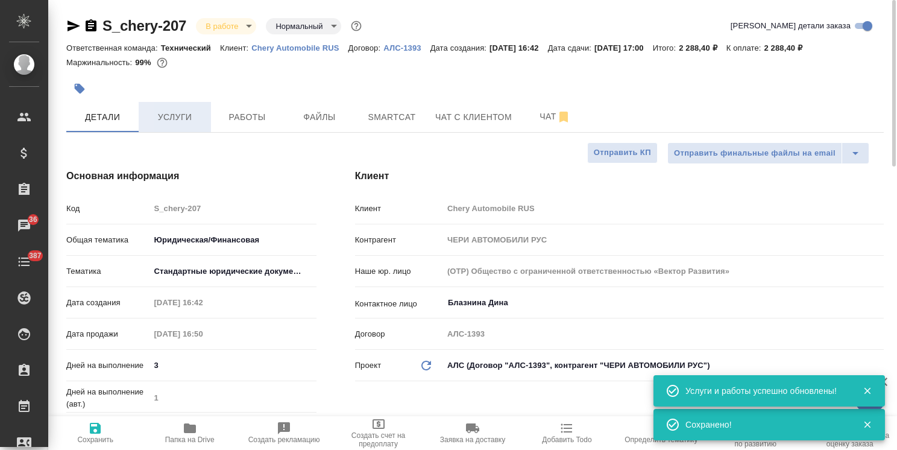
click at [196, 112] on span "Услуги" at bounding box center [175, 117] width 58 height 15
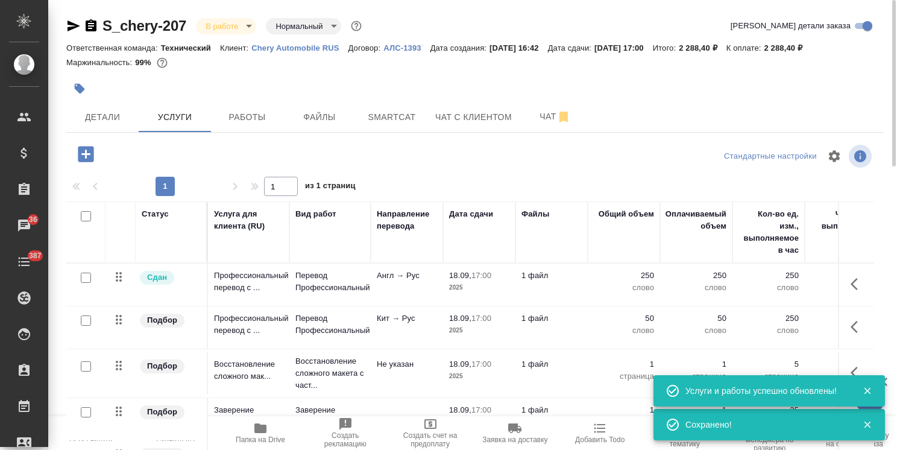
scroll to position [41, 0]
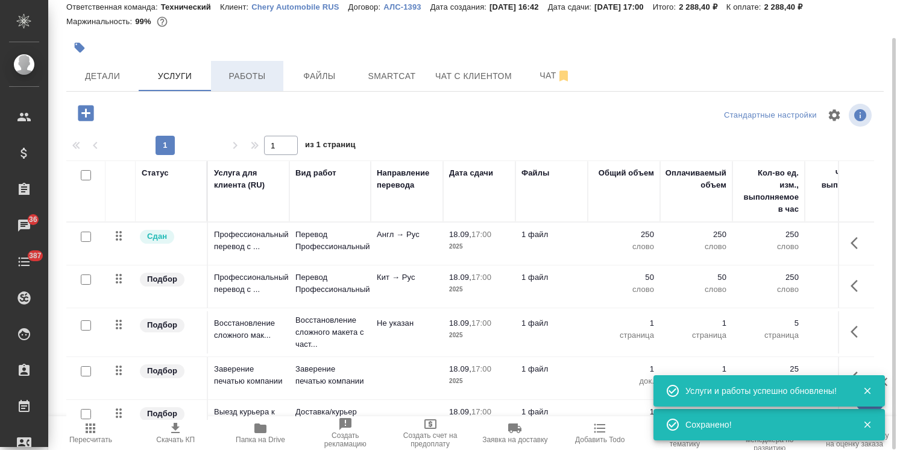
click at [252, 80] on span "Работы" at bounding box center [247, 76] width 58 height 15
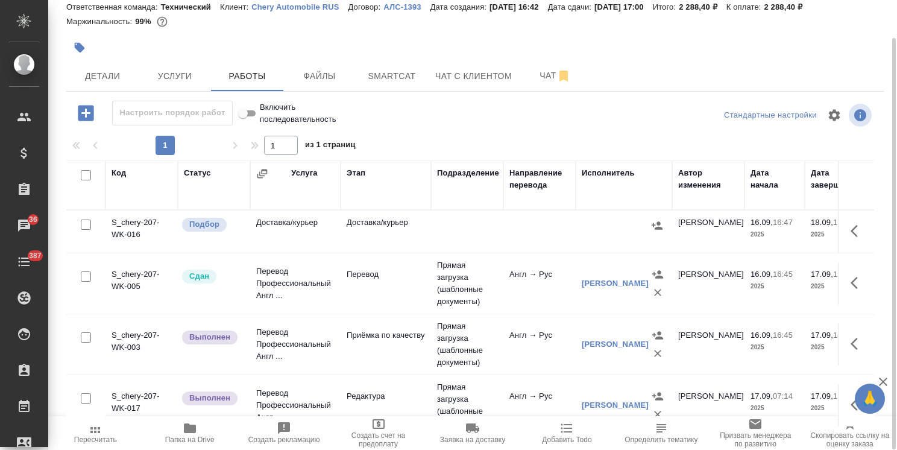
scroll to position [55, 0]
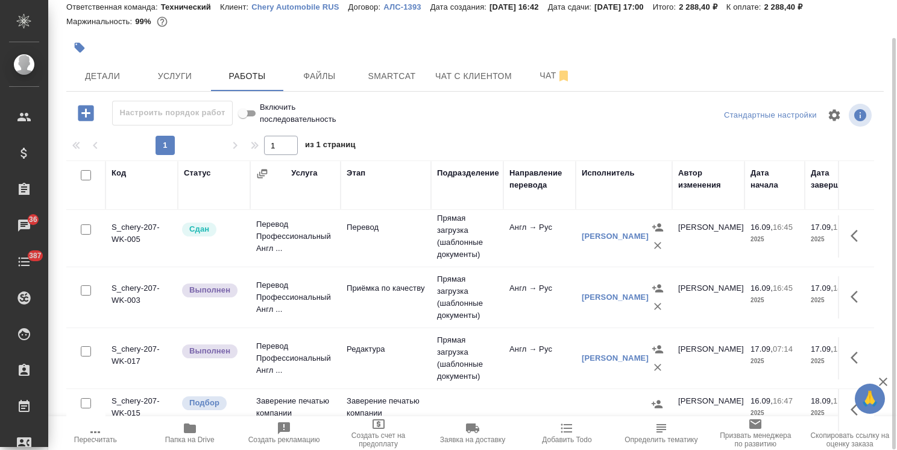
click at [852, 402] on icon "button" at bounding box center [858, 409] width 14 height 14
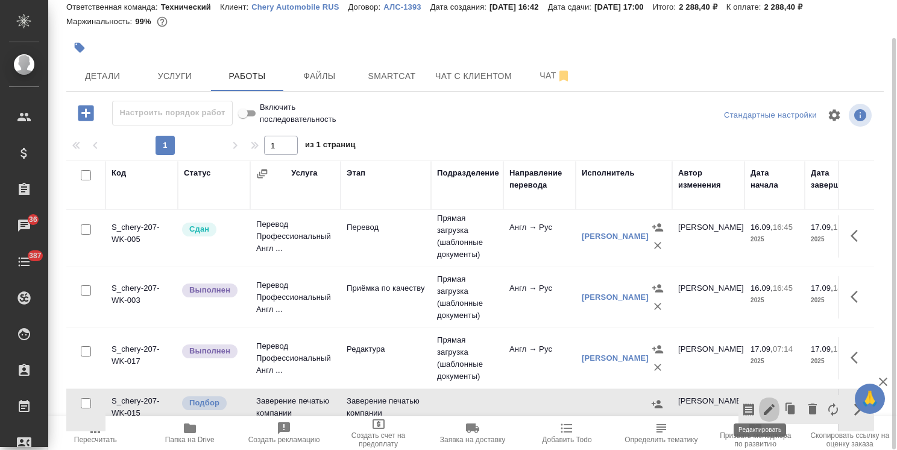
click at [762, 402] on icon "button" at bounding box center [769, 409] width 14 height 14
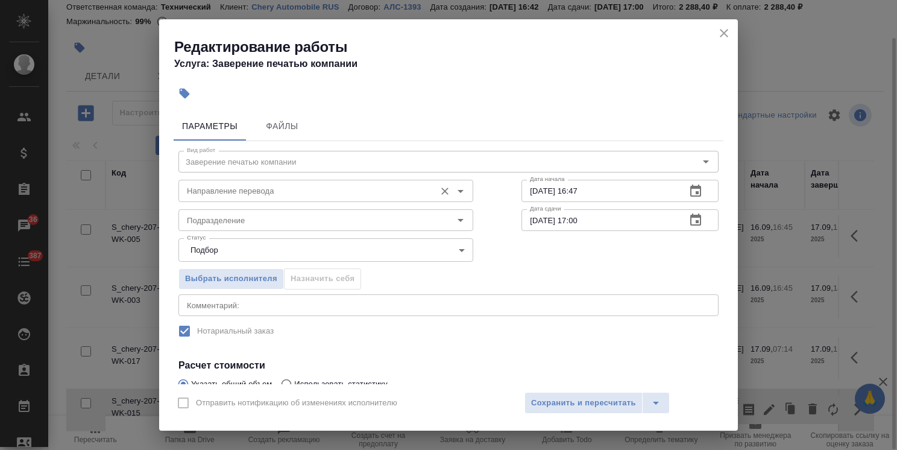
click at [272, 192] on input "Направление перевода" at bounding box center [305, 190] width 247 height 14
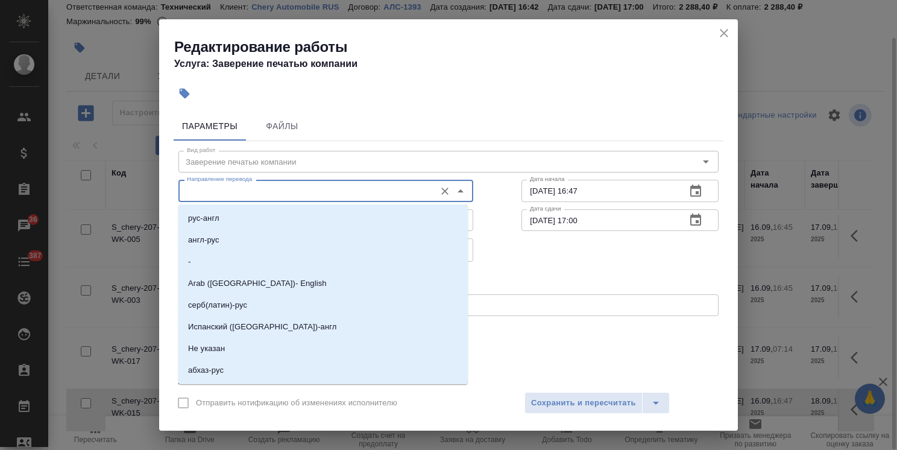
click at [362, 141] on div "Вид работ Заверение печатью компании Вид работ Направление перевода Направление…" at bounding box center [449, 324] width 550 height 367
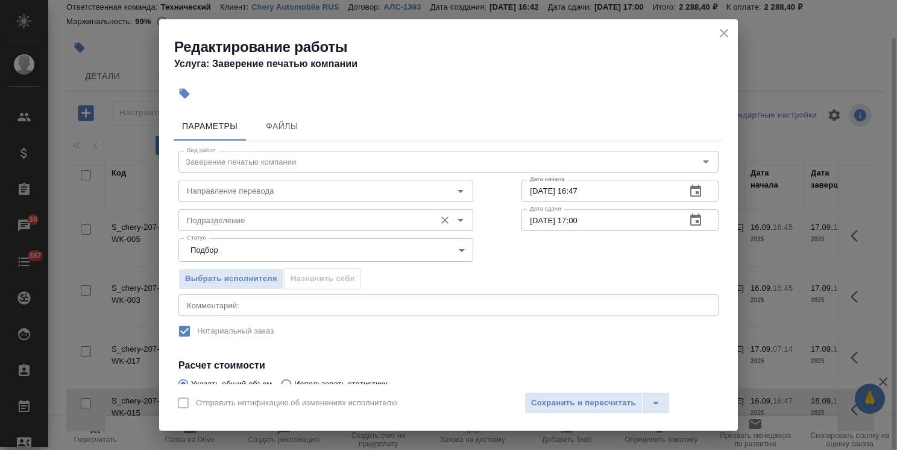
click at [259, 219] on input "Подразделение" at bounding box center [305, 220] width 247 height 14
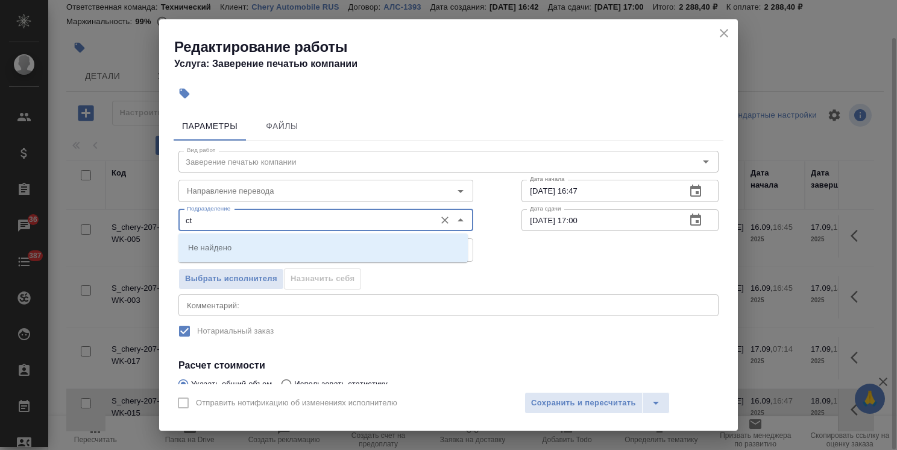
type input "c"
click at [279, 248] on li "Сертифай" at bounding box center [322, 247] width 289 height 22
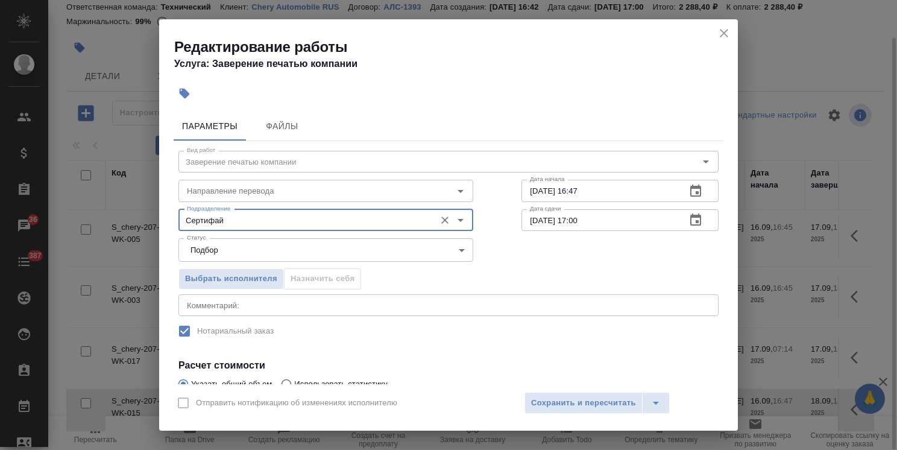
type input "Сертифай"
click at [690, 224] on icon "button" at bounding box center [695, 219] width 11 height 12
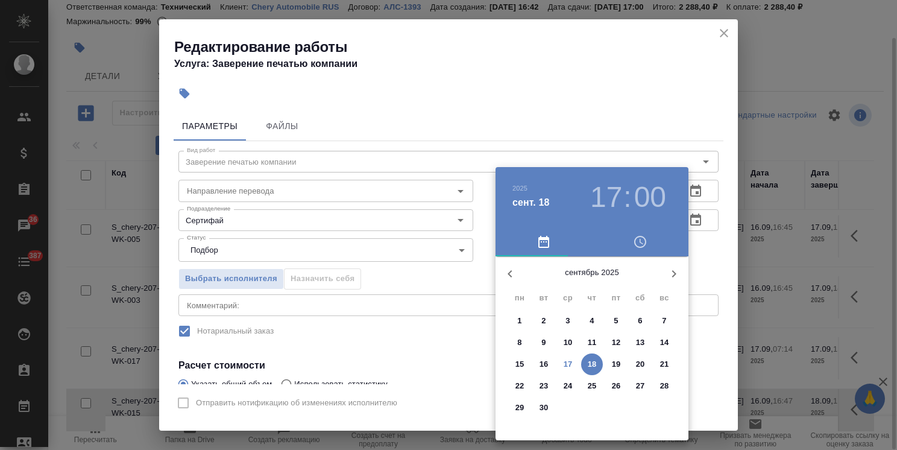
click at [571, 363] on p "17" at bounding box center [568, 364] width 9 height 12
type input "[DATE] 17:00"
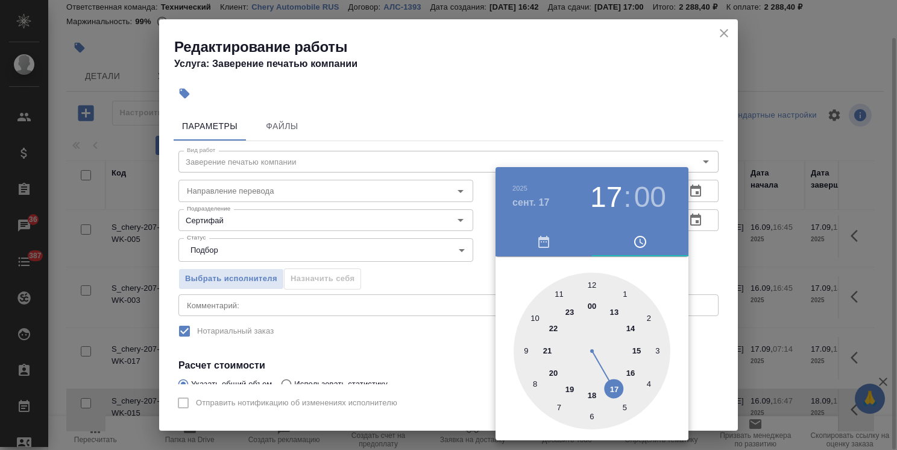
click at [480, 106] on div at bounding box center [448, 225] width 897 height 450
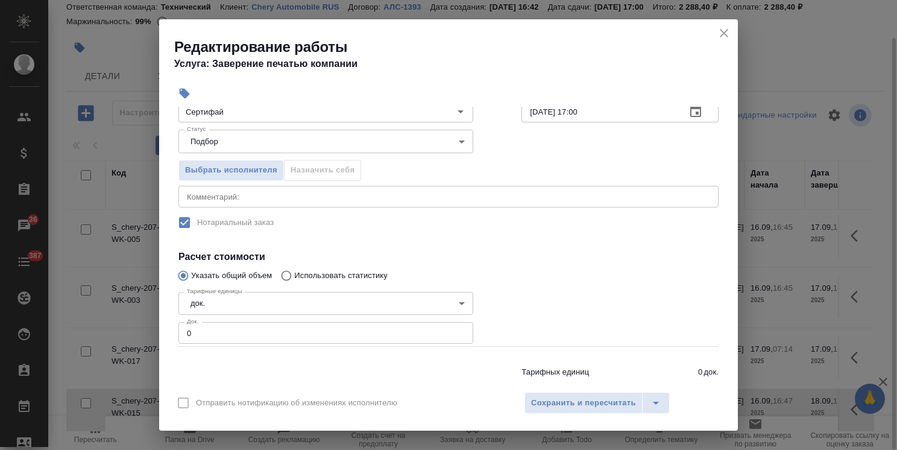
scroll to position [142, 0]
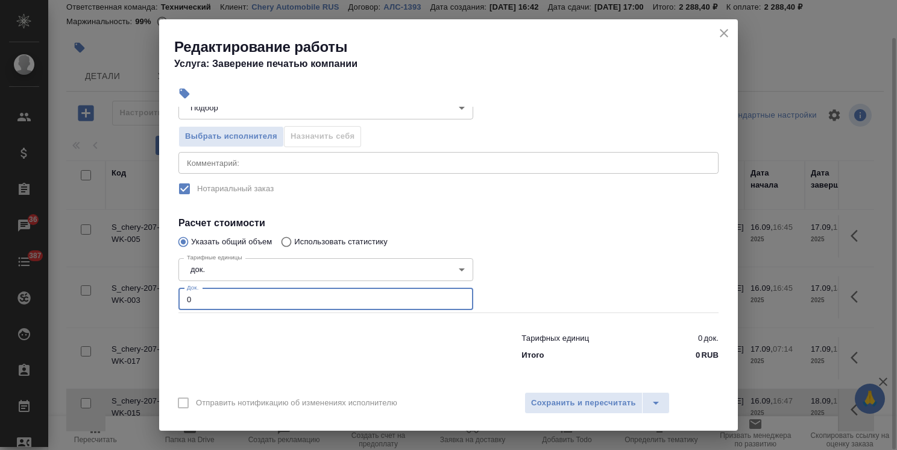
drag, startPoint x: 229, startPoint y: 301, endPoint x: 121, endPoint y: 305, distance: 108.6
click at [121, 305] on div "Редактирование работы Услуга: Заверение печатью компании Параметры Файлы Вид ра…" at bounding box center [448, 225] width 897 height 450
type input "1"
click at [567, 398] on span "Сохранить и пересчитать" at bounding box center [583, 403] width 105 height 14
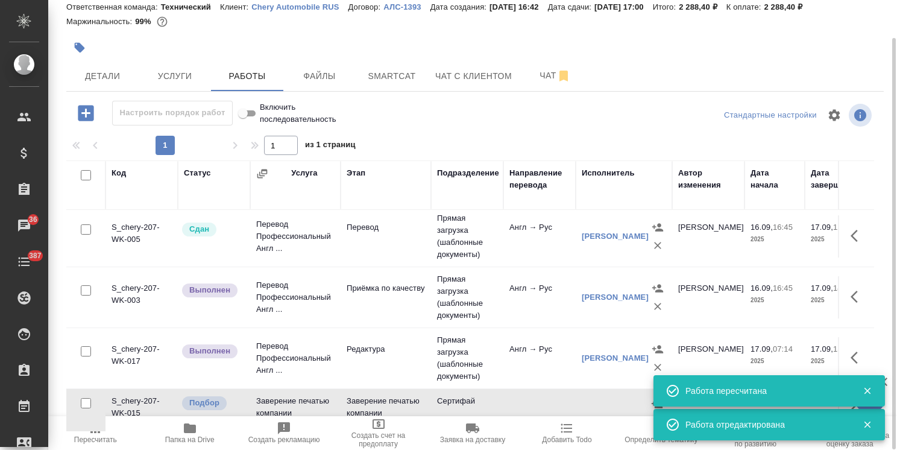
click at [867, 386] on icon "button" at bounding box center [867, 390] width 11 height 11
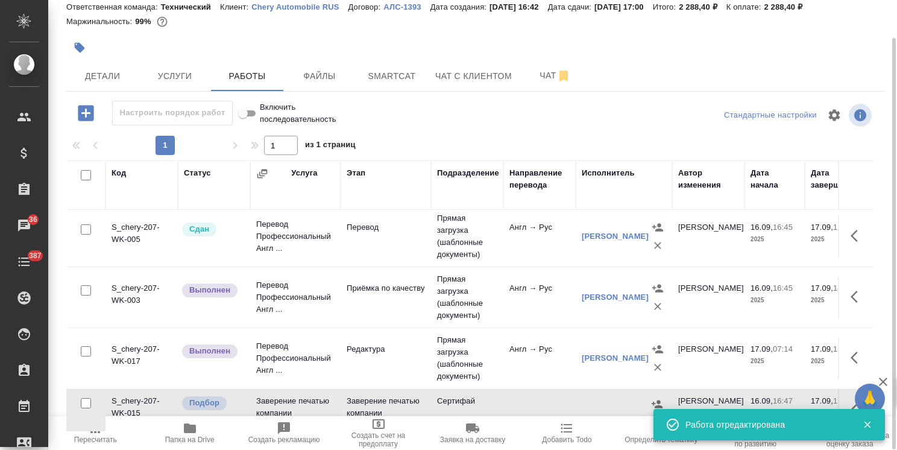
click at [870, 429] on icon "button" at bounding box center [867, 424] width 11 height 11
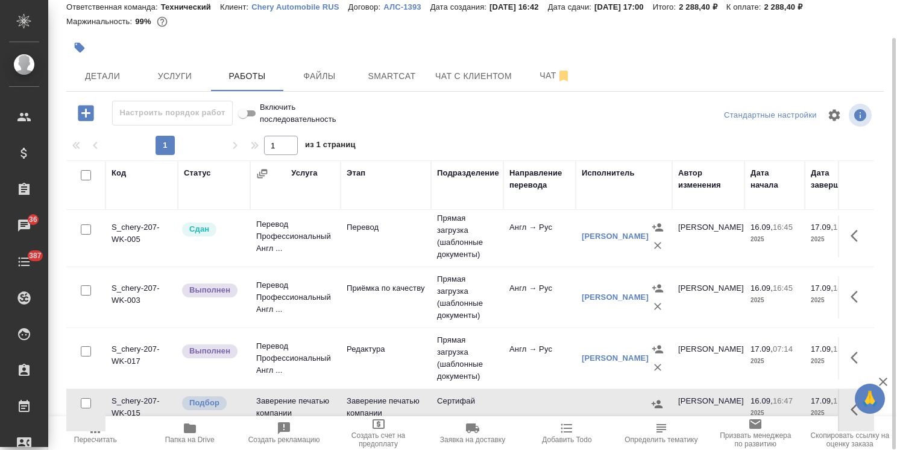
click at [851, 402] on icon "button" at bounding box center [858, 409] width 14 height 14
click at [764, 404] on icon "button" at bounding box center [769, 409] width 11 height 11
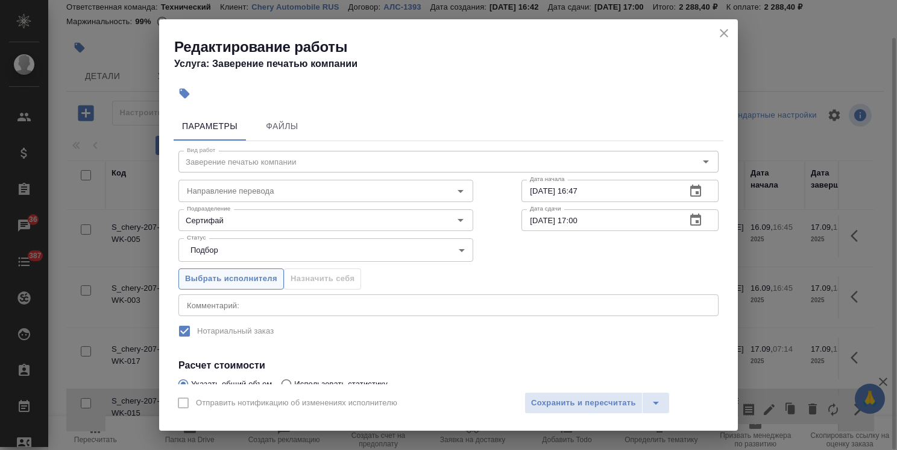
click at [278, 283] on button "Выбрать исполнителя" at bounding box center [230, 278] width 105 height 21
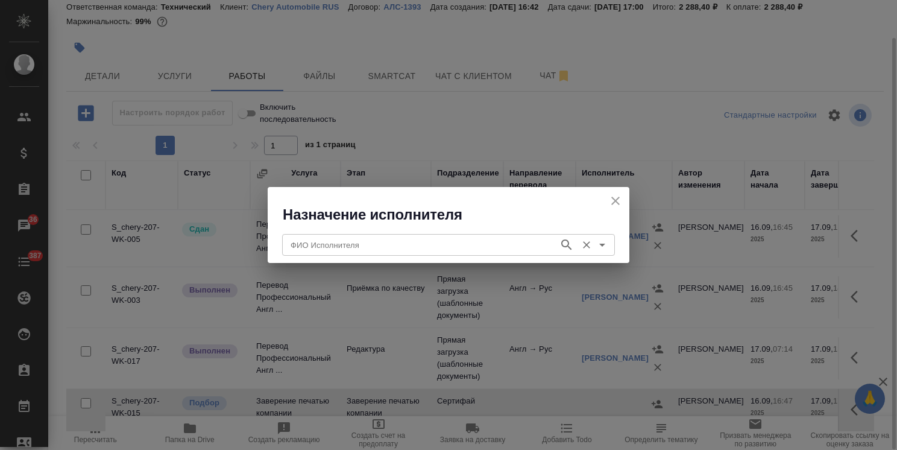
click at [363, 240] on input "ФИО Исполнителя" at bounding box center [419, 245] width 267 height 14
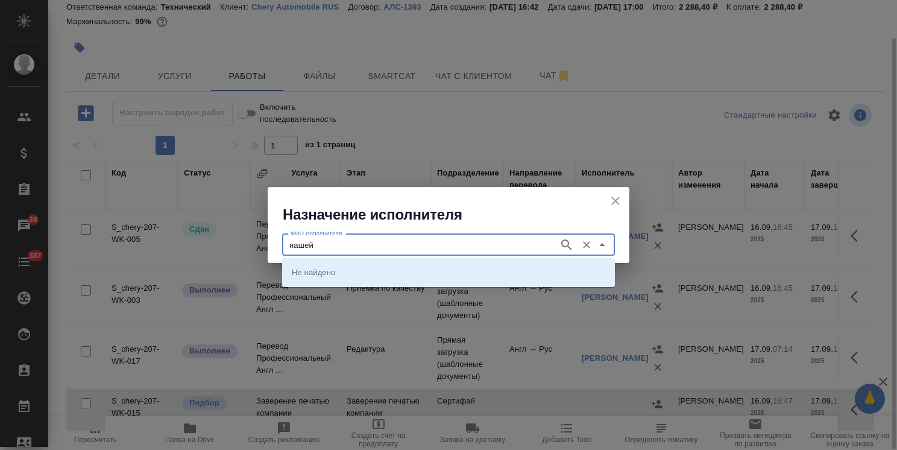
type input "нашей"
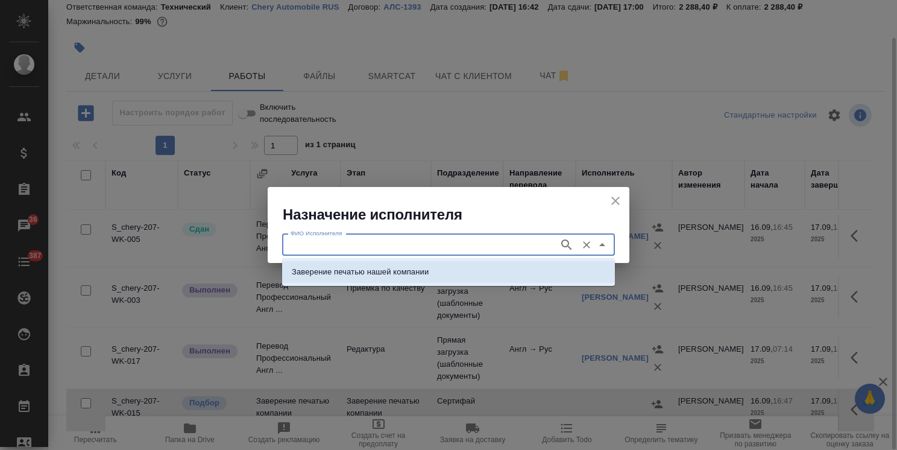
click at [376, 268] on p "Заверение печатью нашей компании" at bounding box center [360, 272] width 137 height 12
type input "Заверение печатью нашей компании"
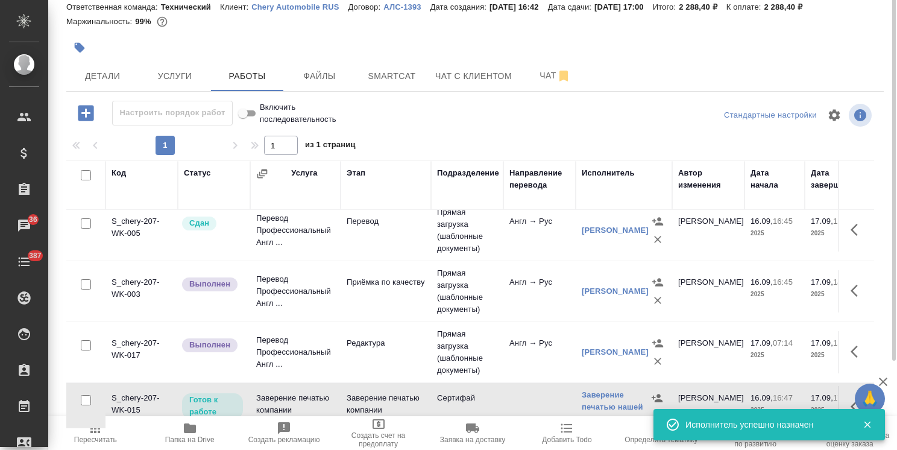
scroll to position [0, 0]
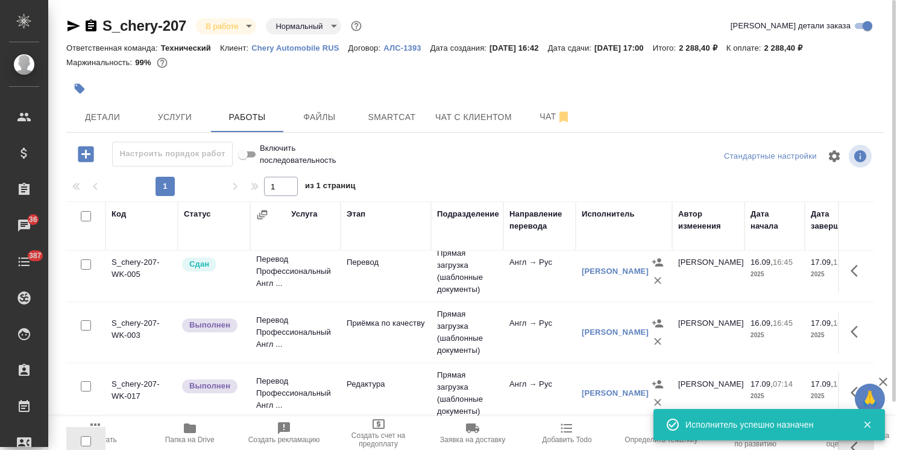
drag, startPoint x: 68, startPoint y: 28, endPoint x: 144, endPoint y: 33, distance: 76.7
click at [68, 28] on icon "button" at bounding box center [73, 26] width 14 height 14
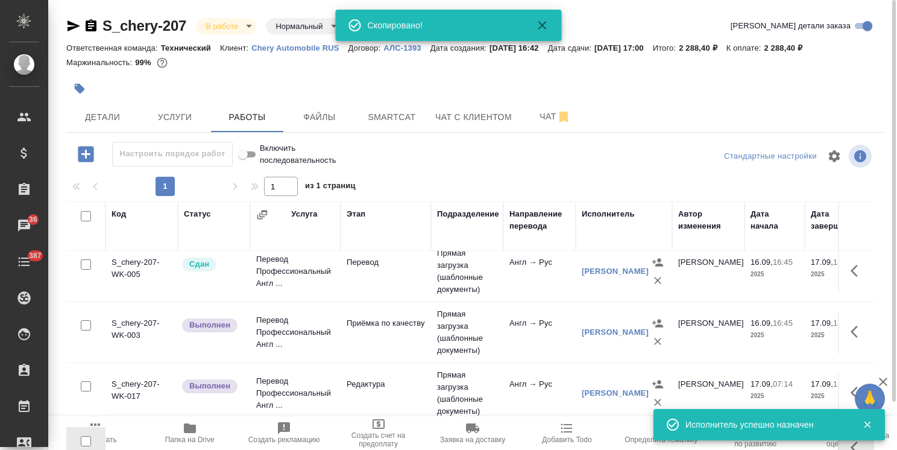
click at [75, 20] on icon "button" at bounding box center [73, 26] width 14 height 14
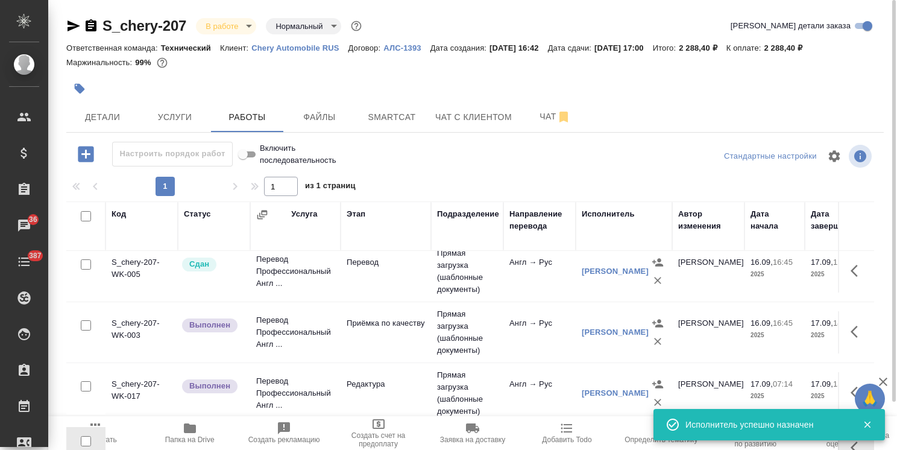
click at [395, 46] on p "АЛС-1393" at bounding box center [406, 47] width 46 height 9
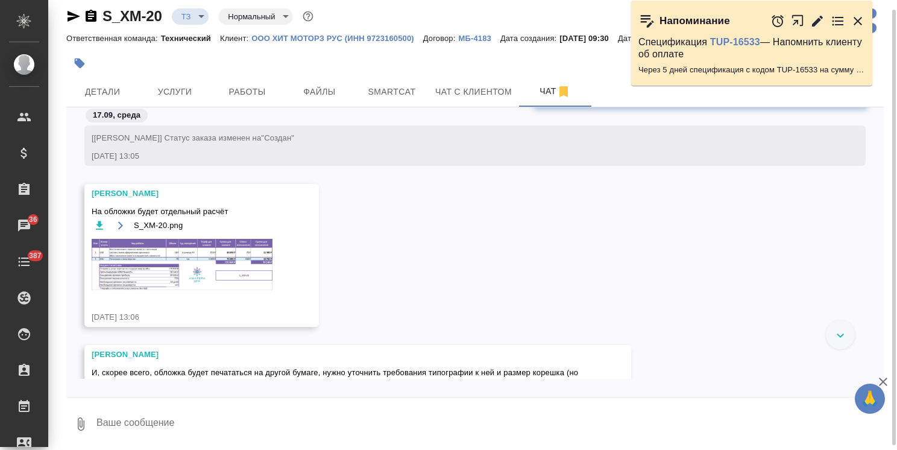
scroll to position [1250, 0]
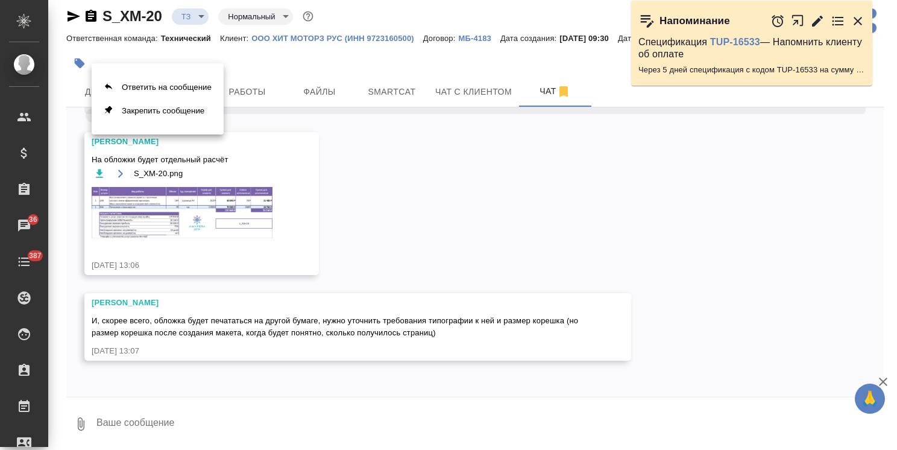
click at [532, 269] on div at bounding box center [448, 225] width 897 height 450
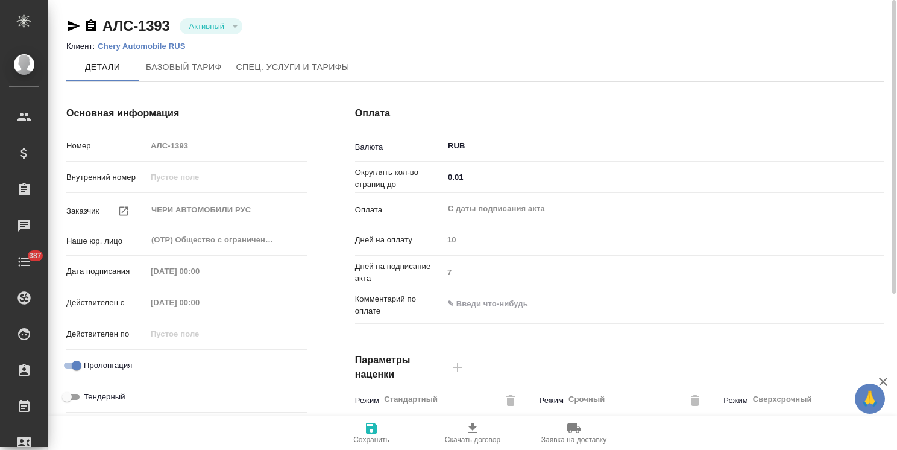
scroll to position [0, 157]
click at [389, 241] on div "Основная информация Номер АЛС-1393 Внутренний номер Заказчик ЧЕРИ АВТОМОБИЛИ РУ…" at bounding box center [475, 311] width 866 height 459
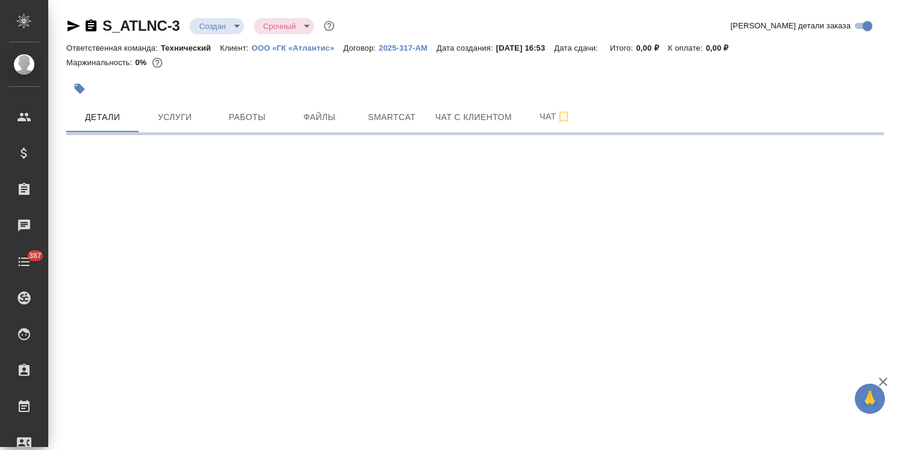
select select "RU"
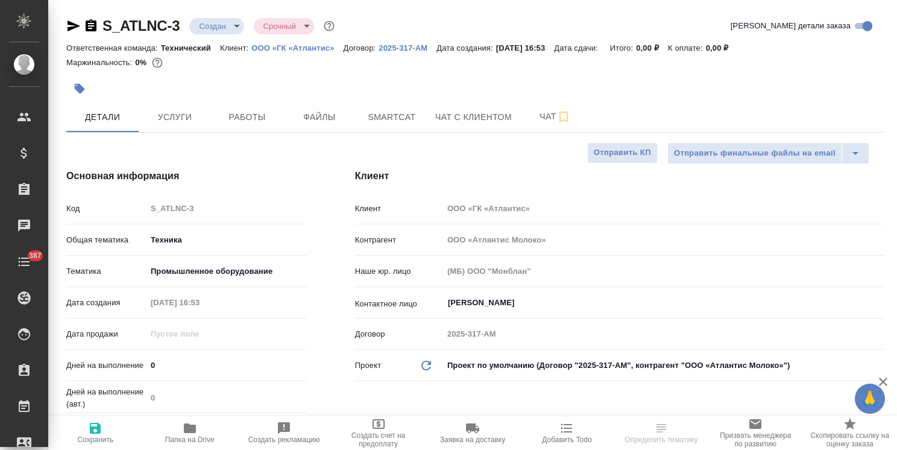
type textarea "x"
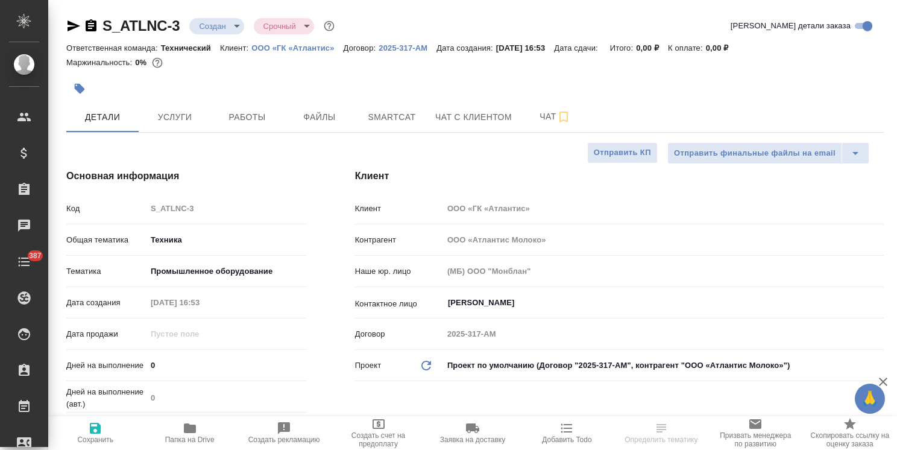
type textarea "x"
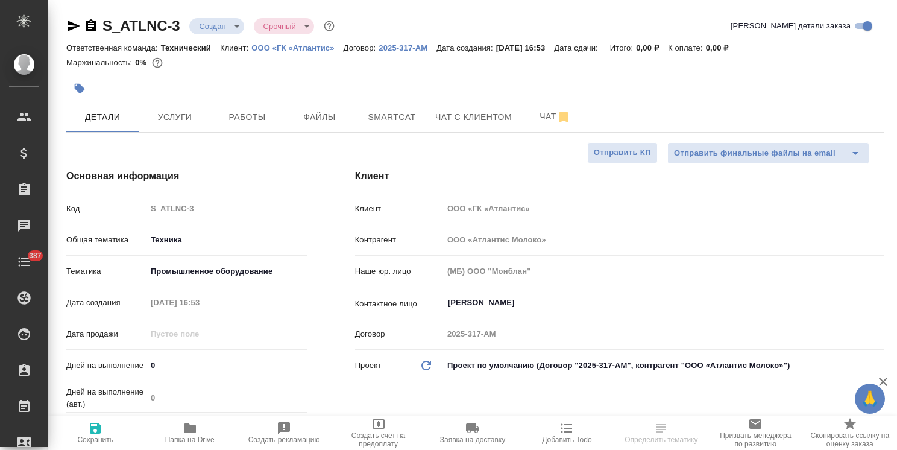
type textarea "x"
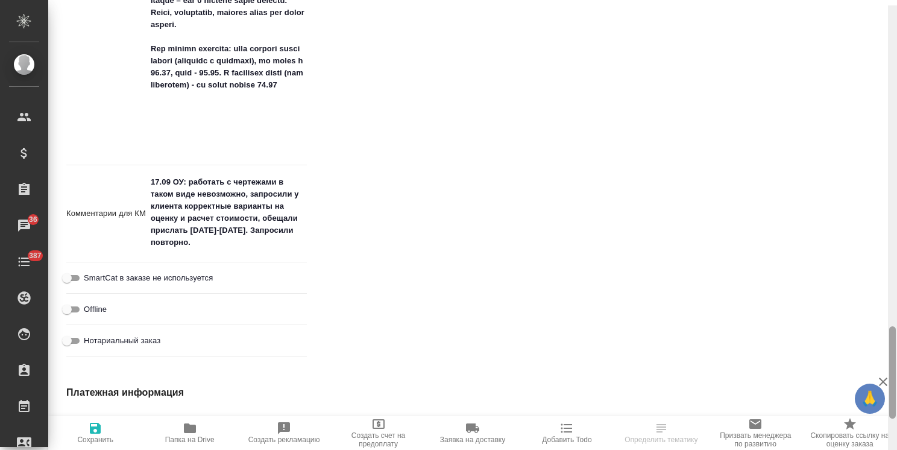
drag, startPoint x: 895, startPoint y: 112, endPoint x: 846, endPoint y: 407, distance: 299.9
click at [846, 407] on div "S_ATLNC-3 Создан new Срочный urgent Кратко детали заказа Ответственная команда:…" at bounding box center [472, 225] width 849 height 450
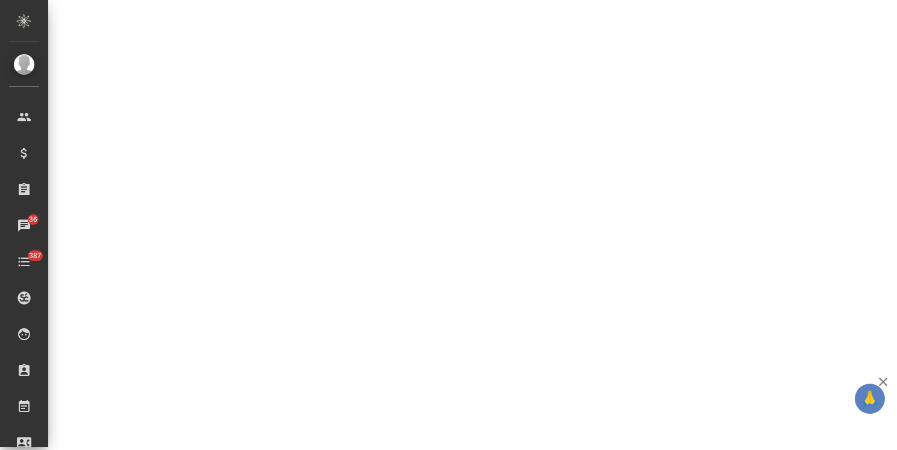
select select "RU"
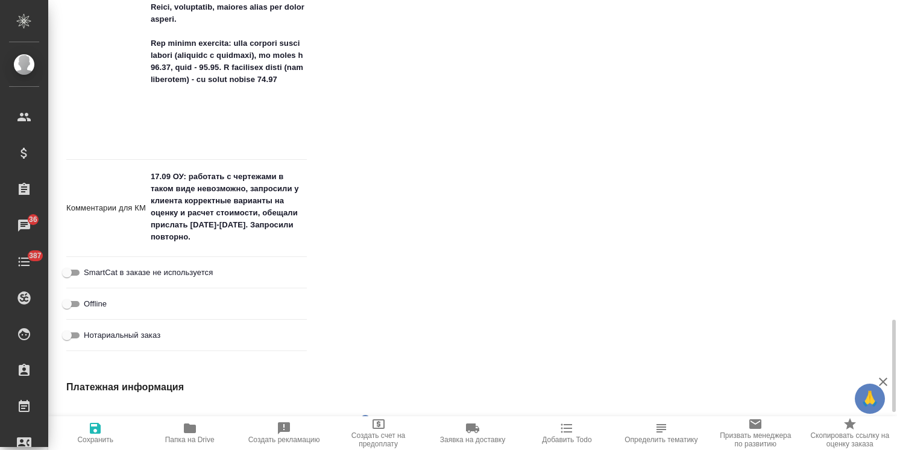
scroll to position [1555, 0]
type textarea "x"
click at [205, 240] on textarea "17.09 ОУ: работать с чертежами в таком виде невозможно, запросили у клиента кор…" at bounding box center [226, 207] width 160 height 81
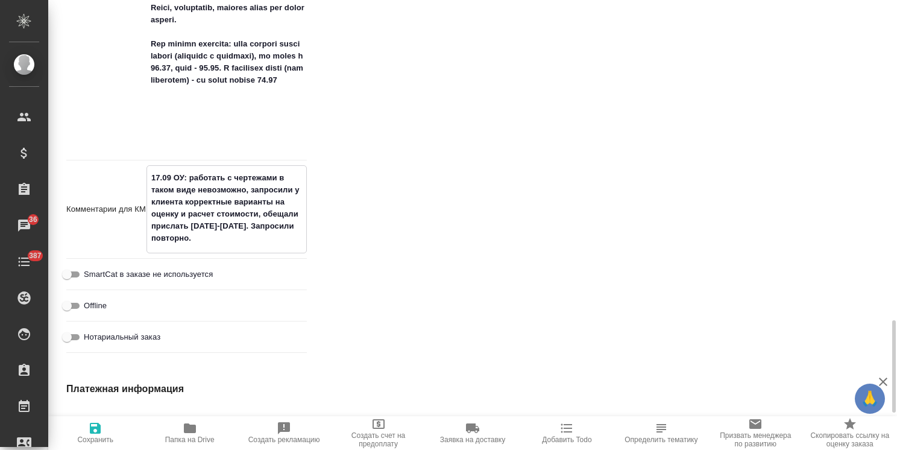
type textarea "17.09 ОУ: работать с чертежами в таком виде невозможно, запросили у клиента кор…"
type textarea "x"
type textarea "17.09 ОУ: работать с чертежами в таком виде невозможно, запросили у клиента кор…"
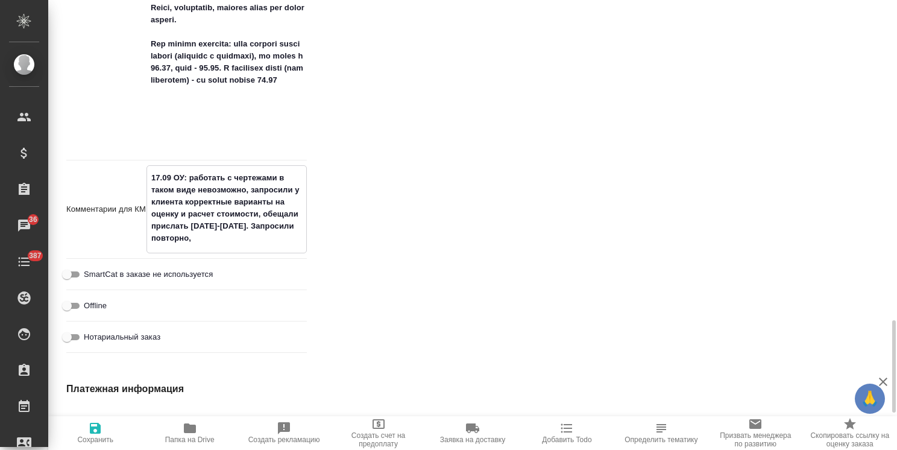
type textarea "x"
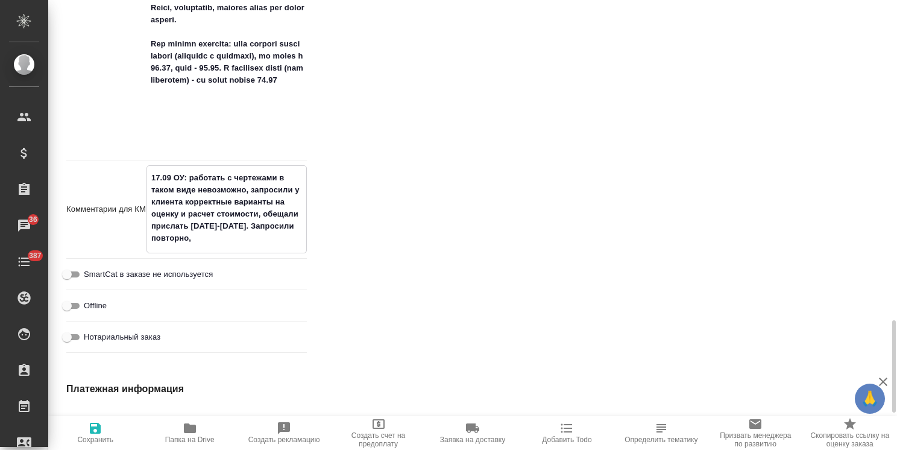
type textarea "17.09 ОУ: работать с чертежами в таком виде невозможно, запросили у клиента кор…"
type textarea "x"
type textarea "17.09 ОУ: работать с чертежами в таком виде невозможно, запросили у клиента кор…"
type textarea "x"
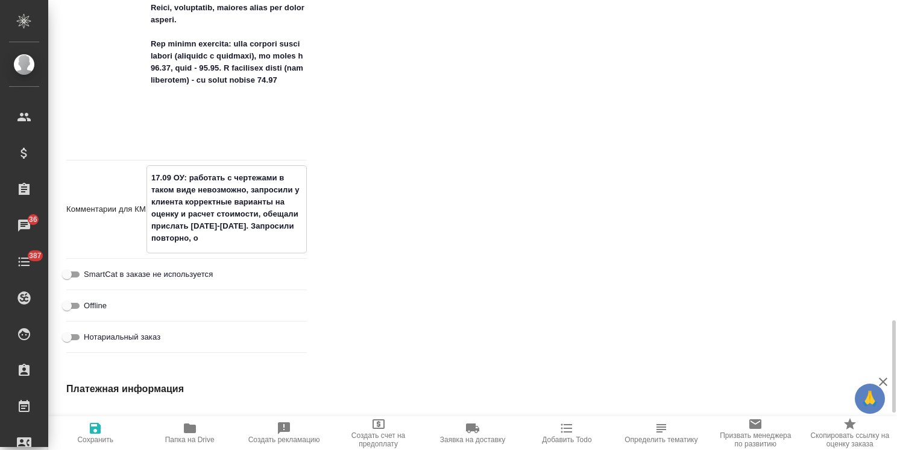
type textarea "x"
type textarea "17.09 ОУ: работать с чертежами в таком виде невозможно, запросили у клиента кор…"
type textarea "x"
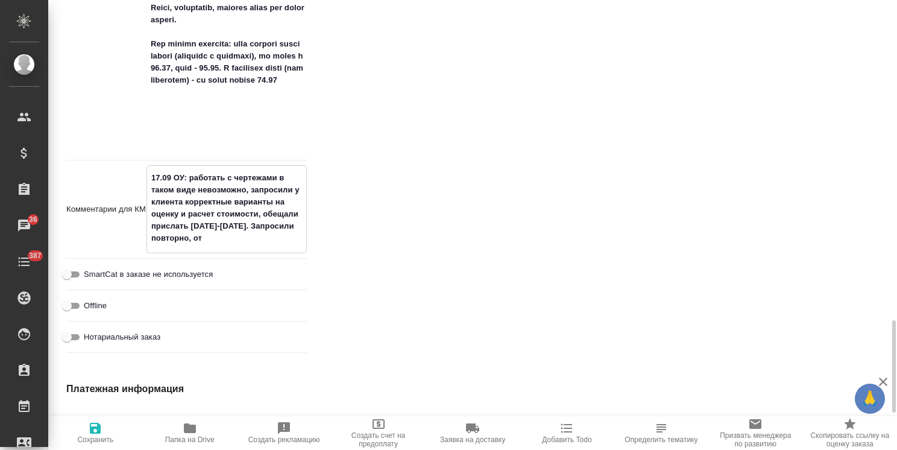
type textarea "17.09 ОУ: работать с чертежами в таком виде невозможно, запросили у клиента кор…"
type textarea "x"
type textarea "17.09 ОУ: работать с чертежами в таком виде невозможно, запросили у клиента кор…"
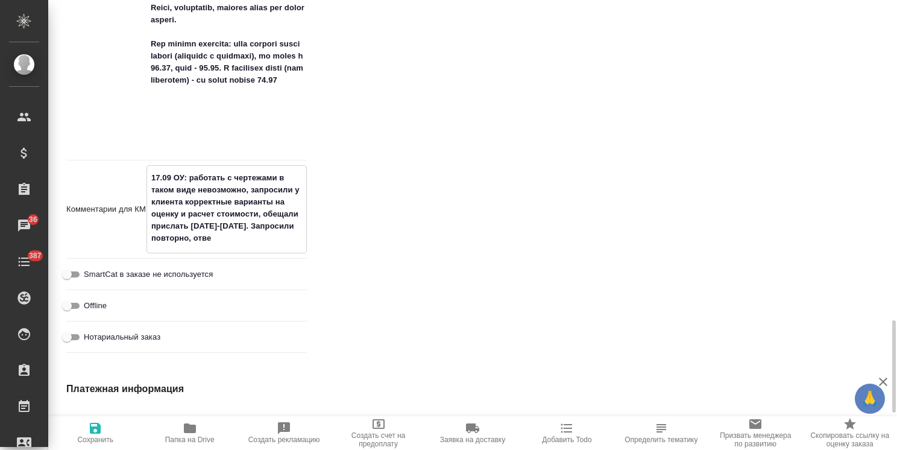
type textarea "x"
type textarea "17.09 ОУ: работать с чертежами в таком виде невозможно, запросили у клиента кор…"
type textarea "x"
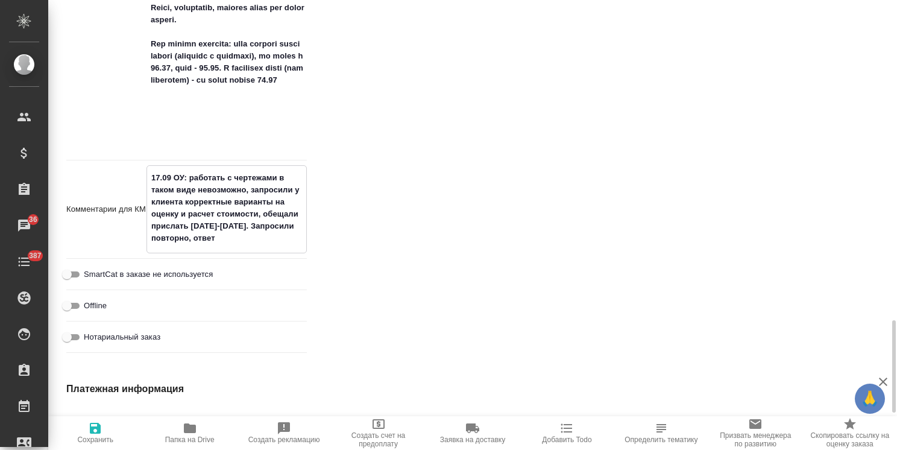
type textarea "x"
type textarea "17.09 ОУ: работать с чертежами в таком виде невозможно, запросили у клиента кор…"
type textarea "x"
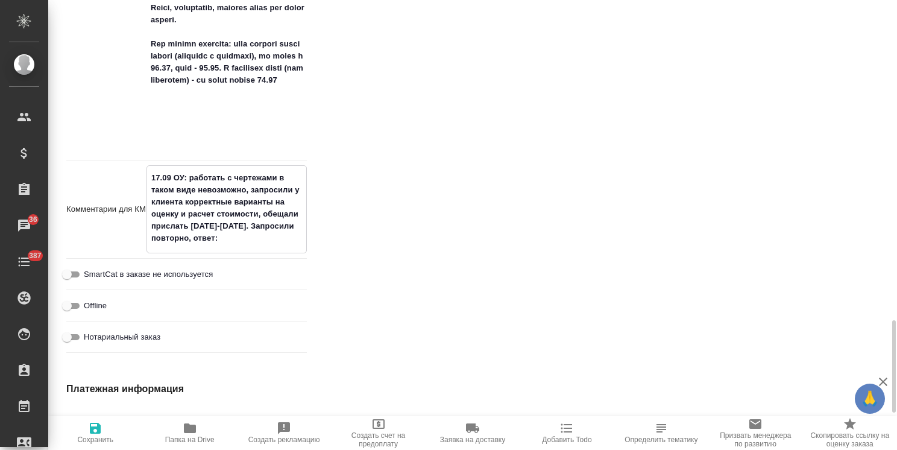
type textarea "x"
type textarea "17.09 ОУ: работать с чертежами в таком виде невозможно, запросили у клиента кор…"
type textarea "x"
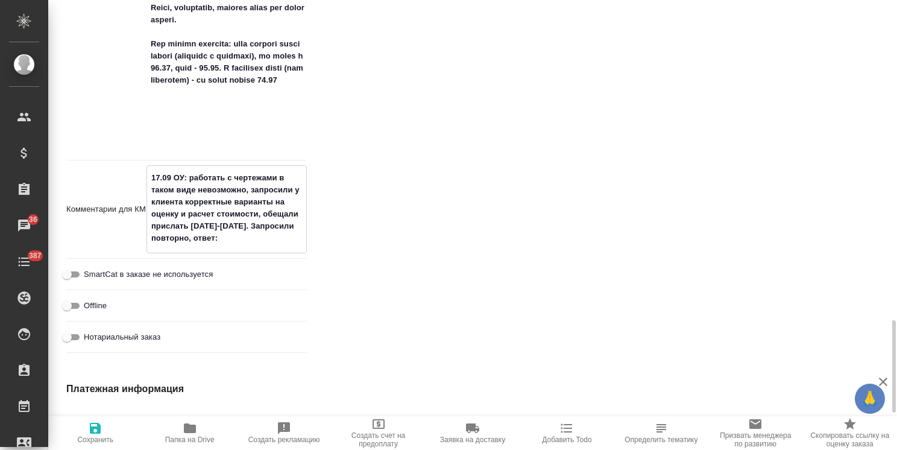
paste textarea "Пока ждем новости от проектировщиков. Проект все еще на оформлении."
type textarea "17.09 ОУ: работать с чертежами в таком виде невозможно, запросили у клиента кор…"
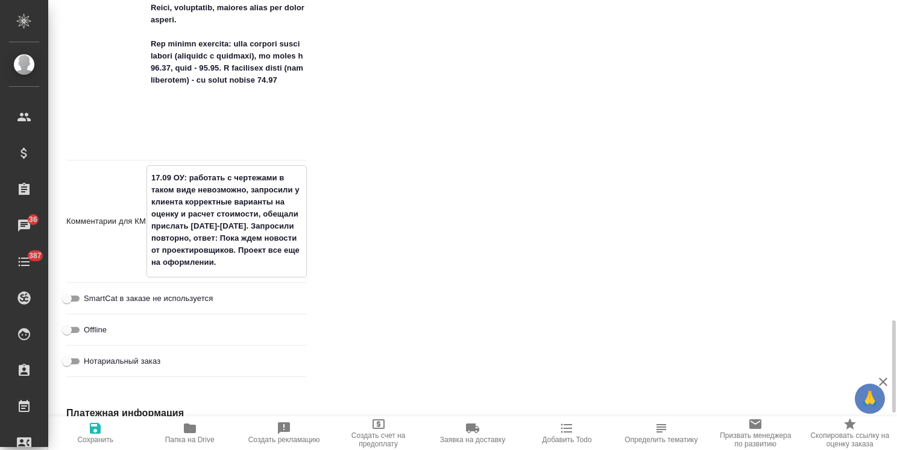
type textarea "x"
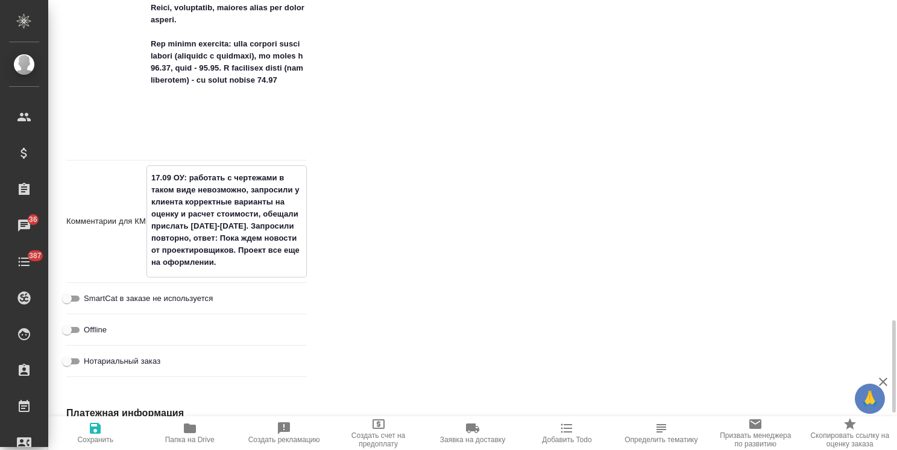
type textarea "17.09 ОУ: работать с чертежами в таком виде невозможно, запросили у клиента кор…"
type textarea "x"
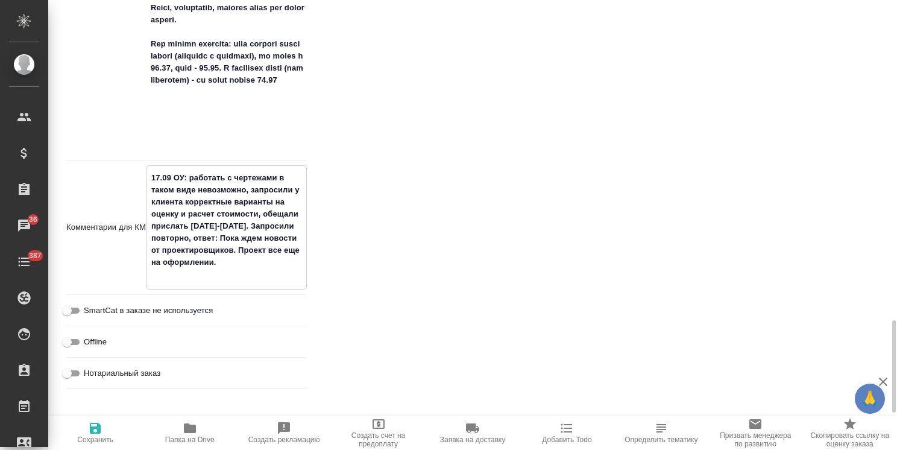
type textarea "x"
type textarea "17.09 ОУ: работать с чертежами в таком виде невозможно, запросили у клиента кор…"
type textarea "x"
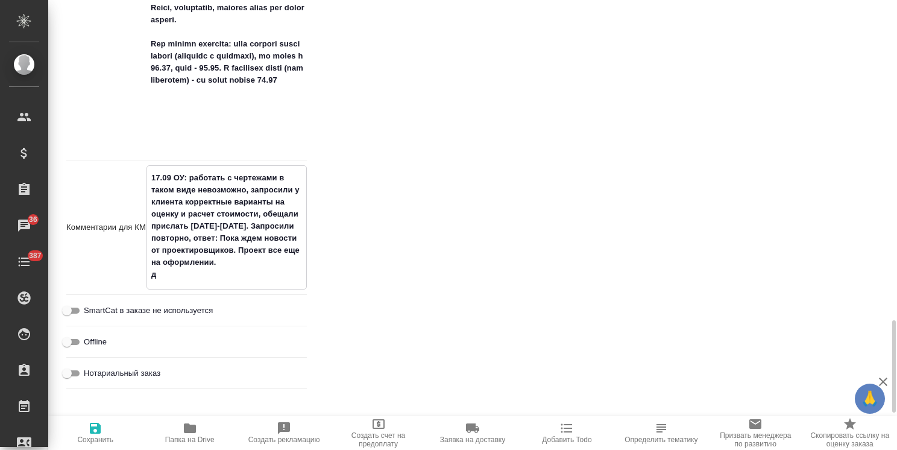
type textarea "x"
type textarea "17.09 ОУ: работать с чертежами в таком виде невозможно, запросили у клиента кор…"
type textarea "x"
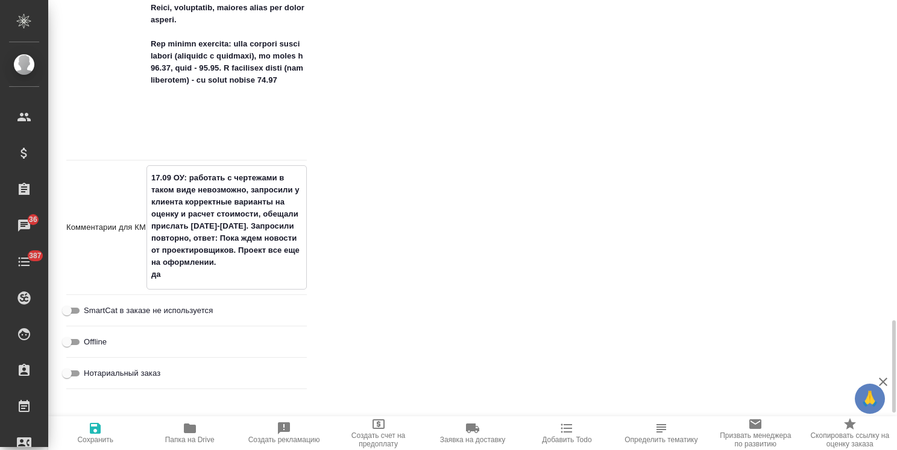
type textarea "17.09 ОУ: работать с чертежами в таком виде невозможно, запросили у клиента кор…"
type textarea "x"
type textarea "17.09 ОУ: работать с чертежами в таком виде невозможно, запросили у клиента кор…"
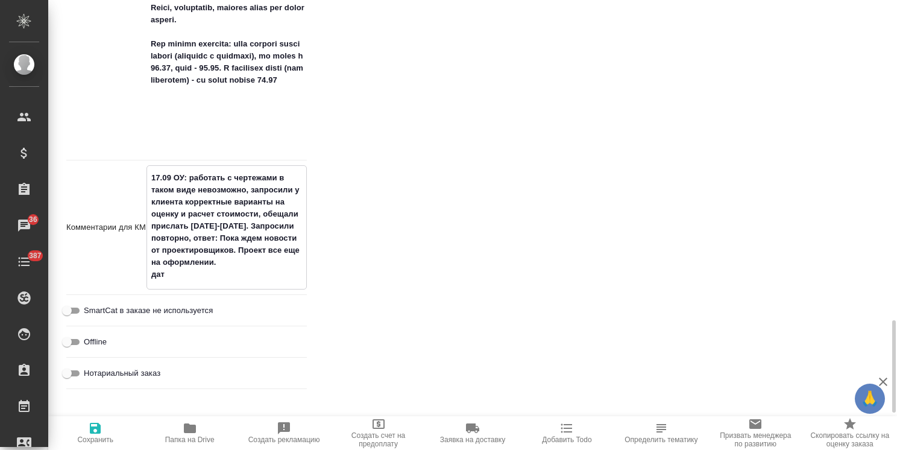
type textarea "x"
type textarea "17.09 ОУ: работать с чертежами в таком виде невозможно, запросили у клиента кор…"
type textarea "x"
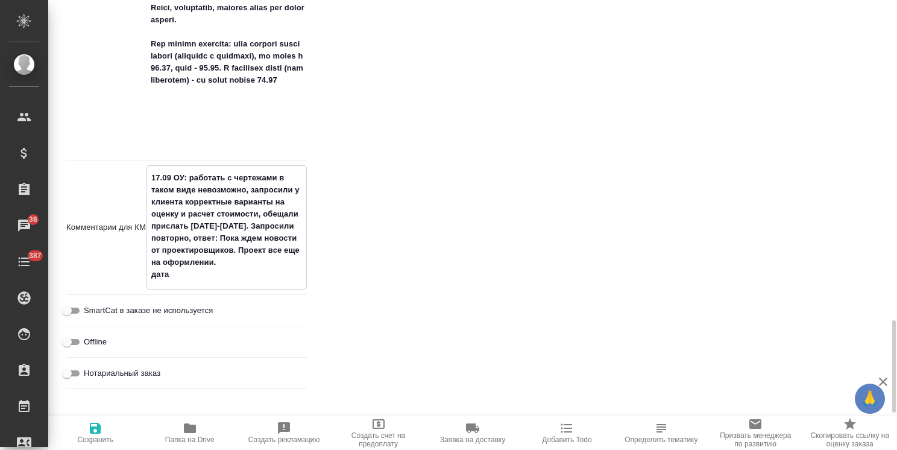
type textarea "x"
type textarea "17.09 ОУ: работать с чертежами в таком виде невозможно, запросили у клиента кор…"
type textarea "x"
type textarea "17.09 ОУ: работать с чертежами в таком виде невозможно, запросили у клиента кор…"
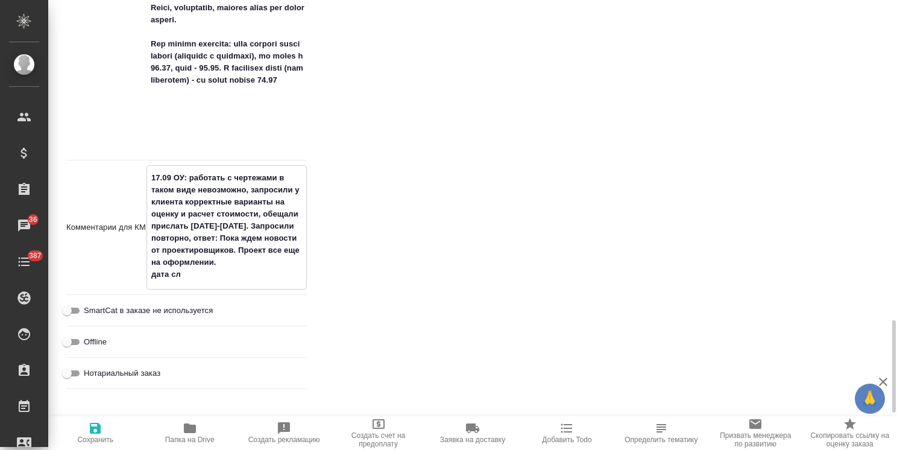
type textarea "x"
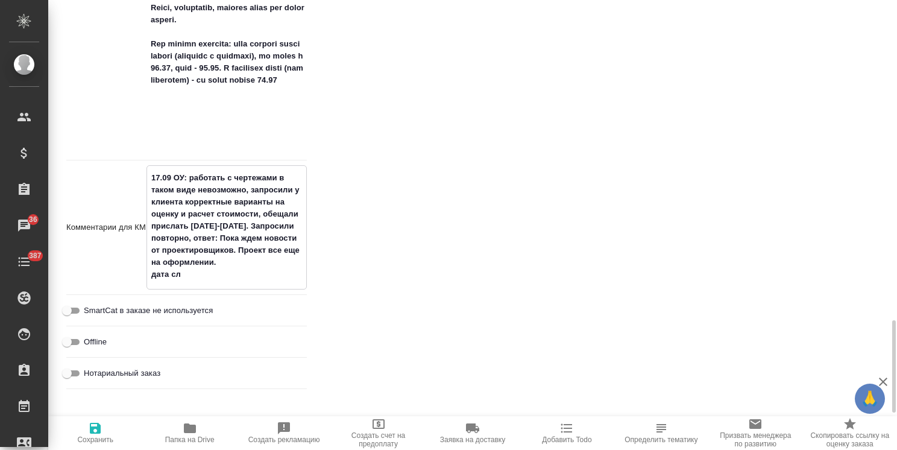
type textarea "17.09 ОУ: работать с чертежами в таком виде невозможно, запросили у клиента кор…"
type textarea "x"
type textarea "17.09 ОУ: работать с чертежами в таком виде невозможно, запросили у клиента кор…"
type textarea "x"
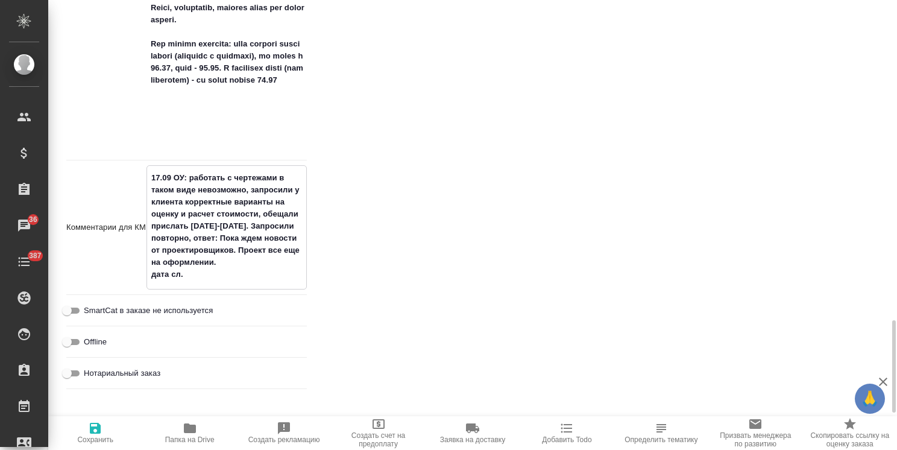
type textarea "x"
type textarea "17.09 ОУ: работать с чертежами в таком виде невозможно, запросили у клиента кор…"
type textarea "x"
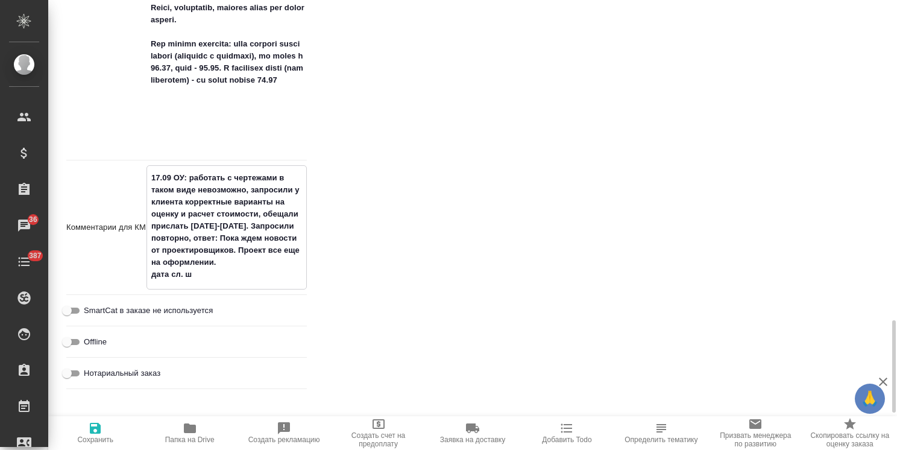
type textarea "x"
type textarea "17.09 ОУ: работать с чертежами в таком виде невозможно, запросили у клиента кор…"
type textarea "x"
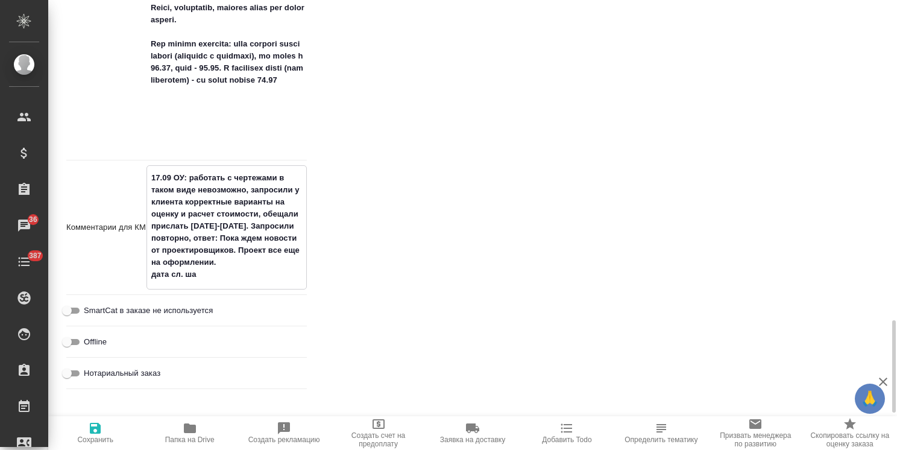
type textarea "x"
type textarea "17.09 ОУ: работать с чертежами в таком виде невозможно, запросили у клиента кор…"
type textarea "x"
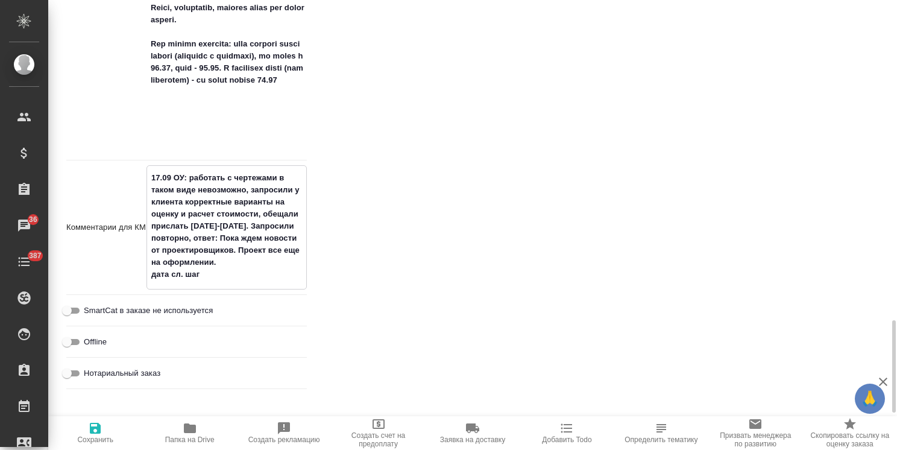
type textarea "17.09 ОУ: работать с чертежами в таком виде невозможно, запросили у клиента кор…"
type textarea "x"
type textarea "17.09 ОУ: работать с чертежами в таком виде невозможно, запросили у клиента кор…"
type textarea "x"
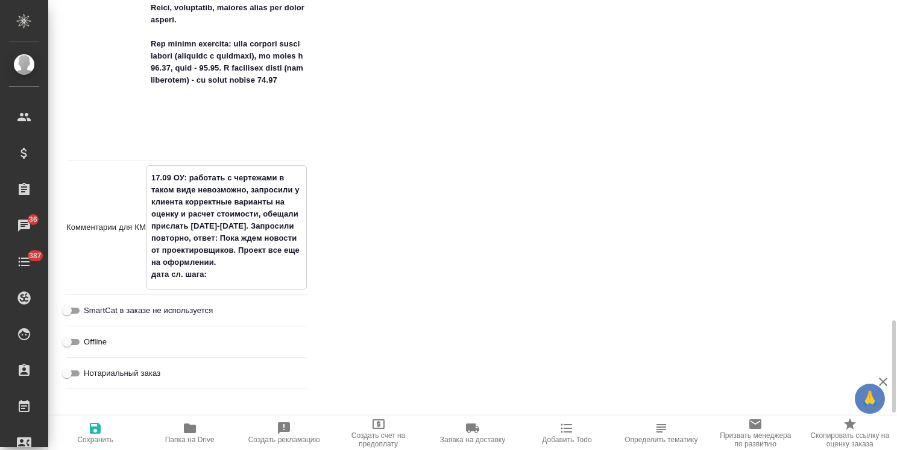
type textarea "x"
type textarea "17.09 ОУ: работать с чертежами в таком виде невозможно, запросили у клиента кор…"
type textarea "x"
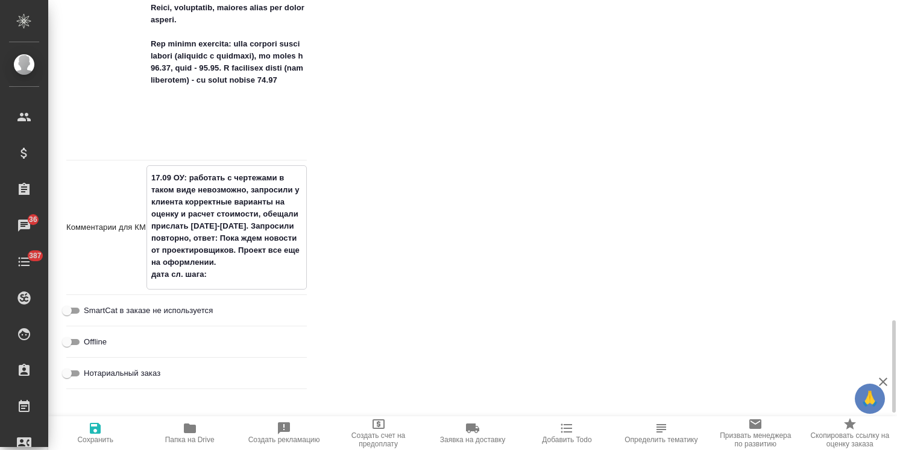
type textarea "x"
type textarea "17.09 ОУ: работать с чертежами в таком виде невозможно, запросили у клиента кор…"
type textarea "x"
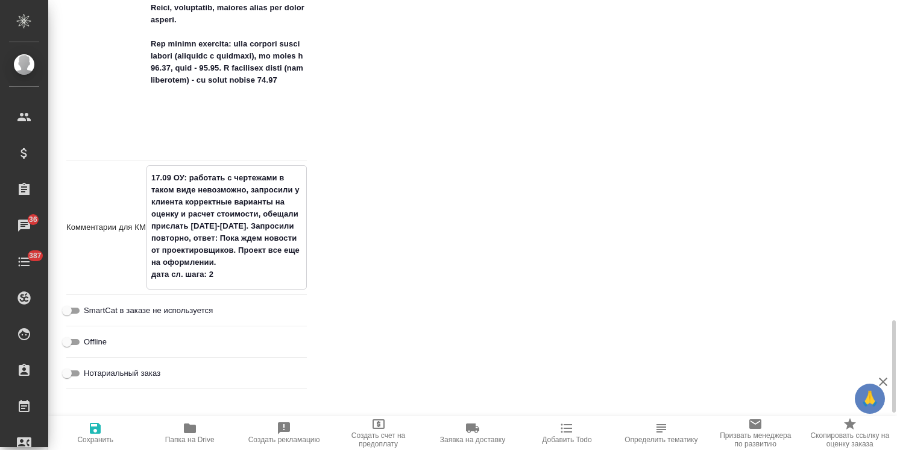
type textarea "x"
type textarea "17.09 ОУ: работать с чертежами в таком виде невозможно, запросили у клиента кор…"
type textarea "x"
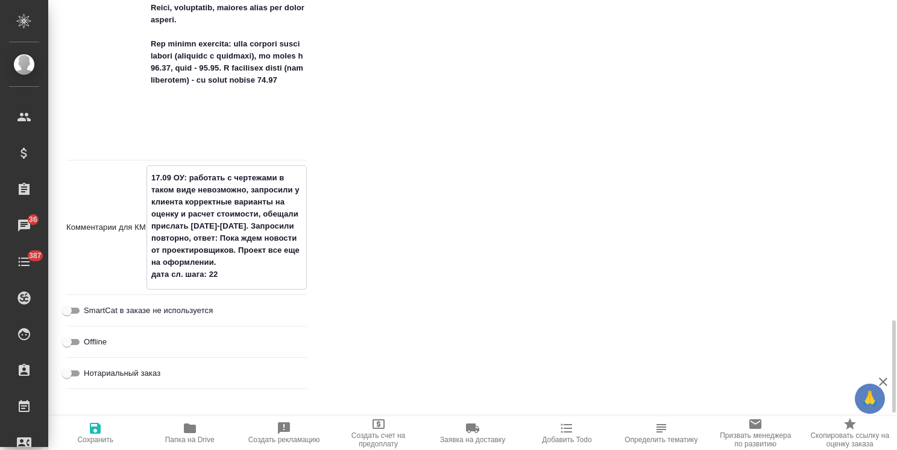
type textarea "17.09 ОУ: работать с чертежами в таком виде невозможно, запросили у клиента кор…"
type textarea "x"
type textarea "17.09 ОУ: работать с чертежами в таком виде невозможно, запросили у клиента кор…"
type textarea "x"
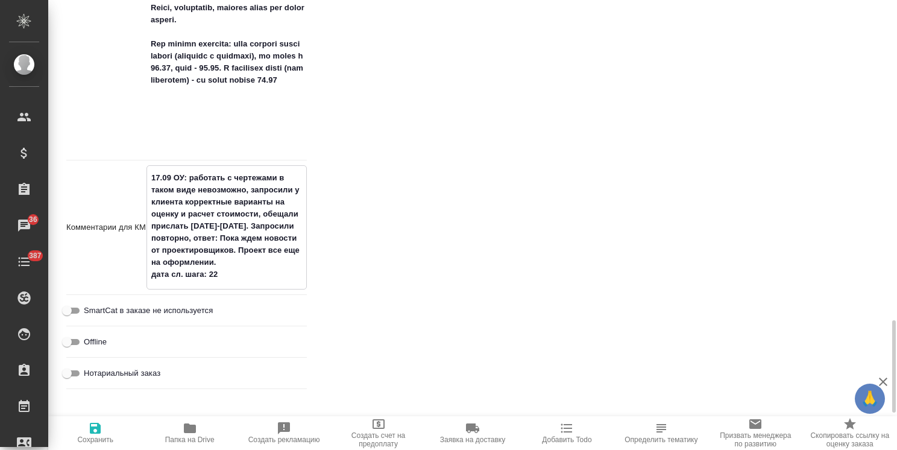
type textarea "x"
type textarea "17.09 ОУ: работать с чертежами в таком виде невозможно, запросили у клиента кор…"
type textarea "x"
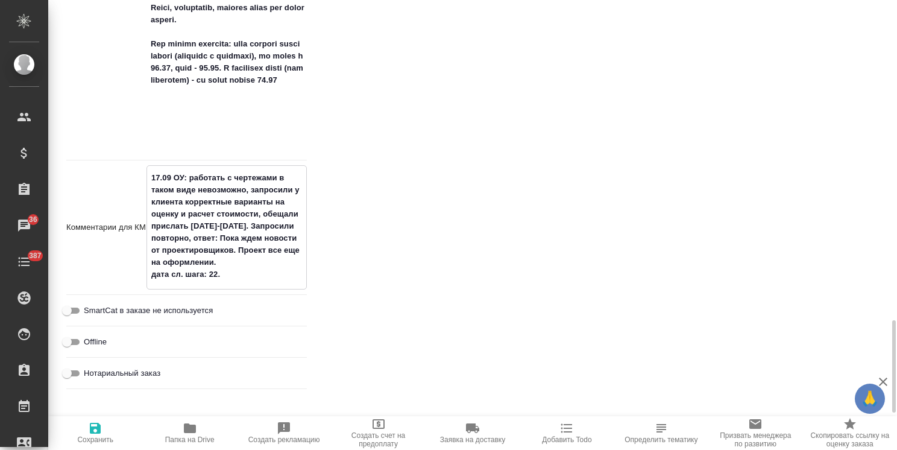
type textarea "17.09 ОУ: работать с чертежами в таком виде невозможно, запросили у клиента кор…"
type textarea "x"
type textarea "17.09 ОУ: работать с чертежами в таком виде невозможно, запросили у клиента кор…"
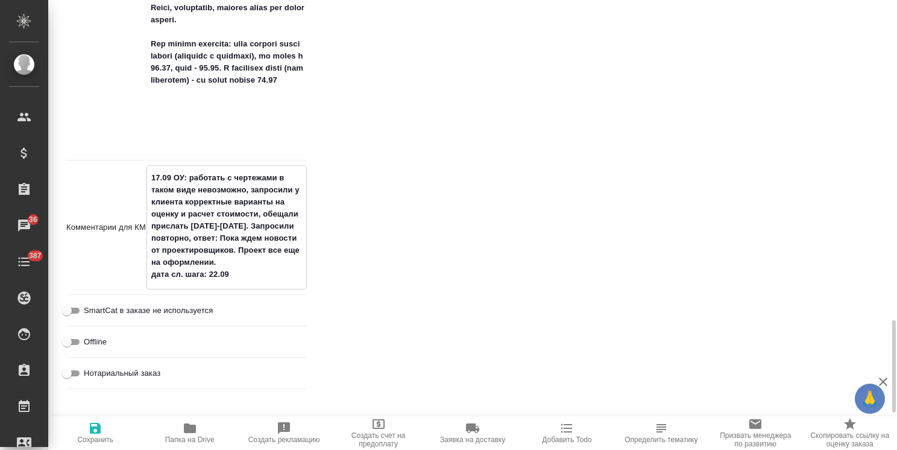
type textarea "x"
type textarea "17.09 ОУ: работать с чертежами в таком виде невозможно, запросили у клиента кор…"
type textarea "x"
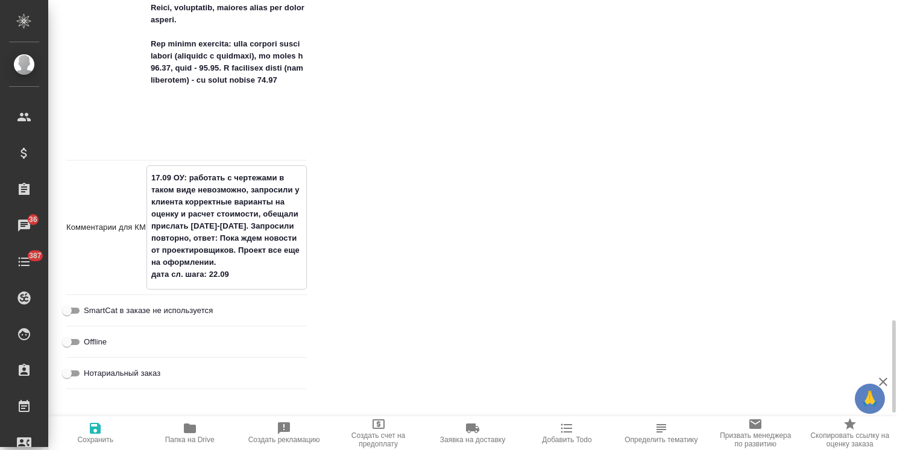
click at [205, 275] on textarea "17.09 ОУ: работать с чертежами в таком виде невозможно, запросили у клиента кор…" at bounding box center [226, 226] width 159 height 117
click at [214, 272] on textarea "17.09 ОУ: работать с чертежами в таком виде невозможно, запросили у клиента кор…" at bounding box center [226, 226] width 159 height 117
type textarea "17.09 ОУ: работать с чертежами в таком виде невозможно, запросили у клиента кор…"
type textarea "x"
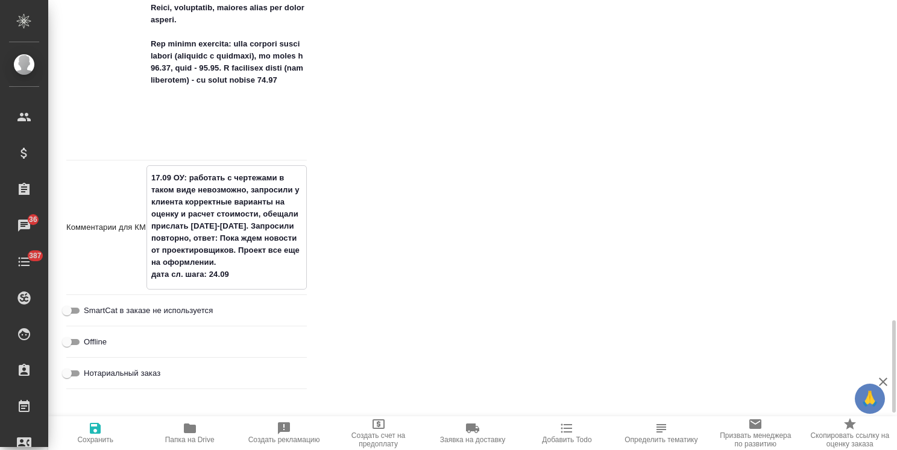
type textarea "x"
type textarea "17.09 ОУ: работать с чертежами в таком виде невозможно, запросили у клиента кор…"
type textarea "x"
click at [109, 430] on span "Сохранить" at bounding box center [95, 432] width 80 height 23
type textarea "x"
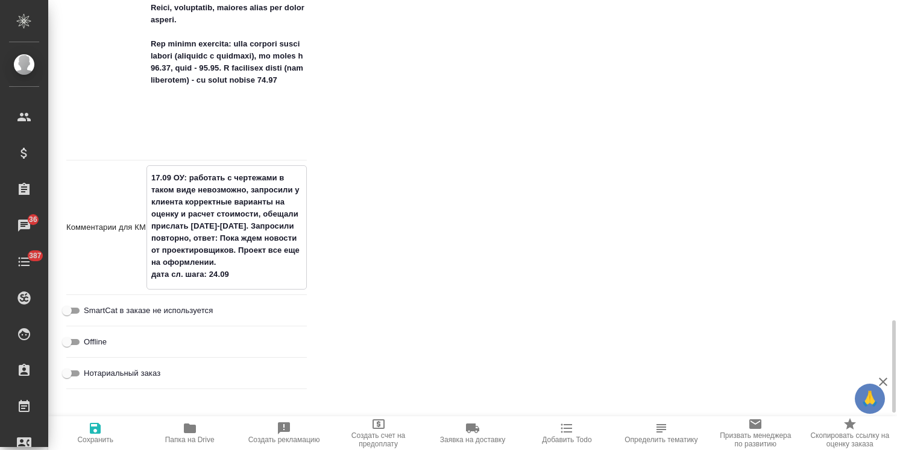
type textarea "x"
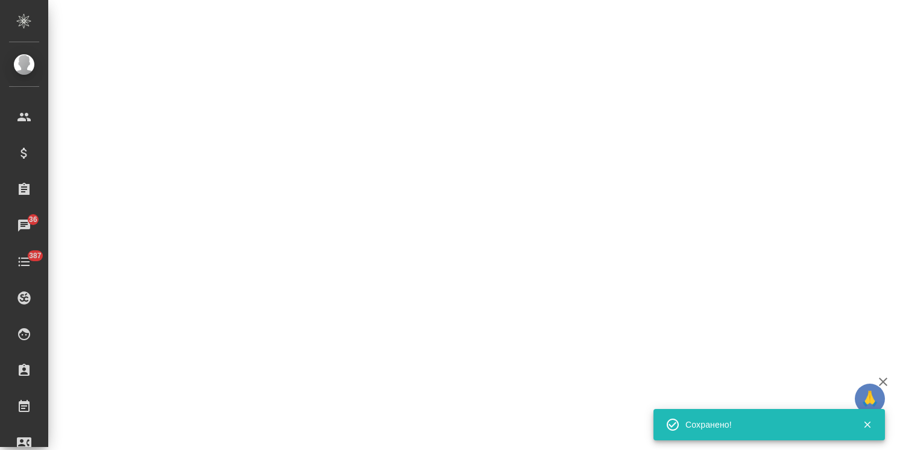
select select "RU"
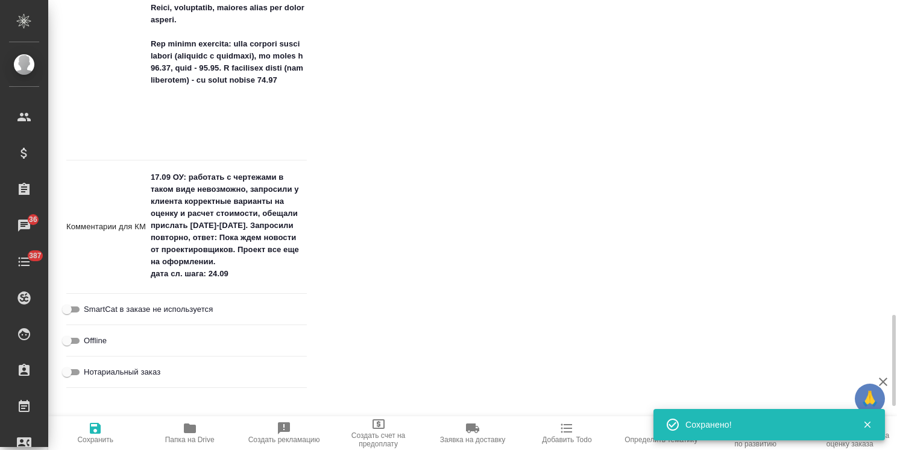
type textarea "x"
click at [104, 430] on span "Сохранить" at bounding box center [95, 432] width 80 height 23
type textarea "x"
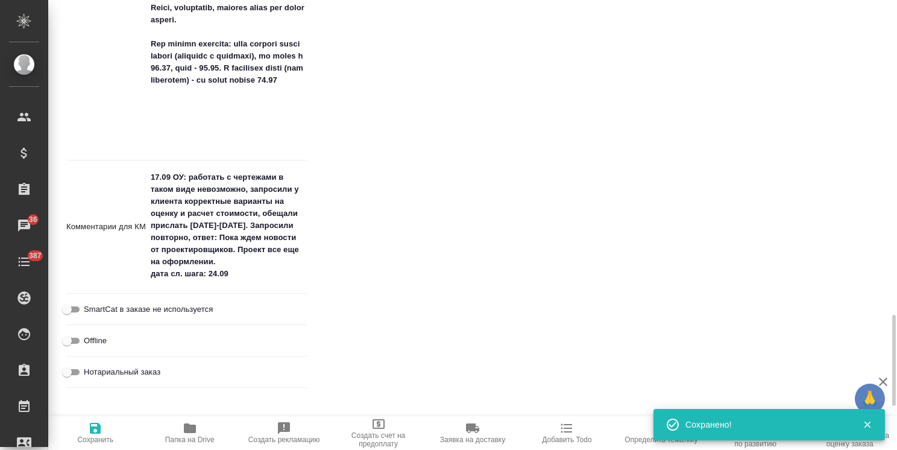
type textarea "x"
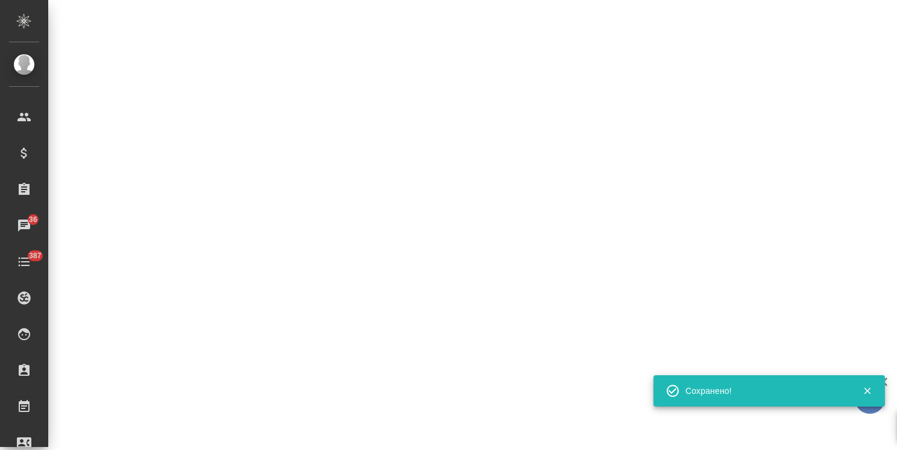
select select "RU"
